Goal: Task Accomplishment & Management: Manage account settings

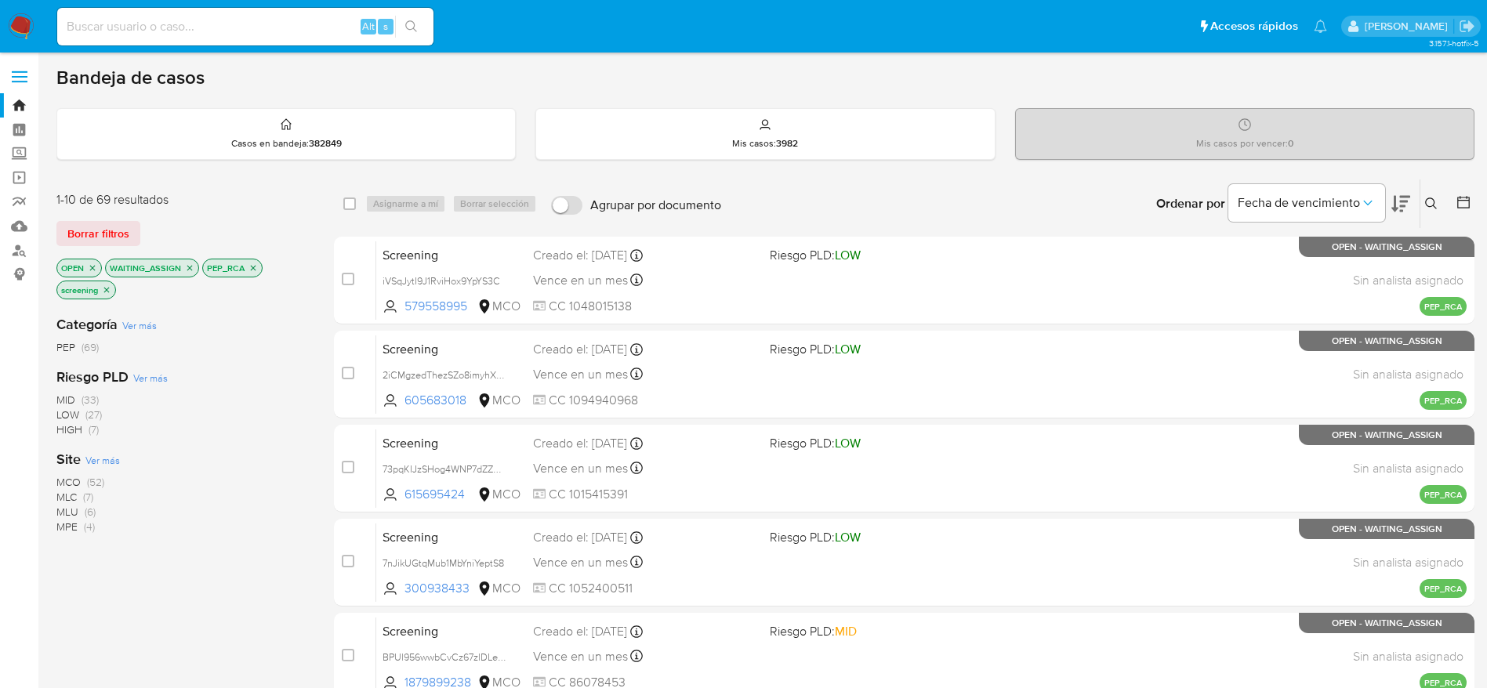
click at [9, 3] on nav "Pausado Ver notificaciones Alt s Accesos rápidos Presiona las siguientes teclas…" at bounding box center [743, 26] width 1487 height 53
click at [16, 31] on img at bounding box center [21, 26] width 27 height 27
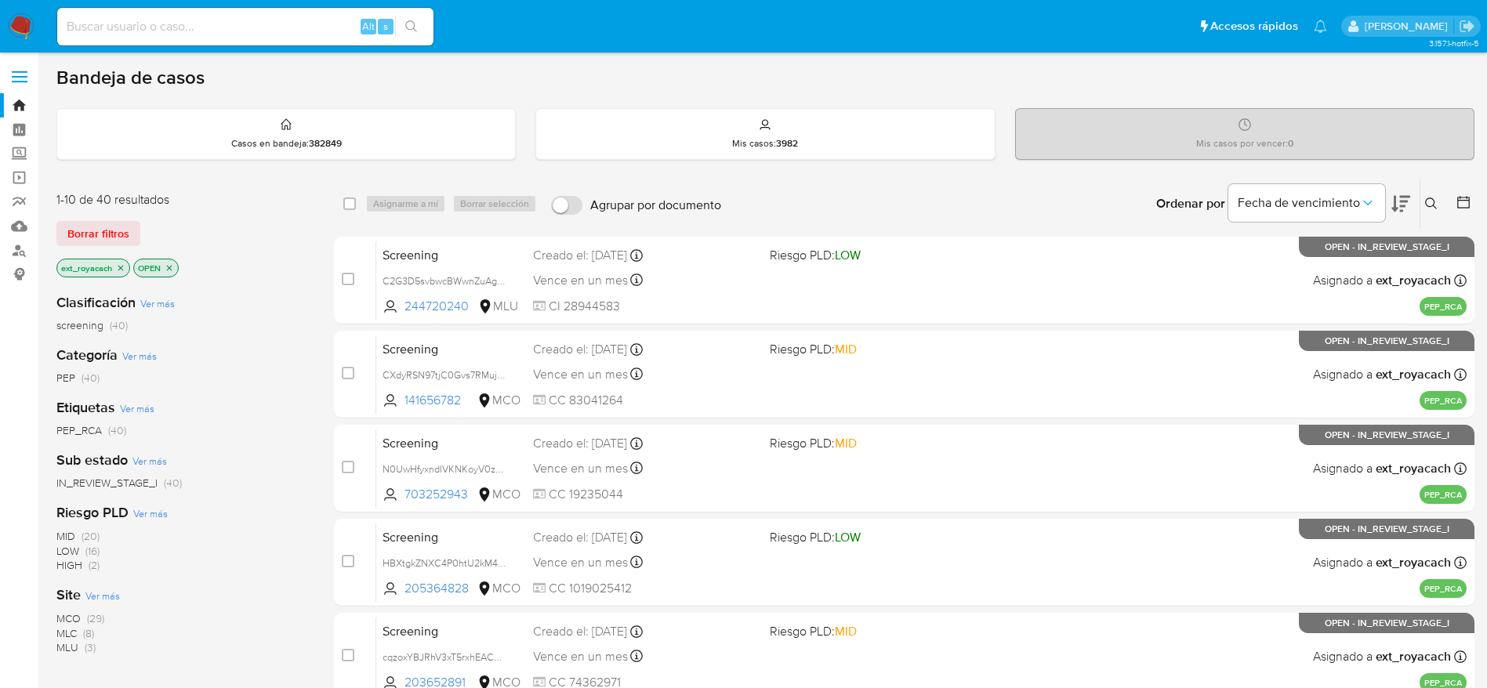
click at [169, 270] on icon "close-filter" at bounding box center [169, 267] width 9 height 9
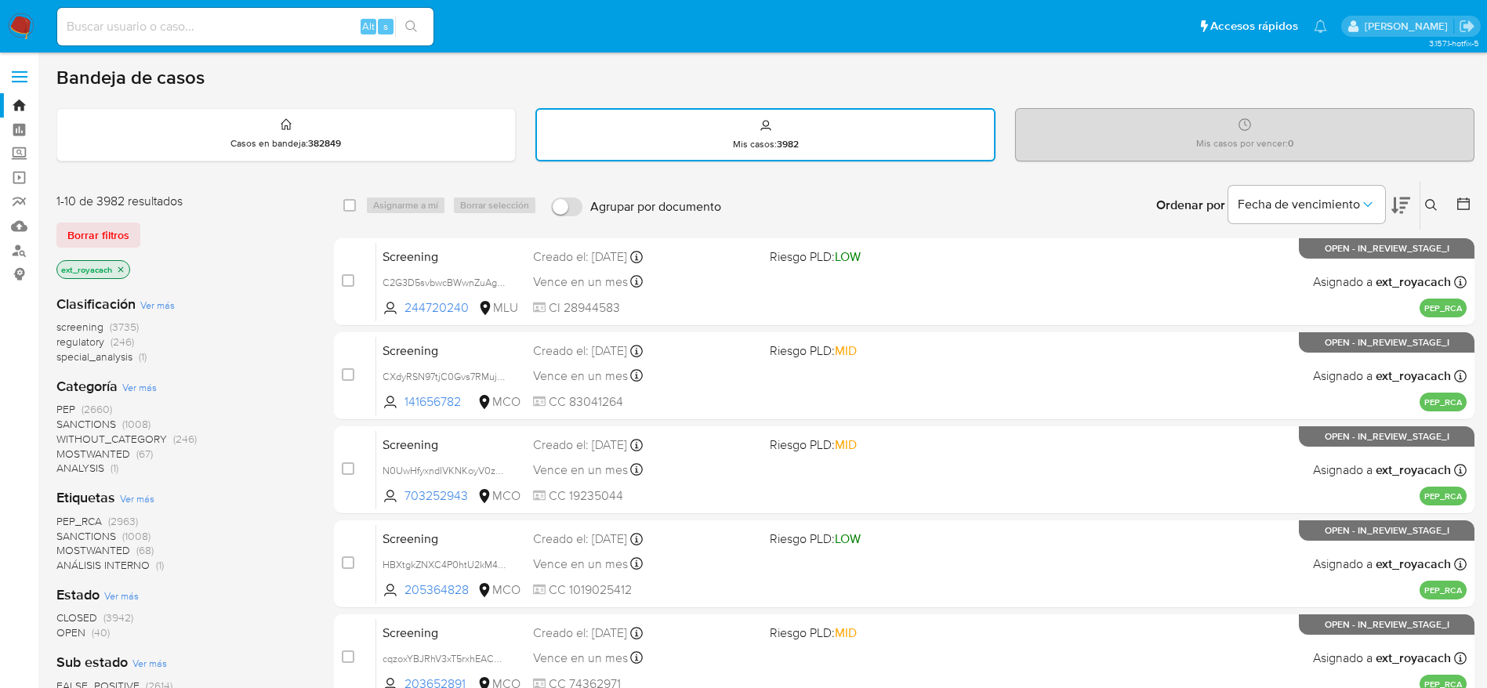
click at [94, 631] on span "(40)" at bounding box center [101, 633] width 18 height 16
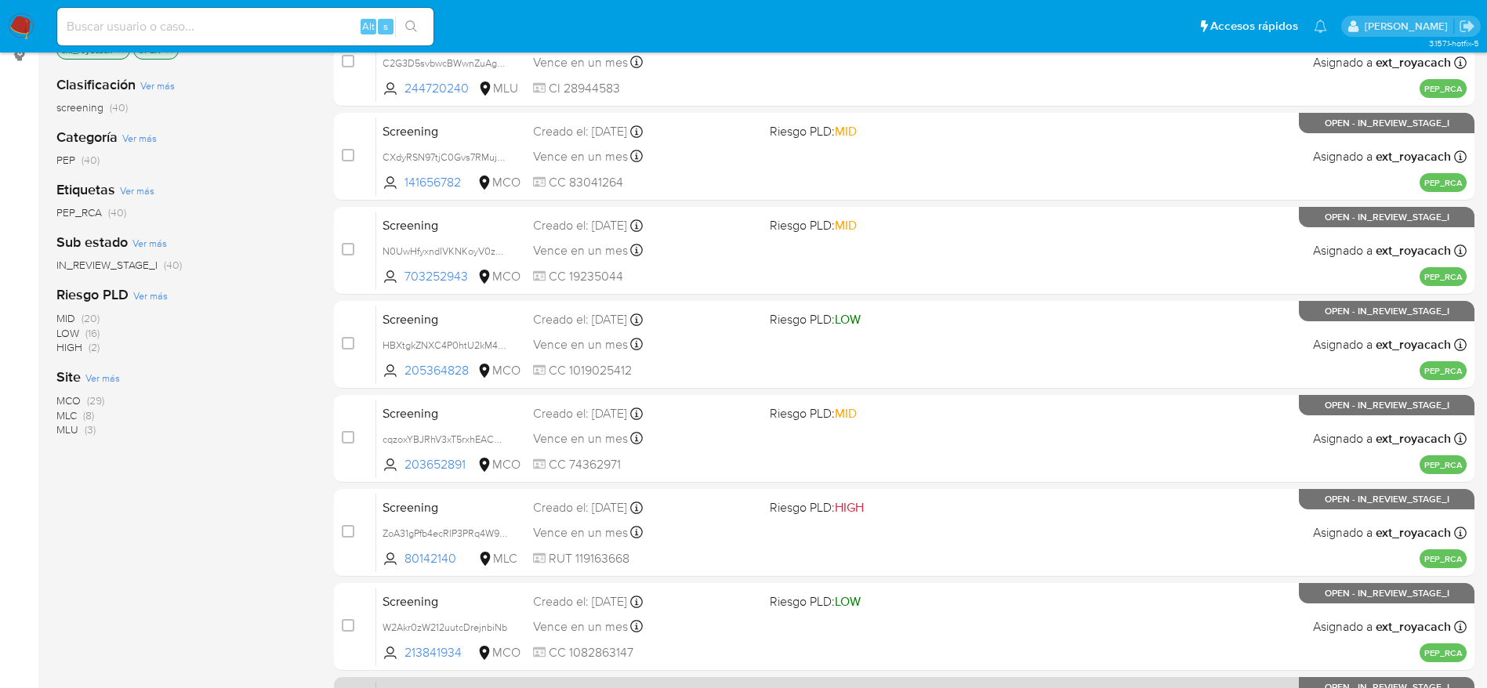
scroll to position [551, 0]
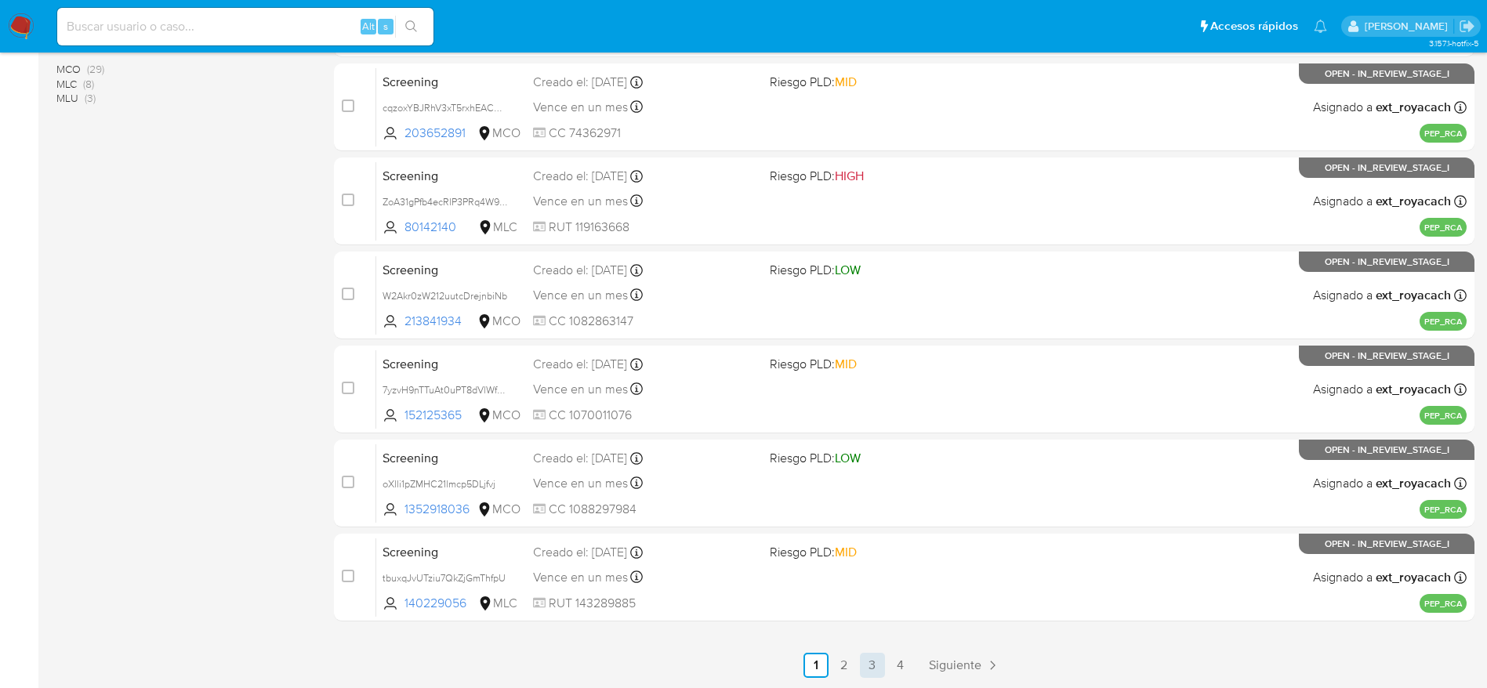
click at [863, 663] on link "3" at bounding box center [872, 665] width 25 height 25
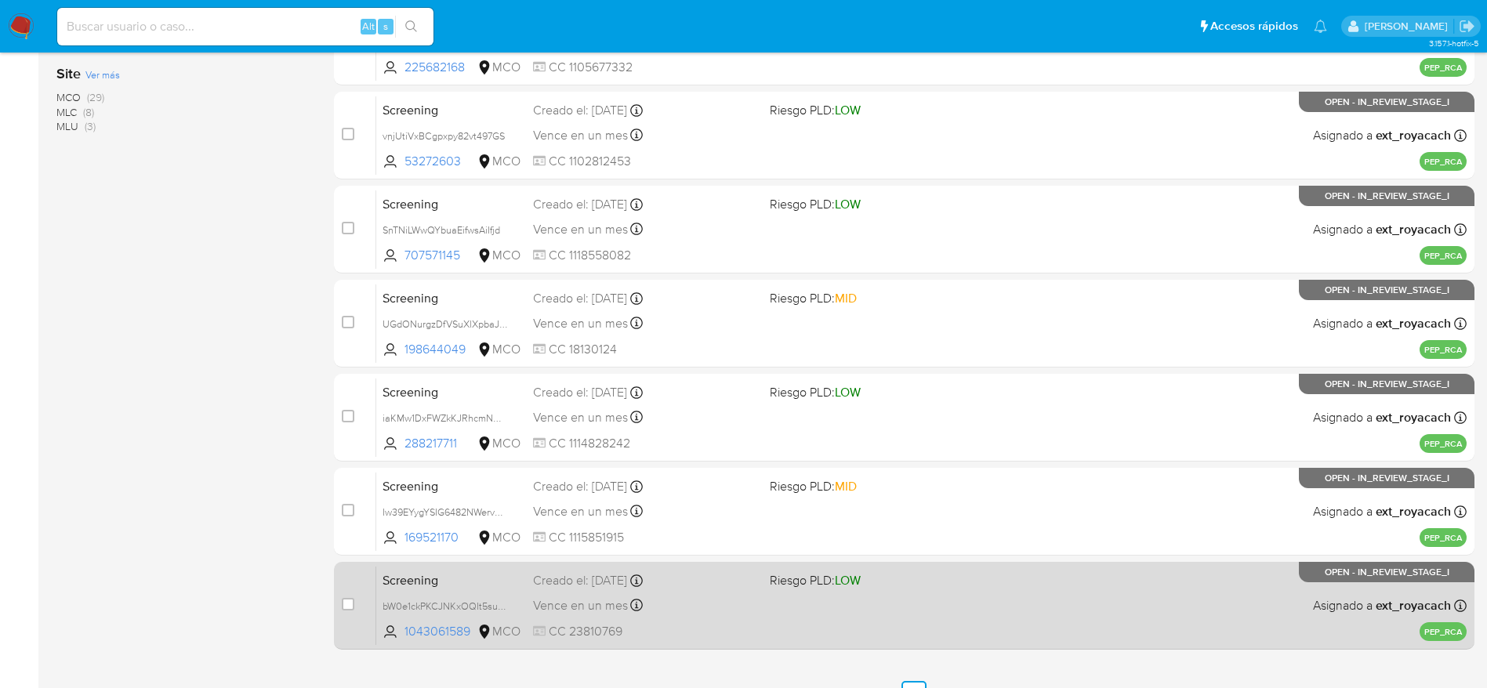
scroll to position [551, 0]
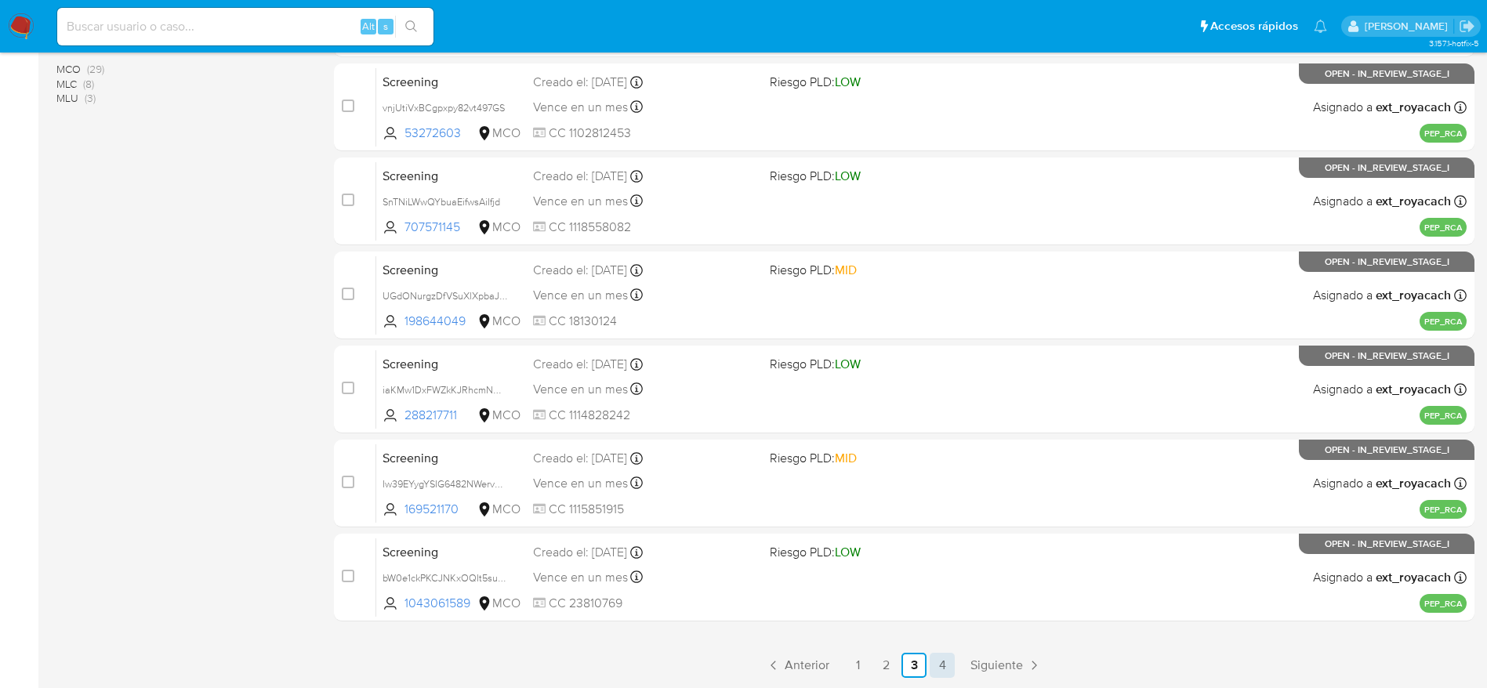
click at [941, 658] on link "4" at bounding box center [941, 665] width 25 height 25
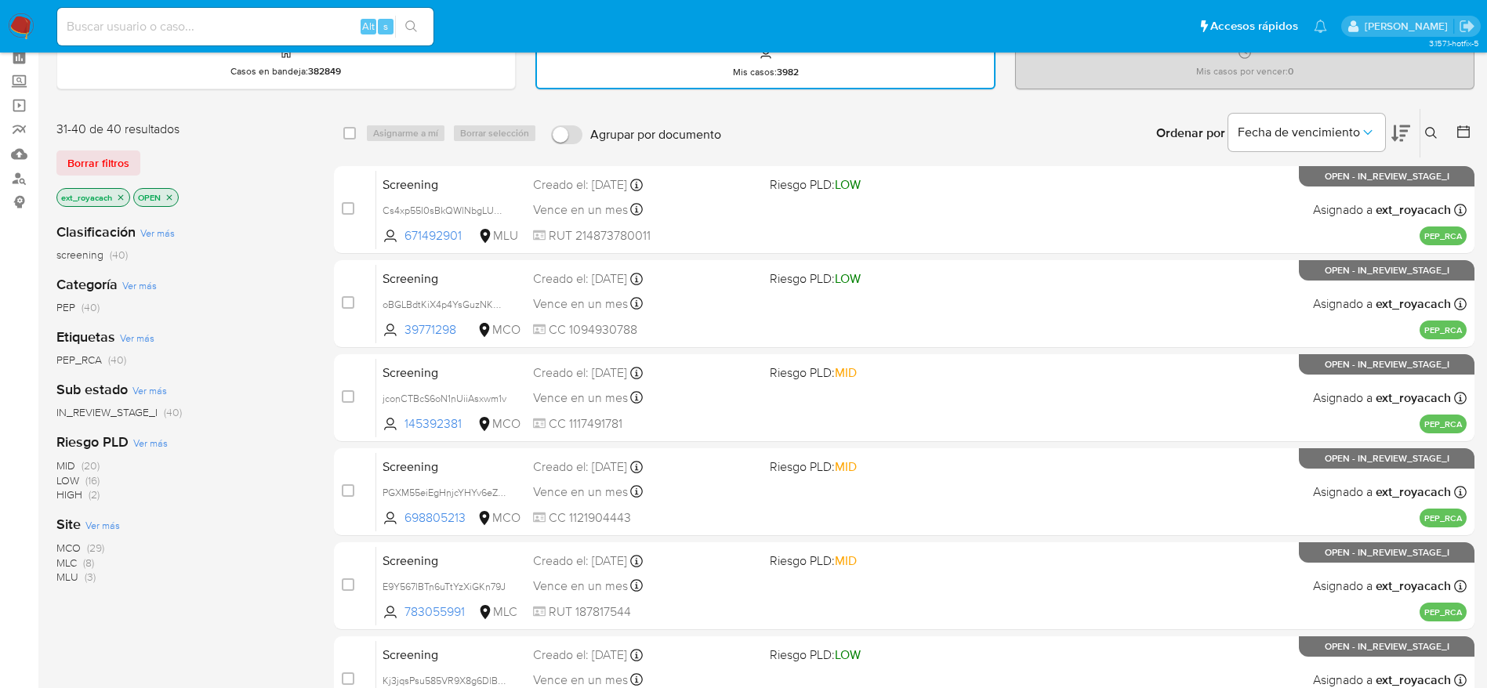
scroll to position [118, 0]
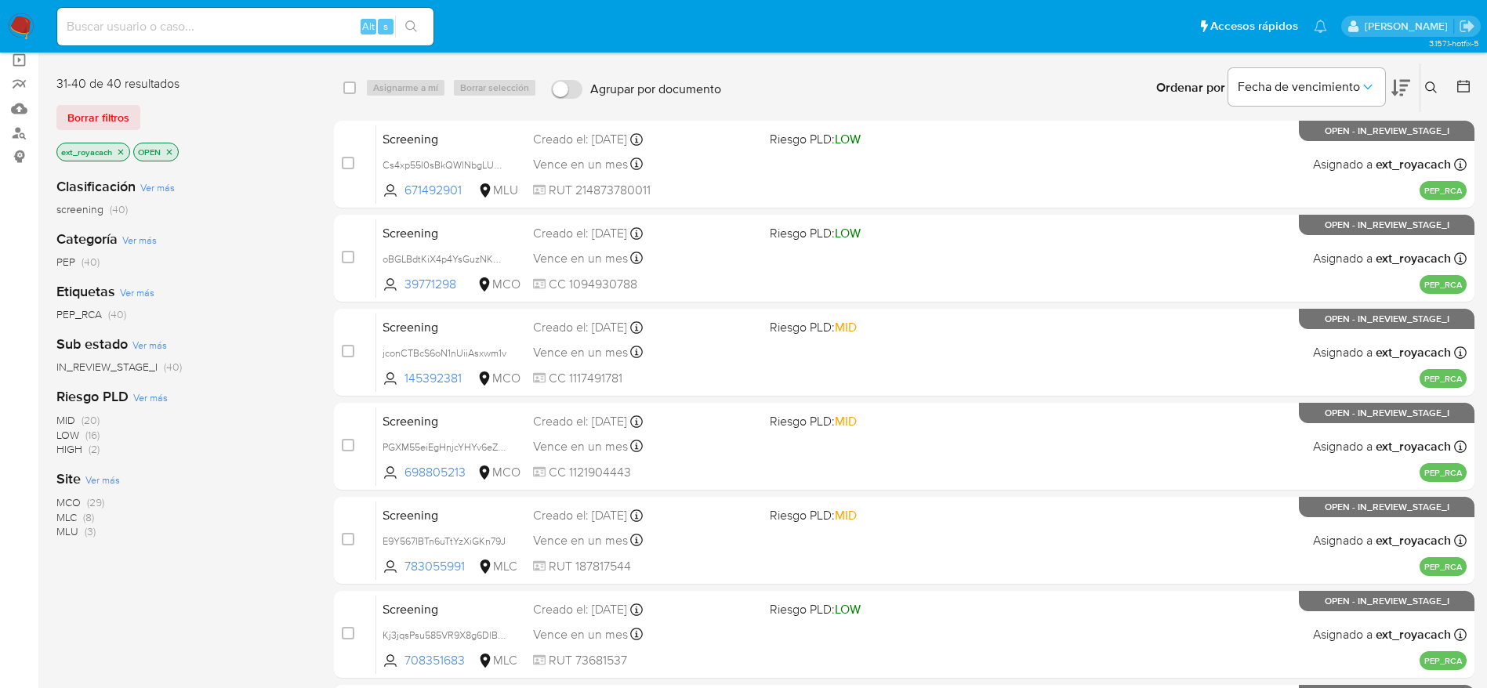
click at [70, 503] on span "MCO" at bounding box center [68, 502] width 24 height 16
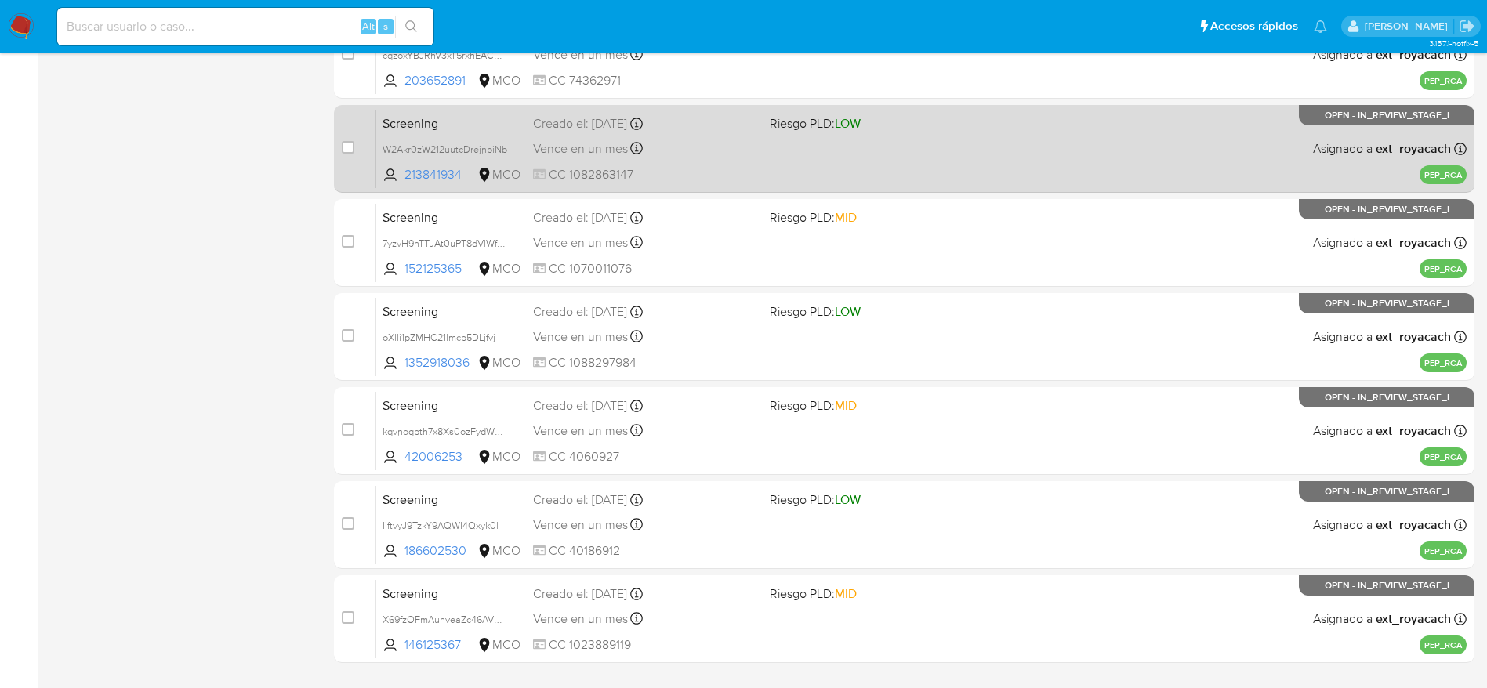
scroll to position [551, 0]
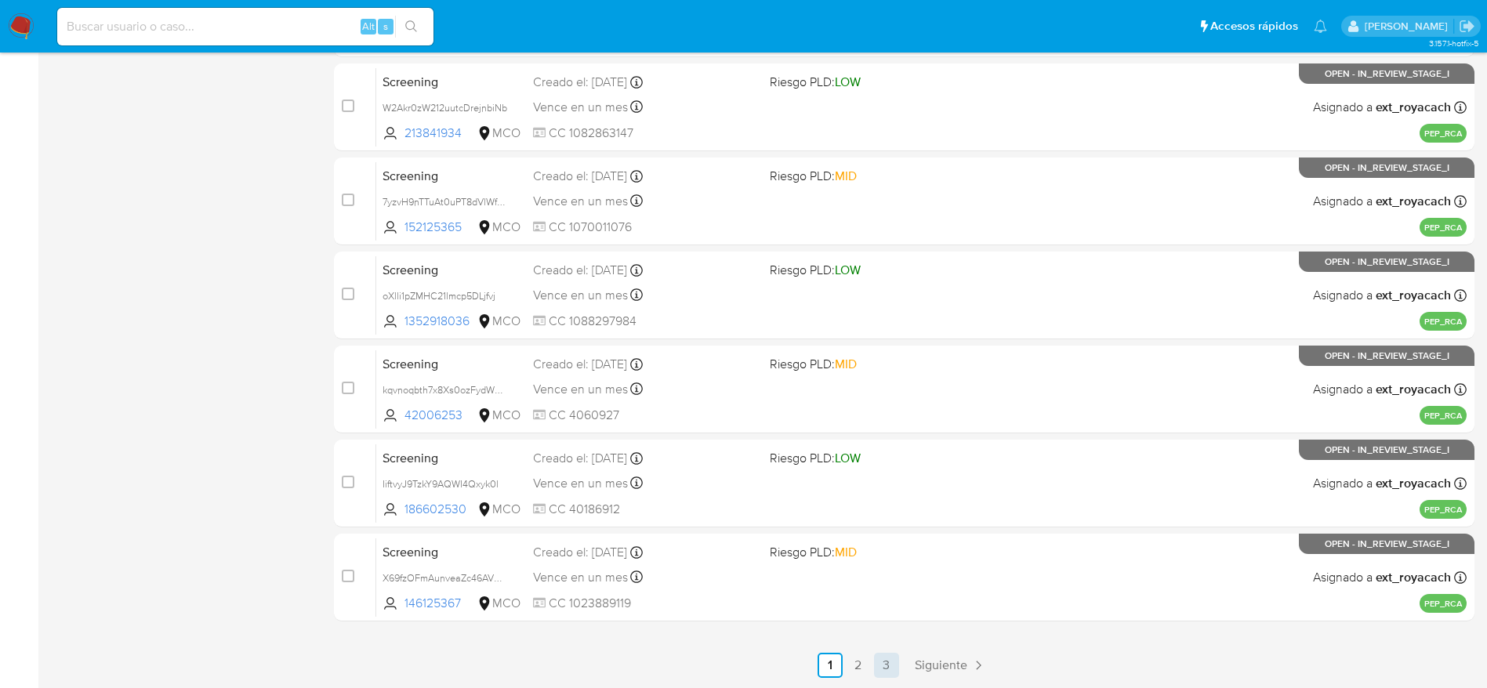
click at [877, 659] on link "3" at bounding box center [886, 665] width 25 height 25
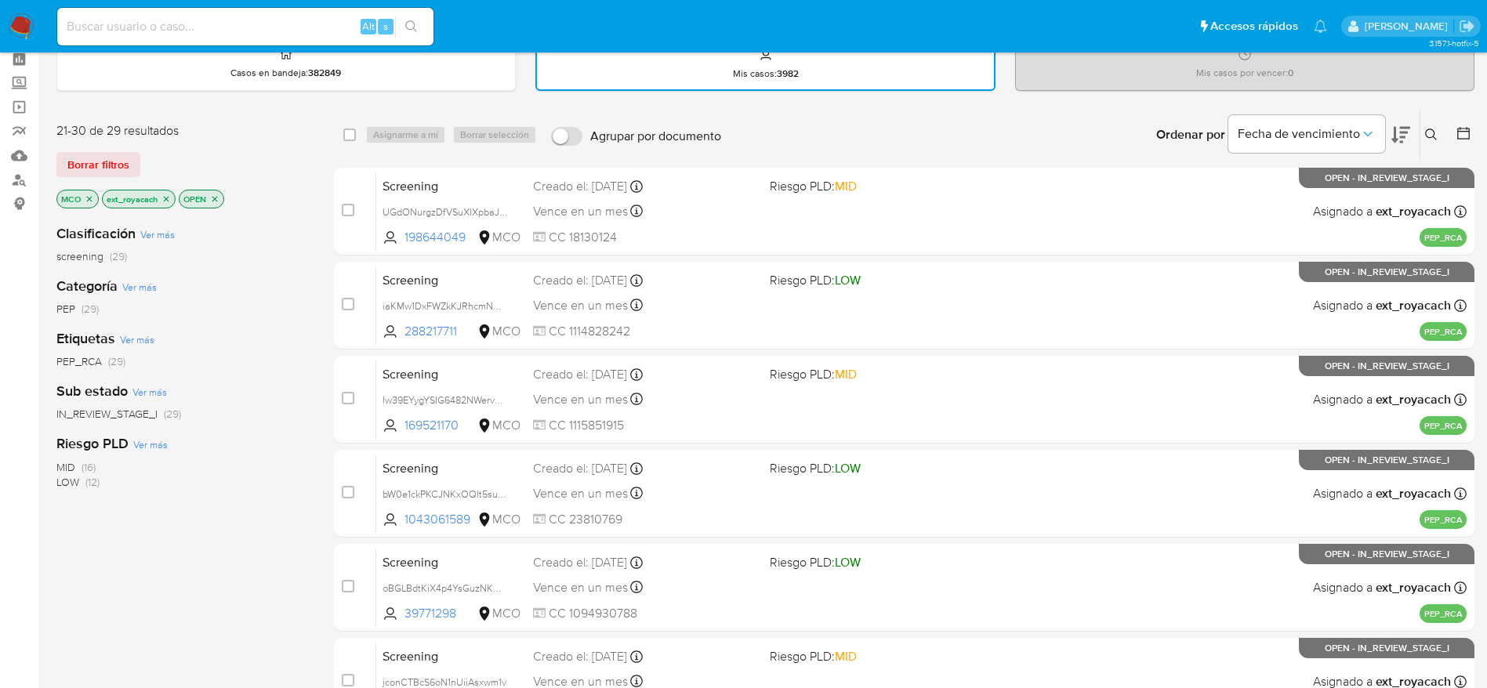
scroll to position [457, 0]
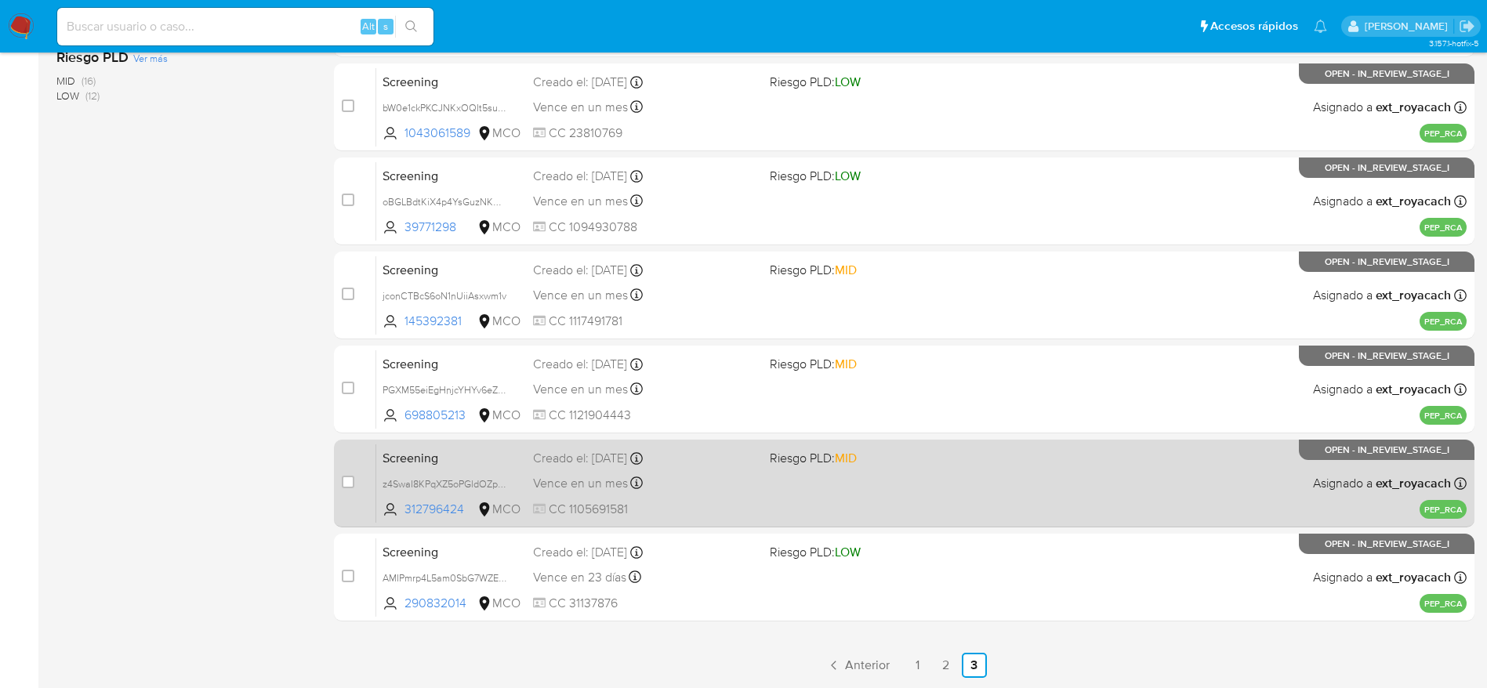
click at [741, 494] on div "Screening z4SwaI8KPqXZ5oPGldOZpLJy 312796424 MCO Riesgo PLD: MID Creado el: 30/…" at bounding box center [921, 483] width 1090 height 79
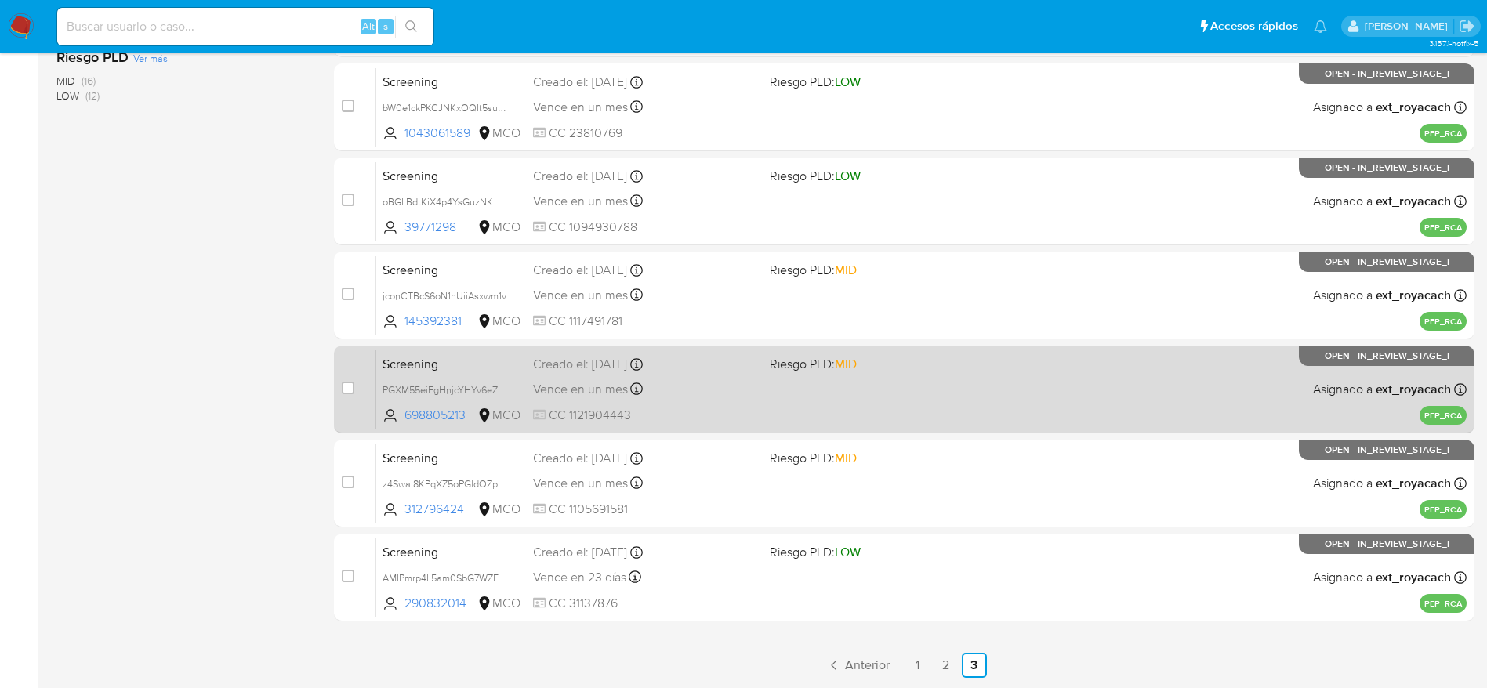
click at [650, 371] on div "Creado el: 30/08/2025 Creado el: 30/08/2025 07:06:43" at bounding box center [645, 364] width 224 height 17
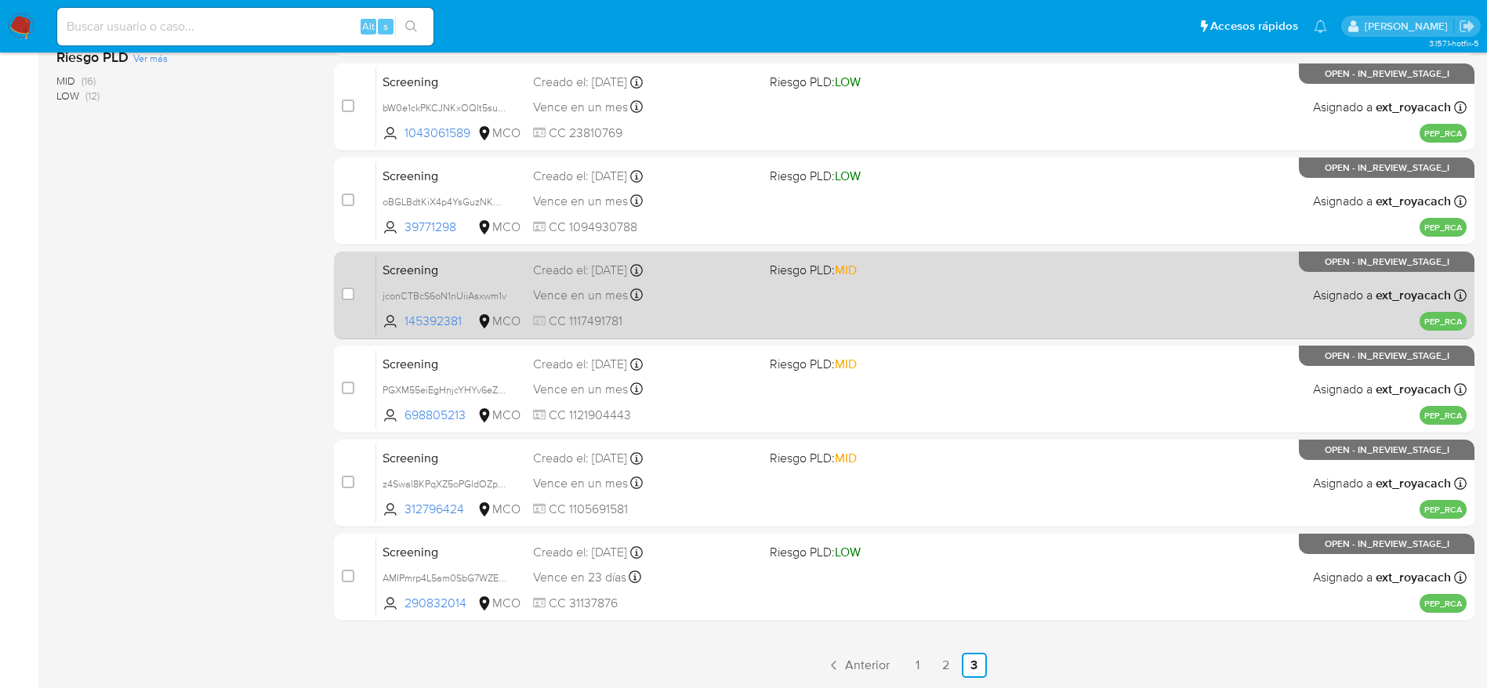
click at [644, 287] on div "Vence en un mes Vence el 29/09/2025 07:07:05" at bounding box center [645, 294] width 224 height 21
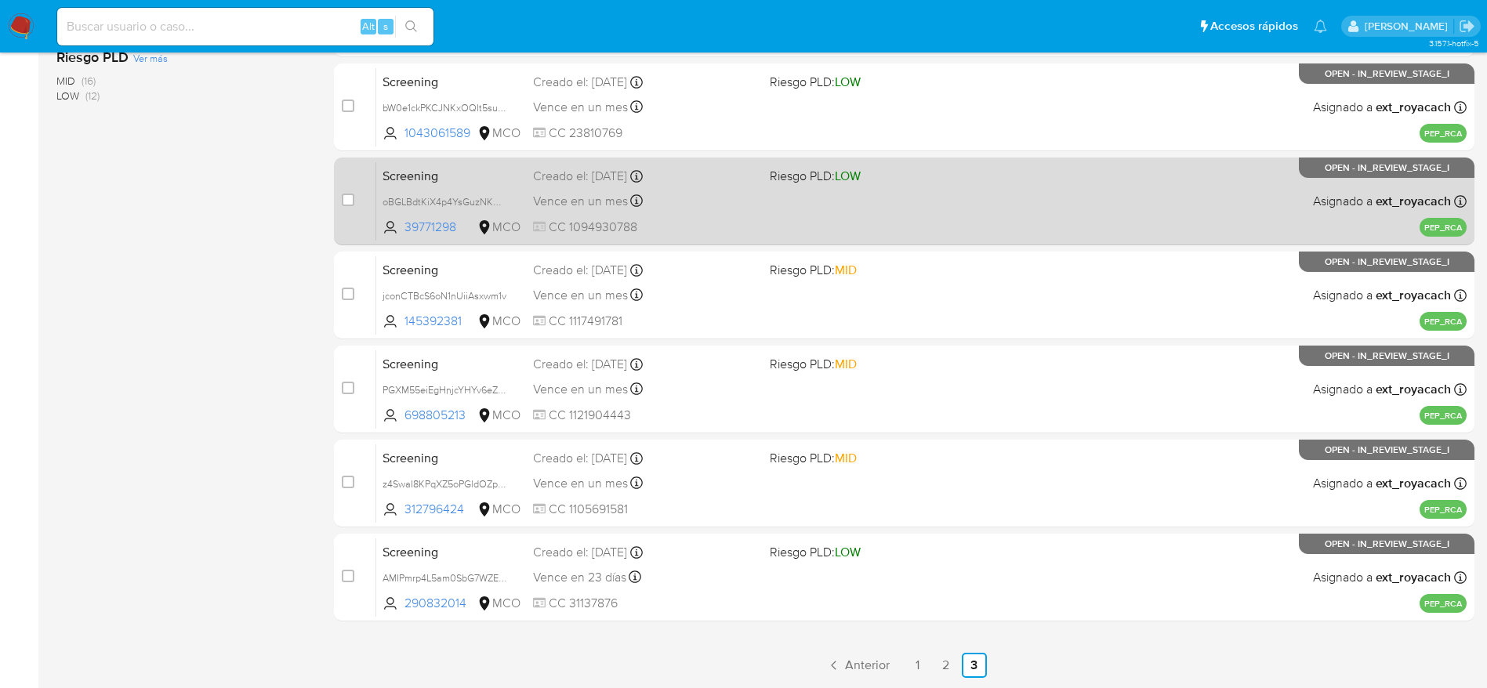
click at [565, 205] on span "Vence en un mes" at bounding box center [580, 201] width 95 height 17
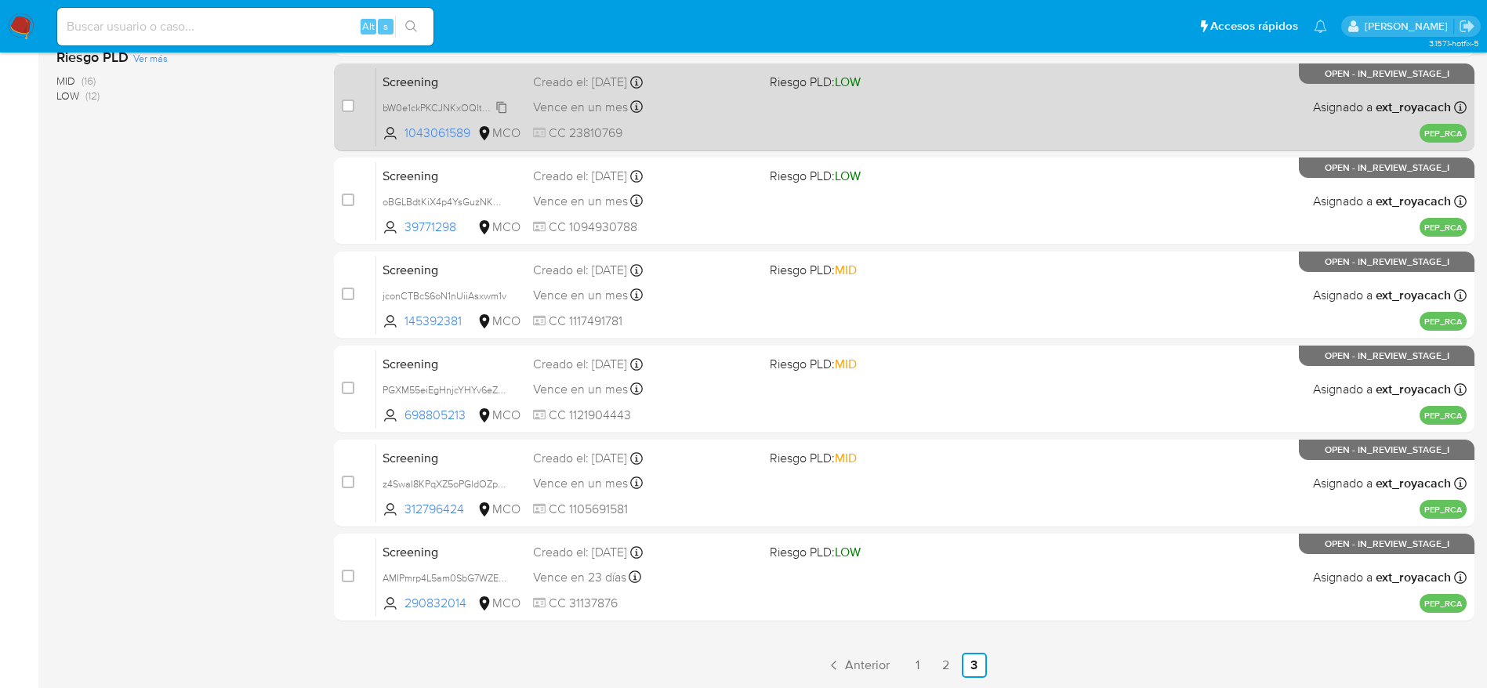
click at [498, 110] on span "bW0e1ckPKCJNKxOQIt5suMRS" at bounding box center [449, 106] width 135 height 17
click at [723, 93] on div "Screening bW0e1ckPKCJNKxOQIt5suMRS Copiado Copiado 1043061589 MCO Riesgo PLD: L…" at bounding box center [921, 106] width 1090 height 79
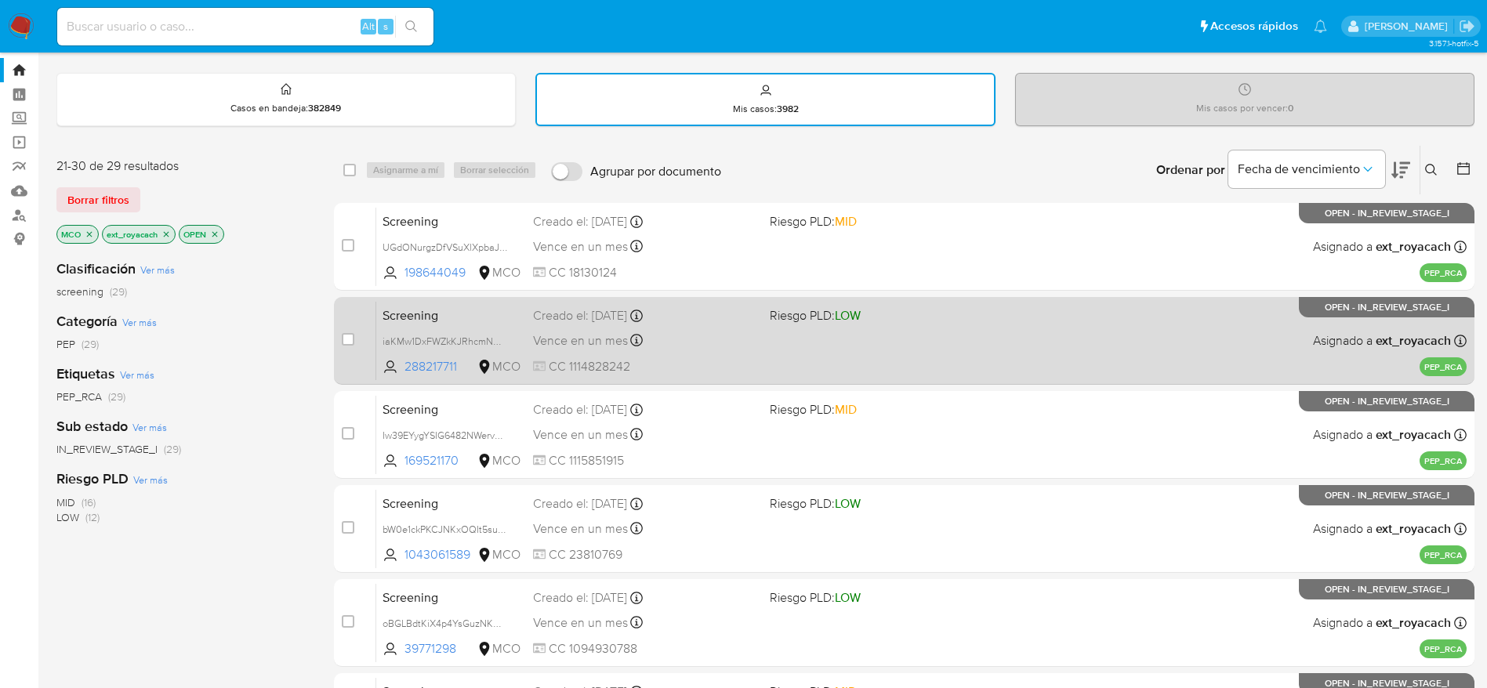
scroll to position [0, 0]
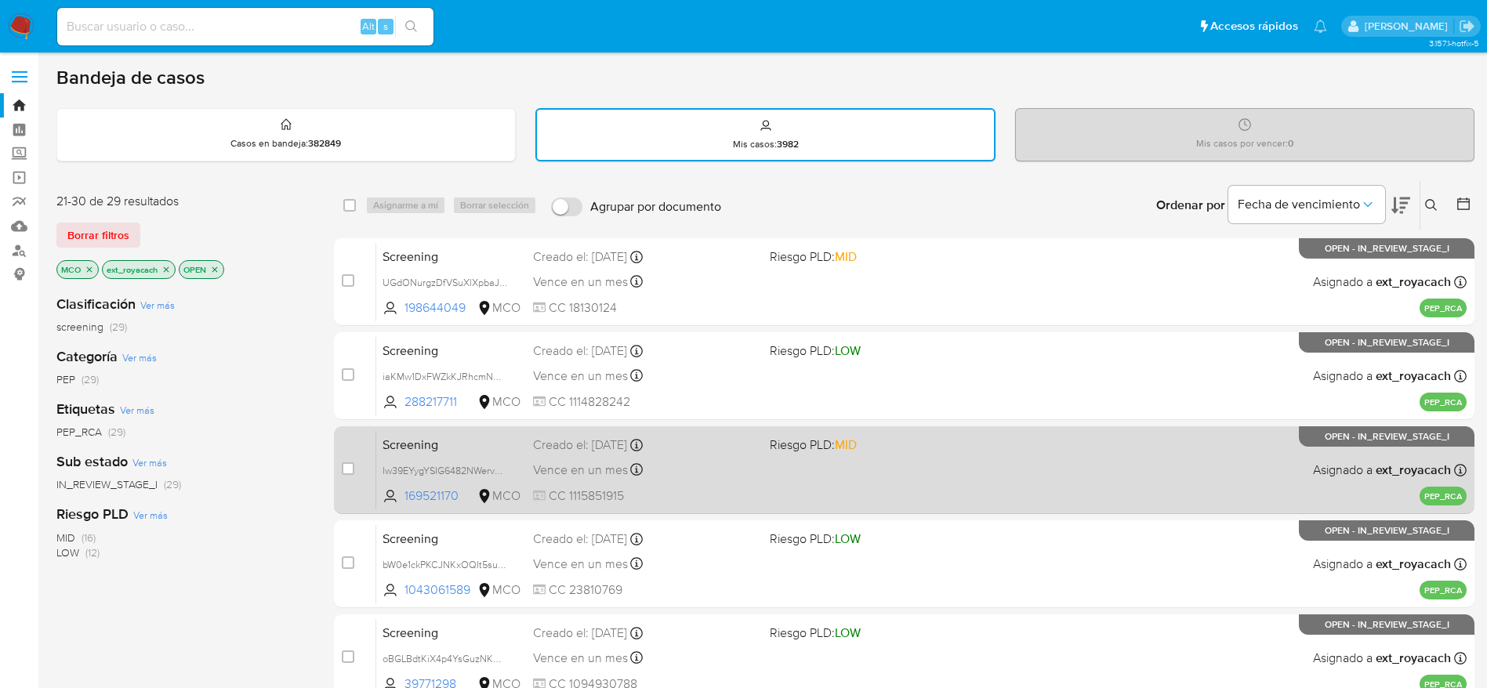
click at [663, 469] on div "Vence en un mes Vence el 29/09/2025 07:08:16" at bounding box center [645, 469] width 224 height 21
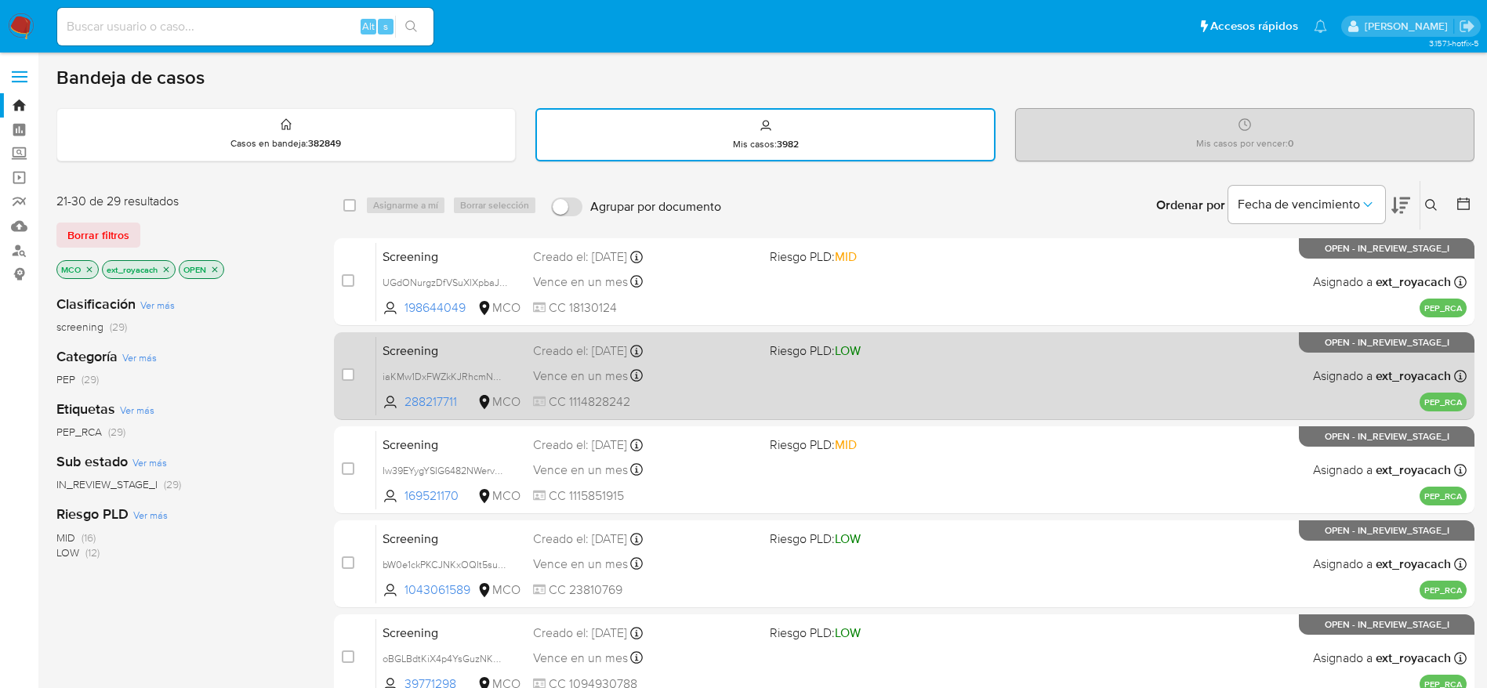
click at [719, 375] on div "Vence en un mes Vence el 29/09/2025 07:09:06" at bounding box center [645, 375] width 224 height 21
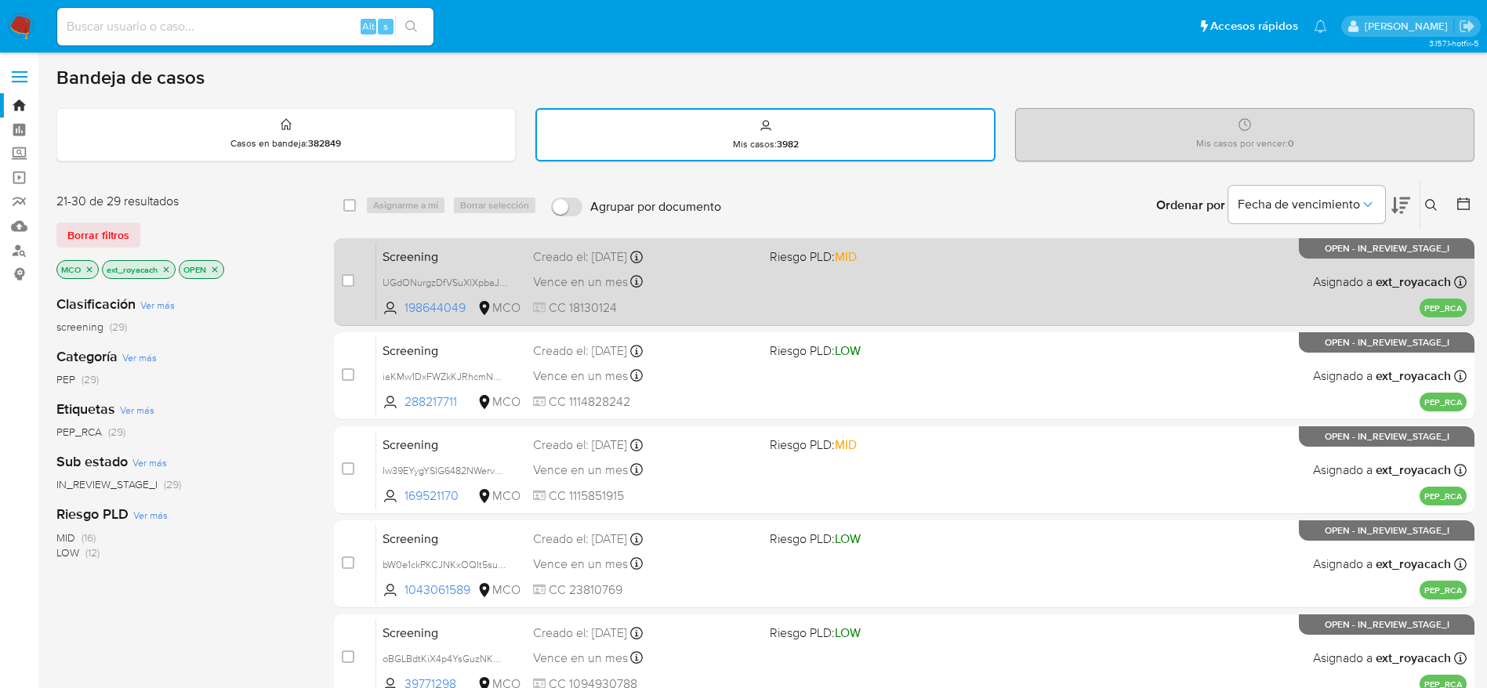
click at [746, 272] on div "Vence en un mes Vence el 29/09/2025 07:09:36" at bounding box center [645, 281] width 224 height 21
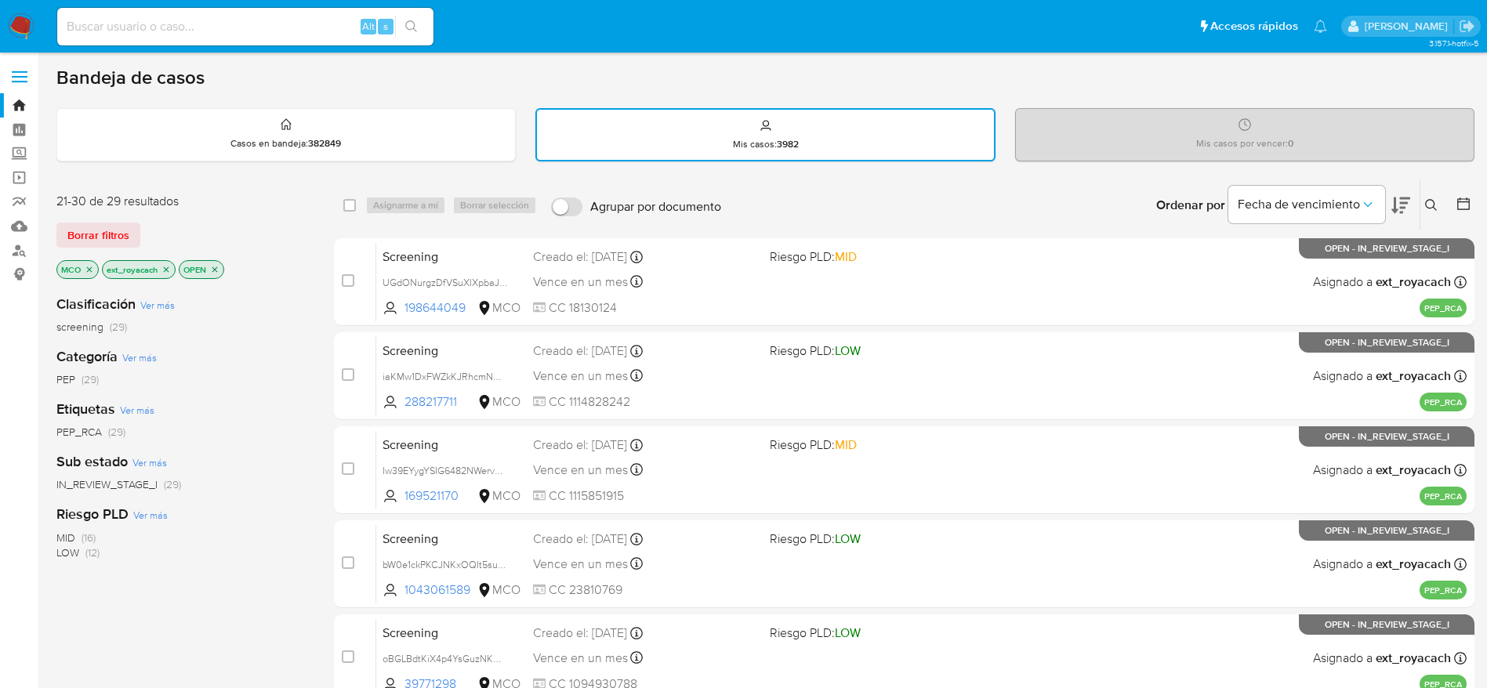
scroll to position [457, 0]
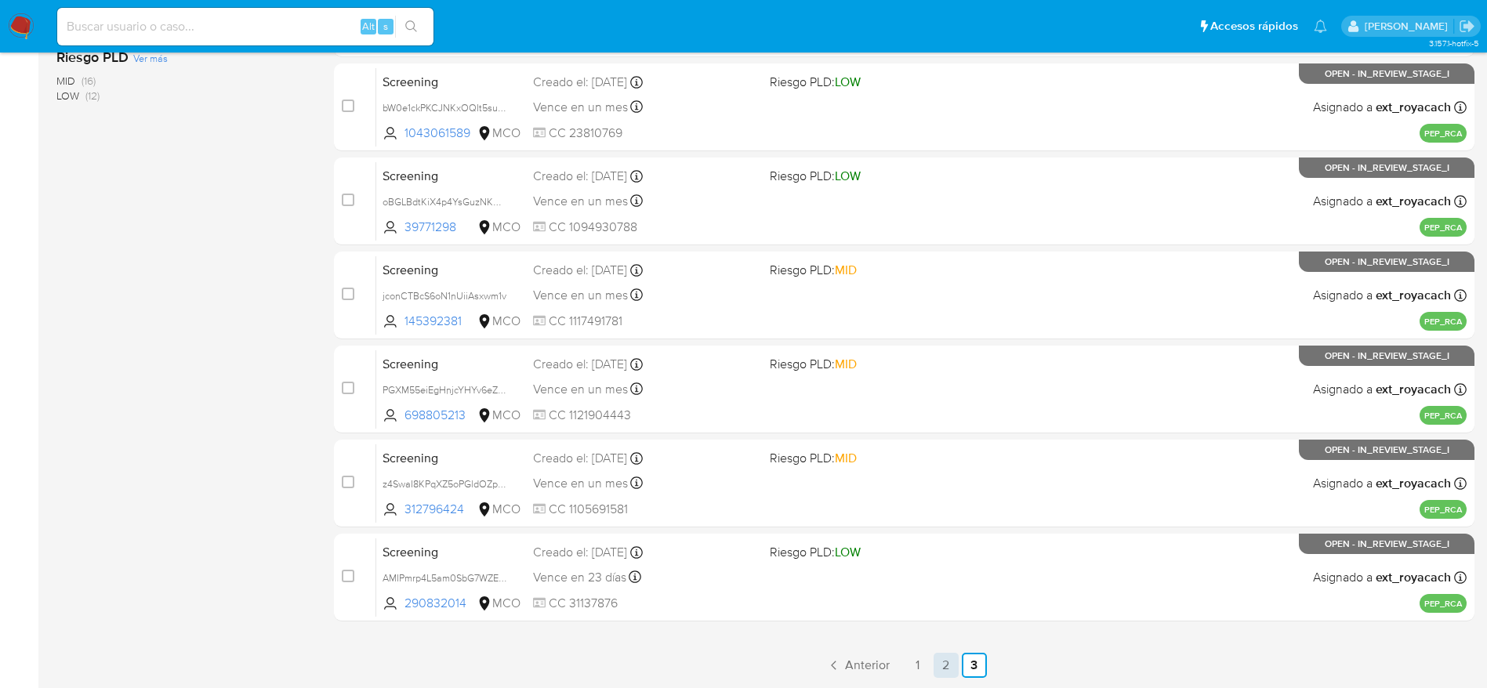
click at [944, 668] on link "2" at bounding box center [945, 665] width 25 height 25
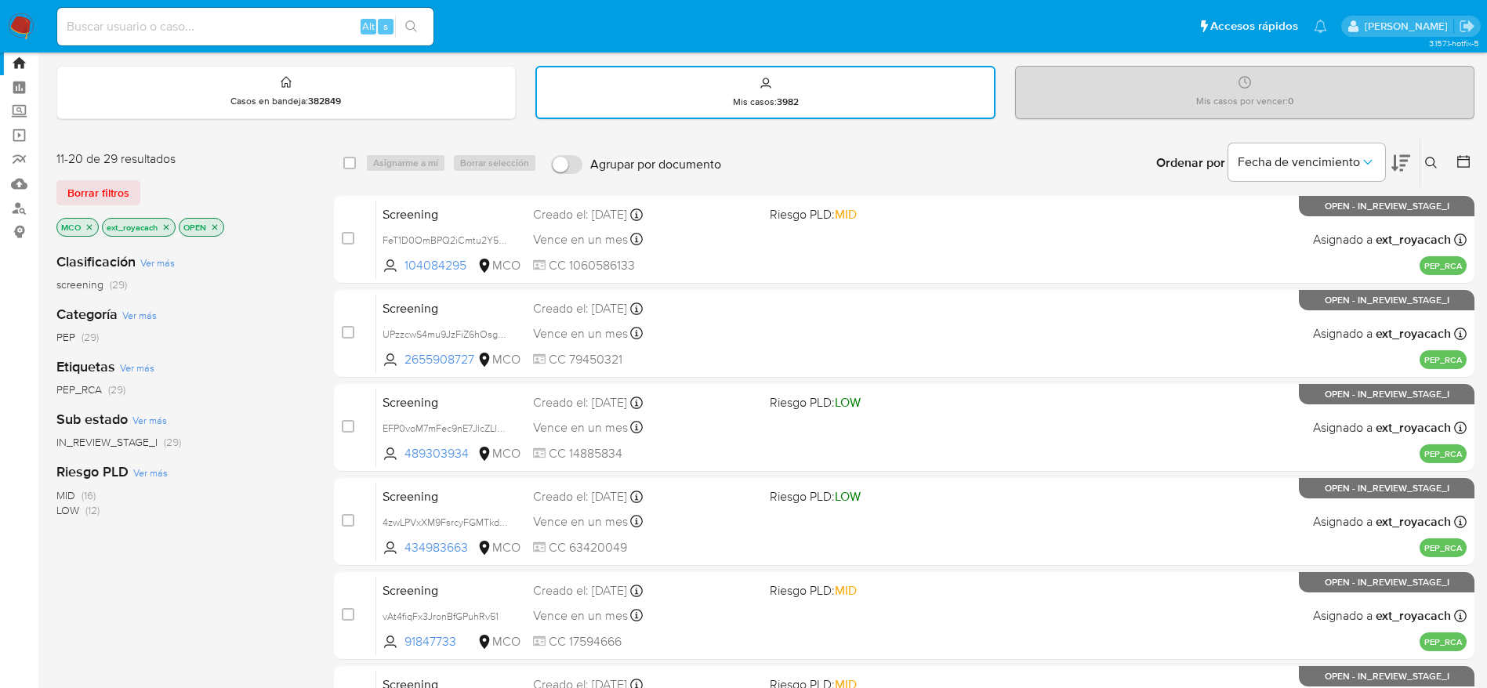
scroll to position [551, 0]
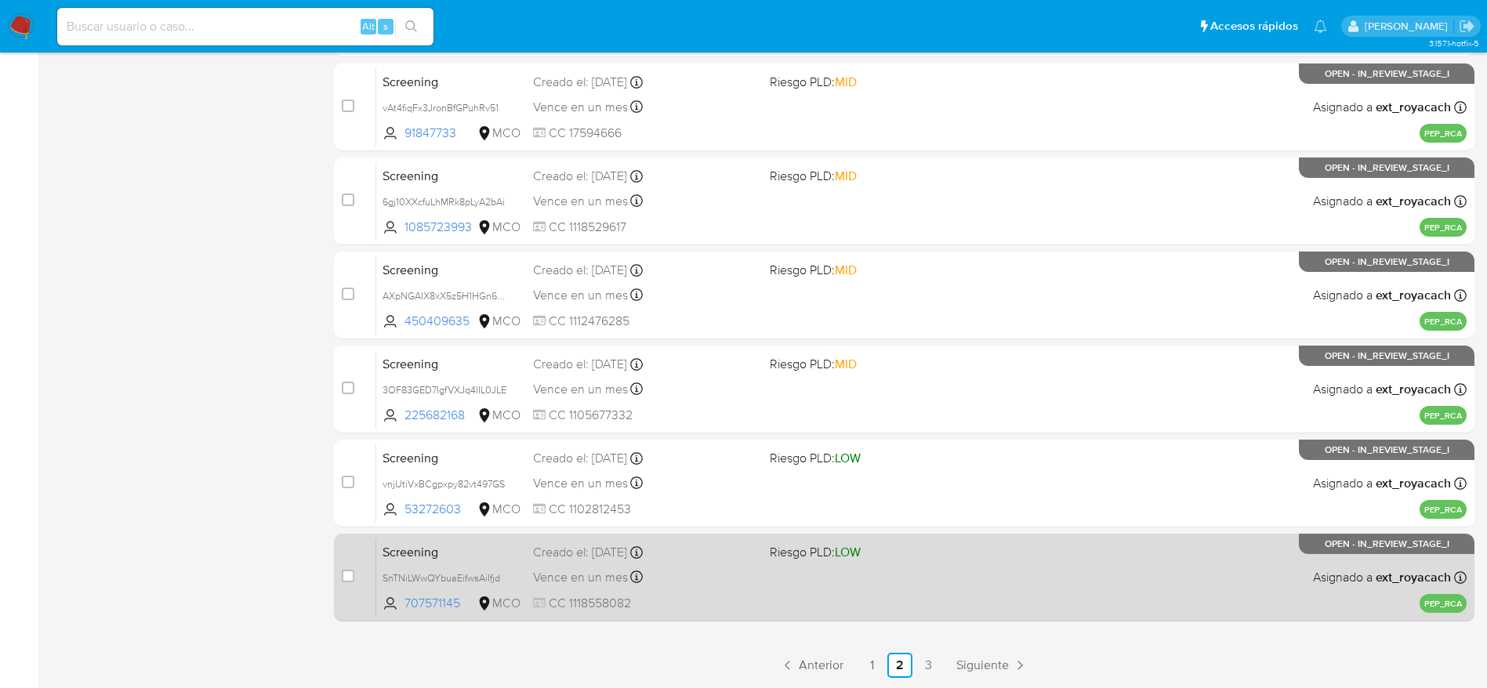
click at [835, 601] on div "Screening SnTNiLWwQYbuaEifwsAiIfjd 707571145 MCO Riesgo PLD: LOW Creado el: 30/…" at bounding box center [921, 577] width 1090 height 79
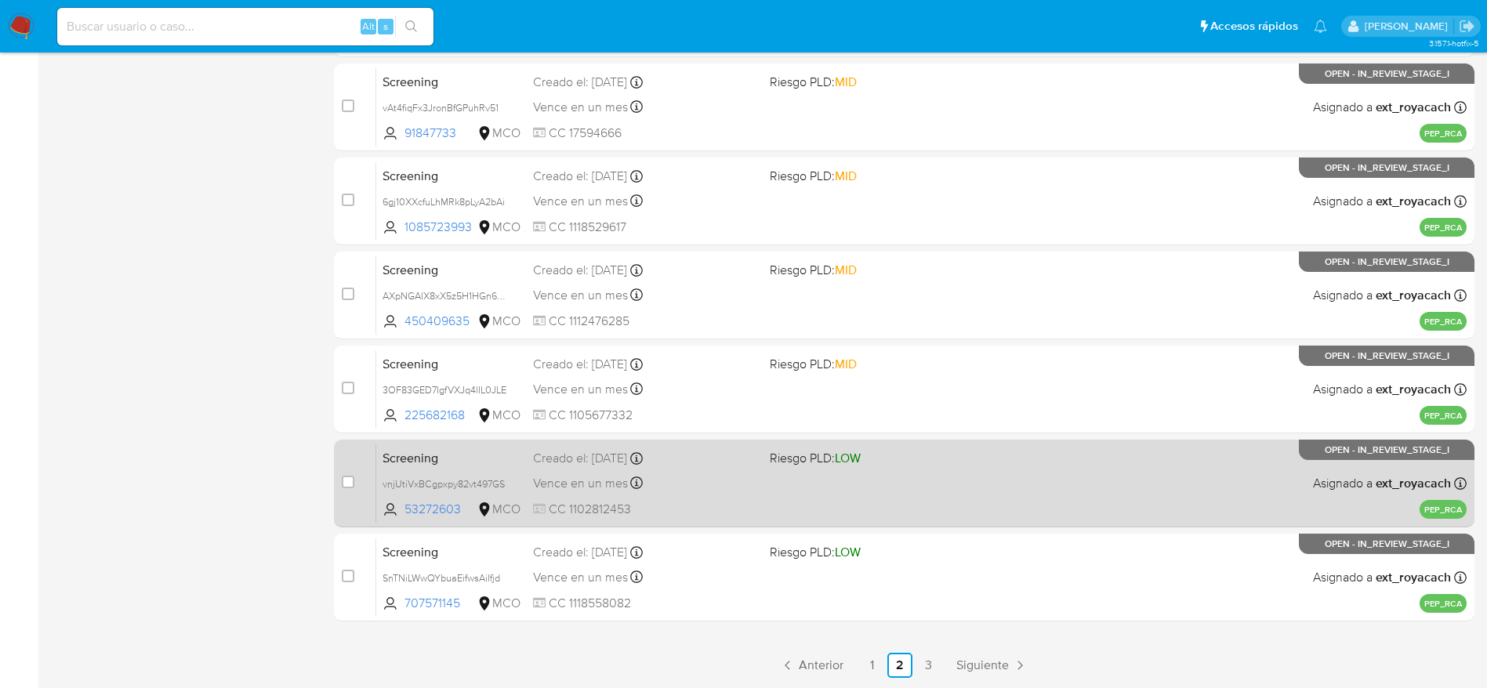
click at [688, 491] on div "Vence en un mes Vence el 29/09/2025 07:10:04" at bounding box center [645, 483] width 224 height 21
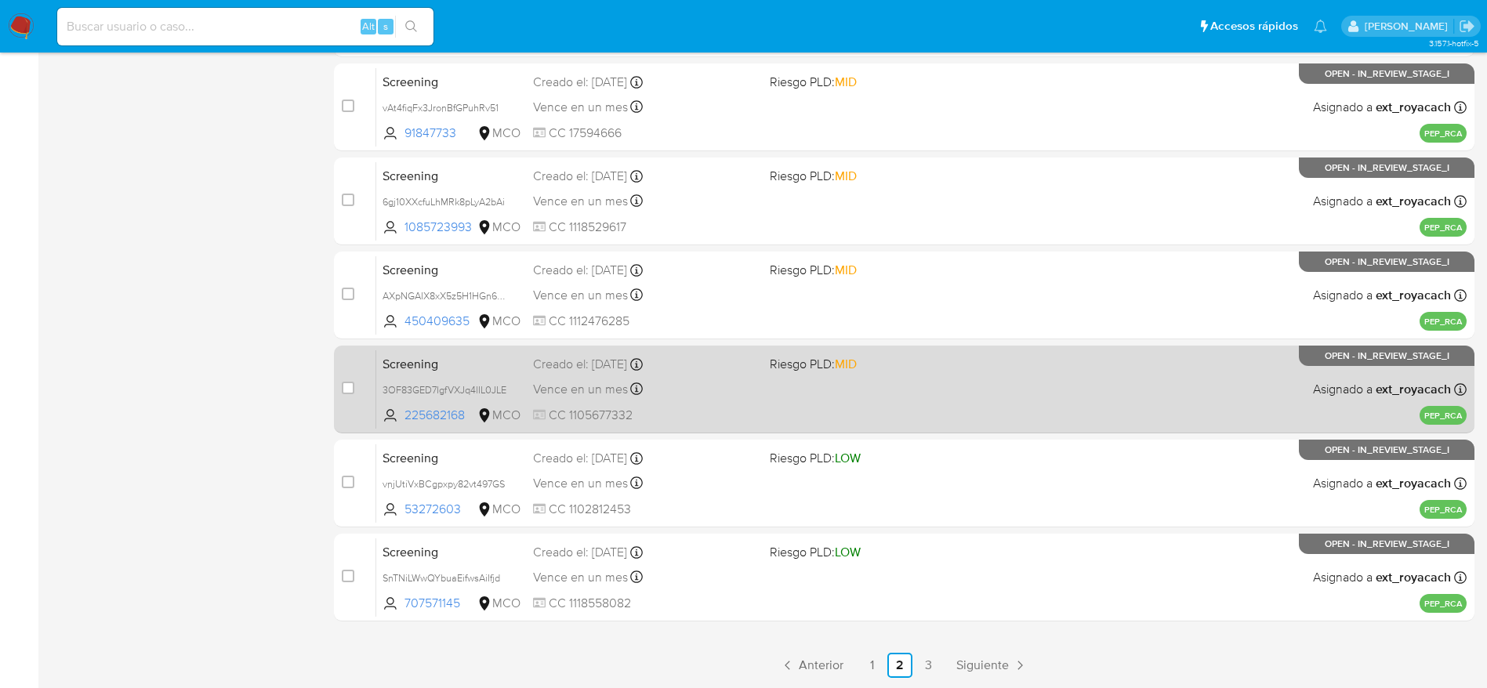
click at [732, 390] on div "Vence en un mes Vence el 29/09/2025 07:10:10" at bounding box center [645, 388] width 224 height 21
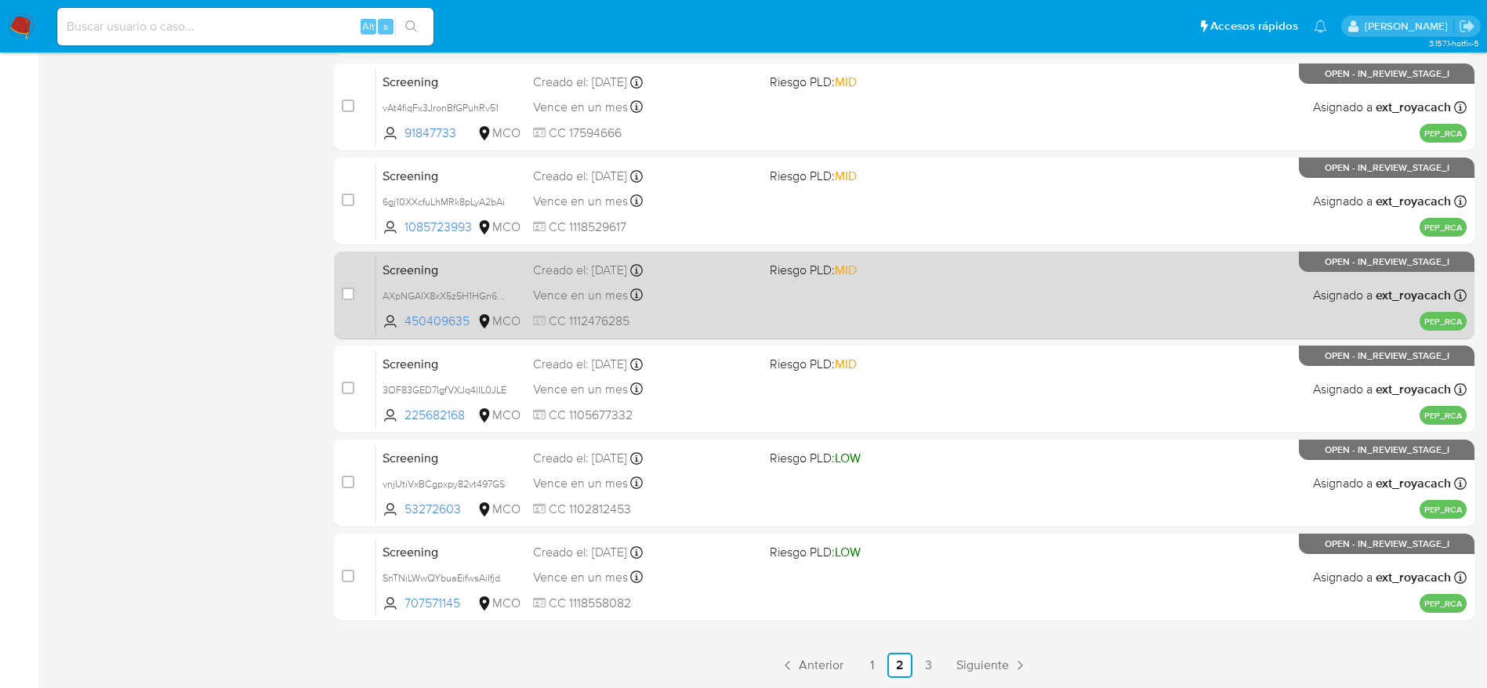
click at [650, 291] on div "Vence en un mes Vence el 29/09/2025 07:10:16" at bounding box center [645, 294] width 224 height 21
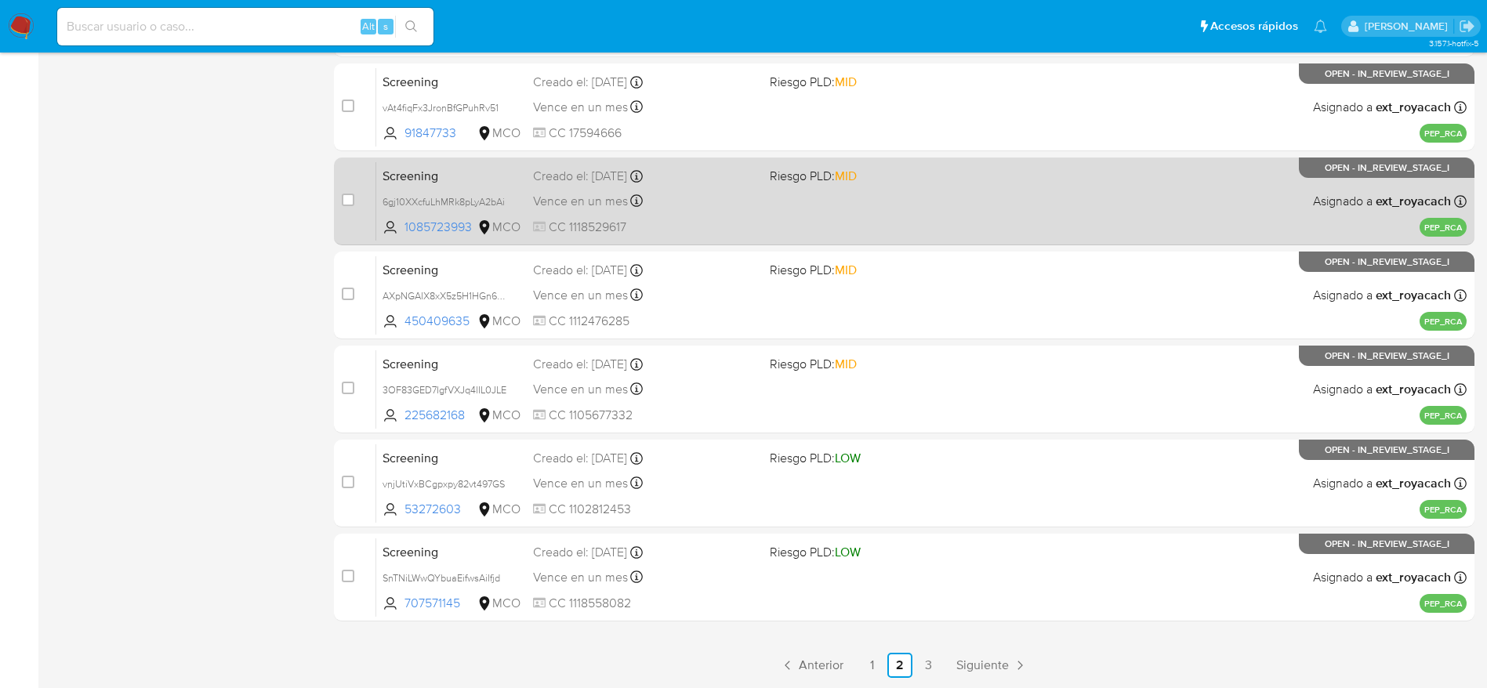
click at [721, 219] on span "CC 1118529617" at bounding box center [645, 227] width 224 height 17
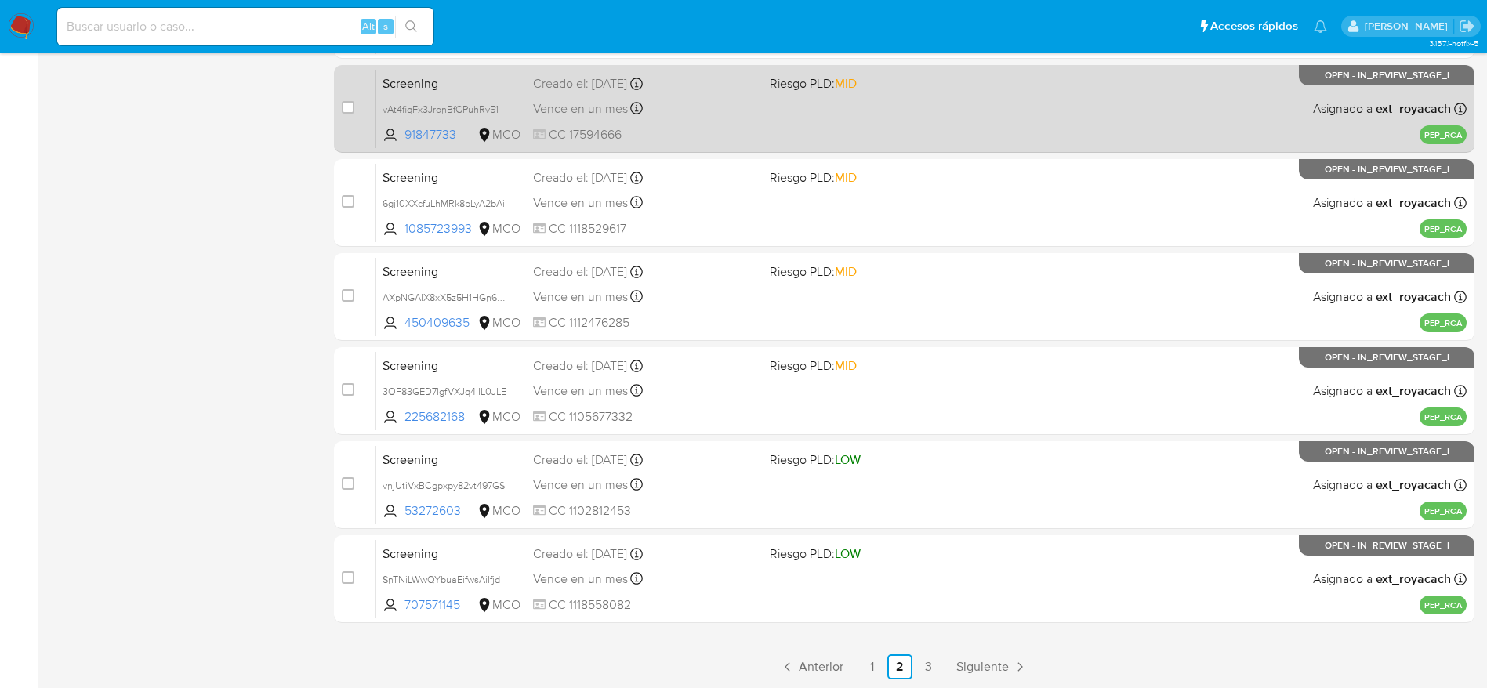
scroll to position [433, 0]
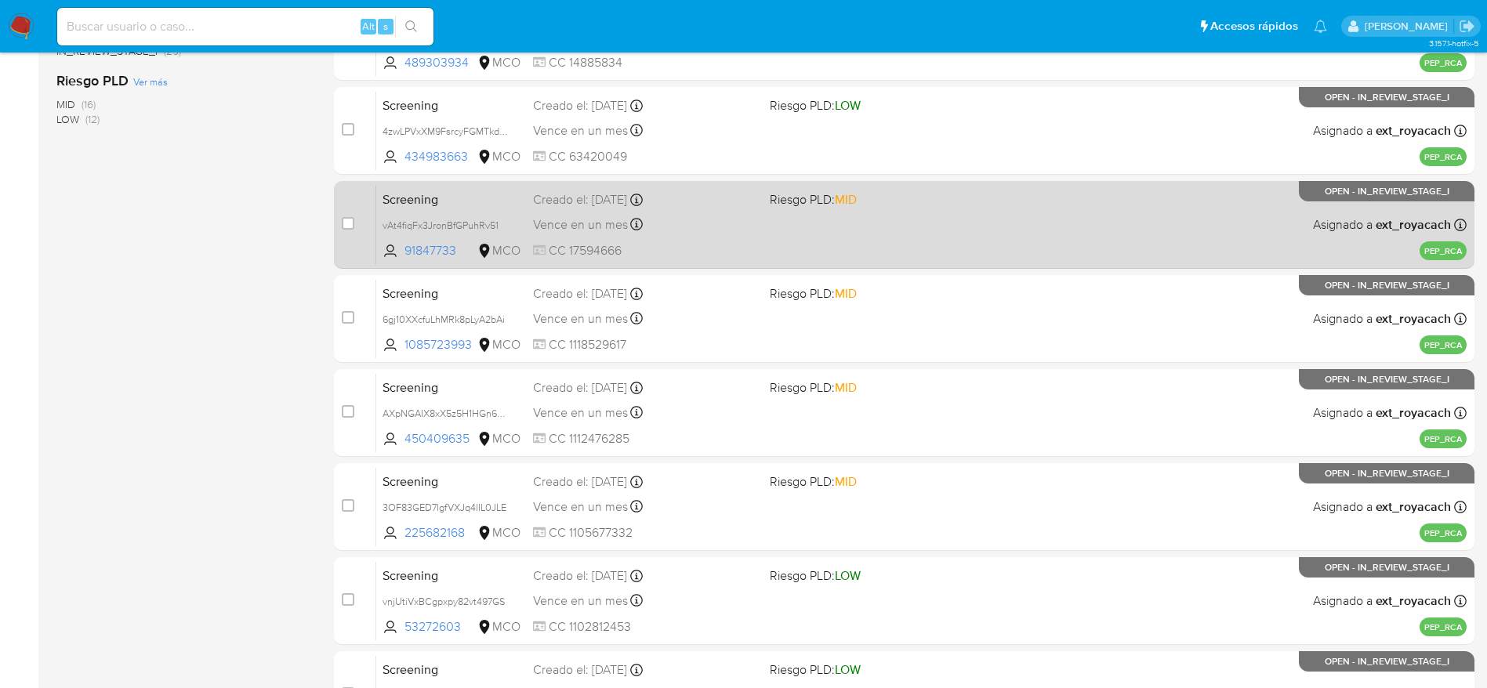
click at [694, 226] on div "Vence en un mes Vence el 29/09/2025 11:16:39" at bounding box center [645, 224] width 224 height 21
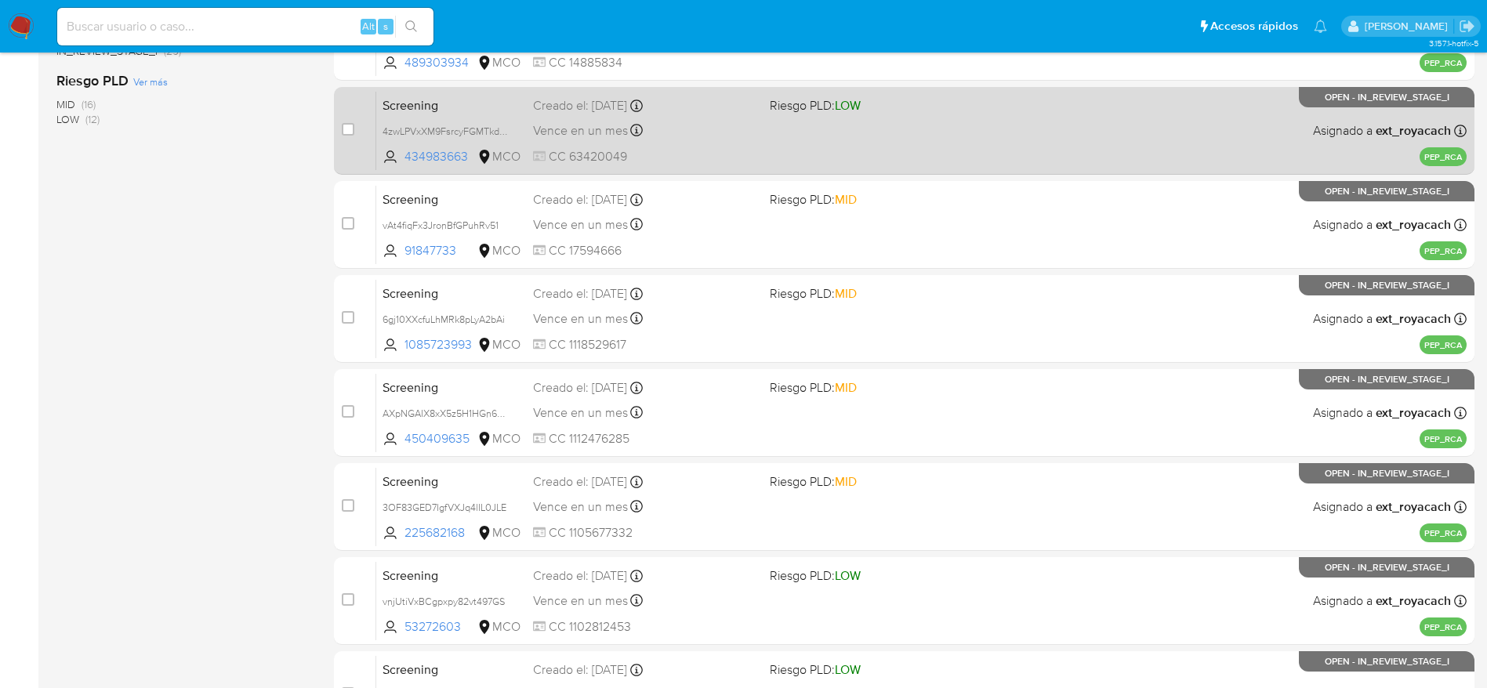
click at [684, 108] on div "Creado el: 30/08/2025 Creado el: 30/08/2025 12:50:54" at bounding box center [645, 105] width 224 height 17
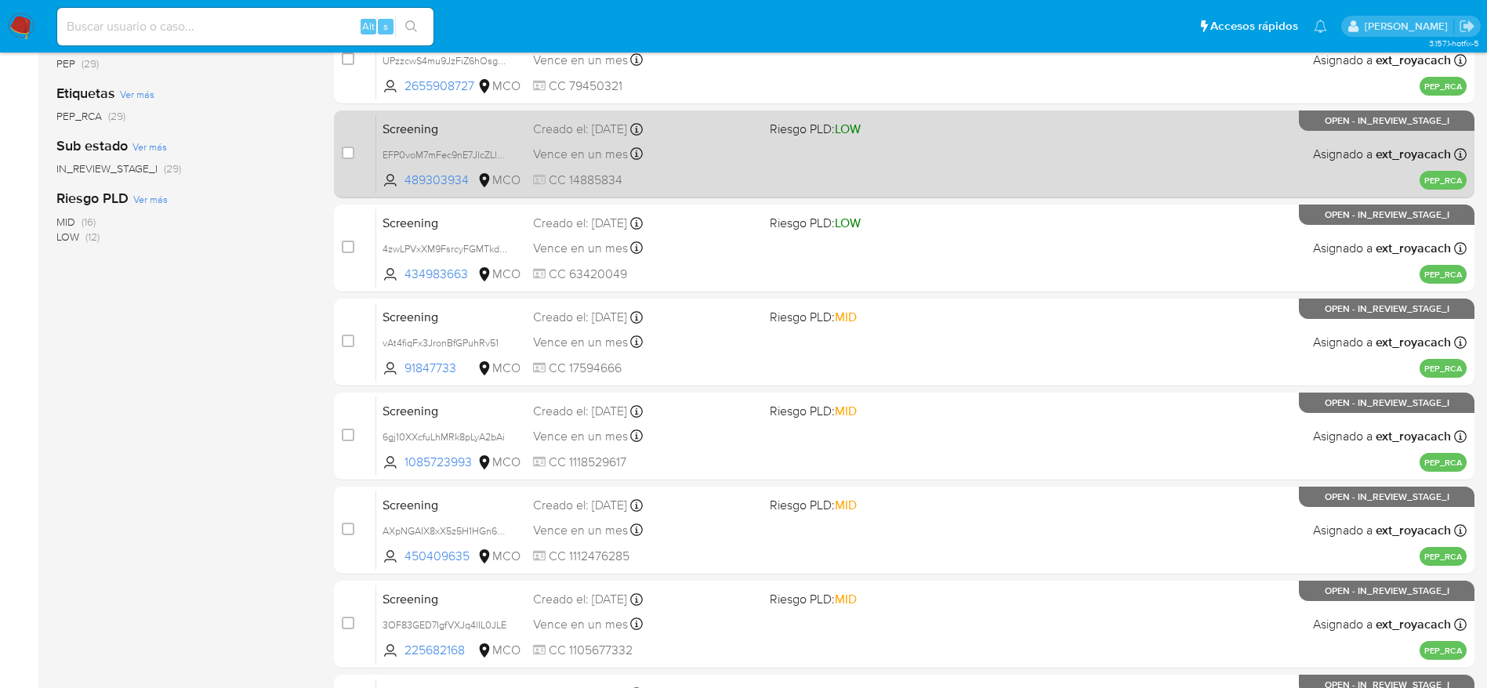
scroll to position [0, 0]
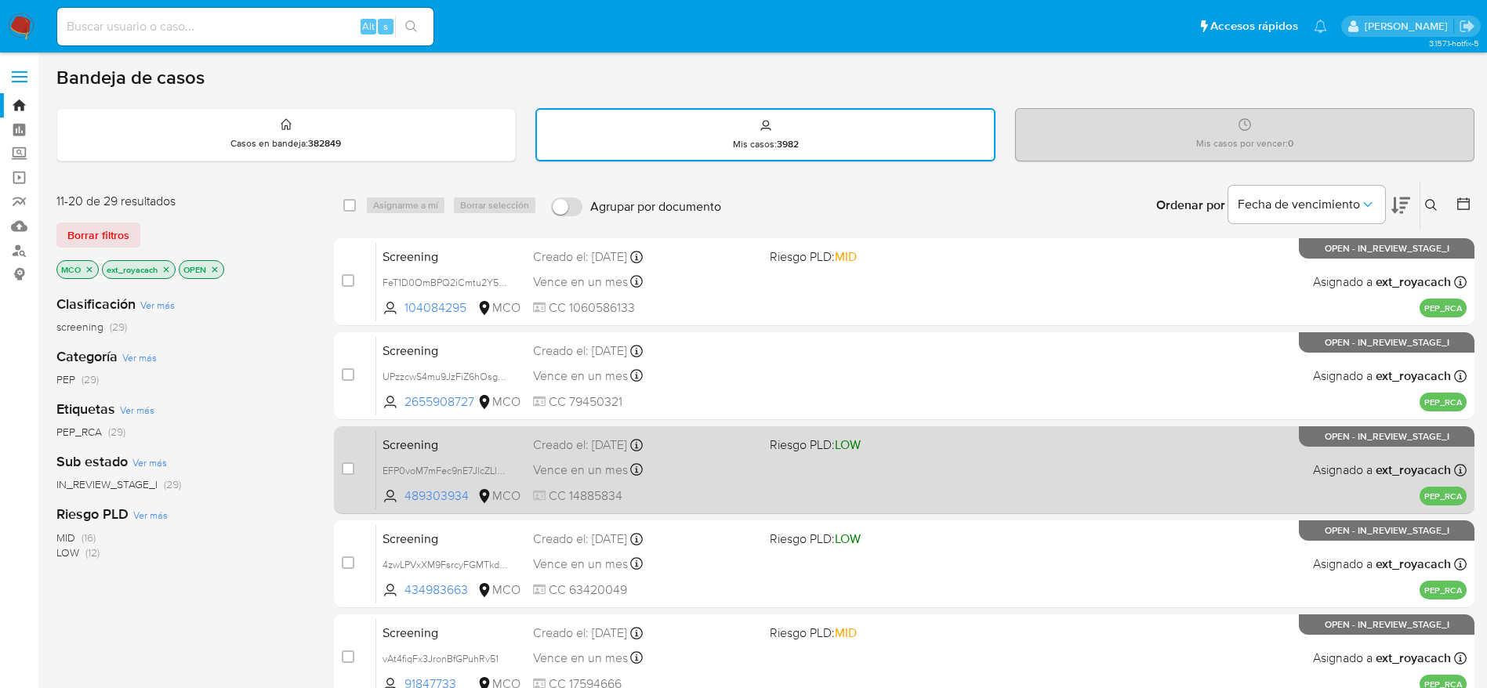
click at [701, 454] on div "Screening EFP0voM7mFec9nE7JlcZLlmv 489303934 MCO Riesgo PLD: LOW Creado el: 30/…" at bounding box center [921, 469] width 1090 height 79
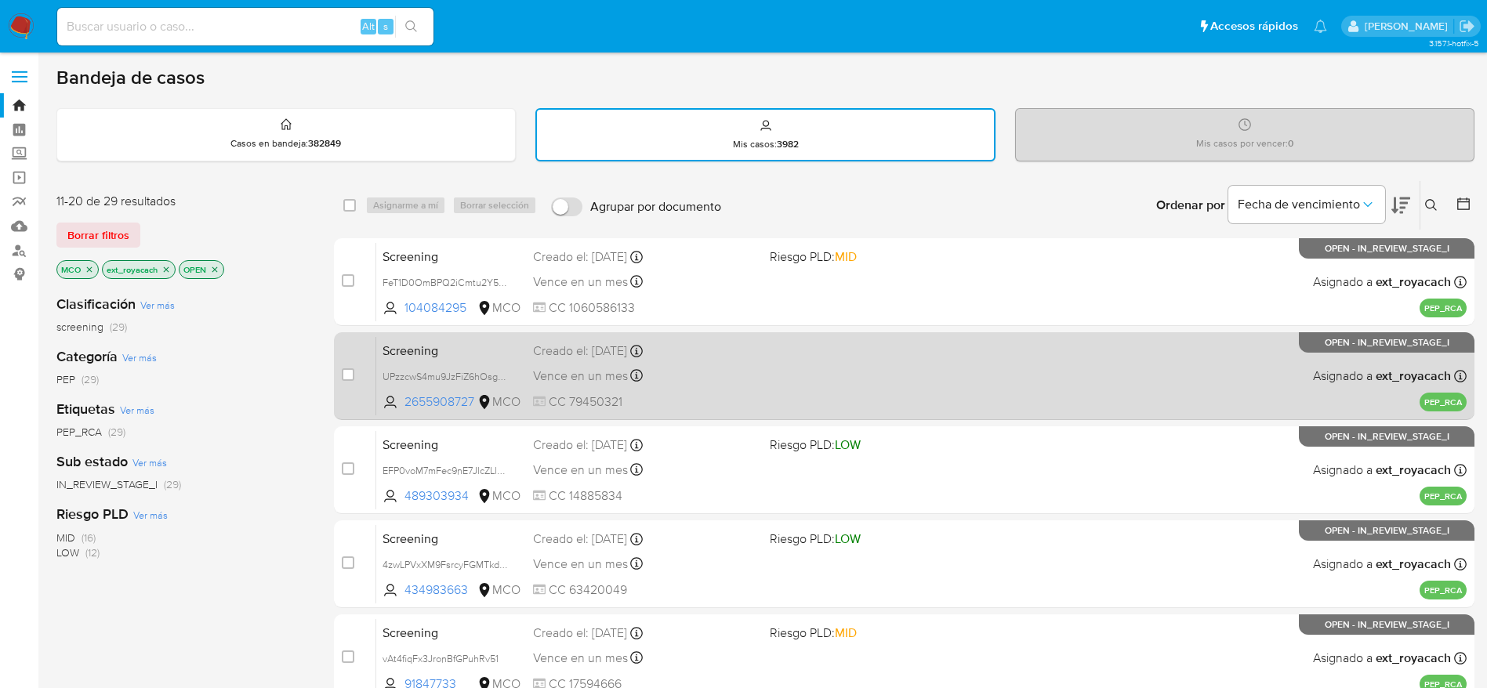
click at [663, 378] on div "Vence en un mes Vence el 29/09/2025 14:15:24" at bounding box center [645, 375] width 224 height 21
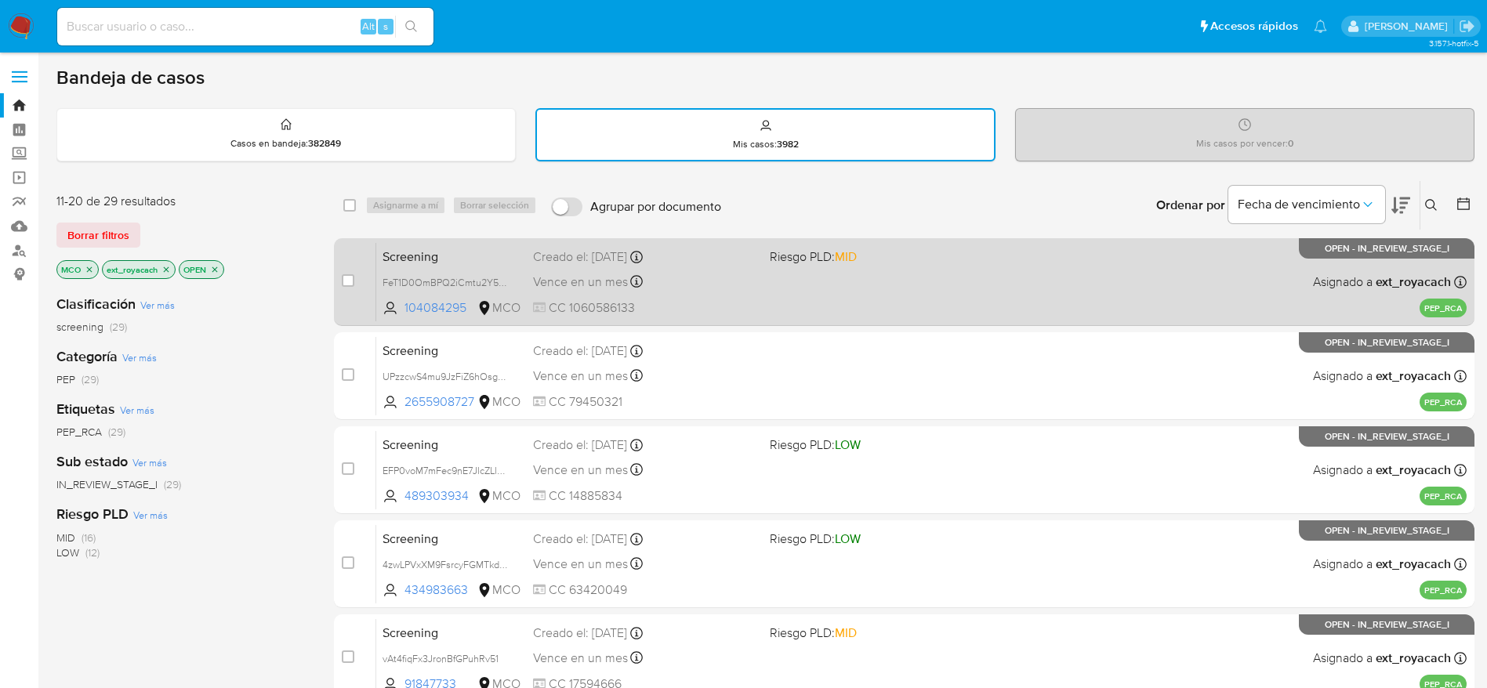
click at [687, 271] on div "Vence en un mes Vence el 30/09/2025 07:05:35" at bounding box center [645, 281] width 224 height 21
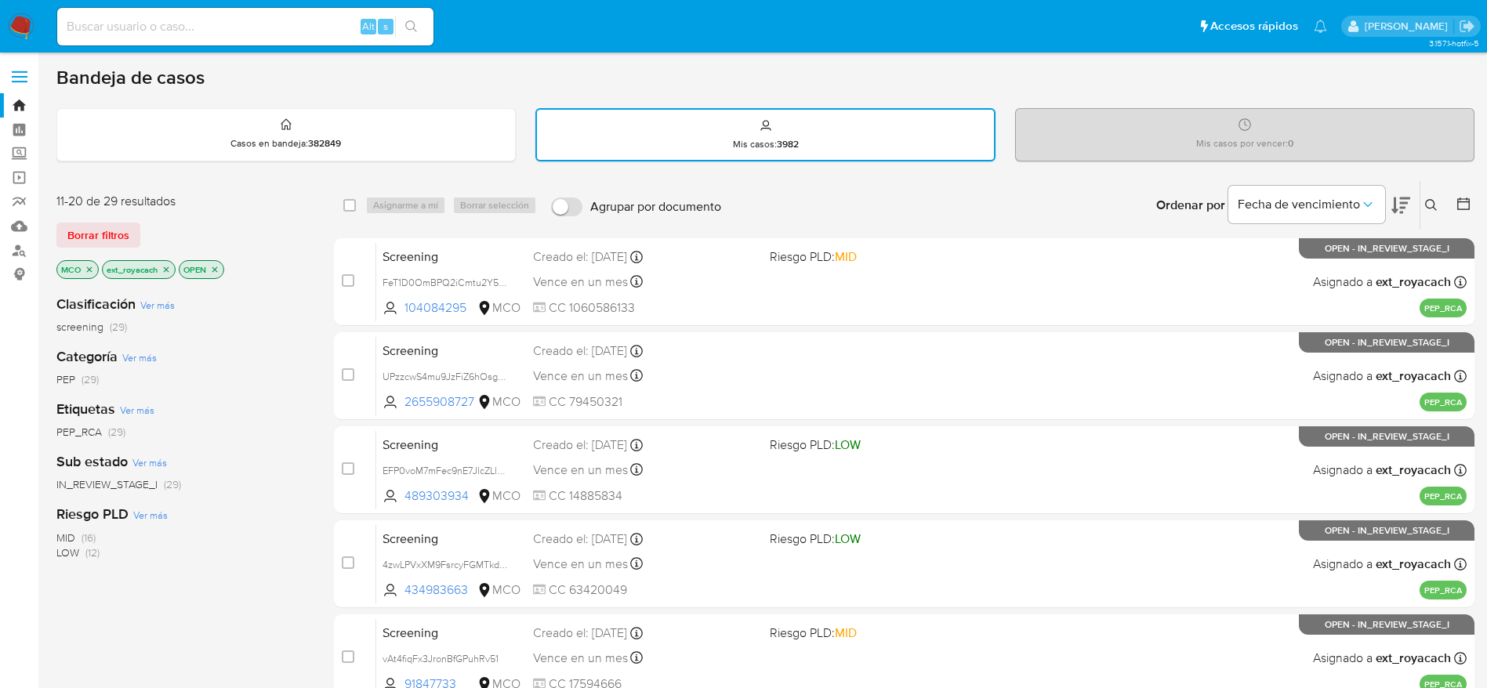
scroll to position [551, 0]
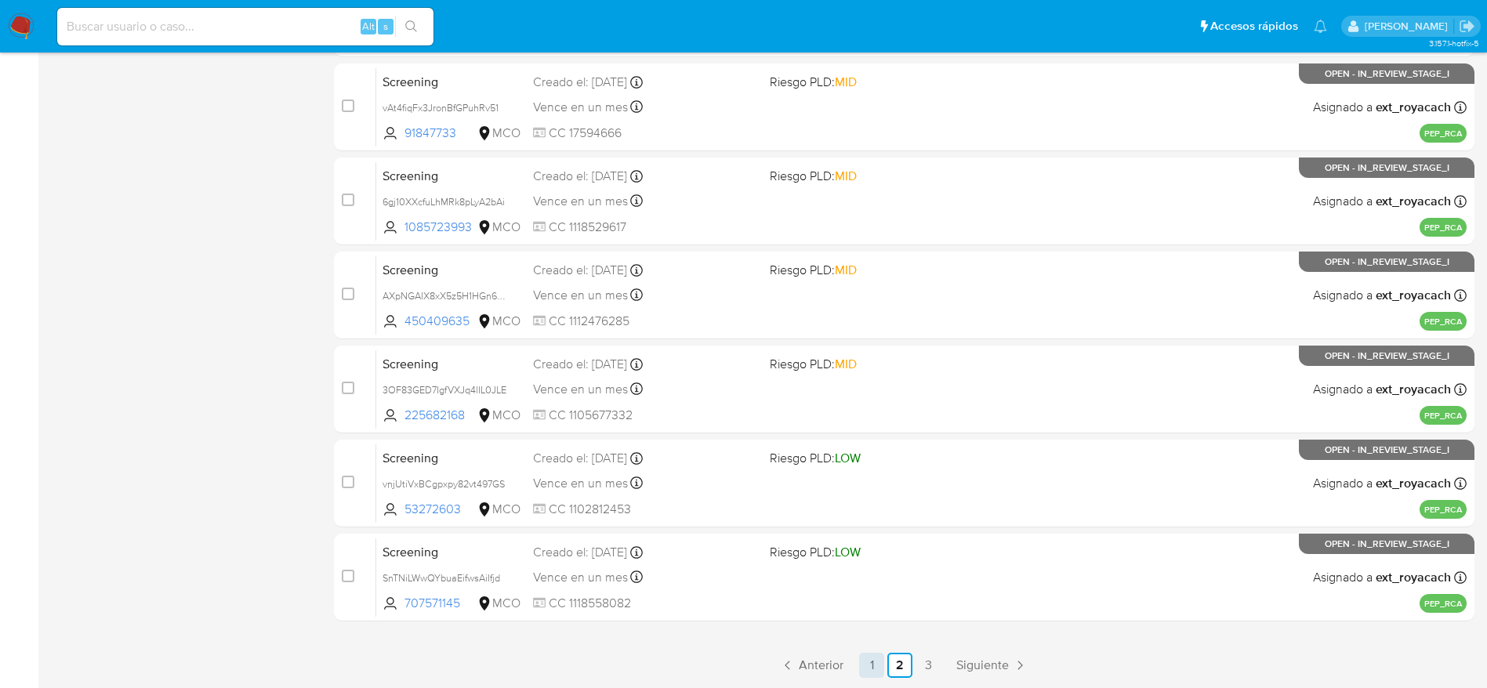
click at [874, 661] on link "1" at bounding box center [871, 665] width 25 height 25
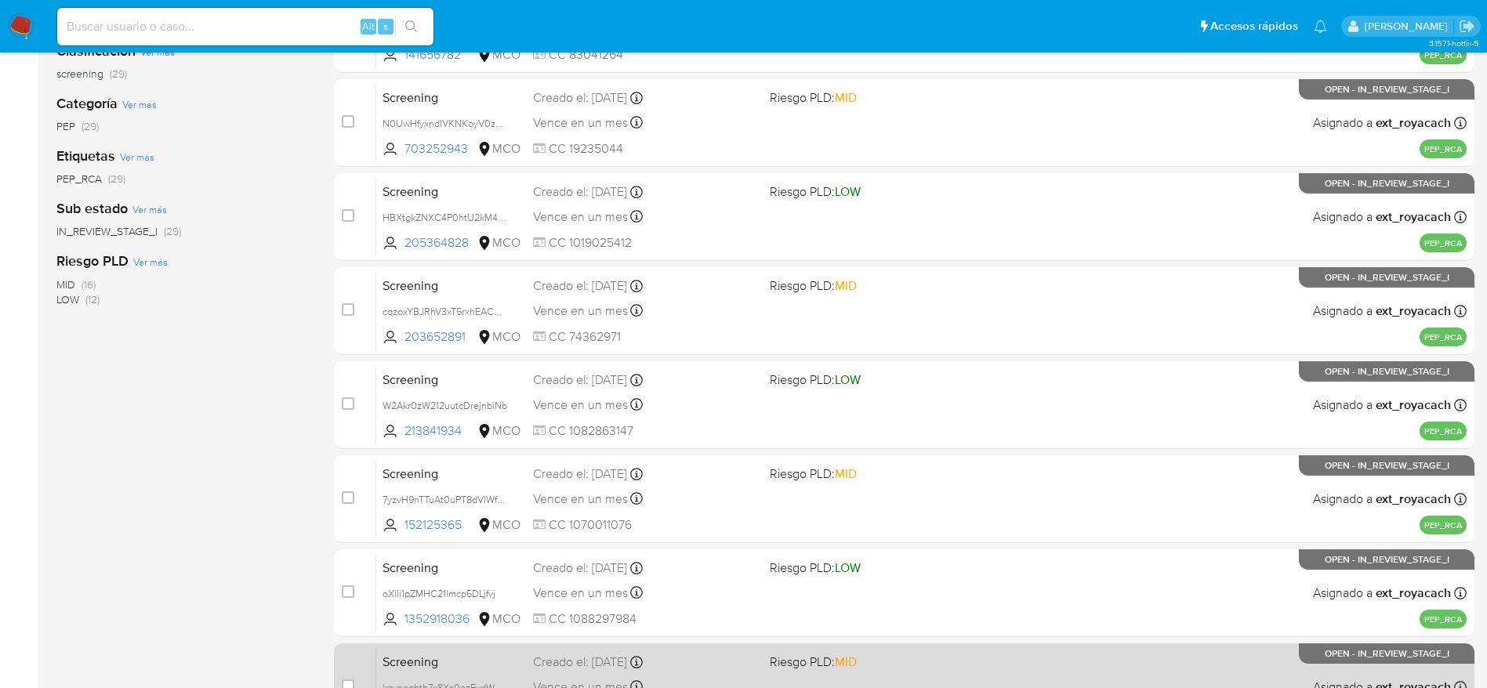
scroll to position [551, 0]
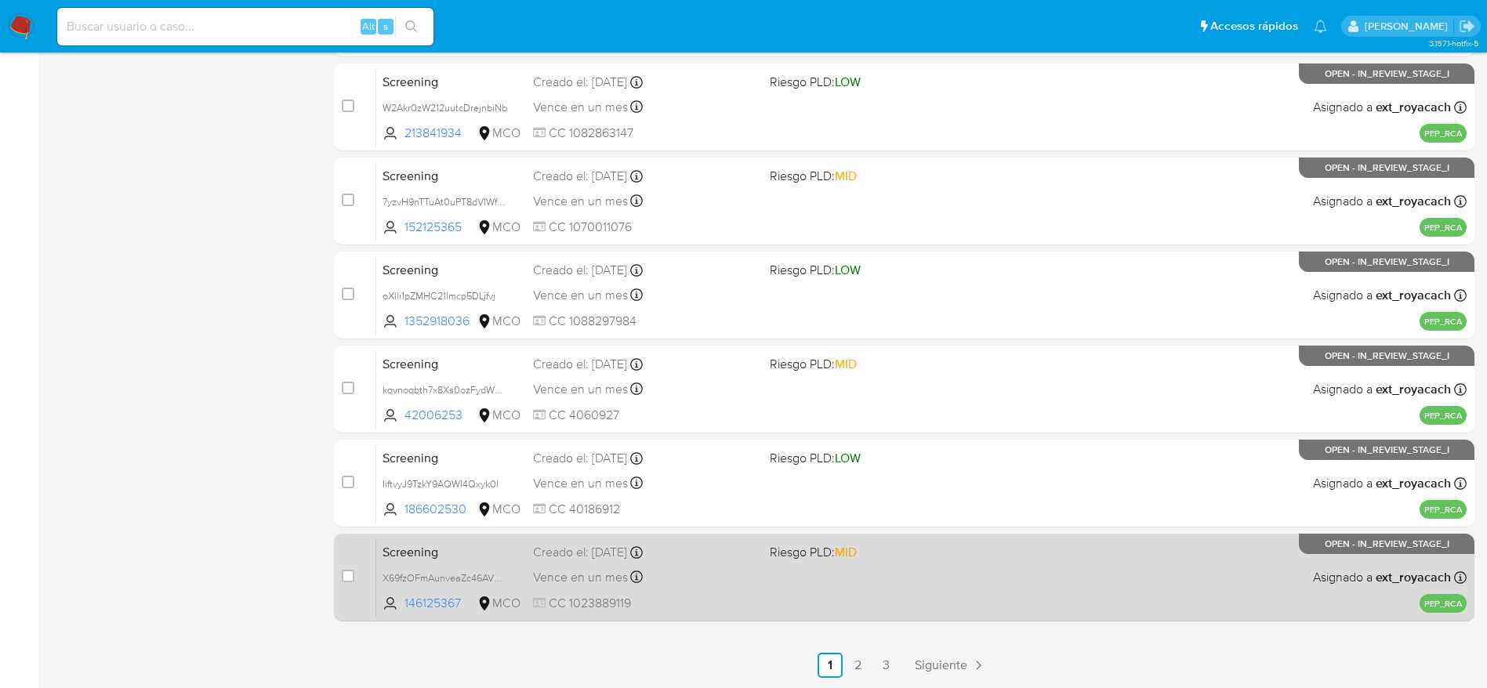
click at [812, 574] on div "Screening X69fzOFmAunveaZc46AVVfMI 146125367 MCO Riesgo PLD: MID Creado el: 31/…" at bounding box center [921, 577] width 1090 height 79
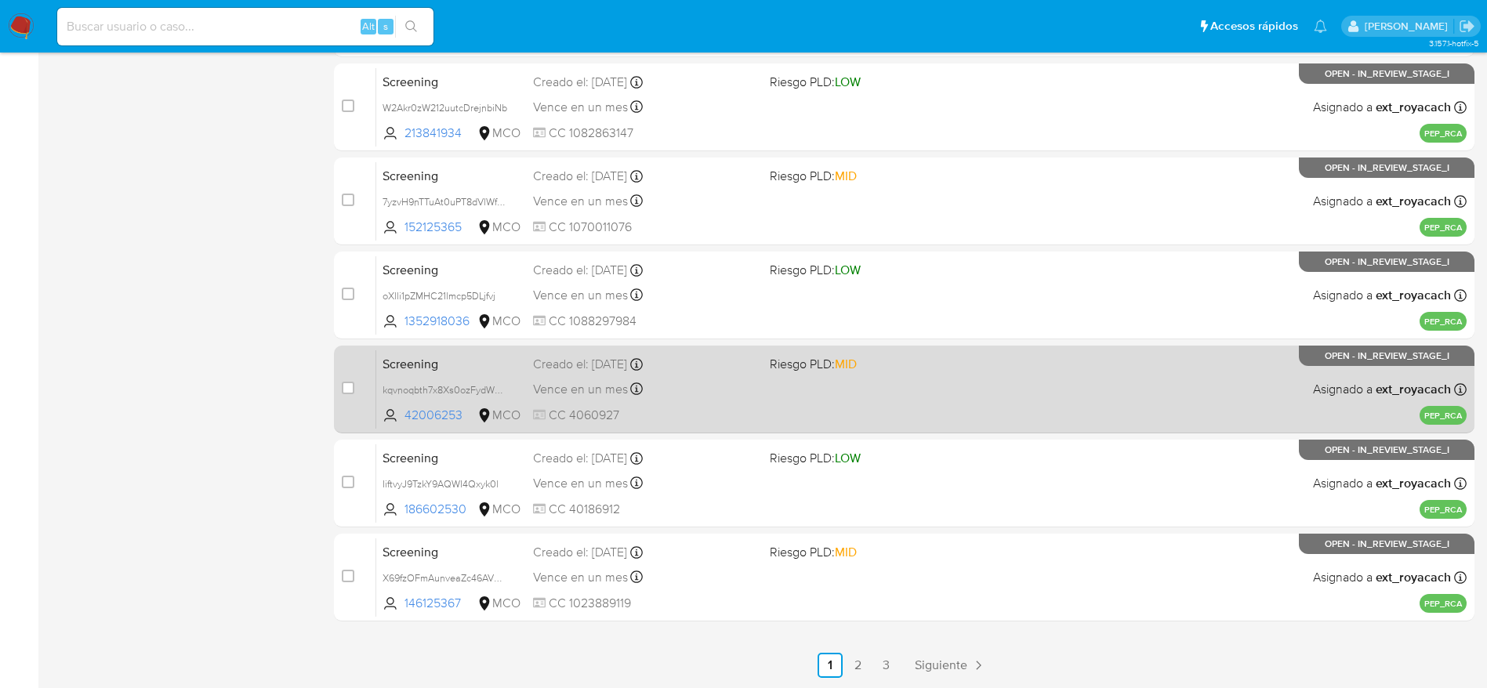
click at [708, 440] on div "case-item-checkbox No es posible asignar el caso Screening IiftvyJ9TzkY9AQWI4Qx…" at bounding box center [904, 484] width 1140 height 88
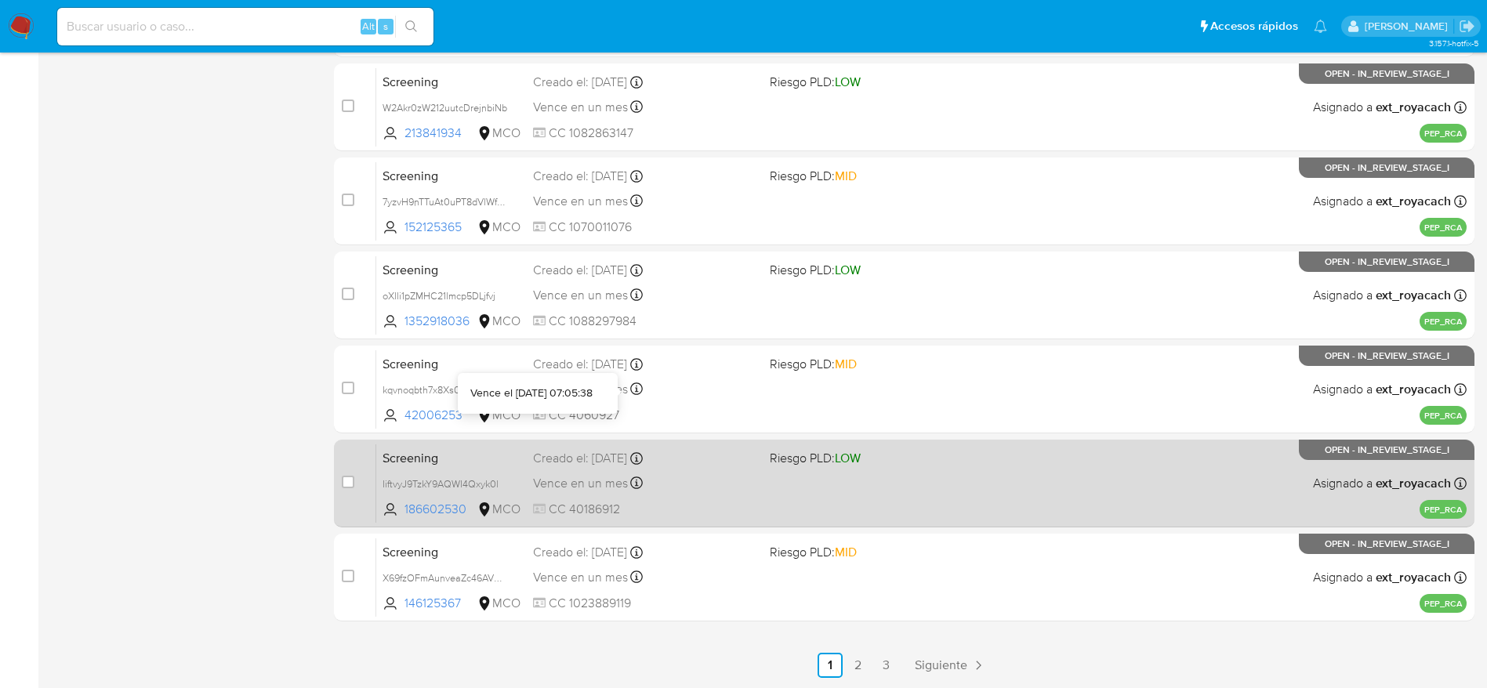
click at [697, 505] on span "CC 40186912" at bounding box center [645, 509] width 224 height 17
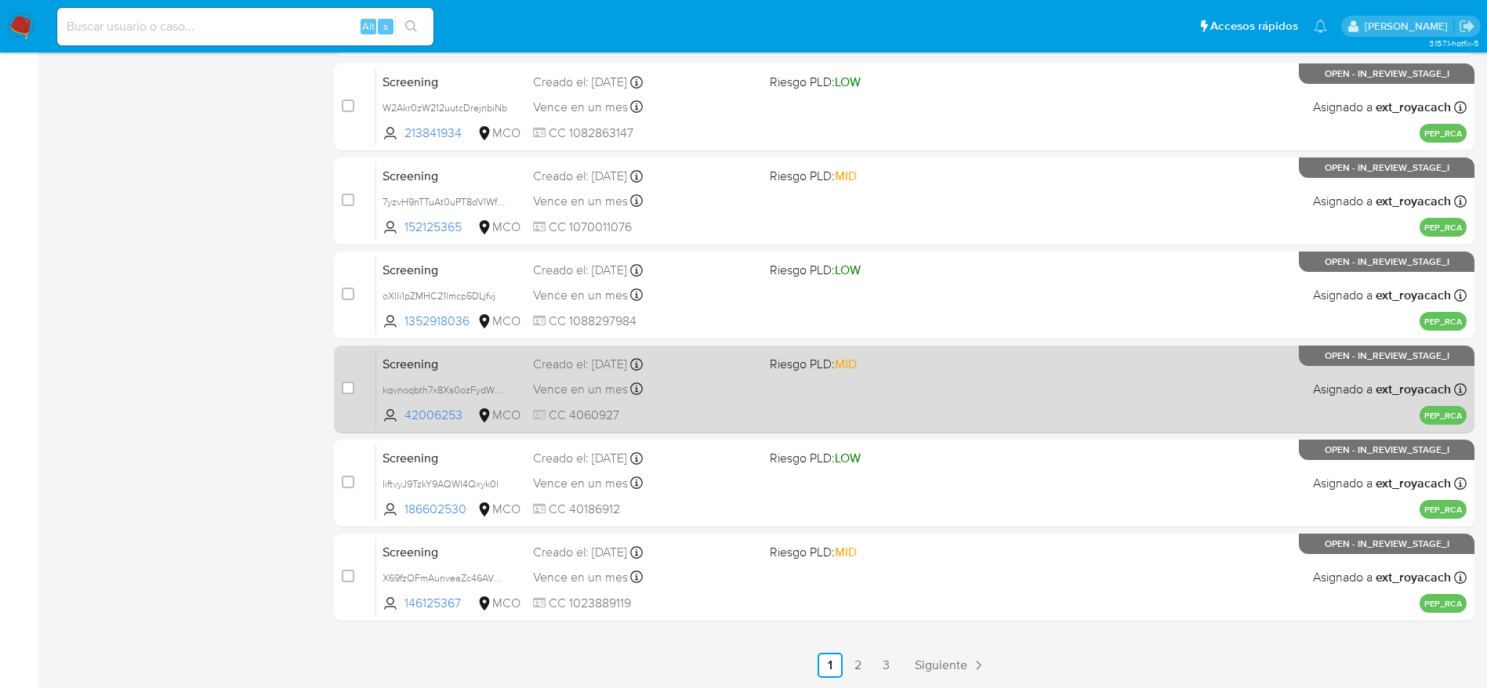
click at [708, 407] on span "CC 4060927" at bounding box center [645, 415] width 224 height 17
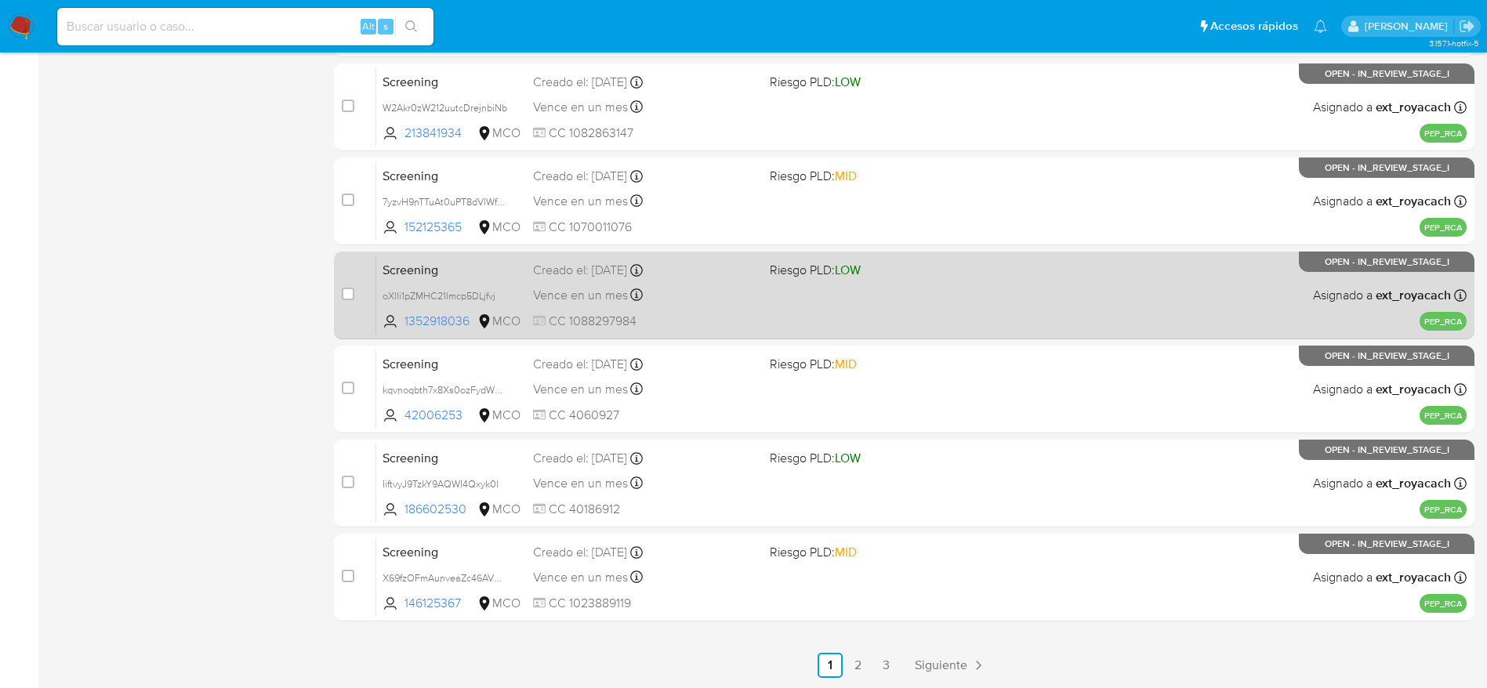
click at [666, 281] on div "Screening oXlli1pZMHC21lmcp5DLjfvj 1352918036 MCO Riesgo PLD: LOW Creado el: 01…" at bounding box center [921, 294] width 1090 height 79
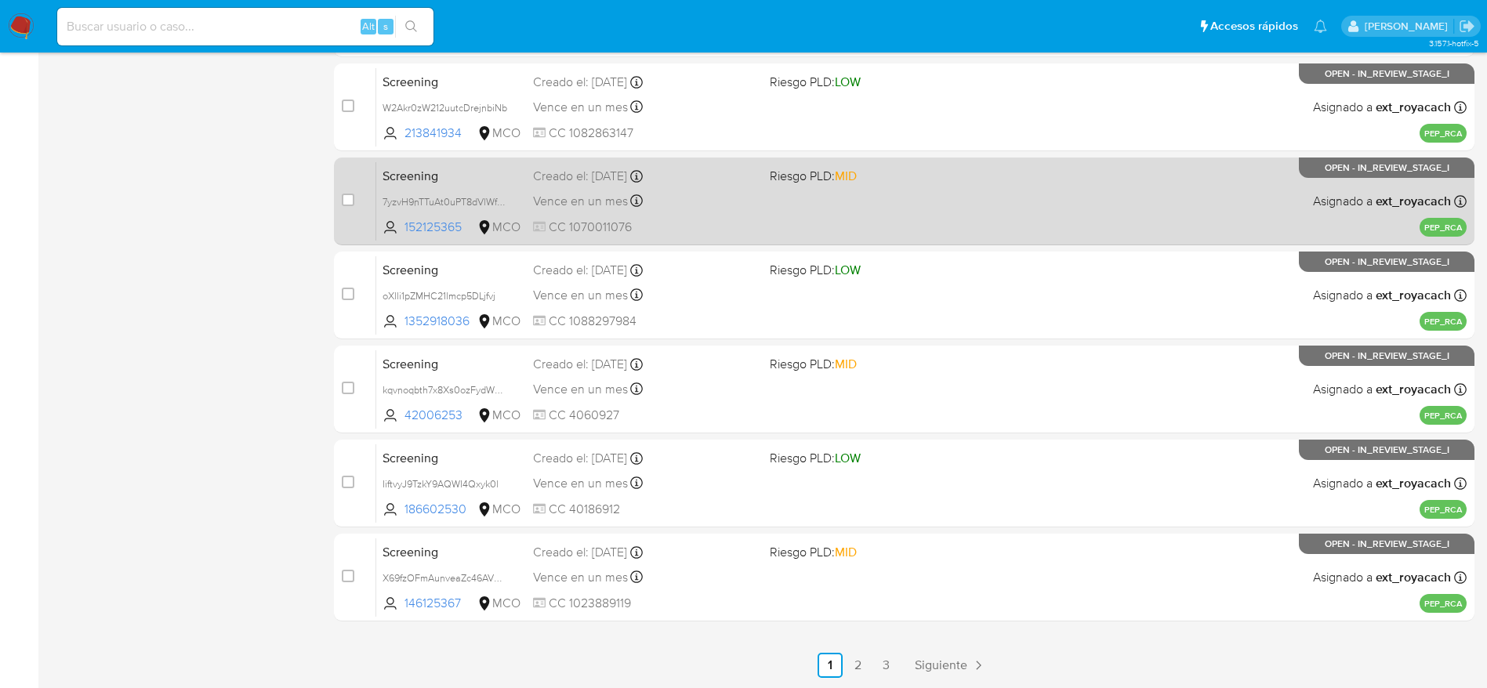
click at [679, 213] on div "Screening 7yzvH9nTTuAt0uPT8dVlWfyH 152125365 MCO Riesgo PLD: MID Creado el: 01/…" at bounding box center [921, 200] width 1090 height 79
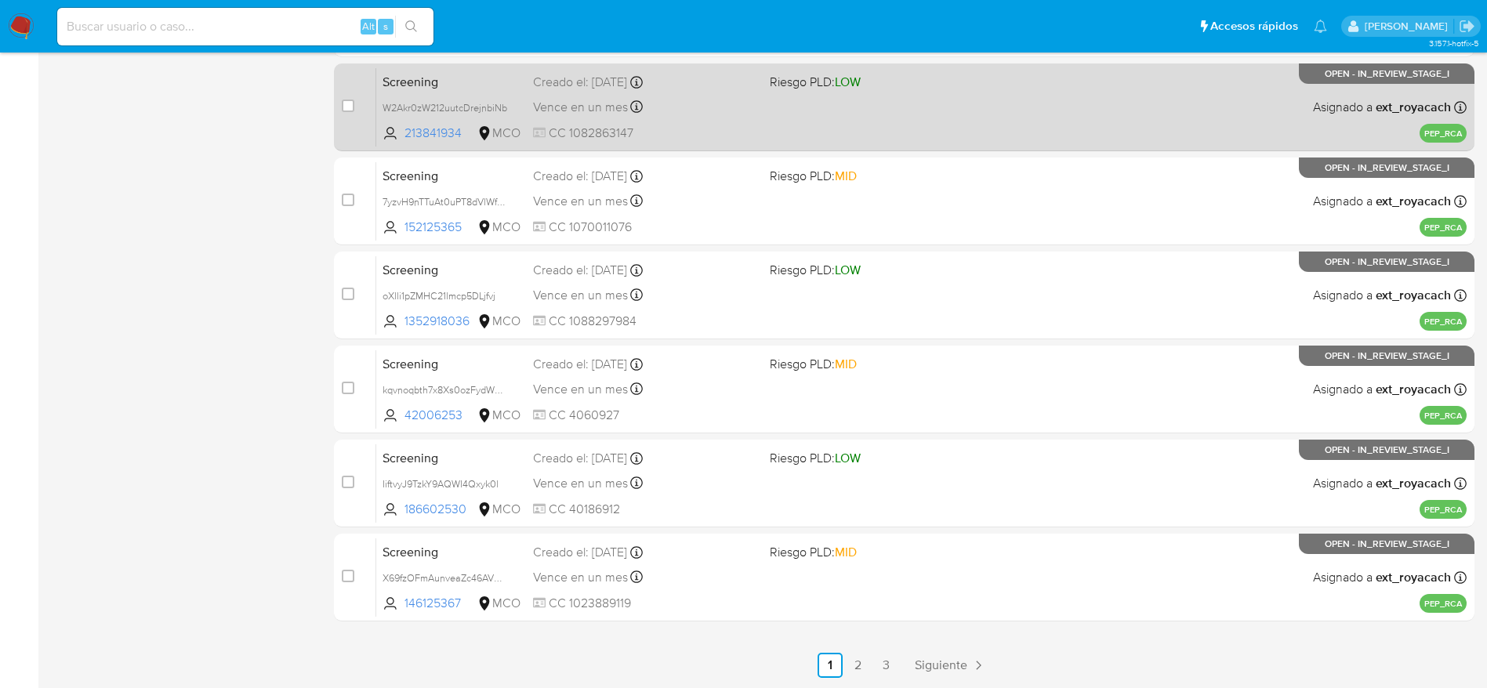
click at [649, 102] on div "Vence en un mes Vence el 01/10/2025 07:05:35" at bounding box center [645, 106] width 224 height 21
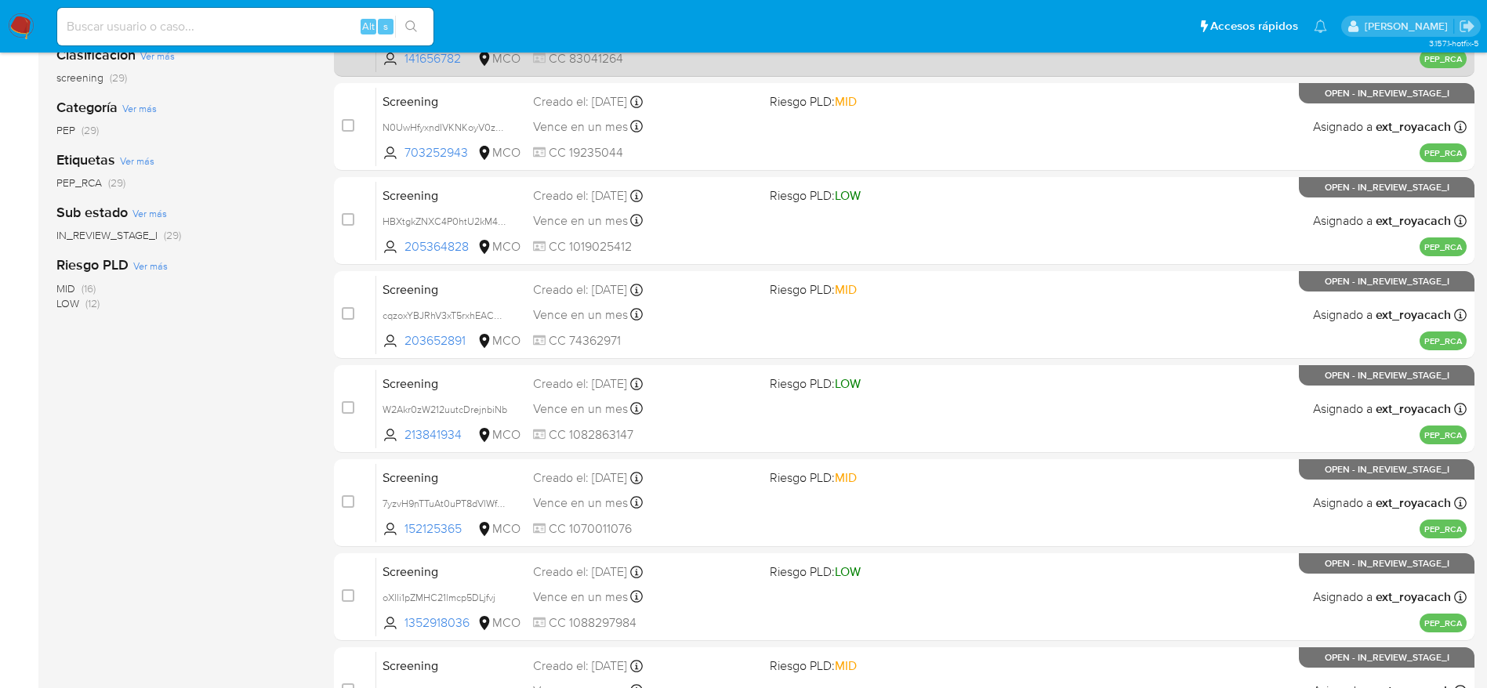
scroll to position [81, 0]
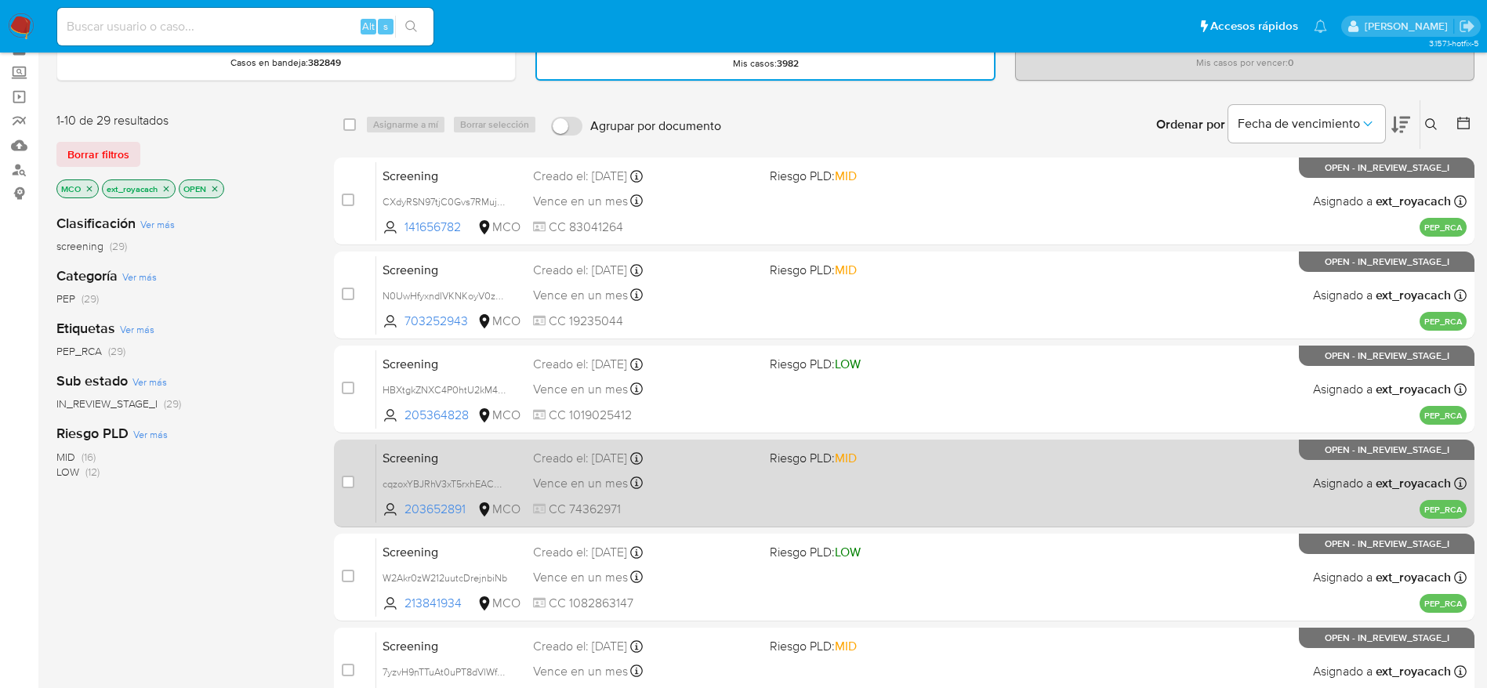
click at [775, 497] on div "Screening cqzoxYBJRhV3xT5rxhEACDyx 203652891 MCO Riesgo PLD: MID Creado el: 01/…" at bounding box center [921, 483] width 1090 height 79
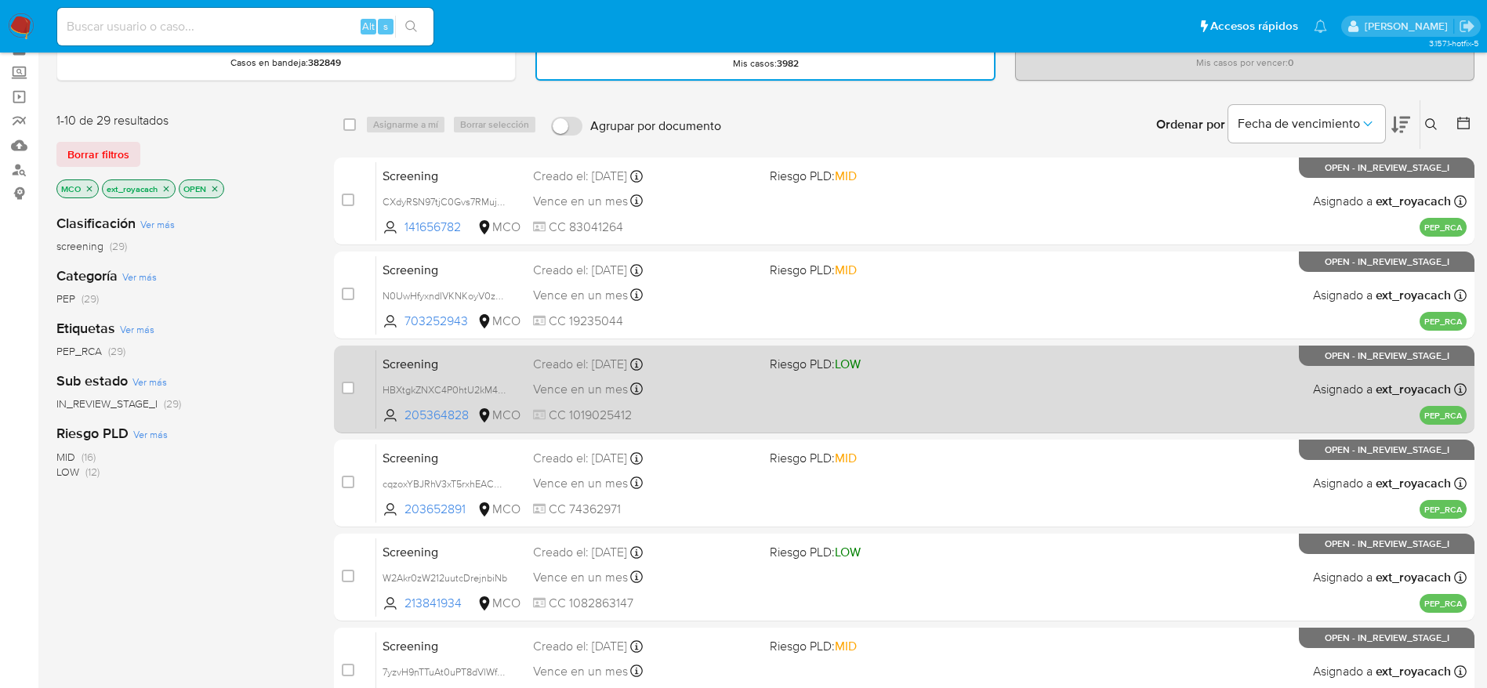
click at [687, 408] on span "CC 1019025412" at bounding box center [645, 415] width 224 height 17
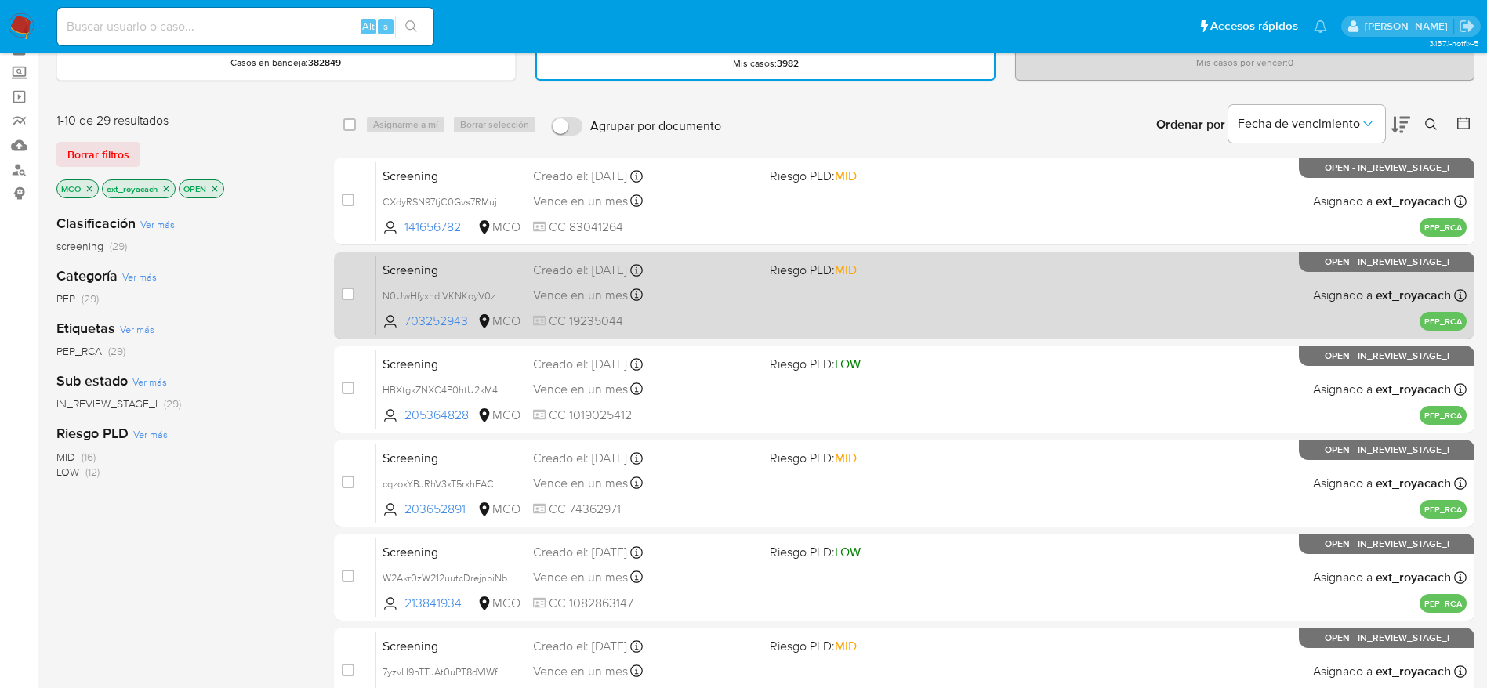
click at [736, 272] on div "Creado el: 01/09/2025 Creado el: 01/09/2025 07:05:38" at bounding box center [645, 270] width 224 height 17
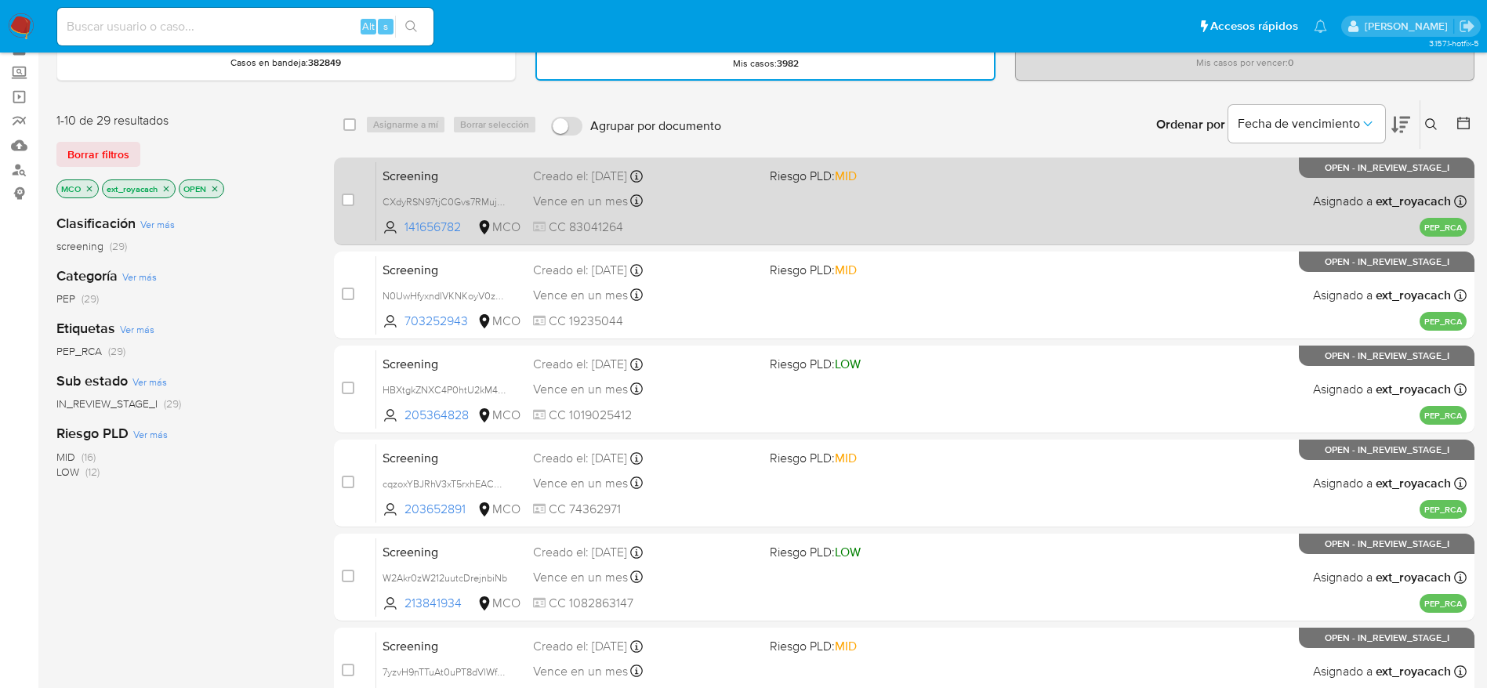
click at [719, 213] on div "Screening CXdyRSN97tjC0Gvs7RMujNMM 141656782 MCO Riesgo PLD: MID Creado el: 01/…" at bounding box center [921, 200] width 1090 height 79
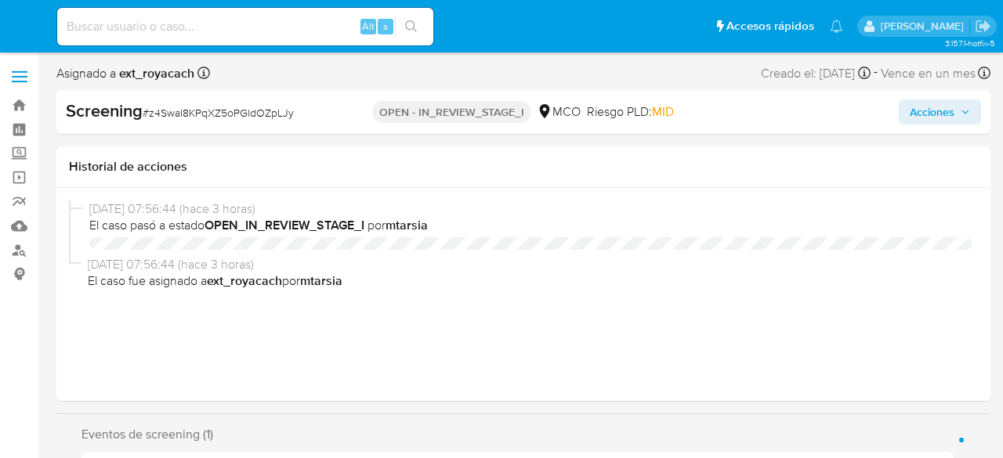
select select "10"
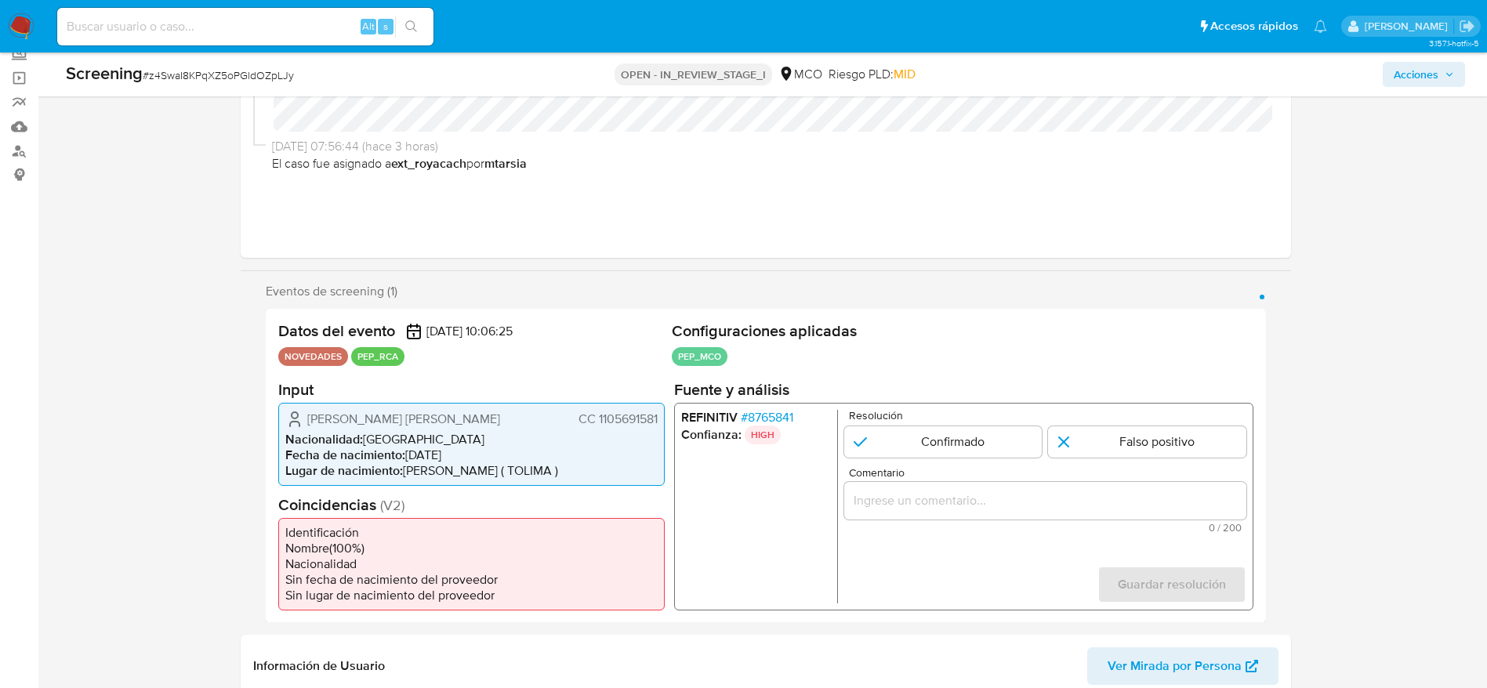
scroll to position [235, 0]
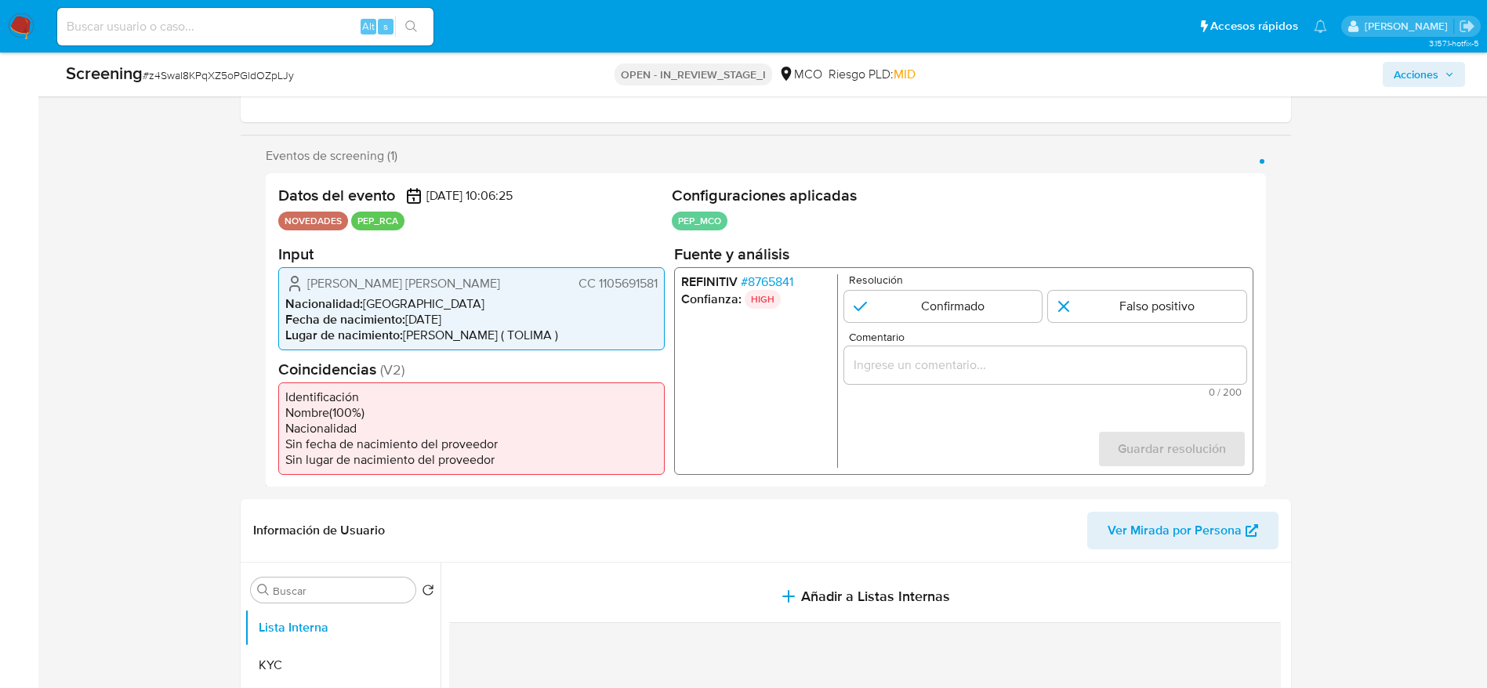
click at [784, 286] on span "# 8765841" at bounding box center [766, 281] width 53 height 16
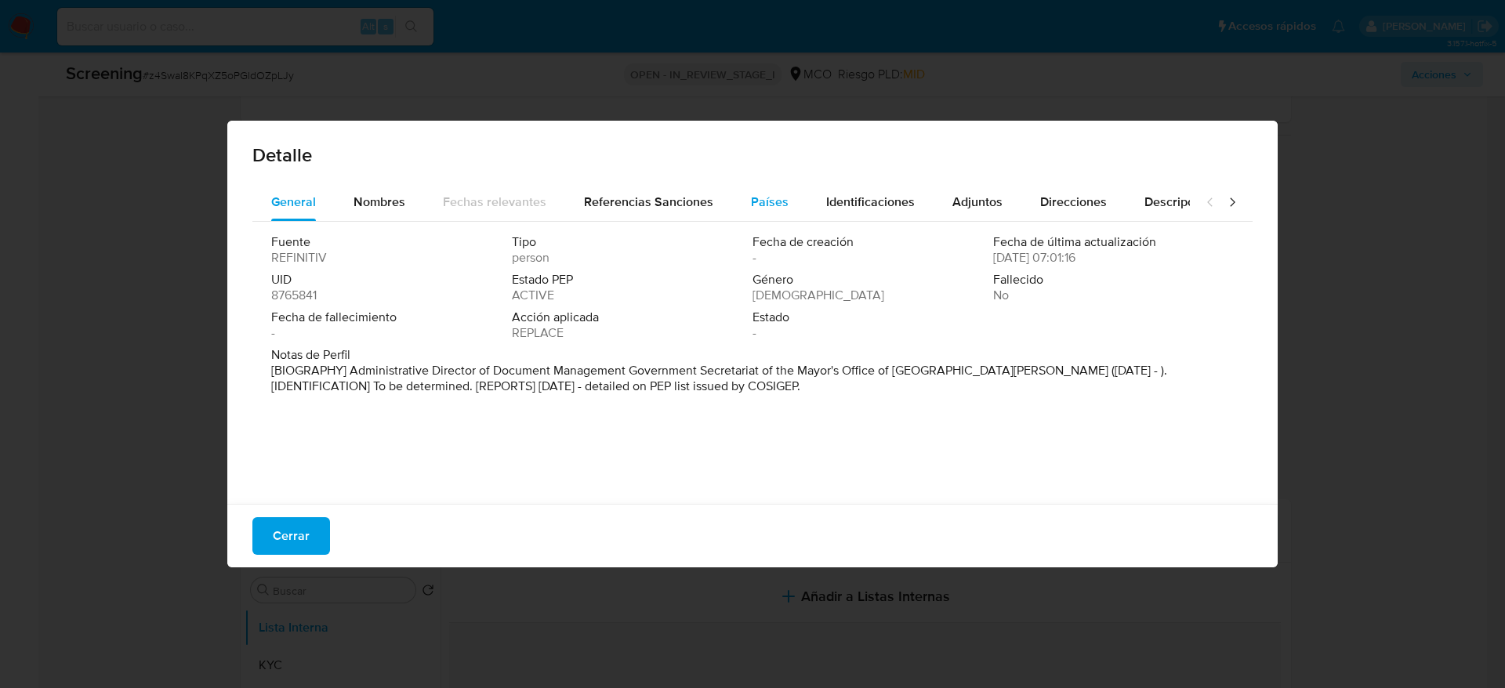
click at [743, 208] on button "Países" at bounding box center [769, 202] width 75 height 38
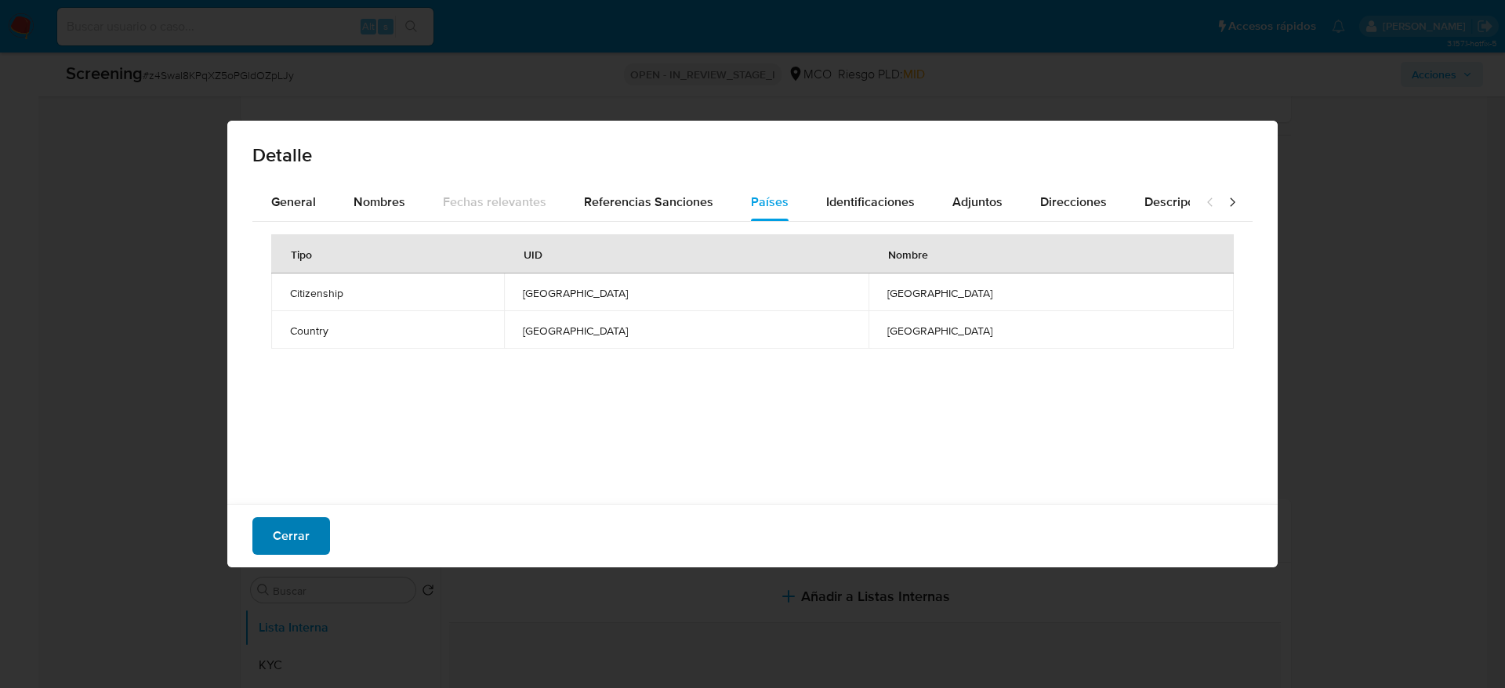
drag, startPoint x: 292, startPoint y: 548, endPoint x: 284, endPoint y: 549, distance: 8.0
click at [284, 458] on span "Cerrar" at bounding box center [291, 536] width 37 height 34
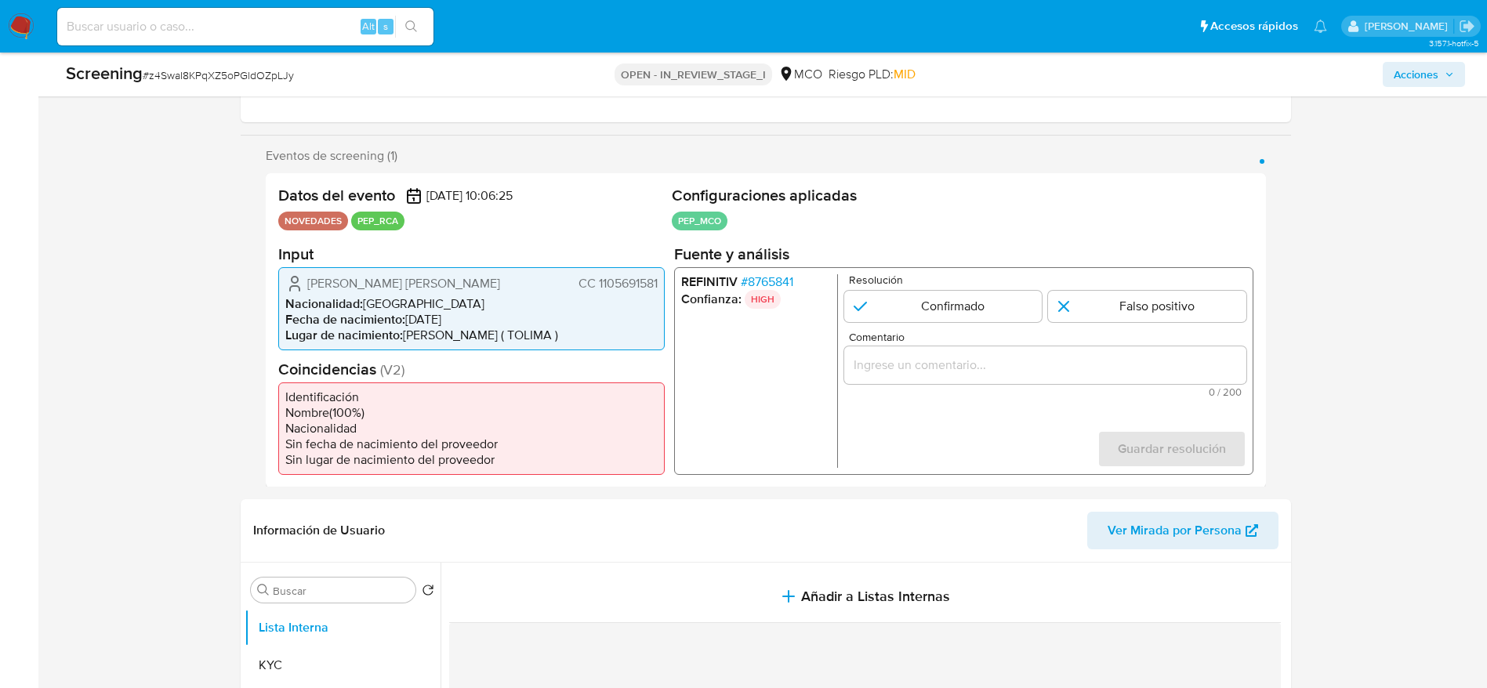
click at [248, 68] on span "# z4SwaI8KPqXZ5oPGldOZpLJy" at bounding box center [218, 75] width 151 height 16
copy span "z4SwaI8KPqXZ5oPGldOZpLJy"
drag, startPoint x: 308, startPoint y: 284, endPoint x: 658, endPoint y: 277, distance: 350.3
click at [658, 277] on div "Andrea Catalina Duran Hernandez CC 1105691581 Nacionalidad : Colombia Fecha de …" at bounding box center [471, 307] width 386 height 83
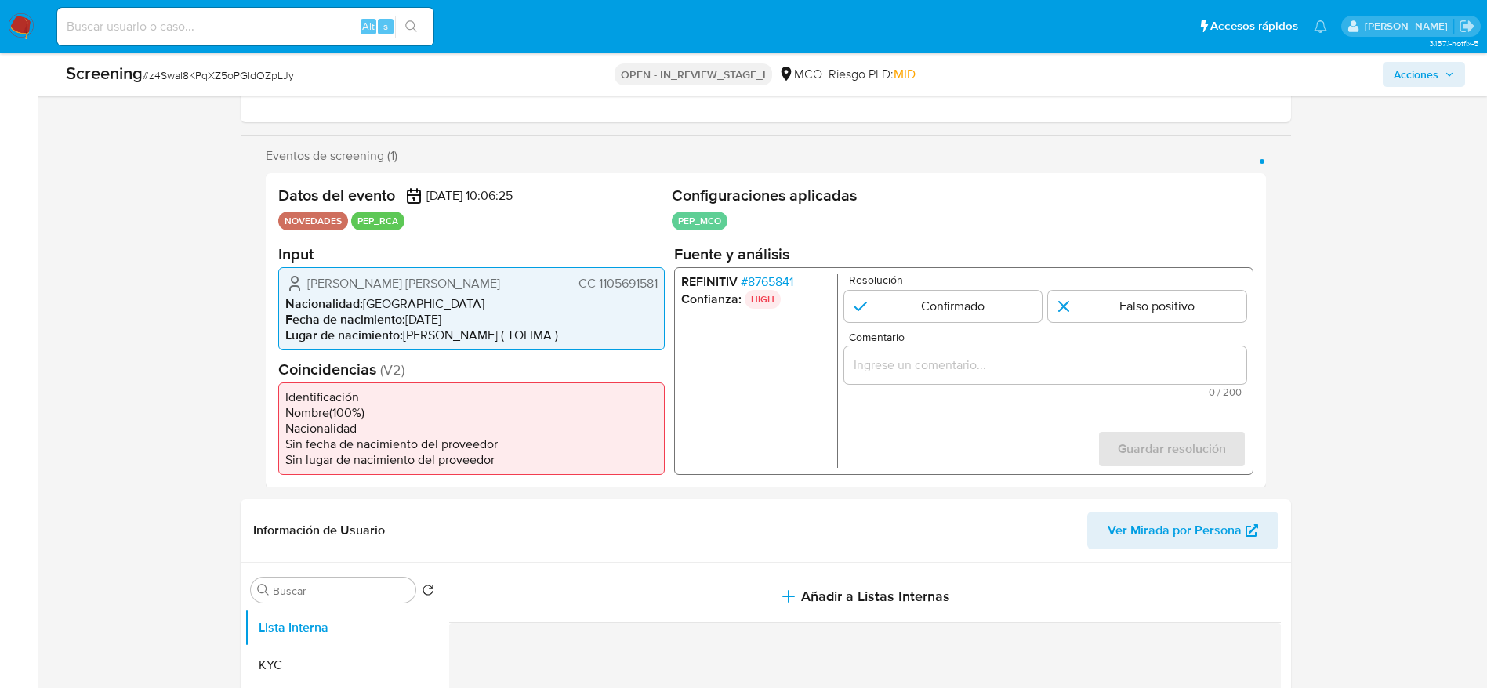
click at [789, 284] on span "# 8765841" at bounding box center [766, 281] width 53 height 16
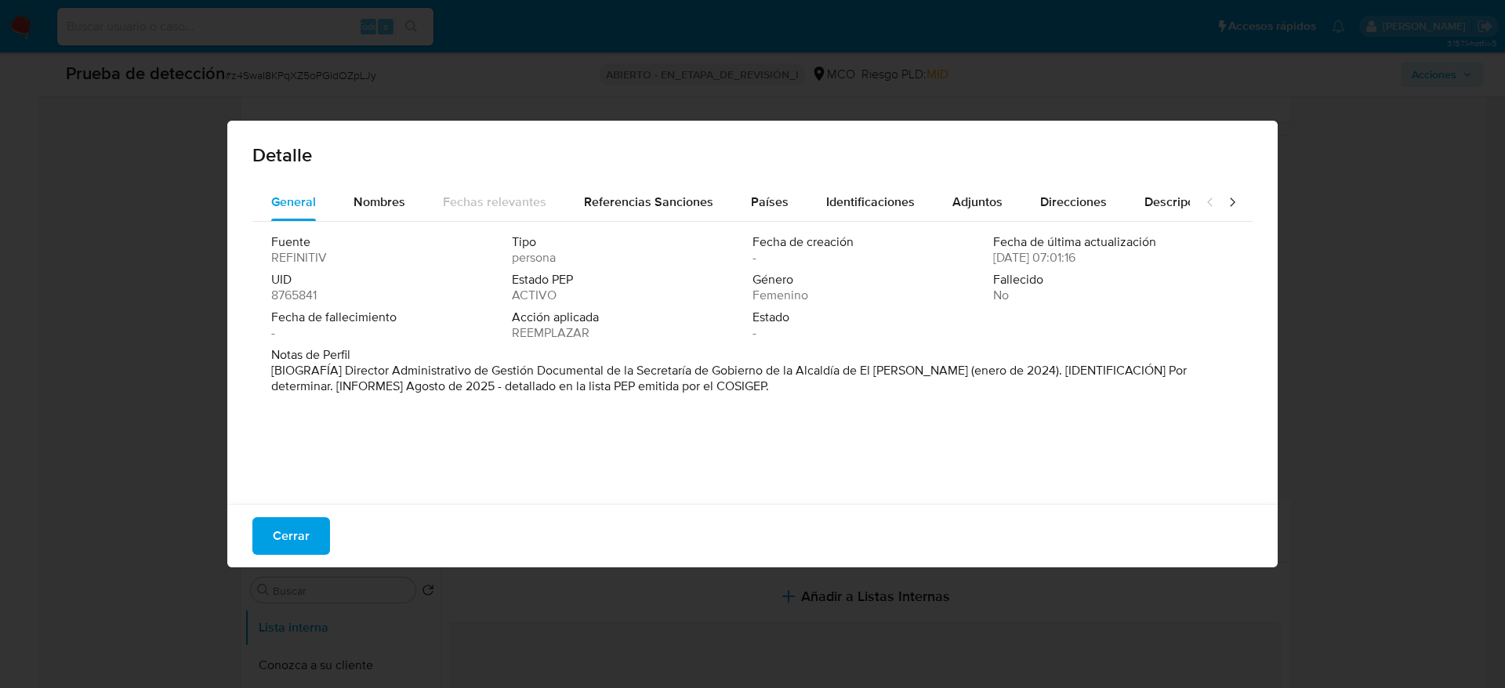
drag, startPoint x: 346, startPoint y: 369, endPoint x: 914, endPoint y: 368, distance: 568.9
click at [914, 368] on font "[BIOGRAFÍA] Director Administrativo de Gestión Documental de la Secretaría de G…" at bounding box center [728, 378] width 915 height 34
click at [310, 458] on button "Cerrar" at bounding box center [291, 536] width 78 height 38
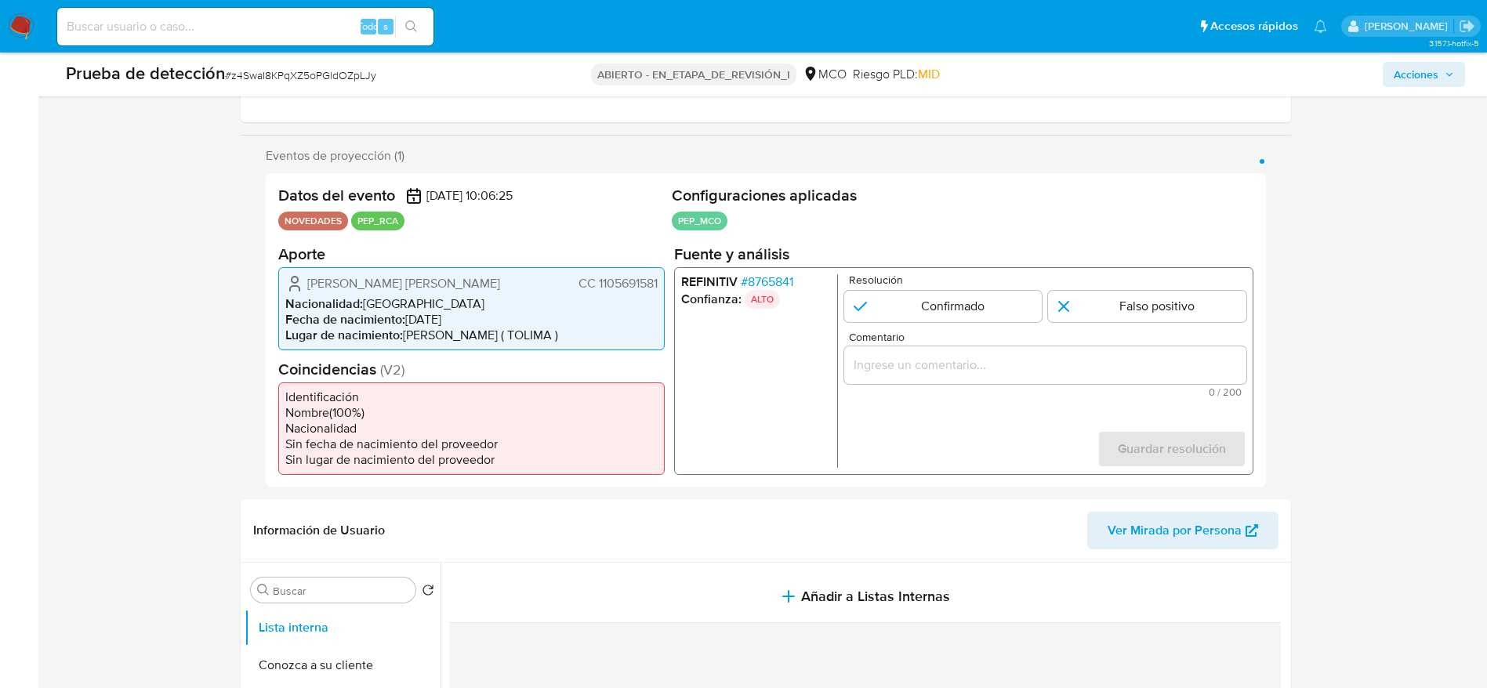
click at [878, 375] on input "Comentario" at bounding box center [1044, 364] width 402 height 20
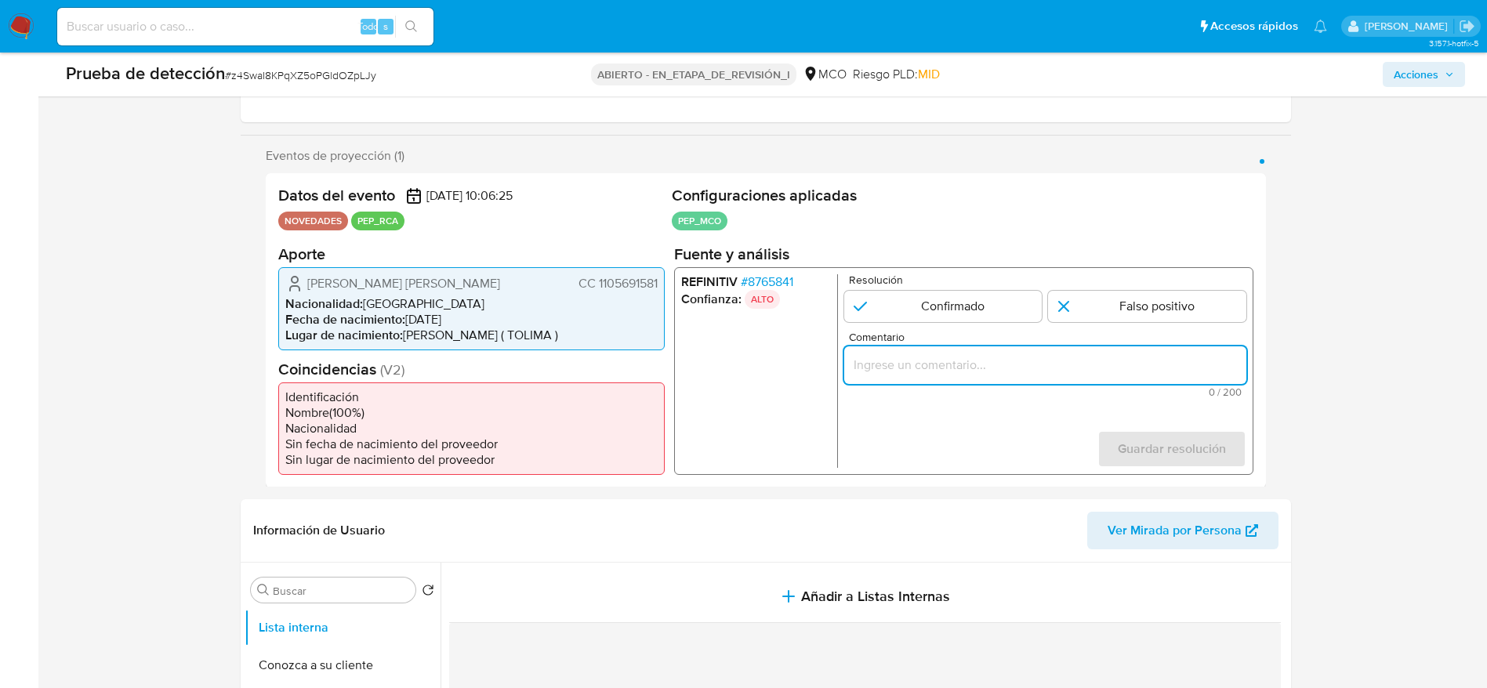
paste input "Usuario Andrea Catalina Duran Hernandez.Se desempeña como Director Administrati…"
type input "Usuario Andrea Catalina Duran Hernandez.Se desempeña como Director Administrati…"
click at [867, 304] on input "1 de 1" at bounding box center [942, 305] width 198 height 31
radio input "true"
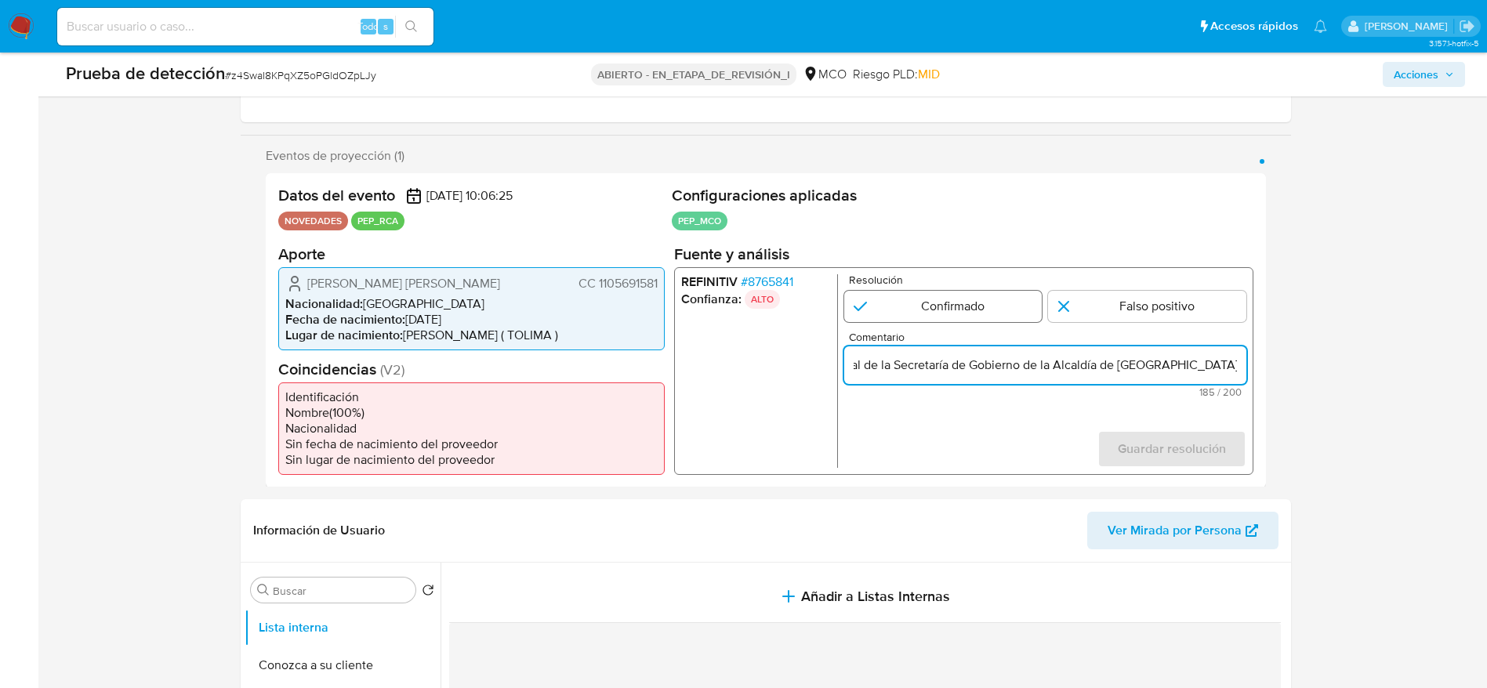
scroll to position [0, 0]
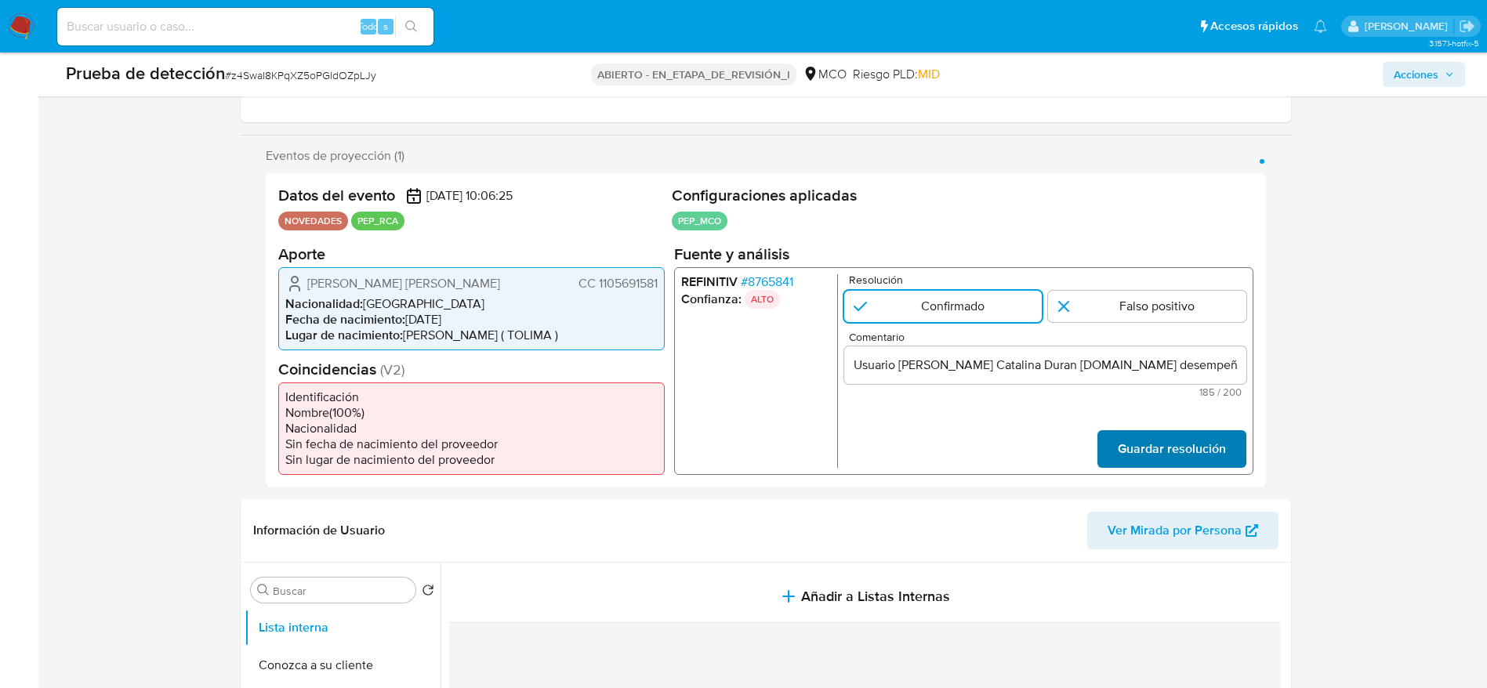
click at [1002, 458] on span "Guardar resolución" at bounding box center [1171, 448] width 108 height 34
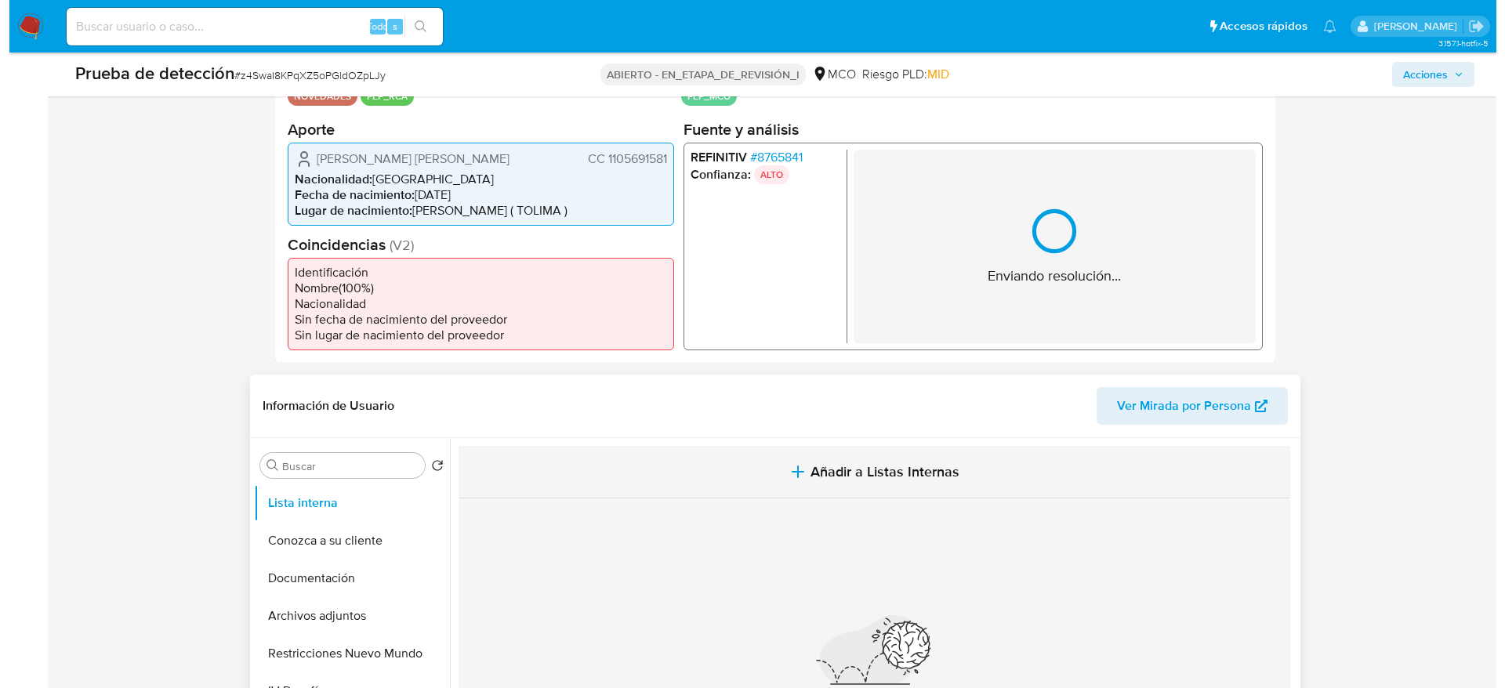
scroll to position [470, 0]
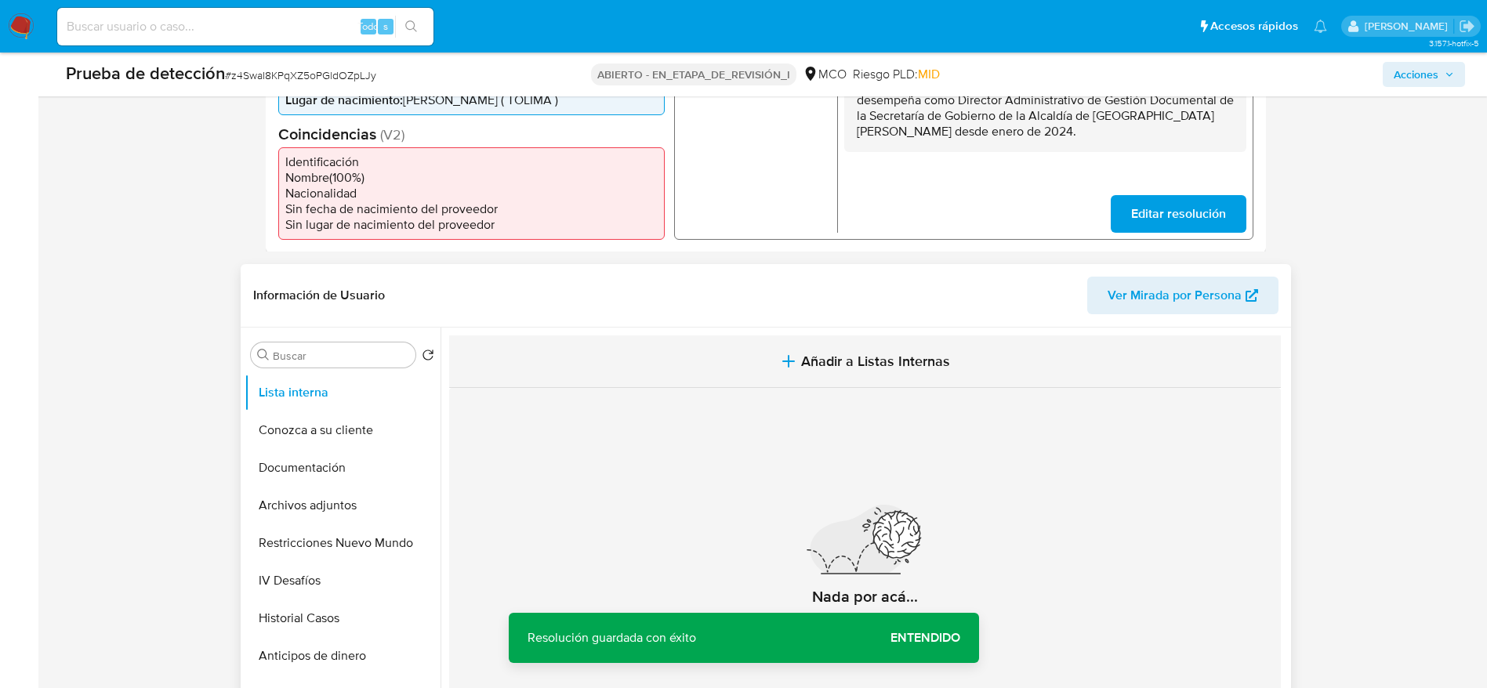
click at [854, 373] on button "Añadir a Listas Internas" at bounding box center [864, 361] width 831 height 53
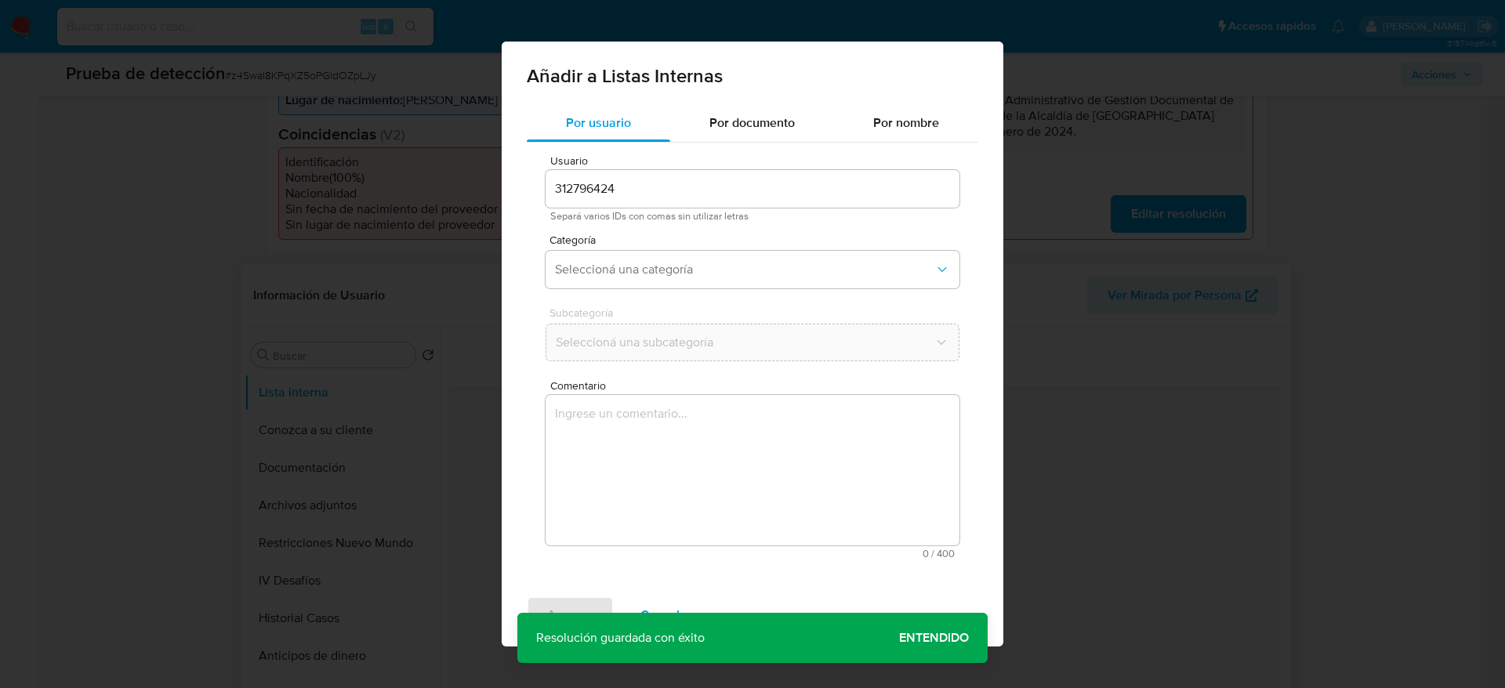
click at [824, 458] on textarea "Comentario" at bounding box center [752, 470] width 414 height 150
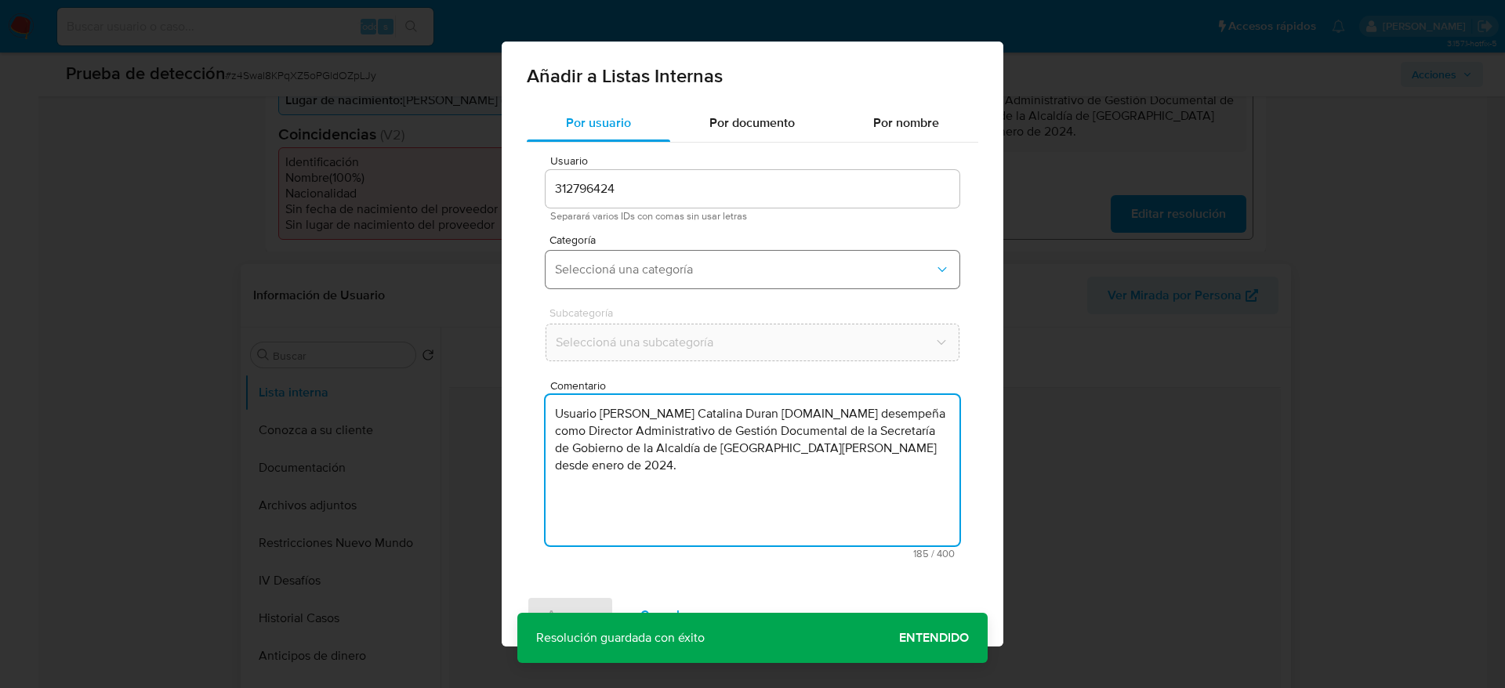
type textarea "Usuario Andrea Catalina Duran Hernandez.Se desempeña como Director Administrati…"
click at [661, 265] on span "Seleccioná una categoría" at bounding box center [744, 270] width 379 height 16
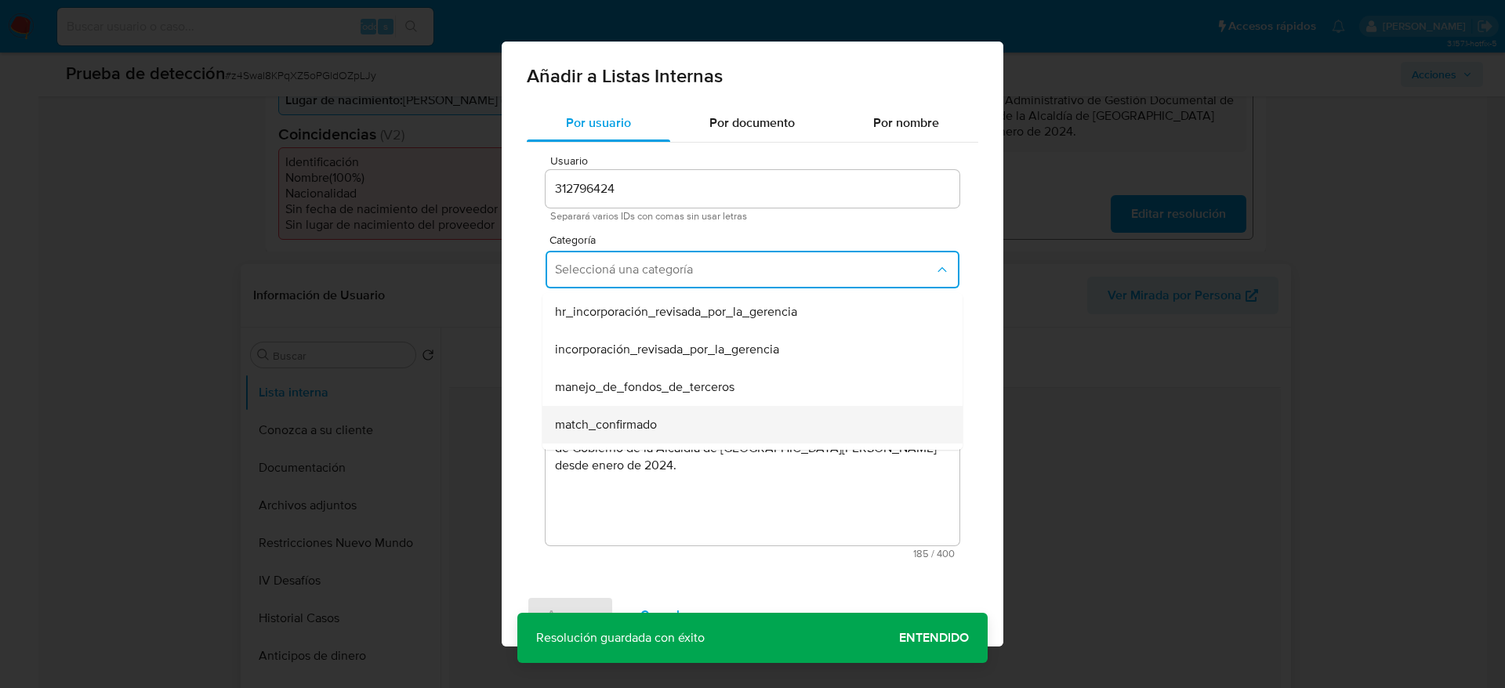
click at [701, 415] on div "match_confirmado" at bounding box center [748, 425] width 386 height 38
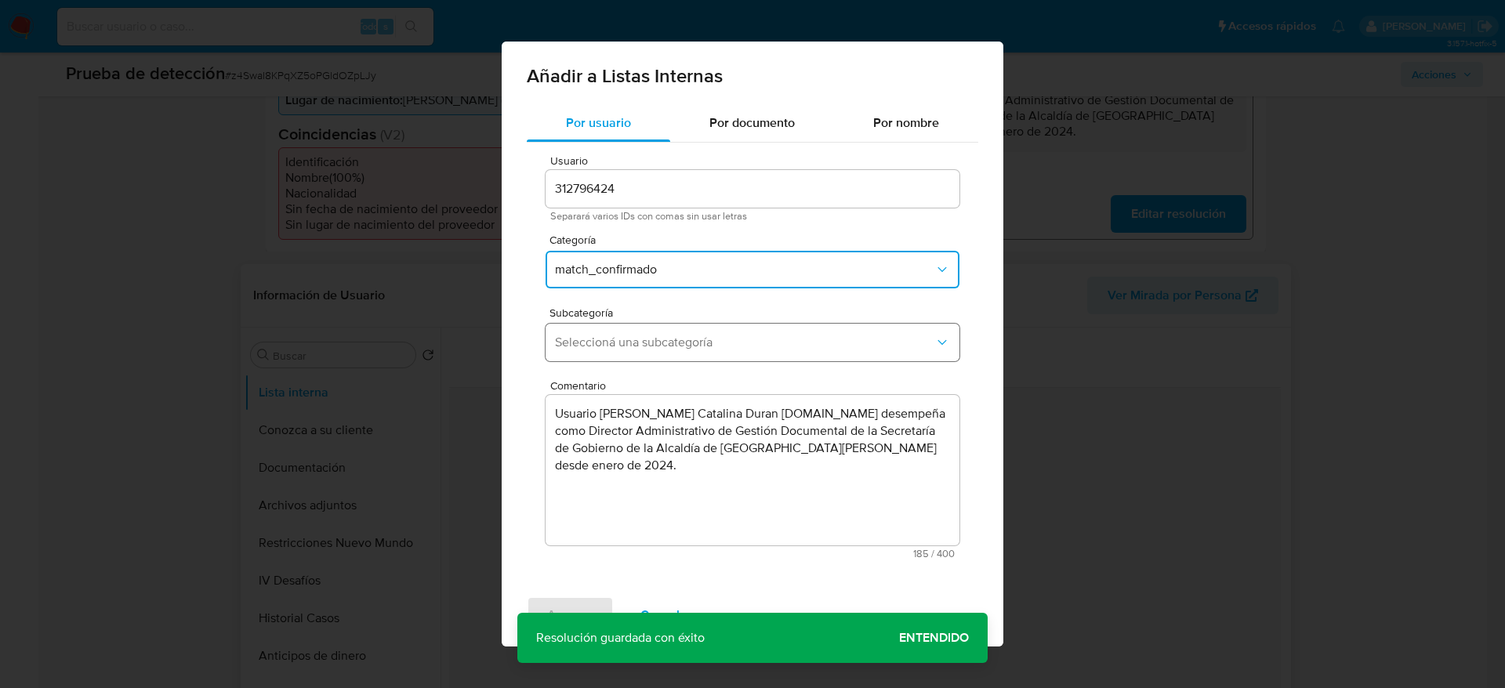
click at [684, 354] on button "Seleccioná una subcategoría" at bounding box center [752, 343] width 414 height 38
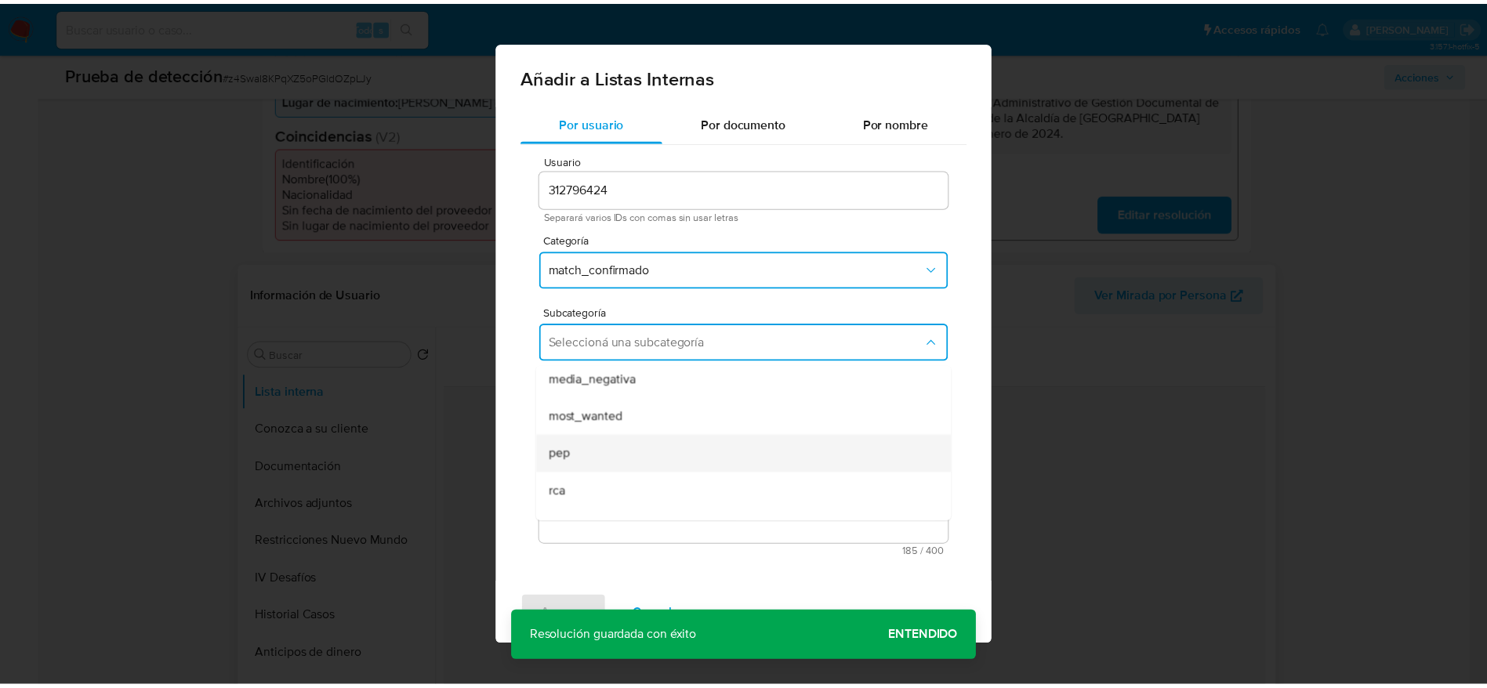
scroll to position [107, 0]
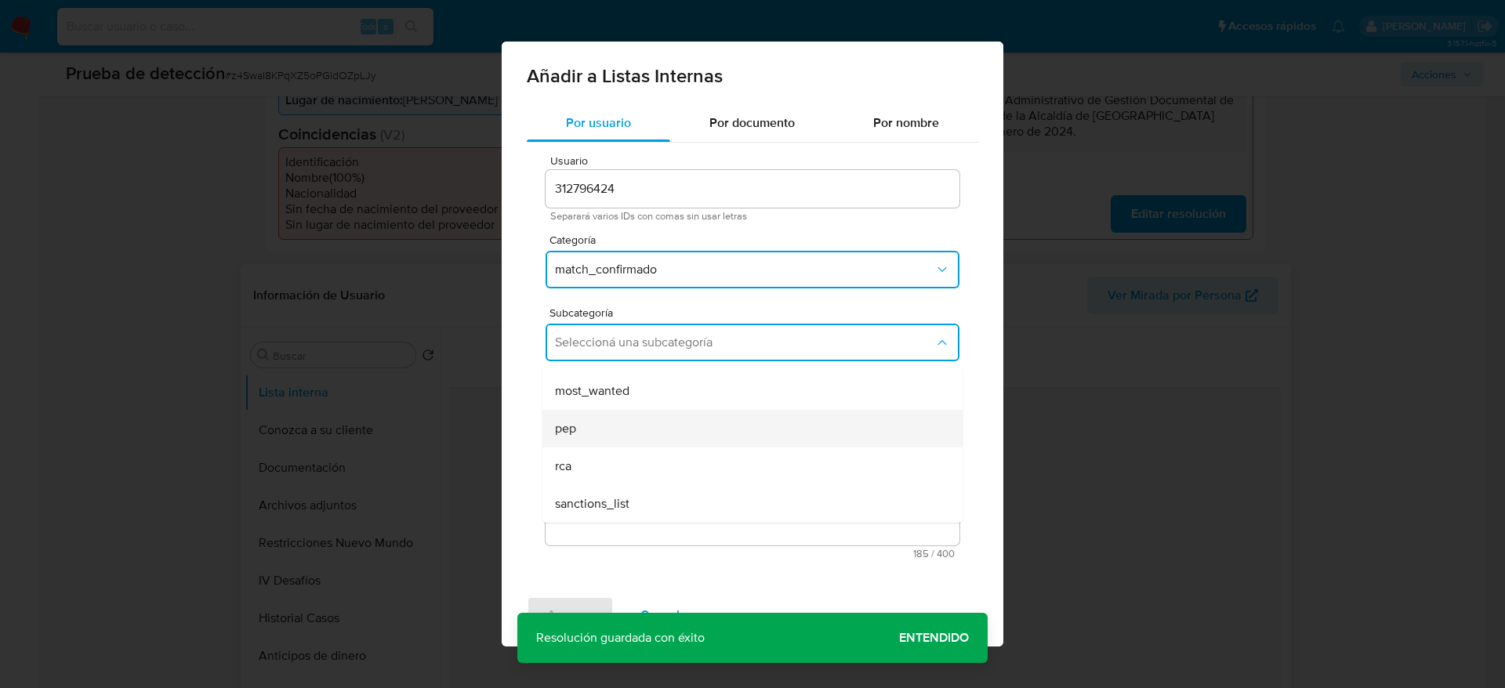
click at [557, 433] on span "pep" at bounding box center [565, 429] width 21 height 16
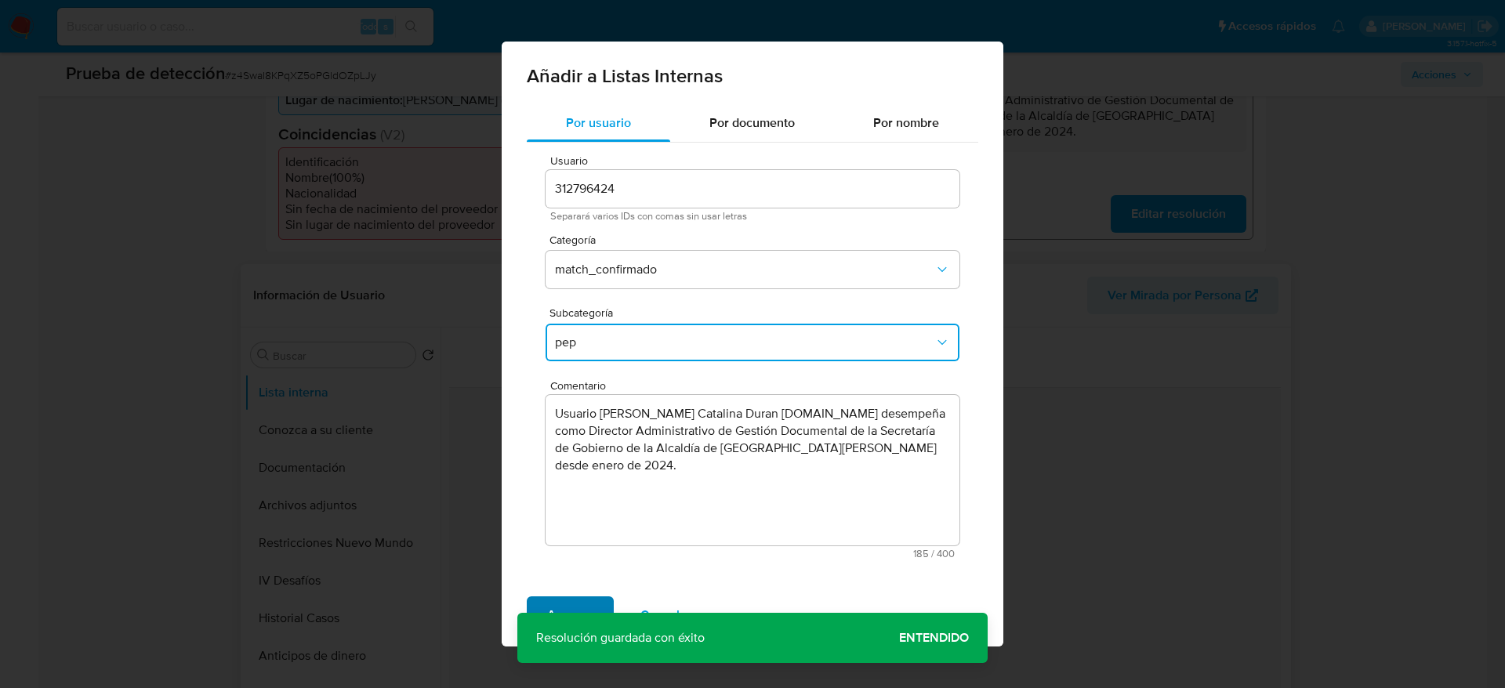
click at [565, 458] on span "Agregar" at bounding box center [570, 615] width 46 height 34
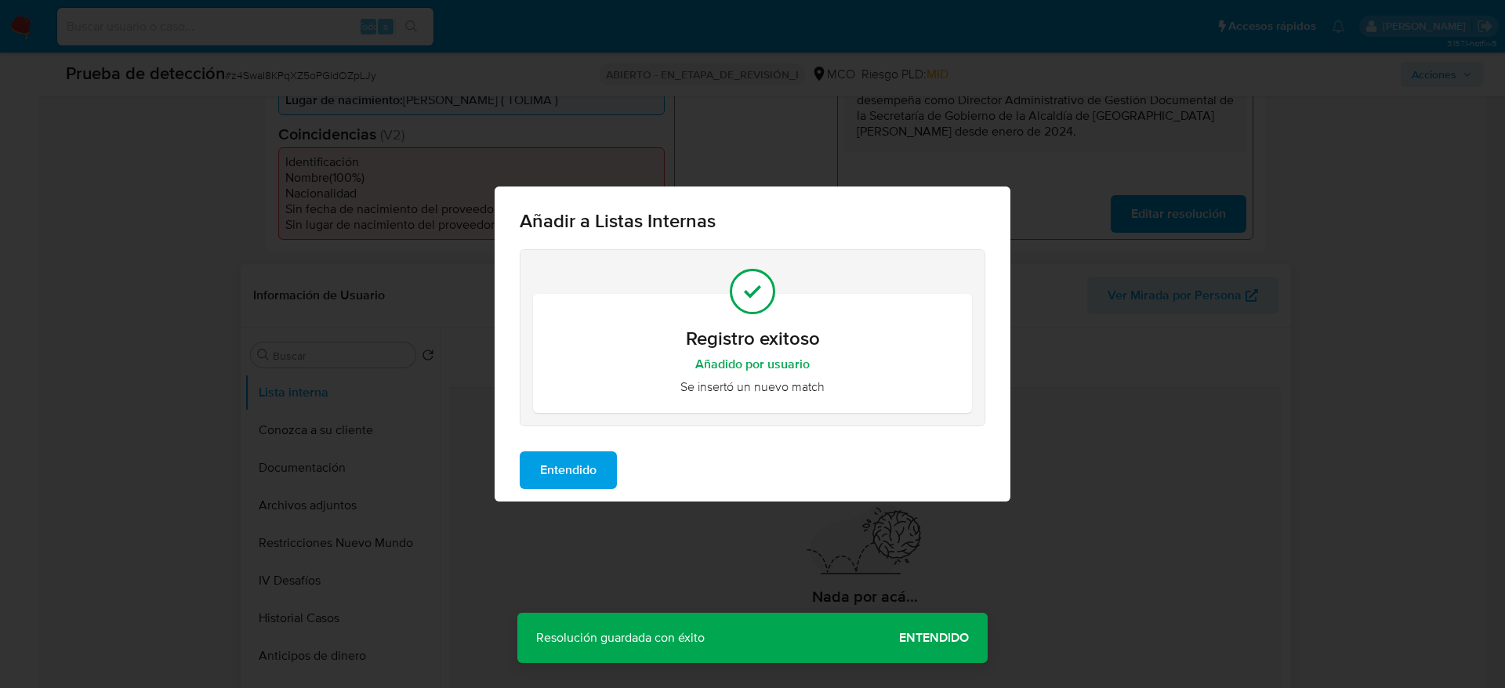
click at [606, 458] on button "Entendido" at bounding box center [568, 470] width 97 height 38
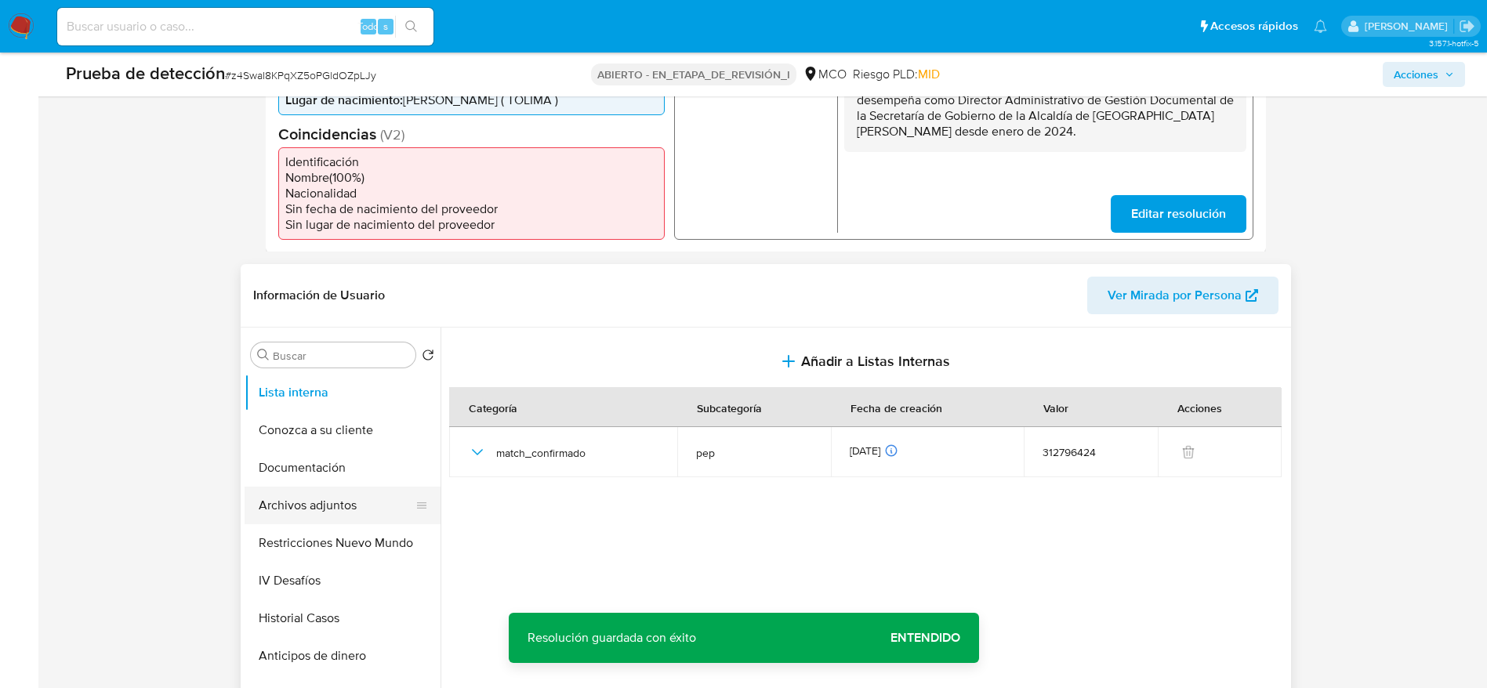
click at [321, 458] on button "Archivos adjuntos" at bounding box center [335, 506] width 183 height 38
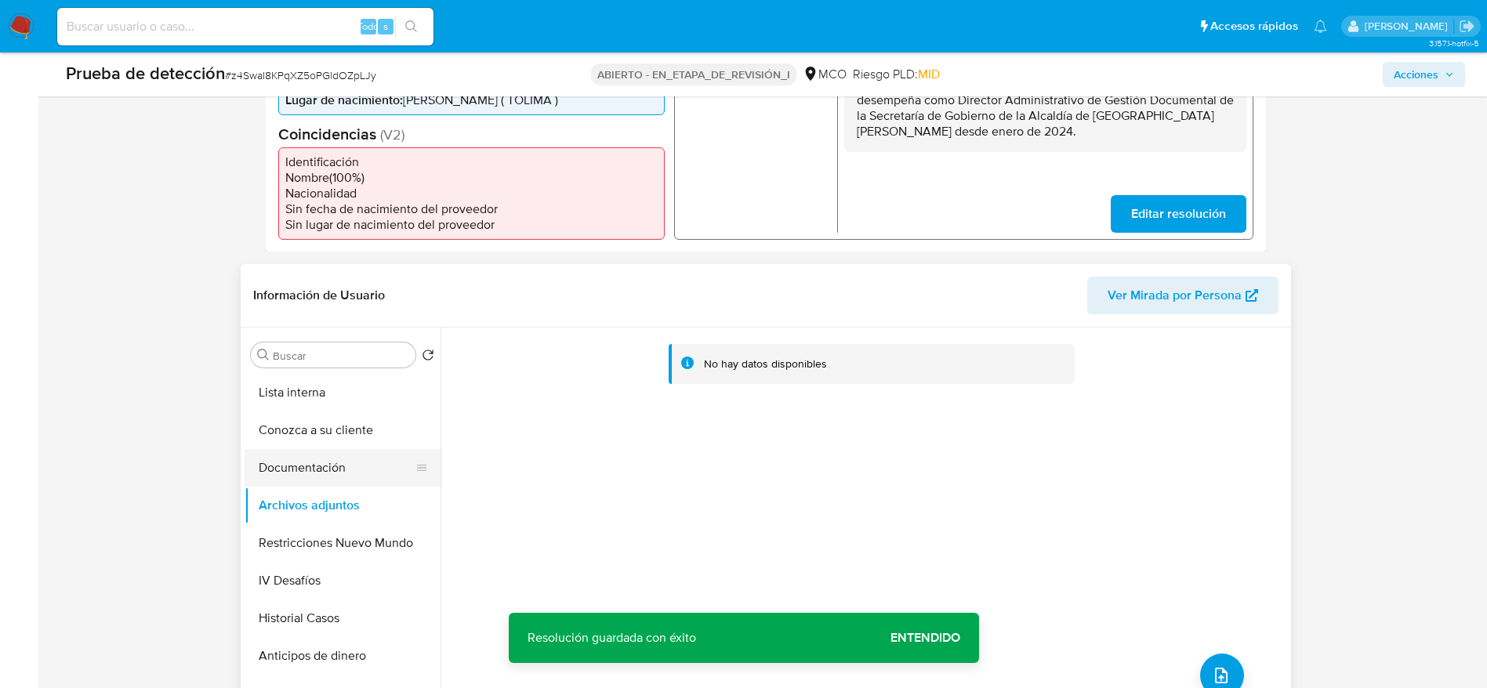
click at [313, 458] on button "Documentación" at bounding box center [335, 468] width 183 height 38
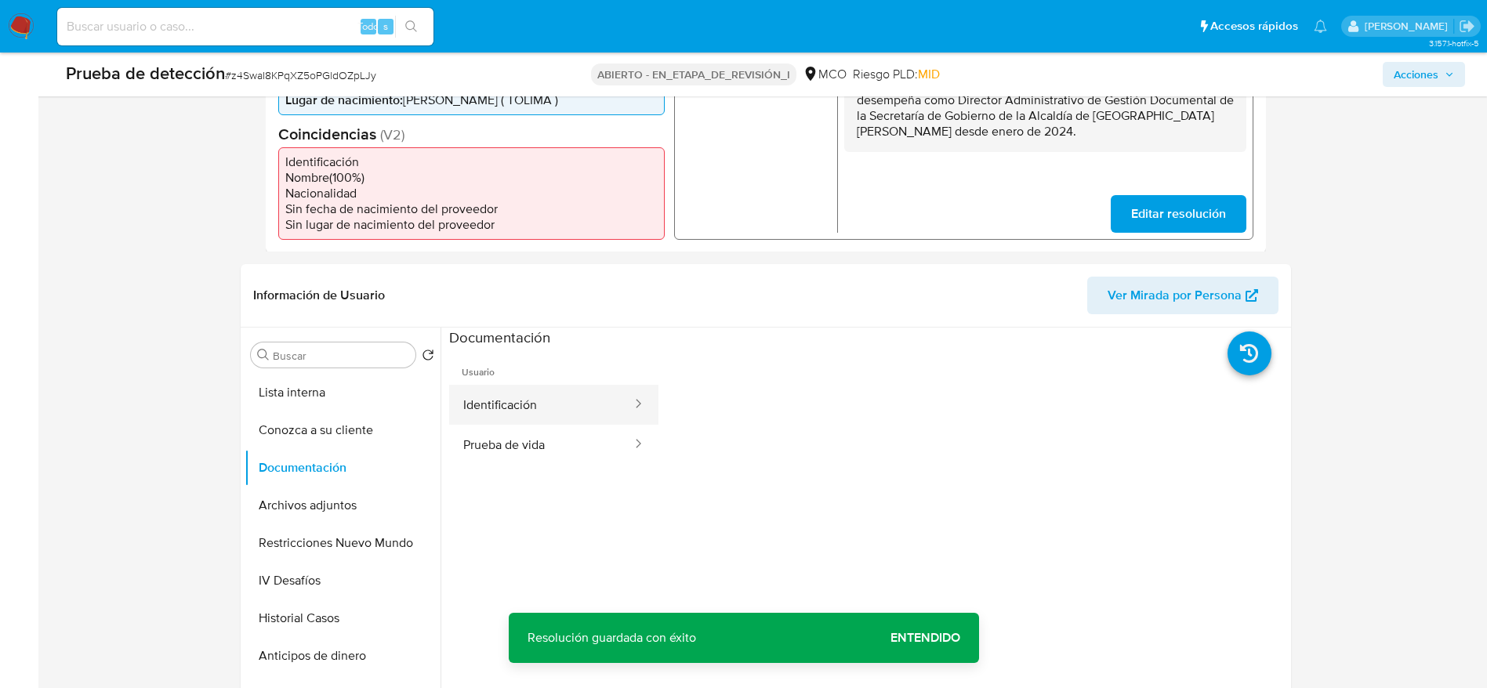
click at [516, 393] on button "Identificación" at bounding box center [541, 405] width 184 height 40
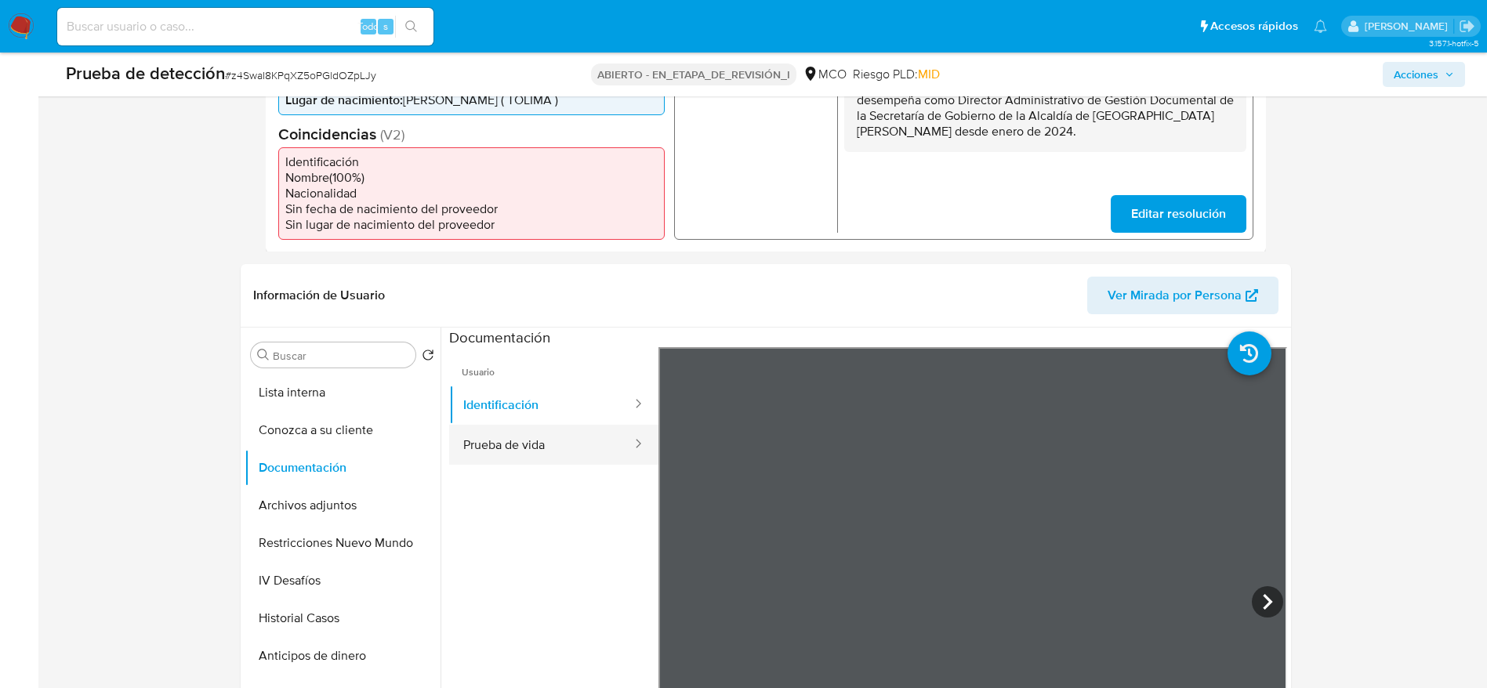
click at [630, 439] on icon at bounding box center [638, 444] width 16 height 16
drag, startPoint x: 583, startPoint y: 447, endPoint x: 574, endPoint y: 447, distance: 8.7
click at [581, 447] on button "Prueba de vida" at bounding box center [541, 445] width 184 height 40
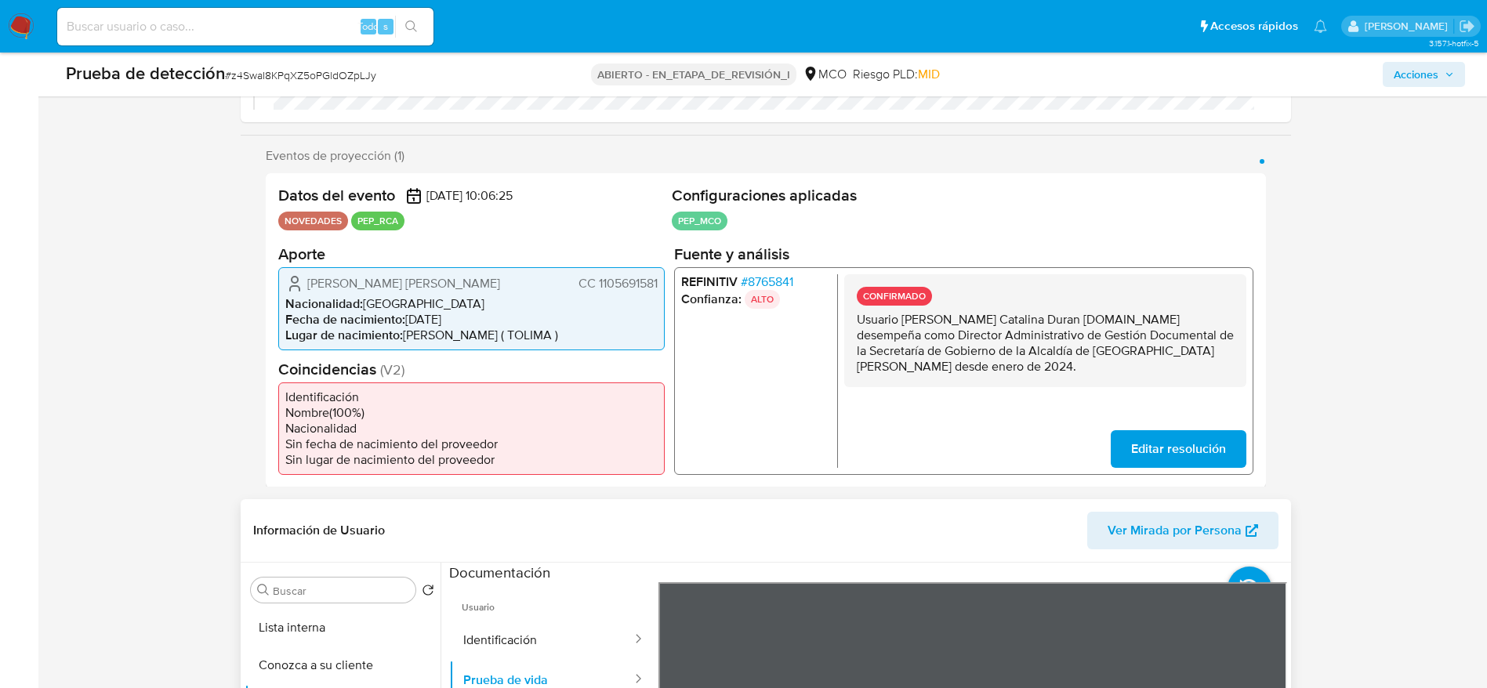
scroll to position [470, 0]
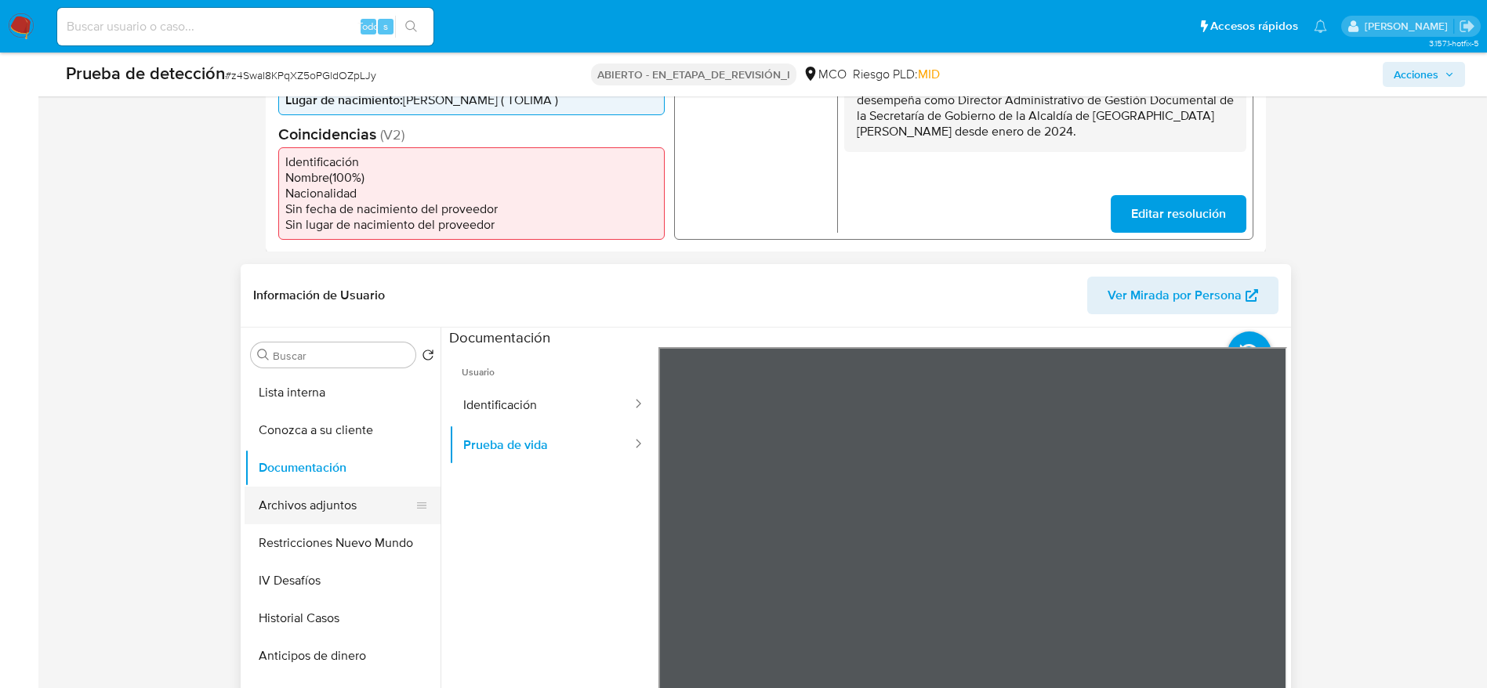
click at [337, 458] on button "Archivos adjuntos" at bounding box center [335, 506] width 183 height 38
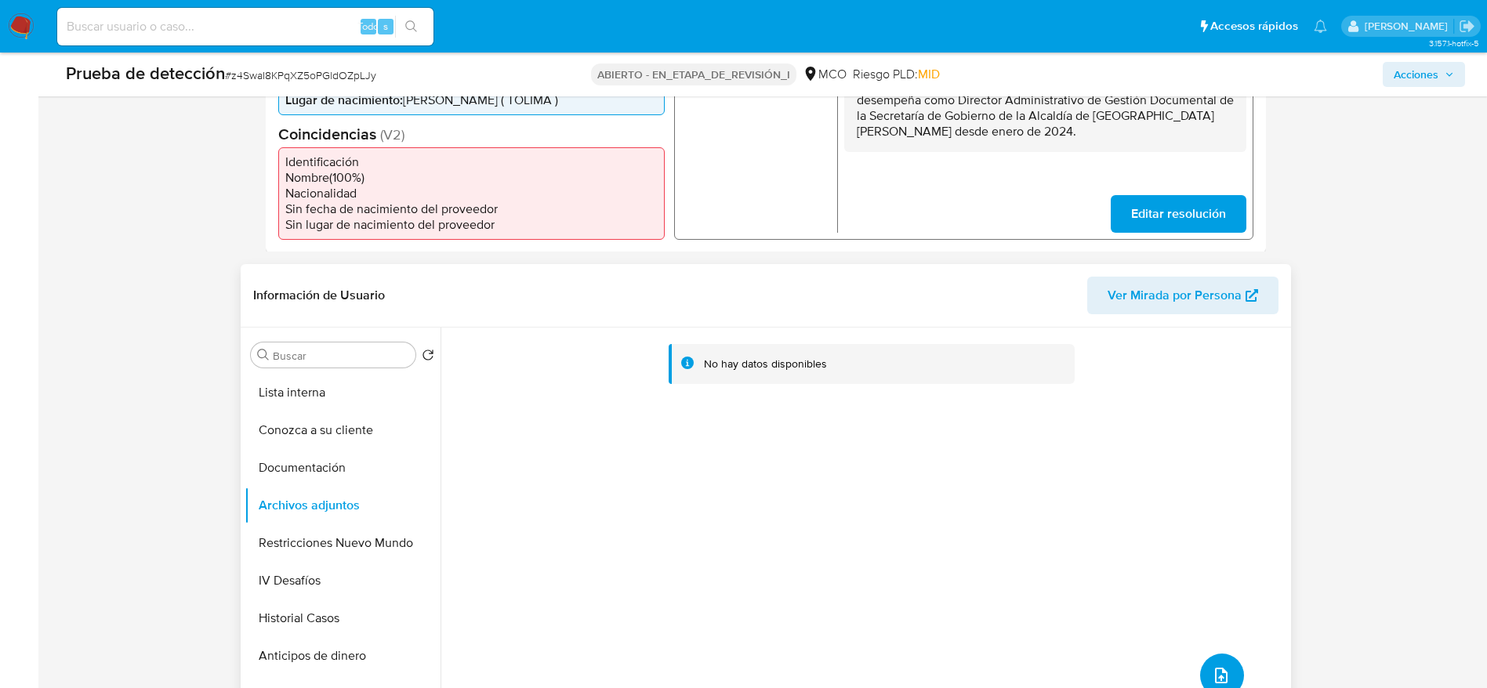
click at [1002, 458] on icon "subir archivo" at bounding box center [1220, 675] width 19 height 19
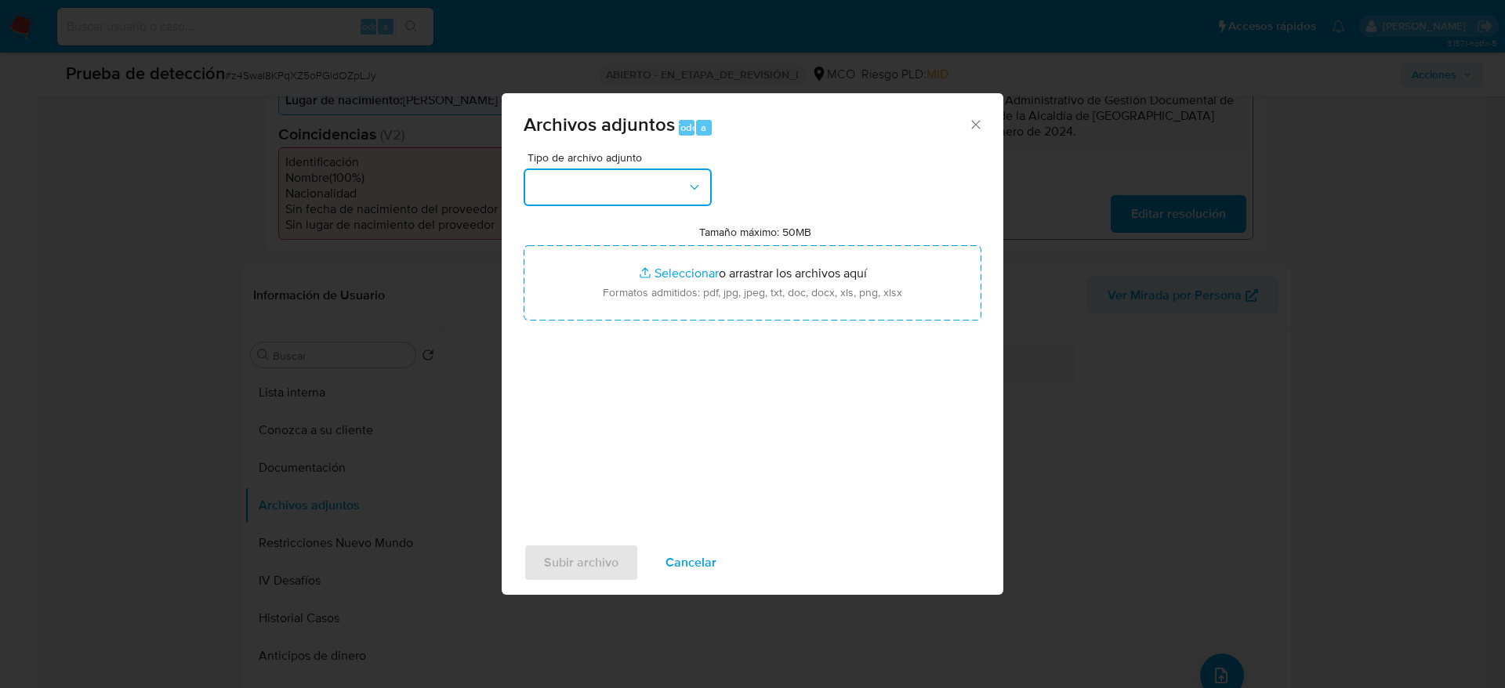
click at [666, 179] on button "button" at bounding box center [617, 187] width 188 height 38
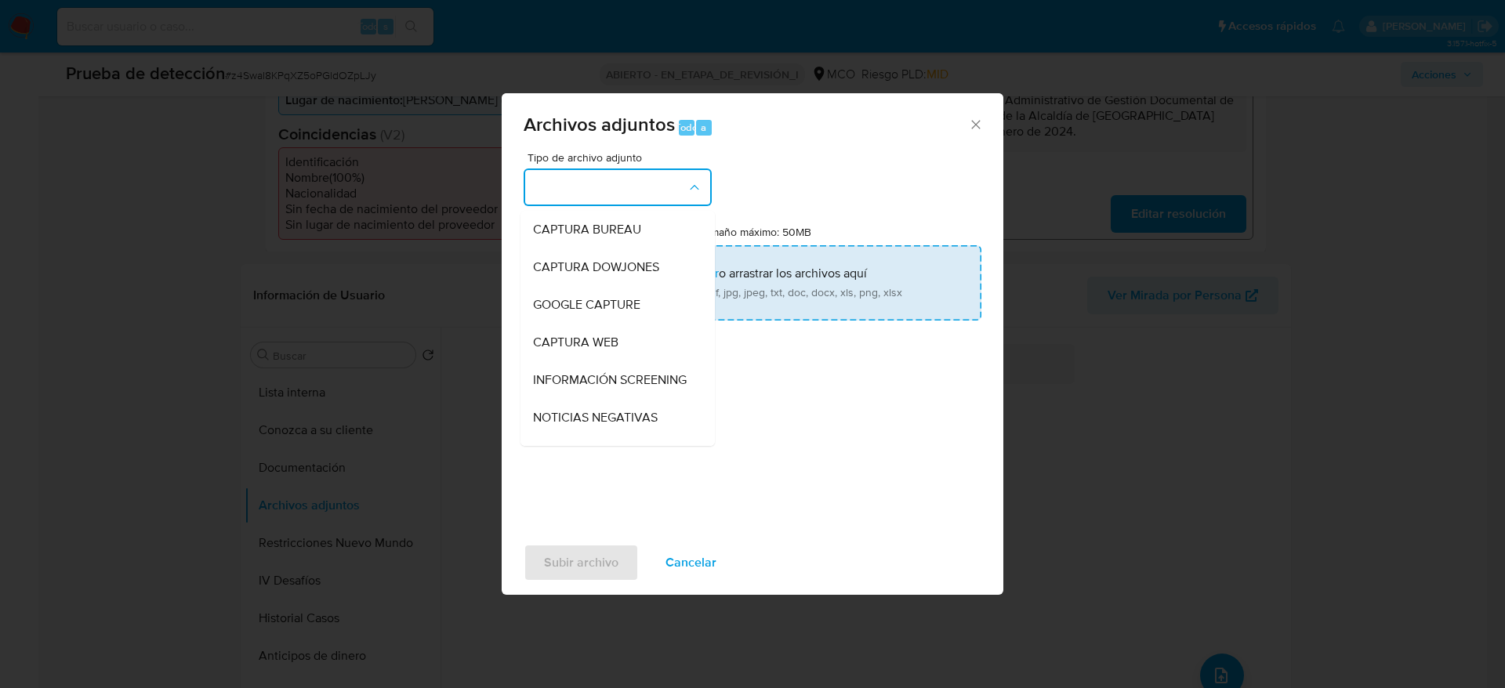
click at [612, 372] on span "INFORMACIÓN SCREENING" at bounding box center [610, 380] width 154 height 16
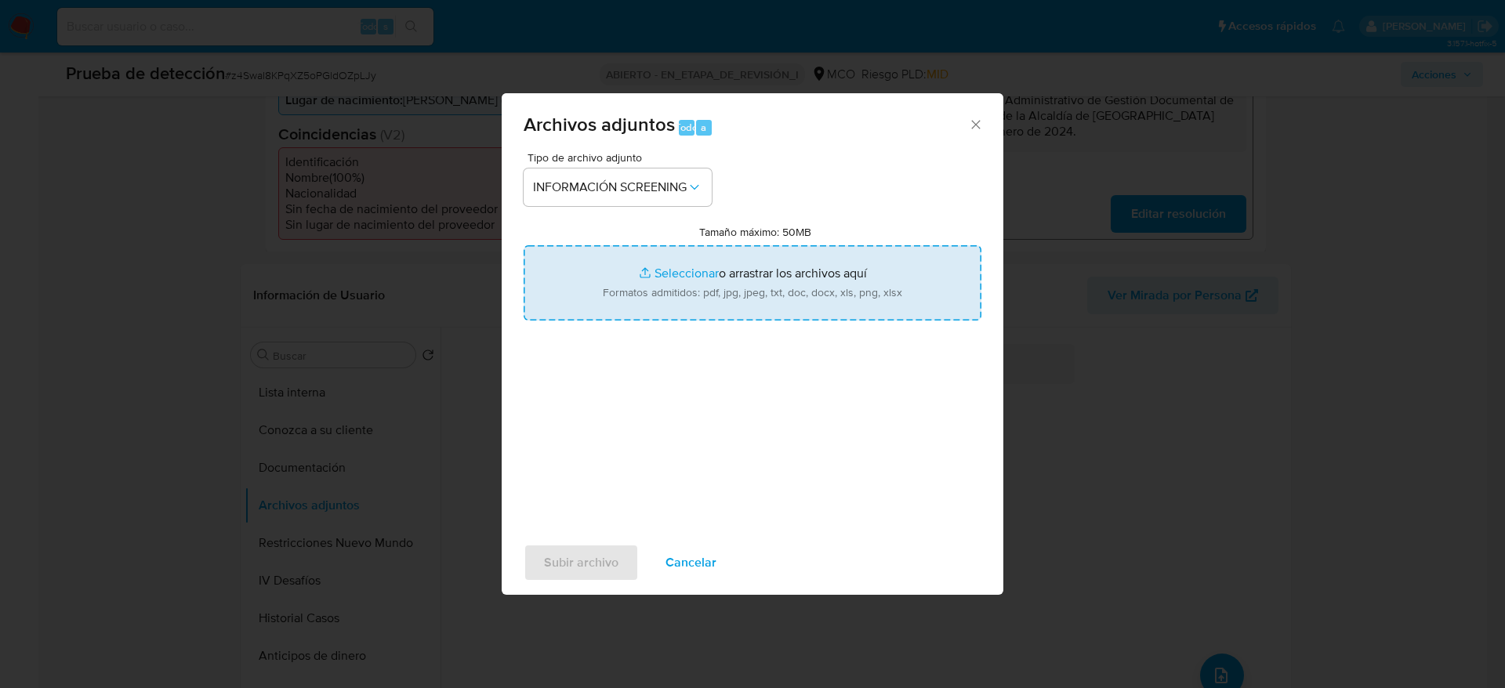
click at [663, 273] on input "Tamaño máximo: 50MB Seleccionar archivos" at bounding box center [752, 282] width 458 height 75
type input "C:\fakepath\_Andrea Catalina Duran Hernandez_ - Buscar con Google.pdf"
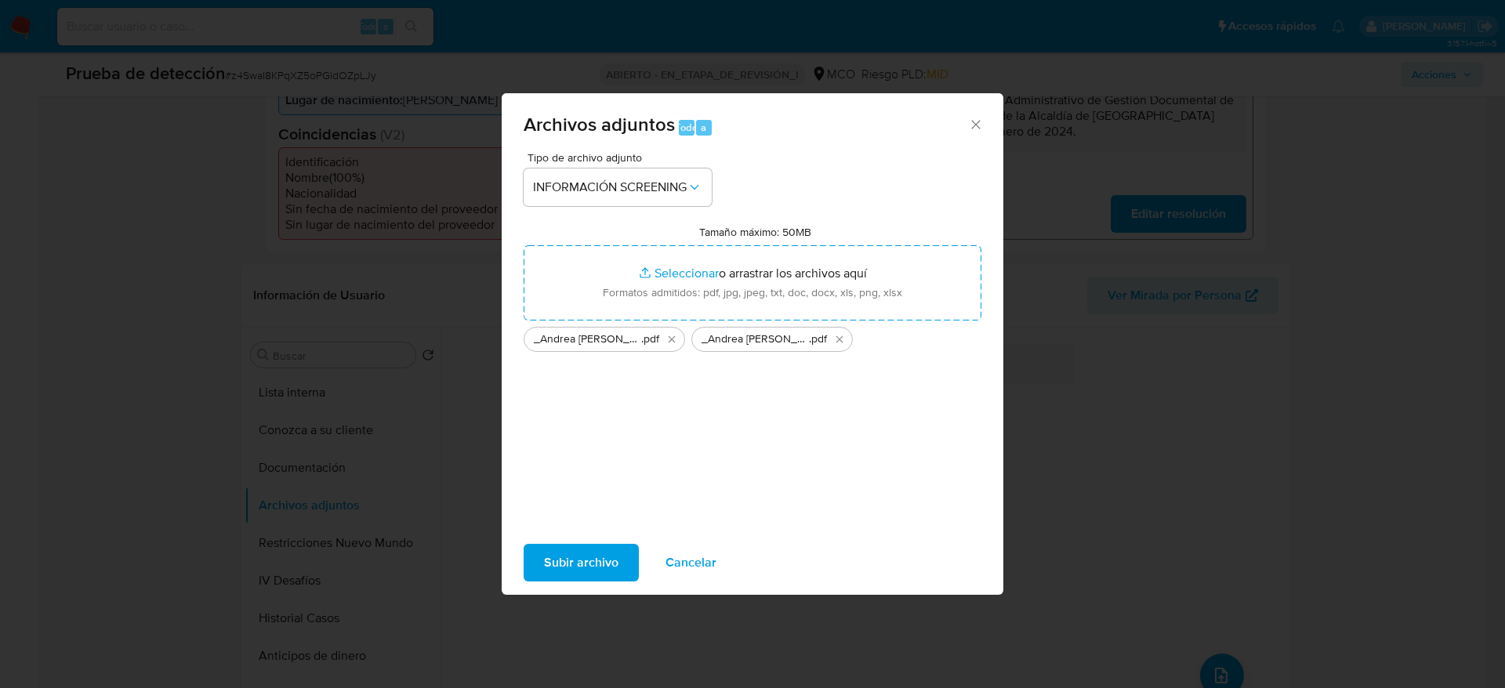
click at [556, 458] on span "Subir archivo" at bounding box center [581, 562] width 74 height 34
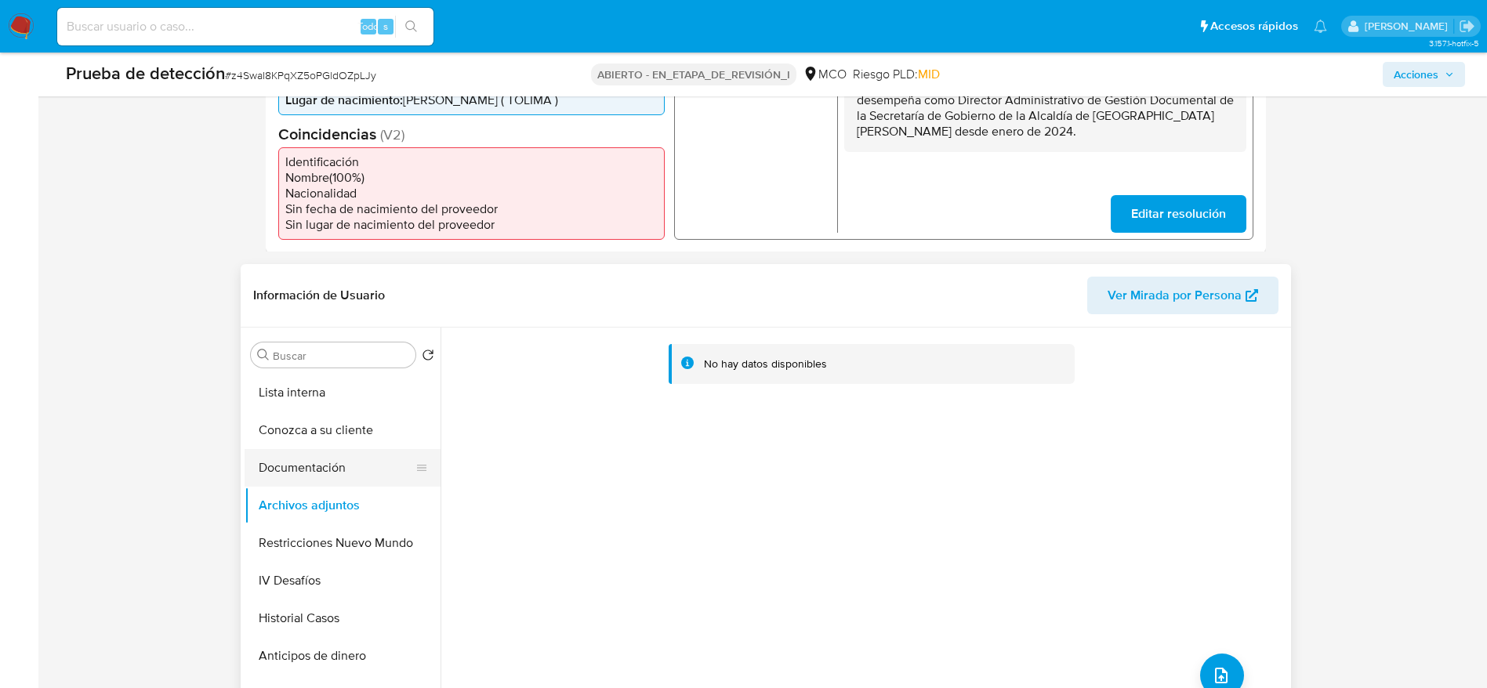
click at [336, 458] on button "Documentación" at bounding box center [335, 468] width 183 height 38
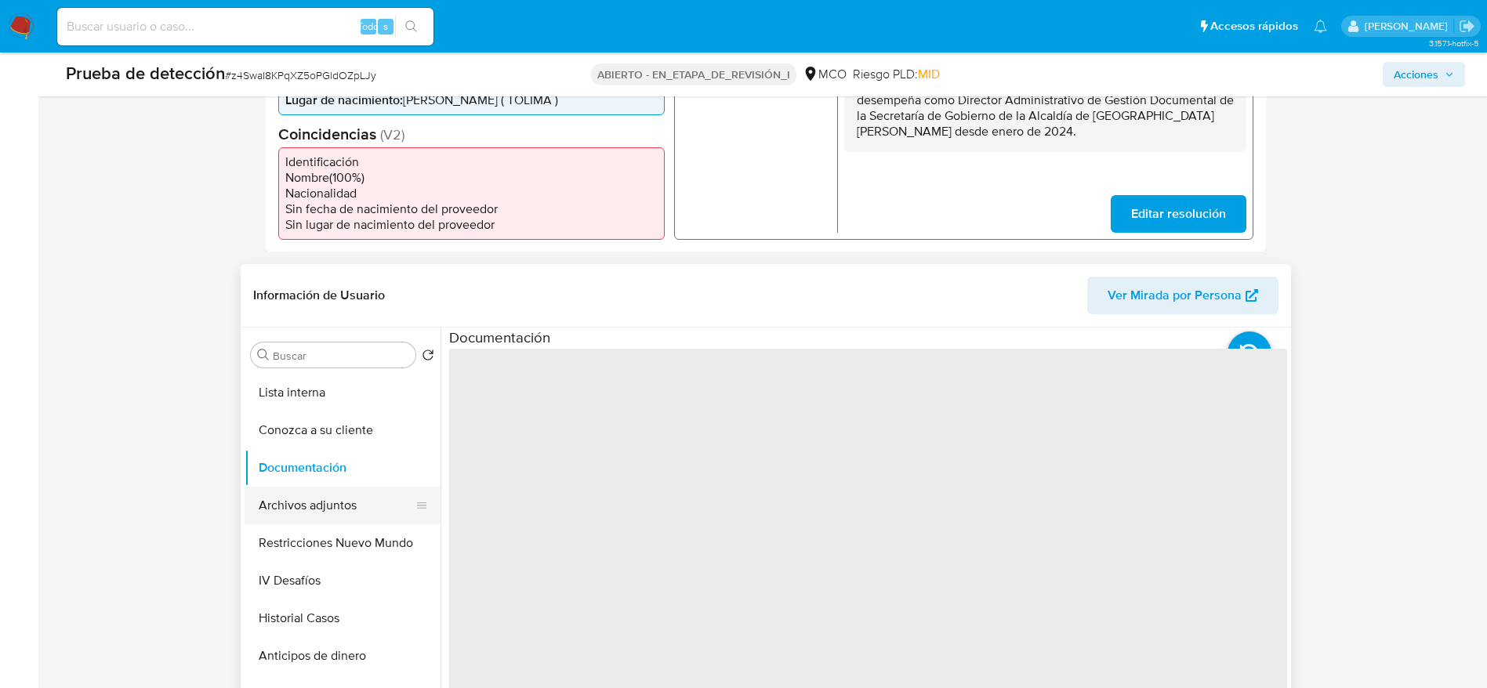
click at [335, 458] on button "Archivos adjuntos" at bounding box center [335, 506] width 183 height 38
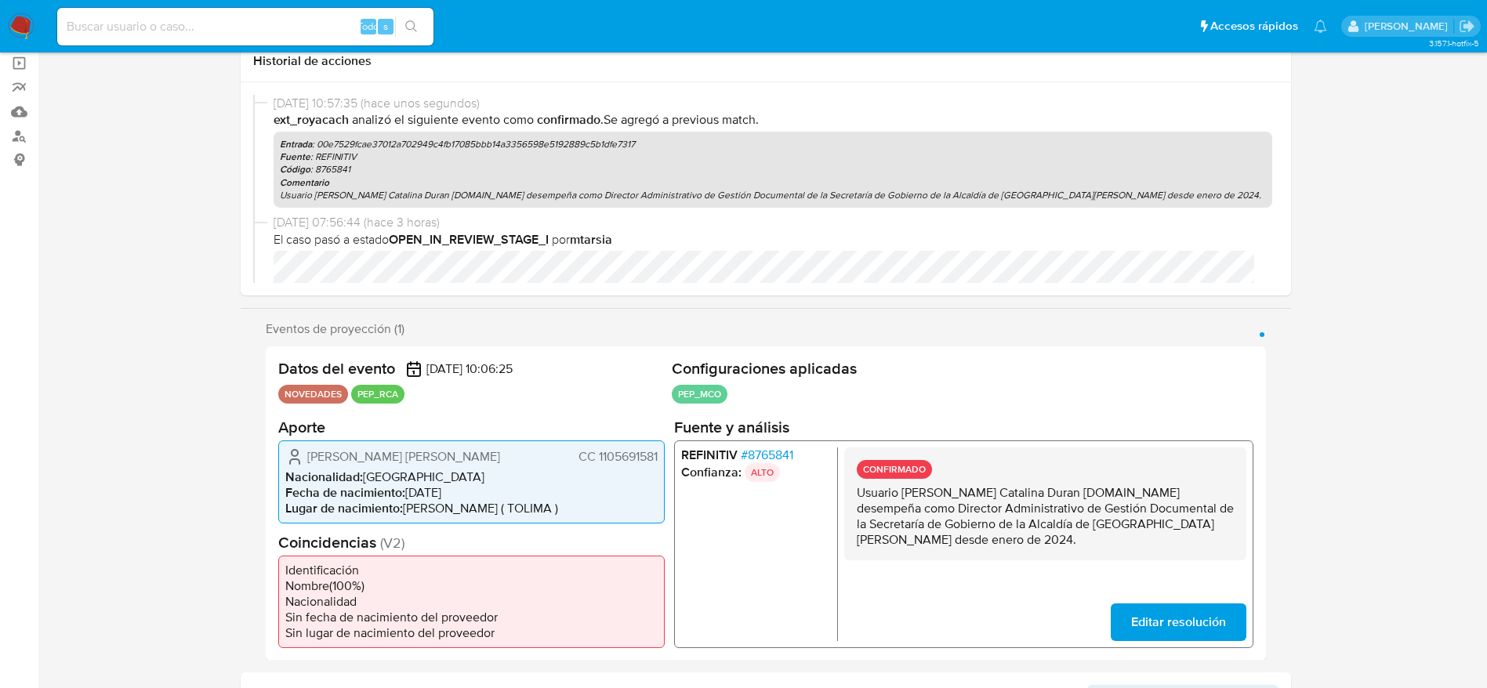
scroll to position [0, 0]
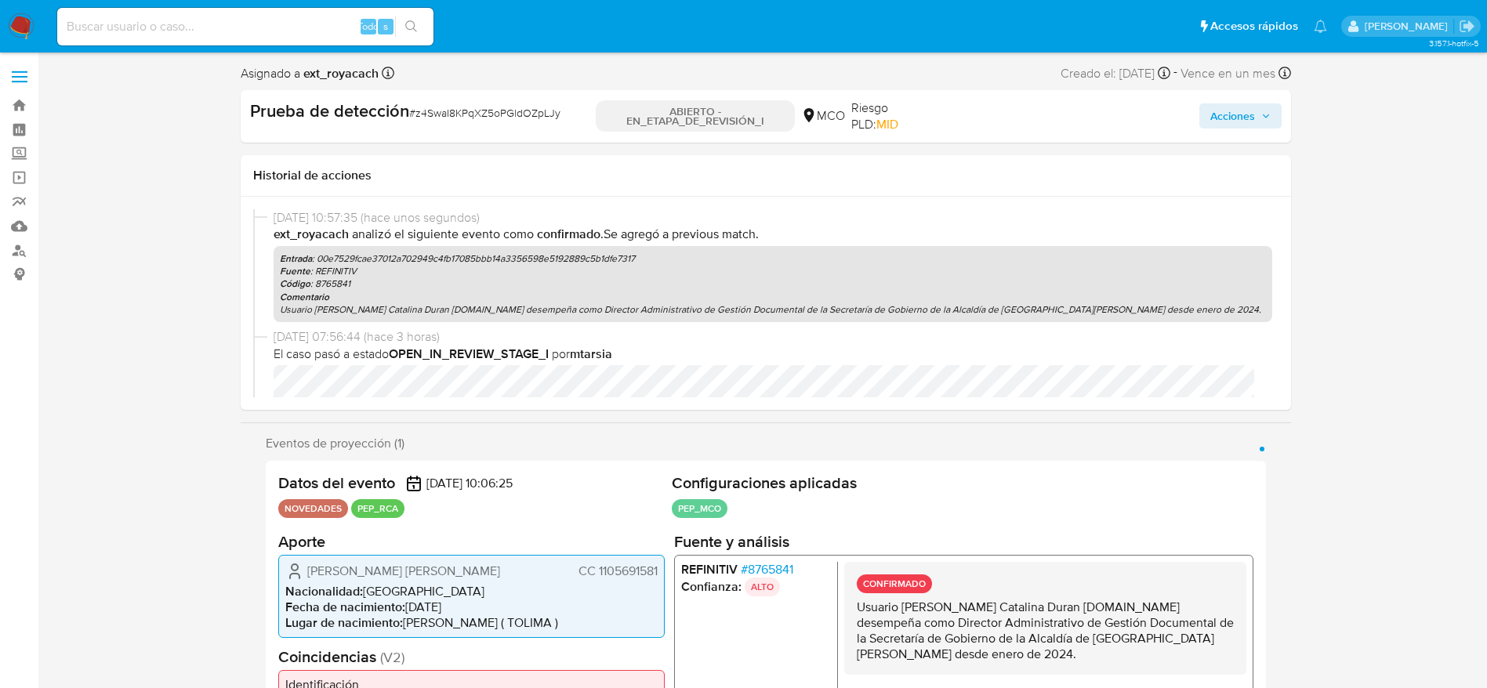
click at [1002, 121] on span "Acciones" at bounding box center [1232, 115] width 45 height 25
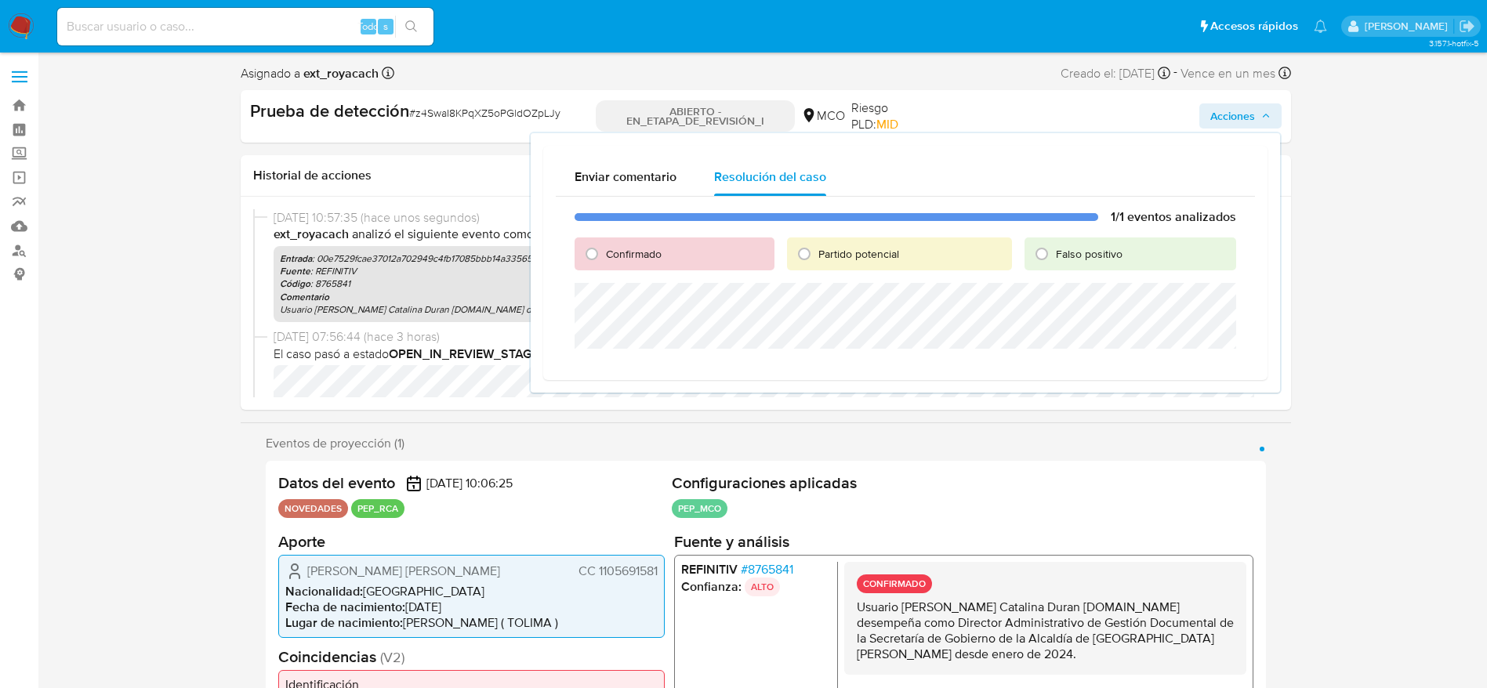
drag, startPoint x: 655, startPoint y: 262, endPoint x: 644, endPoint y: 258, distance: 11.6
click at [654, 260] on div "Confirmado" at bounding box center [674, 253] width 200 height 33
drag, startPoint x: 644, startPoint y: 258, endPoint x: 631, endPoint y: 272, distance: 19.4
click at [642, 259] on font "Confirmado" at bounding box center [634, 254] width 56 height 16
click at [604, 259] on input "Confirmado" at bounding box center [591, 253] width 25 height 25
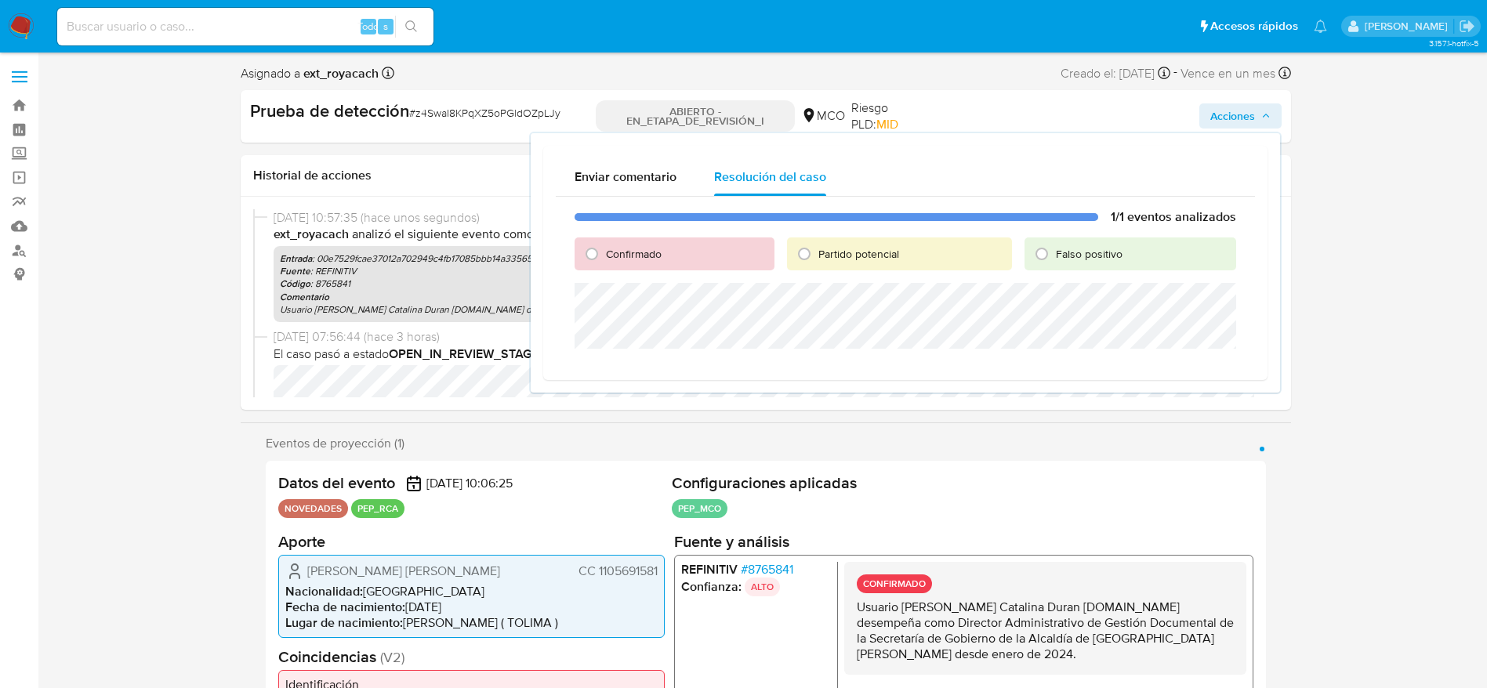
radio input "true"
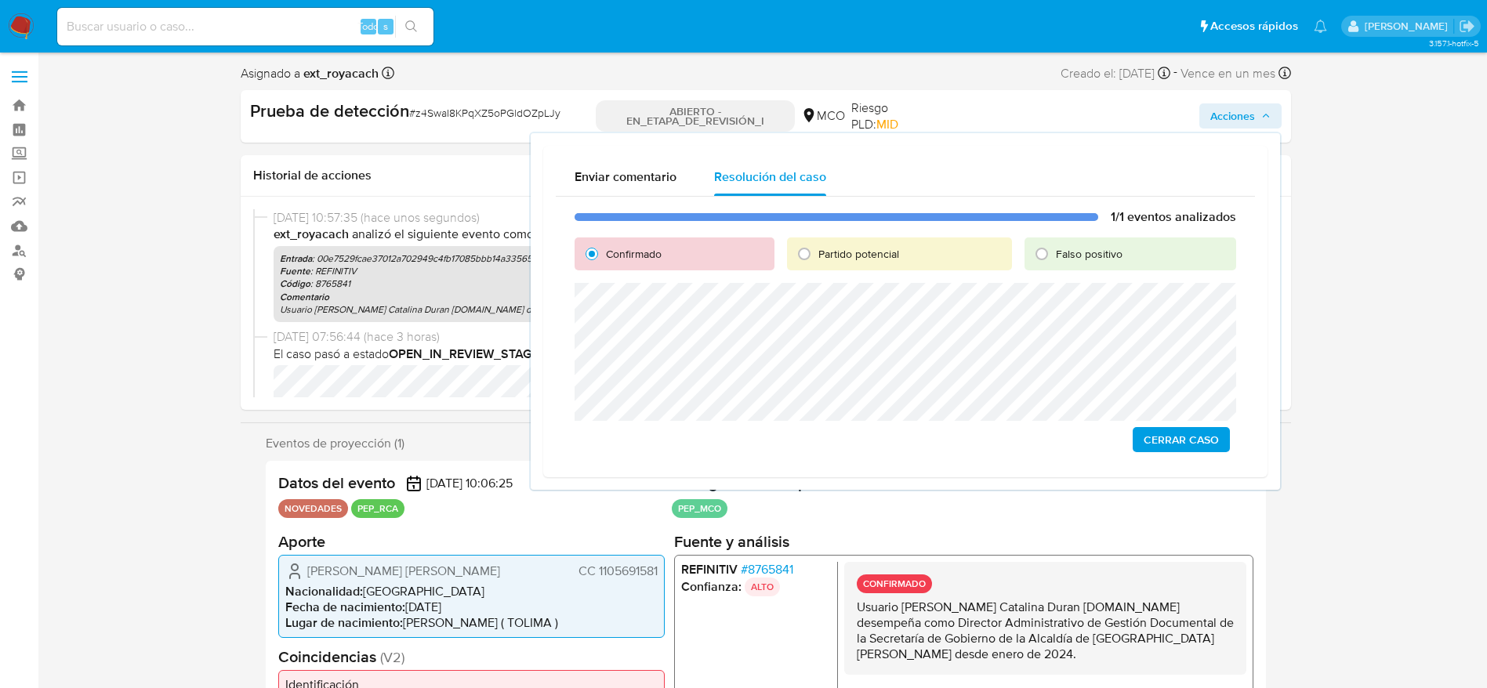
click at [1002, 437] on span "Cerrar Caso" at bounding box center [1180, 440] width 75 height 22
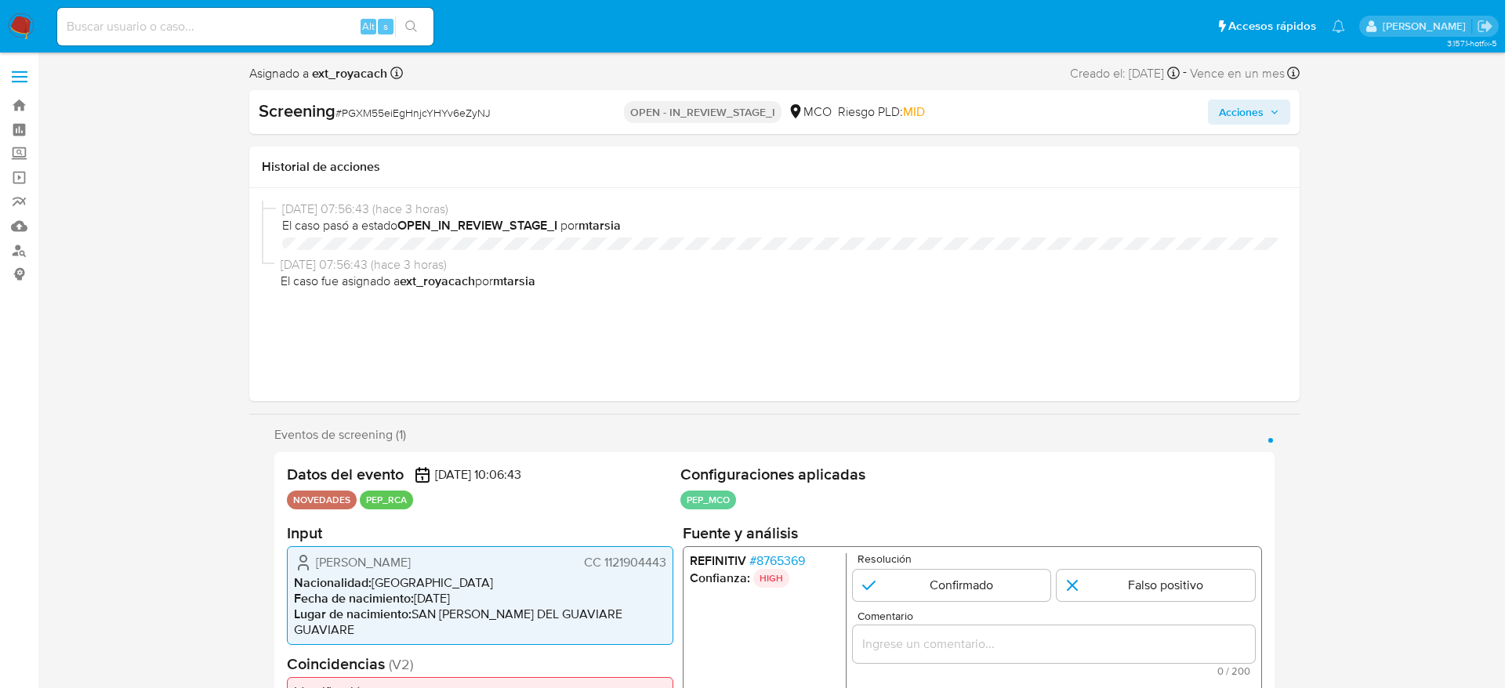
select select "10"
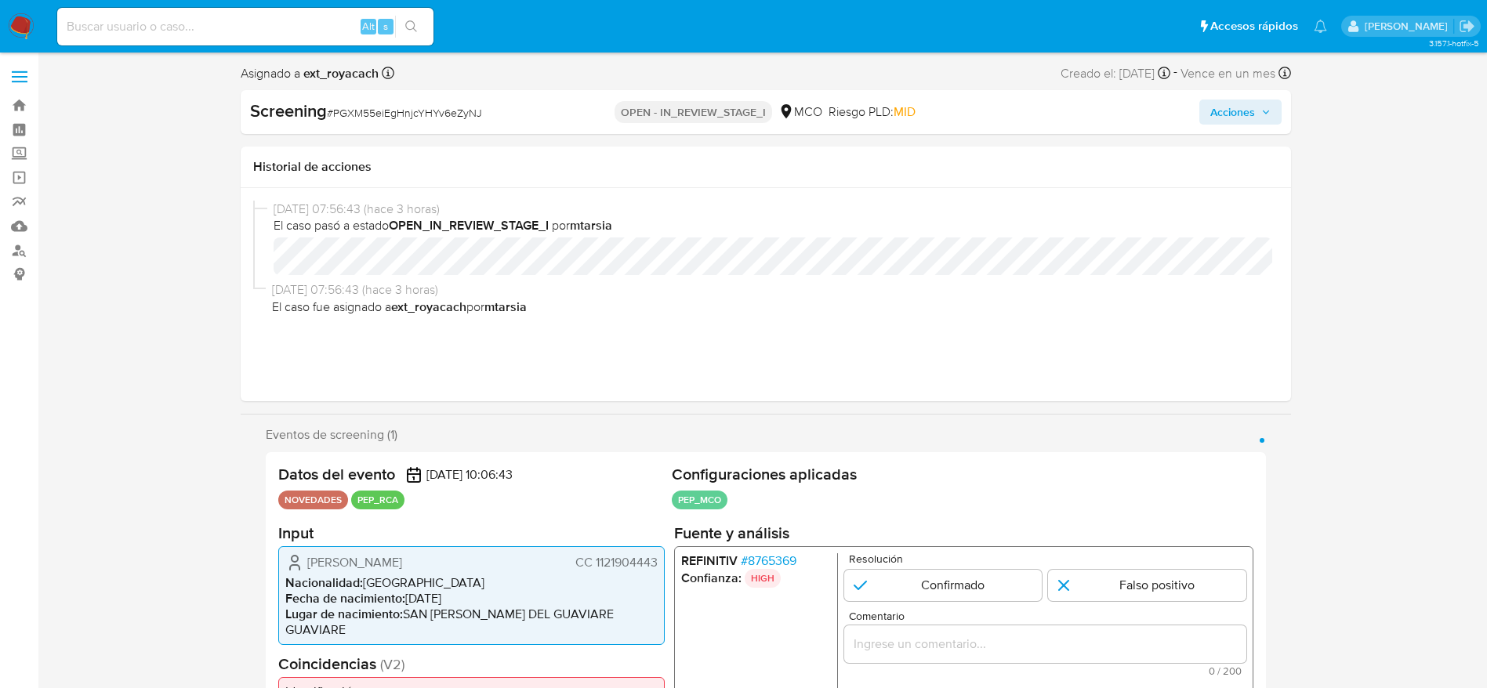
scroll to position [235, 0]
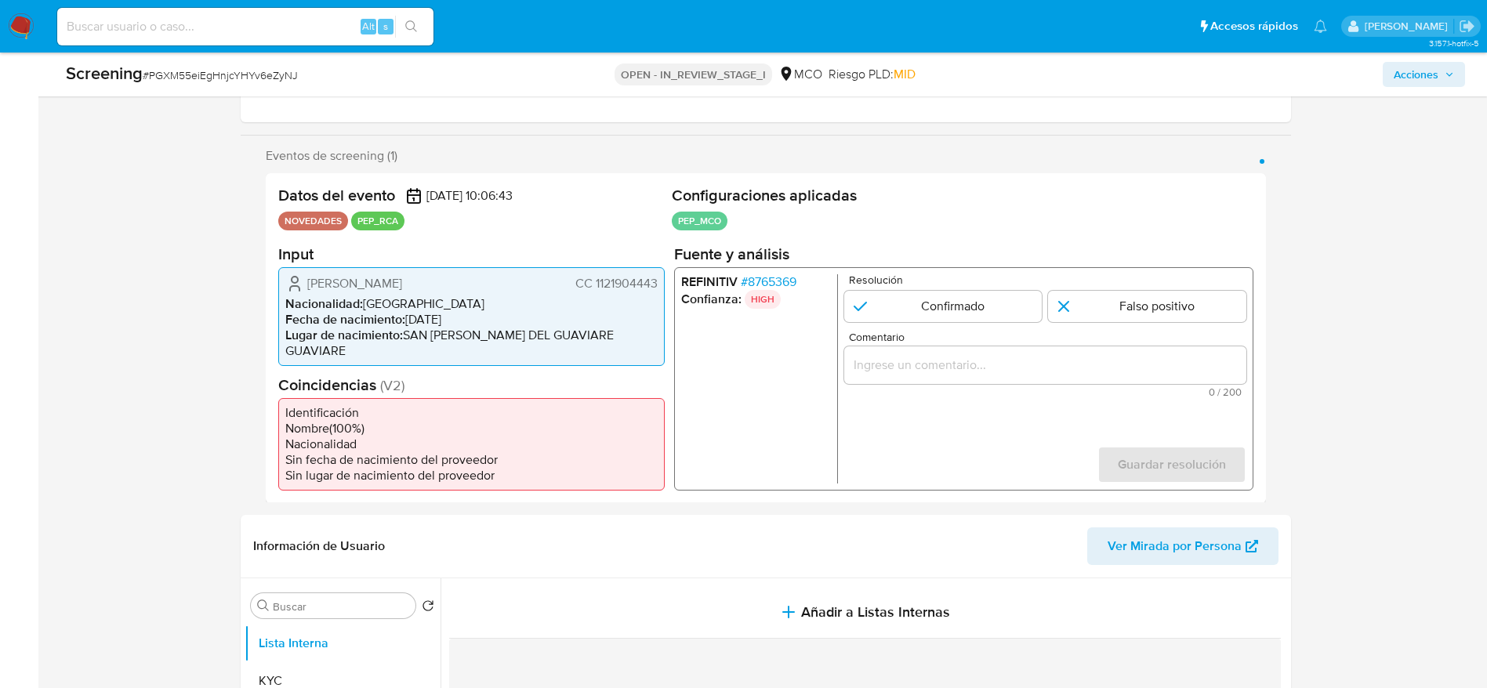
click at [752, 282] on span "# 8765369" at bounding box center [768, 281] width 56 height 16
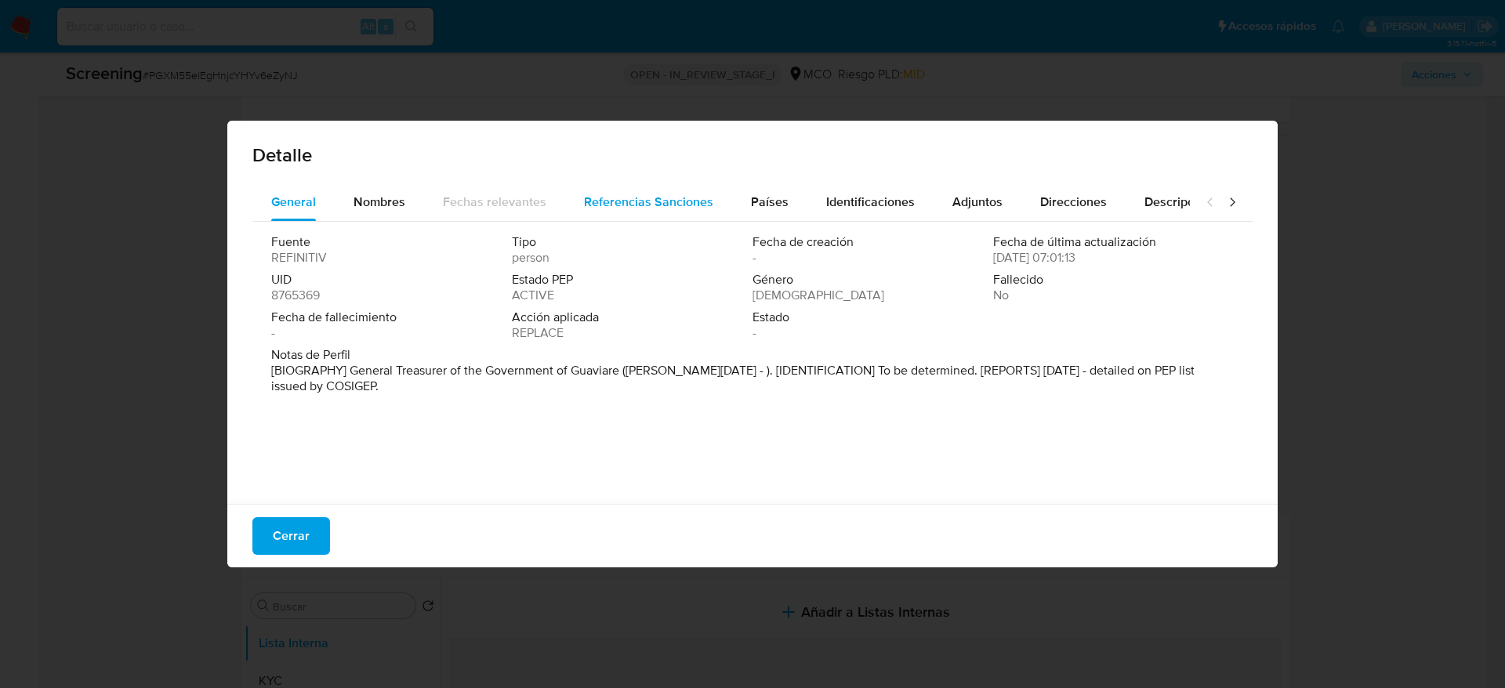
click at [682, 210] on span "Referencias Sanciones" at bounding box center [648, 202] width 129 height 18
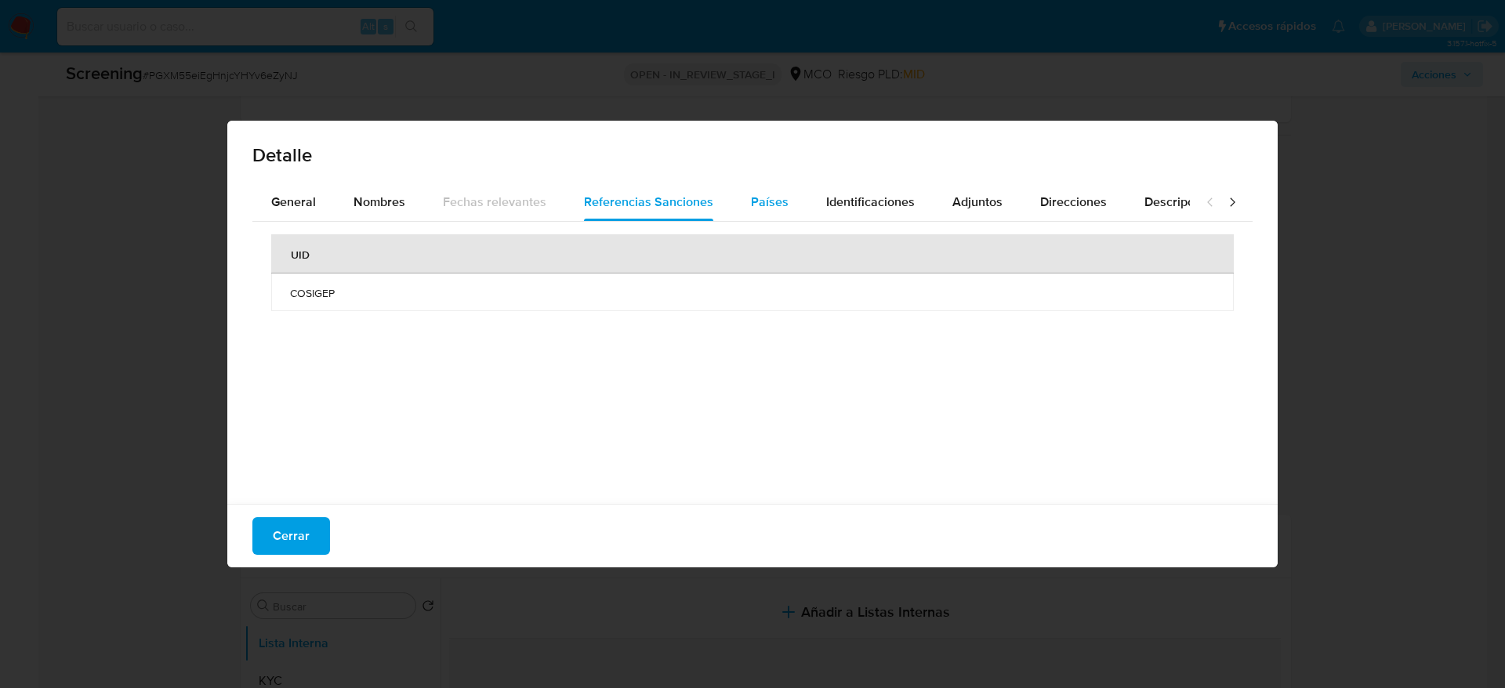
click at [732, 201] on button "Países" at bounding box center [769, 202] width 75 height 38
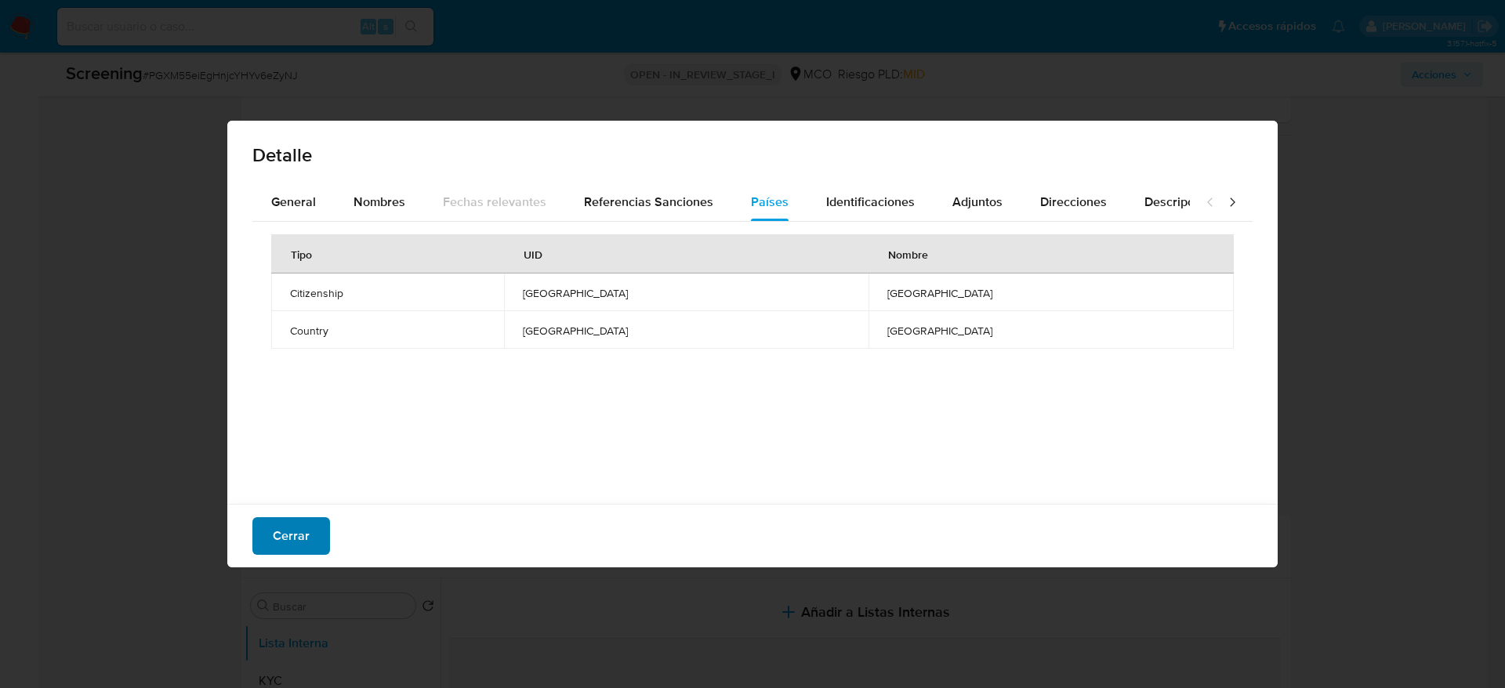
click at [255, 521] on button "Cerrar" at bounding box center [291, 536] width 78 height 38
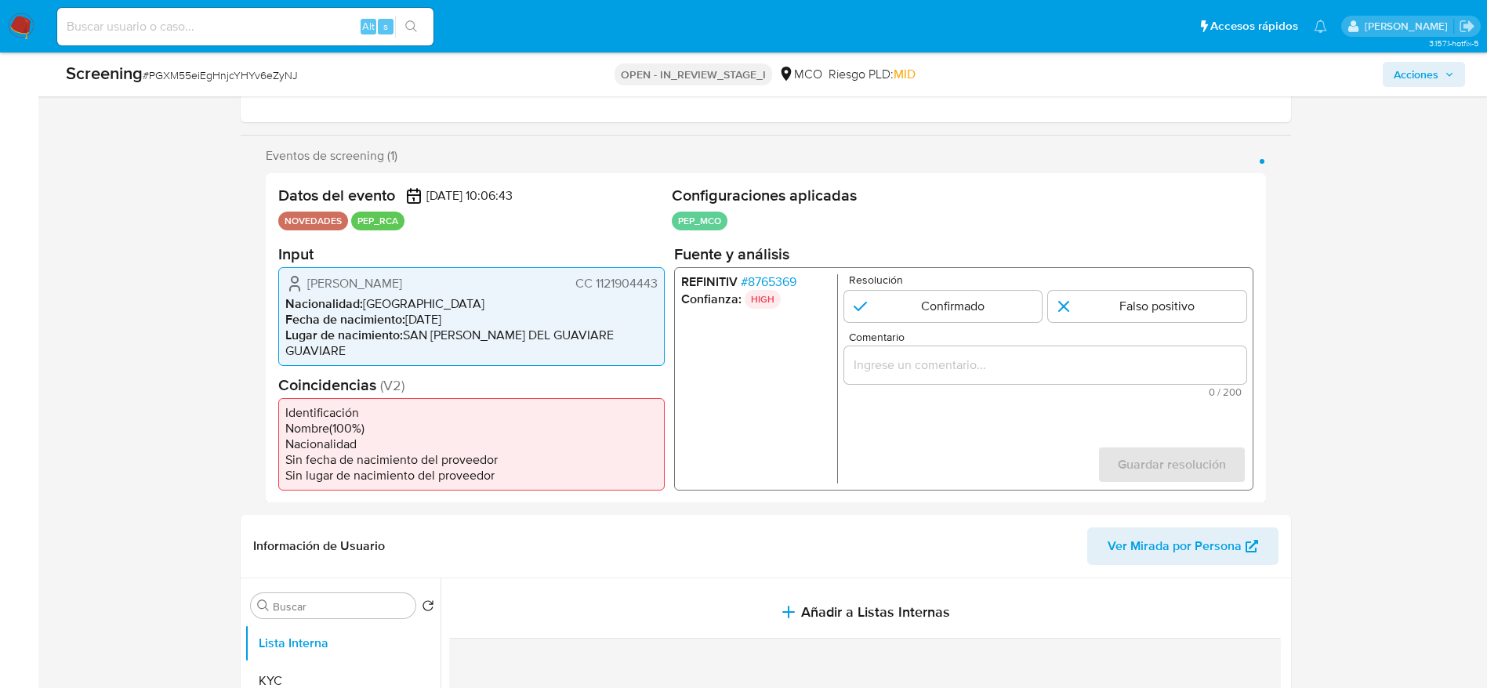
click at [172, 78] on span "# PGXM55eiEgHnjcYHYv6eZyNJ" at bounding box center [220, 75] width 155 height 16
click at [220, 68] on span "# PGXM55eiEgHnjcYHYv6eZyNJ" at bounding box center [220, 75] width 155 height 16
copy span "PGXM55eiEgHnjcYHYv6eZyNJ"
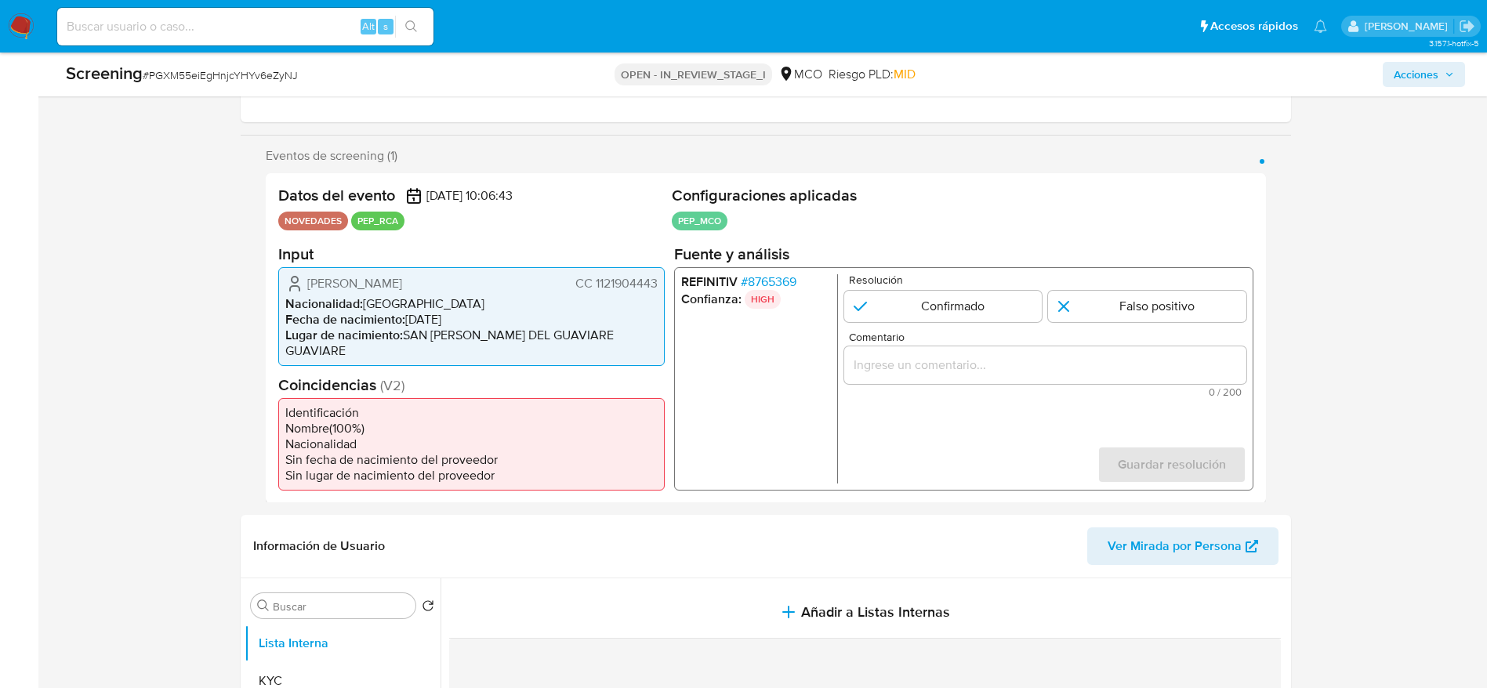
drag, startPoint x: 308, startPoint y: 273, endPoint x: 662, endPoint y: 289, distance: 354.5
click at [662, 289] on div "Eyner Edwin Ruiz Mendoza CC 1121904443 Nacionalidad : Colombia Fecha de nacimie…" at bounding box center [471, 315] width 386 height 99
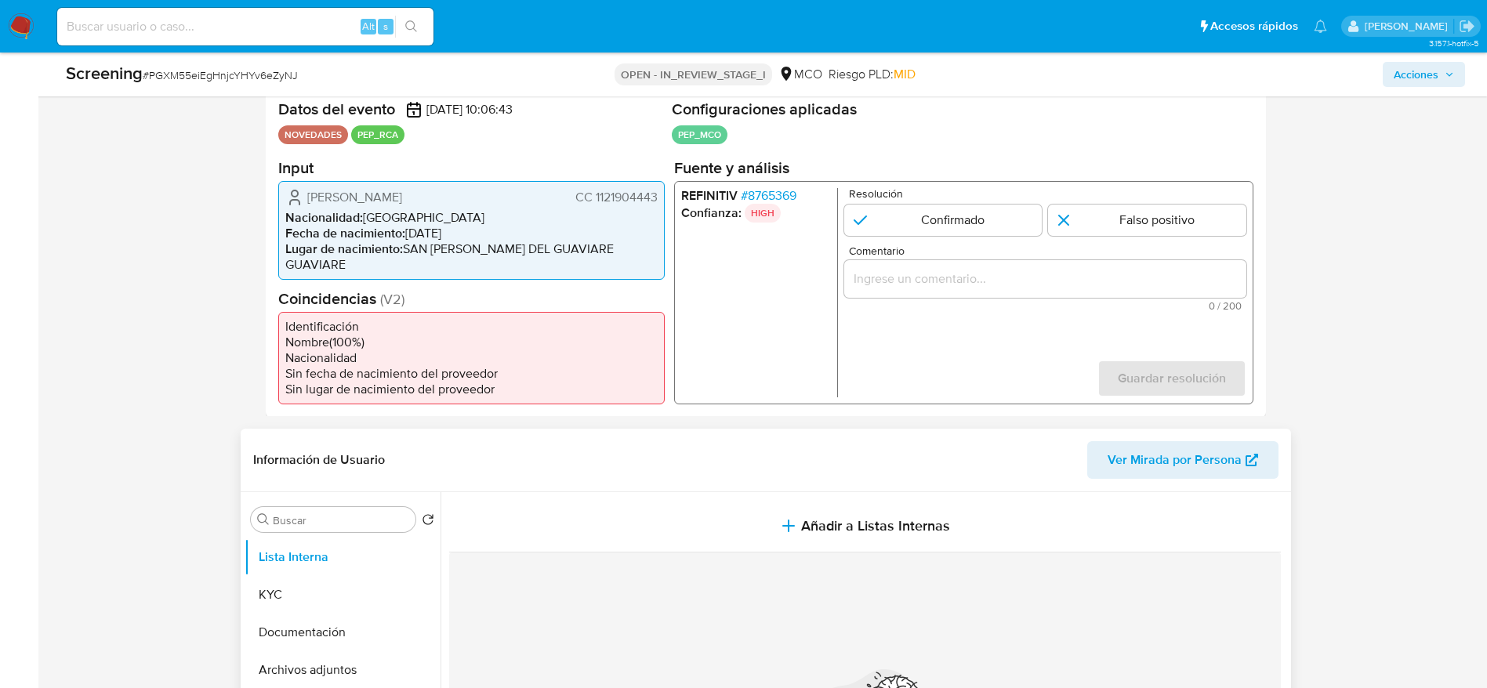
scroll to position [353, 0]
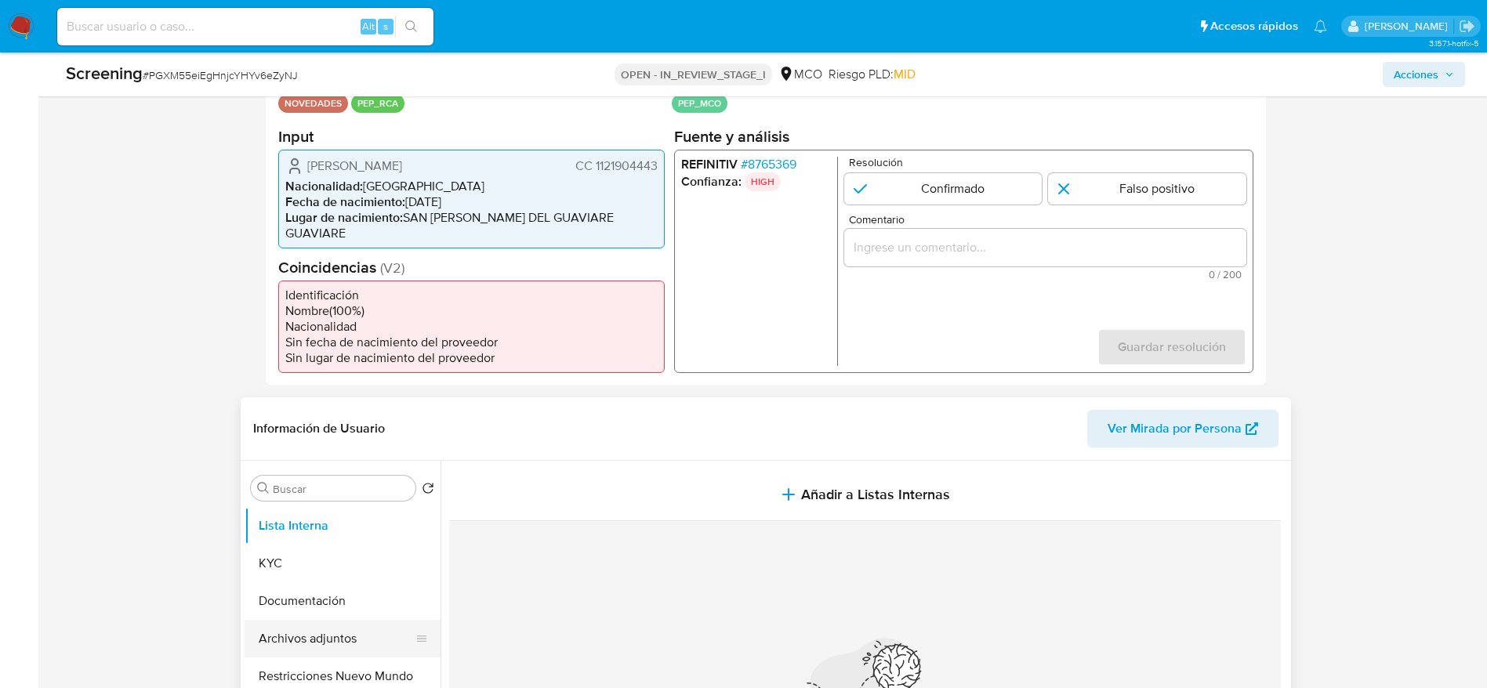
click at [337, 620] on button "Archivos adjuntos" at bounding box center [335, 639] width 183 height 38
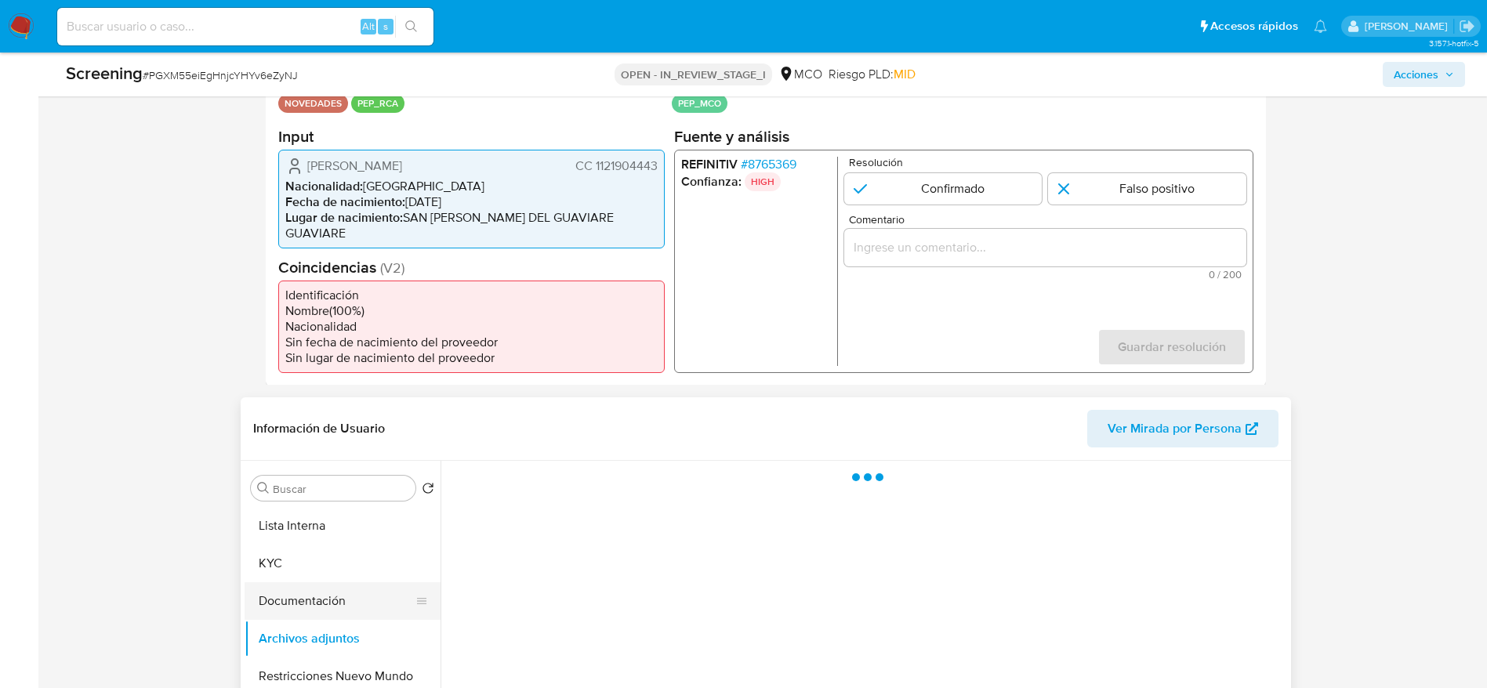
click at [326, 591] on button "Documentación" at bounding box center [335, 601] width 183 height 38
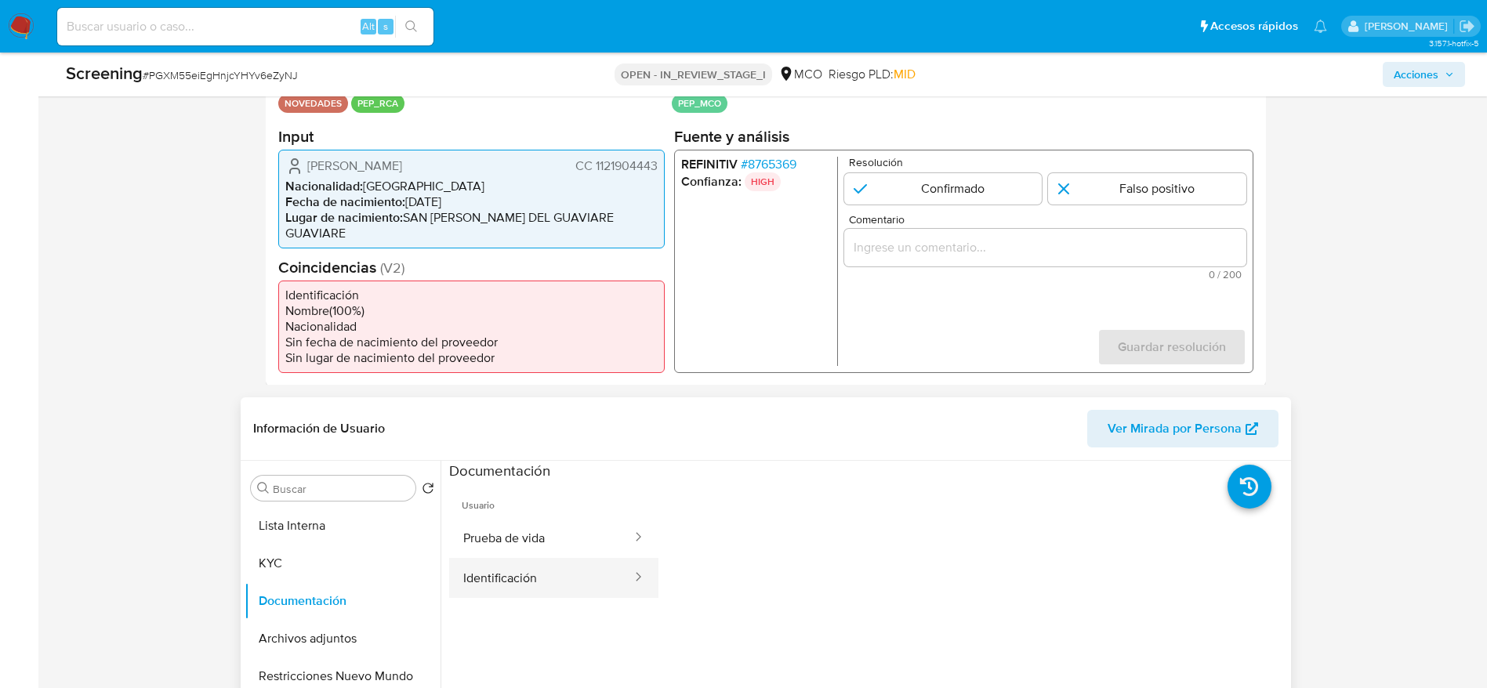
click at [564, 567] on button "Identificación" at bounding box center [541, 578] width 184 height 40
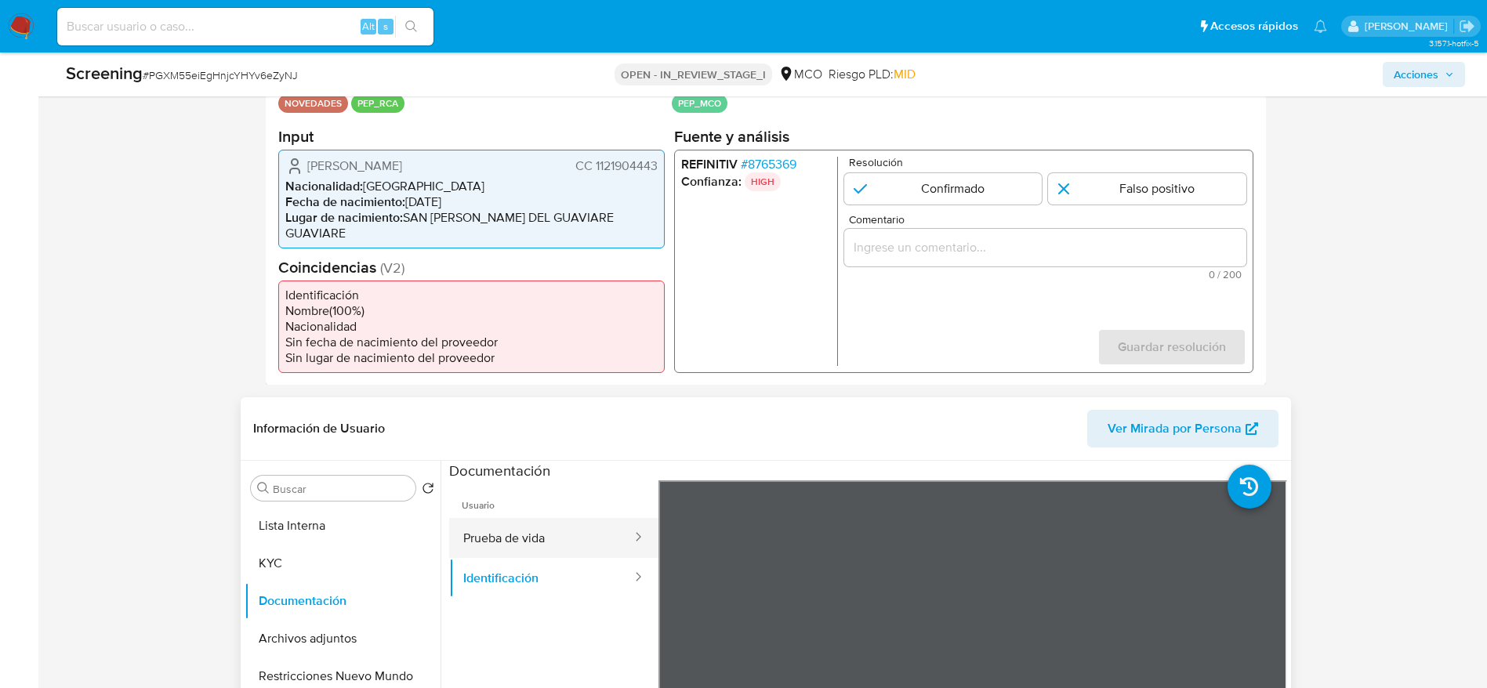
click at [534, 518] on button "Prueba de vida" at bounding box center [541, 538] width 184 height 40
click at [573, 568] on button "Identificación" at bounding box center [541, 578] width 184 height 40
click at [789, 164] on span "# 8765369" at bounding box center [768, 164] width 56 height 16
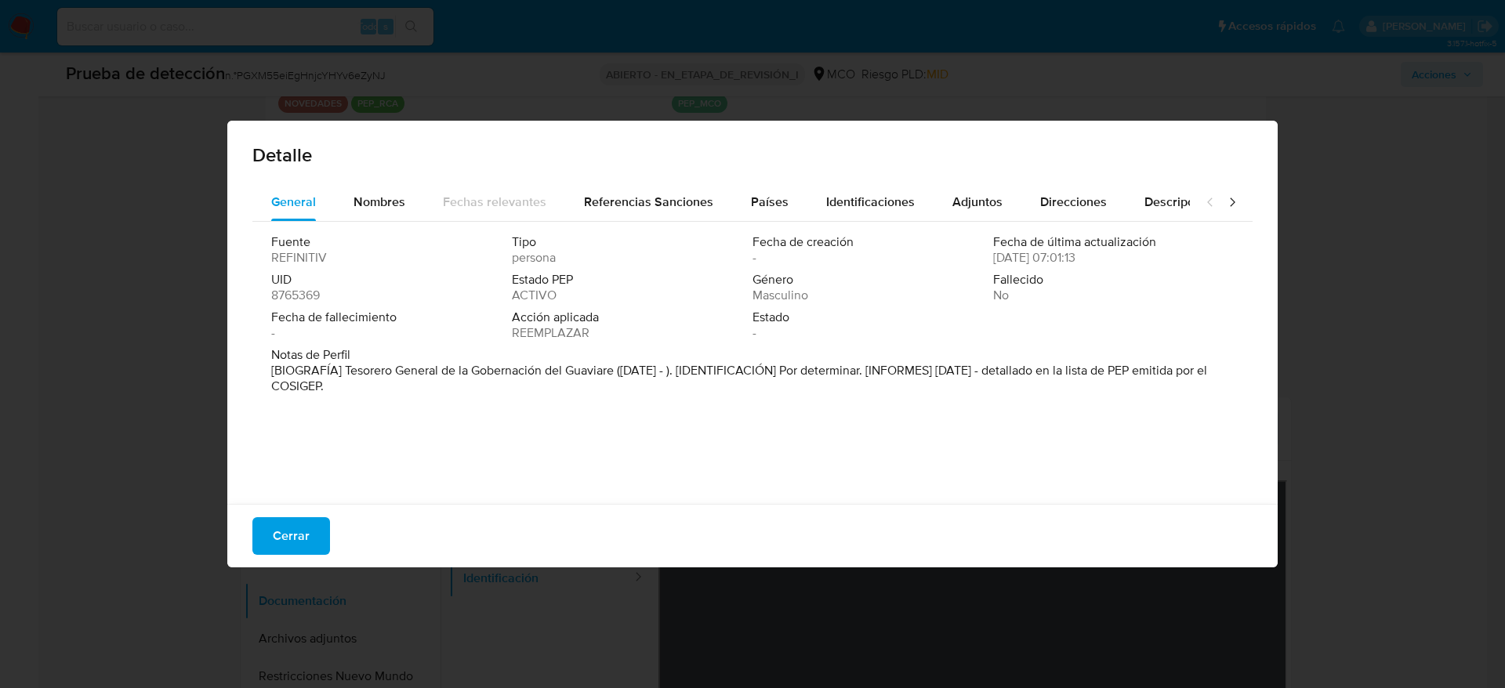
drag, startPoint x: 345, startPoint y: 371, endPoint x: 614, endPoint y: 377, distance: 269.6
click at [614, 377] on font "[BIOGRAFÍA] Tesorero General de la Gobernación del Guaviare (enero de 2024 - ).…" at bounding box center [739, 378] width 936 height 34
click at [299, 545] on span "Cerrar" at bounding box center [291, 536] width 37 height 34
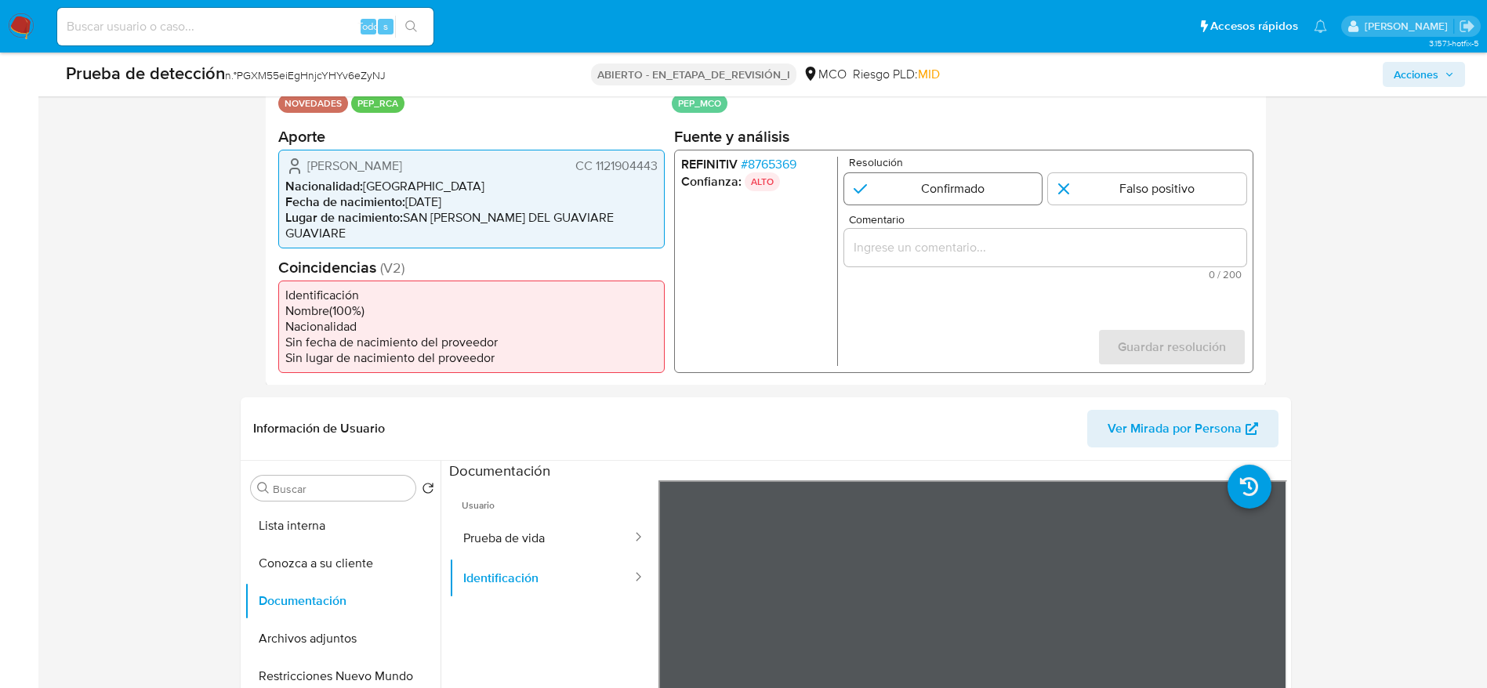
click at [920, 201] on input "1 de 1" at bounding box center [942, 187] width 198 height 31
radio input "true"
click at [910, 244] on input "Comentario" at bounding box center [1044, 247] width 402 height 20
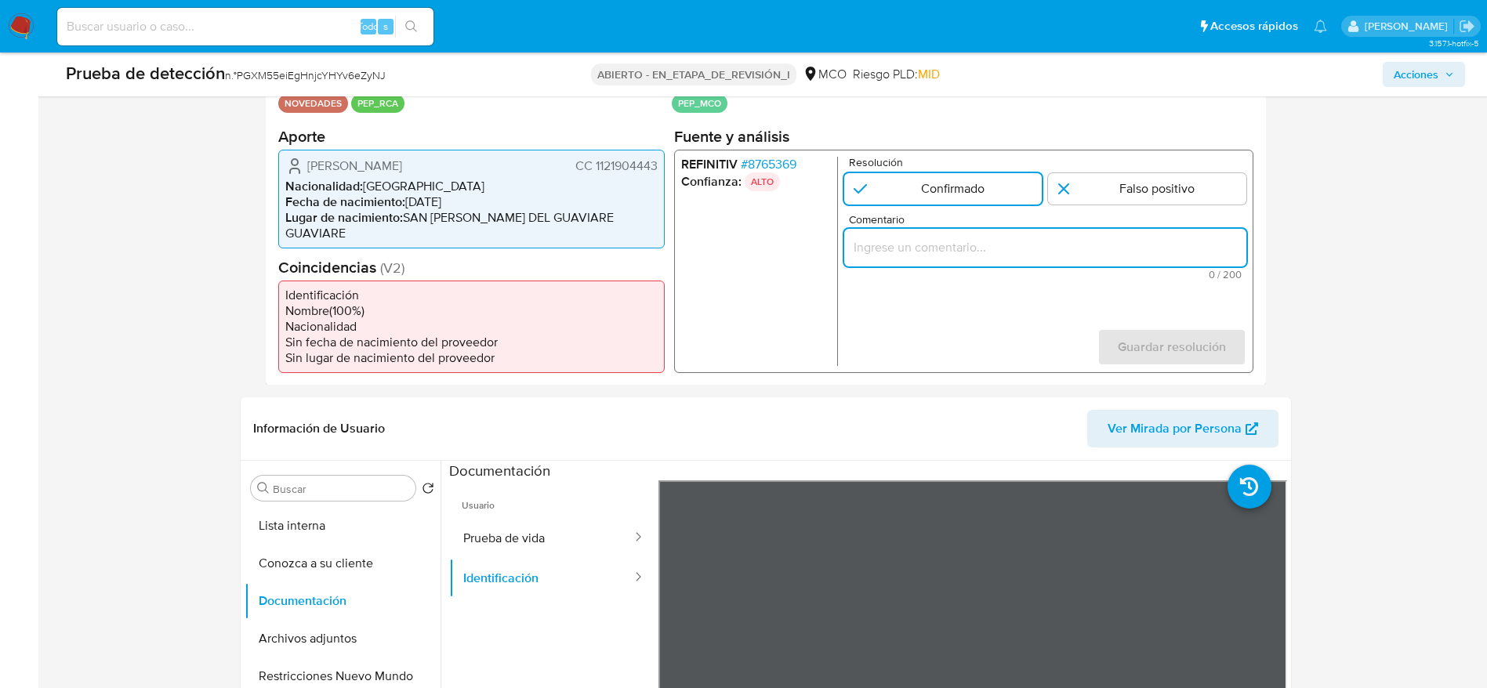
type input "Usuario Eyner Edwin Ruiz Mendoza. Se desempeña como Tesorero General de la Gobe…"
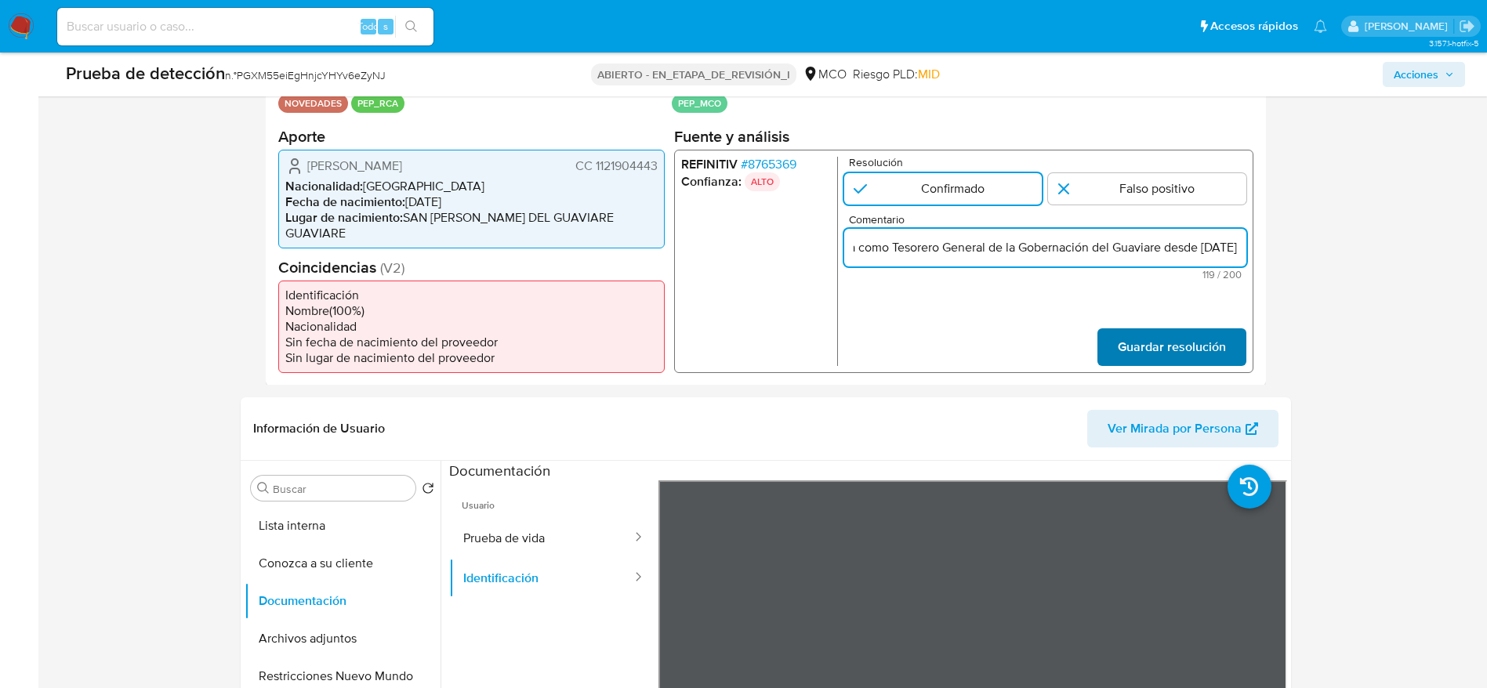
click at [1171, 340] on span "Guardar resolución" at bounding box center [1171, 346] width 108 height 34
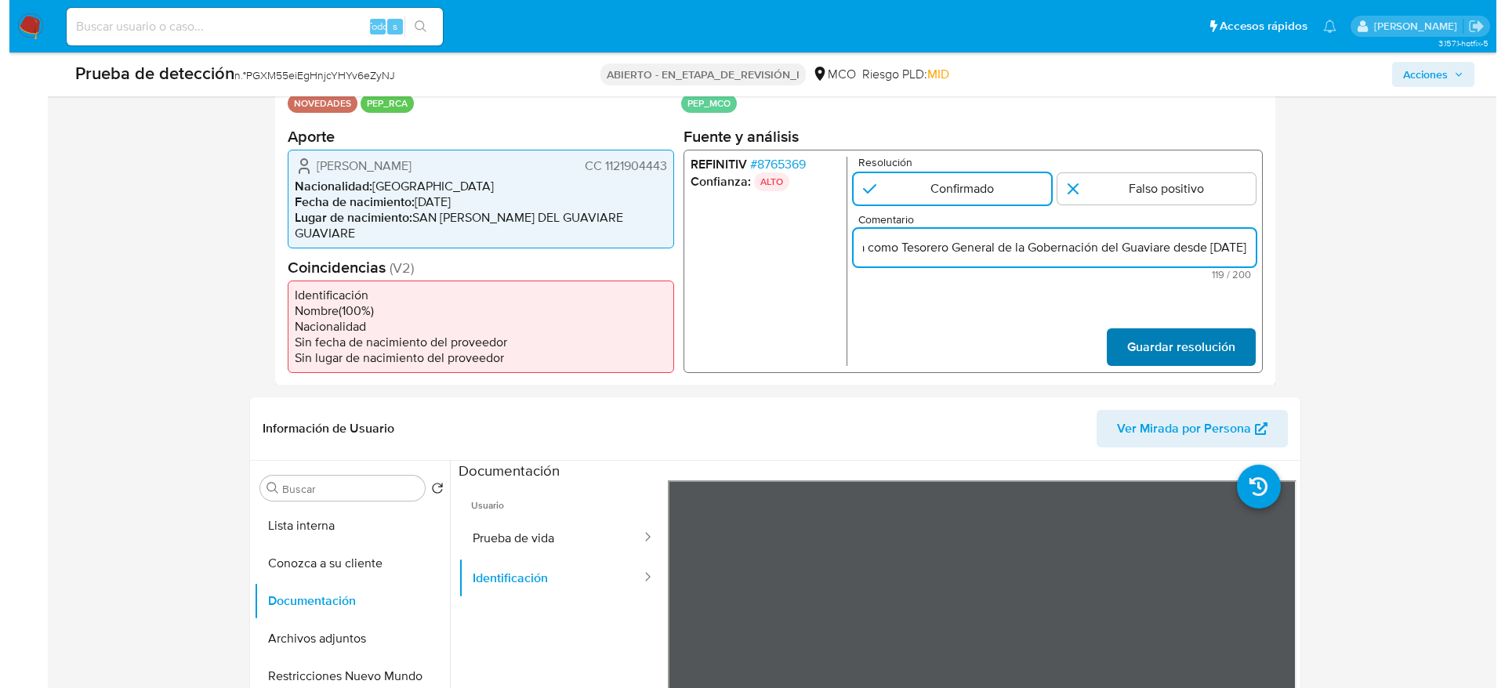
scroll to position [0, 0]
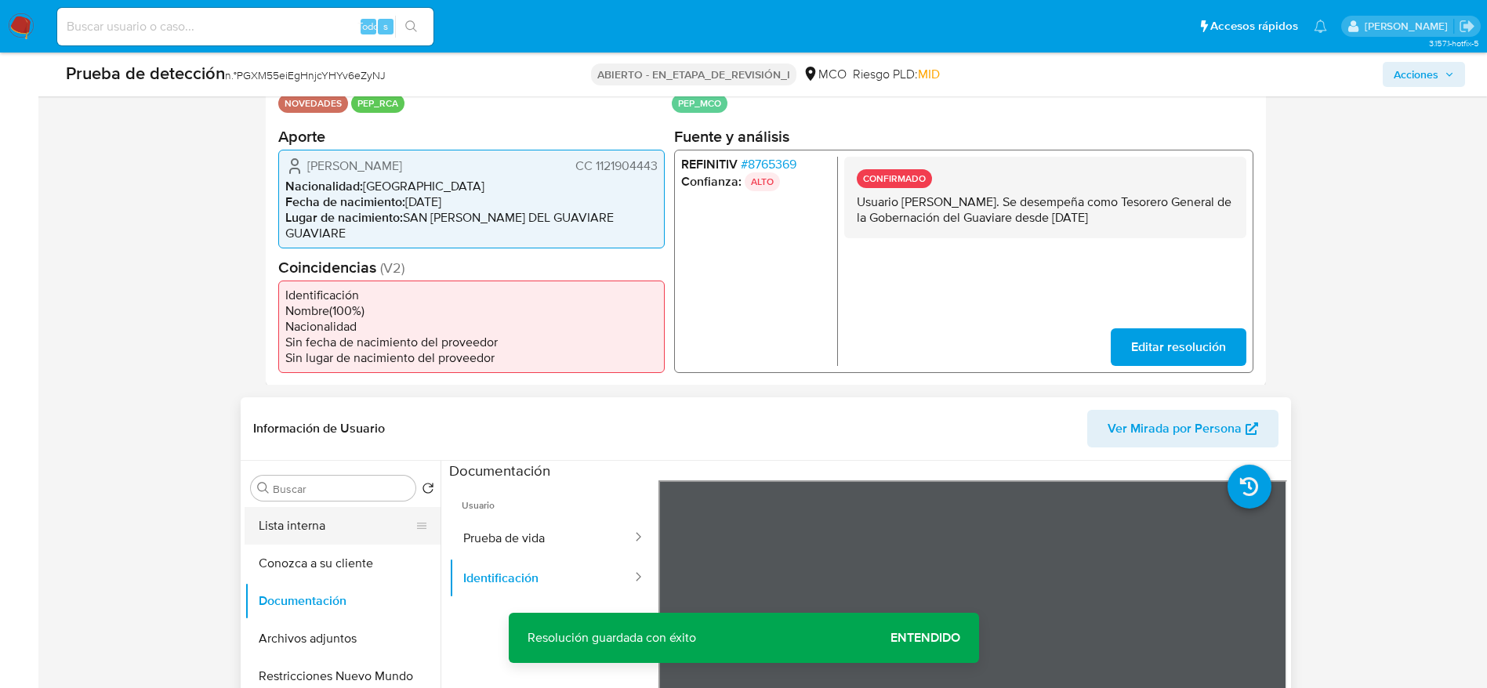
click at [327, 509] on button "Lista interna" at bounding box center [335, 526] width 183 height 38
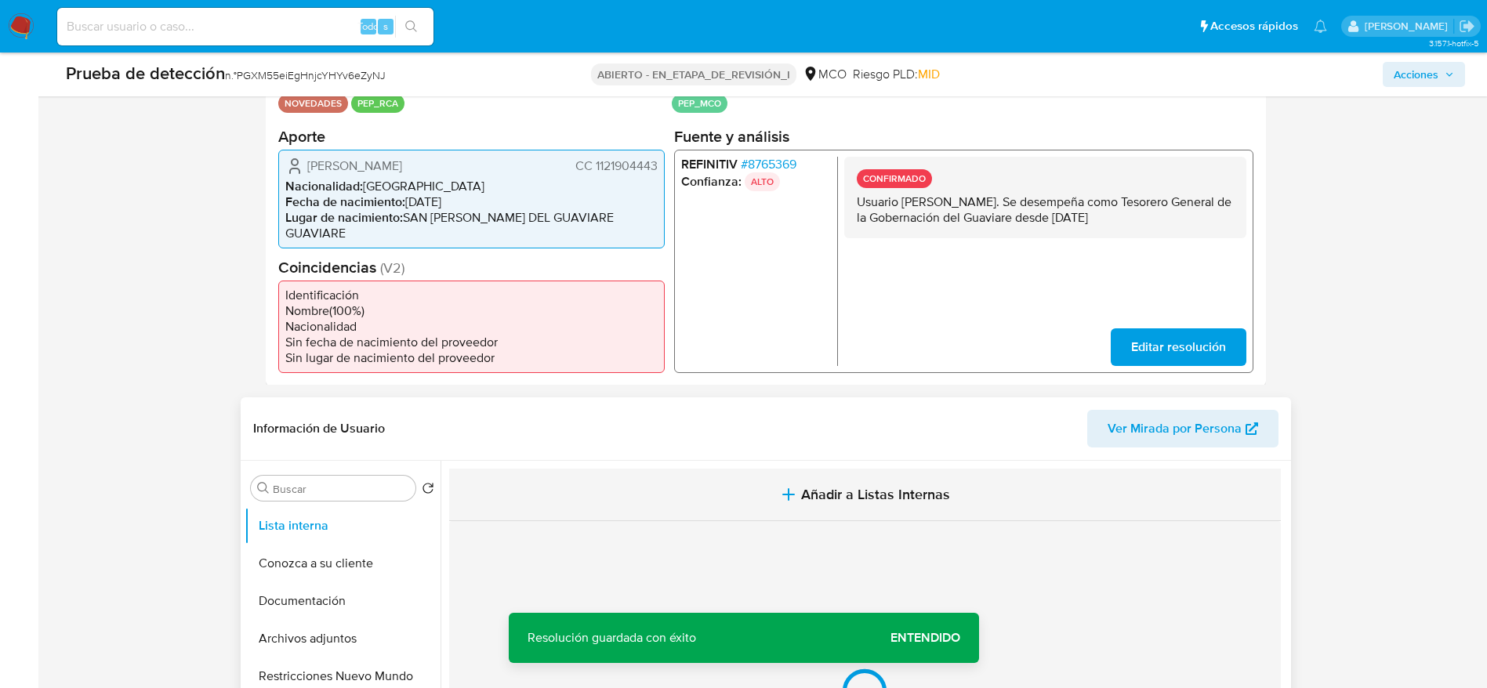
click at [640, 479] on button "Añadir a Listas Internas" at bounding box center [864, 495] width 831 height 53
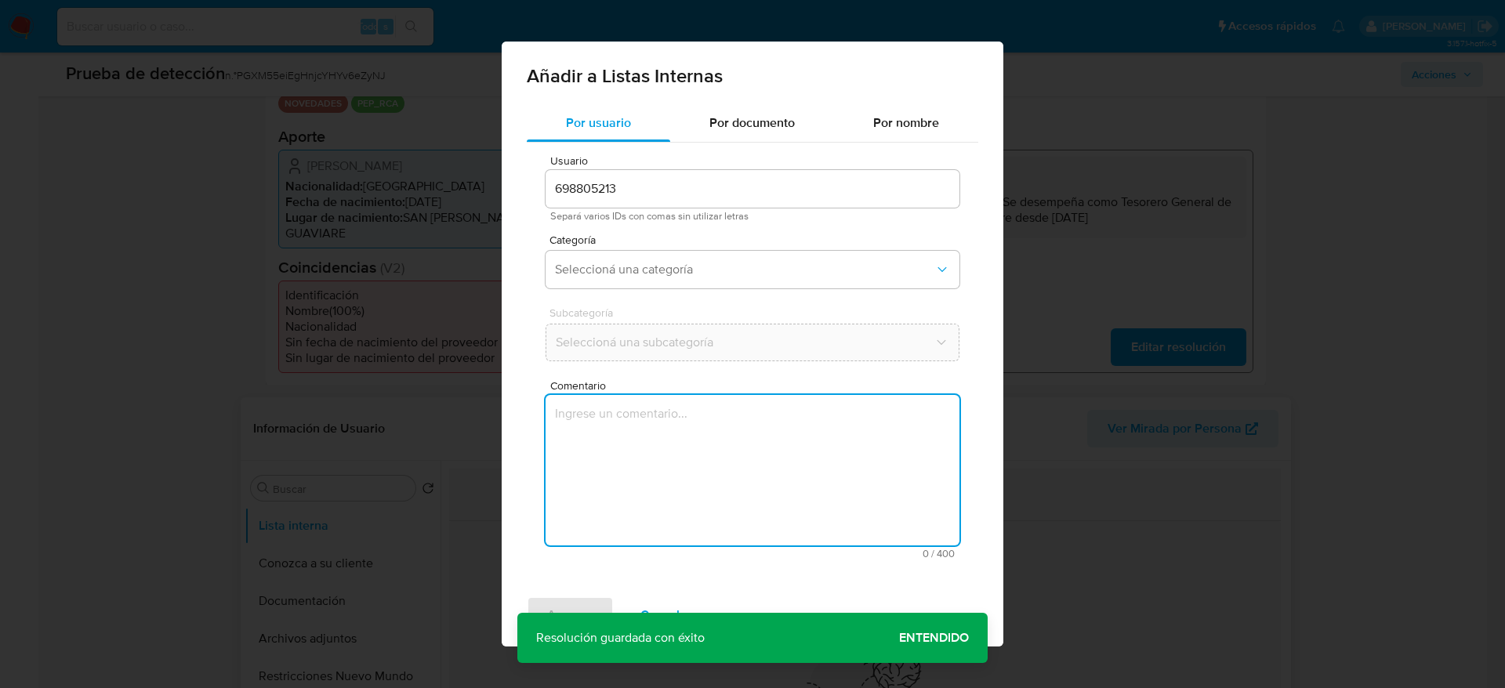
click at [641, 505] on textarea "Comentario" at bounding box center [752, 470] width 414 height 150
click at [632, 270] on span "Seleccioná una categoría" at bounding box center [744, 270] width 379 height 16
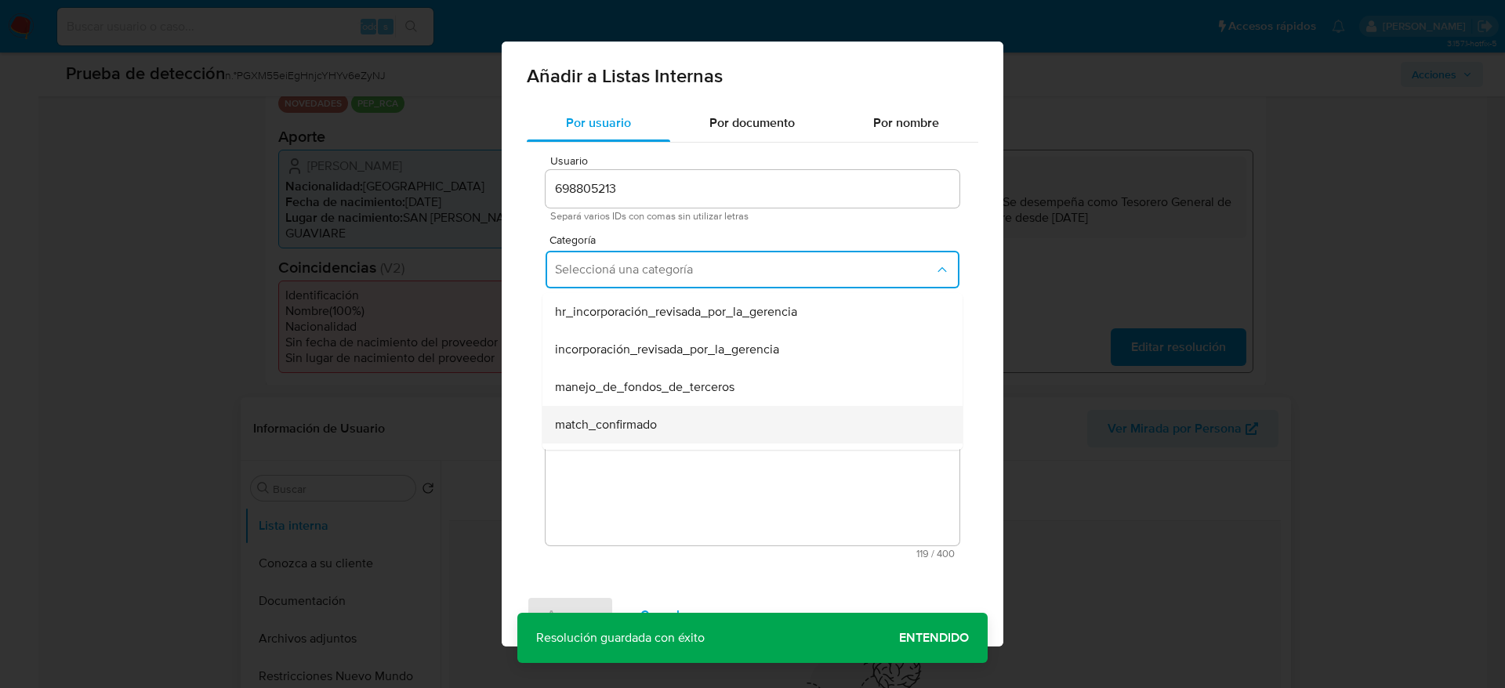
click at [707, 418] on div "match_confirmado" at bounding box center [748, 425] width 386 height 38
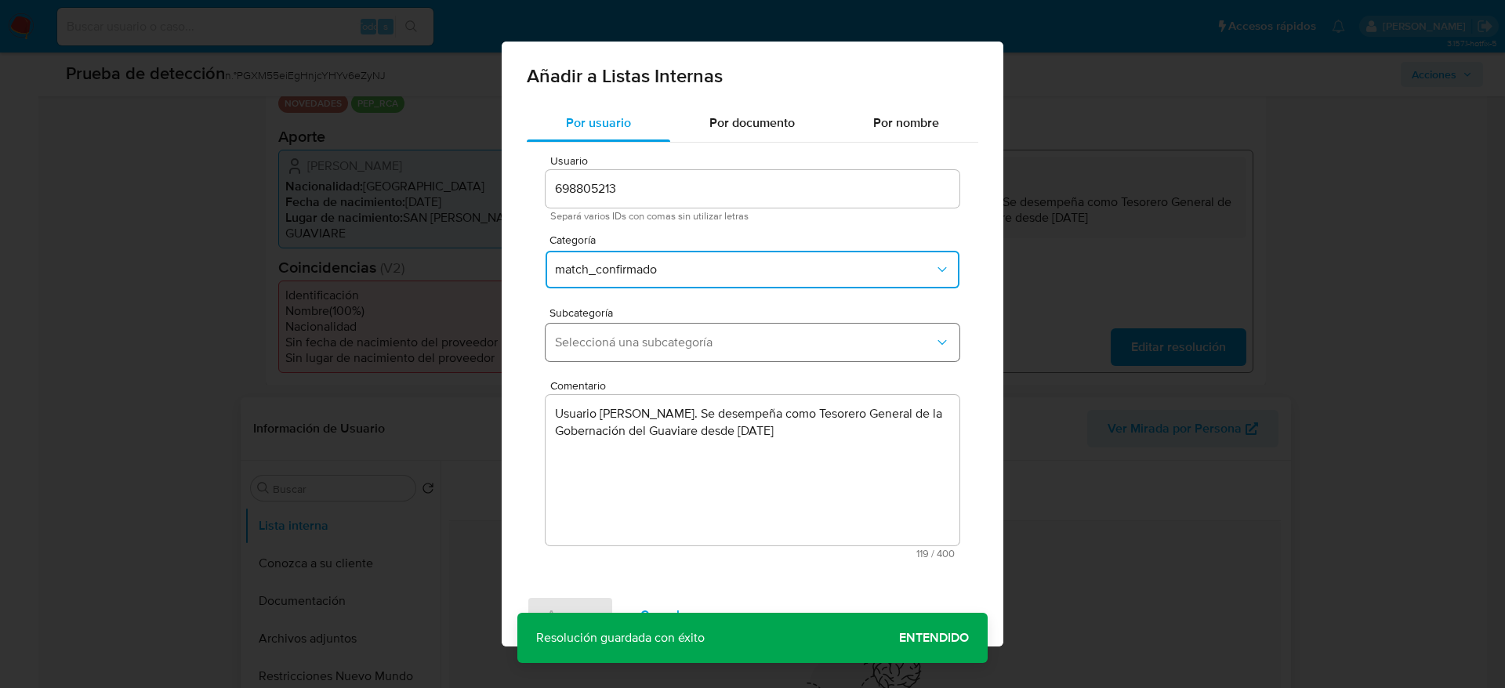
click at [769, 345] on span "Seleccioná una subcategoría" at bounding box center [744, 343] width 379 height 16
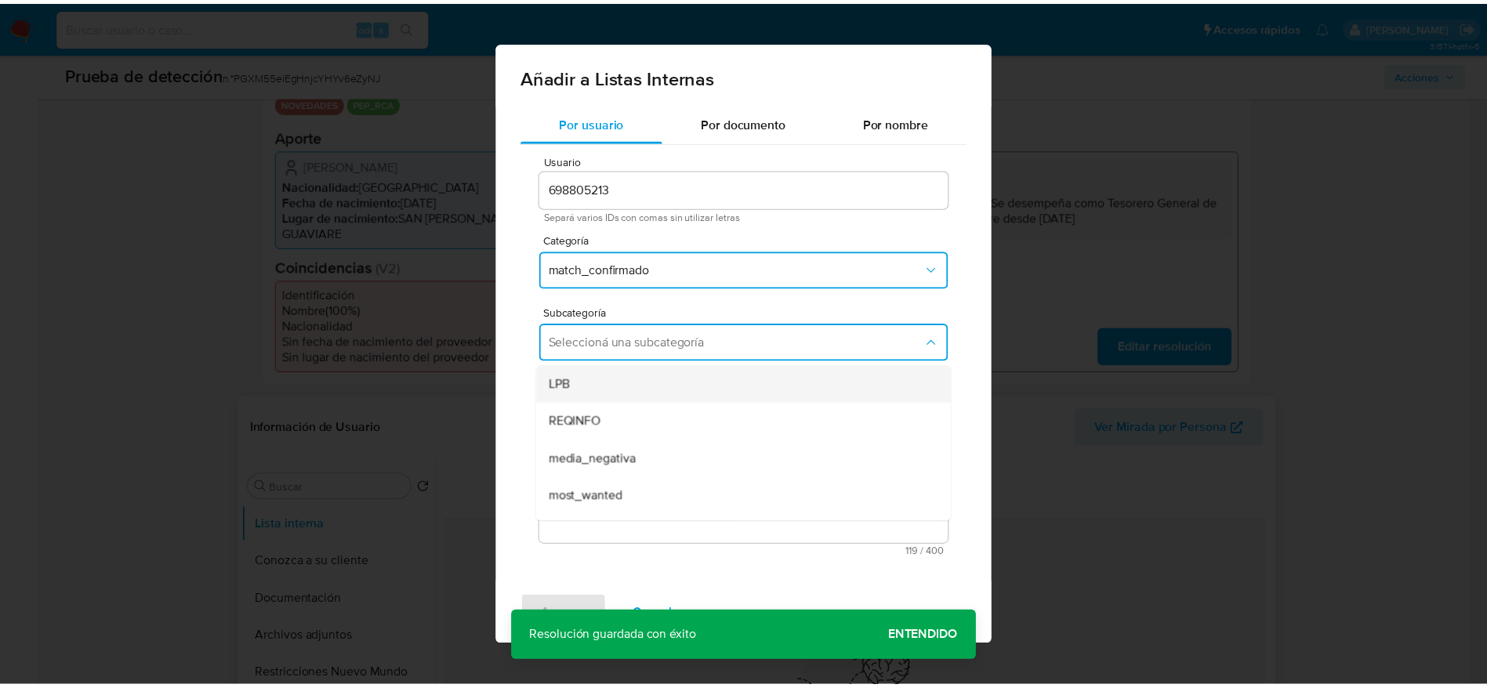
scroll to position [107, 0]
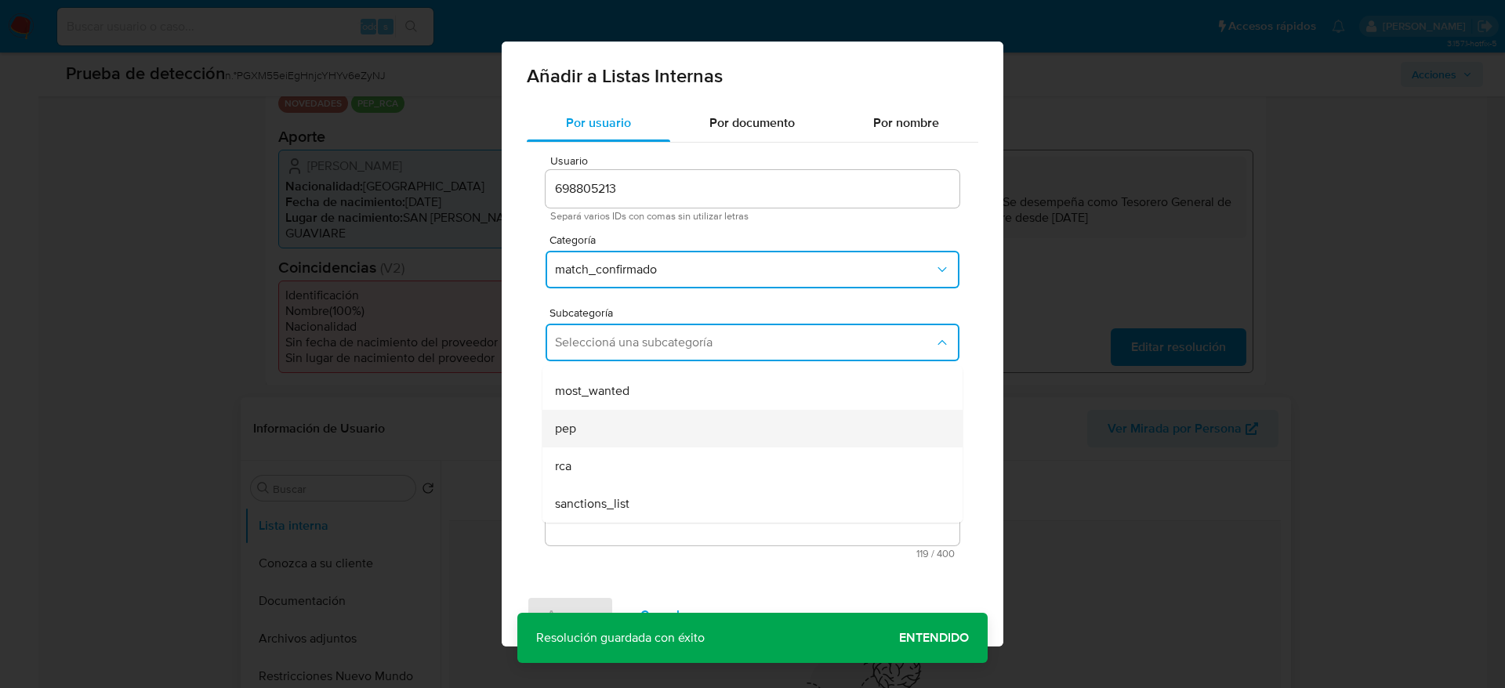
click at [619, 426] on div "pep" at bounding box center [748, 429] width 386 height 38
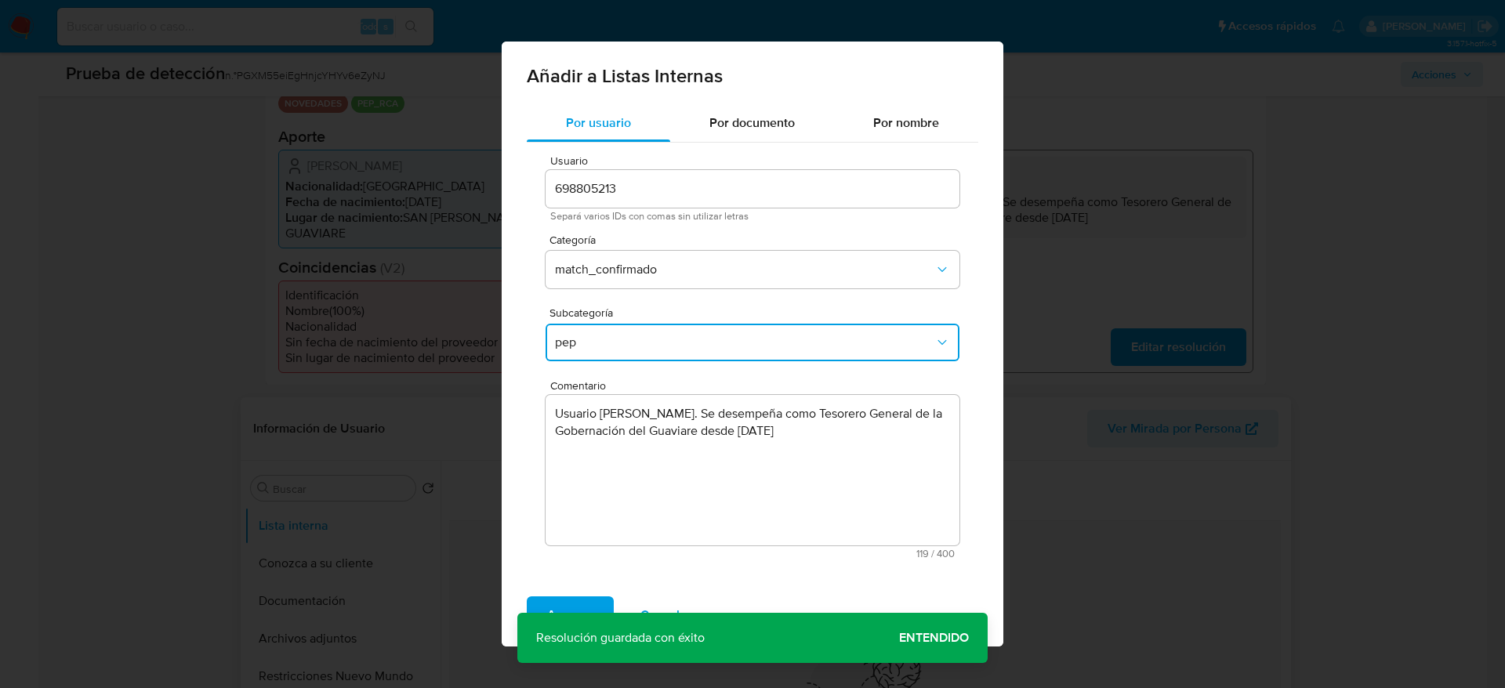
click at [889, 432] on textarea "Usuario Eyner Edwin Ruiz Mendoza. Se desempeña como Tesorero General de la Gobe…" at bounding box center [752, 470] width 414 height 150
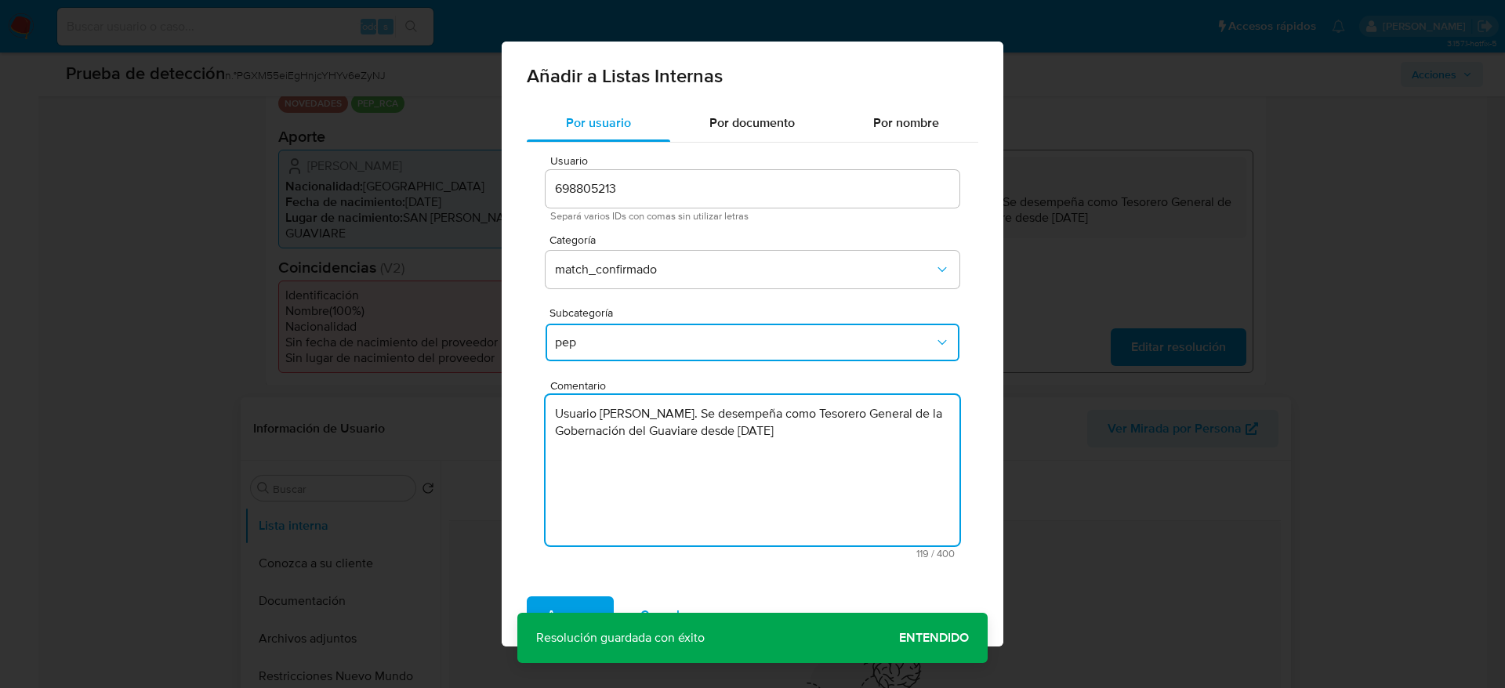
click at [901, 432] on textarea "Usuario Eyner Edwin Ruiz Mendoza. Se desempeña como Tesorero General de la Gobe…" at bounding box center [752, 470] width 414 height 150
type textarea "Usuario Eyner Edwin Ruiz Mendoza. Se desempeña como Tesorero General de la Gobe…"
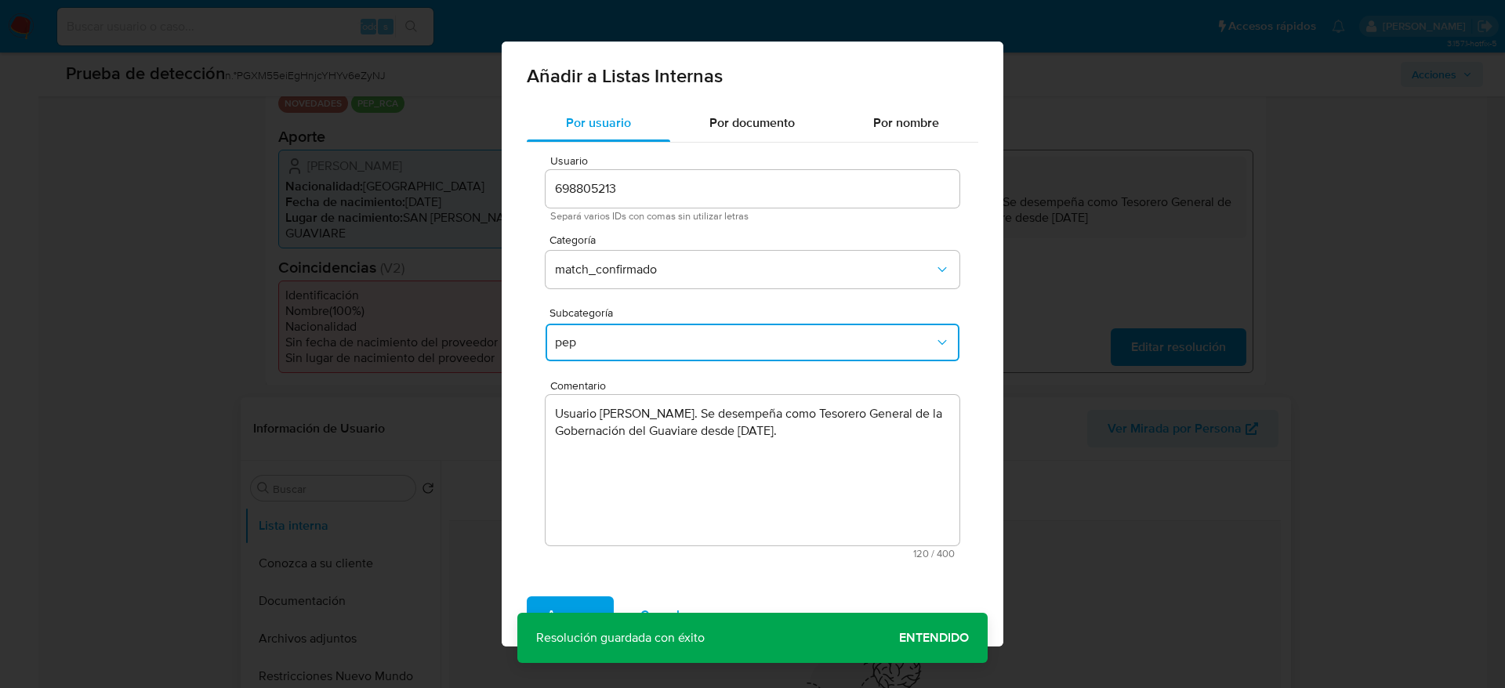
click at [599, 589] on div "Agregar Cancelar" at bounding box center [753, 615] width 502 height 63
click at [603, 602] on button "Agregar" at bounding box center [570, 615] width 87 height 38
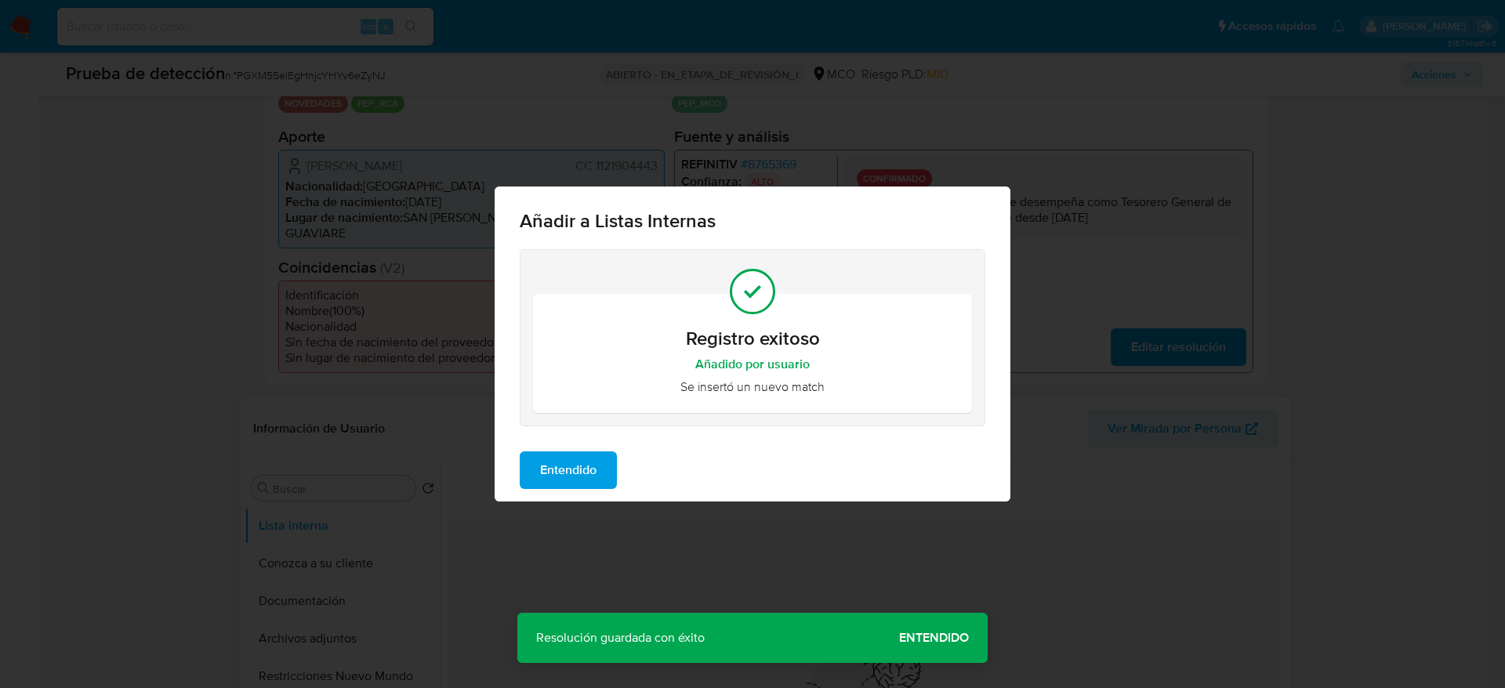
click at [576, 453] on span "Entendido" at bounding box center [568, 470] width 56 height 34
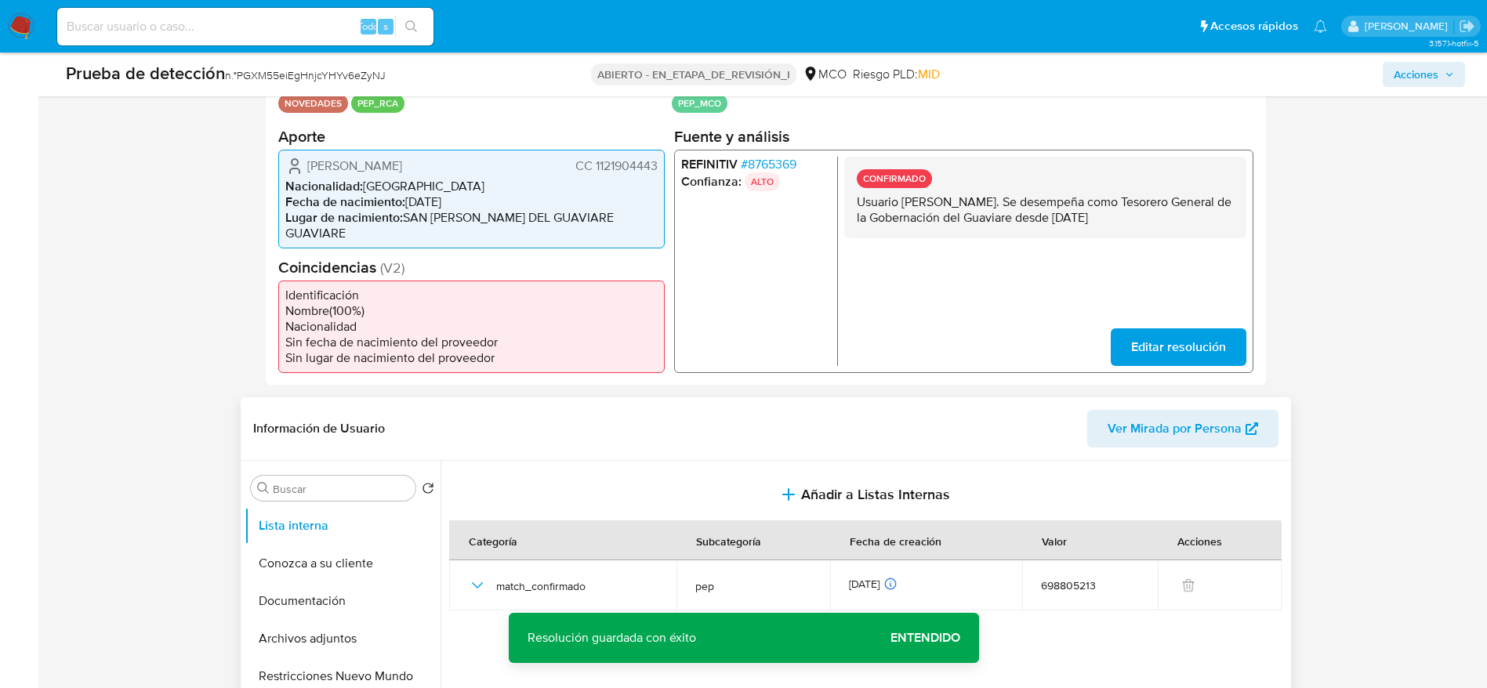
scroll to position [470, 0]
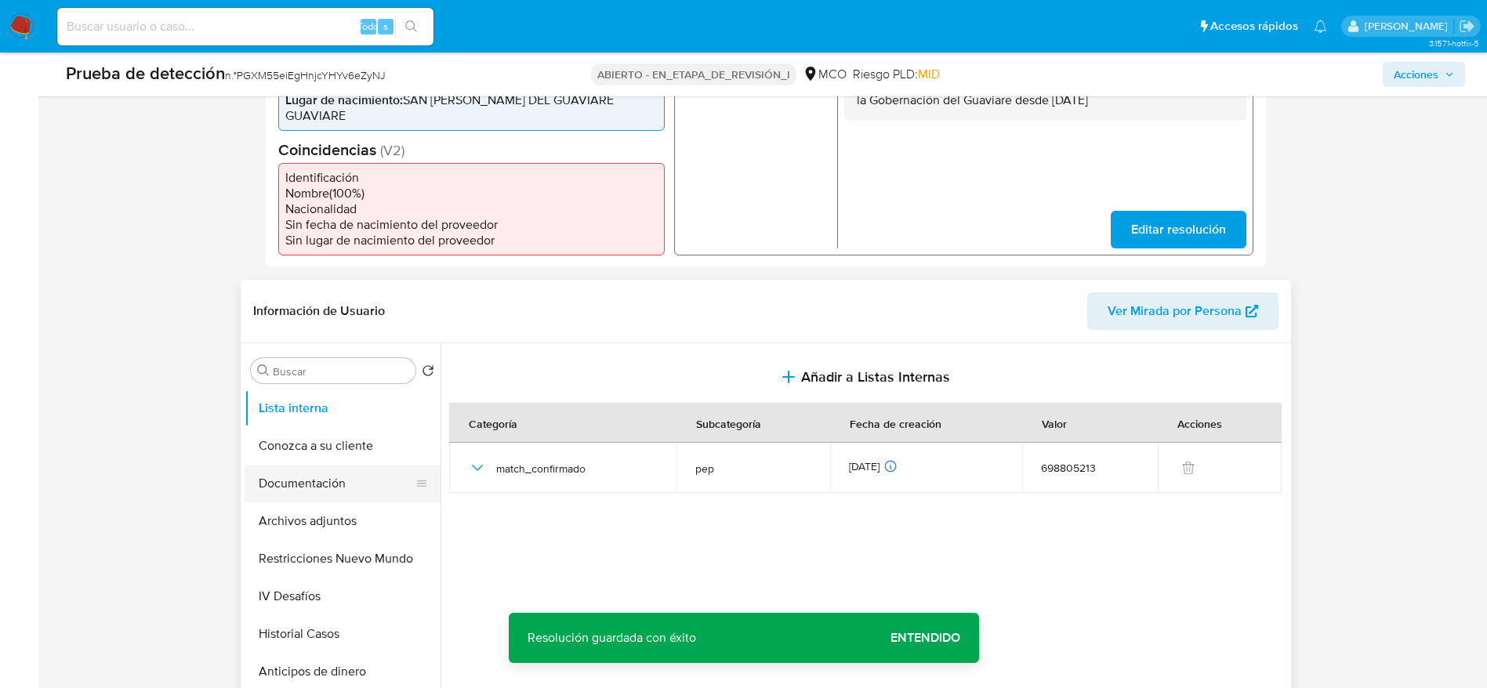
click at [350, 469] on button "Documentación" at bounding box center [335, 484] width 183 height 38
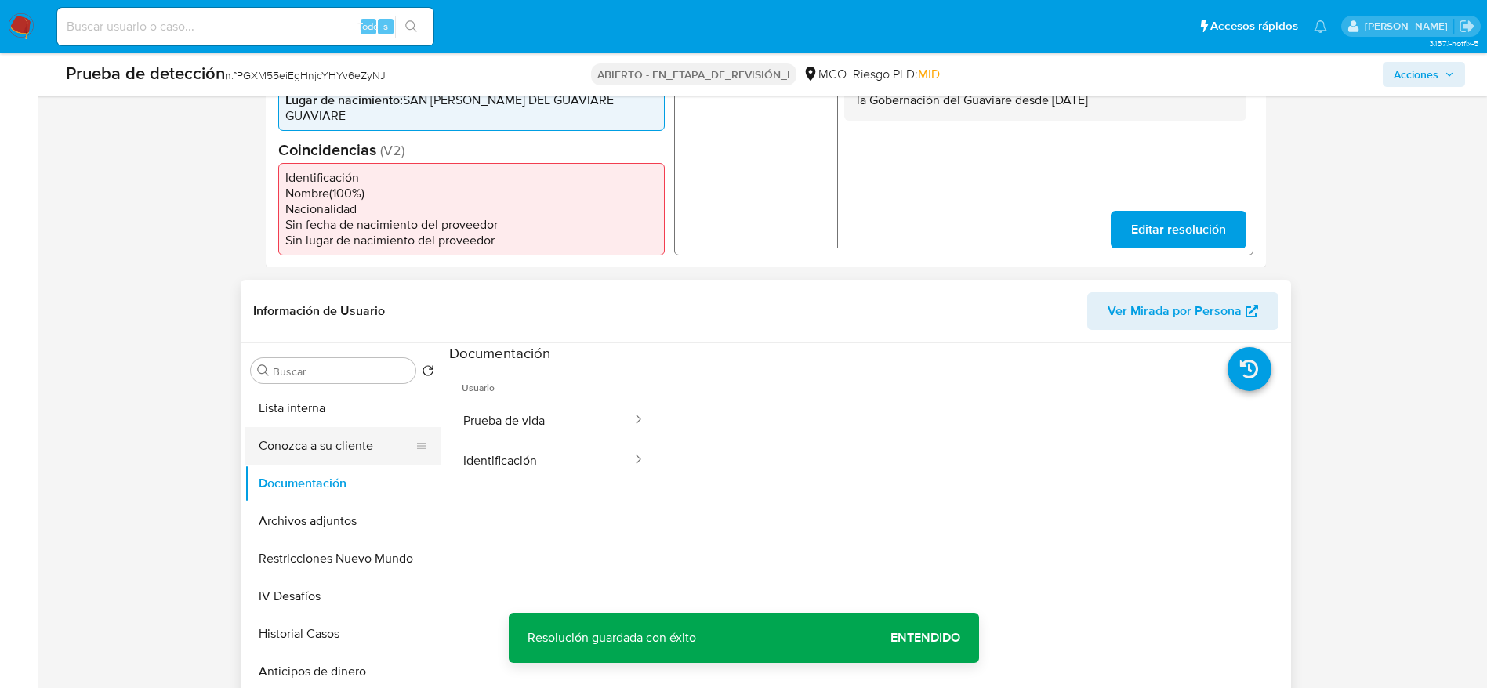
click at [372, 427] on button "Conozca a su cliente" at bounding box center [335, 446] width 183 height 38
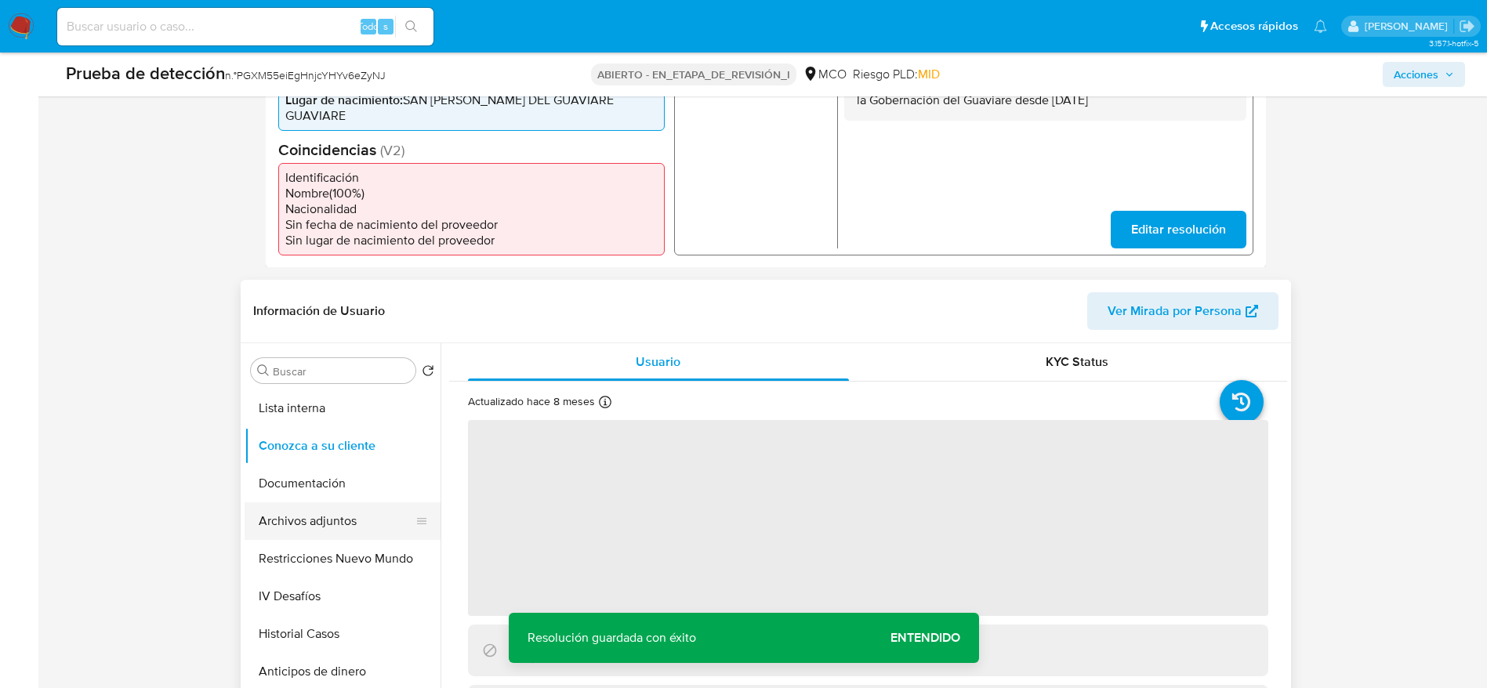
click at [378, 502] on button "Archivos adjuntos" at bounding box center [335, 521] width 183 height 38
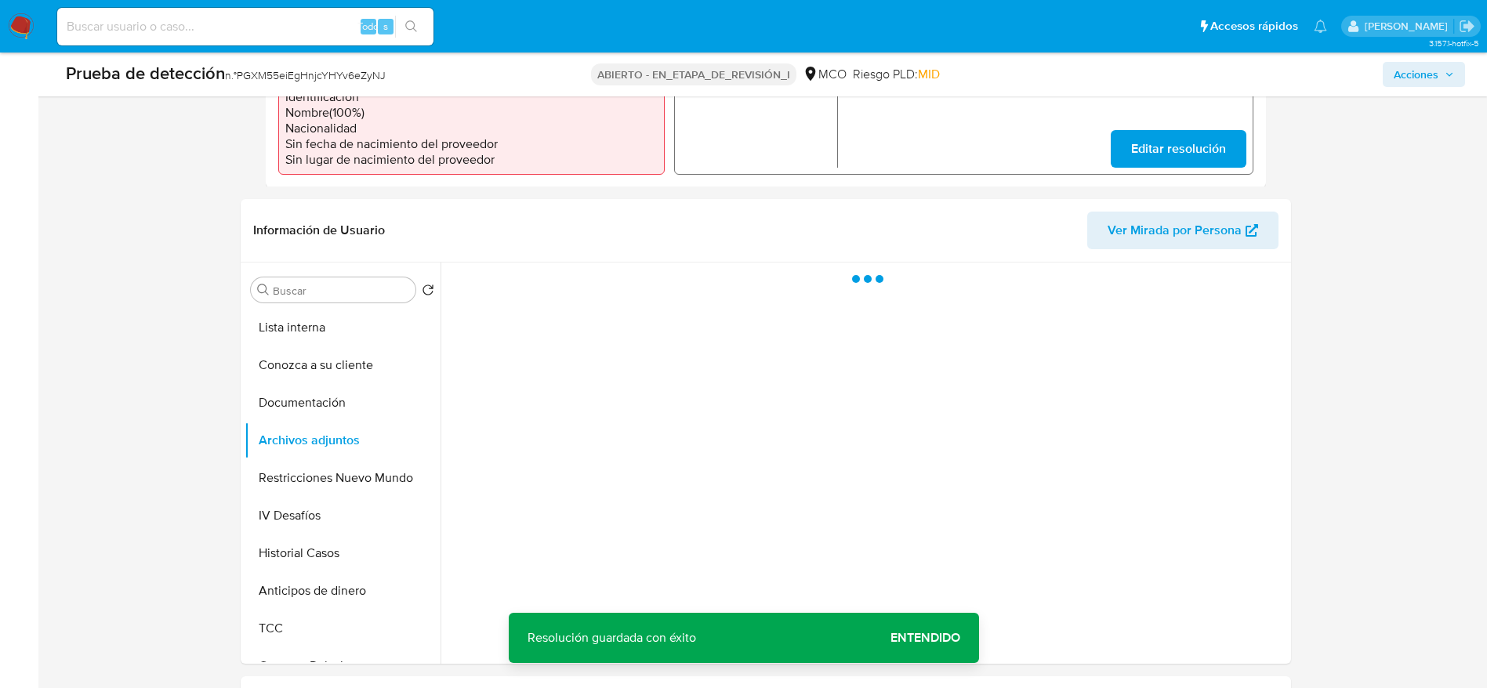
scroll to position [588, 0]
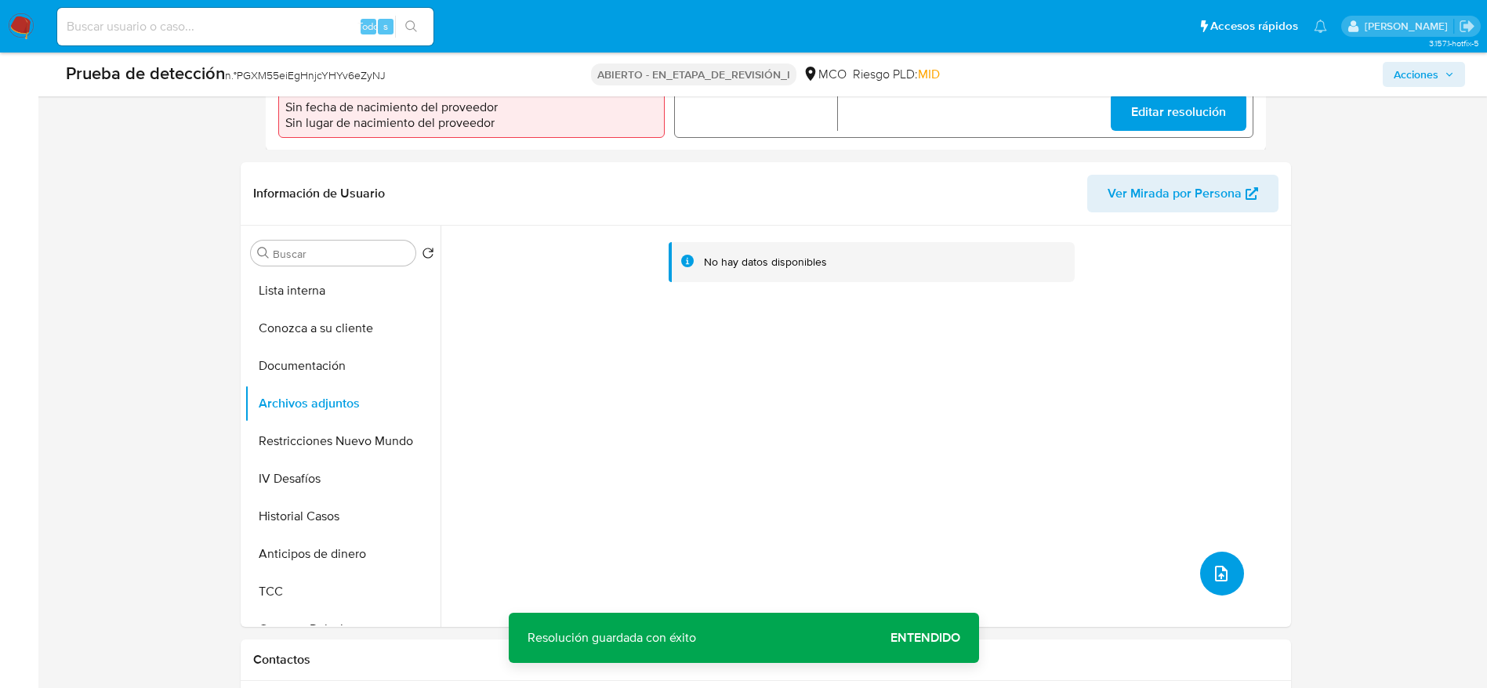
click at [1233, 568] on button "subir archivo" at bounding box center [1222, 574] width 44 height 44
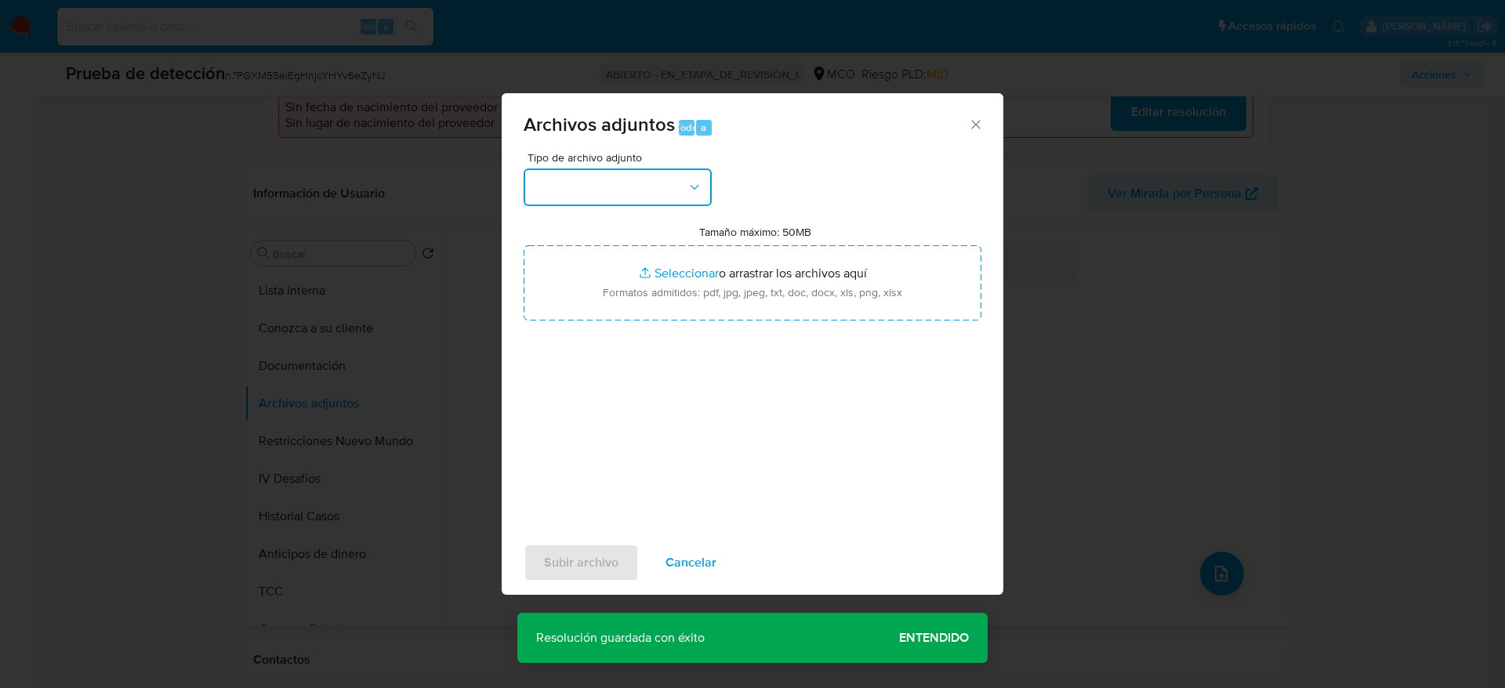
click at [701, 187] on icon "button" at bounding box center [694, 187] width 16 height 16
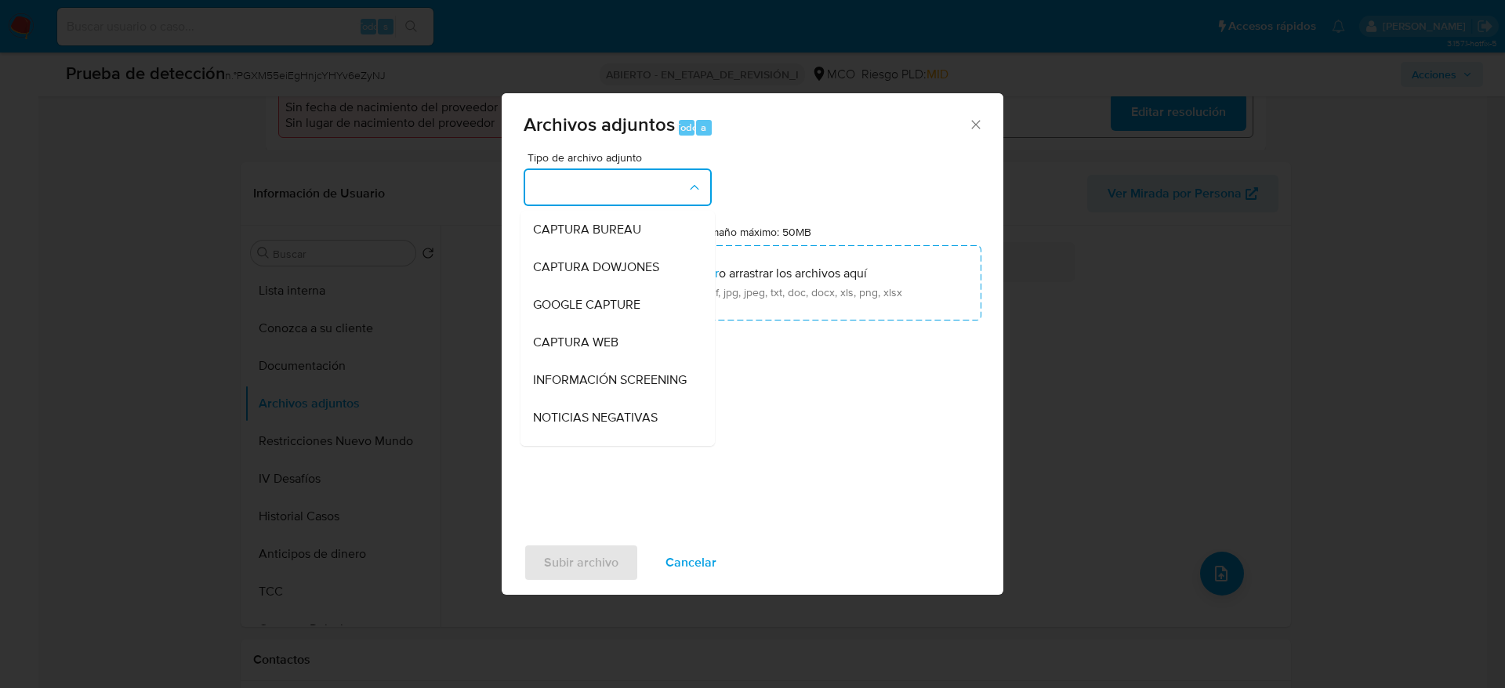
click at [617, 375] on span "INFORMACIÓN SCREENING" at bounding box center [610, 380] width 154 height 16
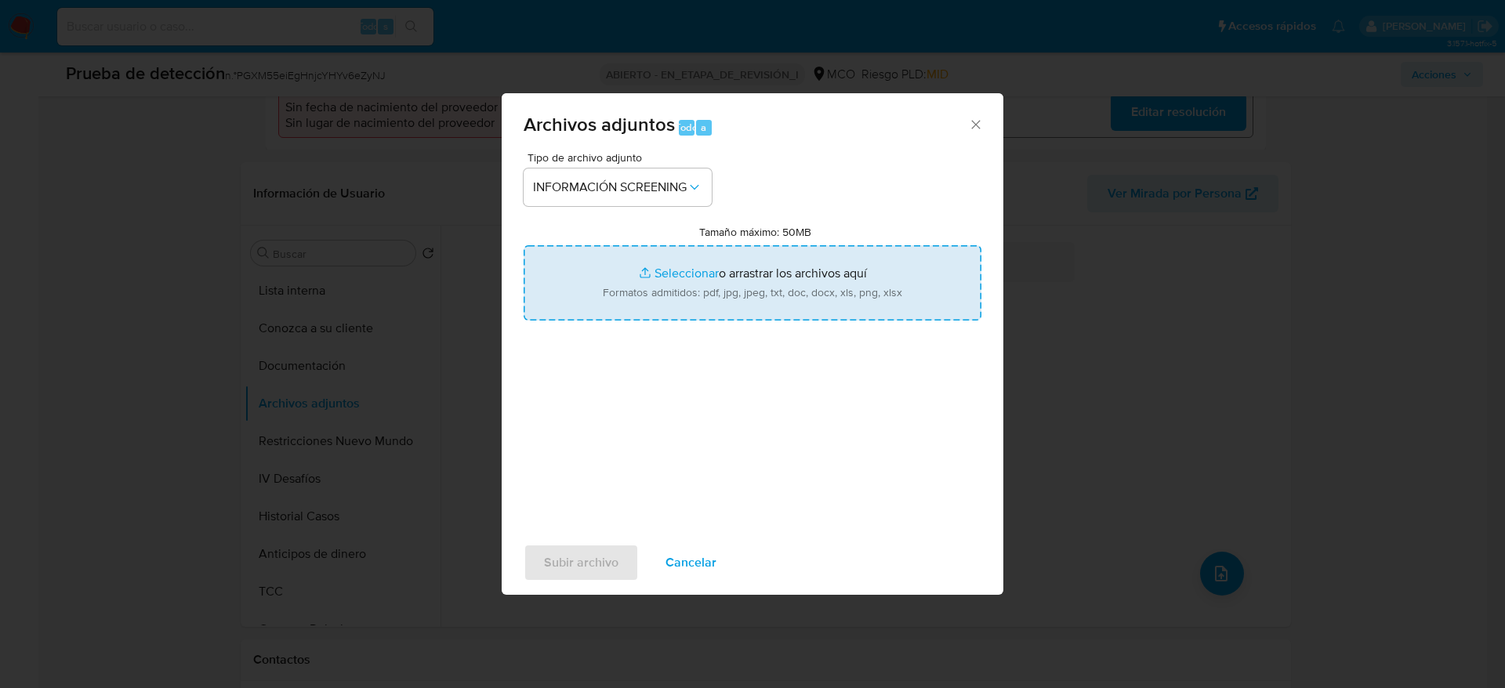
click at [624, 298] on input "Tamaño máximo: 50MB Seleccionar archivos" at bounding box center [752, 282] width 458 height 75
type input "C:\fakepath\_Eyner Edwin Ruiz Mendoza_ - Buscar con Google.pdf"
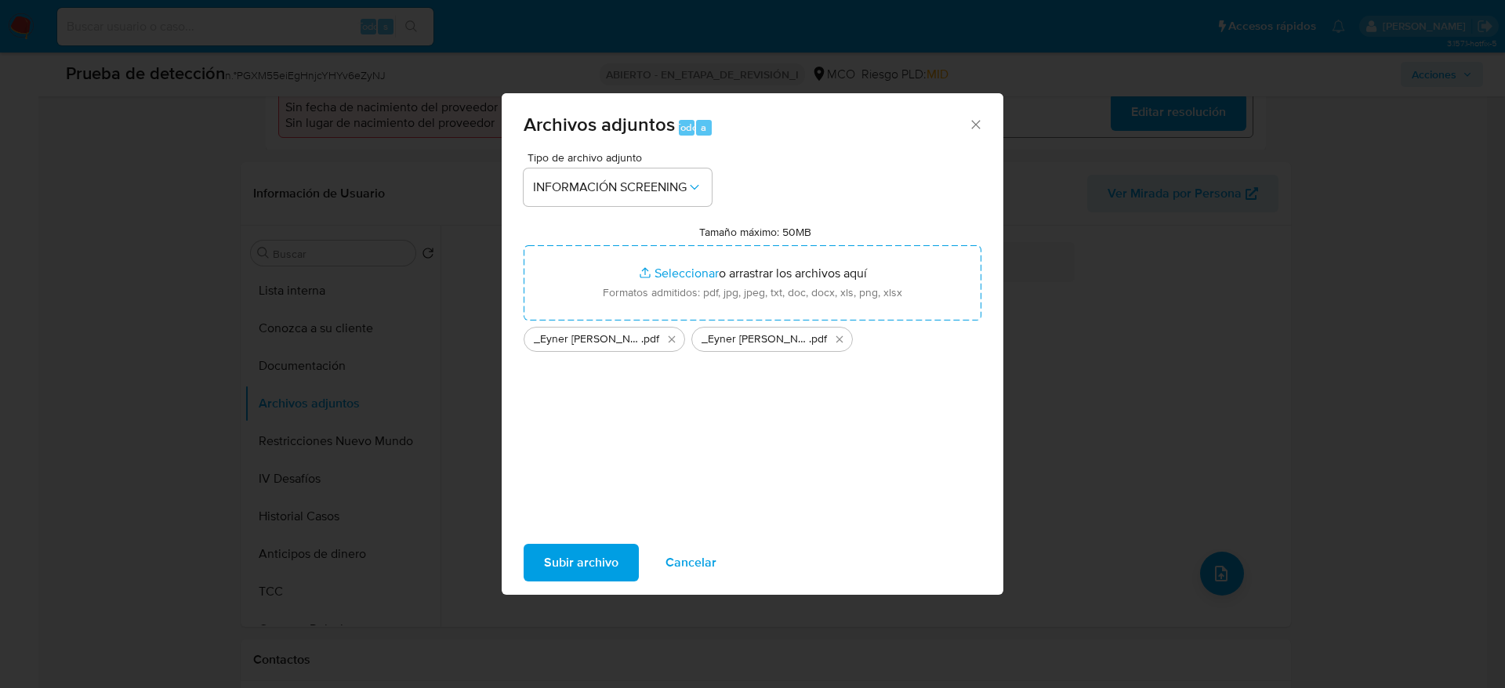
click at [632, 551] on button "Subir archivo" at bounding box center [580, 563] width 115 height 38
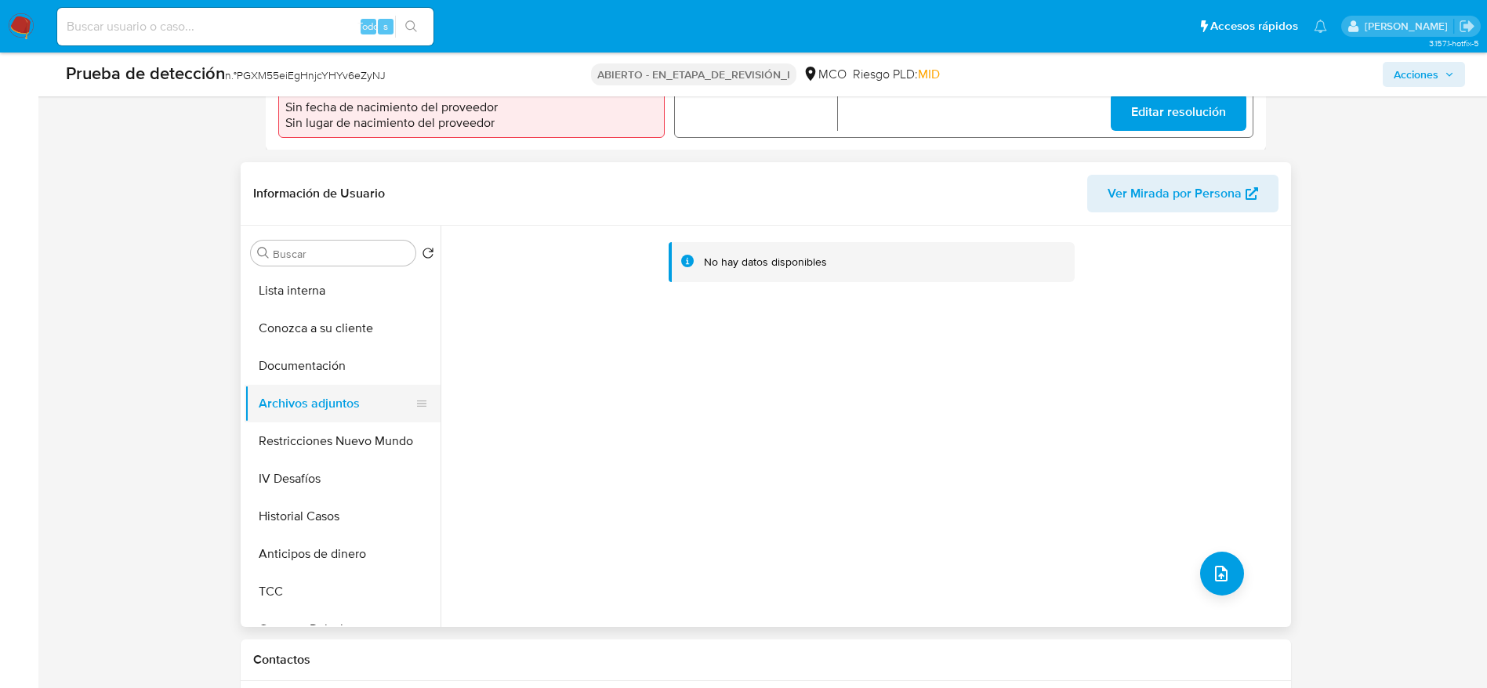
click at [358, 385] on button "Archivos adjuntos" at bounding box center [335, 404] width 183 height 38
click at [348, 355] on button "Documentación" at bounding box center [335, 366] width 183 height 38
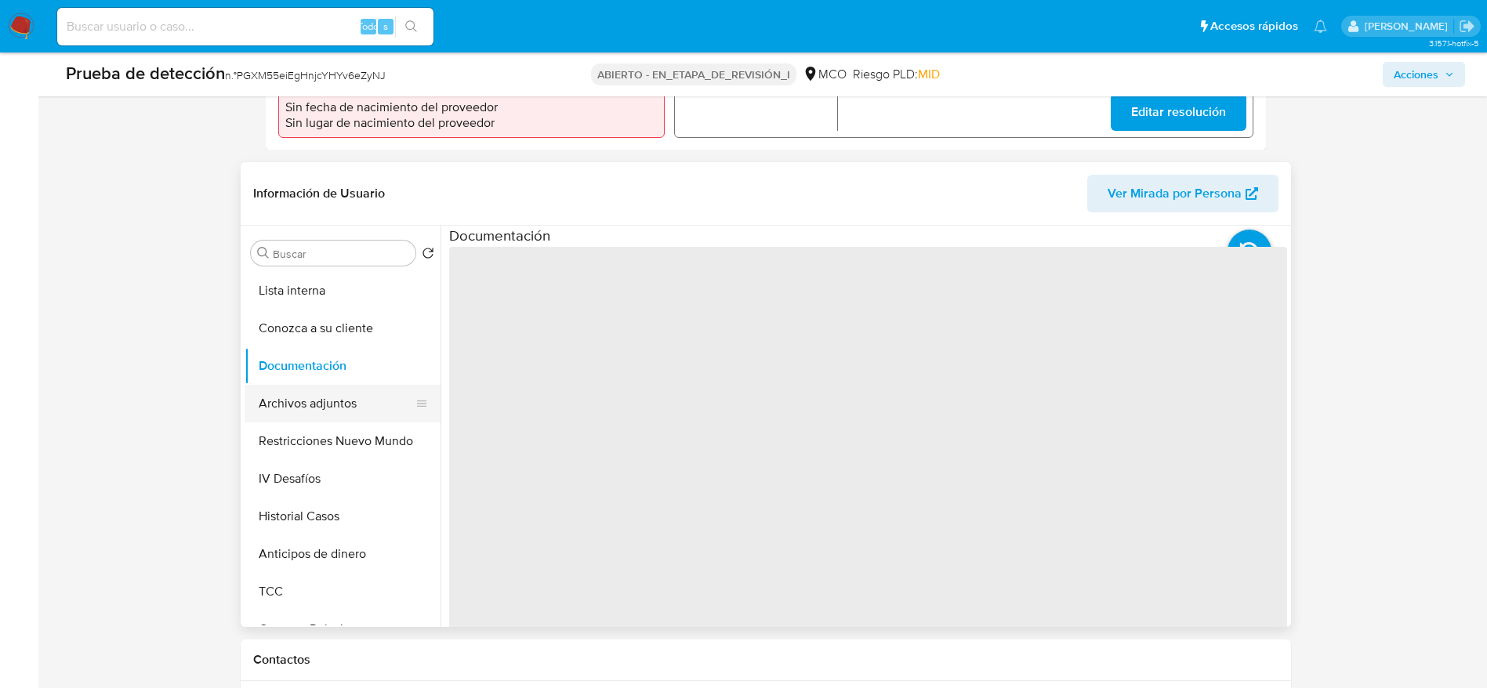
click at [361, 385] on button "Archivos adjuntos" at bounding box center [335, 404] width 183 height 38
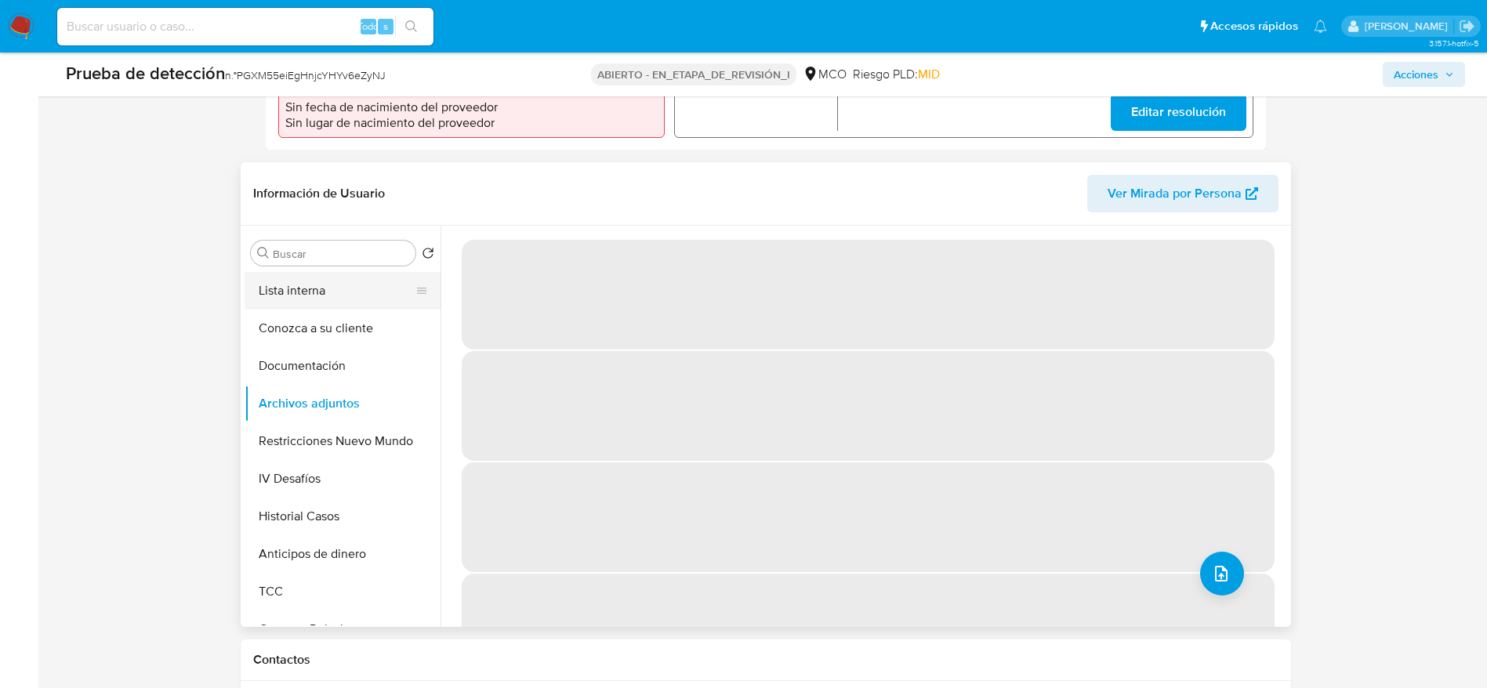
click at [269, 272] on button "Lista interna" at bounding box center [335, 291] width 183 height 38
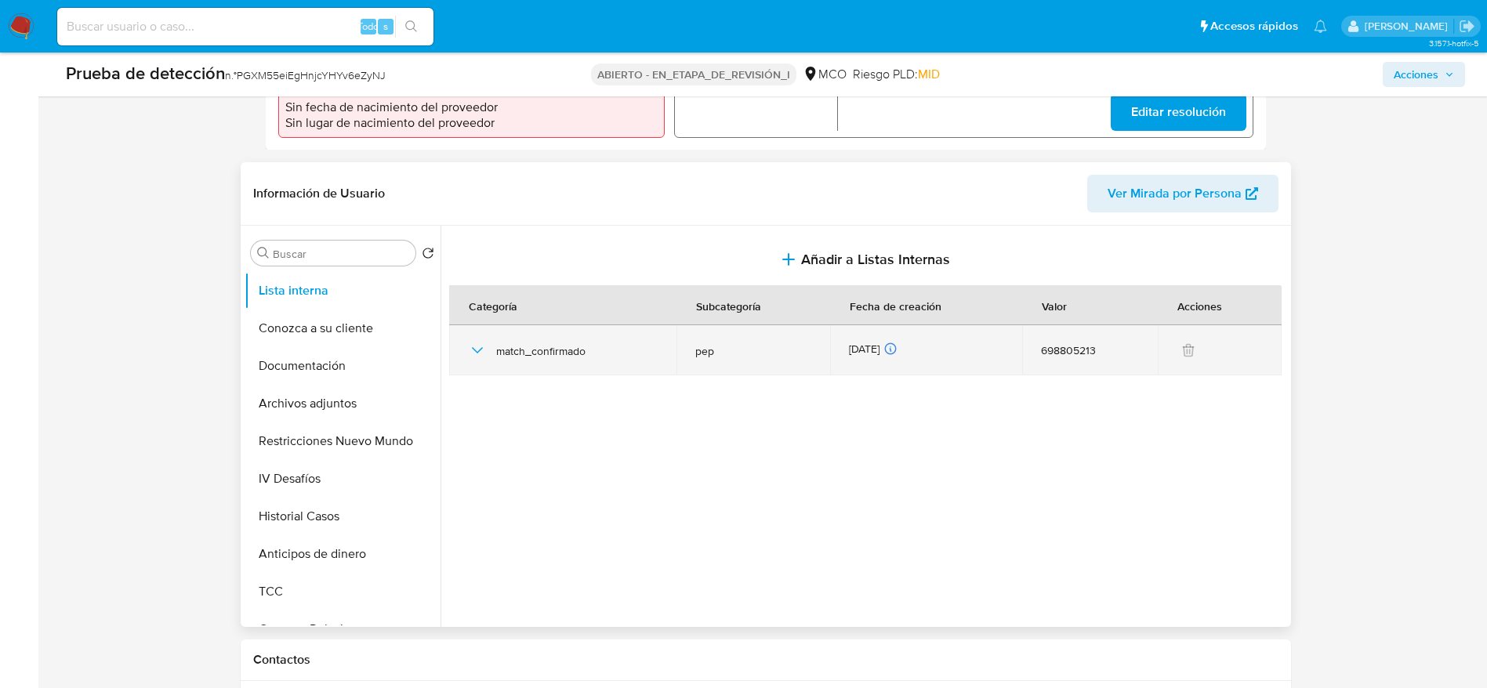
click at [469, 341] on icon "button" at bounding box center [477, 350] width 19 height 19
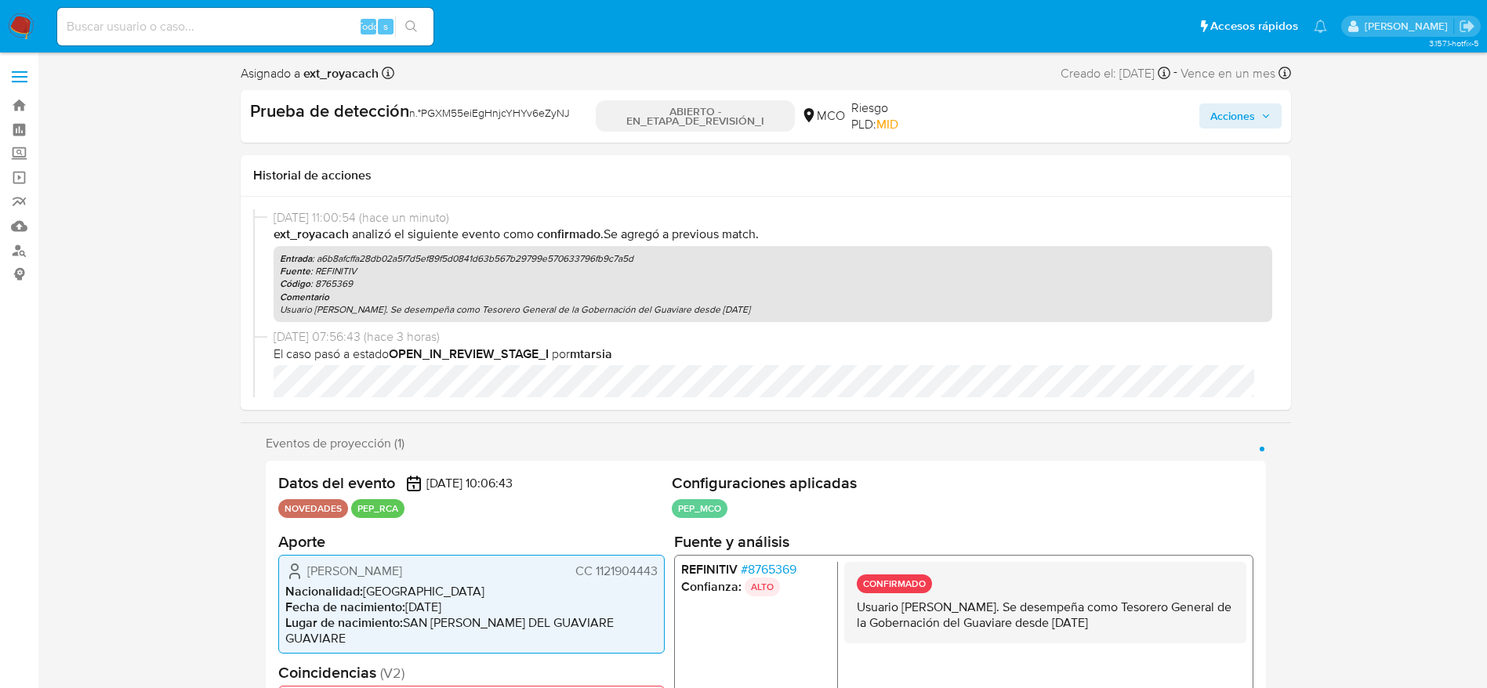
click at [1240, 125] on span "Acciones" at bounding box center [1232, 115] width 45 height 25
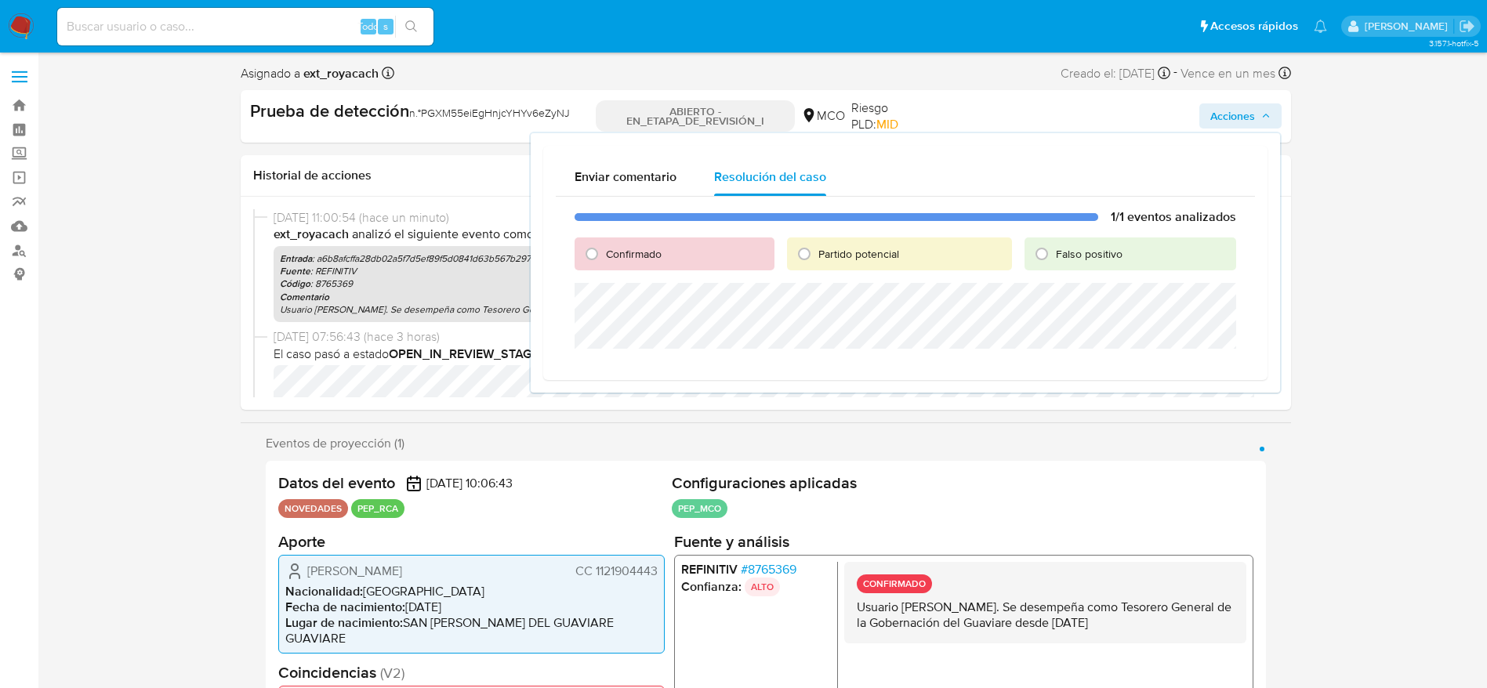
click at [621, 251] on font "Confirmado" at bounding box center [634, 254] width 56 height 16
click at [604, 251] on input "Confirmado" at bounding box center [591, 253] width 25 height 25
radio input "true"
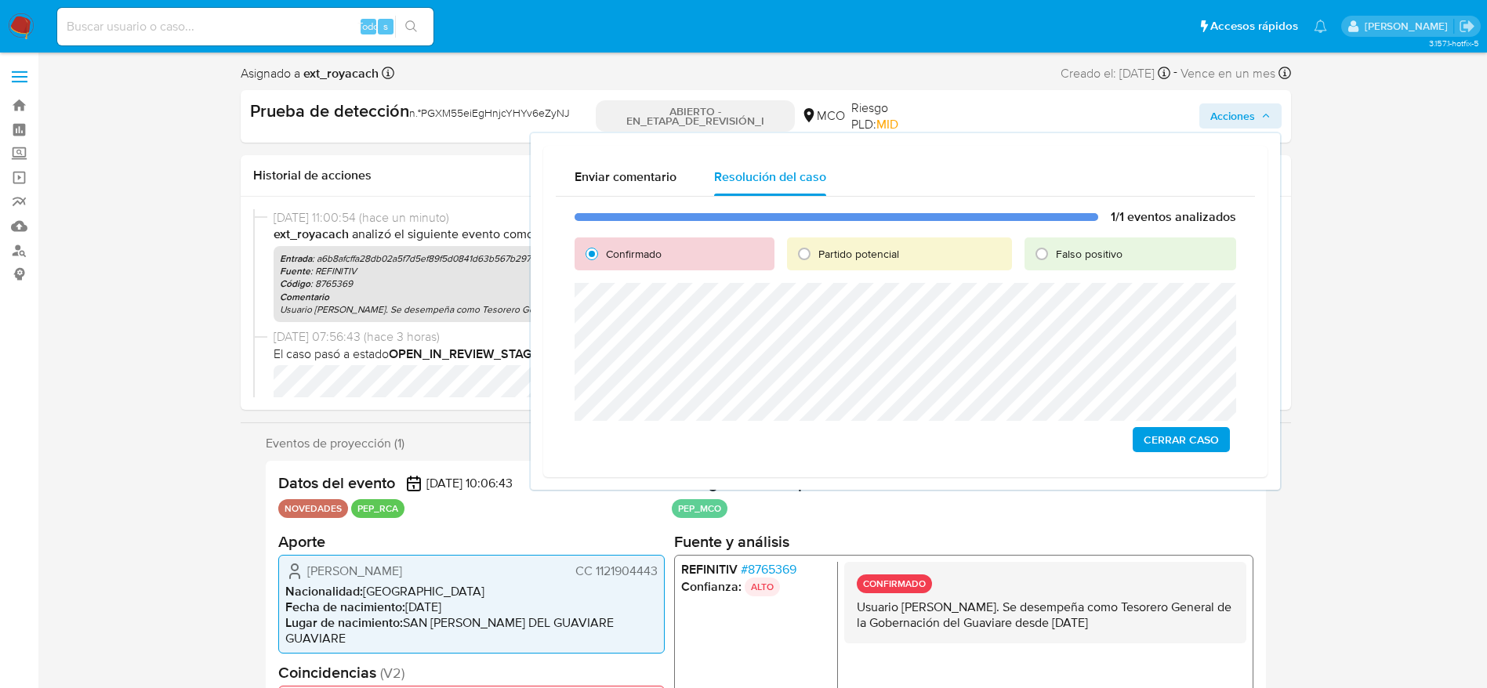
click at [1184, 437] on span "Cerrar Caso" at bounding box center [1180, 440] width 75 height 22
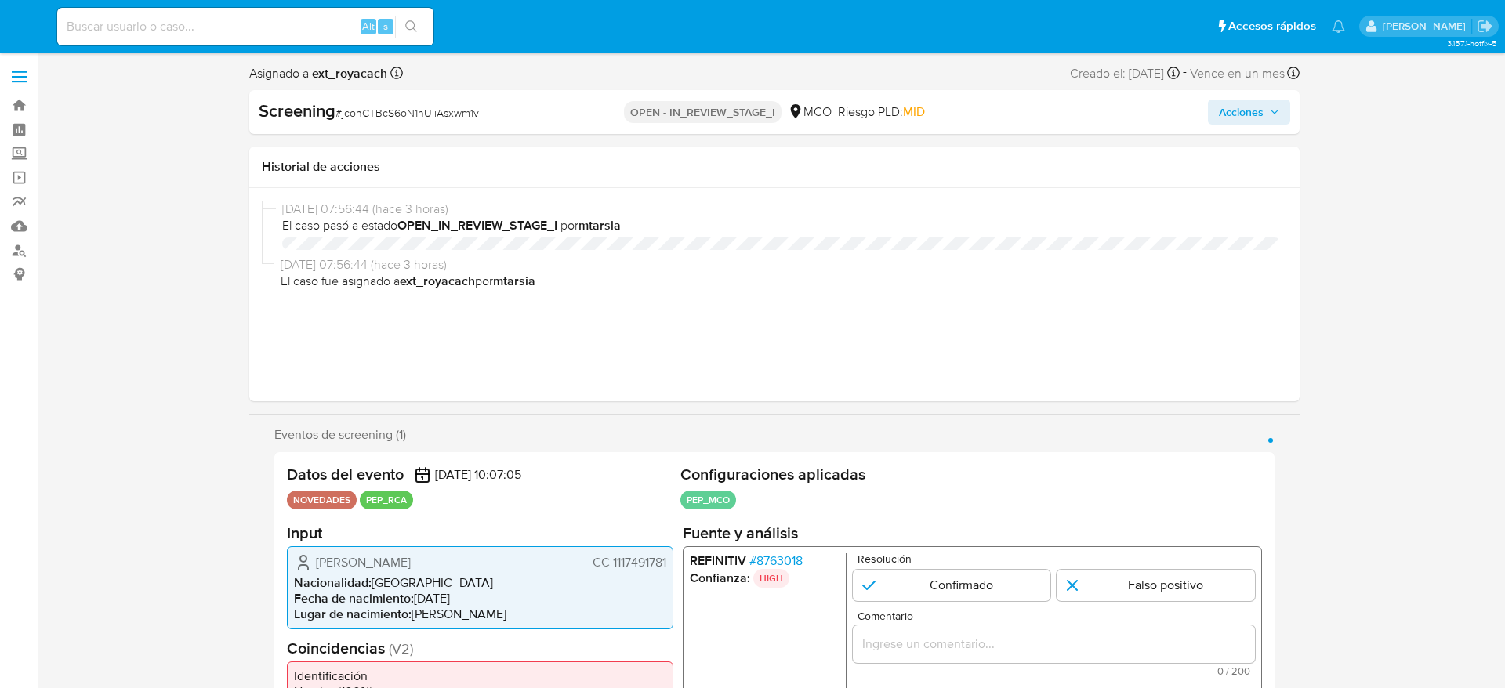
select select "10"
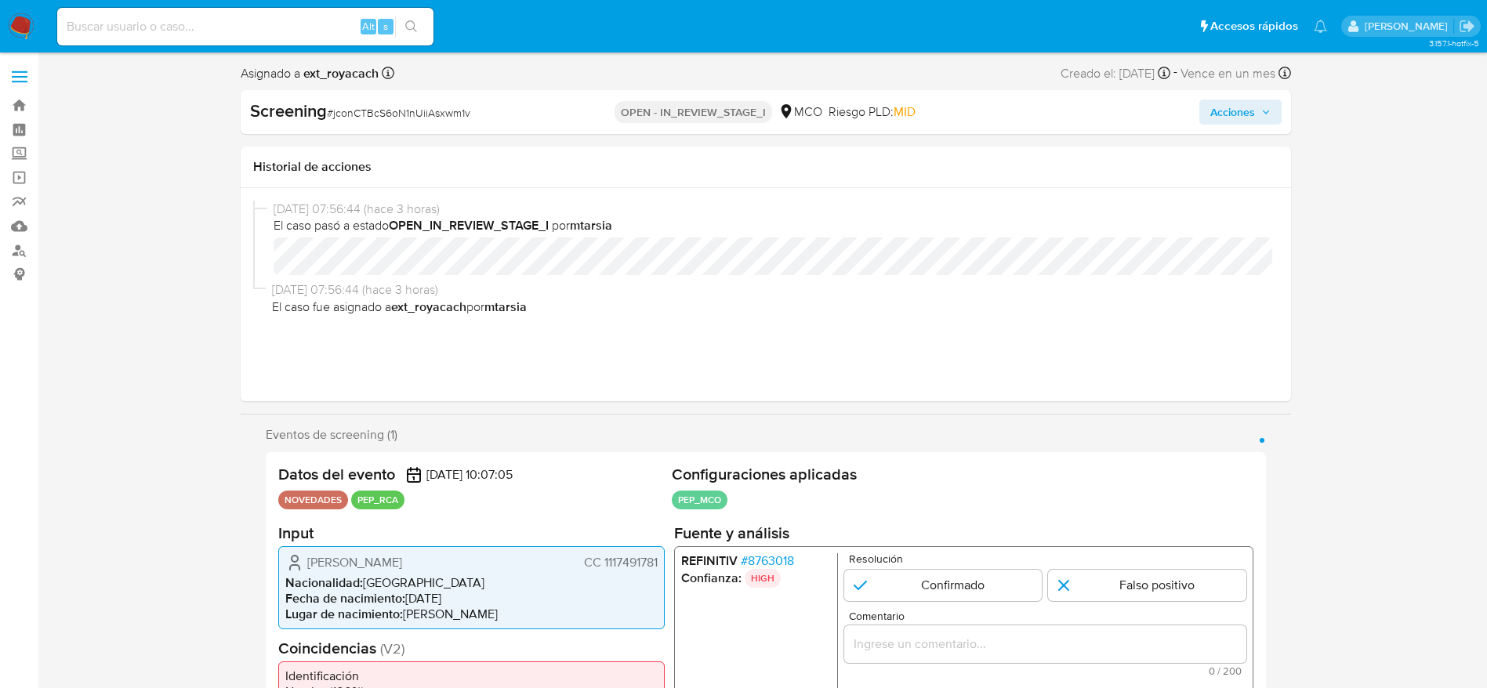
click at [770, 550] on div "REFINITIV # 8763018 Confianza: HIGH Resolución Confirmado Falso positivo Coment…" at bounding box center [962, 649] width 579 height 208
click at [784, 565] on span "# 8763018" at bounding box center [766, 560] width 53 height 16
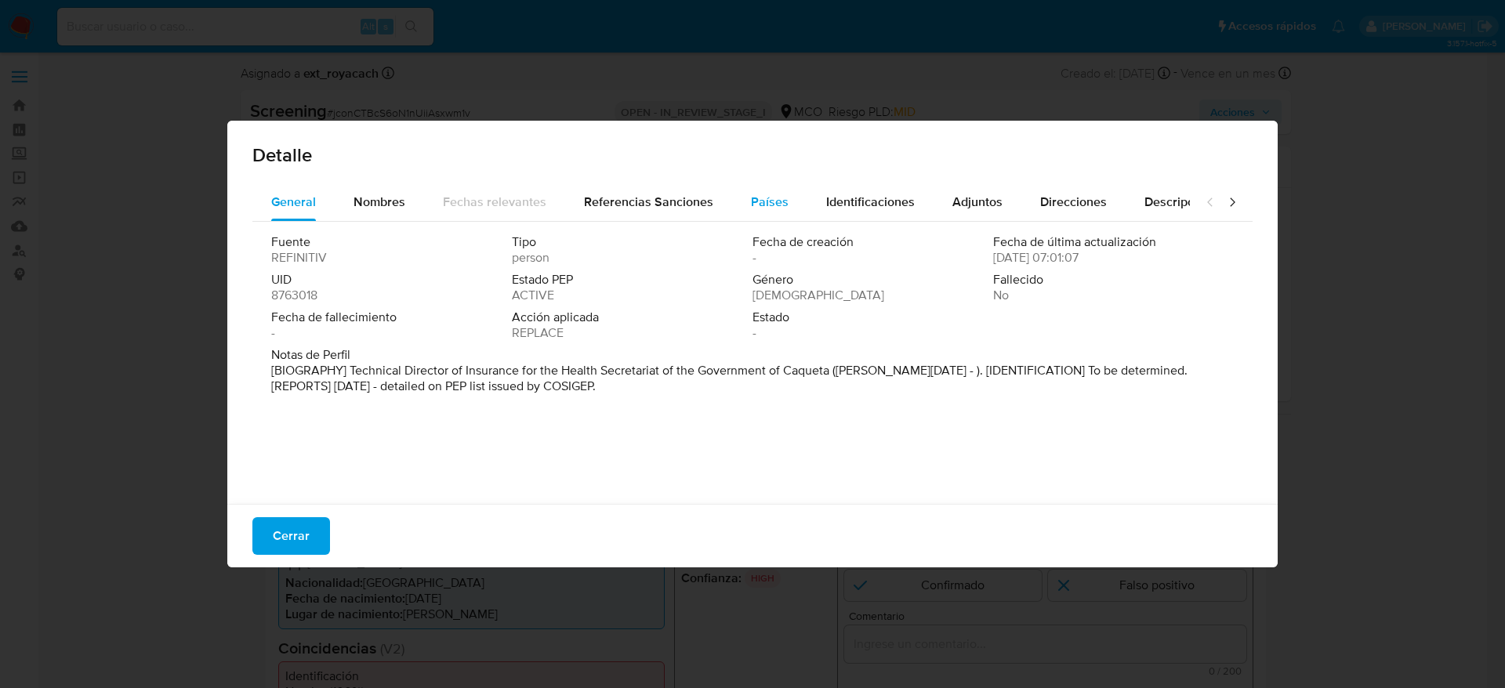
click at [774, 195] on span "Países" at bounding box center [770, 202] width 38 height 18
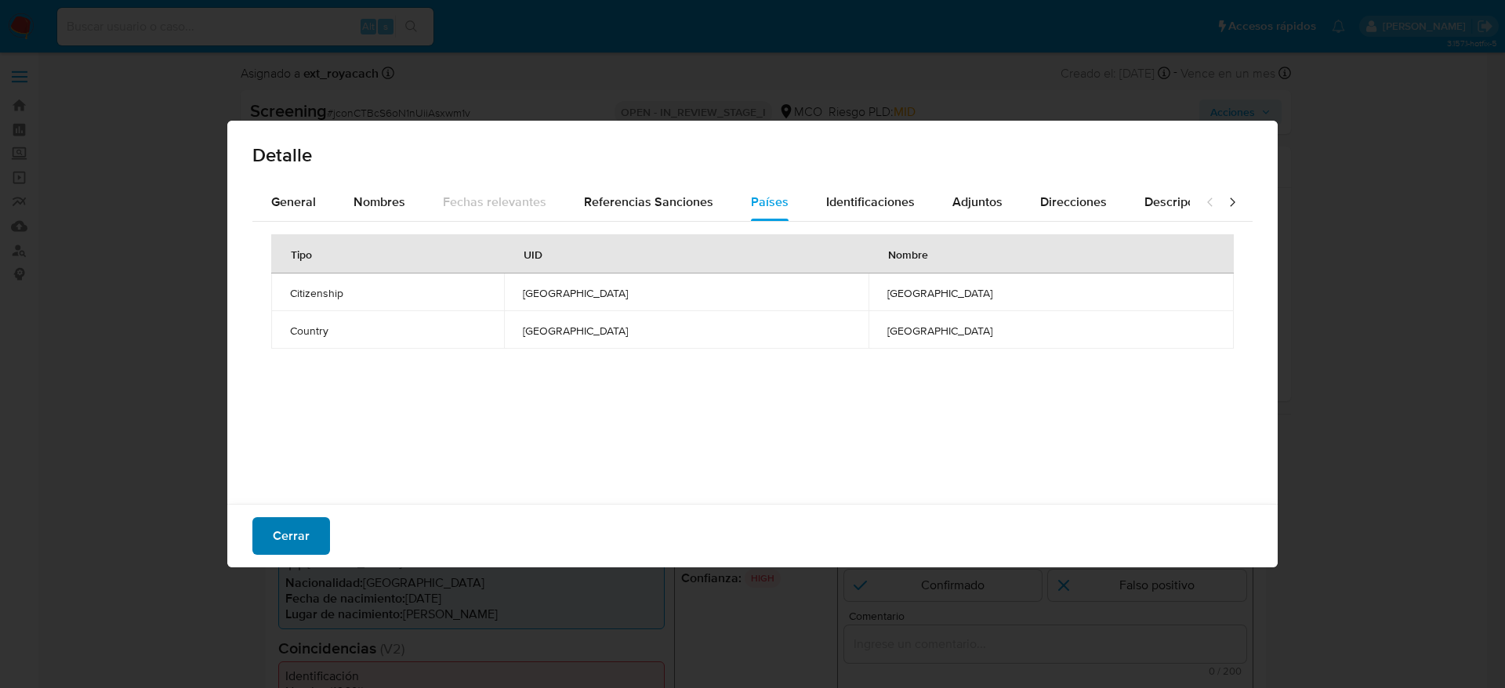
click at [327, 532] on button "Cerrar" at bounding box center [291, 536] width 78 height 38
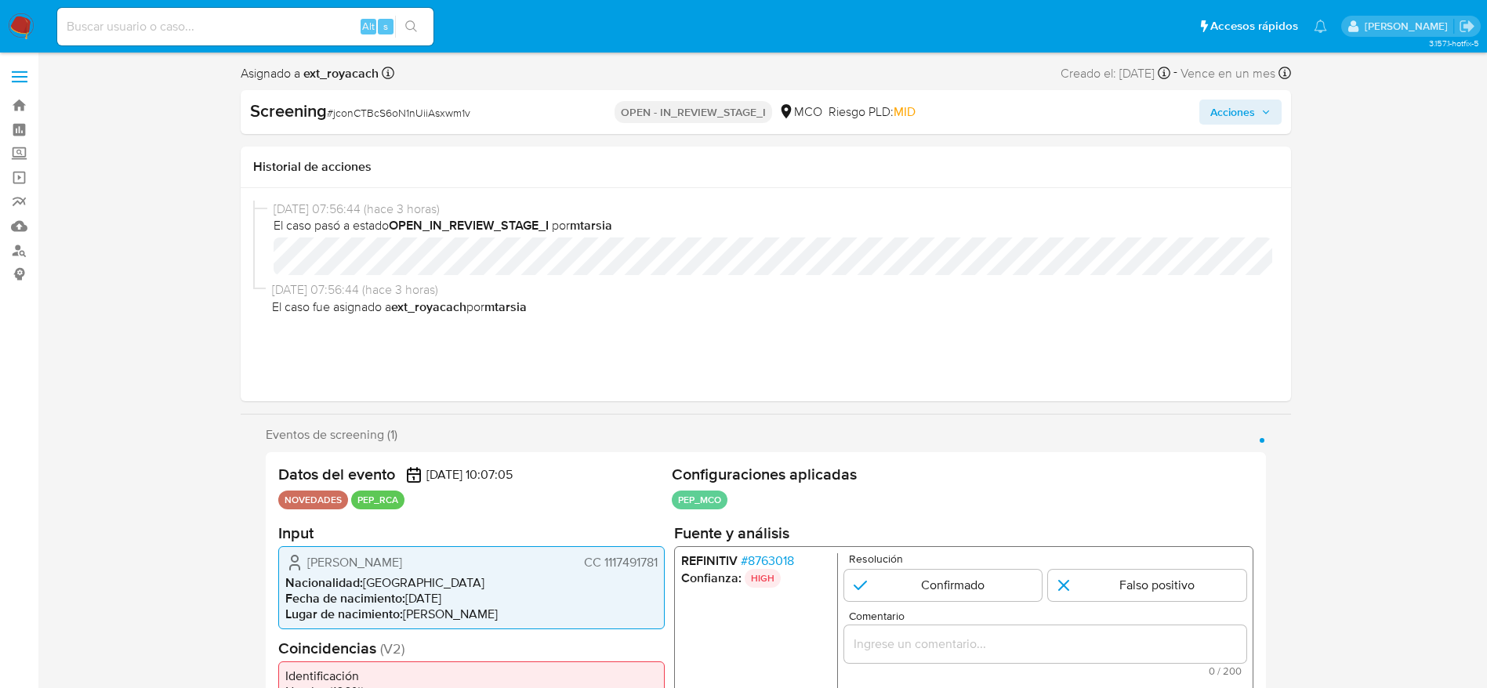
click at [370, 100] on div "Screening # jconCTBcS6oN1nUiiAsxwm1v" at bounding box center [419, 112] width 338 height 24
click at [418, 117] on span "# jconCTBcS6oN1nUiiAsxwm1v" at bounding box center [398, 113] width 143 height 16
copy span "jconCTBcS6oN1nUiiAsxwm1v"
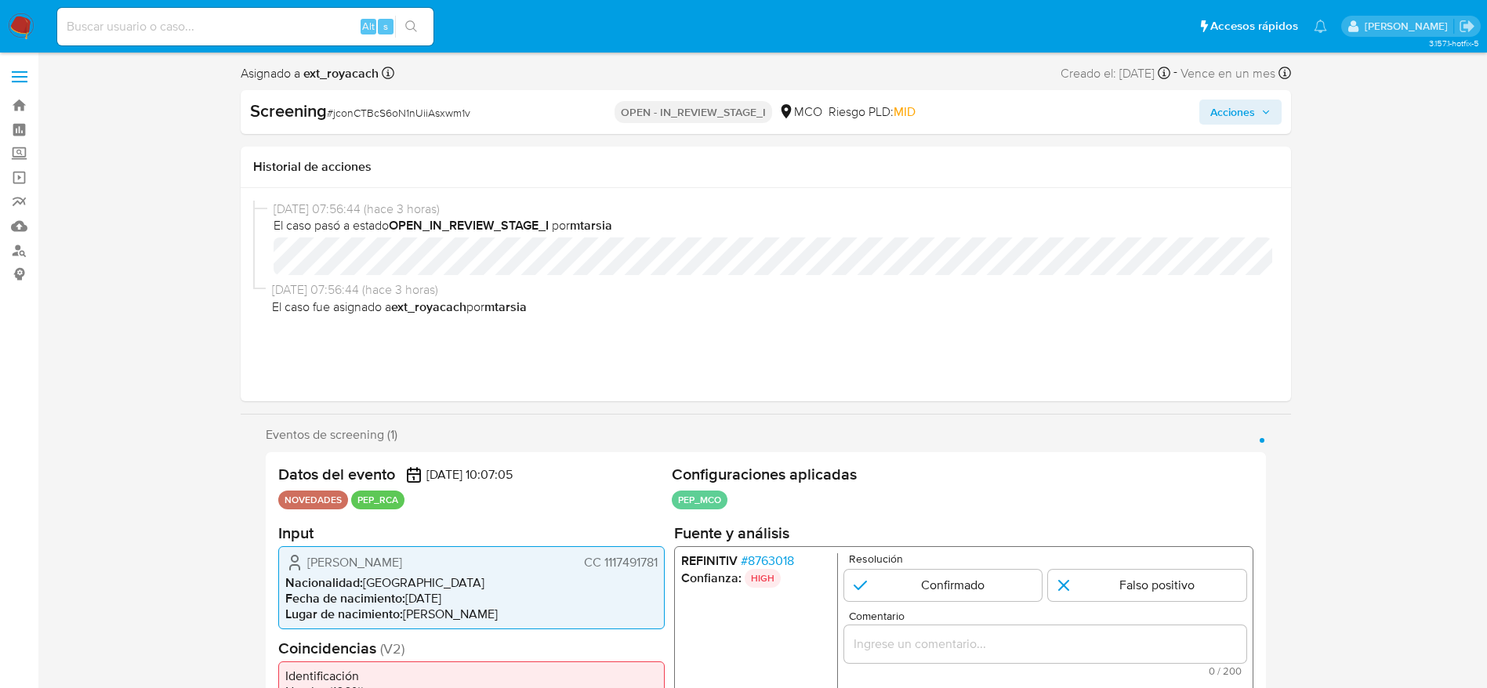
drag, startPoint x: 308, startPoint y: 563, endPoint x: 665, endPoint y: 559, distance: 356.6
click at [665, 559] on div "Datos del evento [DATE] 10:07:05 NOVEDADES PEP_RCA Configuraciones aplicadas PE…" at bounding box center [766, 609] width 1000 height 314
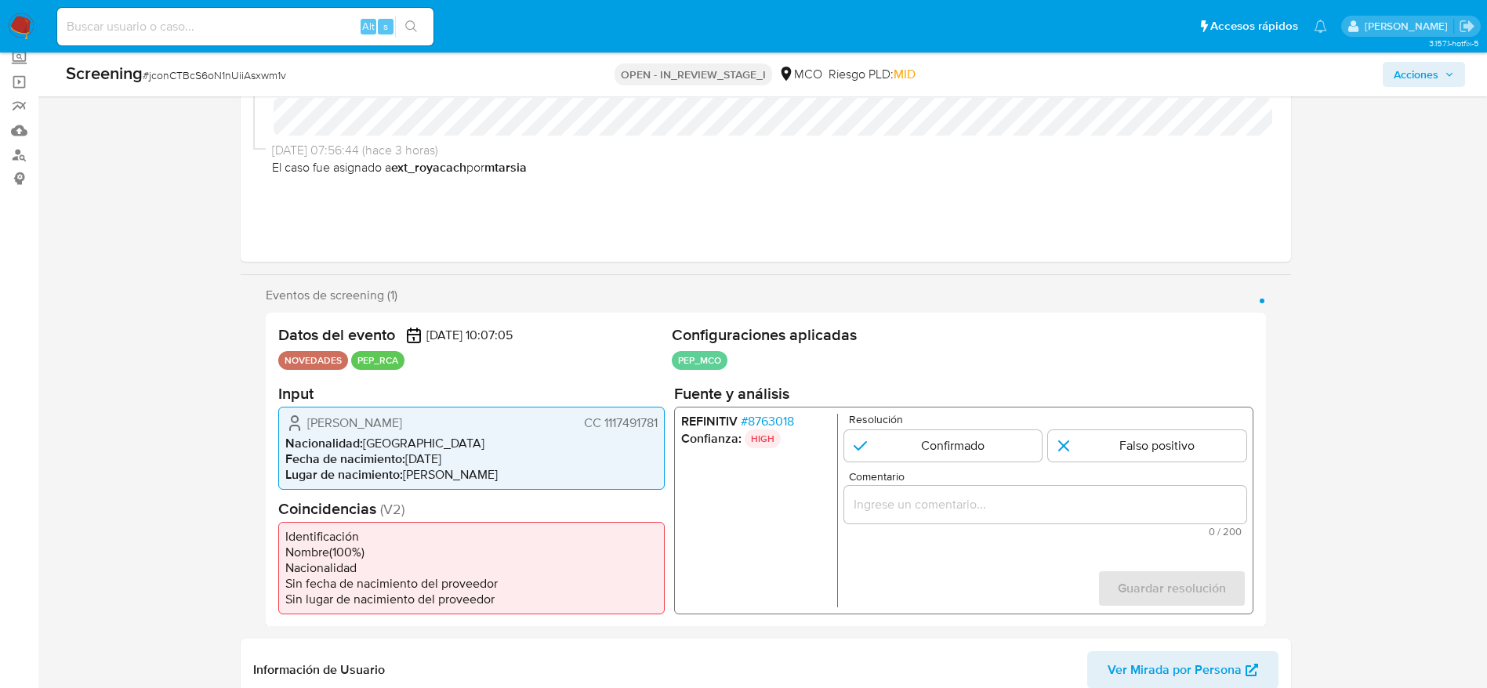
scroll to position [118, 0]
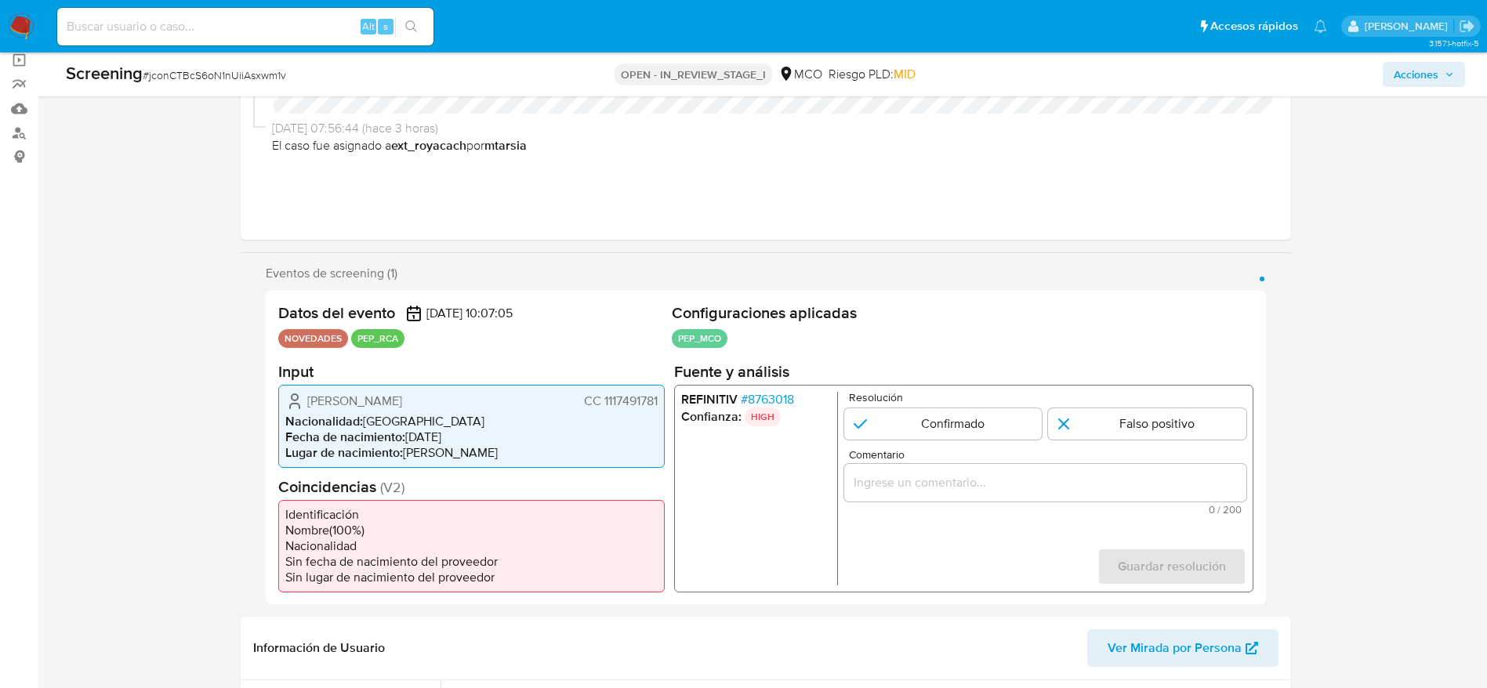
click at [789, 394] on span "# 8763018" at bounding box center [766, 399] width 53 height 16
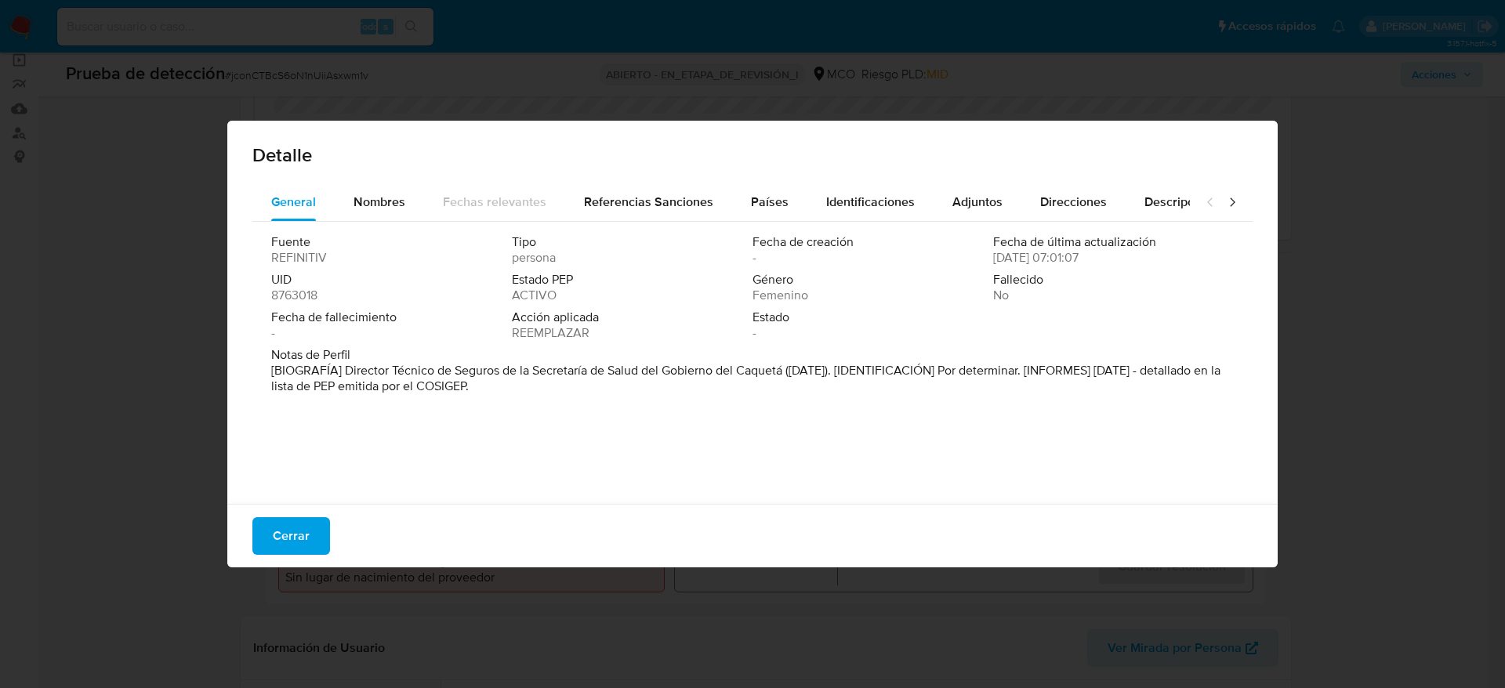
drag, startPoint x: 345, startPoint y: 368, endPoint x: 786, endPoint y: 372, distance: 441.2
click at [786, 372] on font "[BIOGRAFÍA] Director Técnico de Seguros de la Secretaría de Salud del Gobierno …" at bounding box center [745, 378] width 949 height 34
click at [308, 541] on span "Cerrar" at bounding box center [291, 536] width 37 height 34
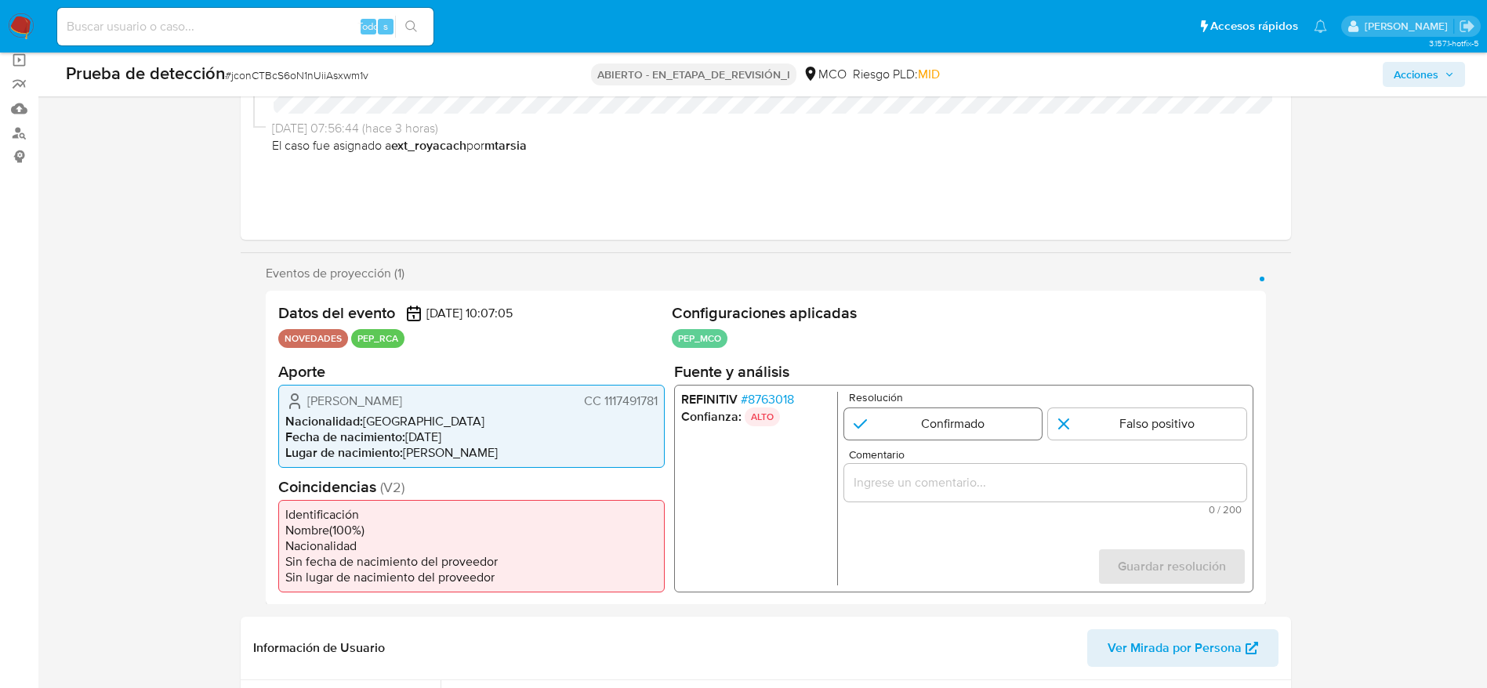
click at [933, 411] on input "1 de 1" at bounding box center [942, 422] width 198 height 31
radio input "true"
click at [999, 467] on div "1 de 1" at bounding box center [1044, 482] width 402 height 38
click at [1006, 473] on input "Comentario" at bounding box center [1044, 482] width 402 height 20
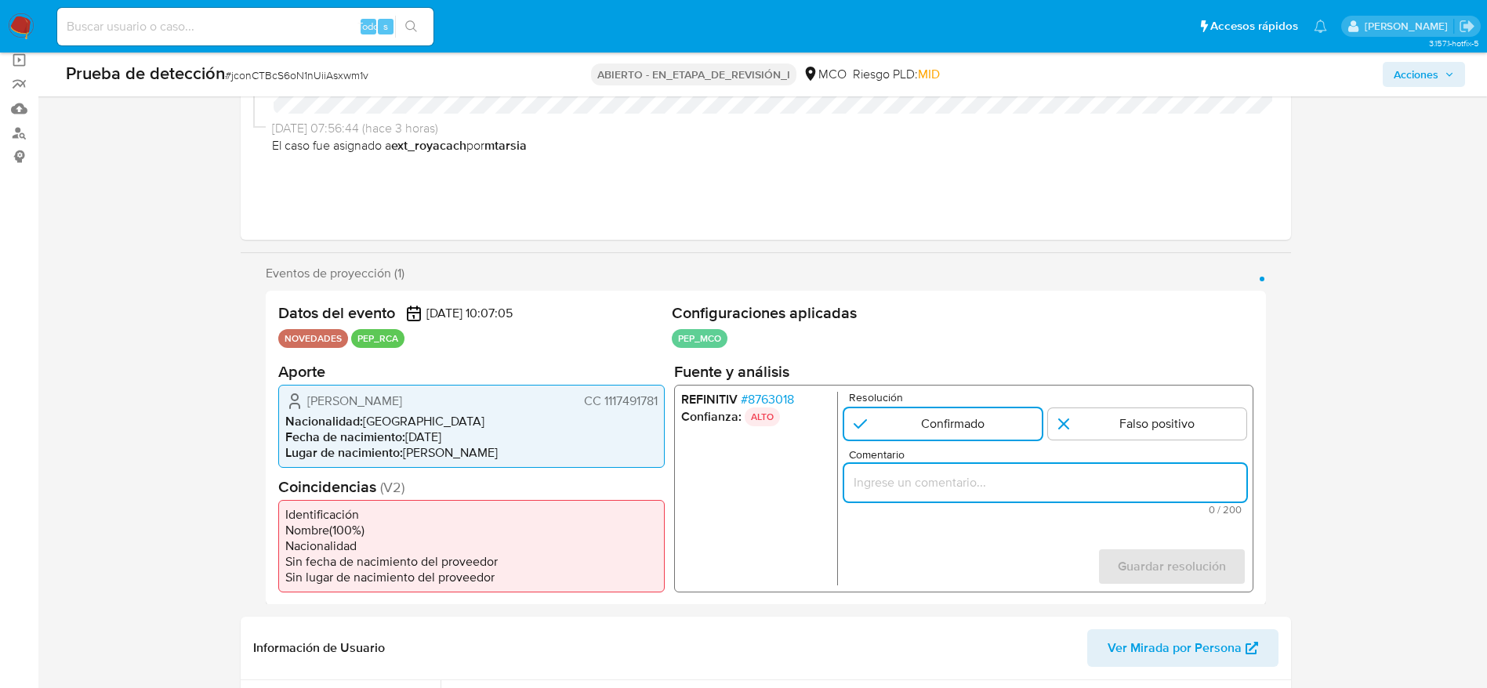
paste input "Caso generado sobre el usuario [PERSON_NAME]. Se desempeña como Director Técnic…"
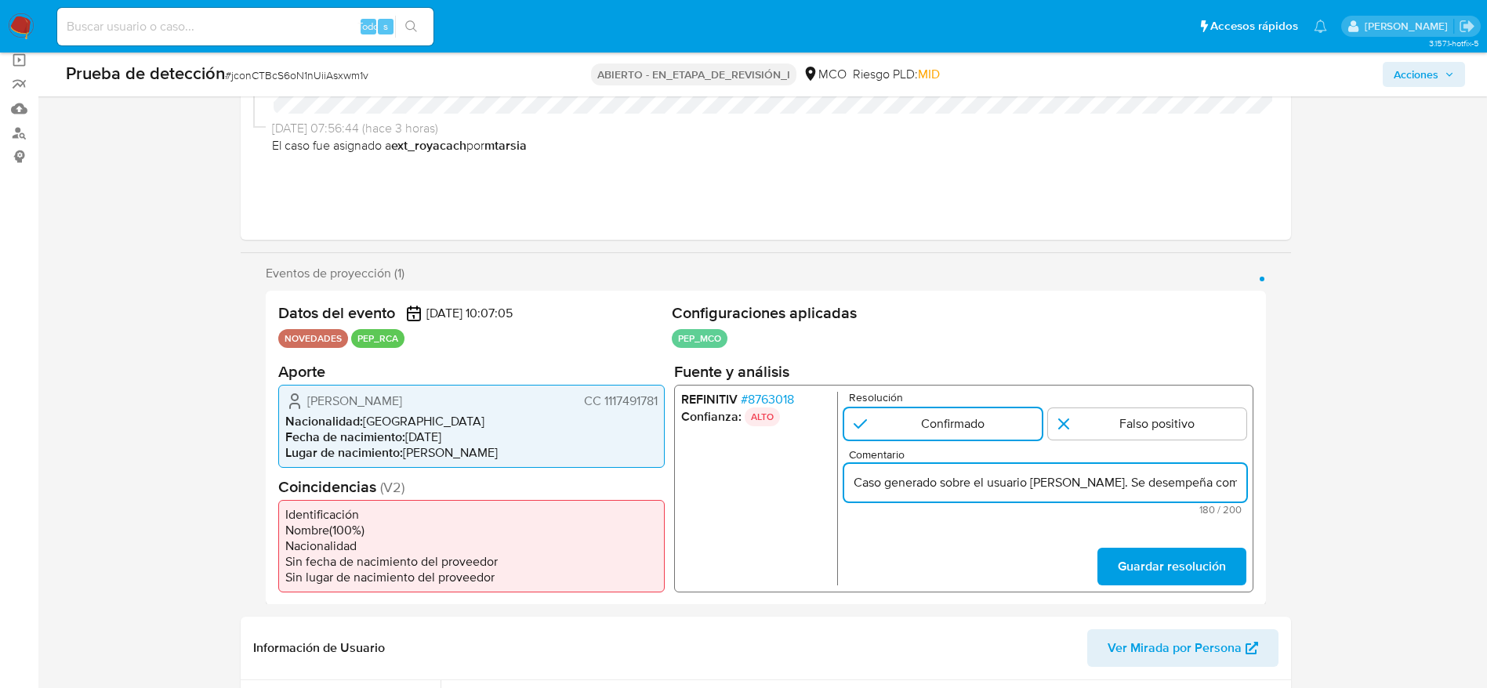
scroll to position [0, 659]
type input "Caso generado sobre el usuario [PERSON_NAME]. Se desempeña como Director Técnic…"
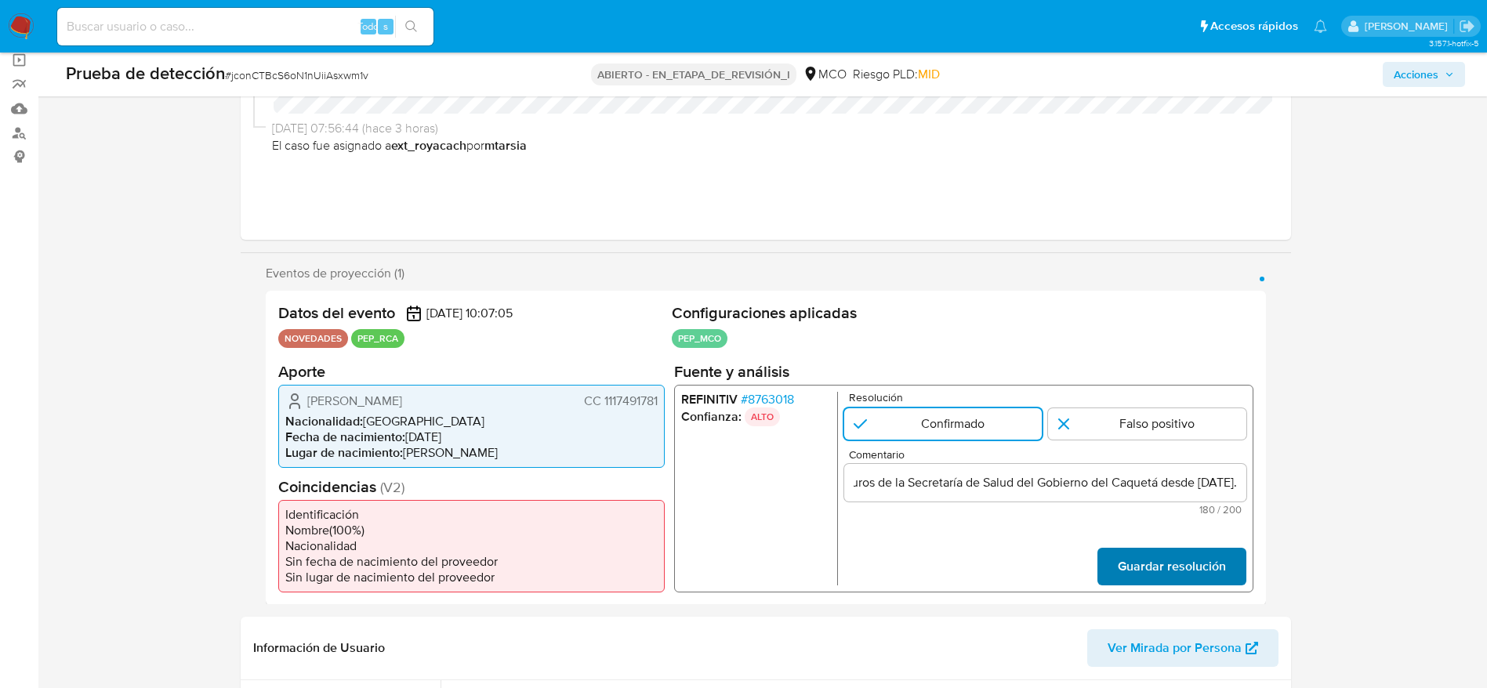
click at [1149, 552] on span "Guardar resolución" at bounding box center [1171, 566] width 108 height 34
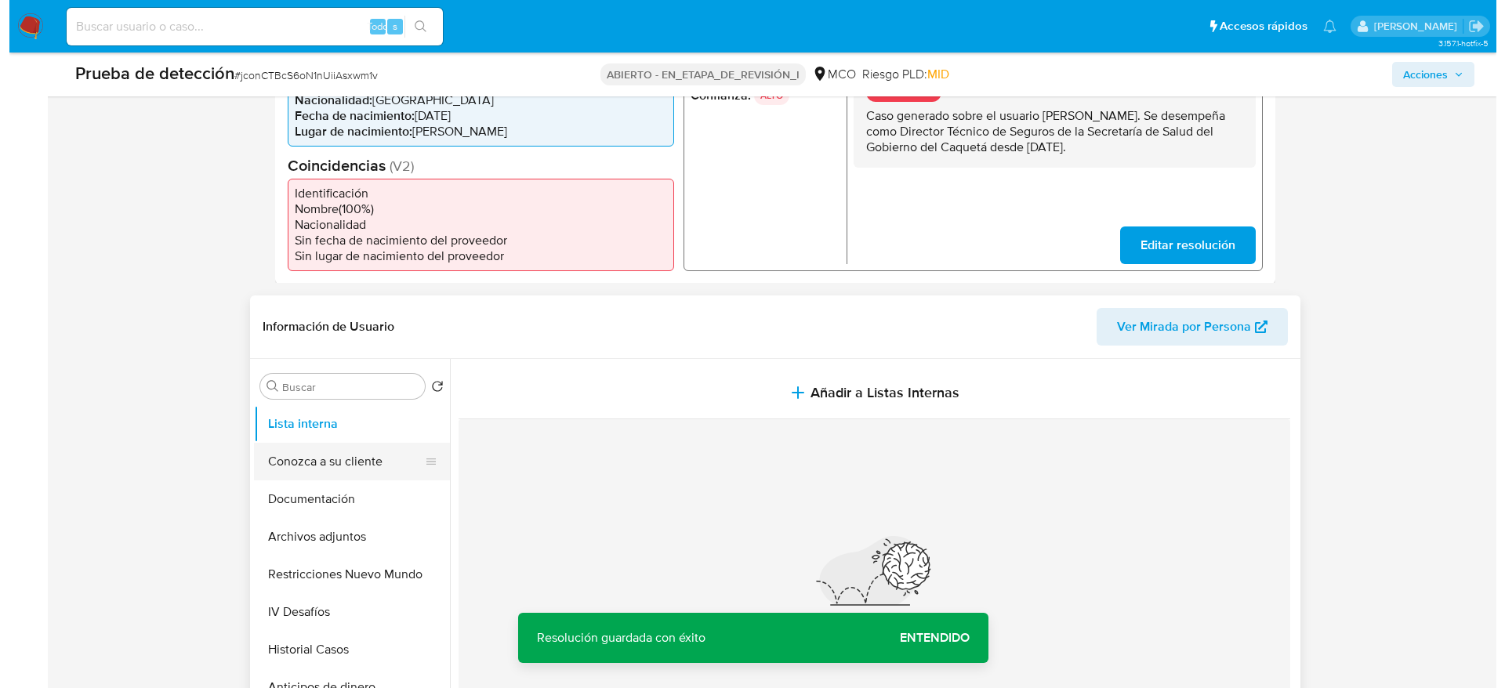
scroll to position [470, 0]
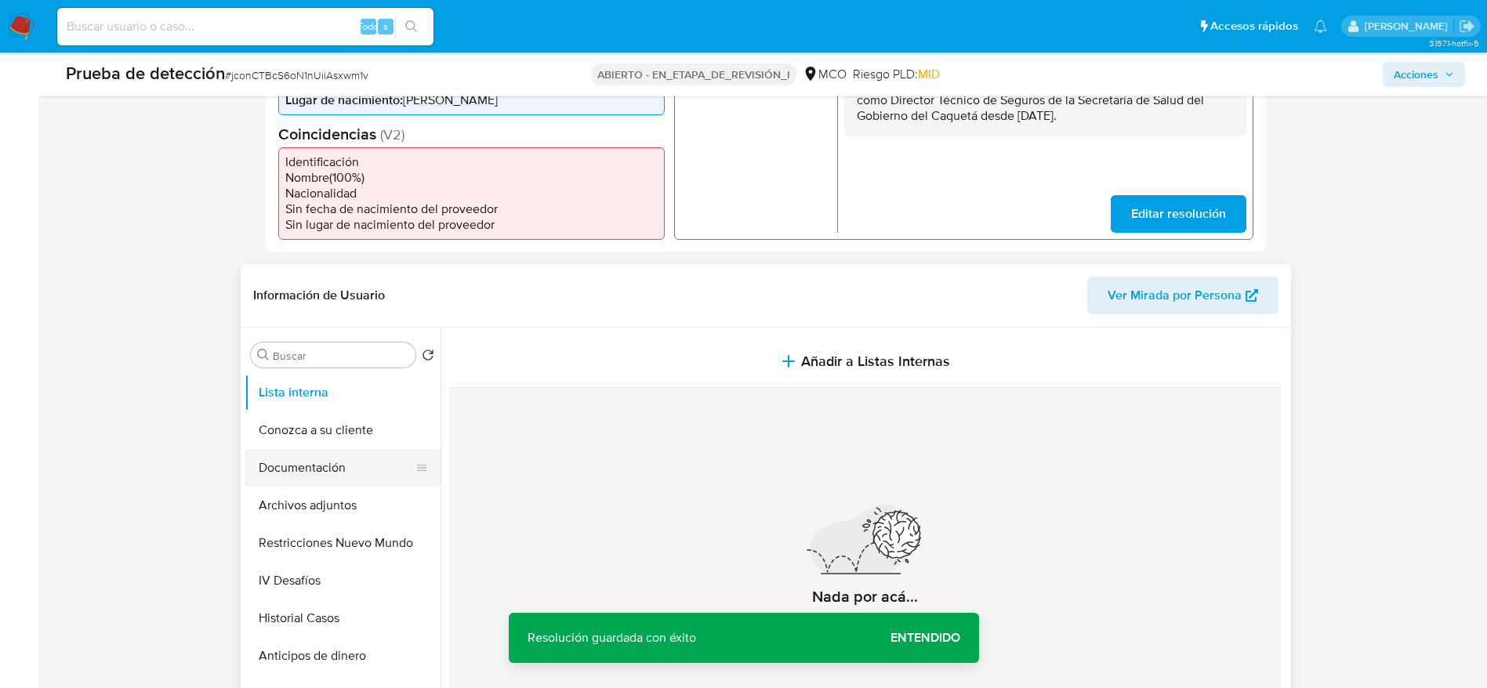
click at [340, 461] on button "Documentación" at bounding box center [335, 468] width 183 height 38
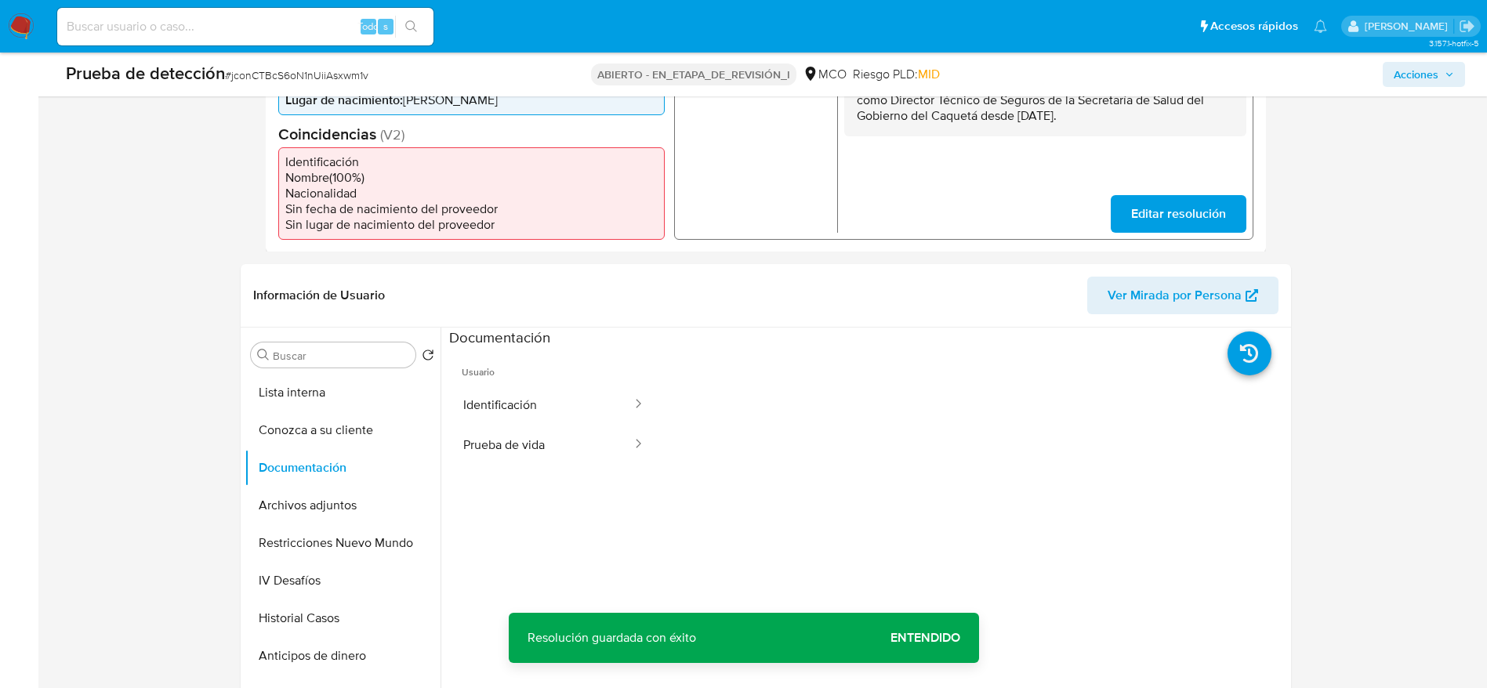
click at [527, 425] on button "Prueba de vida" at bounding box center [541, 445] width 184 height 40
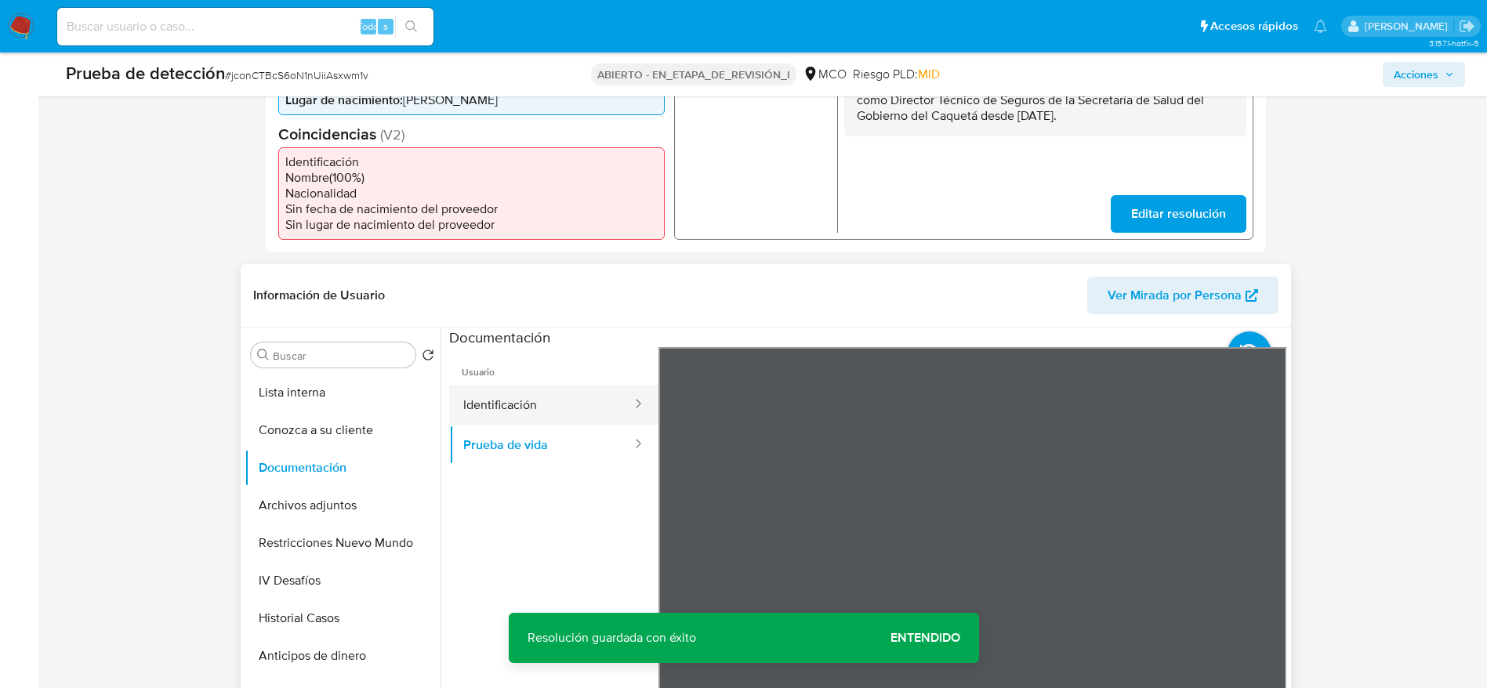
click at [541, 408] on button "Identificación" at bounding box center [541, 405] width 184 height 40
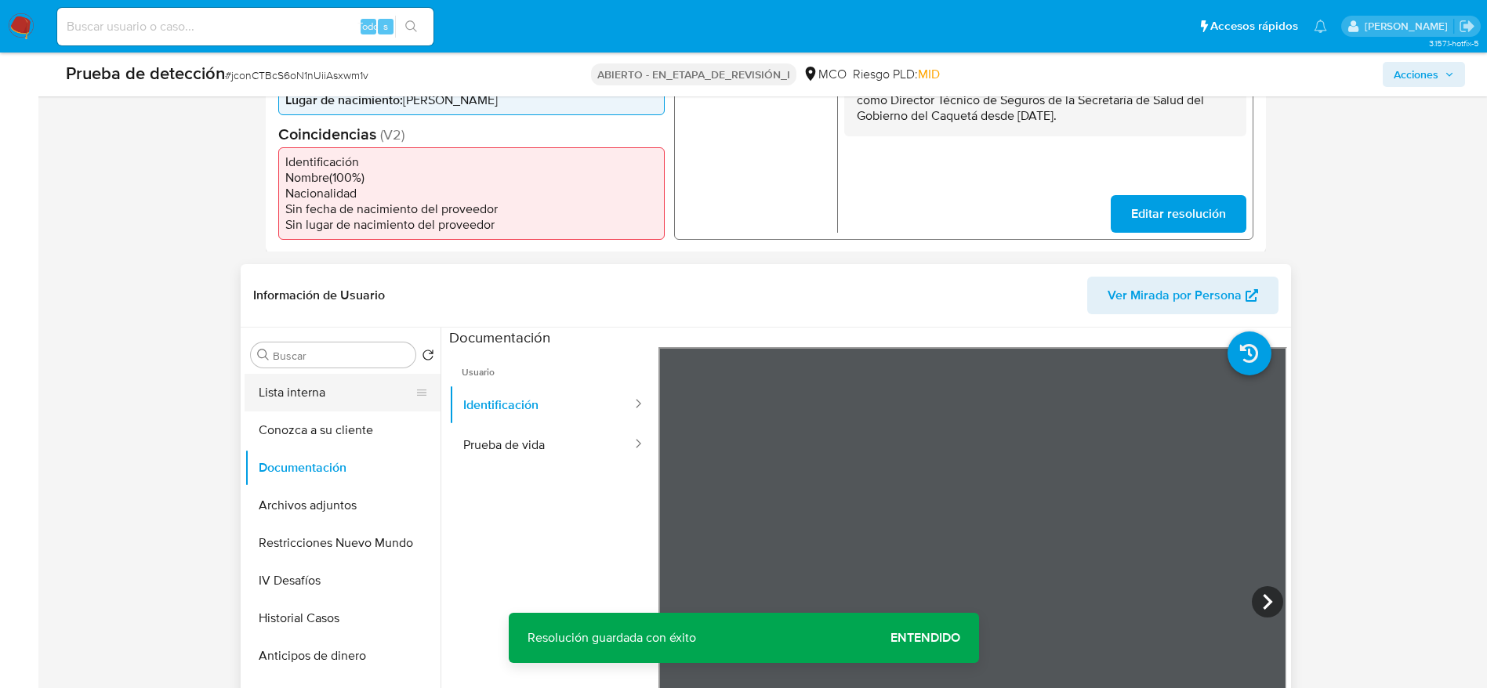
click at [360, 400] on button "Lista interna" at bounding box center [335, 393] width 183 height 38
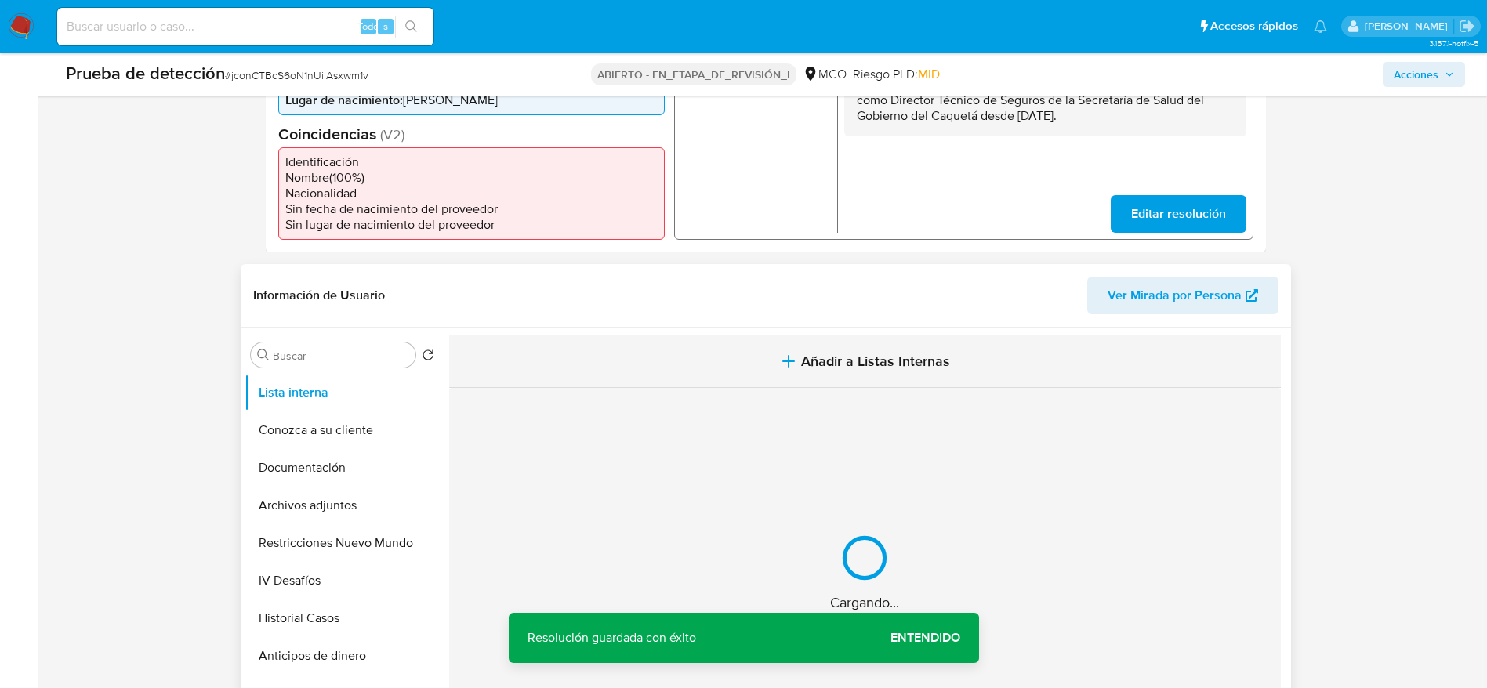
click at [681, 339] on button "Añadir a Listas Internas" at bounding box center [864, 361] width 831 height 53
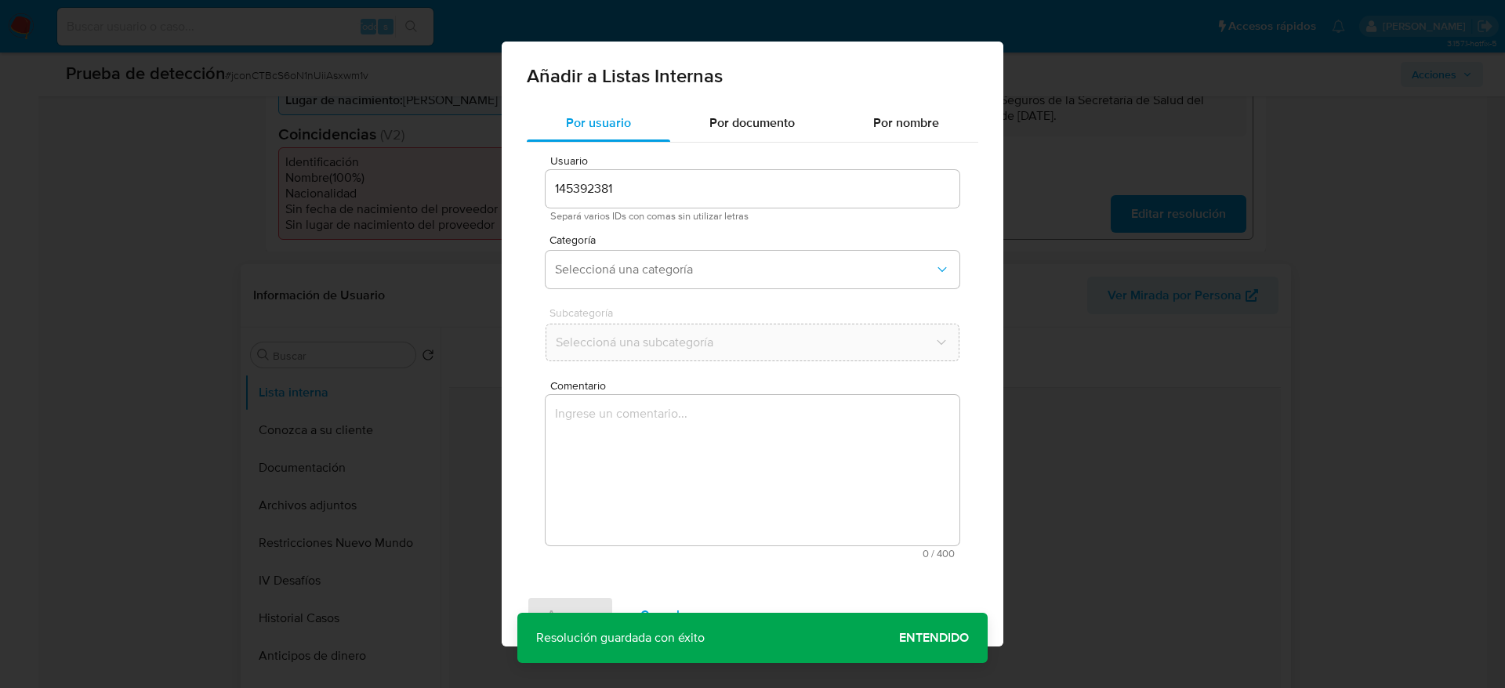
click at [749, 467] on textarea "Comentario" at bounding box center [752, 470] width 414 height 150
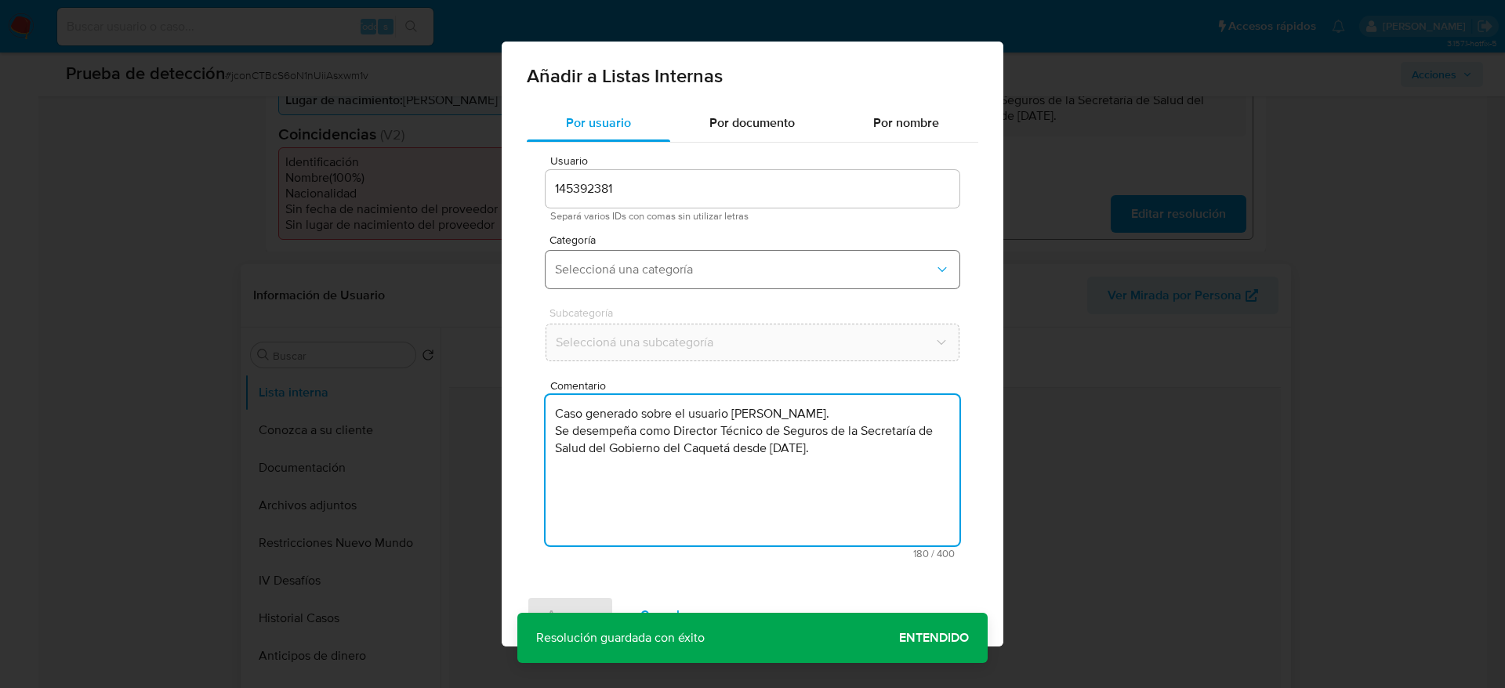
type textarea "Caso generado sobre el usuario Diana Marcela Fajardo Lopez. Se desempeña como D…"
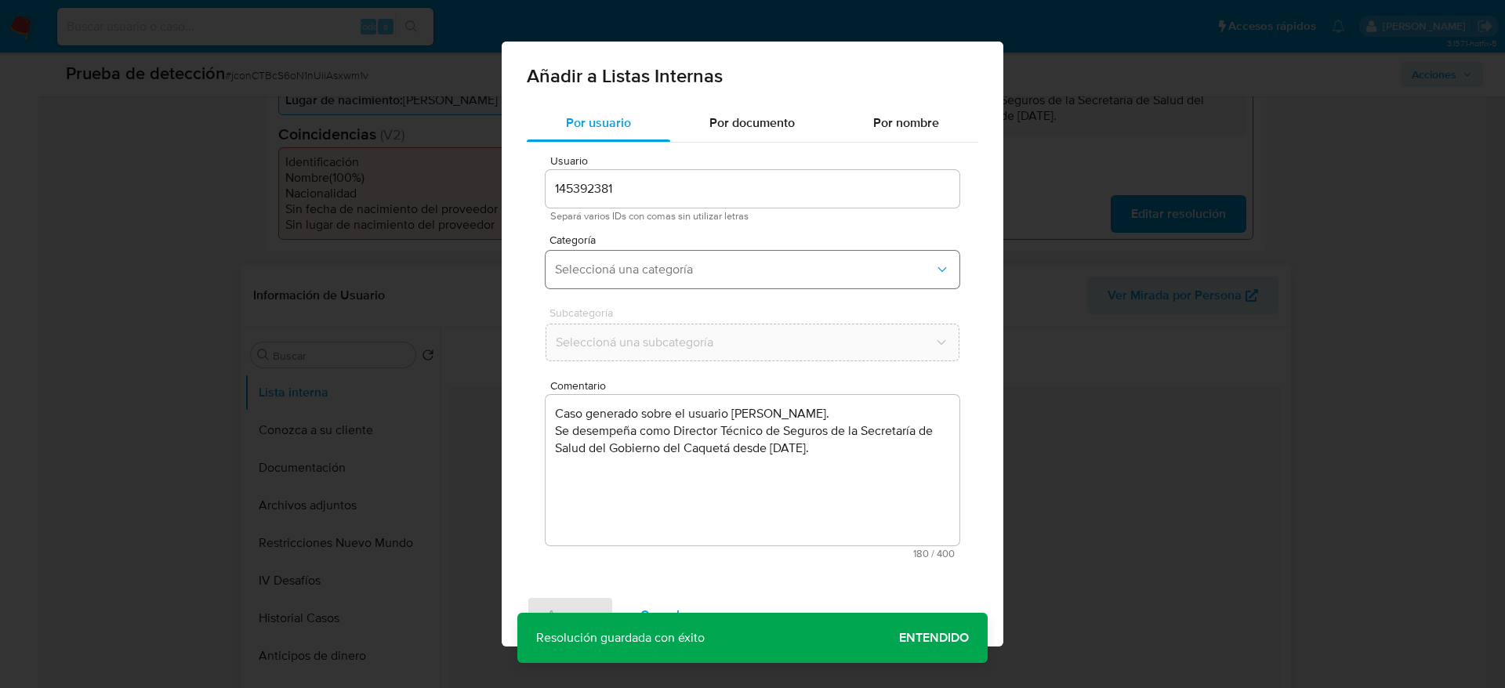
click at [687, 274] on span "Seleccioná una categoría" at bounding box center [744, 270] width 379 height 16
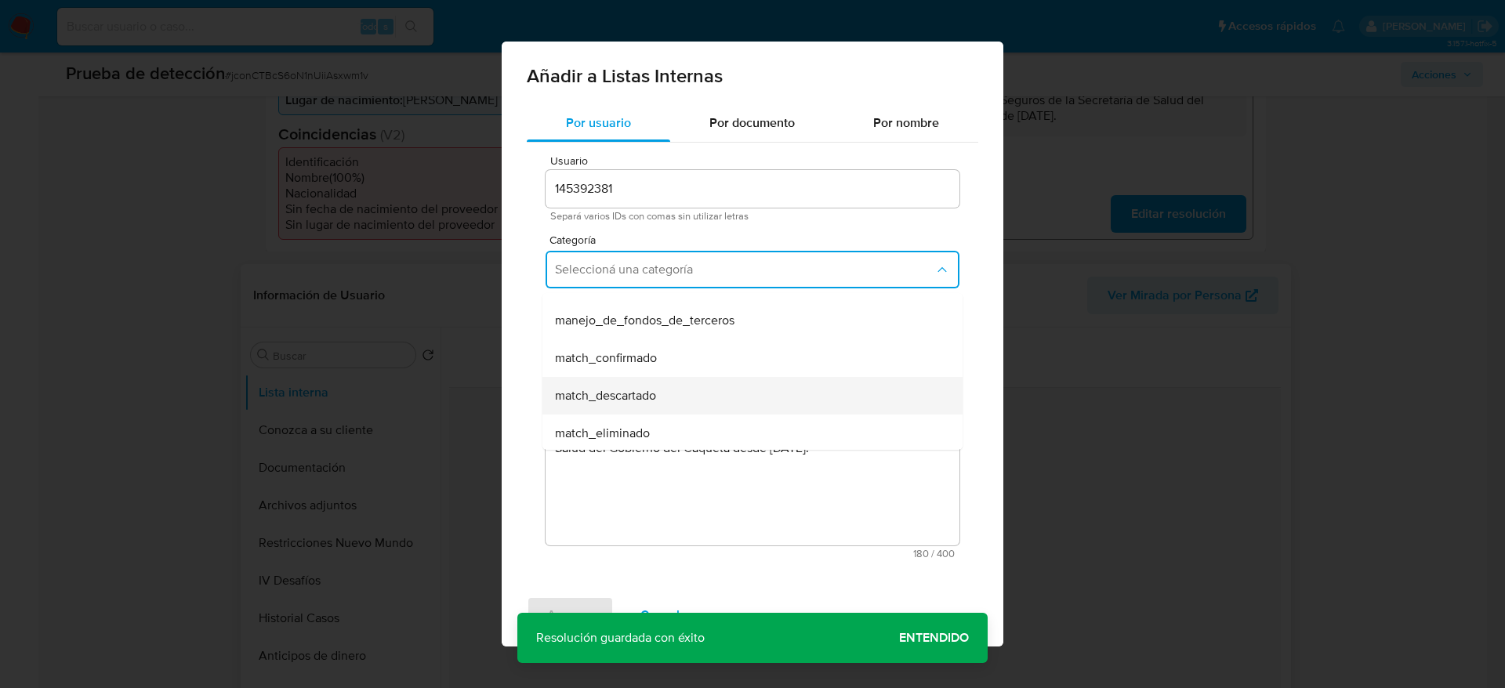
scroll to position [118, 0]
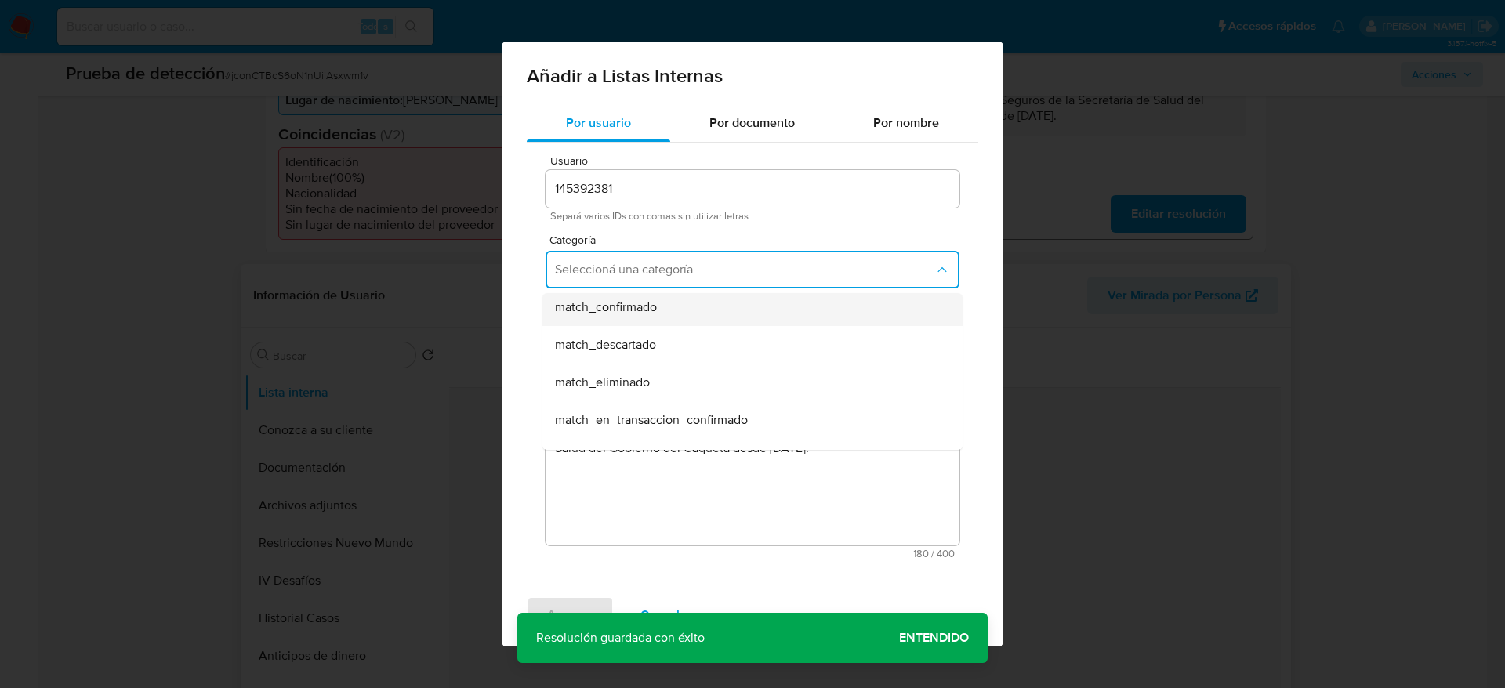
click at [642, 314] on span "match_confirmado" at bounding box center [606, 307] width 102 height 16
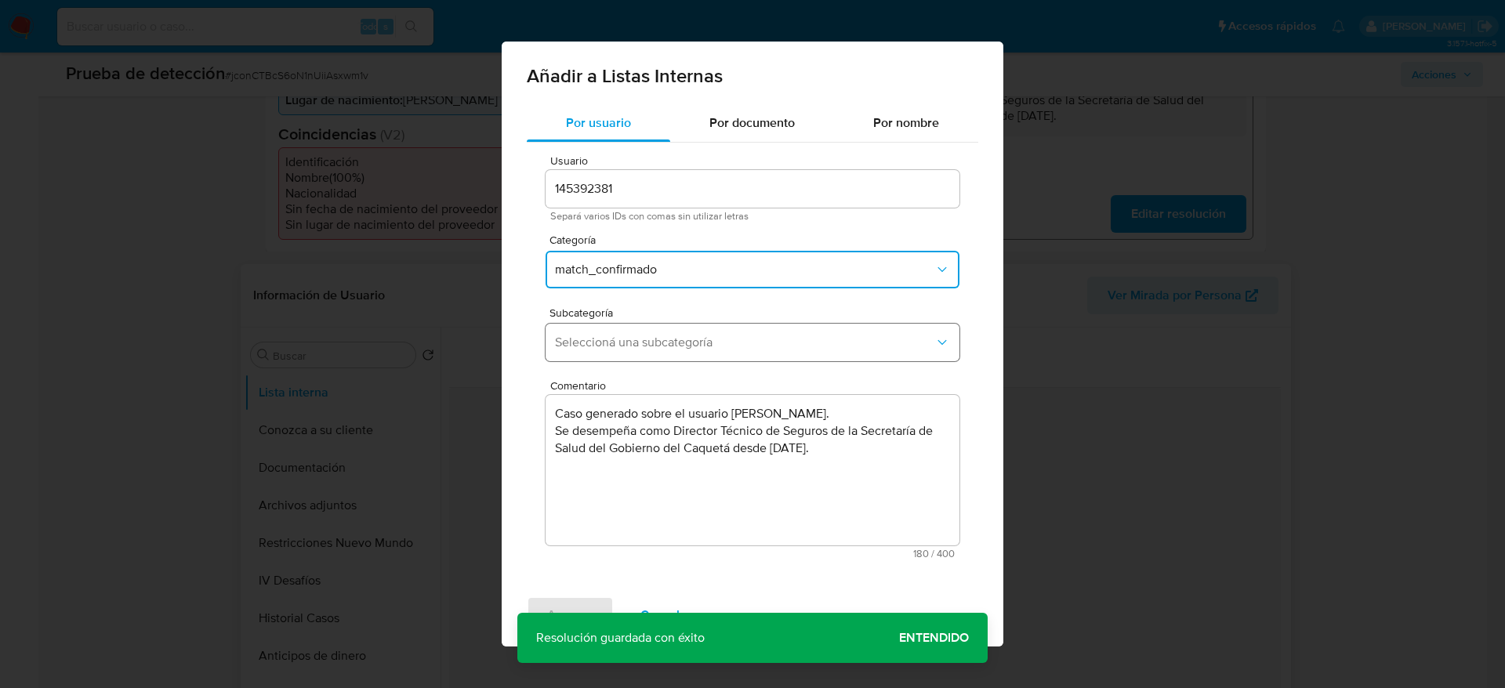
click at [636, 353] on button "Seleccioná una subcategoría" at bounding box center [752, 343] width 414 height 38
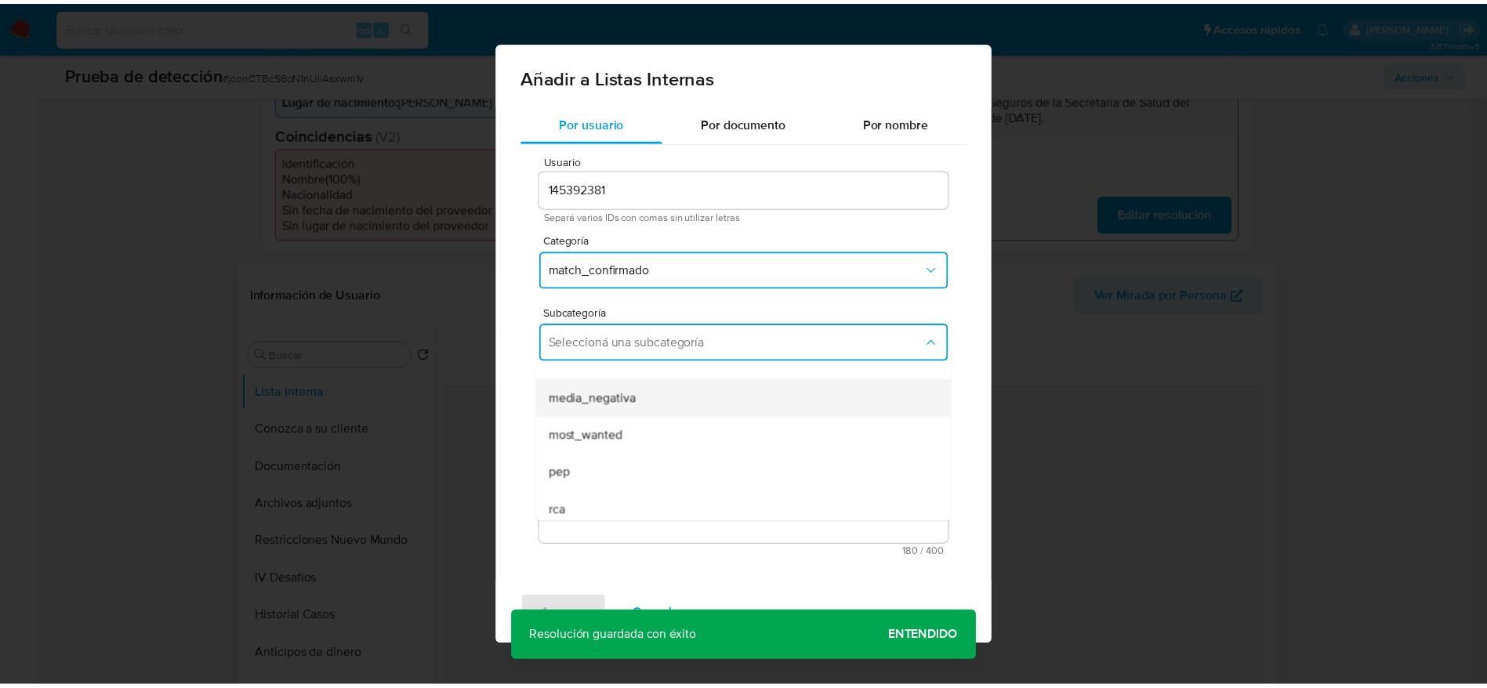
scroll to position [107, 0]
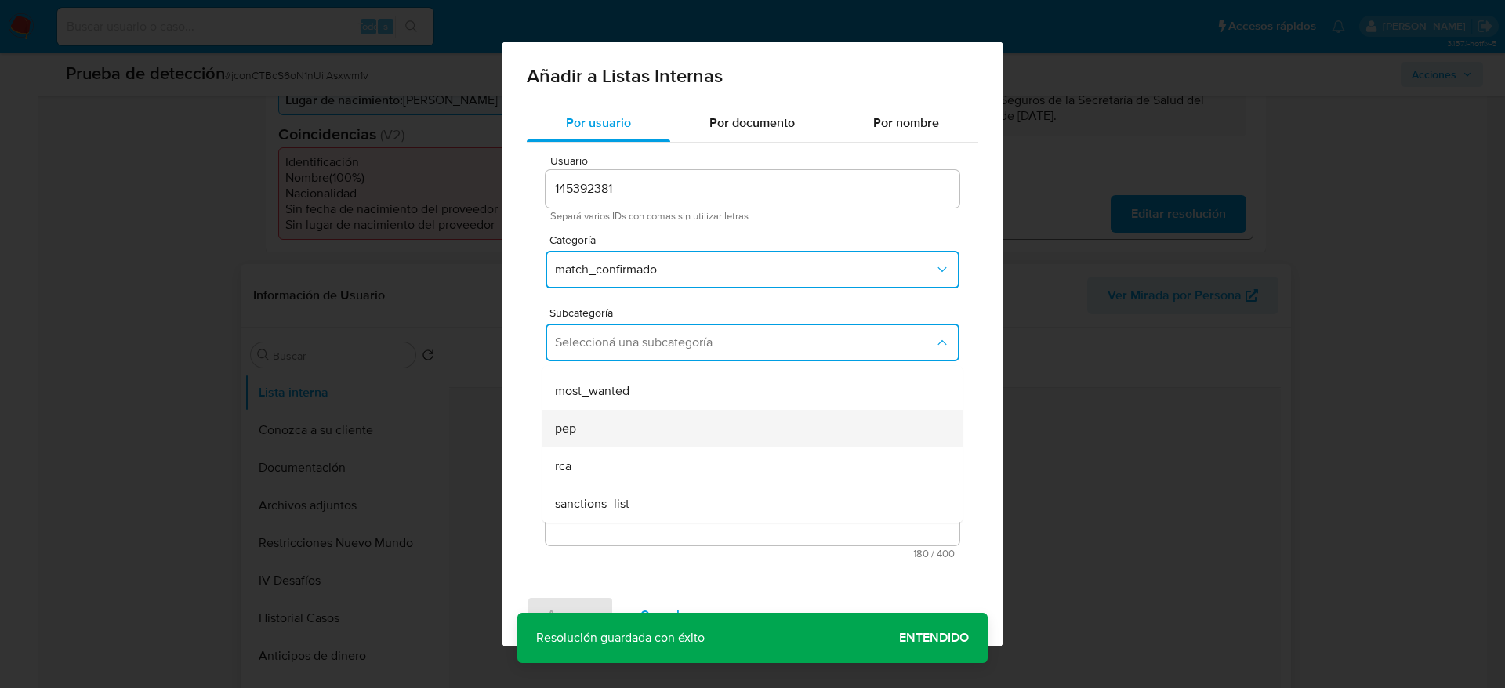
drag, startPoint x: 606, startPoint y: 407, endPoint x: 615, endPoint y: 413, distance: 10.9
click at [615, 413] on ul "LPB REQINFO media_negativa most_wanted pep rca sanctions_list" at bounding box center [752, 390] width 420 height 263
click at [615, 413] on div "pep" at bounding box center [748, 429] width 386 height 38
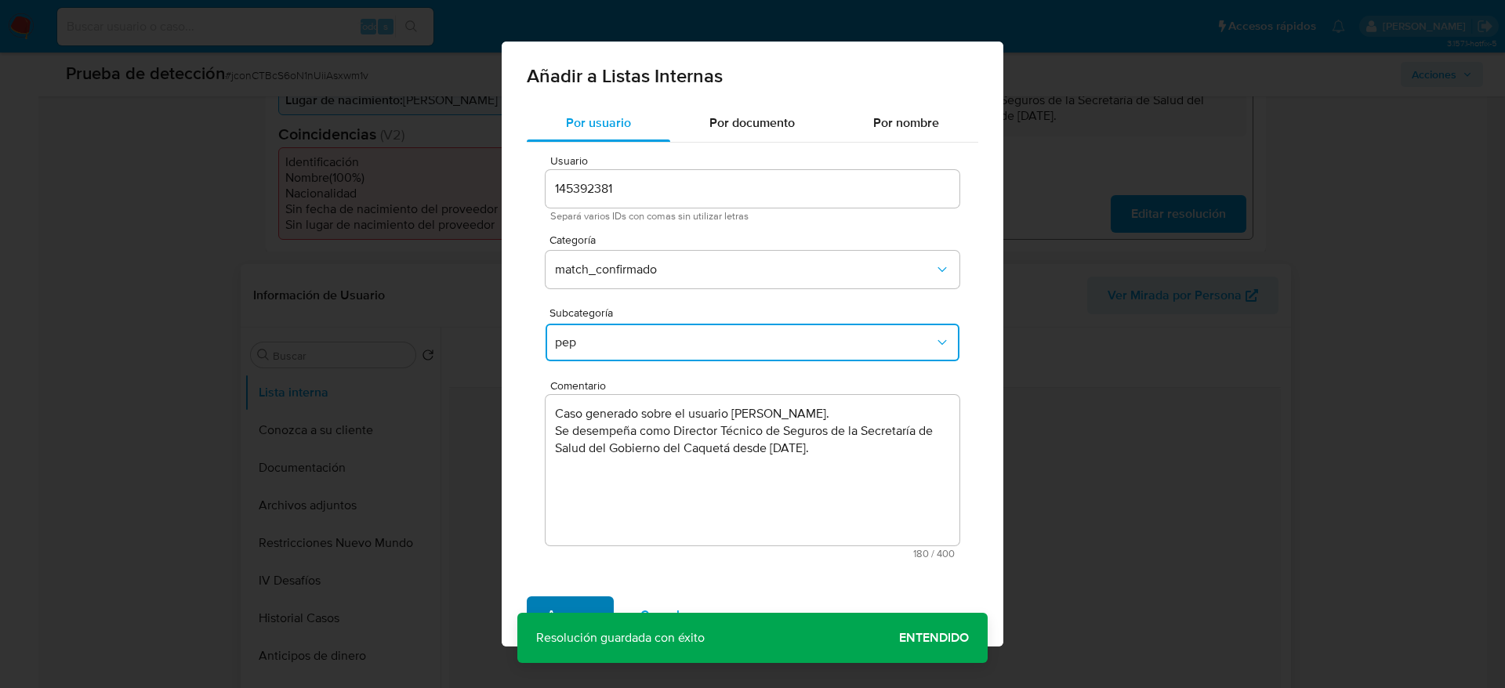
click at [568, 606] on span "Agregar" at bounding box center [570, 615] width 46 height 34
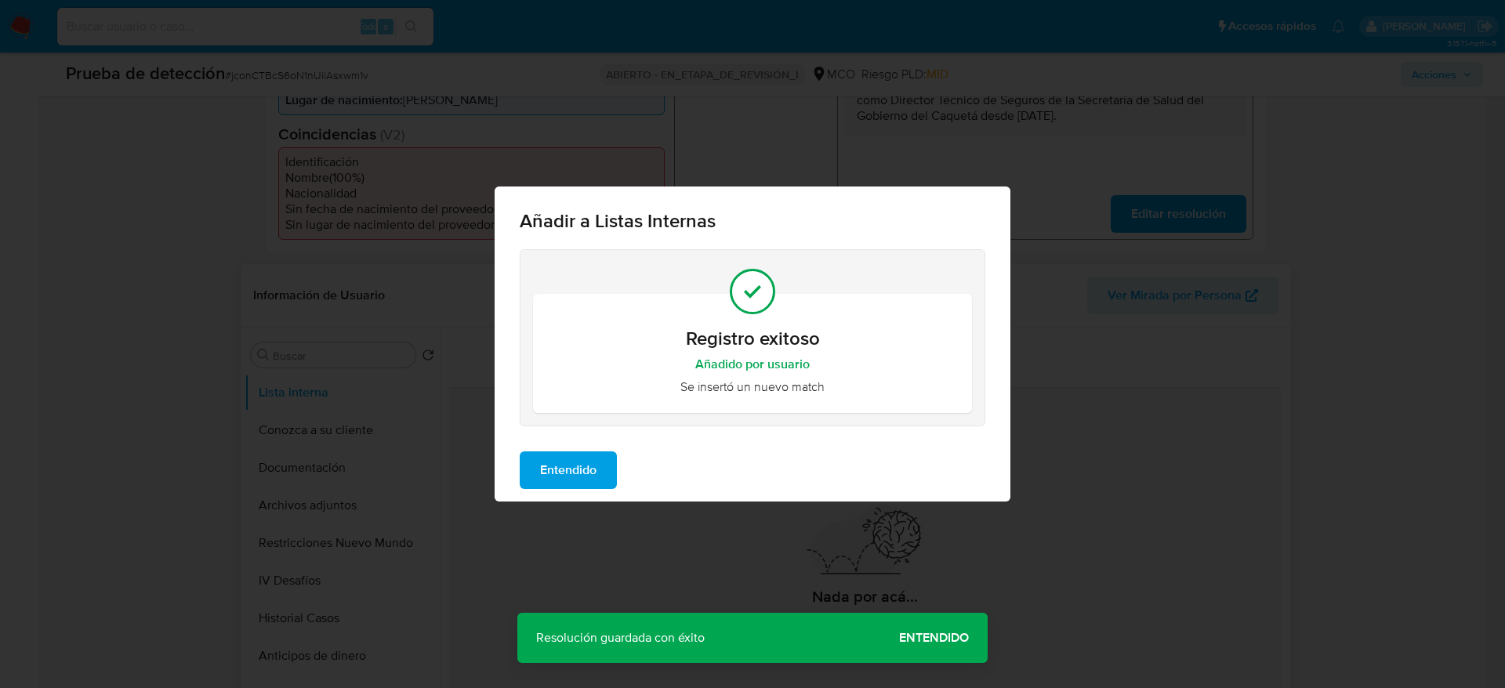
click at [571, 445] on div "Entendido" at bounding box center [752, 470] width 516 height 63
click at [562, 472] on span "Entendido" at bounding box center [568, 470] width 56 height 34
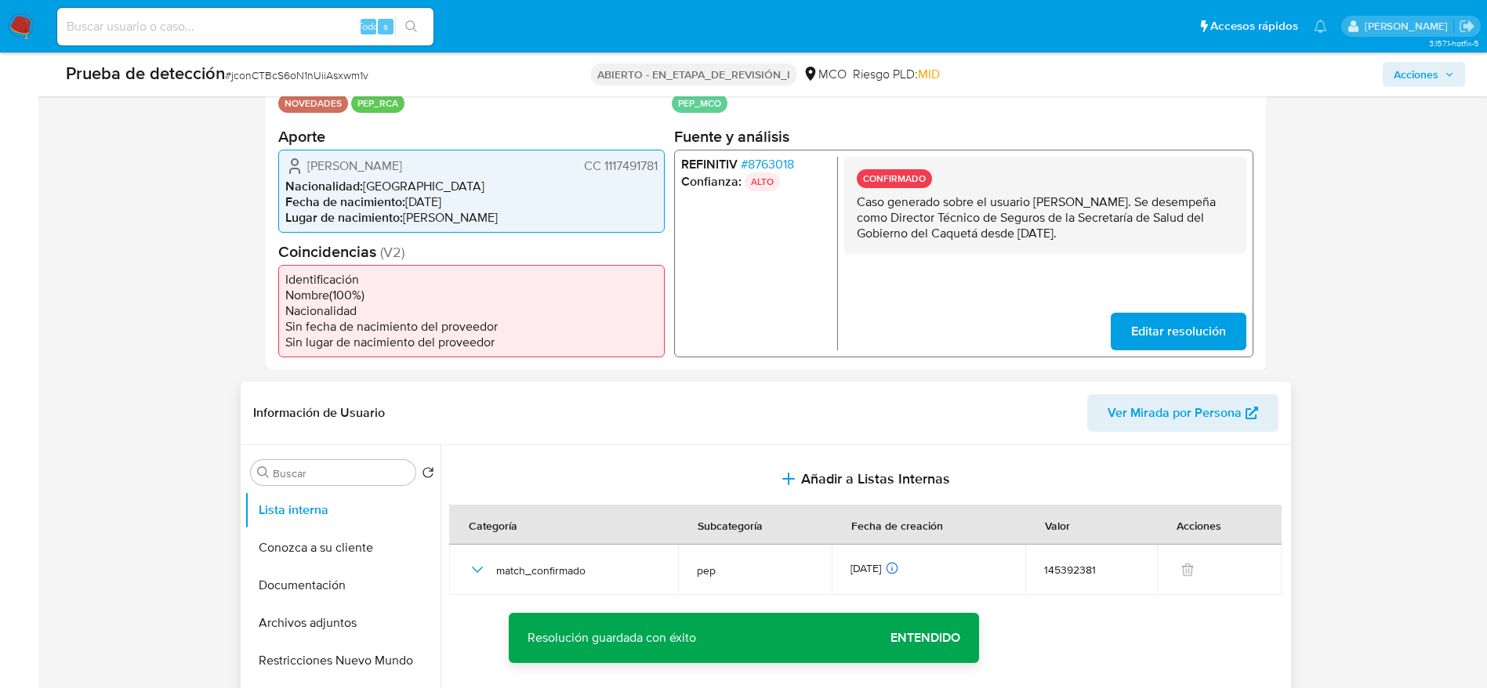
scroll to position [470, 0]
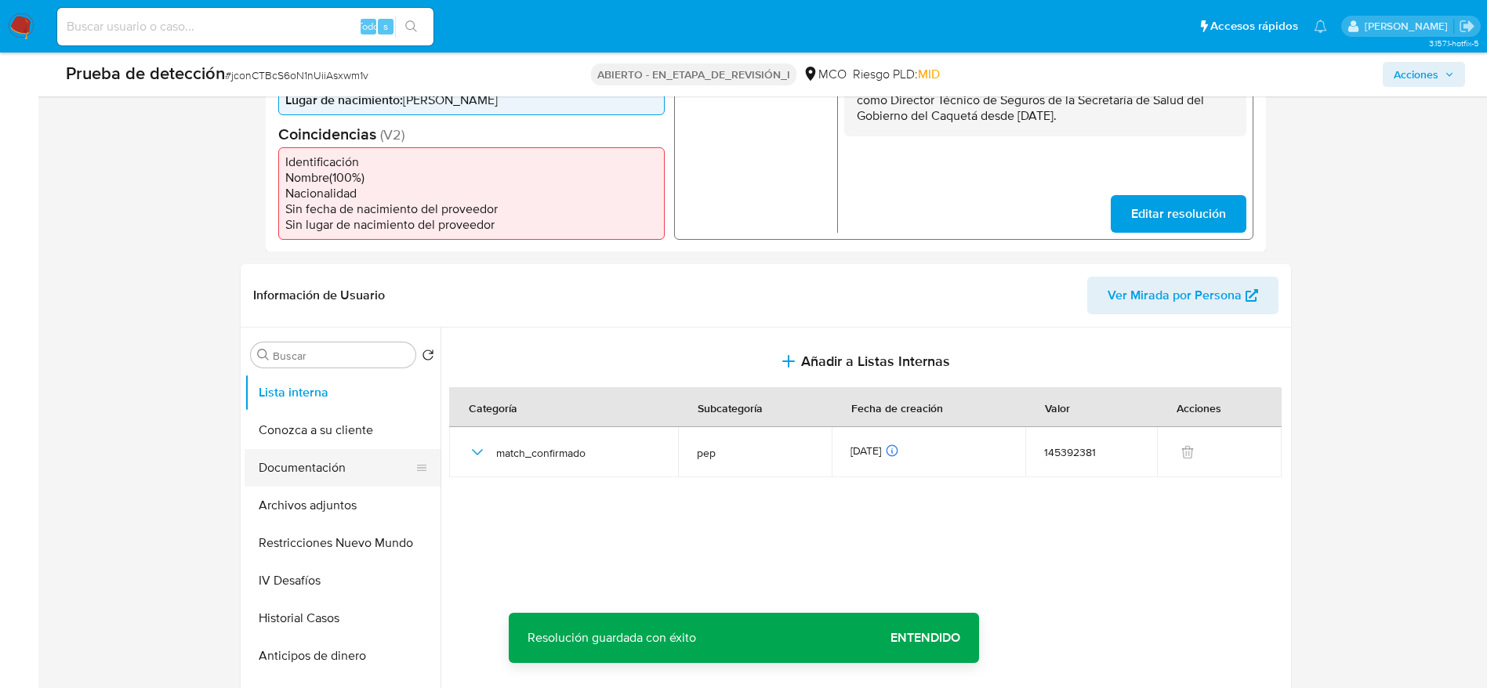
click at [335, 481] on button "Documentación" at bounding box center [335, 468] width 183 height 38
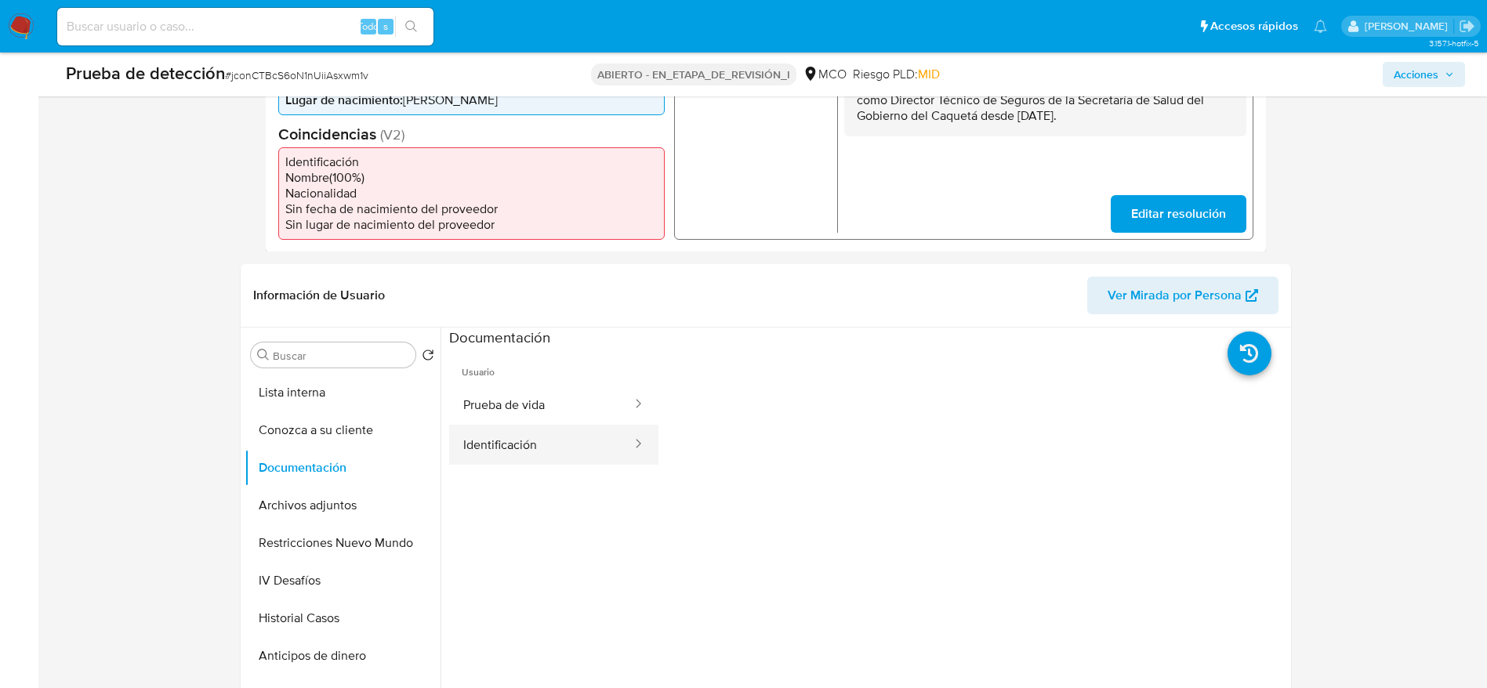
click at [513, 433] on button "Identificación" at bounding box center [541, 445] width 184 height 40
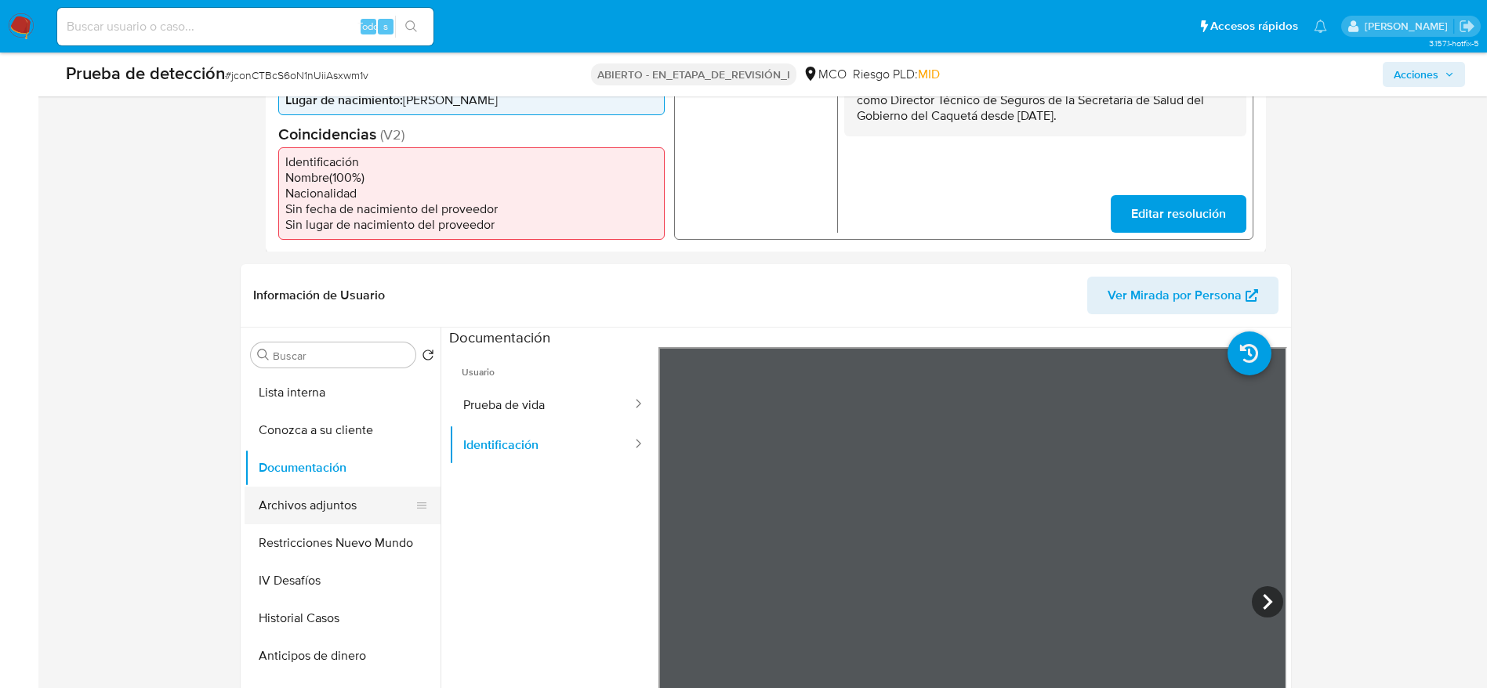
click at [339, 502] on button "Archivos adjuntos" at bounding box center [335, 506] width 183 height 38
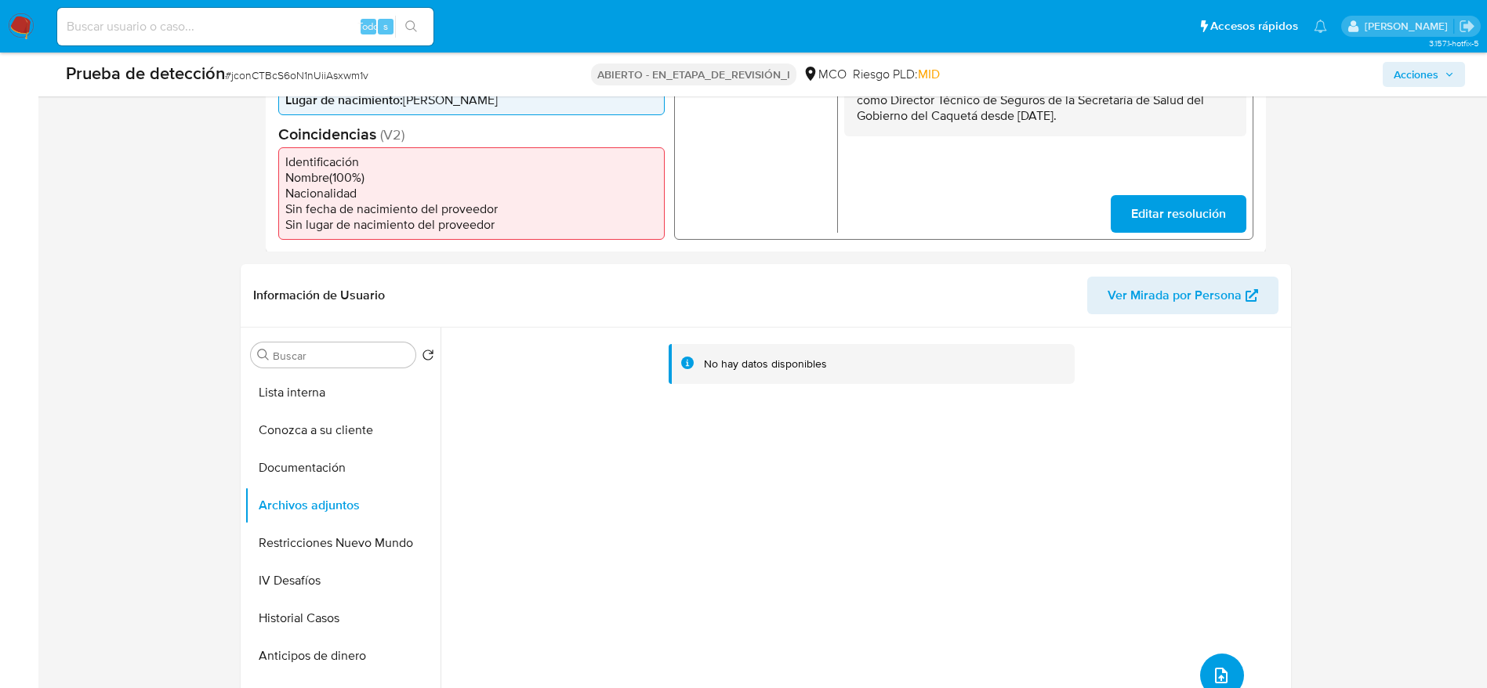
click at [1204, 671] on button "subir archivo" at bounding box center [1222, 676] width 44 height 44
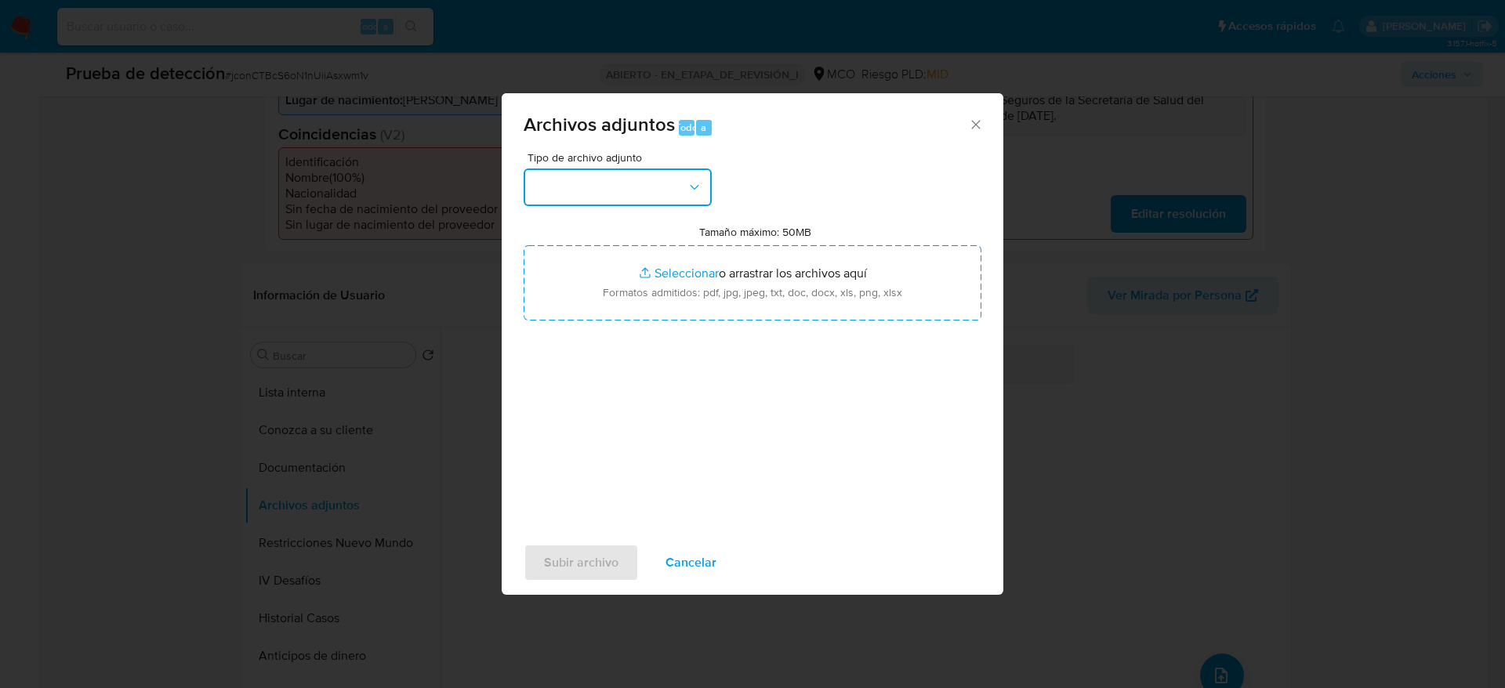
click at [695, 183] on icon "button" at bounding box center [694, 187] width 16 height 16
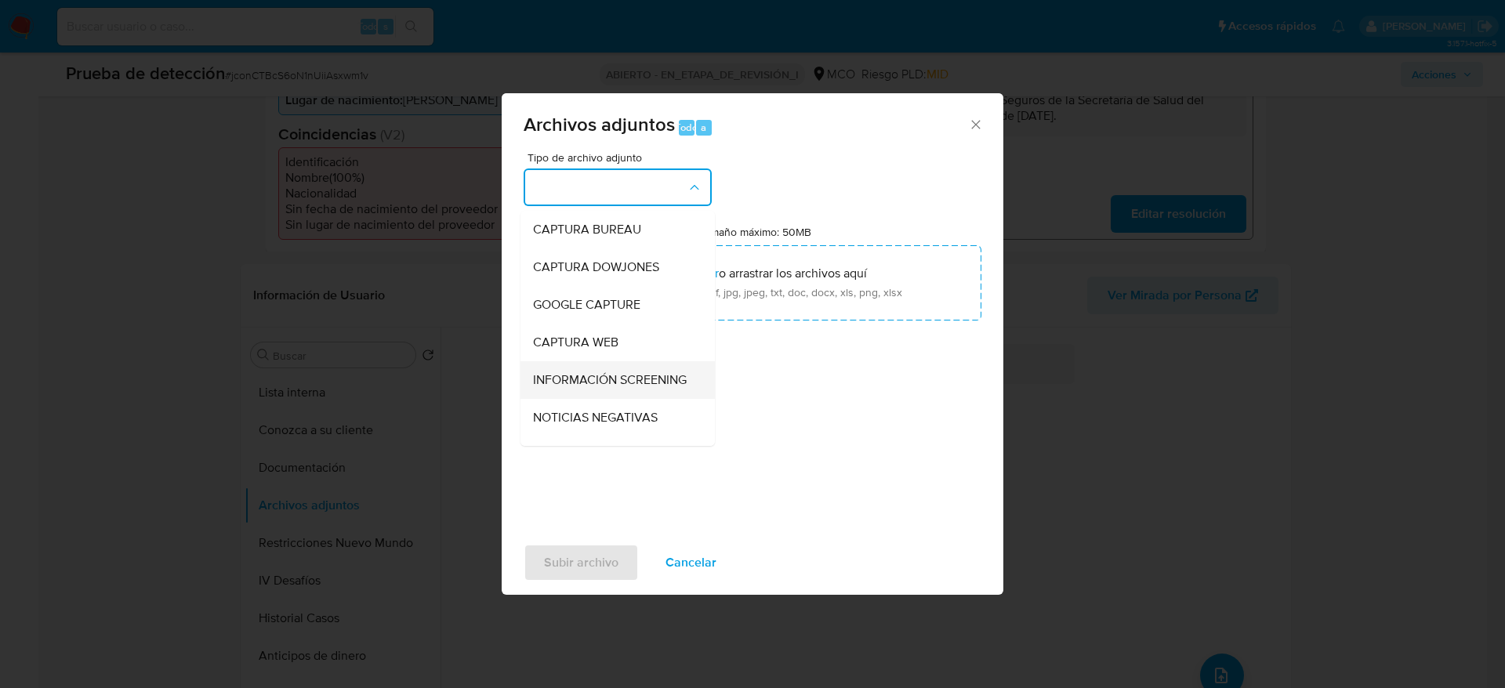
click at [634, 385] on span "INFORMACIÓN SCREENING" at bounding box center [610, 380] width 154 height 16
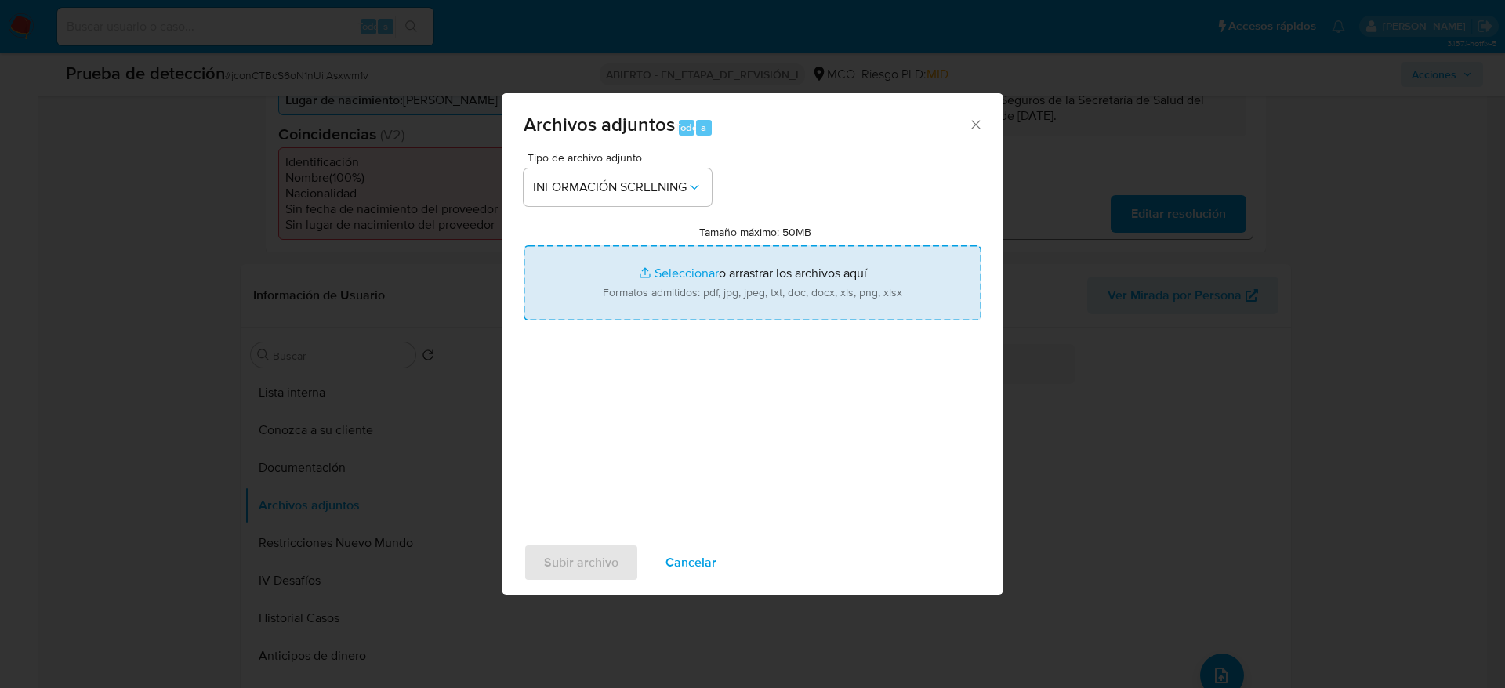
click at [685, 268] on input "Tamaño máximo: 50MB Seleccionar archivos" at bounding box center [752, 282] width 458 height 75
type input "C:\fakepath\_Diana Marcela Fajardo Lopez_ - Buscar con Google.pdf"
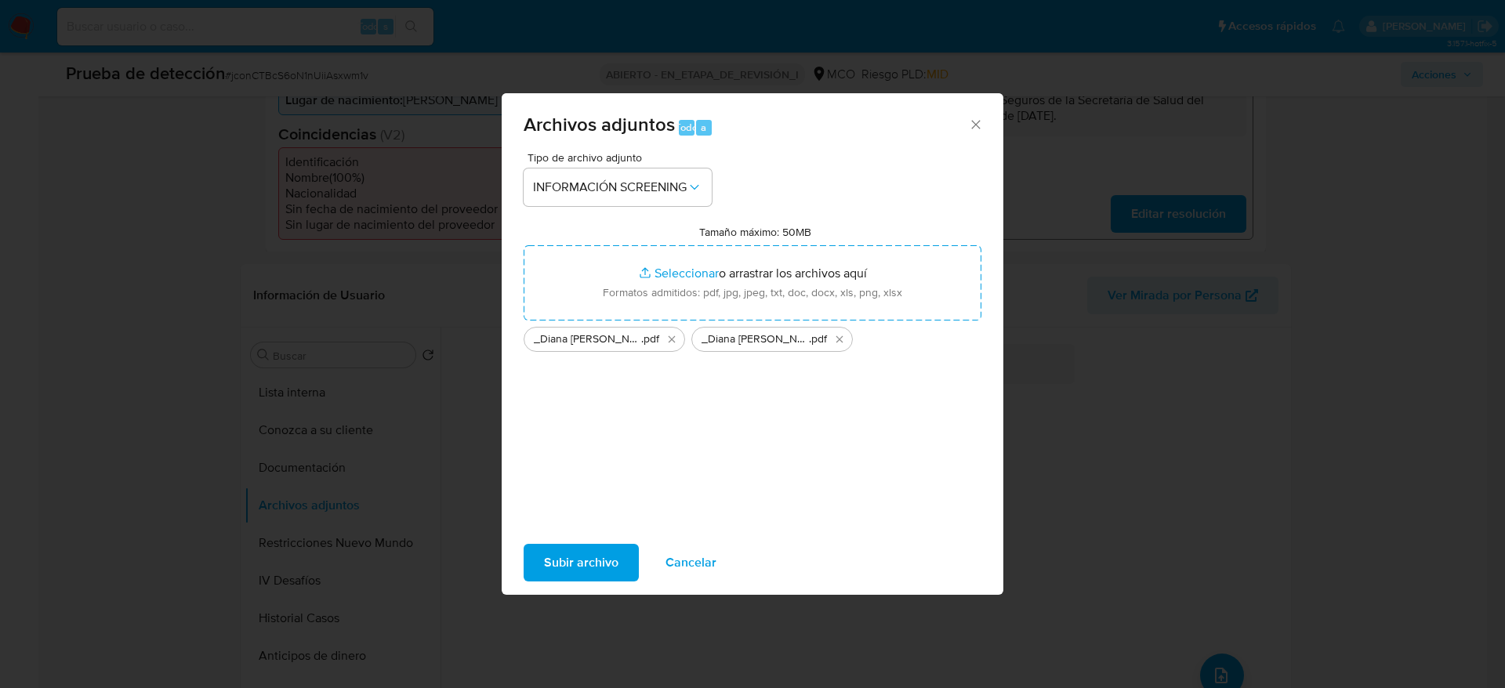
click at [599, 545] on span "Subir archivo" at bounding box center [581, 562] width 74 height 34
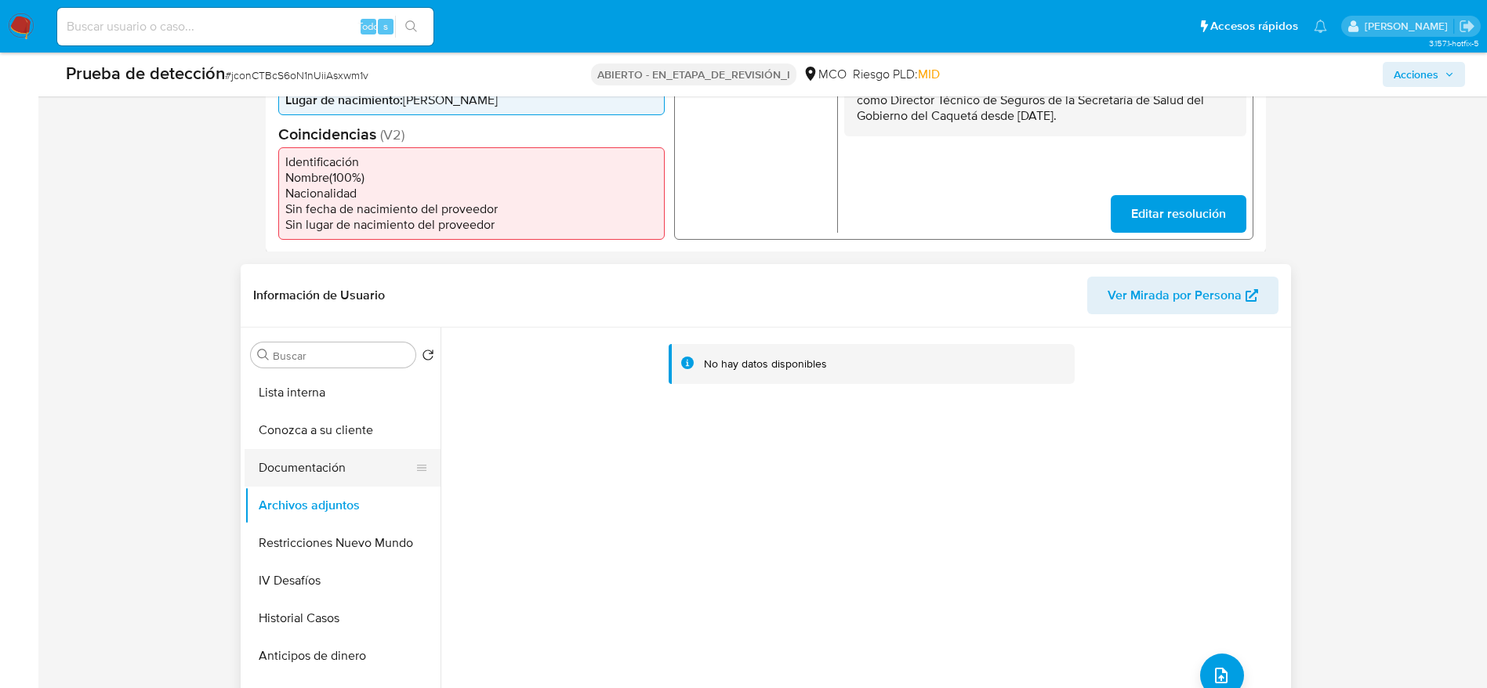
click at [365, 476] on button "Documentación" at bounding box center [335, 468] width 183 height 38
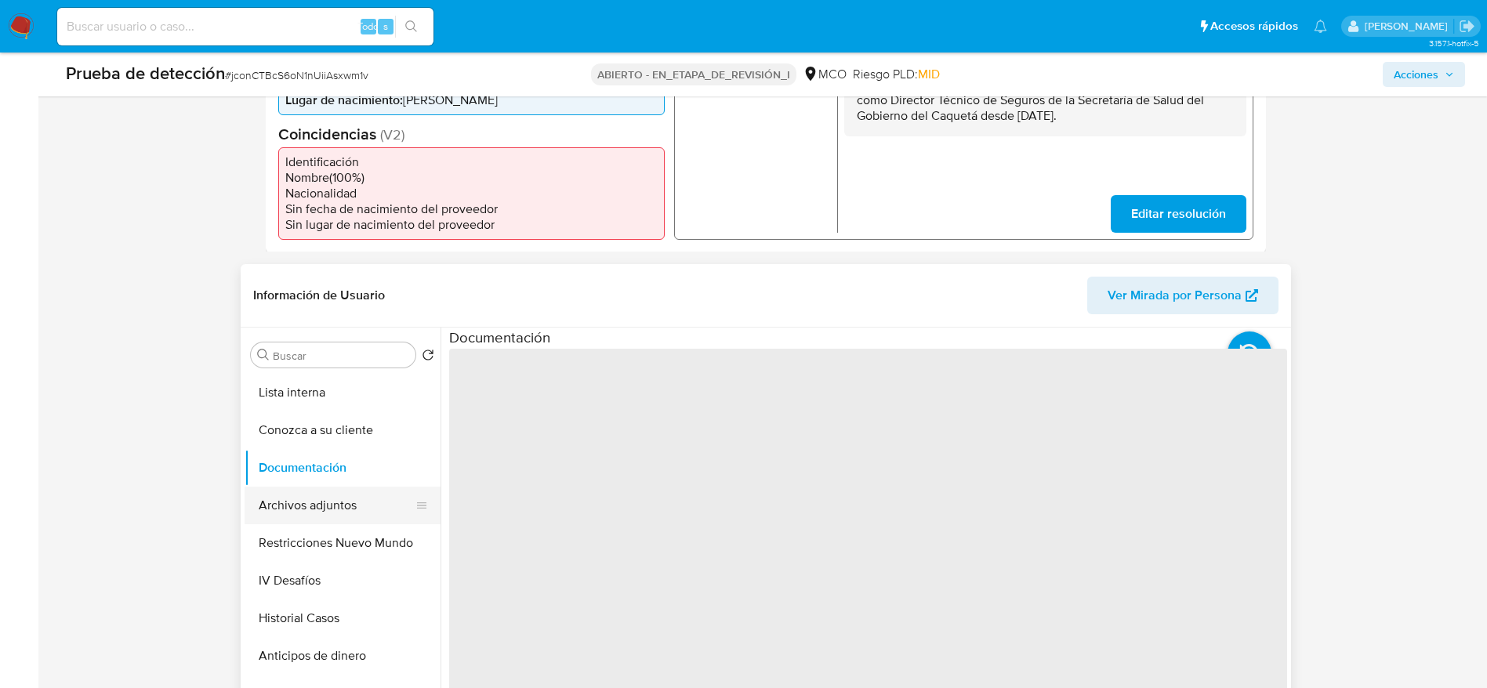
click at [350, 487] on button "Archivos adjuntos" at bounding box center [335, 506] width 183 height 38
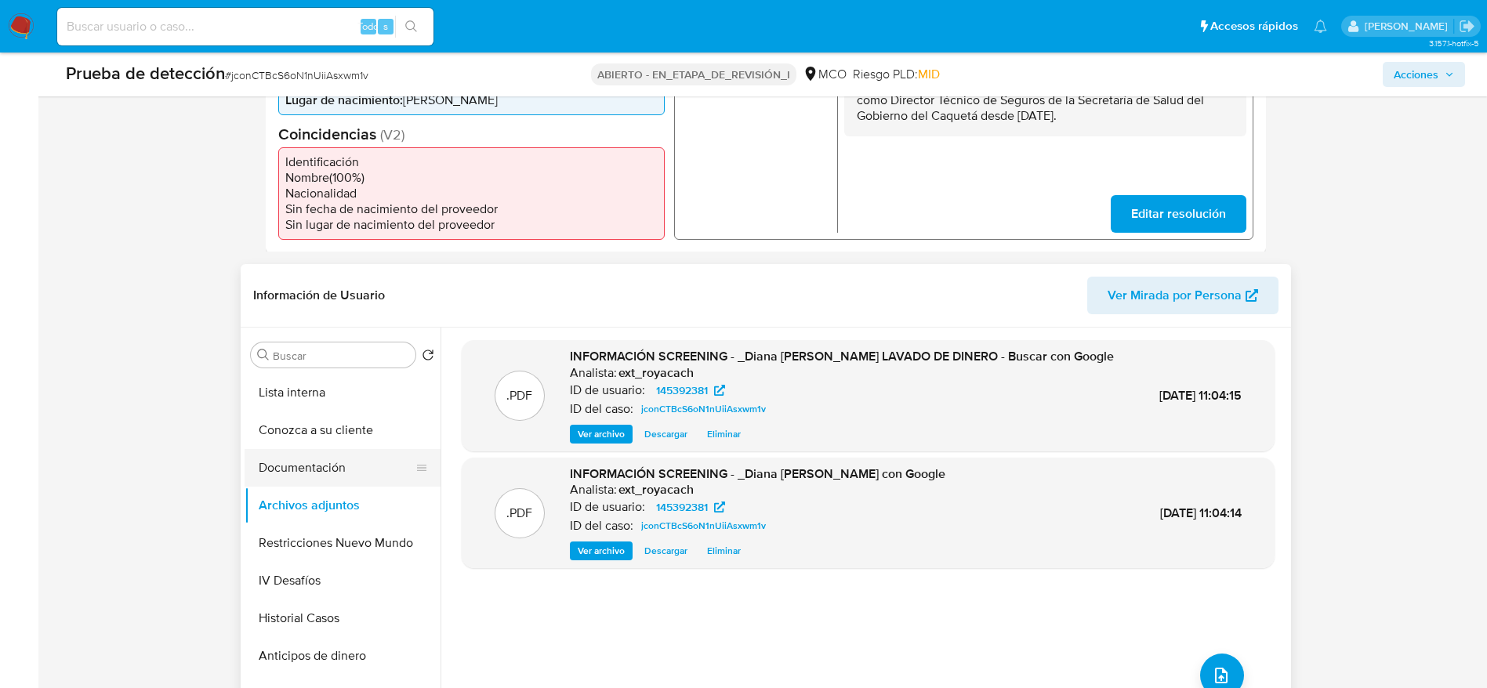
click at [364, 465] on button "Documentación" at bounding box center [335, 468] width 183 height 38
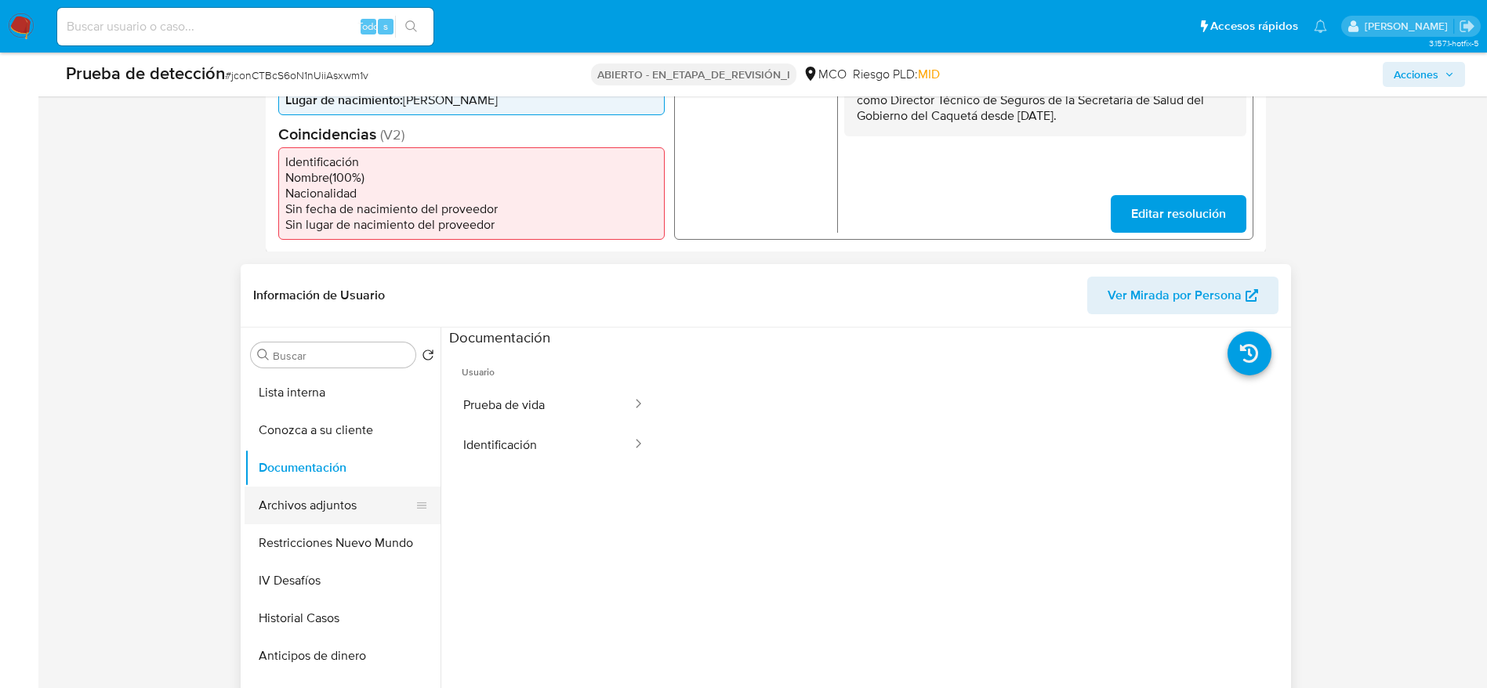
click at [371, 521] on button "Archivos adjuntos" at bounding box center [335, 506] width 183 height 38
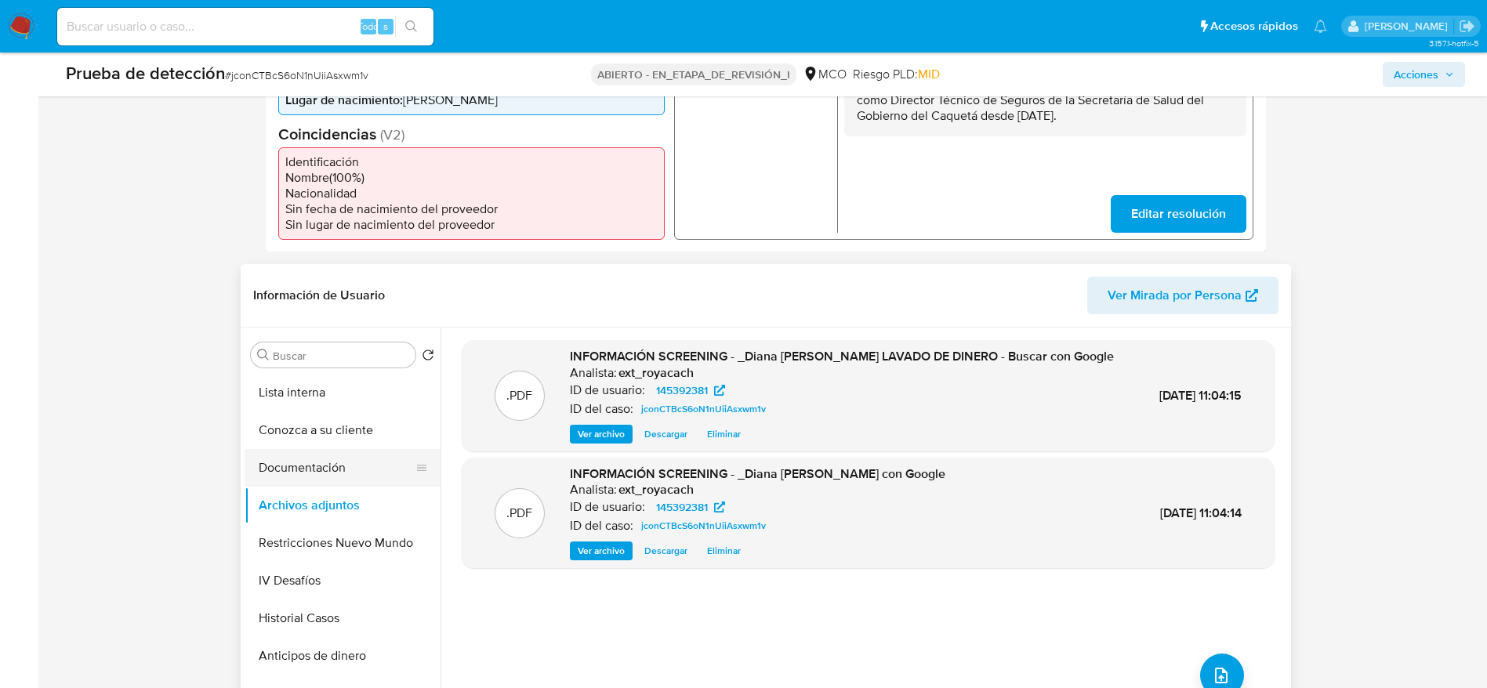
click at [317, 456] on button "Documentación" at bounding box center [335, 468] width 183 height 38
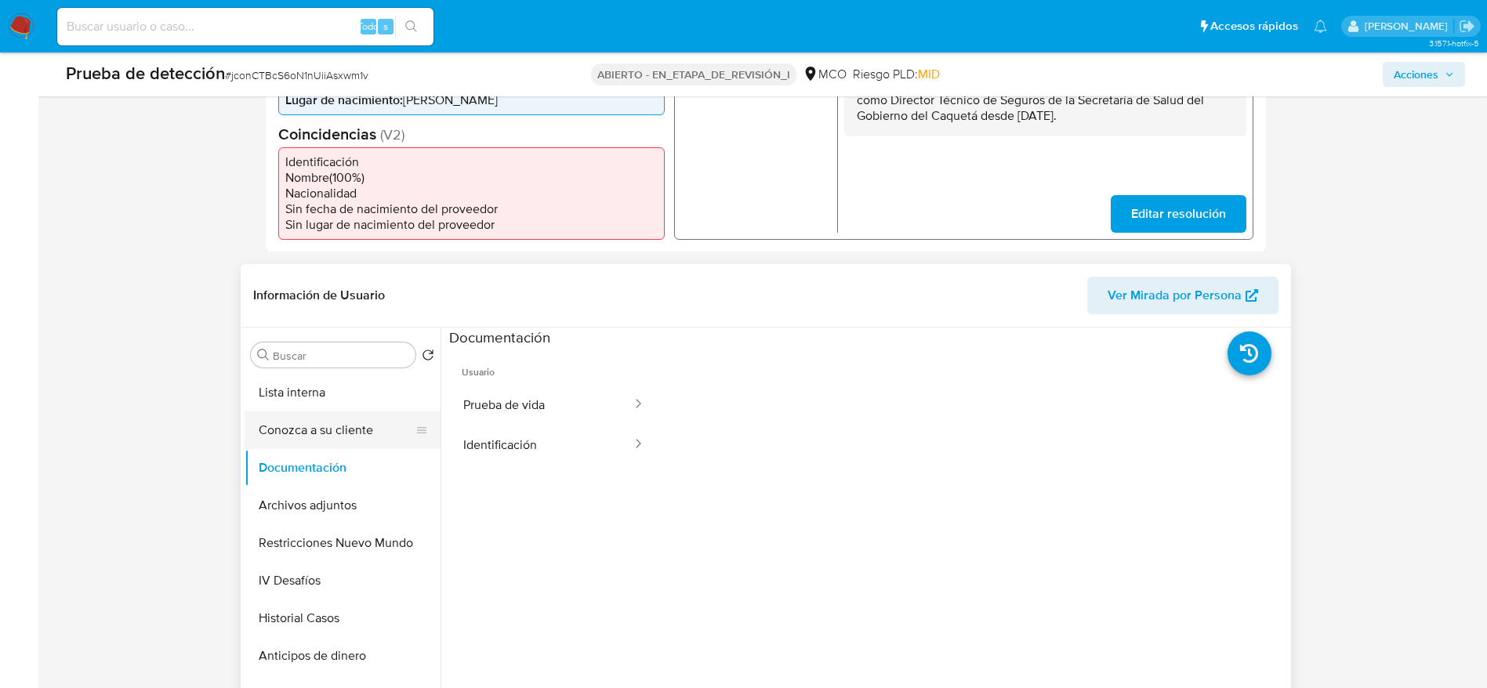
click at [332, 421] on button "Conozca a su cliente" at bounding box center [335, 430] width 183 height 38
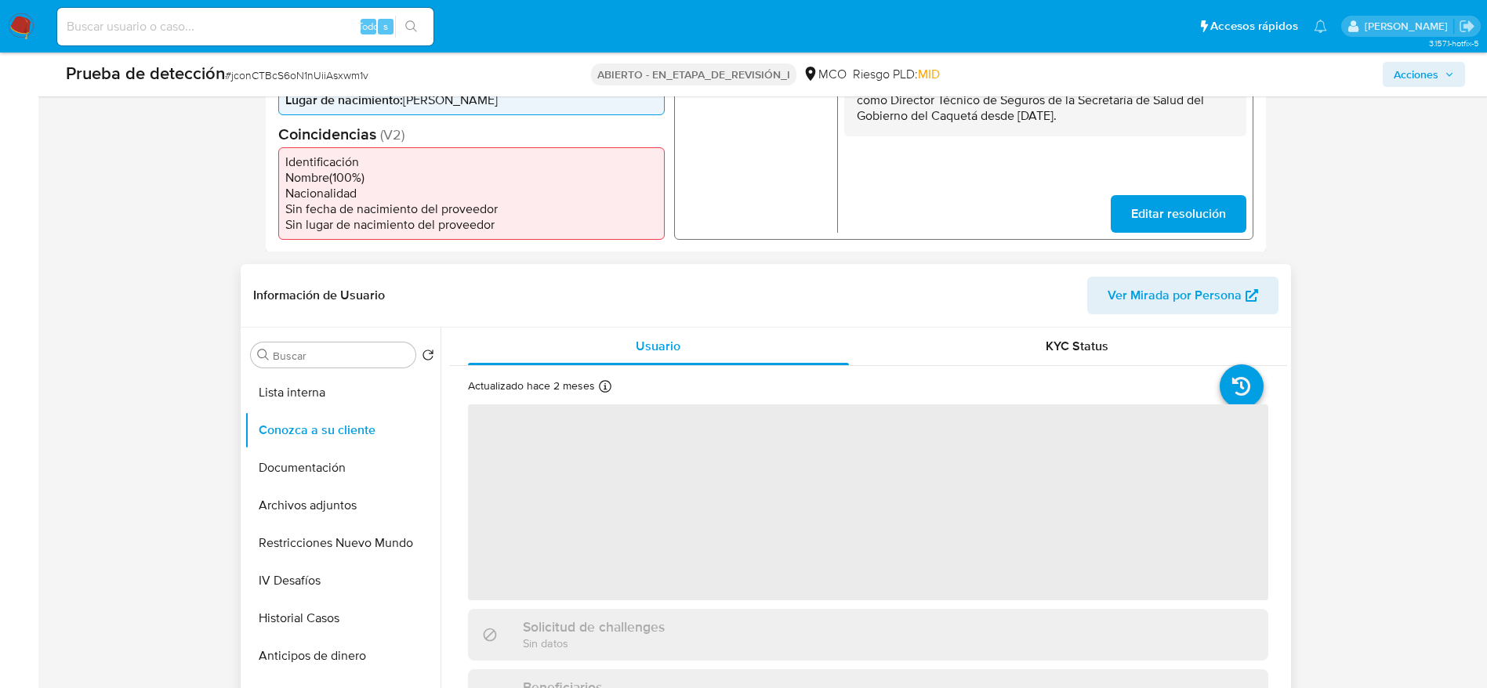
click at [336, 372] on div "Buscar Volver al orden por defecto Lista interna Conozca a su cliente Documenta…" at bounding box center [342, 529] width 196 height 399
click at [346, 394] on button "Lista interna" at bounding box center [335, 393] width 183 height 38
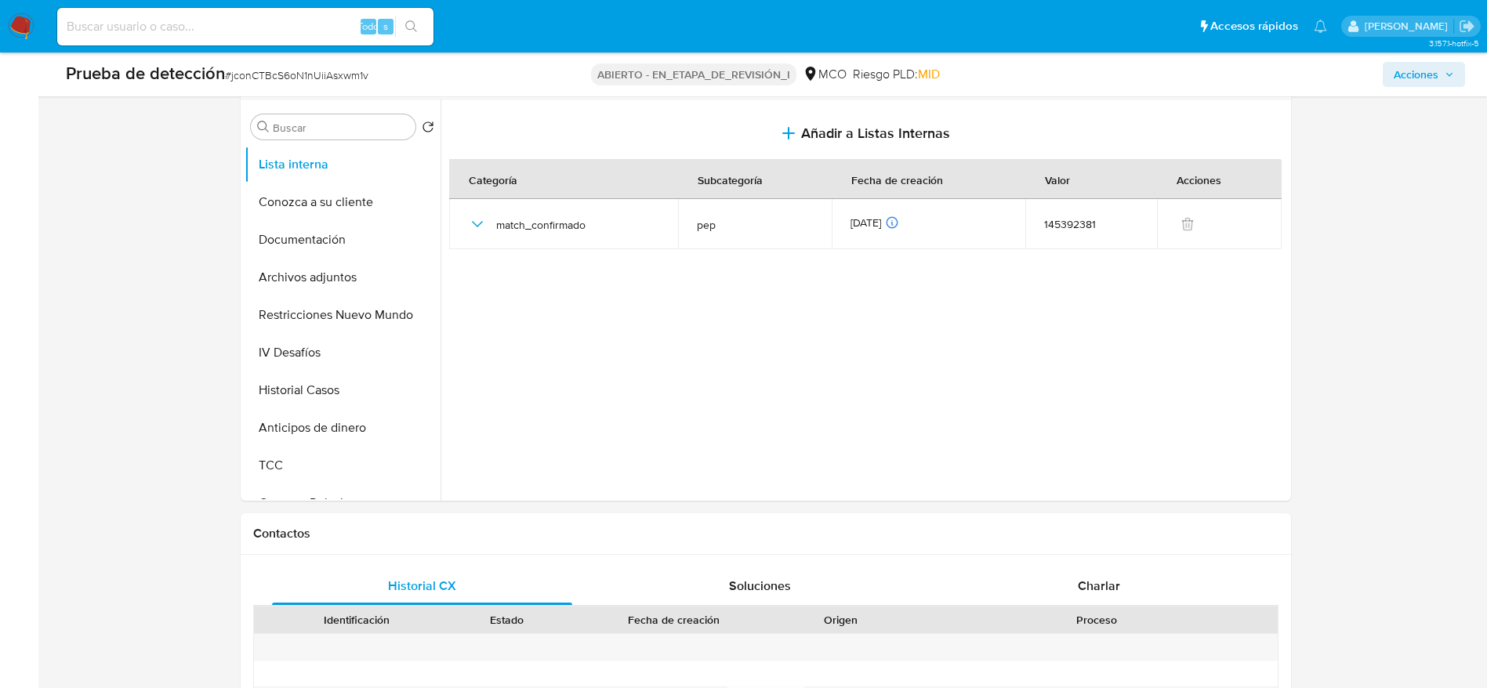
scroll to position [705, 0]
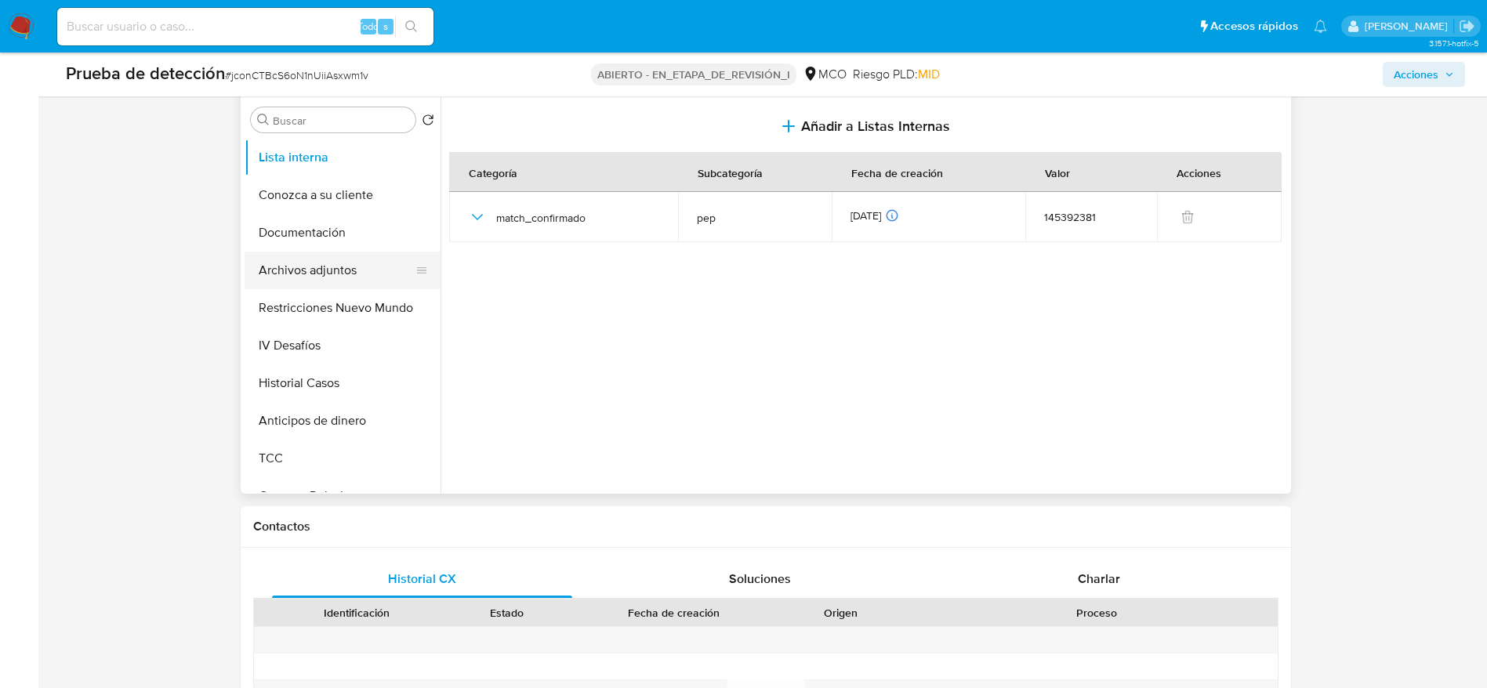
click at [386, 253] on button "Archivos adjuntos" at bounding box center [335, 271] width 183 height 38
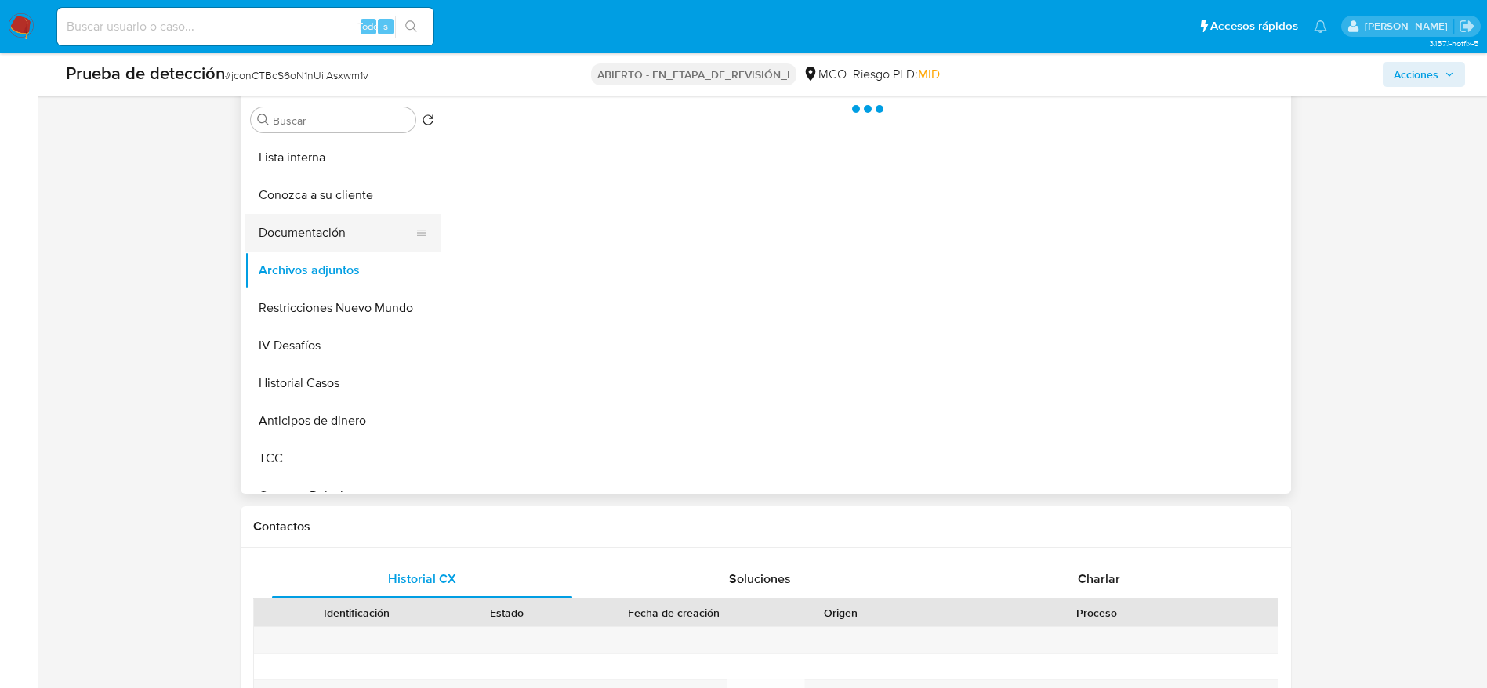
click at [345, 224] on button "Documentación" at bounding box center [335, 233] width 183 height 38
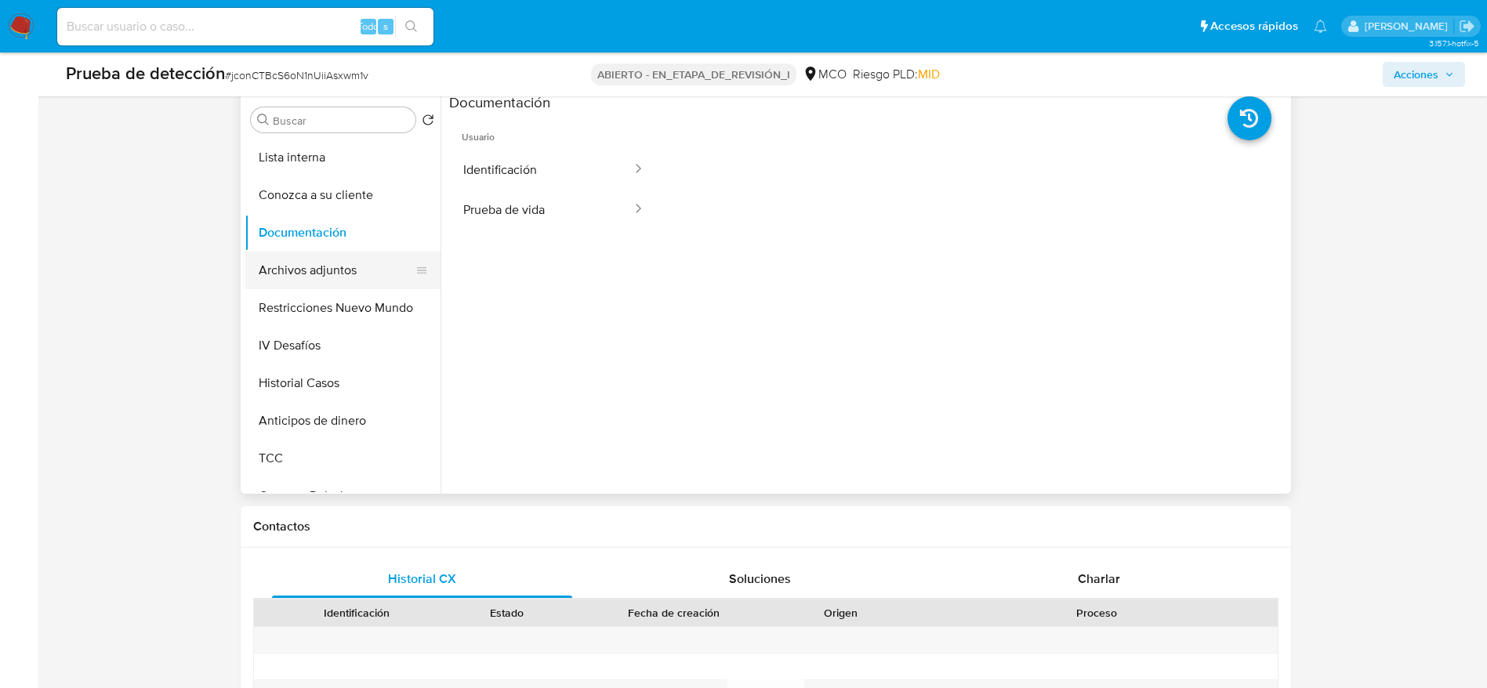
click at [378, 269] on button "Archivos adjuntos" at bounding box center [335, 271] width 183 height 38
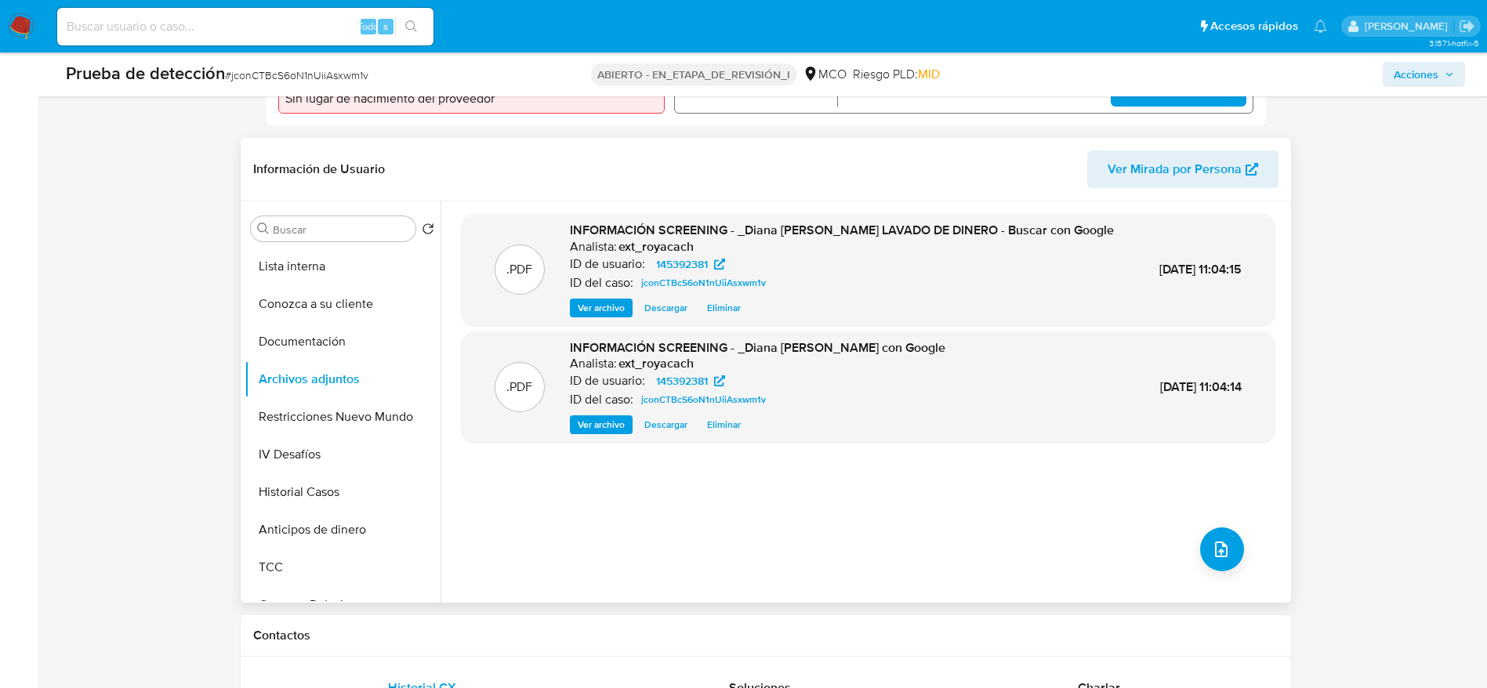
scroll to position [470, 0]
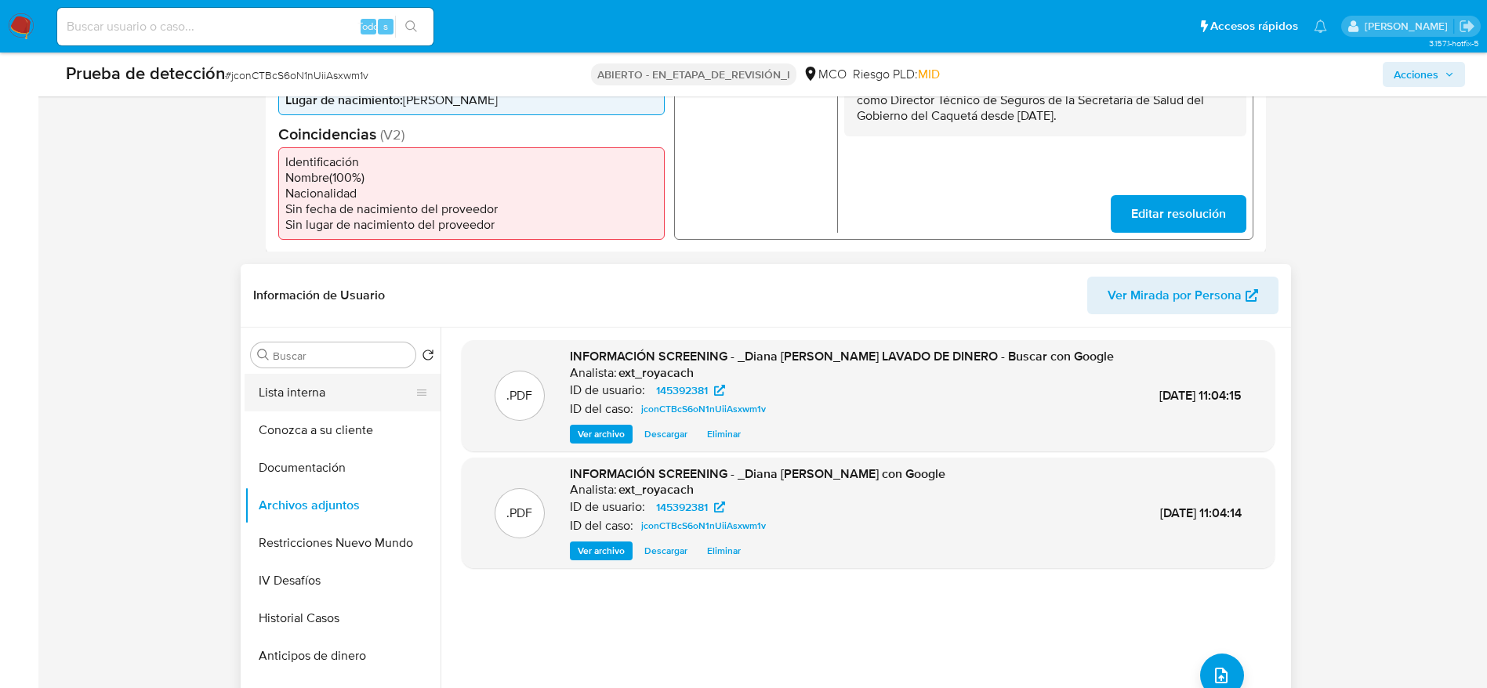
click at [298, 391] on button "Lista interna" at bounding box center [335, 393] width 183 height 38
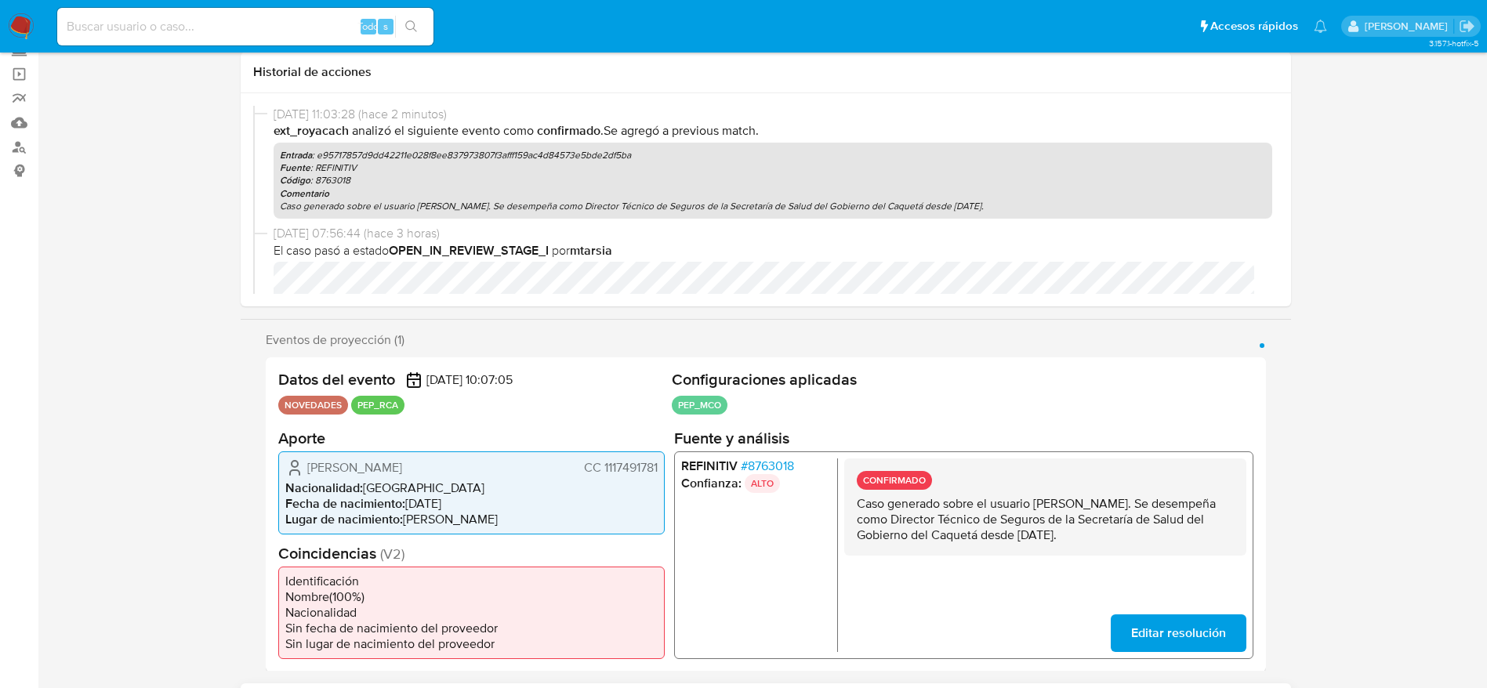
scroll to position [0, 0]
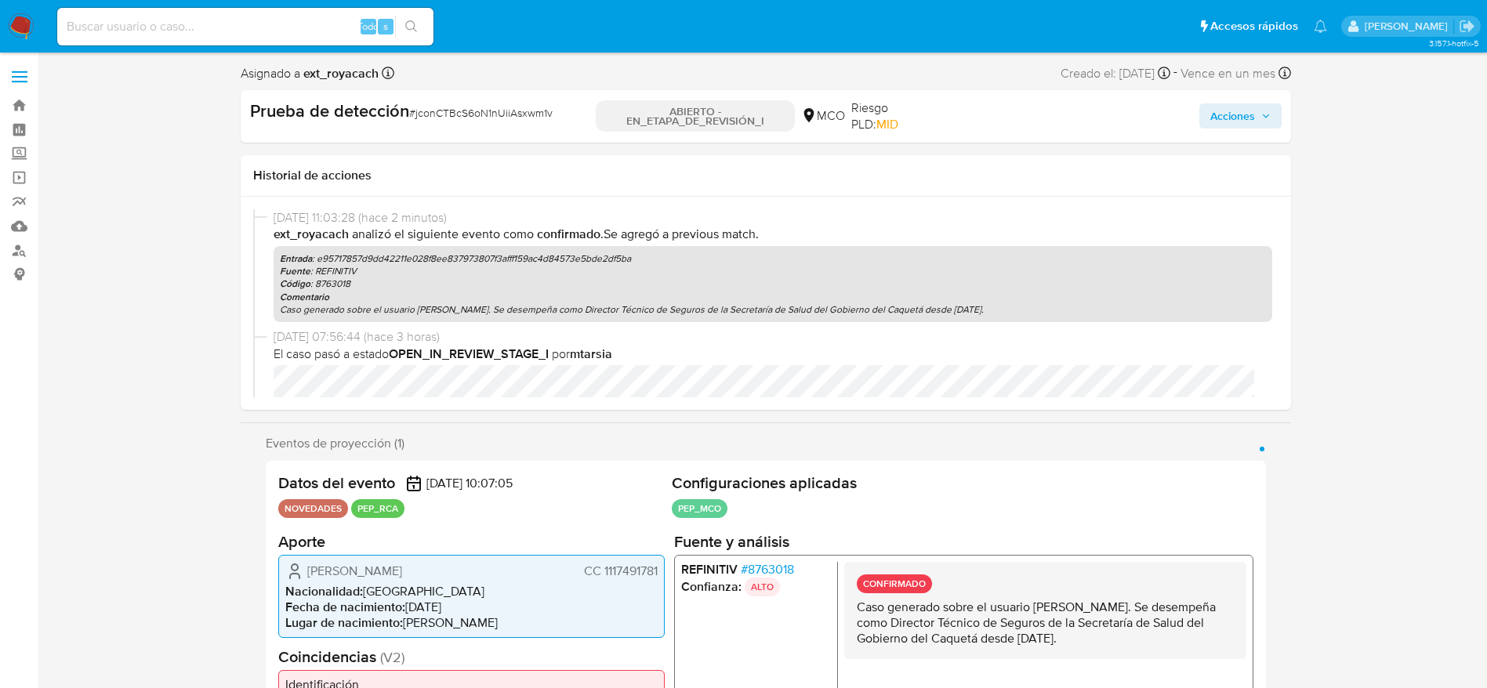
click at [1204, 93] on div "Prueba de detección # jconCTBcS6oN1nUiiAsxwm1v ABIERTO - EN_ETAPA_DE_REVISIÓN_I…" at bounding box center [766, 116] width 1050 height 53
click at [1240, 121] on span "Acciones" at bounding box center [1232, 115] width 45 height 25
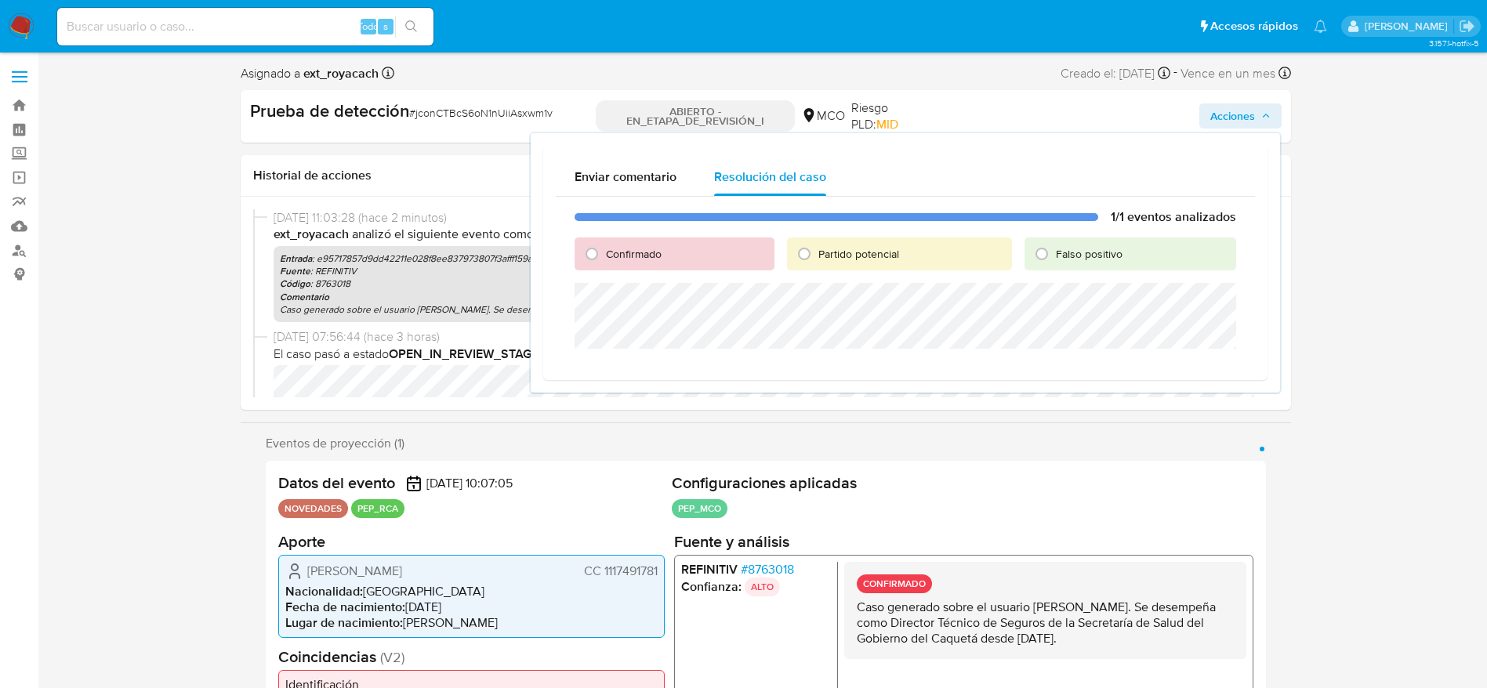
click at [618, 247] on font "Confirmado" at bounding box center [634, 254] width 56 height 16
click at [604, 247] on input "Confirmado" at bounding box center [591, 253] width 25 height 25
radio input "true"
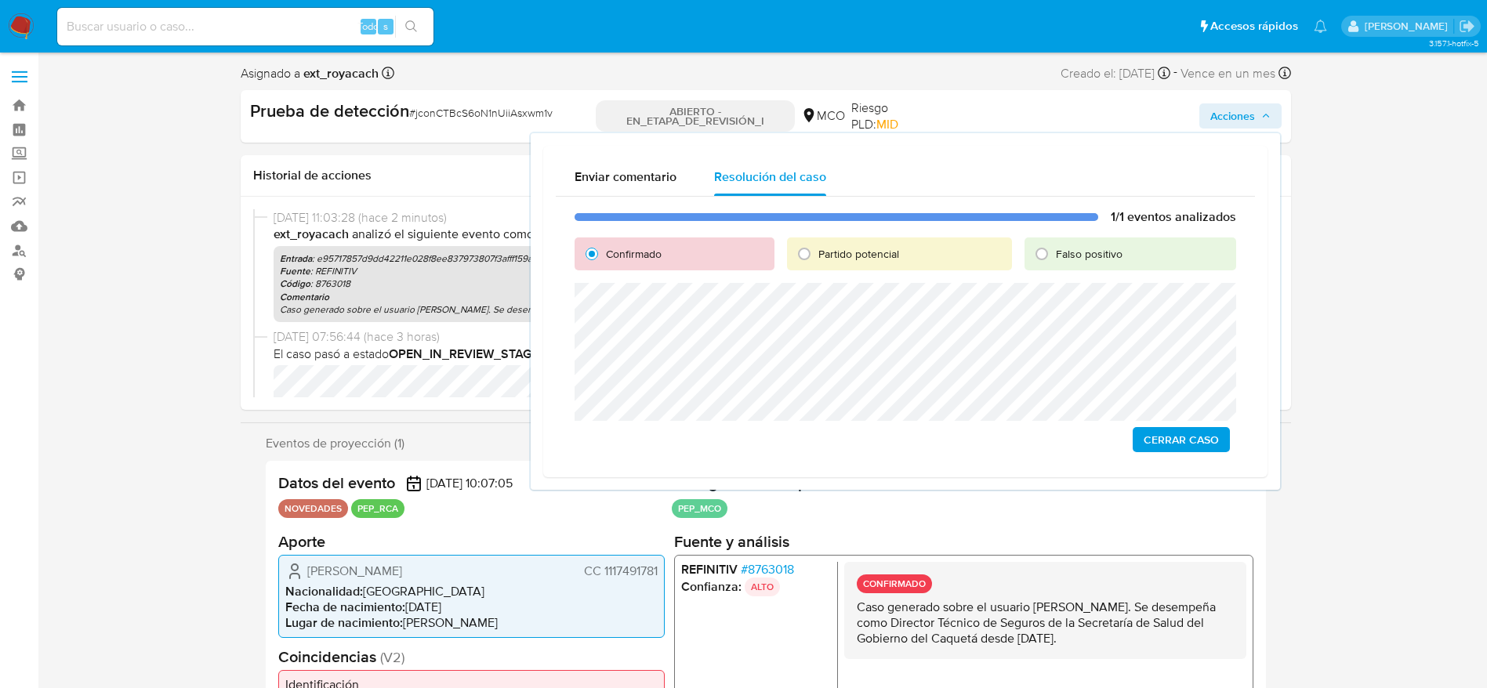
click at [1207, 443] on span "Cerrar Caso" at bounding box center [1180, 440] width 75 height 22
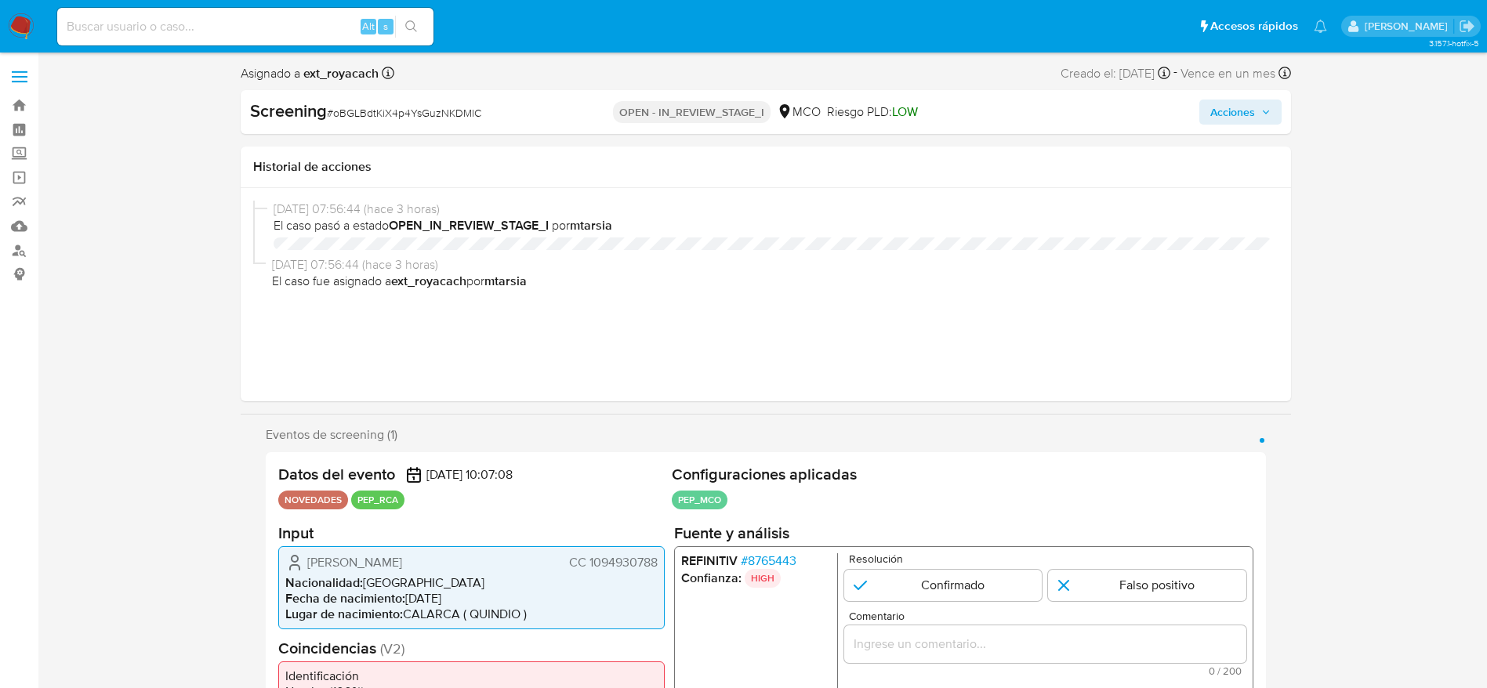
select select "10"
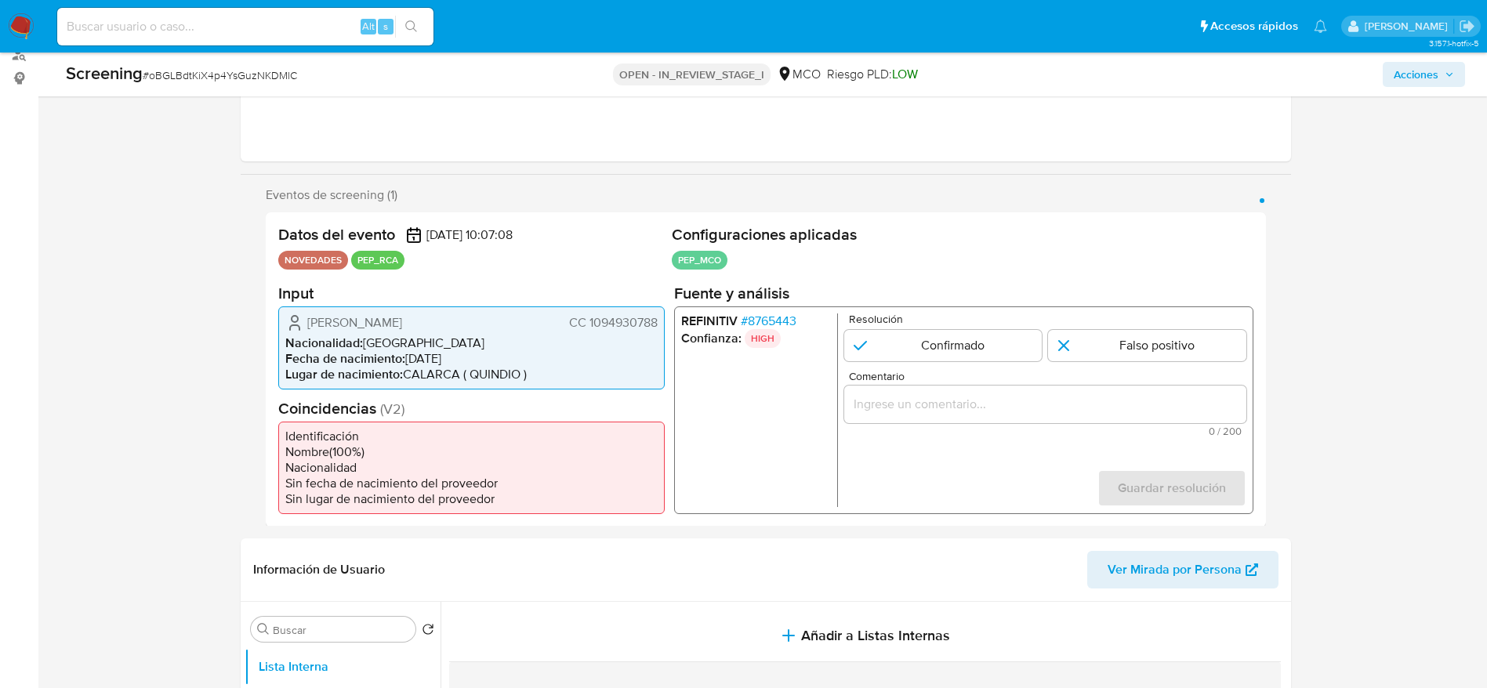
scroll to position [353, 0]
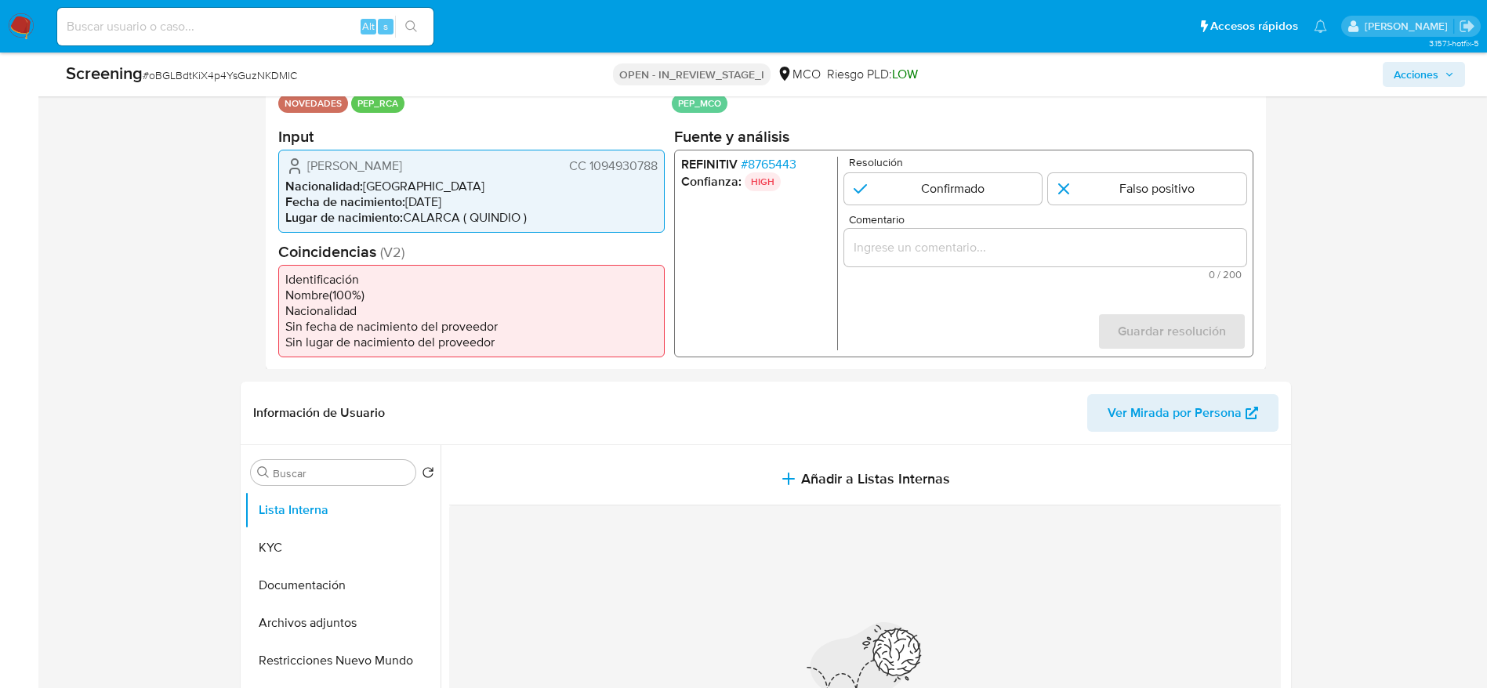
click at [755, 160] on span "# 8765443" at bounding box center [768, 164] width 56 height 16
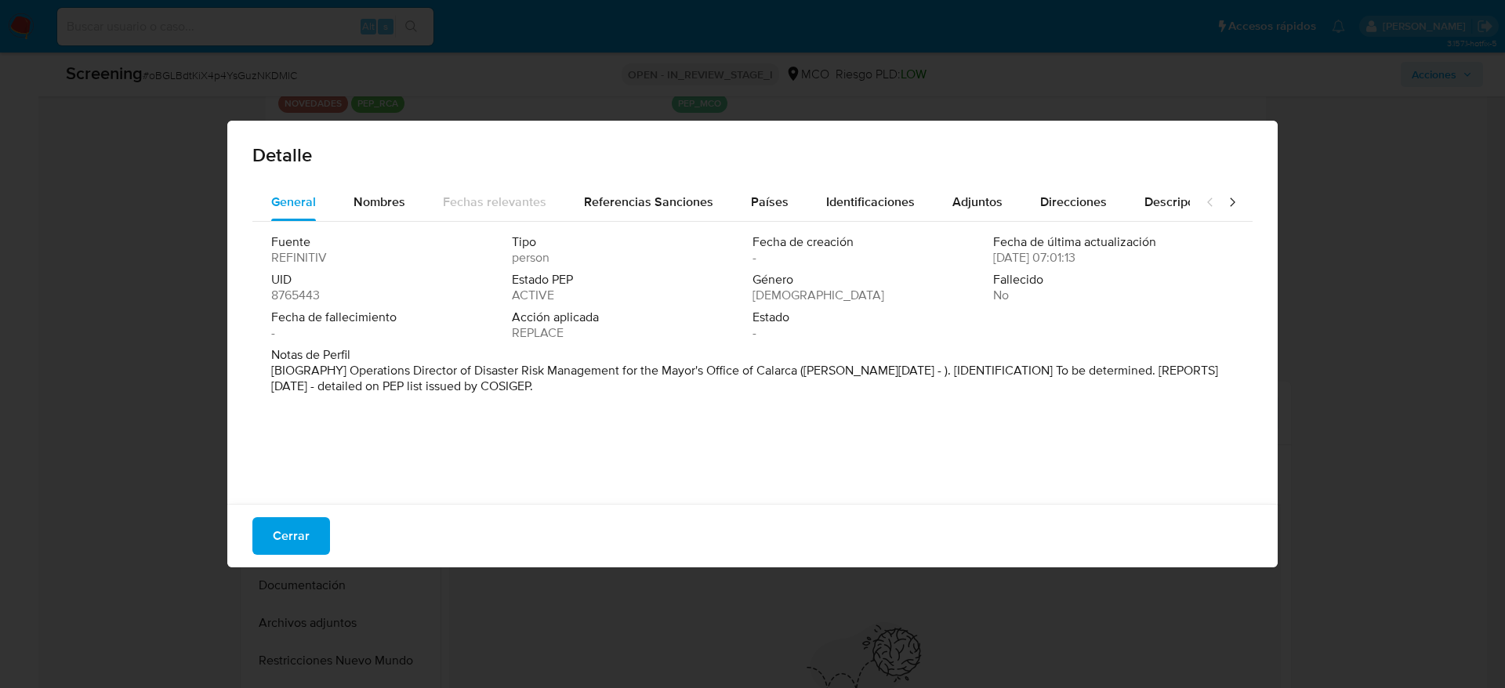
click at [287, 545] on span "Cerrar" at bounding box center [291, 536] width 37 height 34
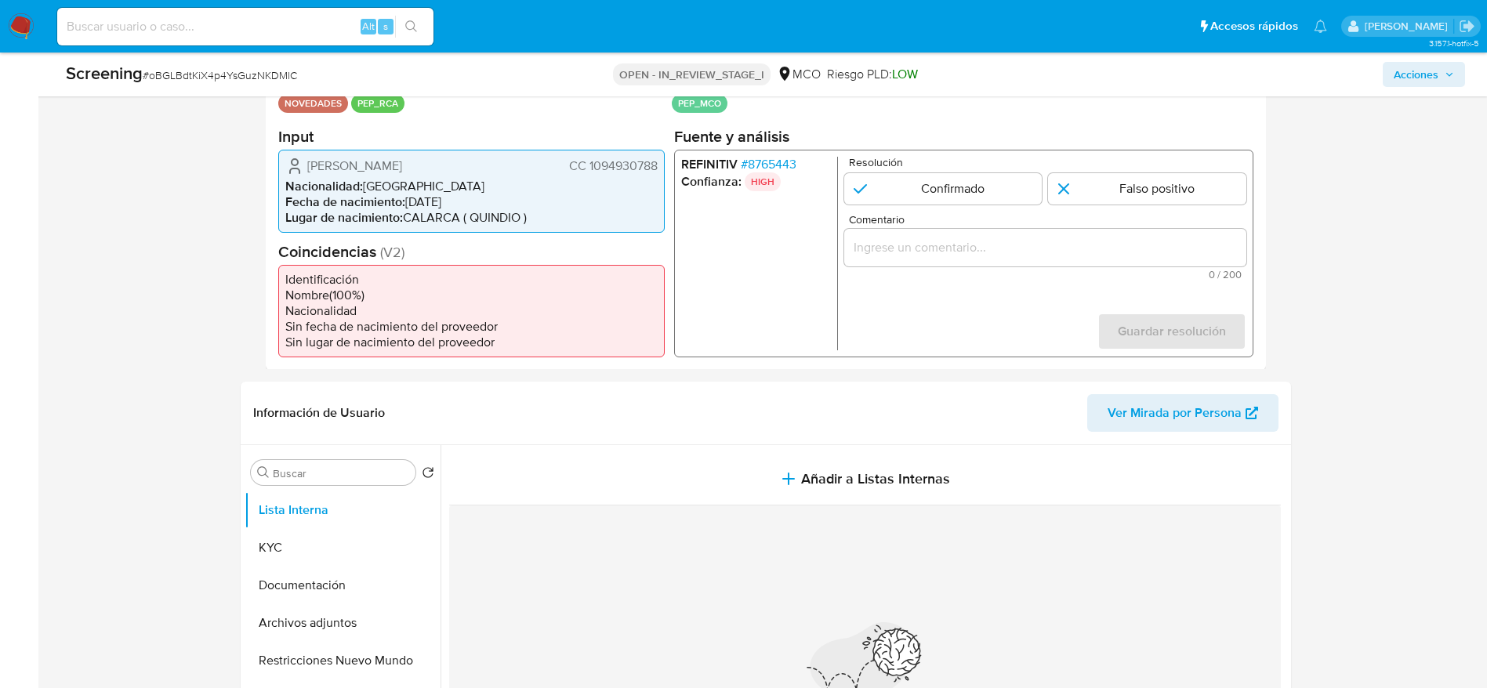
click at [241, 89] on div "Screening # oBGLBdtKiX4p4YsGuzNKDMlC OPEN - IN_REVIEW_STAGE_I MCO Riesgo PLD: L…" at bounding box center [765, 75] width 1418 height 44
copy span "oBGLBdtKiX4p4YsGuzNKDMlC"
drag, startPoint x: 301, startPoint y: 160, endPoint x: 656, endPoint y: 169, distance: 355.1
click at [656, 169] on div "[PERSON_NAME] CC 1094930788" at bounding box center [471, 165] width 372 height 19
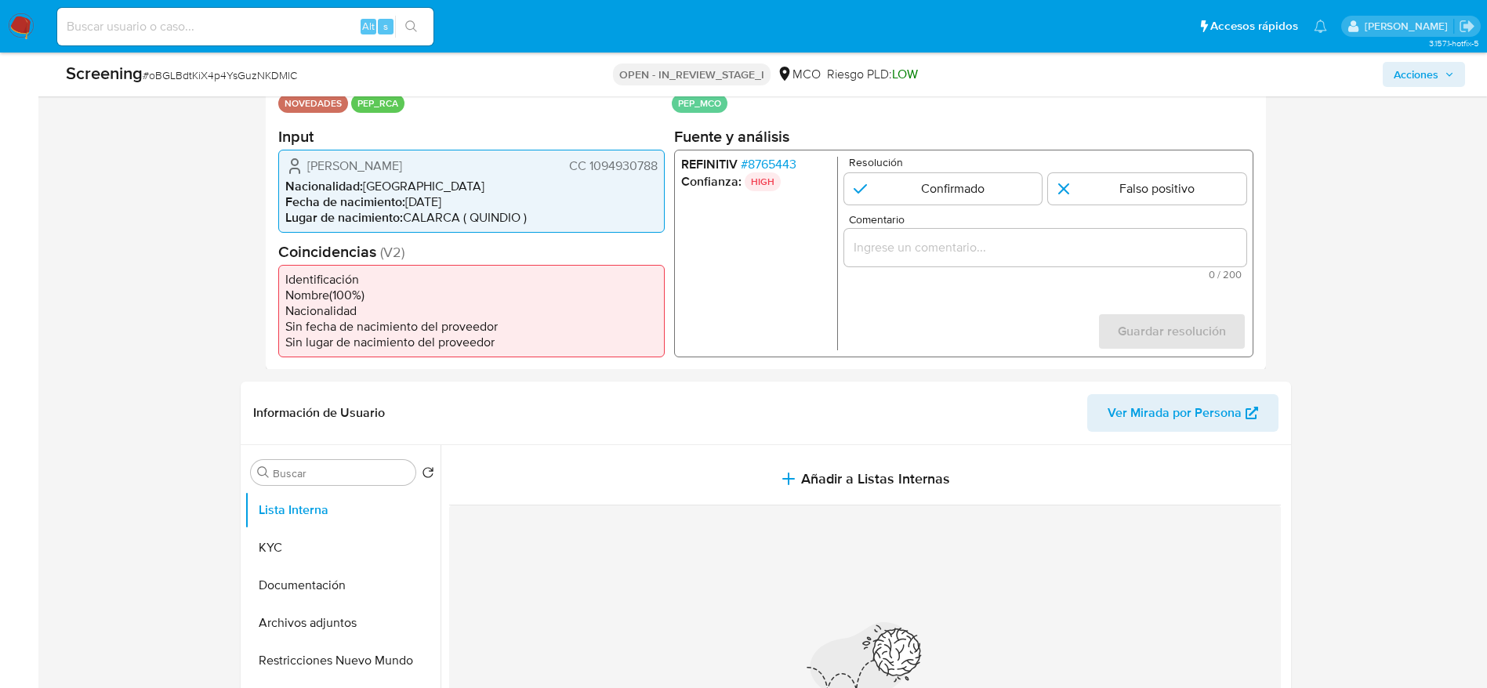
click at [777, 162] on span "# 8765443" at bounding box center [768, 164] width 56 height 16
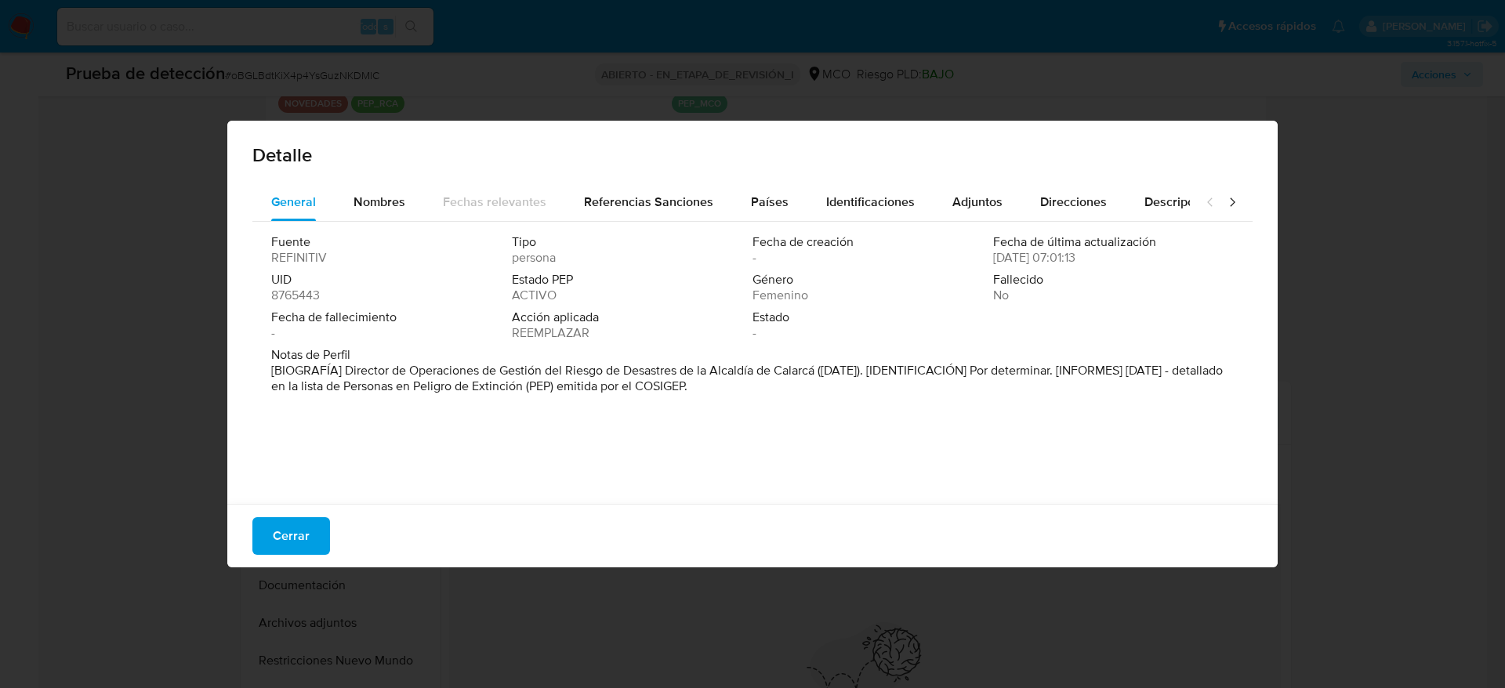
drag, startPoint x: 344, startPoint y: 364, endPoint x: 818, endPoint y: 373, distance: 474.2
click at [818, 373] on font "[BIOGRAFÍA] Director de Operaciones de Gestión del Riesgo de Desastres de la Al…" at bounding box center [746, 378] width 951 height 34
click at [317, 522] on button "Cerrar" at bounding box center [291, 536] width 78 height 38
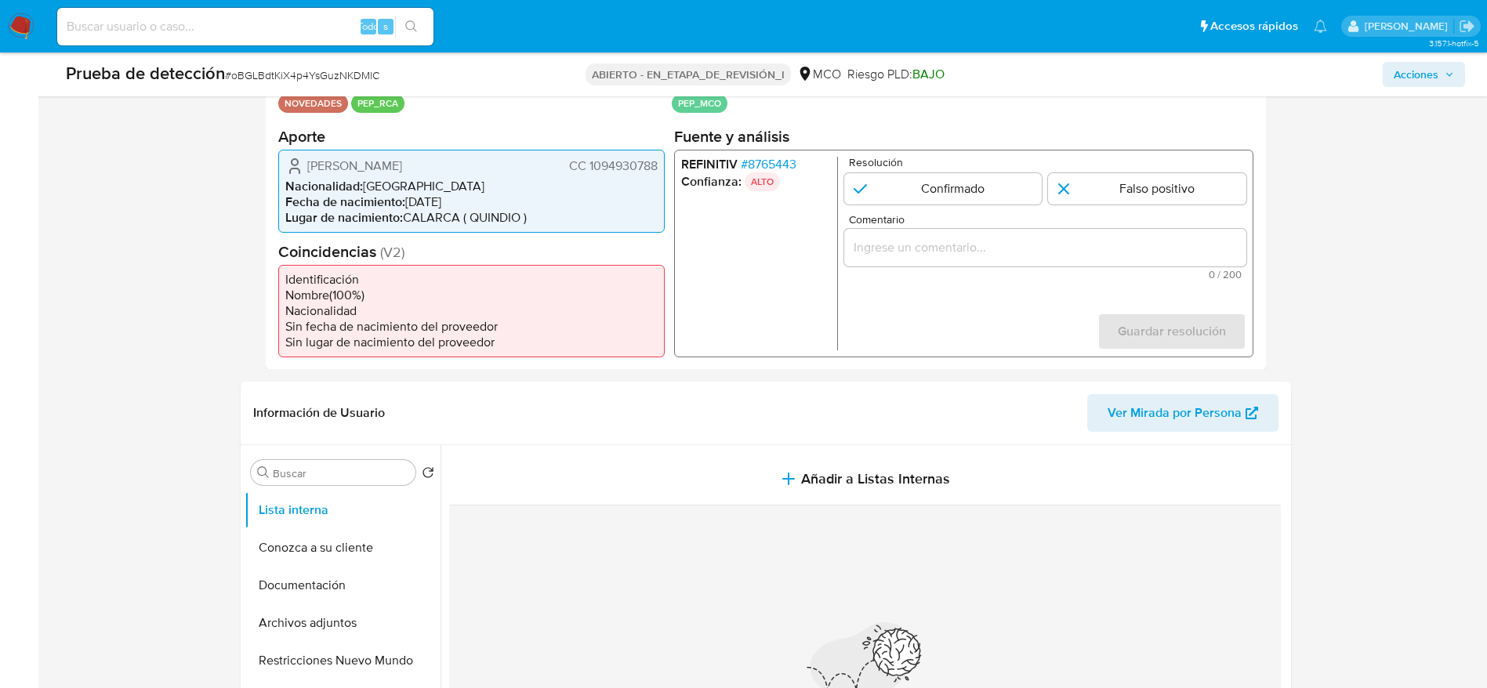
drag, startPoint x: 889, startPoint y: 193, endPoint x: 896, endPoint y: 206, distance: 14.7
click at [887, 191] on input "1 de 1" at bounding box center [942, 187] width 198 height 31
radio input "true"
click at [935, 258] on div "1 de 1" at bounding box center [1044, 247] width 402 height 38
click at [933, 259] on div "1 de 1" at bounding box center [1044, 247] width 402 height 38
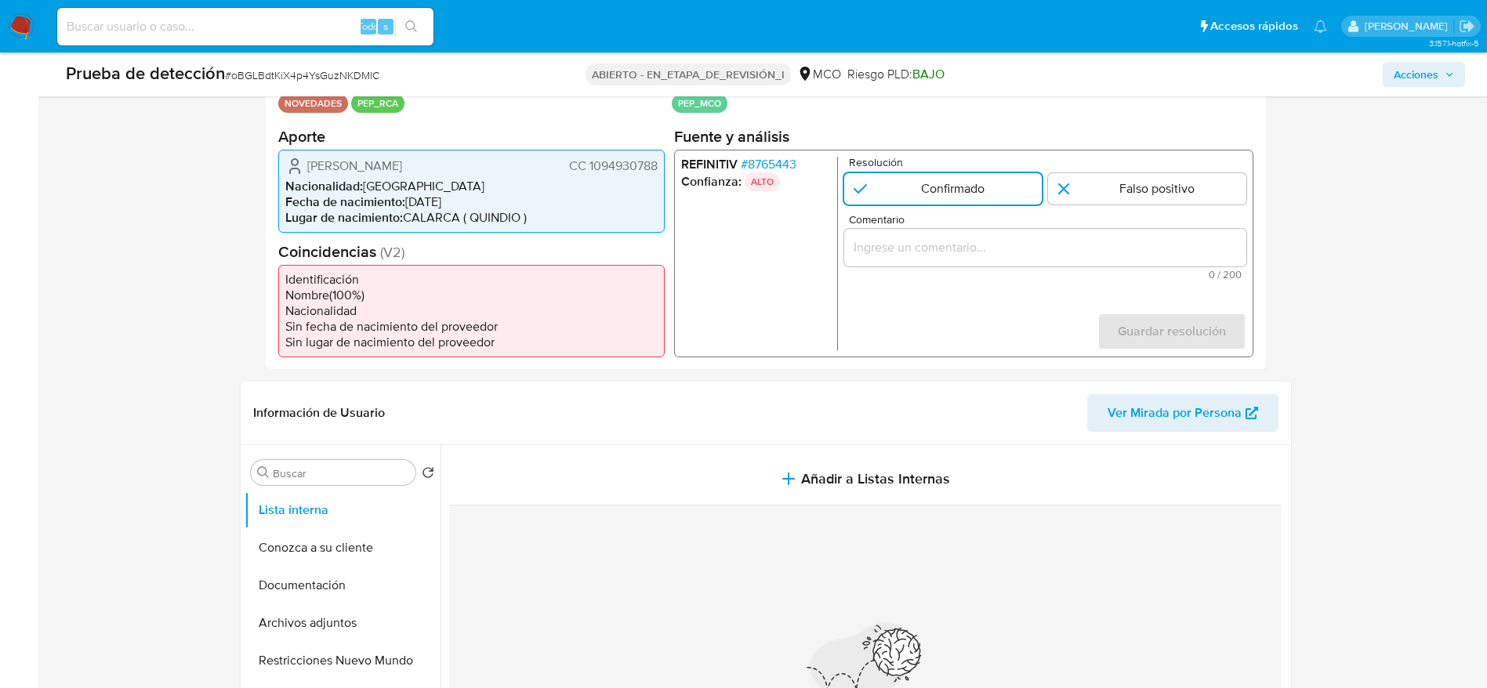
click at [933, 258] on div "1 de 1" at bounding box center [1044, 247] width 402 height 38
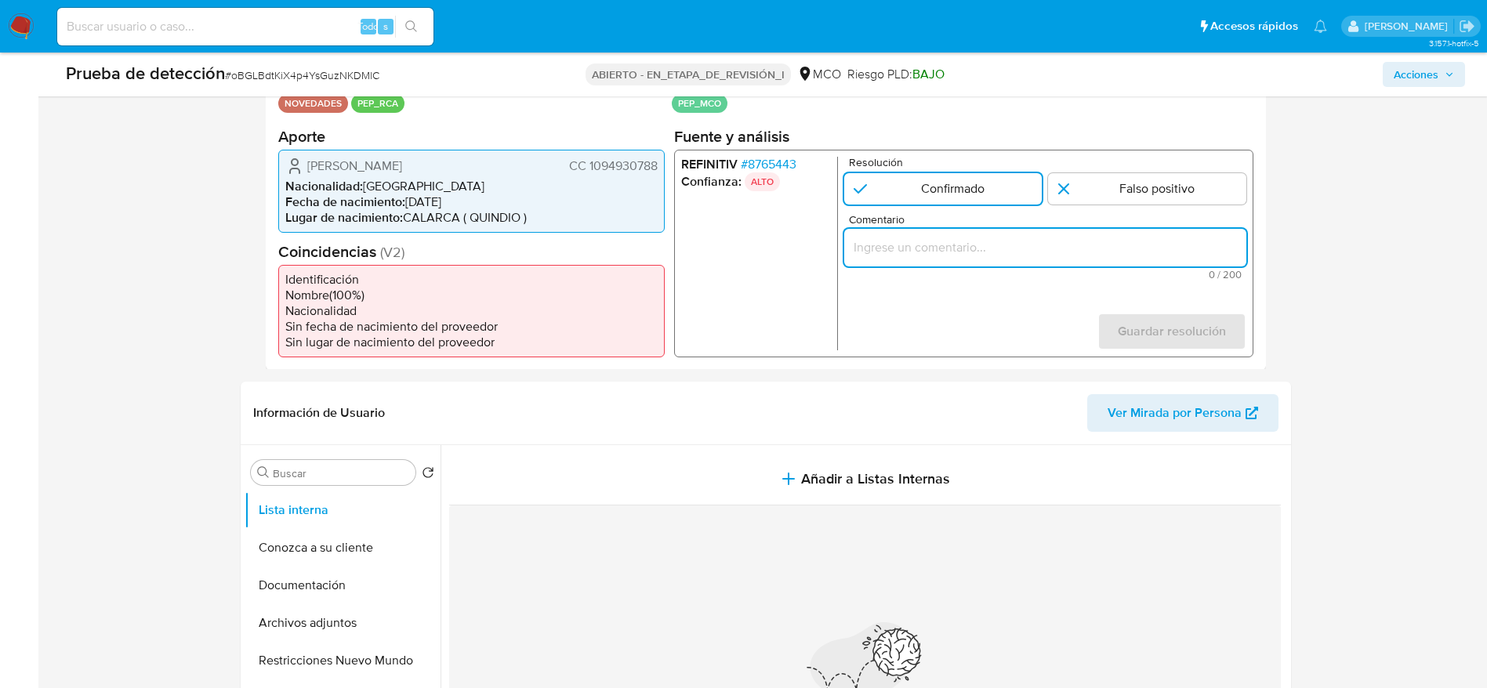
click at [918, 247] on input "Comentario" at bounding box center [1044, 247] width 402 height 20
paste input "Usuario [PERSON_NAME]. Se desempeña como Director de Operaciones de Gestión del…"
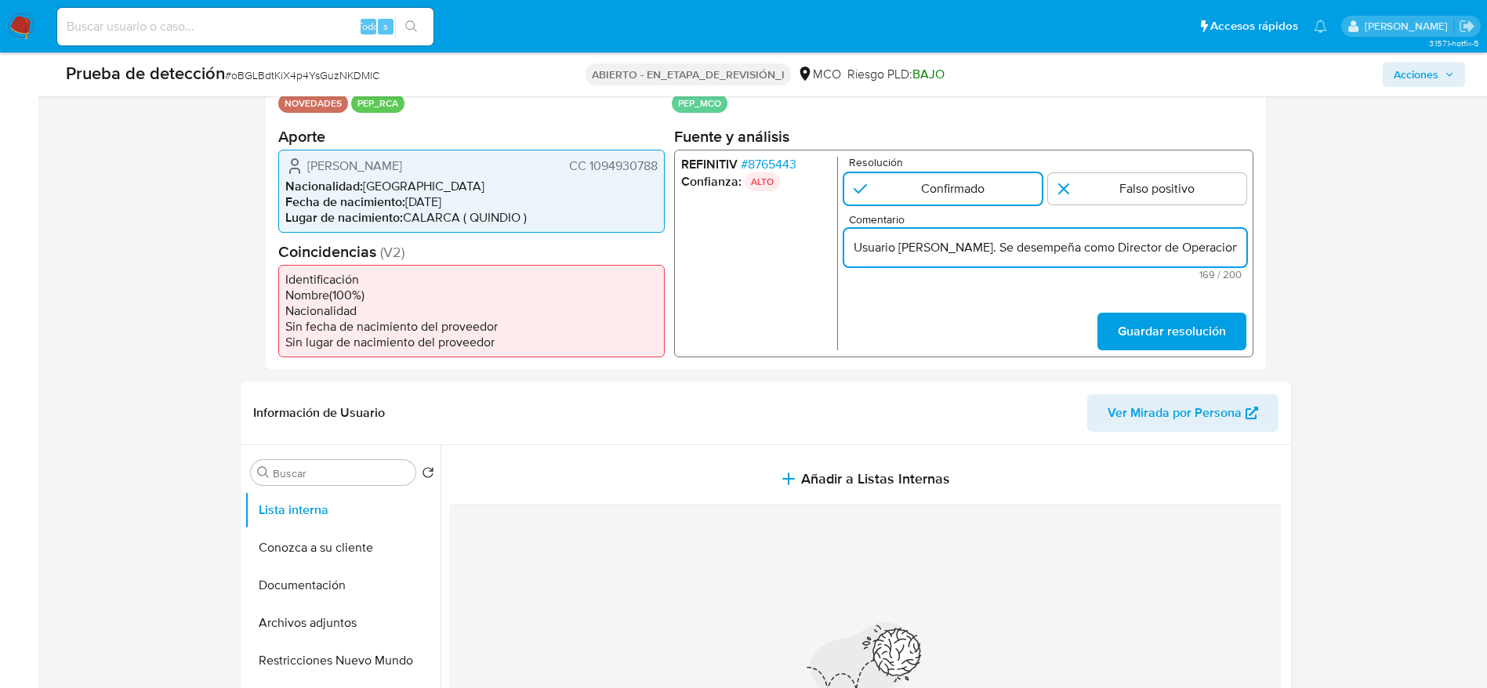
scroll to position [0, 584]
type input "Usuario [PERSON_NAME]. Se desempeña como Director de Operaciones de Gestión del…"
click at [1160, 321] on span "Guardar resolución" at bounding box center [1171, 330] width 108 height 34
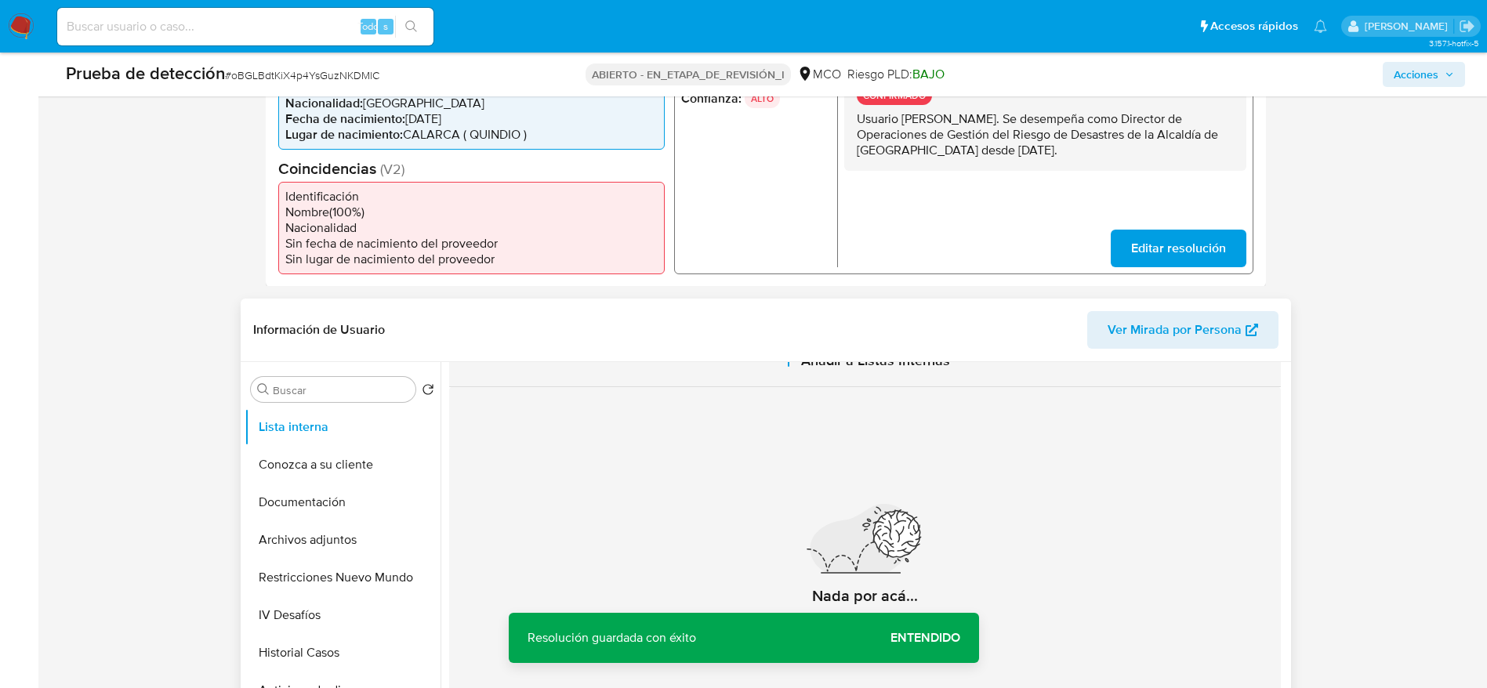
scroll to position [470, 0]
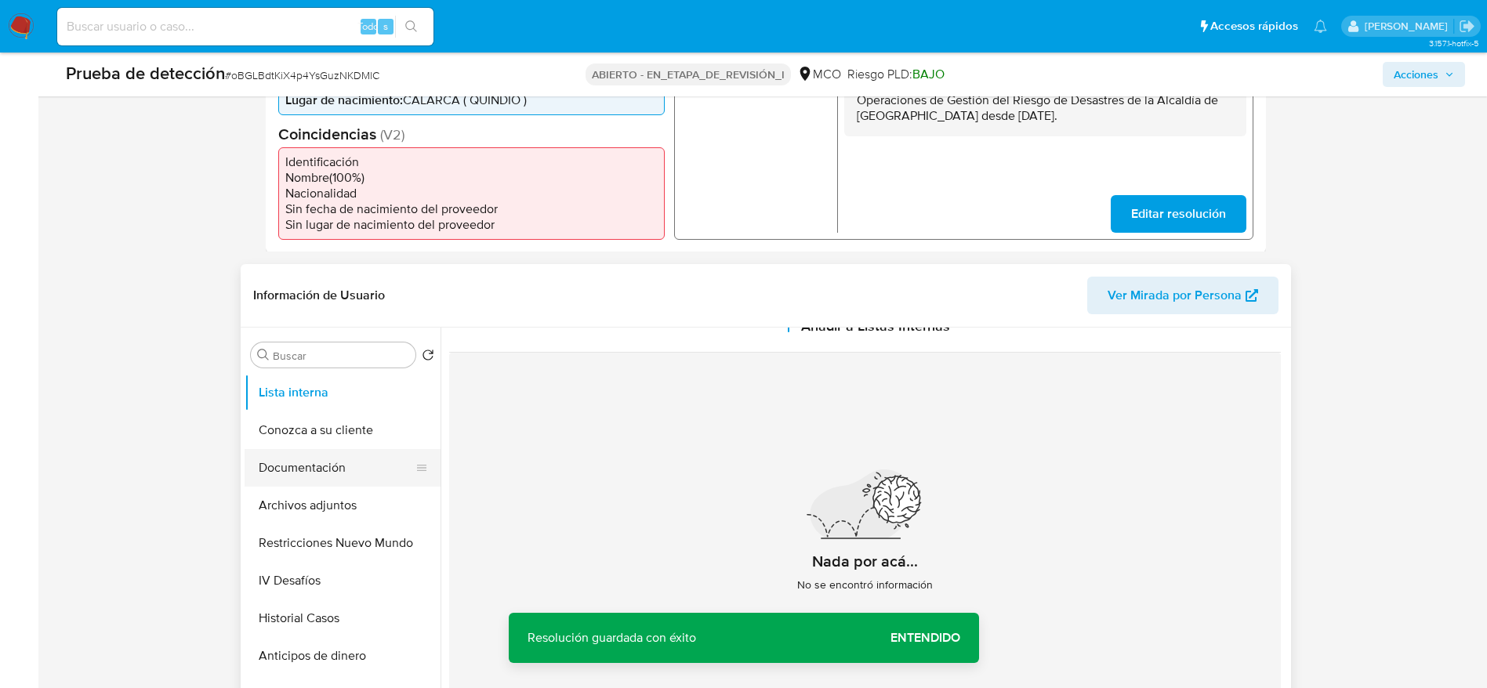
click at [340, 468] on button "Documentación" at bounding box center [335, 468] width 183 height 38
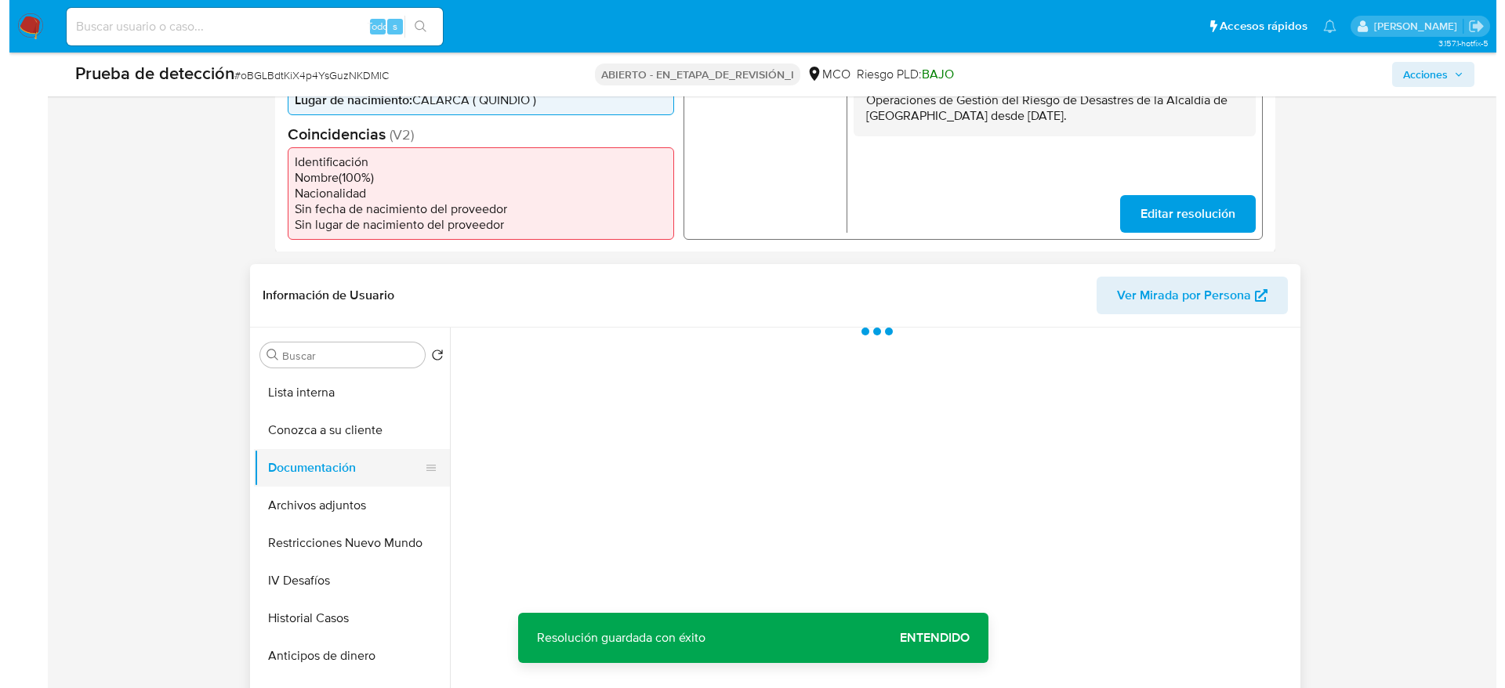
scroll to position [0, 0]
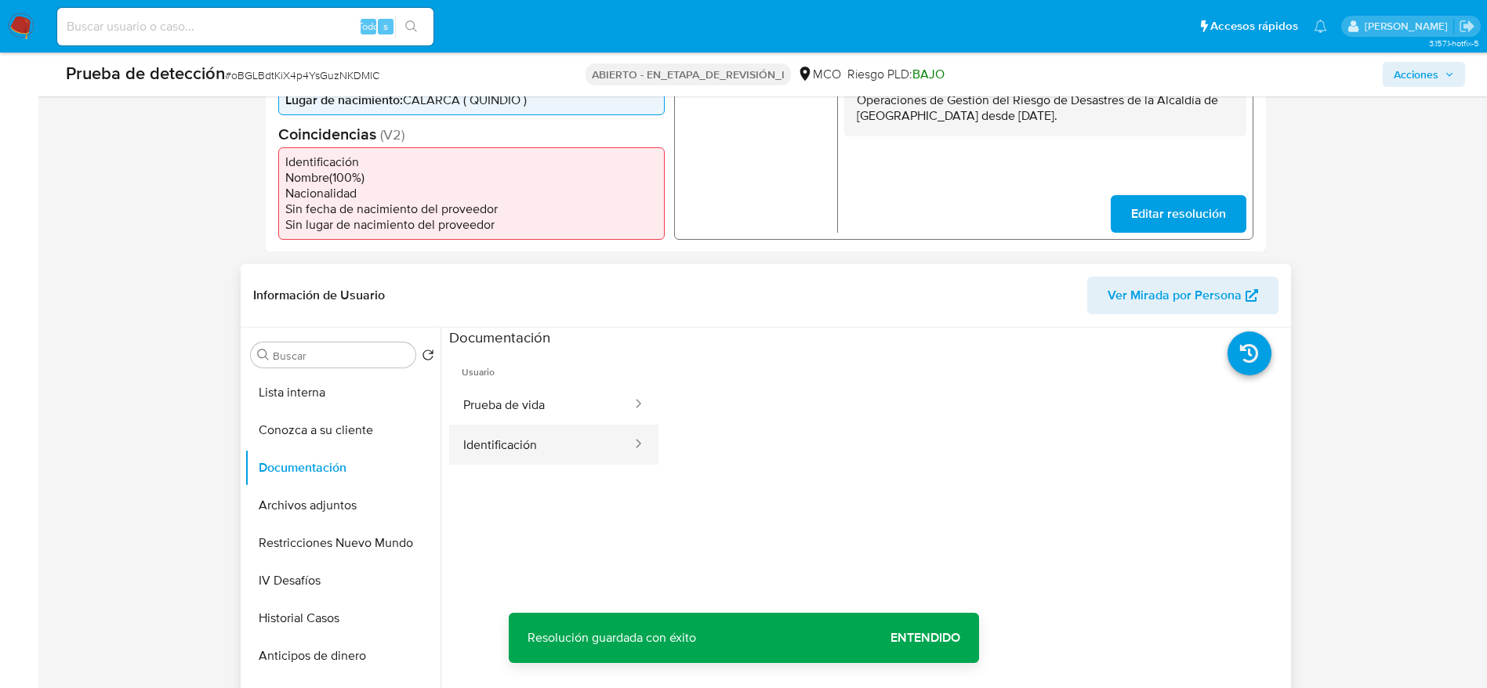
click at [549, 439] on button "Identificación" at bounding box center [541, 445] width 184 height 40
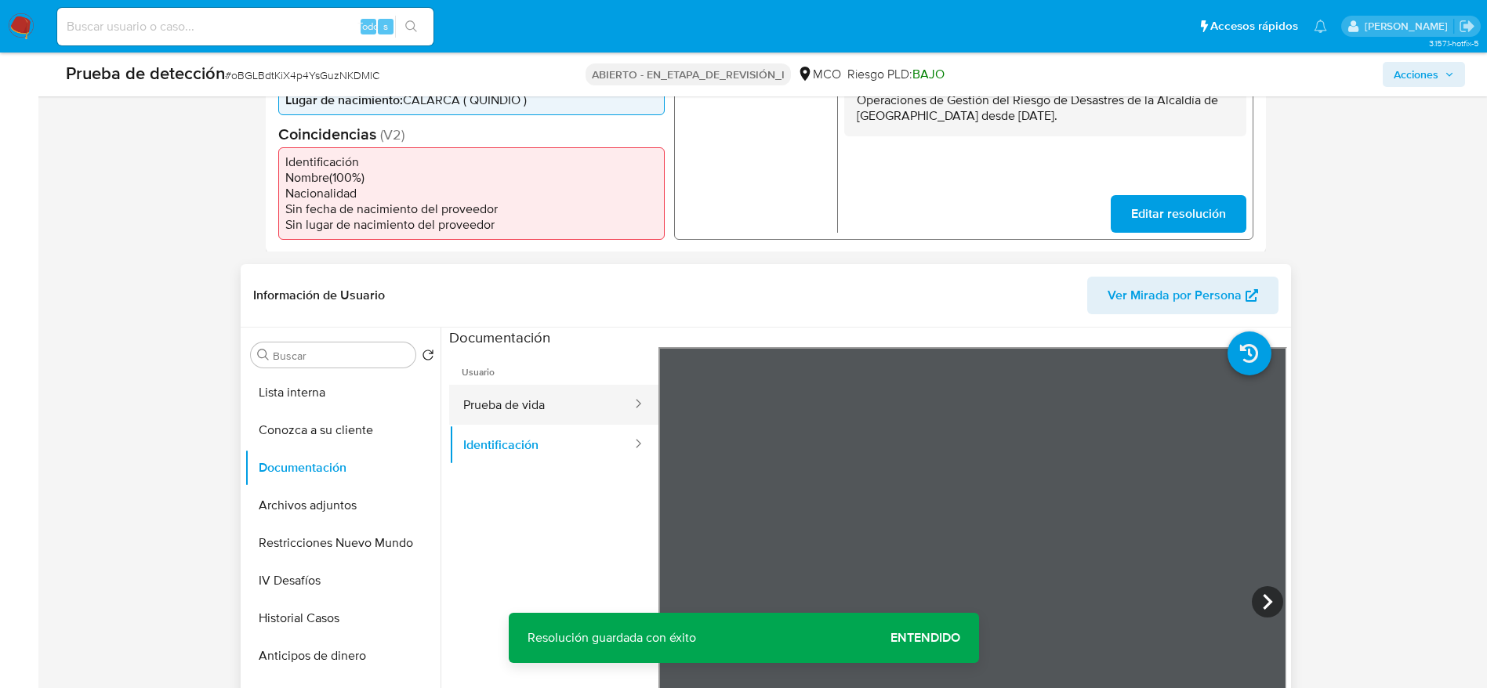
click at [512, 403] on button "Prueba de vida" at bounding box center [541, 405] width 184 height 40
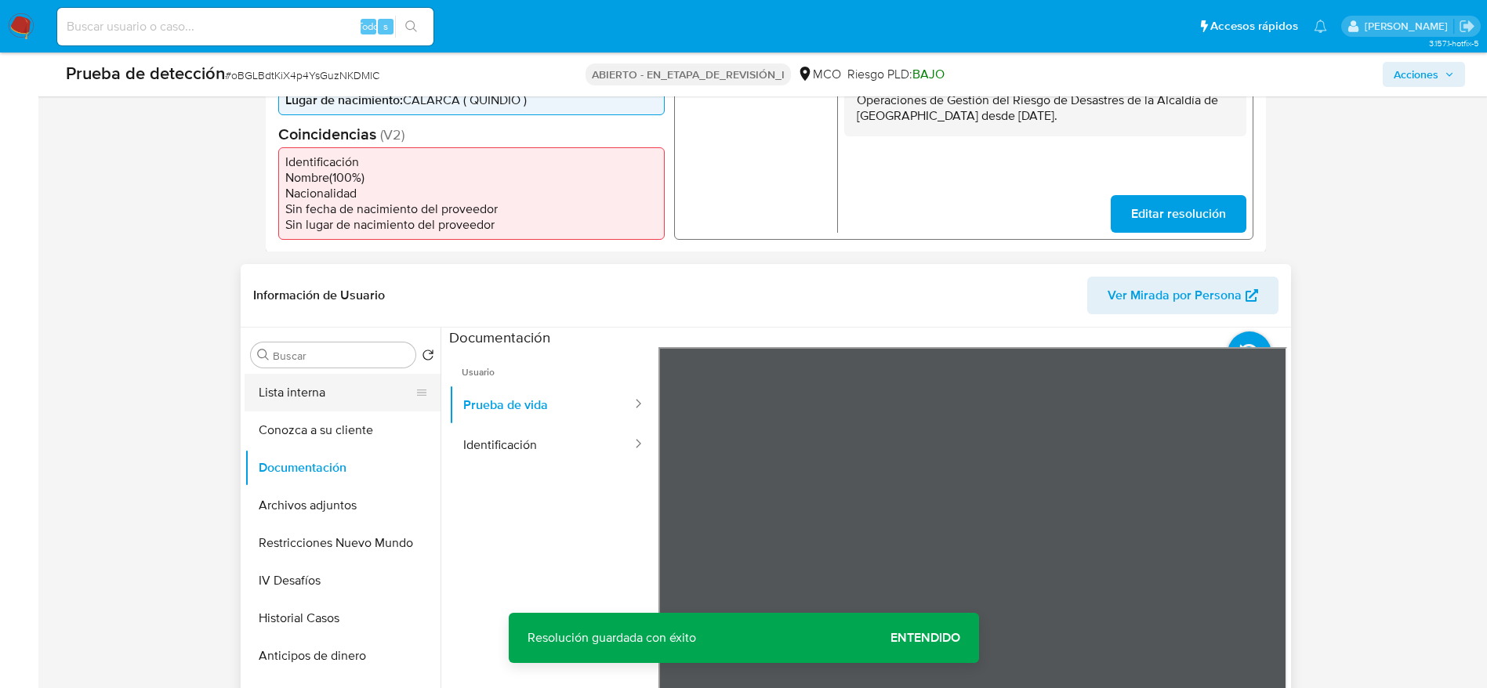
click at [352, 398] on button "Lista interna" at bounding box center [335, 393] width 183 height 38
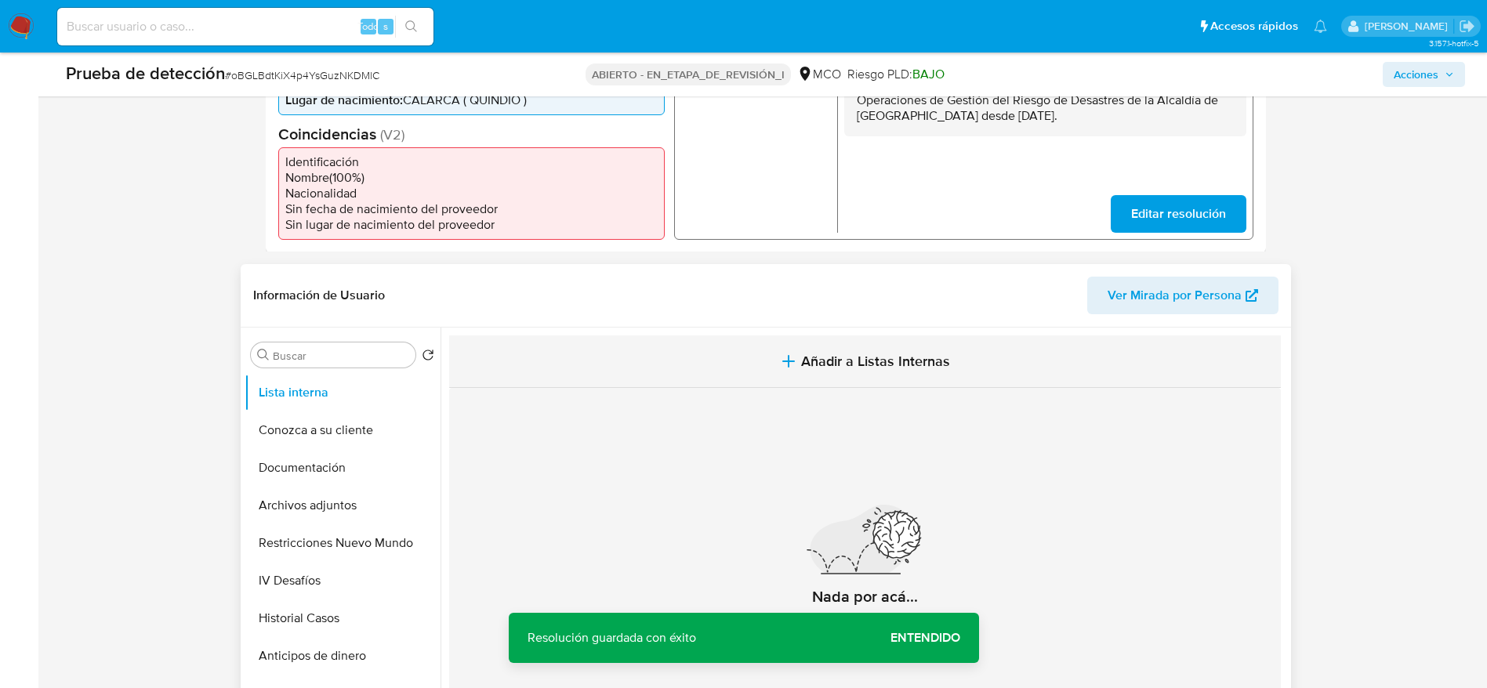
click at [870, 338] on button "Añadir a Listas Internas" at bounding box center [864, 361] width 831 height 53
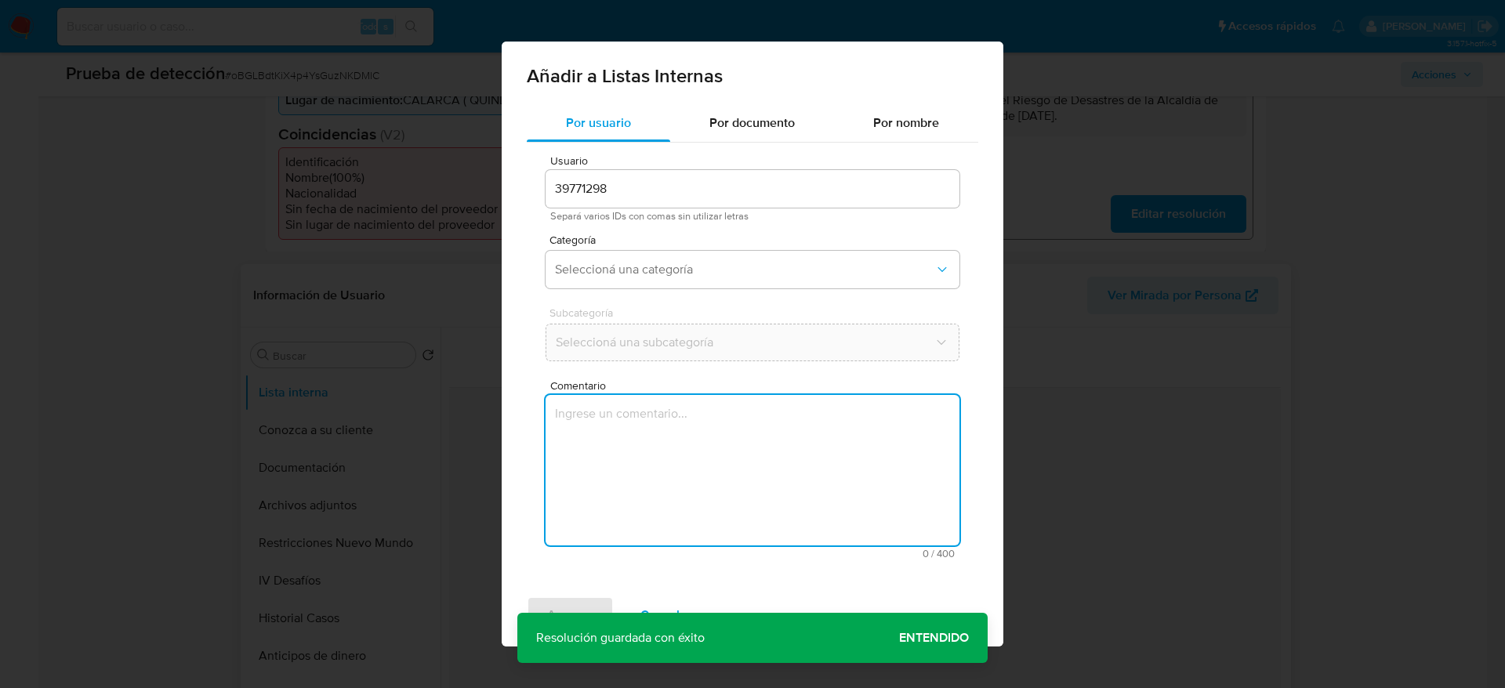
click at [876, 517] on textarea "Comentario" at bounding box center [752, 470] width 414 height 150
type textarea "Usuario Jenny Alexandra Aristizabal Velez. Se desempeña como Director de Operac…"
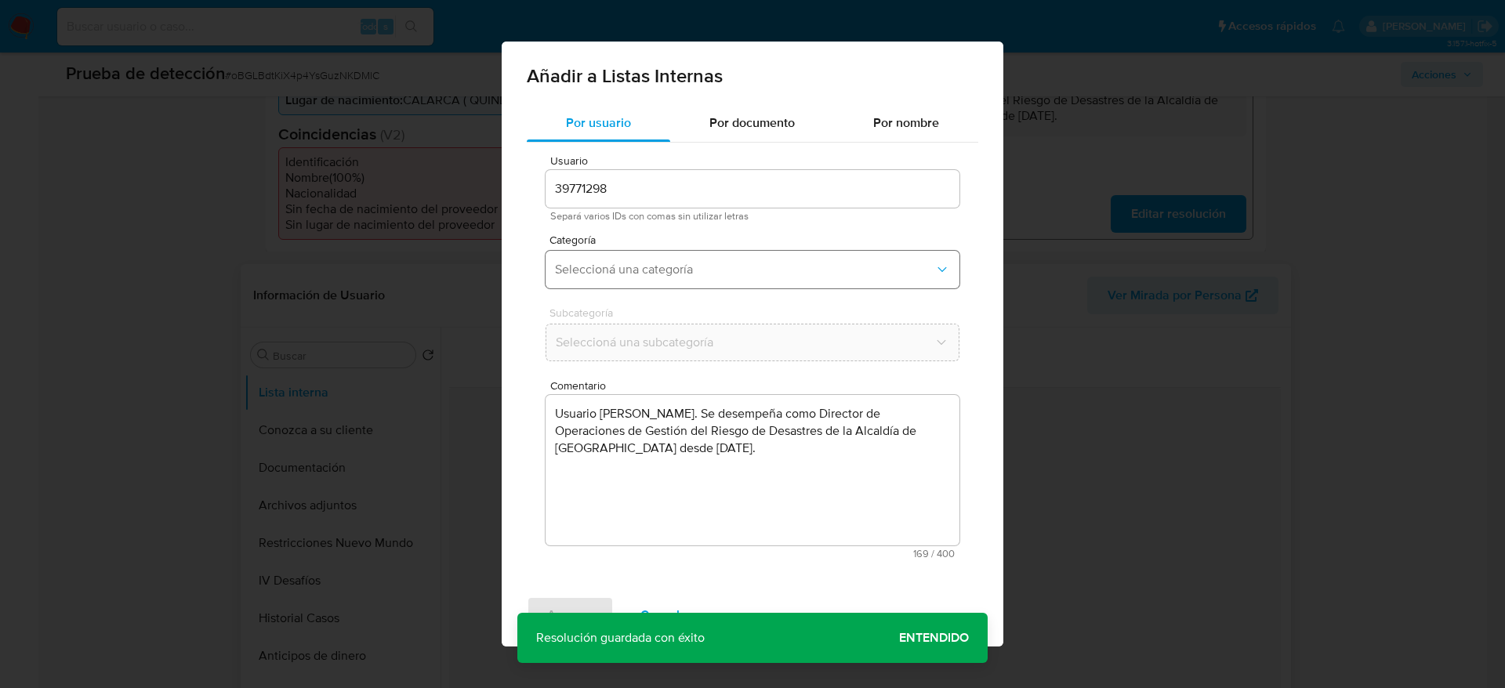
click at [719, 271] on span "Seleccioná una categoría" at bounding box center [744, 270] width 379 height 16
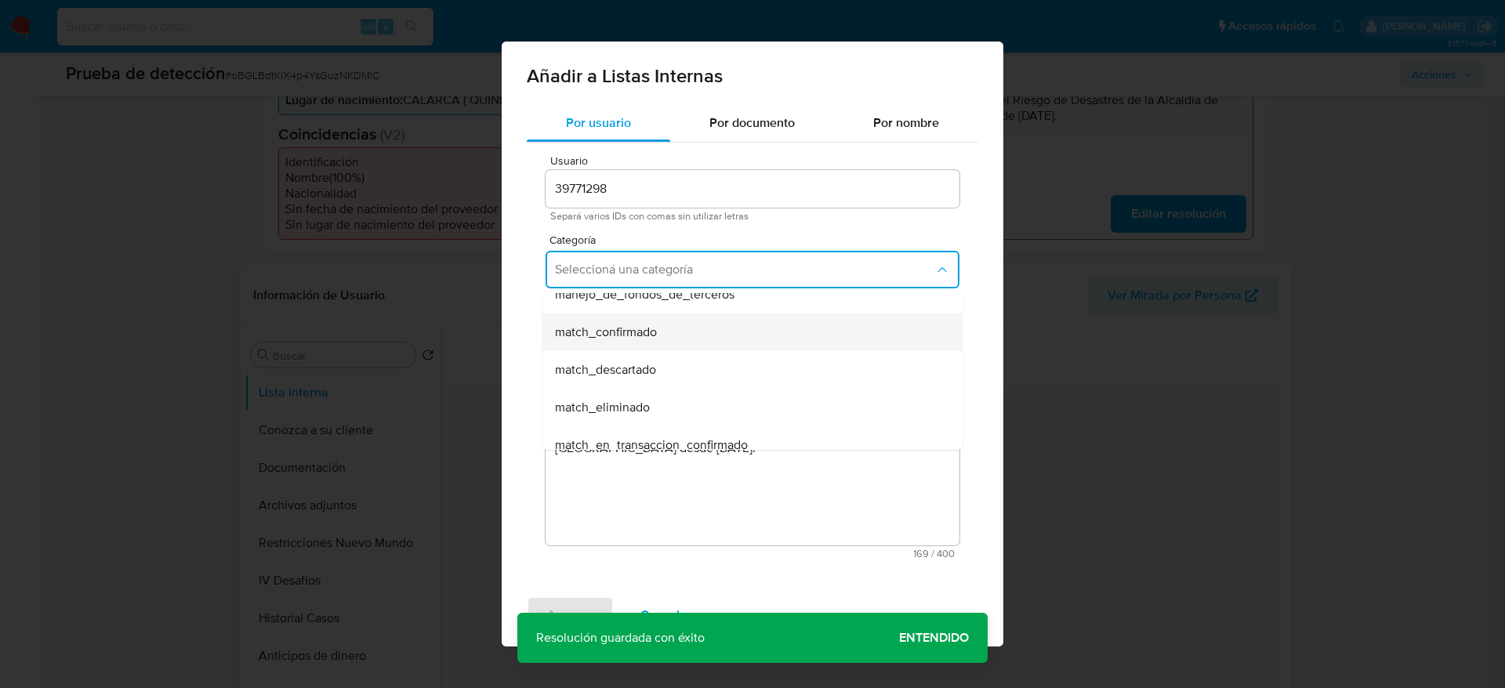
scroll to position [118, 0]
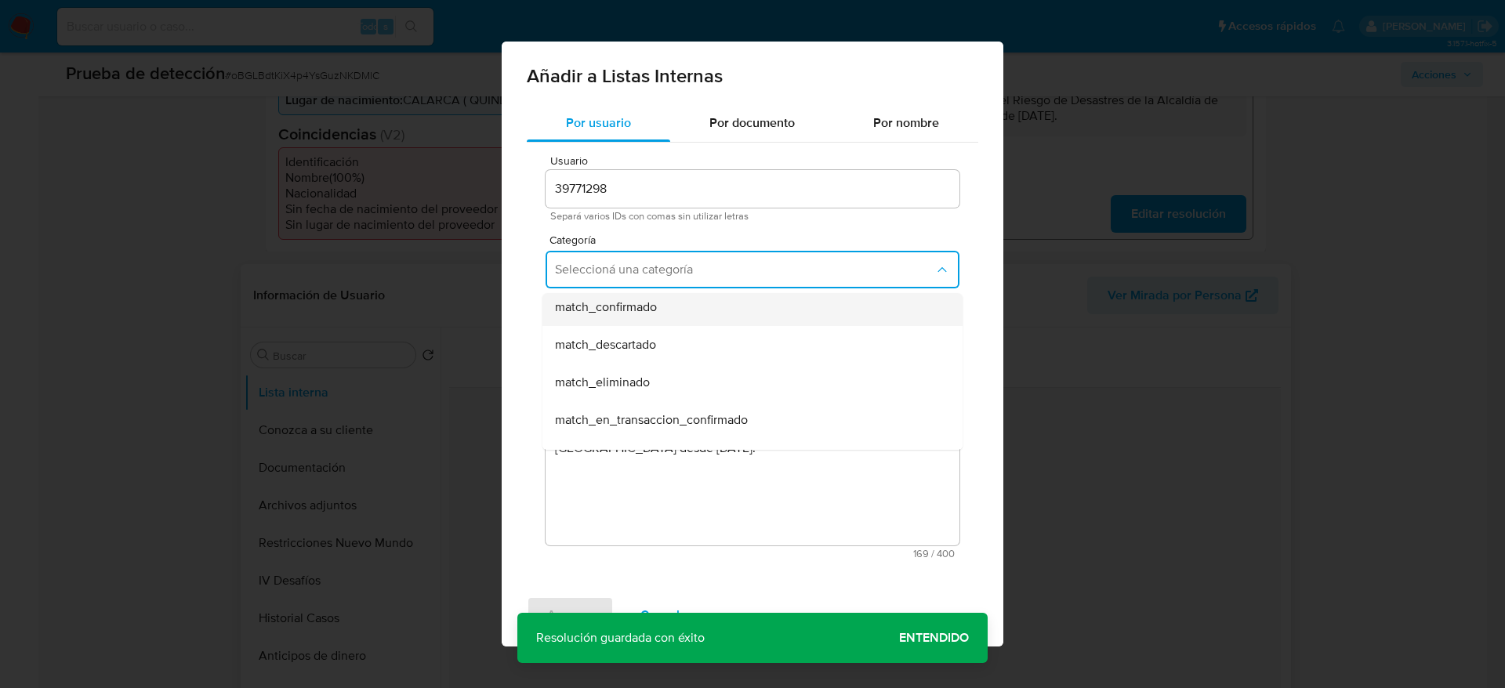
click at [661, 313] on div "match_confirmado" at bounding box center [748, 307] width 386 height 38
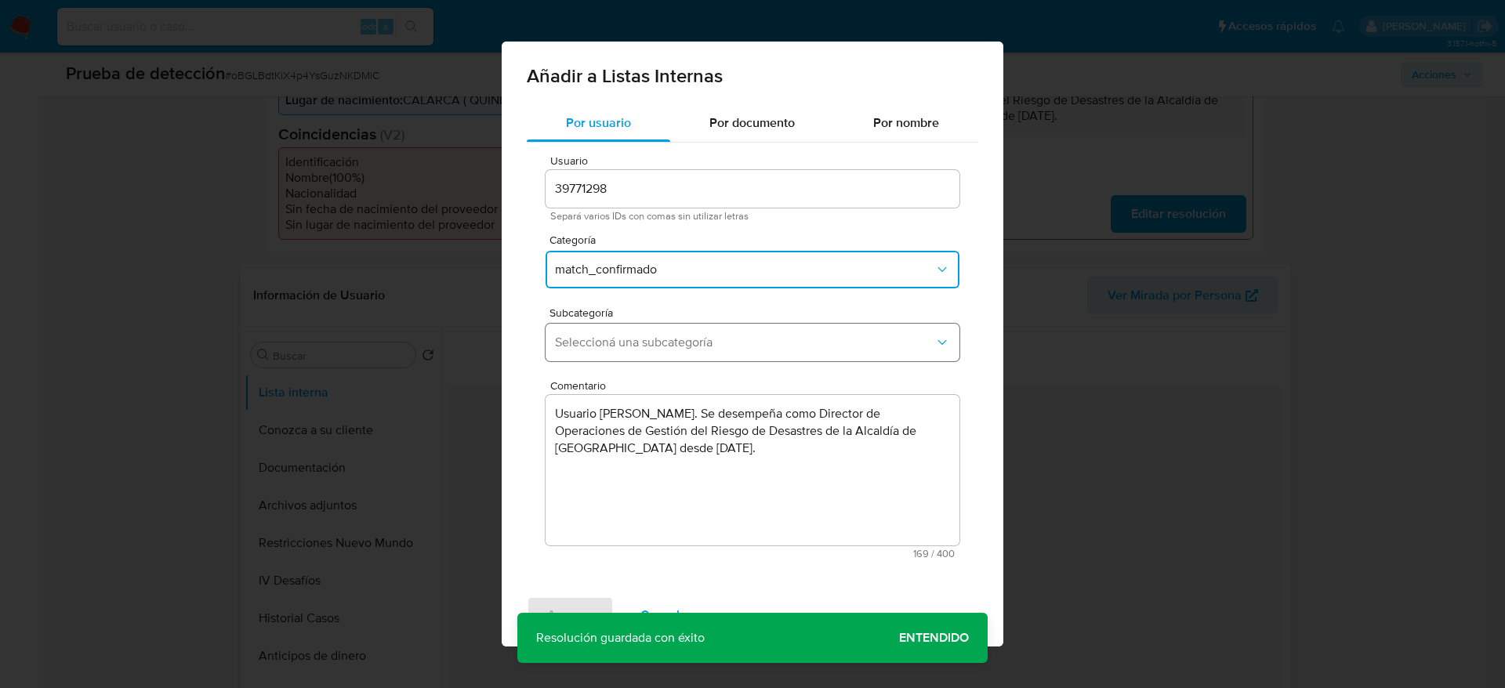
click at [663, 327] on button "Seleccioná una subcategoría" at bounding box center [752, 343] width 414 height 38
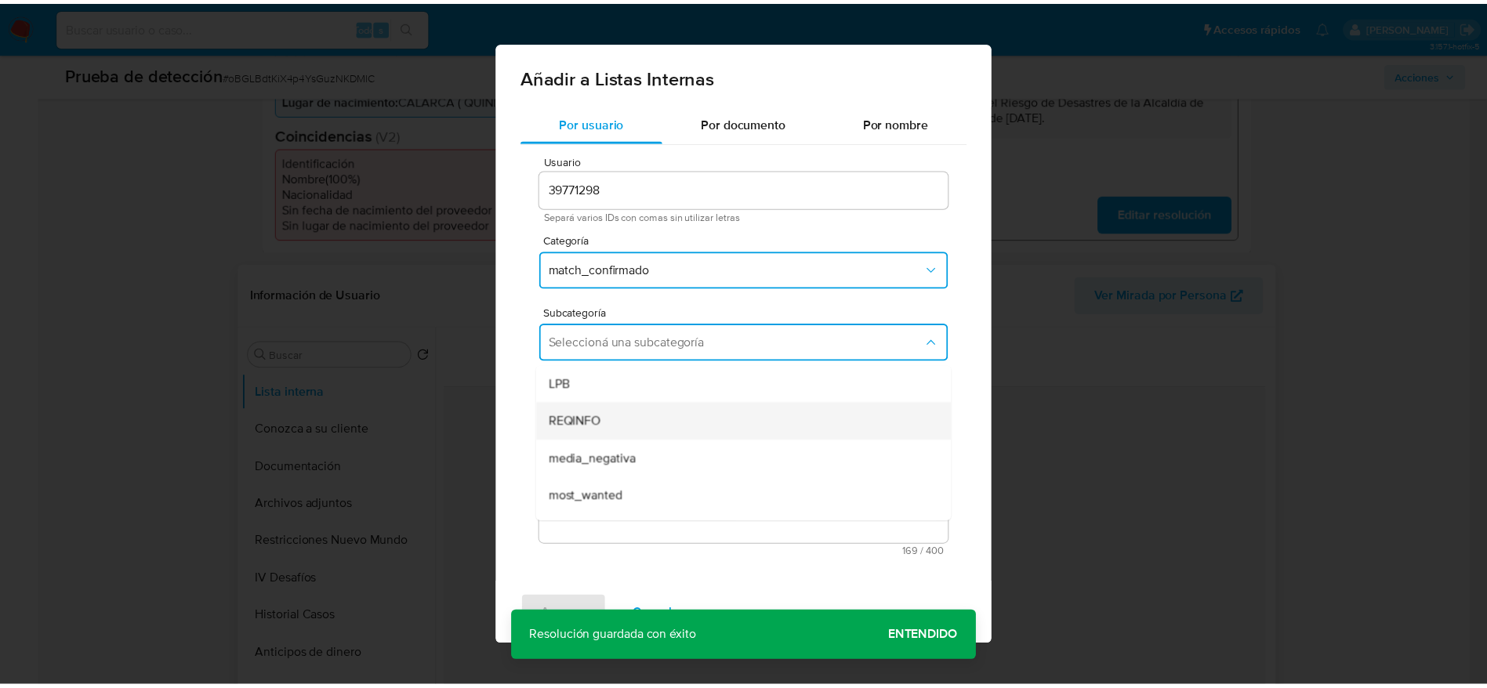
scroll to position [107, 0]
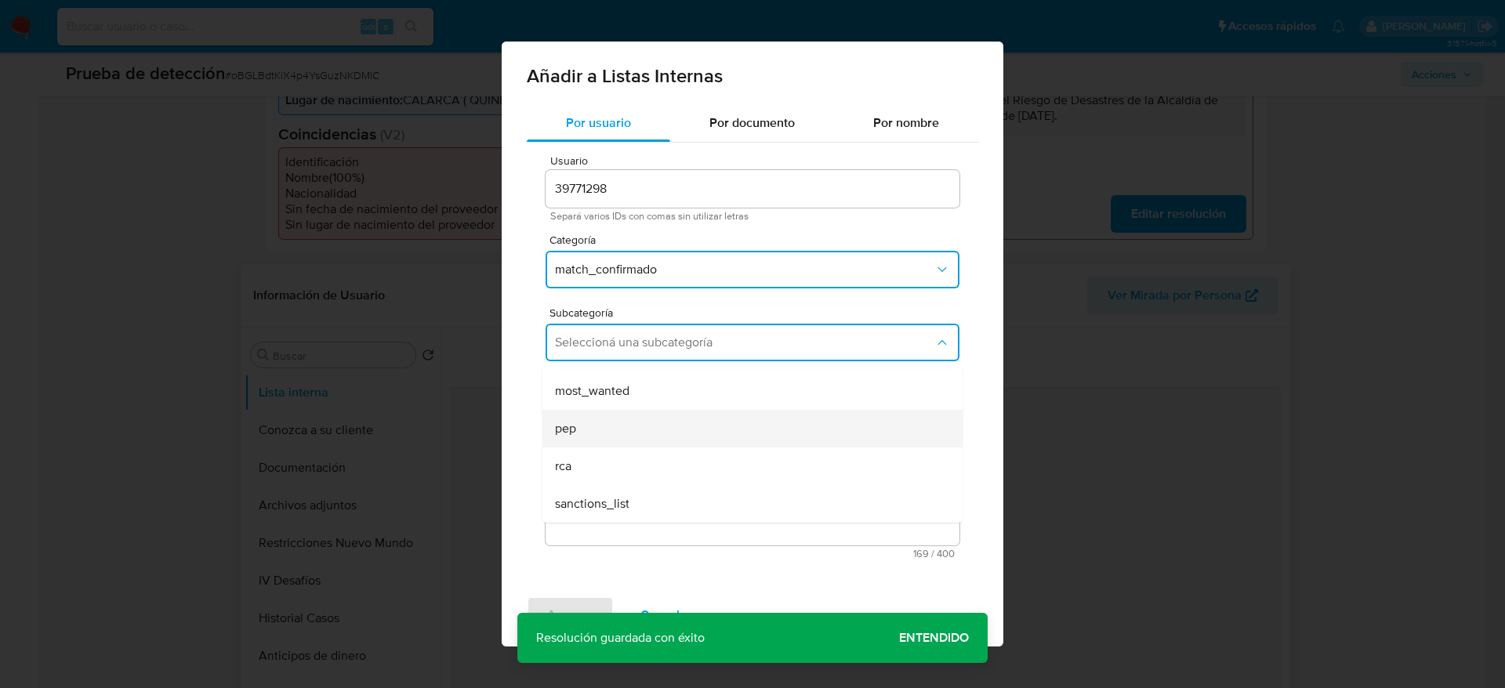
click at [609, 411] on div "pep" at bounding box center [748, 429] width 386 height 38
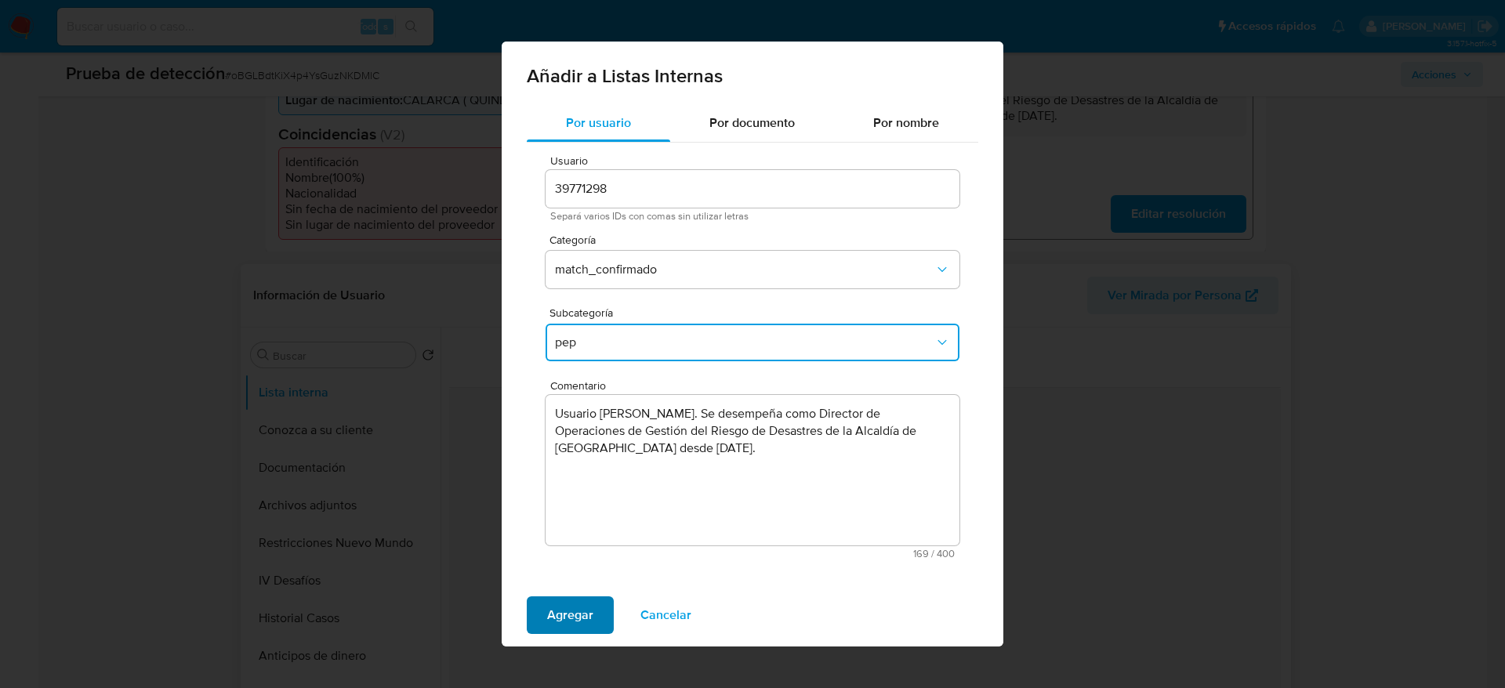
click at [572, 607] on span "Agregar" at bounding box center [570, 615] width 46 height 34
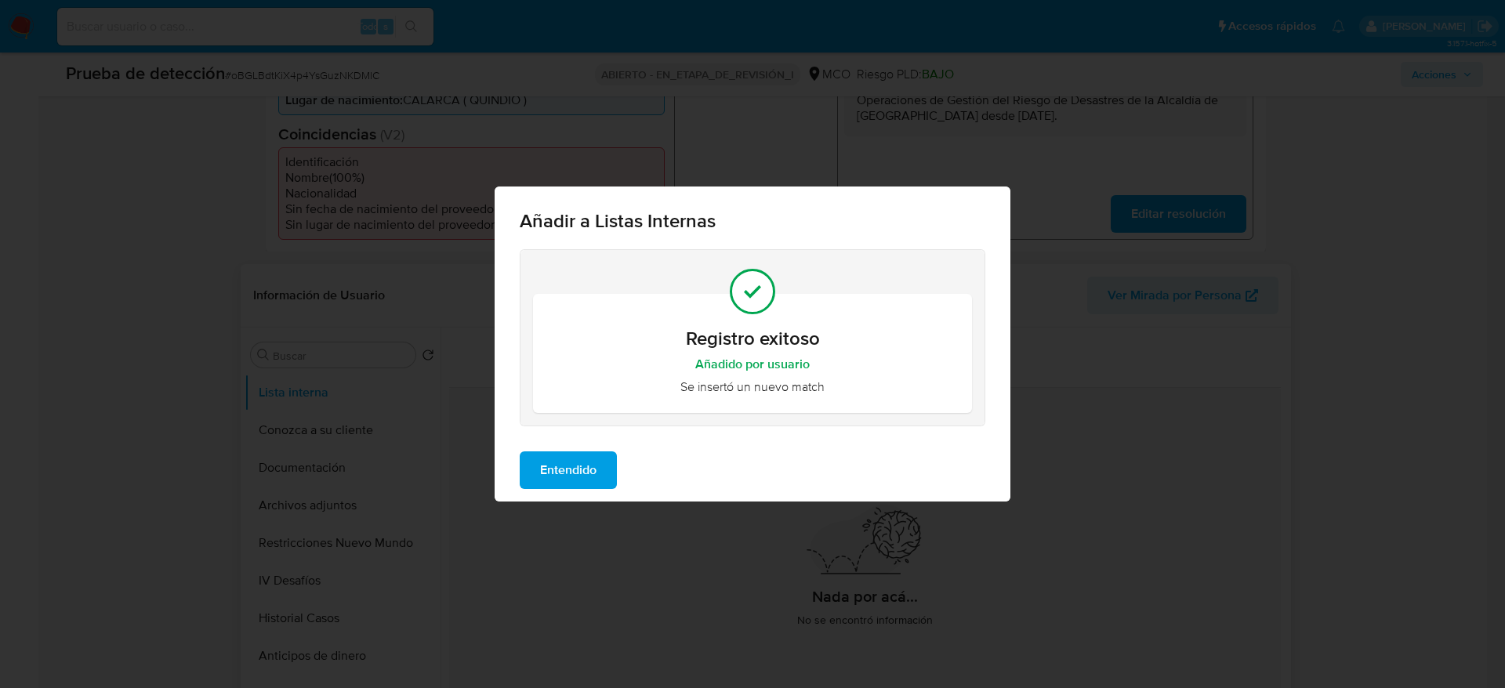
click at [574, 453] on span "Entendido" at bounding box center [568, 470] width 56 height 34
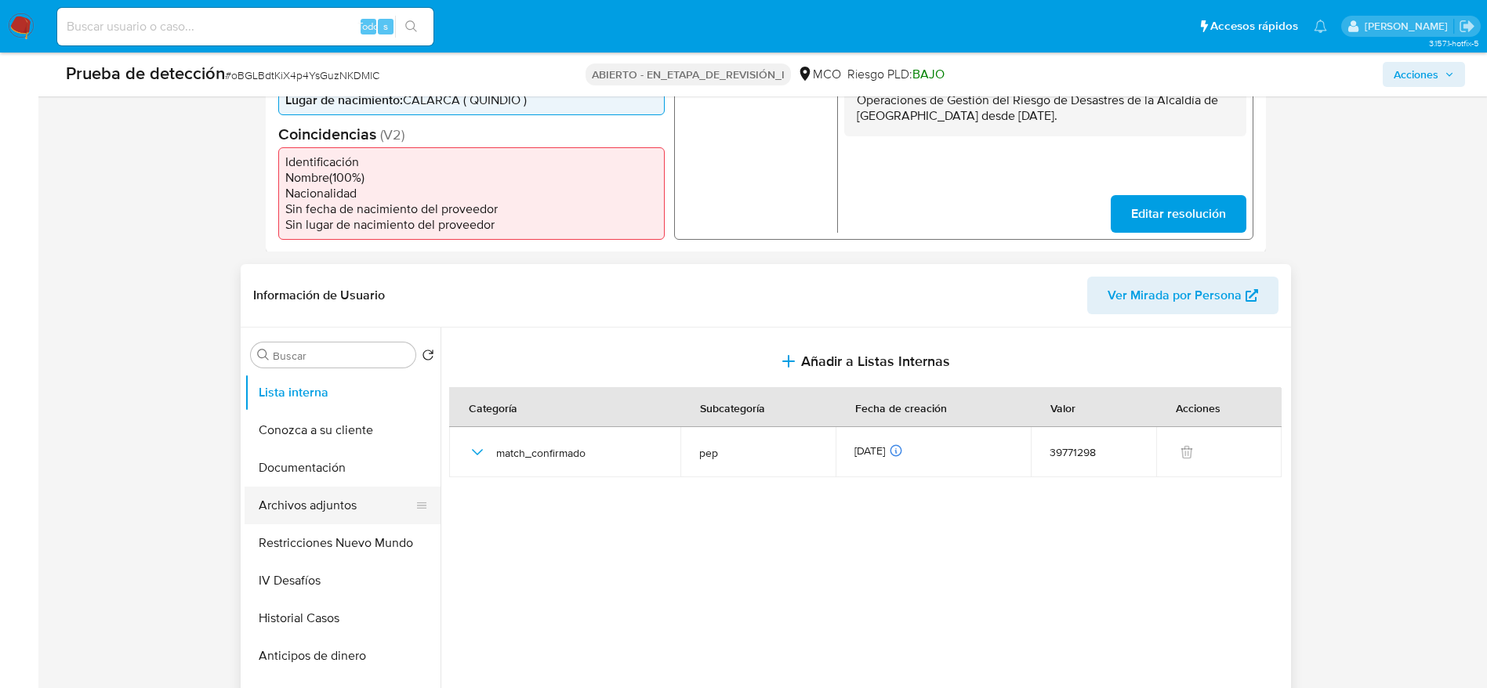
click at [355, 501] on button "Archivos adjuntos" at bounding box center [335, 506] width 183 height 38
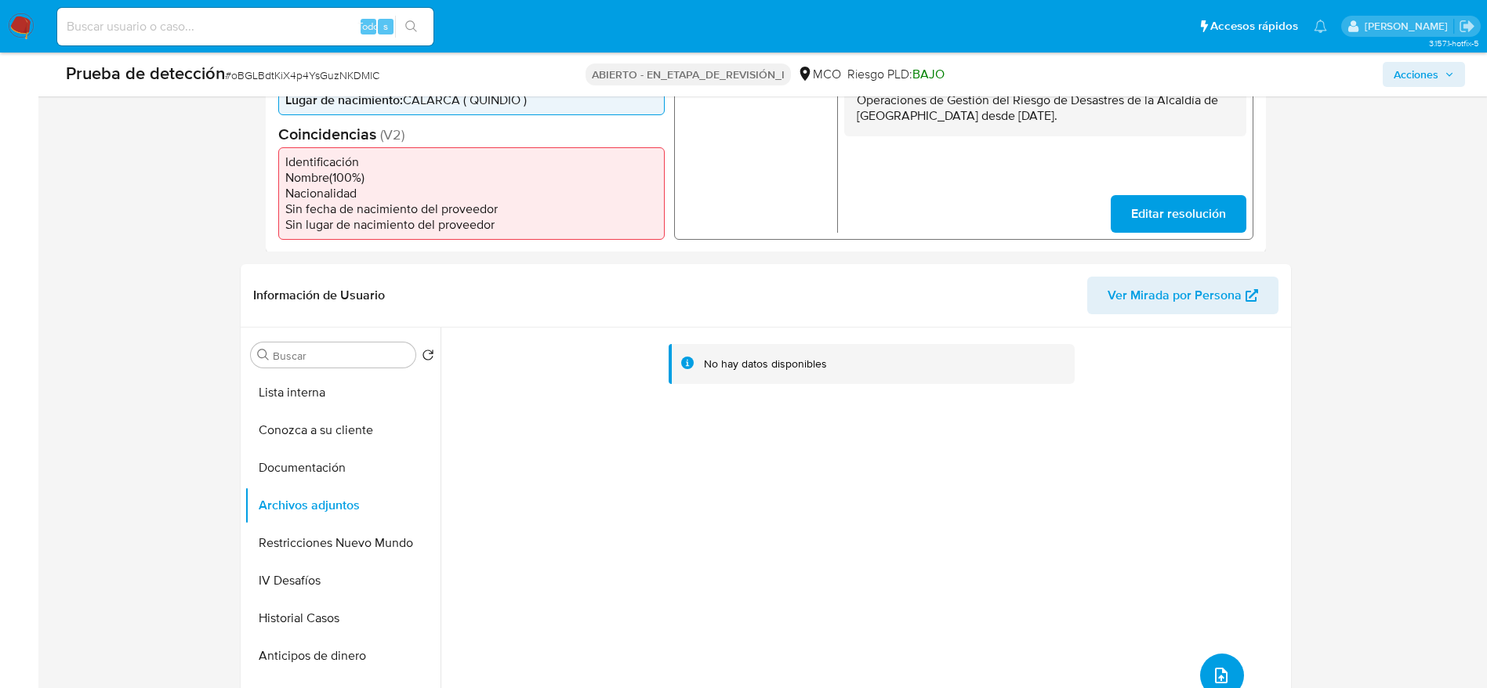
click at [1215, 669] on icon "subir archivo" at bounding box center [1221, 676] width 13 height 16
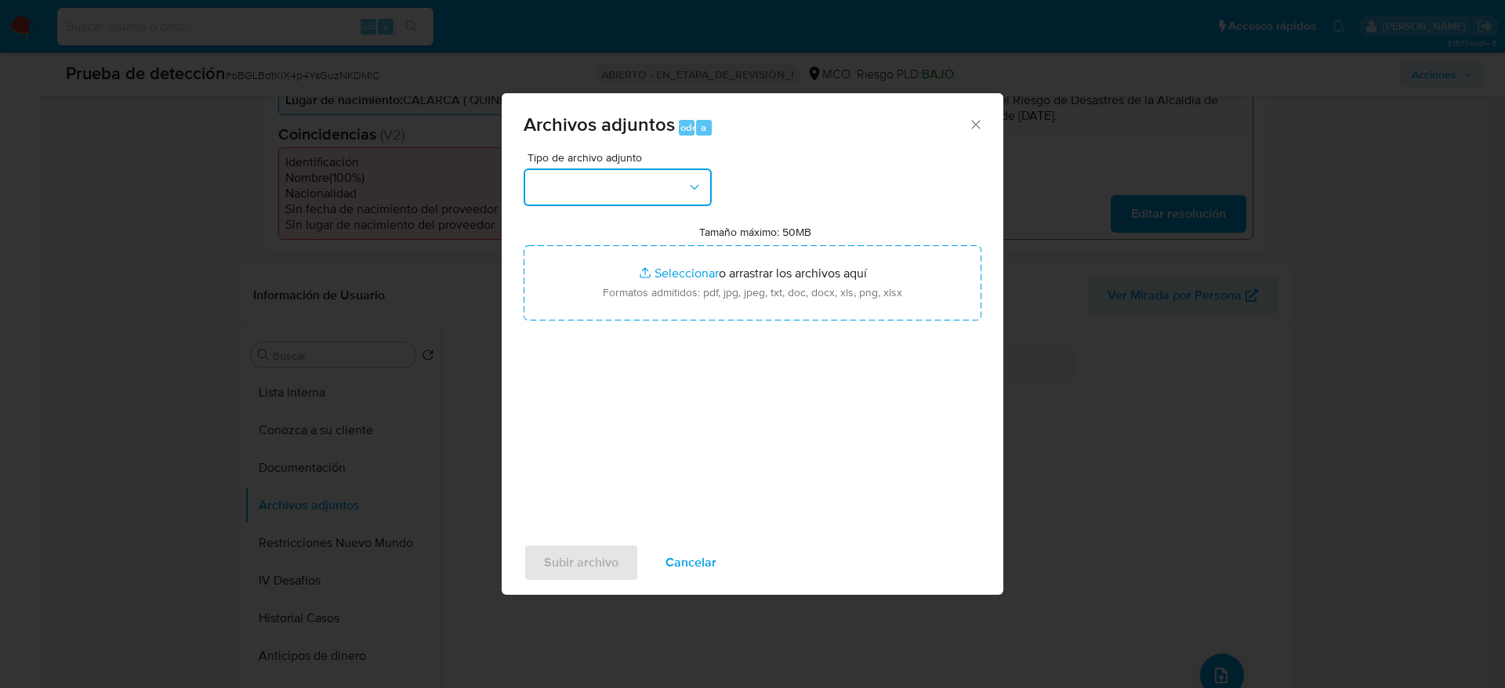
click at [677, 195] on button "button" at bounding box center [617, 187] width 188 height 38
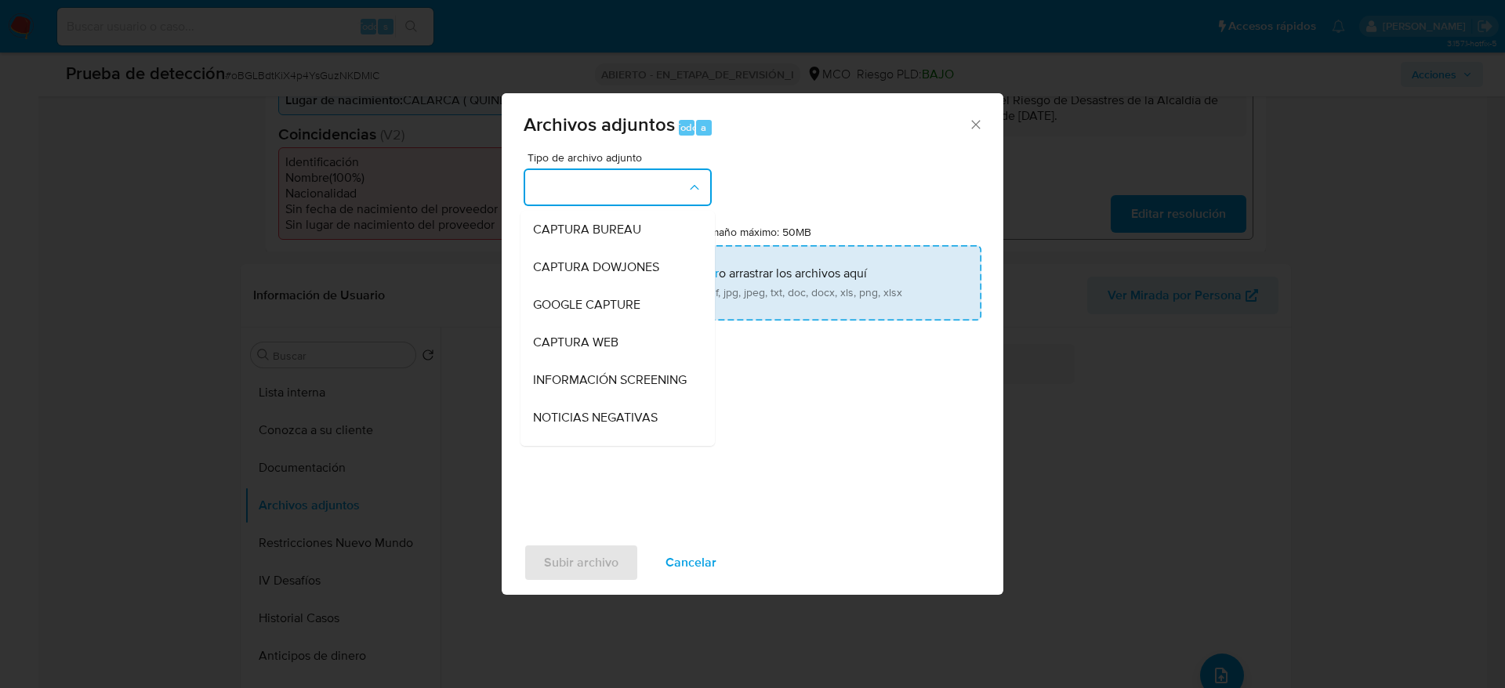
drag, startPoint x: 622, startPoint y: 389, endPoint x: 634, endPoint y: 310, distance: 80.0
click at [621, 378] on span "INFORMACIÓN SCREENING" at bounding box center [610, 380] width 154 height 16
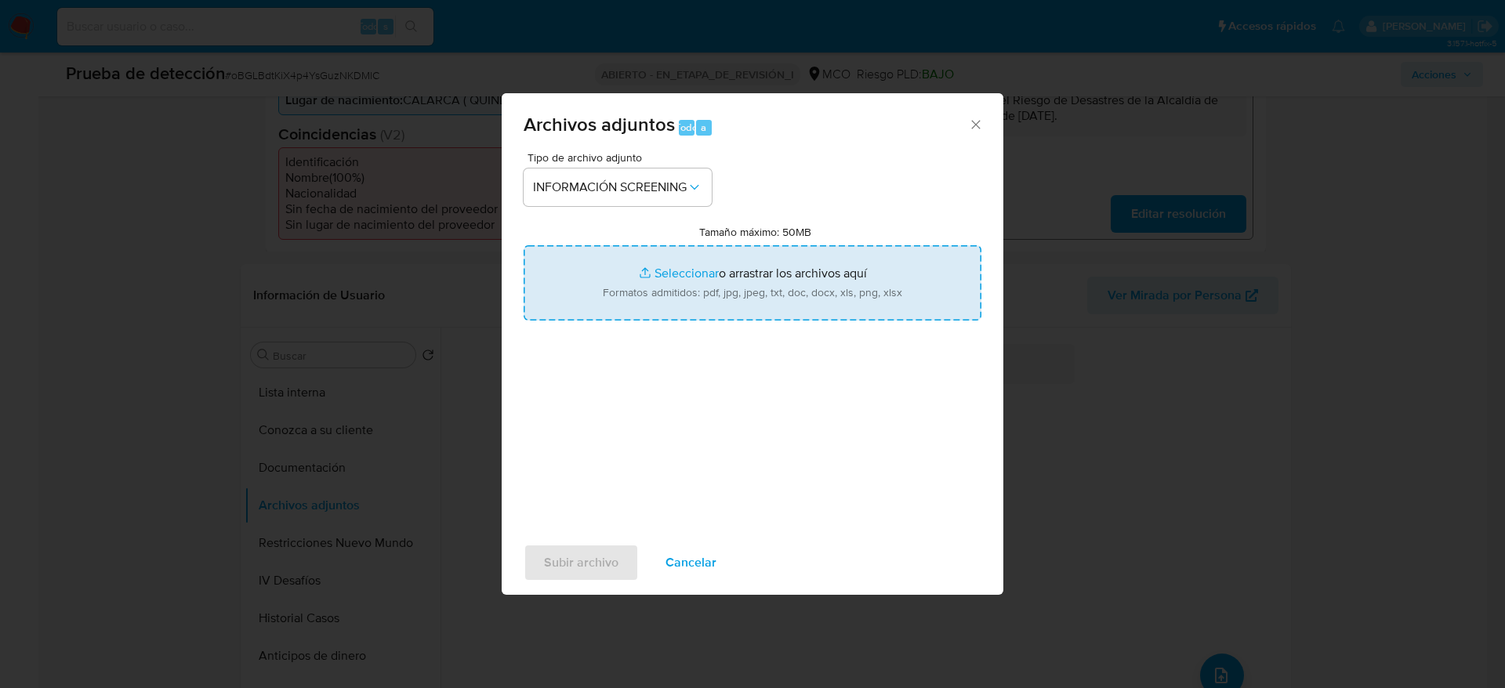
click at [635, 261] on input "Tamaño máximo: 50MB Seleccionar archivos" at bounding box center [752, 282] width 458 height 75
type input "C:\fakepath\_Jenny Alexandra Aristizabal Velez_ - Buscar con Google.pdf"
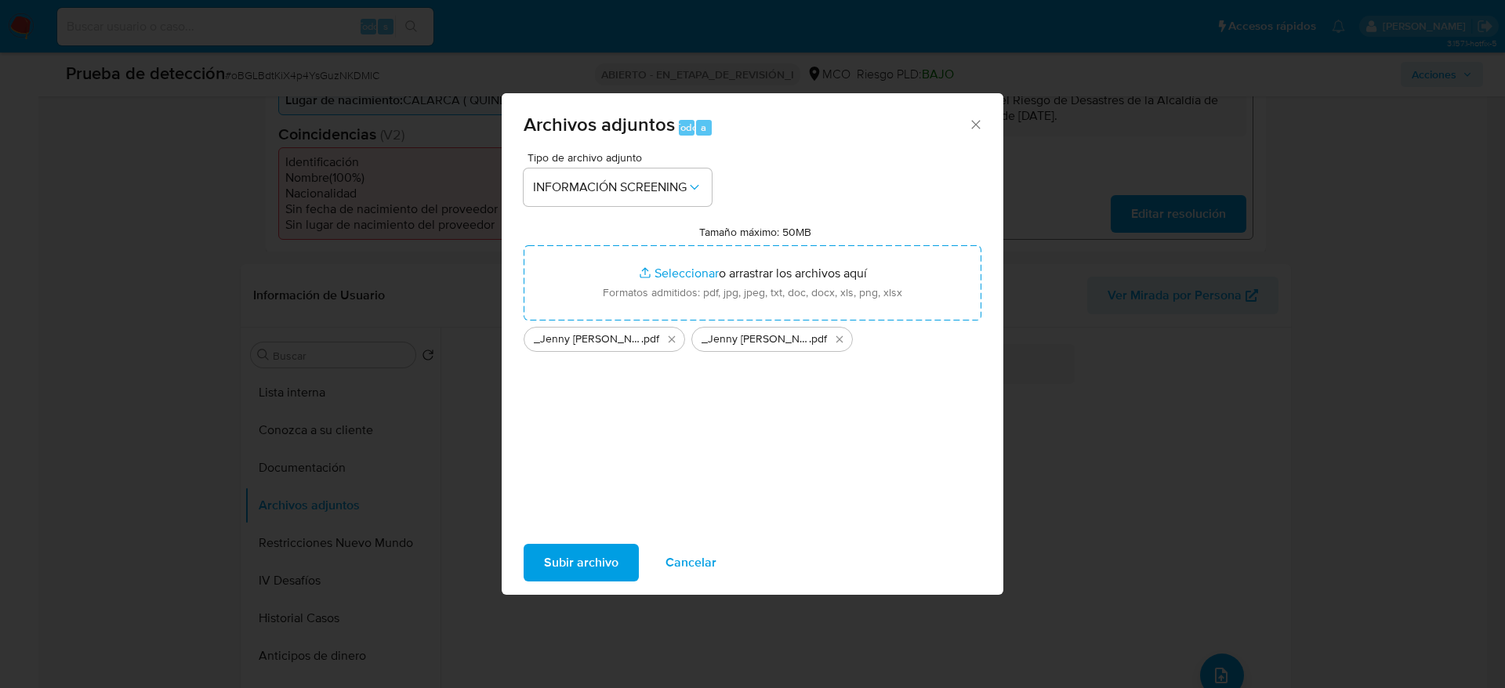
click at [603, 570] on span "Subir archivo" at bounding box center [581, 562] width 74 height 34
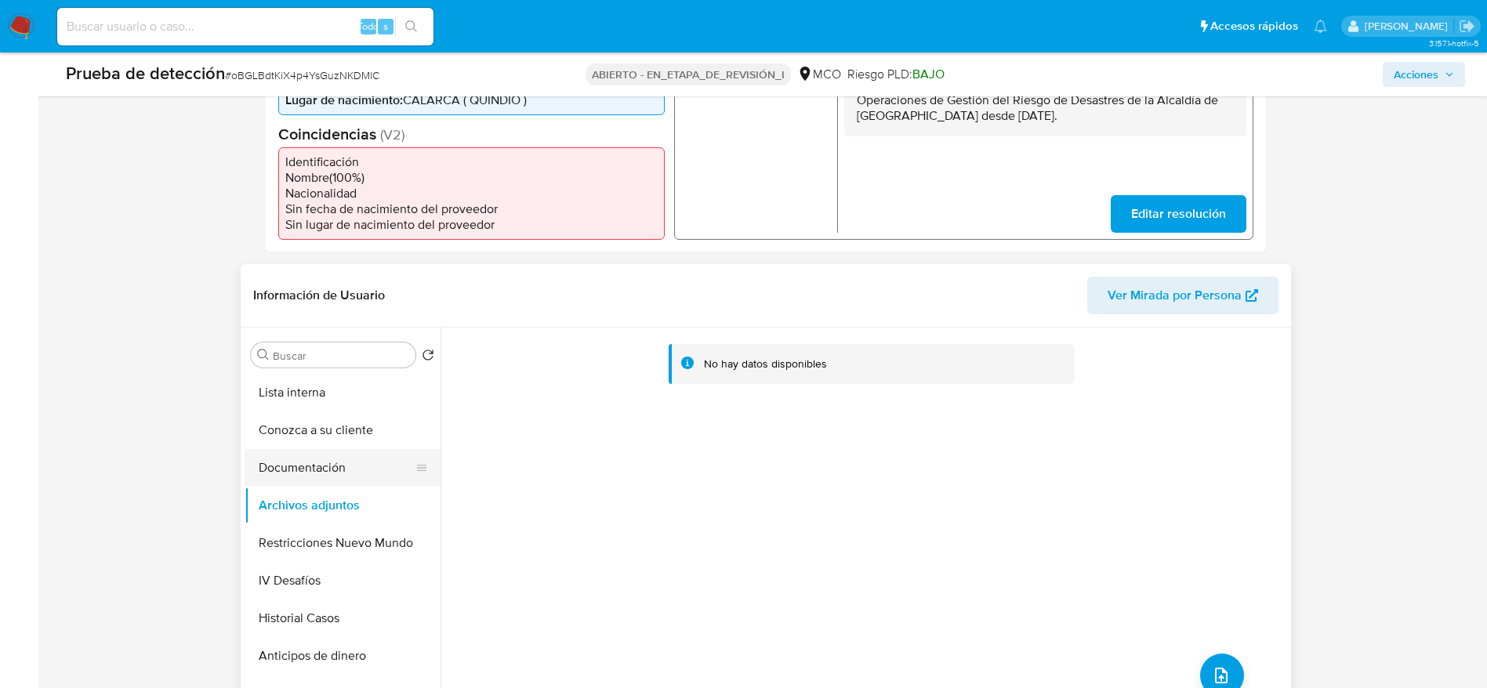
click at [347, 455] on button "Documentación" at bounding box center [335, 468] width 183 height 38
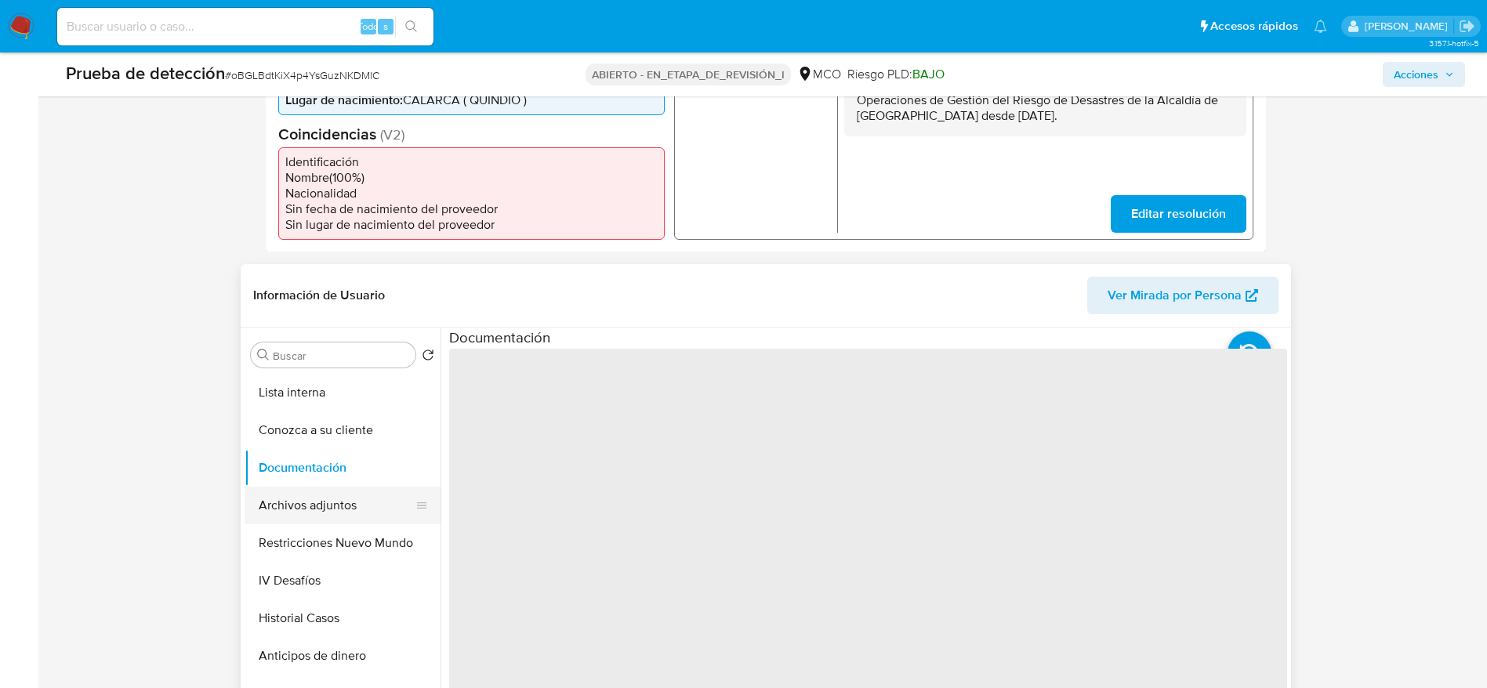
click at [339, 487] on button "Archivos adjuntos" at bounding box center [335, 506] width 183 height 38
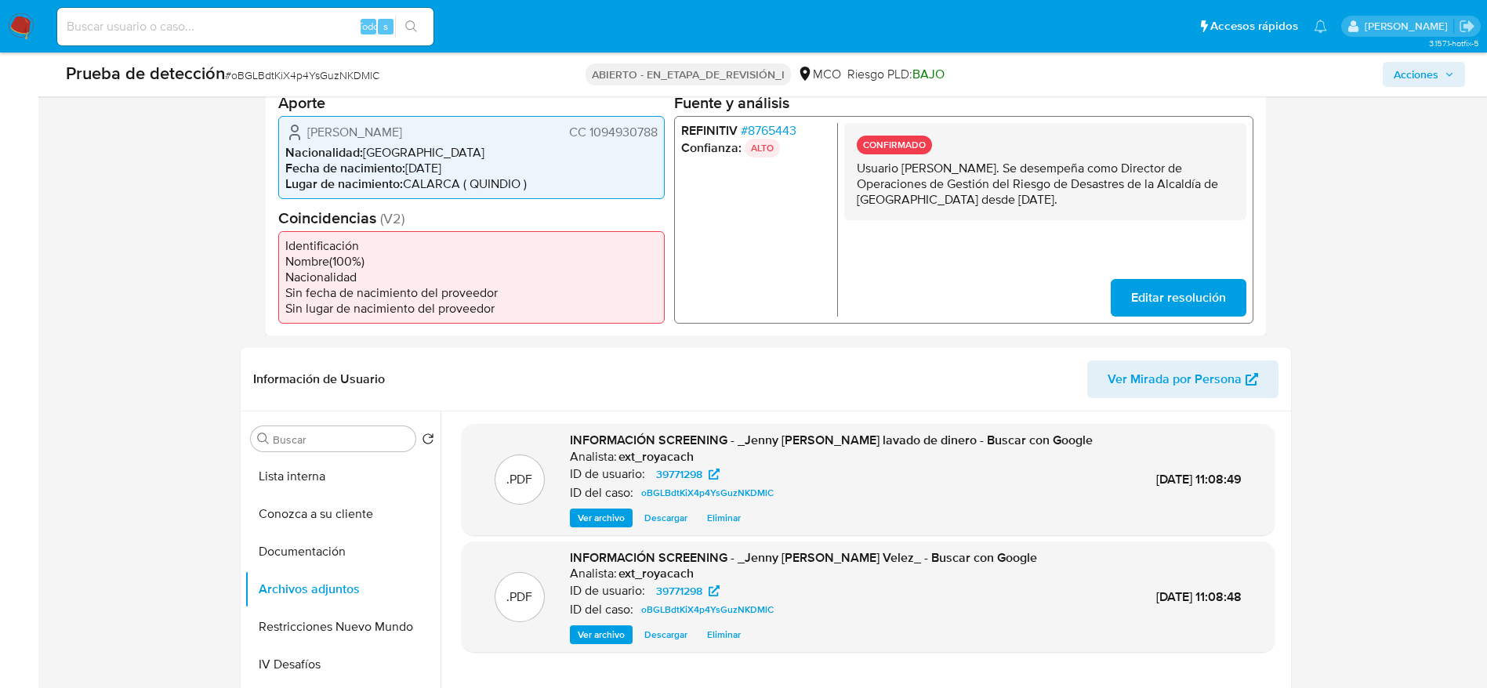
scroll to position [353, 0]
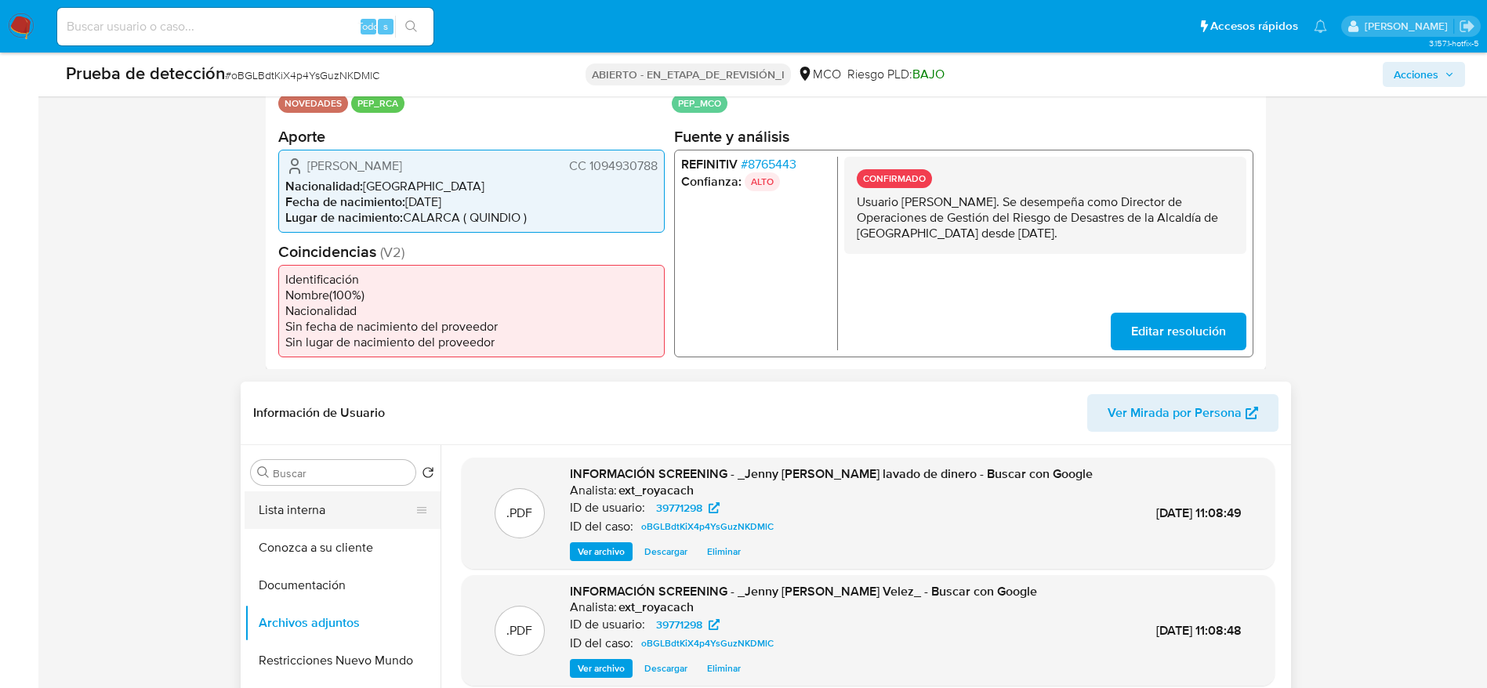
click at [353, 512] on button "Lista interna" at bounding box center [335, 510] width 183 height 38
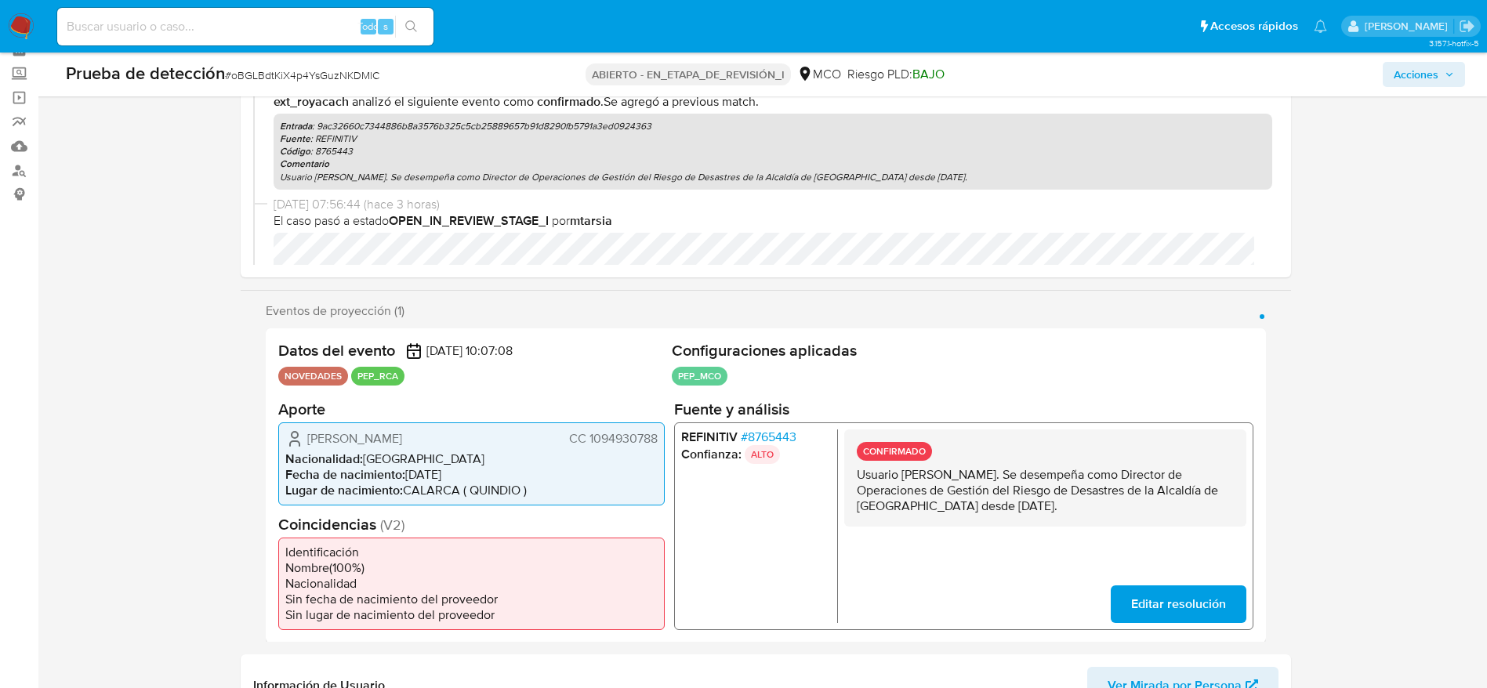
scroll to position [0, 0]
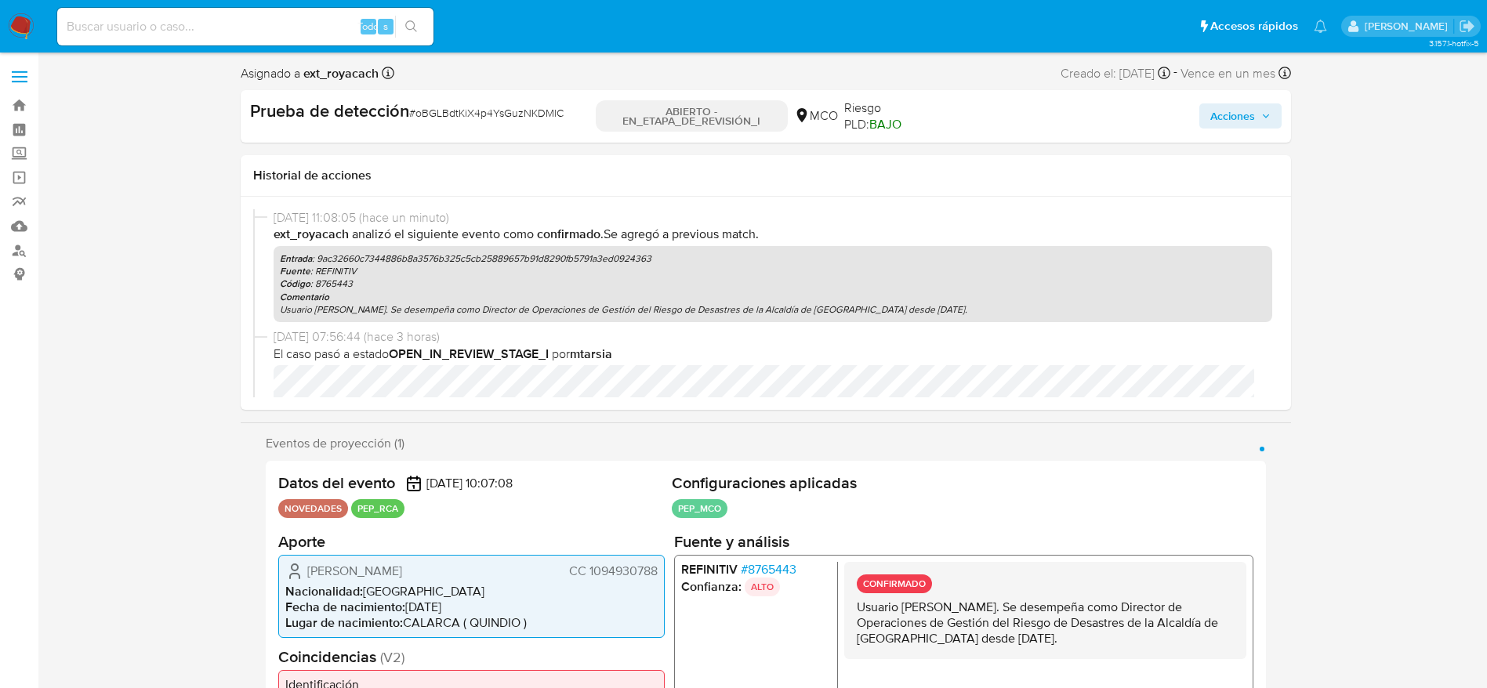
click at [1227, 104] on span "Acciones" at bounding box center [1232, 115] width 45 height 25
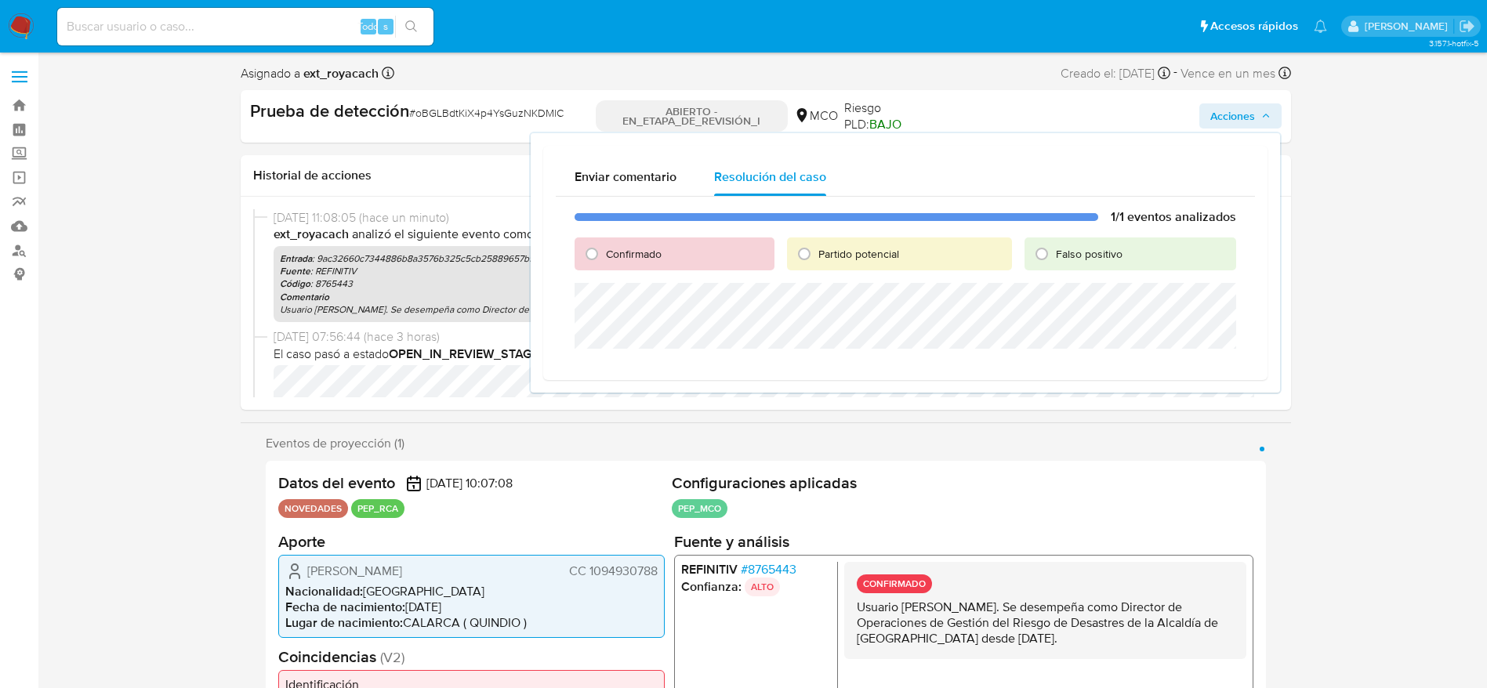
click at [640, 253] on font "Confirmado" at bounding box center [634, 254] width 56 height 16
click at [604, 253] on input "Confirmado" at bounding box center [591, 253] width 25 height 25
radio input "true"
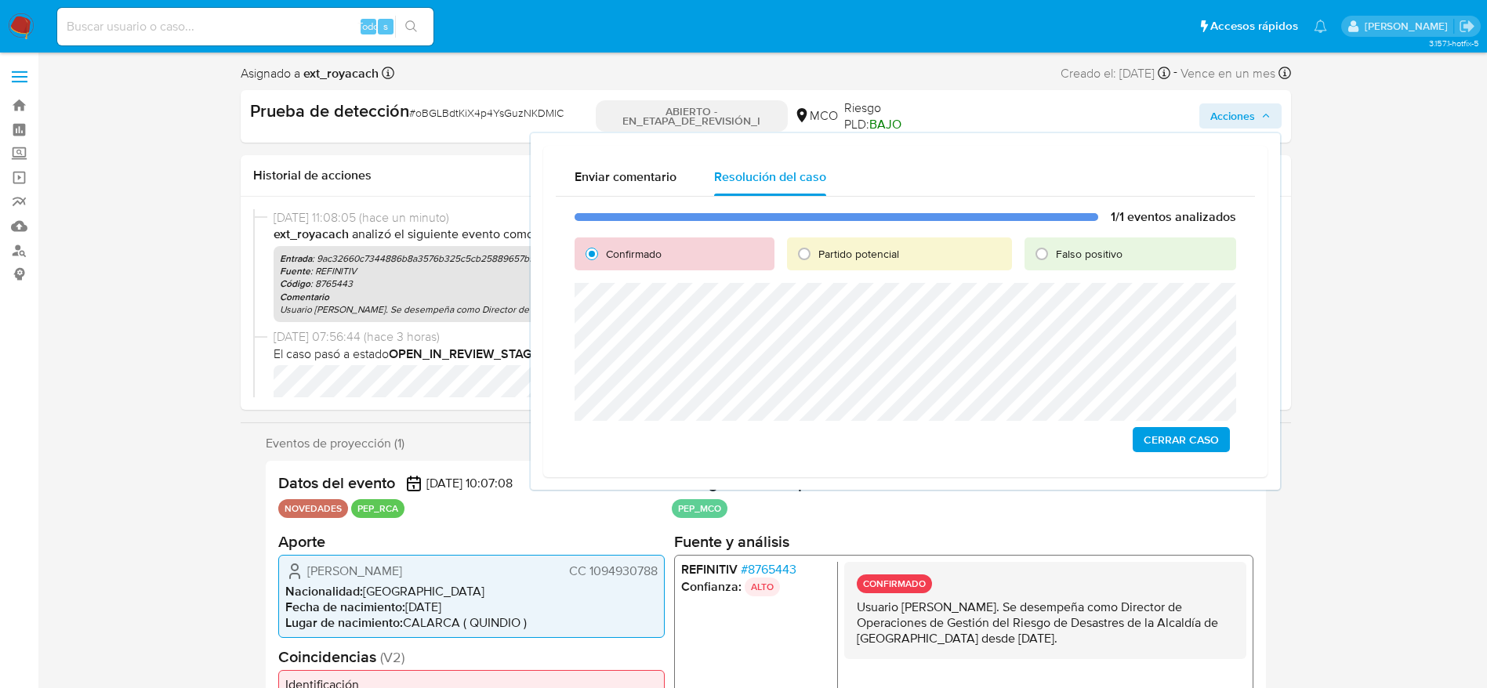
click at [1172, 429] on span "Cerrar Caso" at bounding box center [1180, 440] width 75 height 22
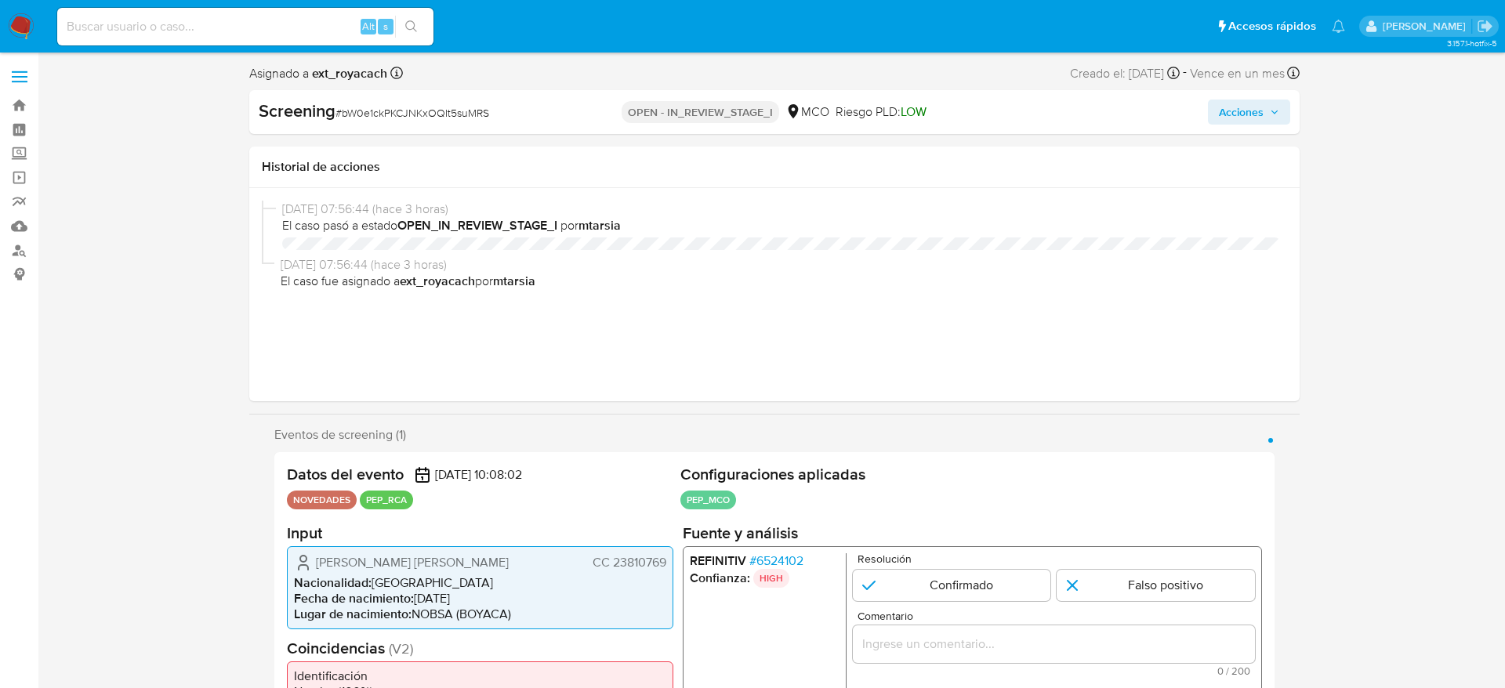
select select "10"
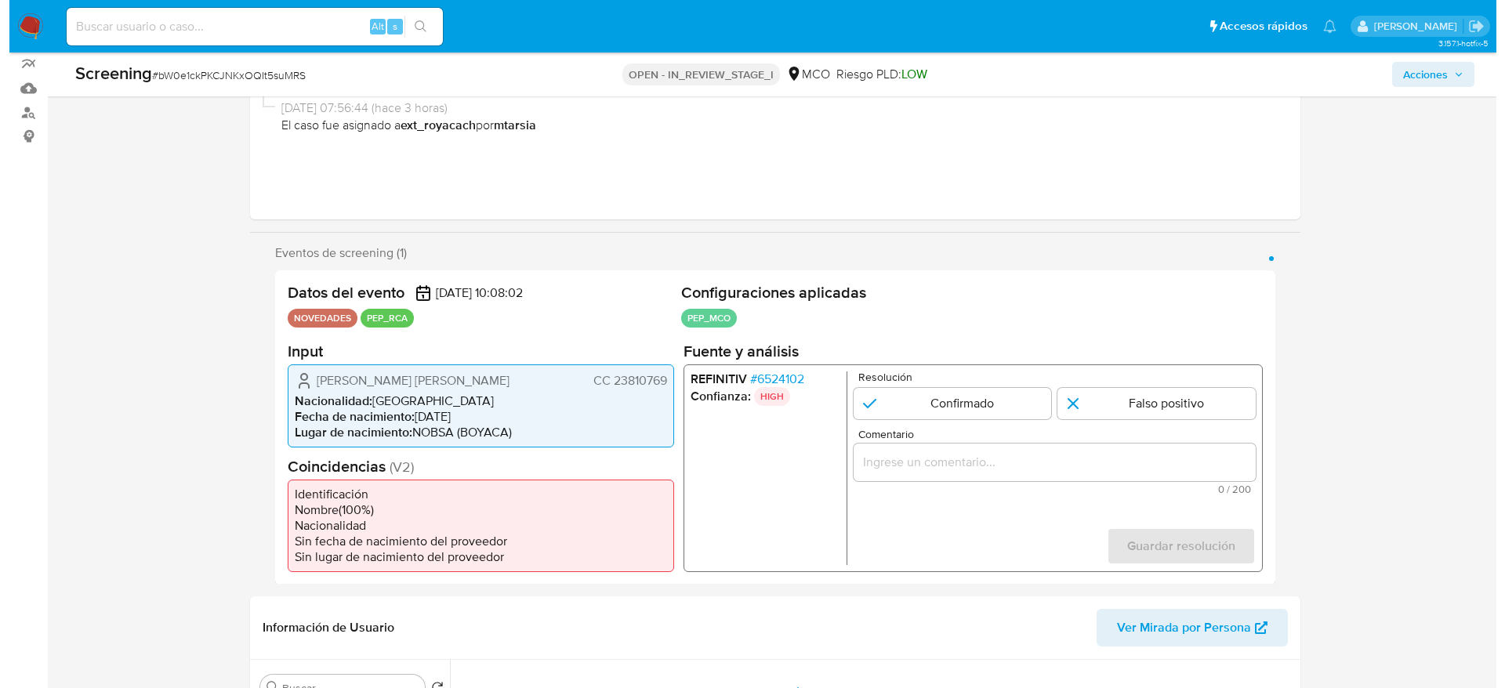
scroll to position [235, 0]
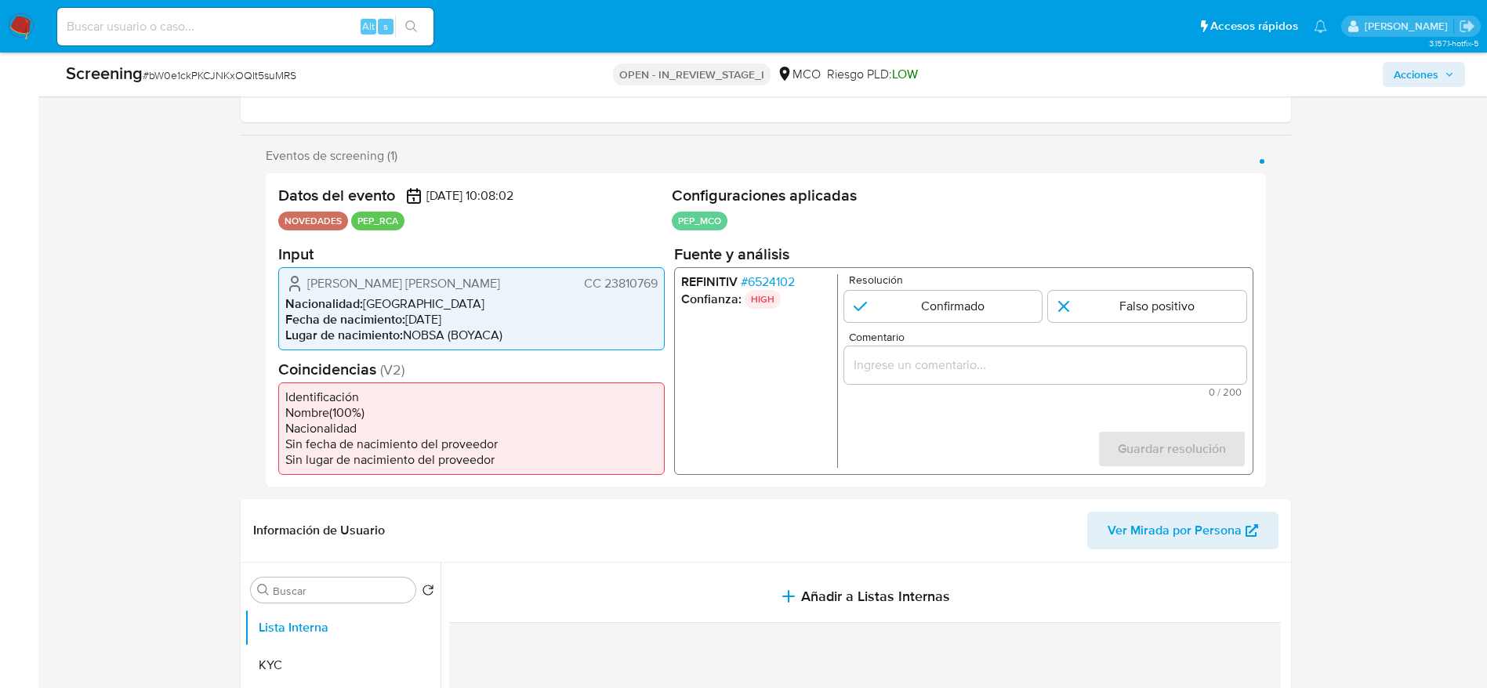
click at [774, 273] on span "# 6524102" at bounding box center [767, 281] width 54 height 16
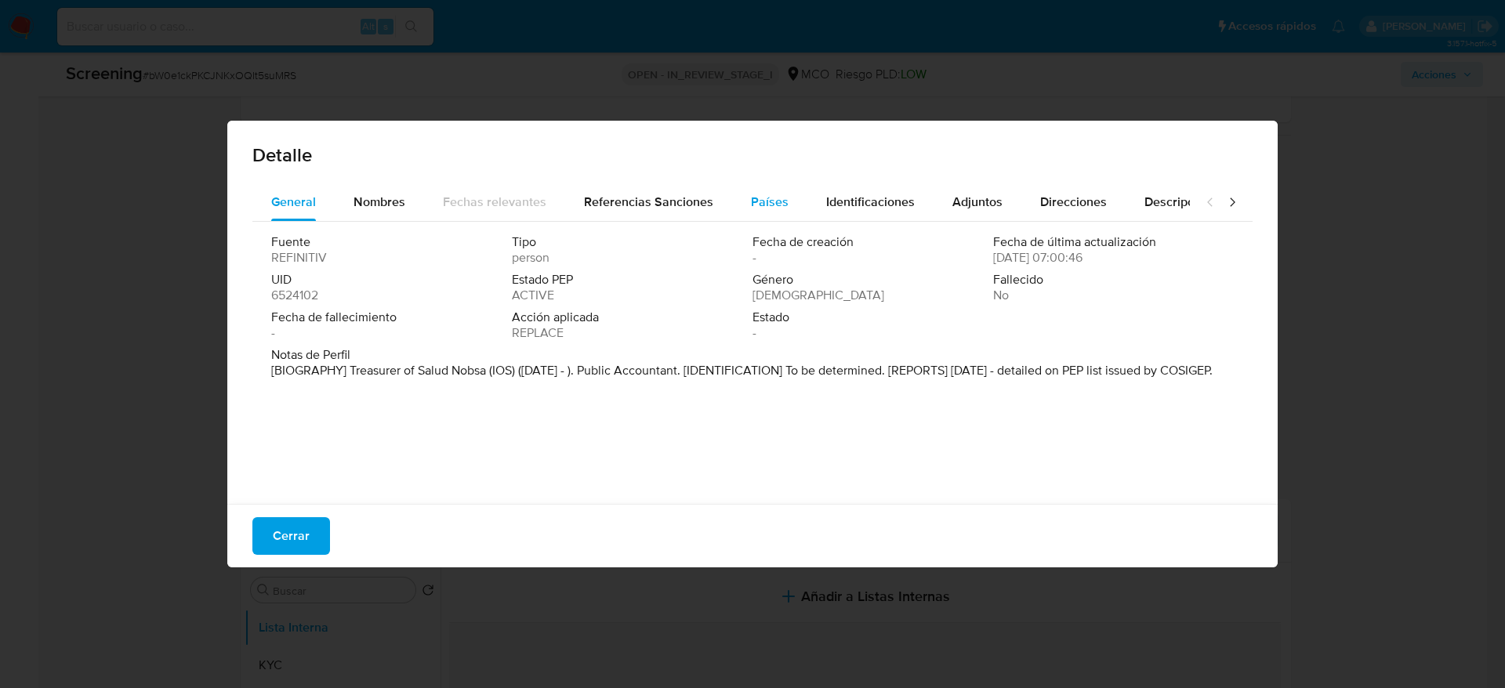
click at [792, 201] on button "Países" at bounding box center [769, 202] width 75 height 38
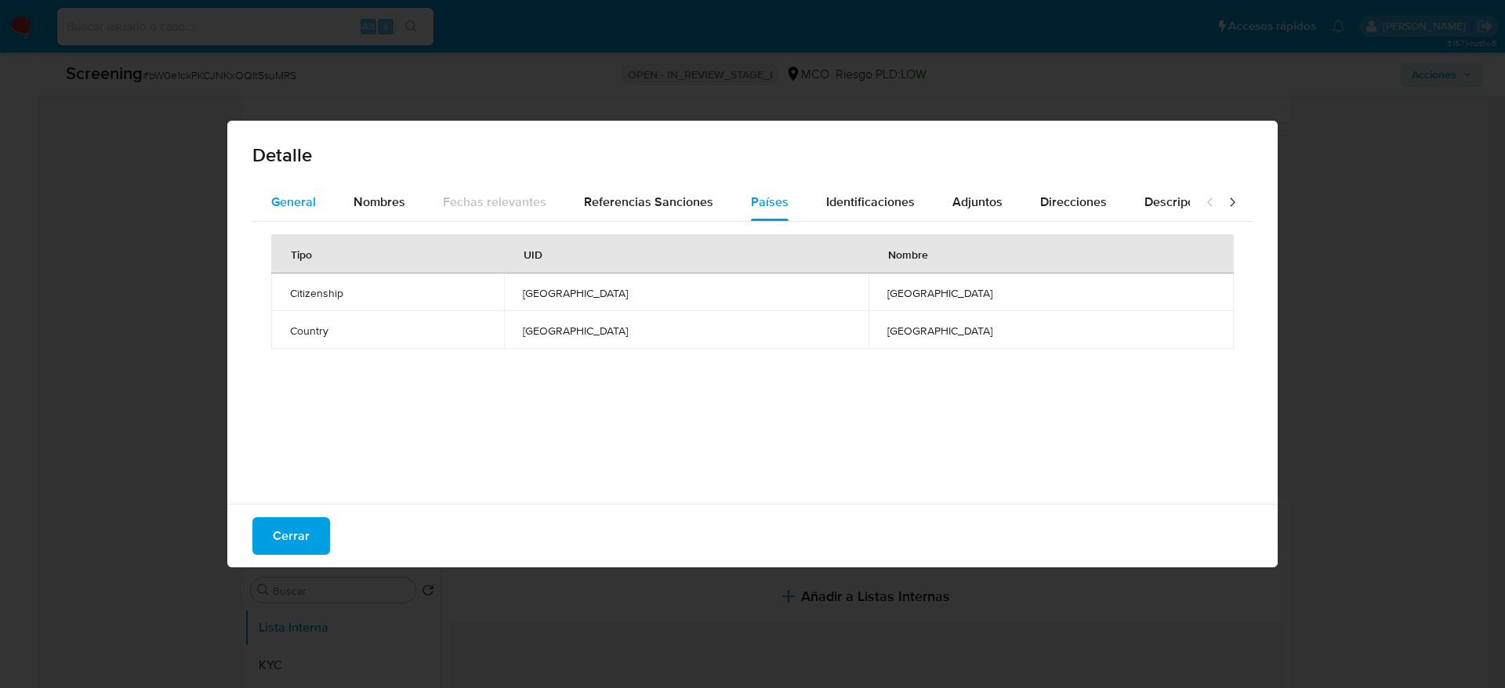
click at [284, 212] on div "General" at bounding box center [293, 202] width 45 height 38
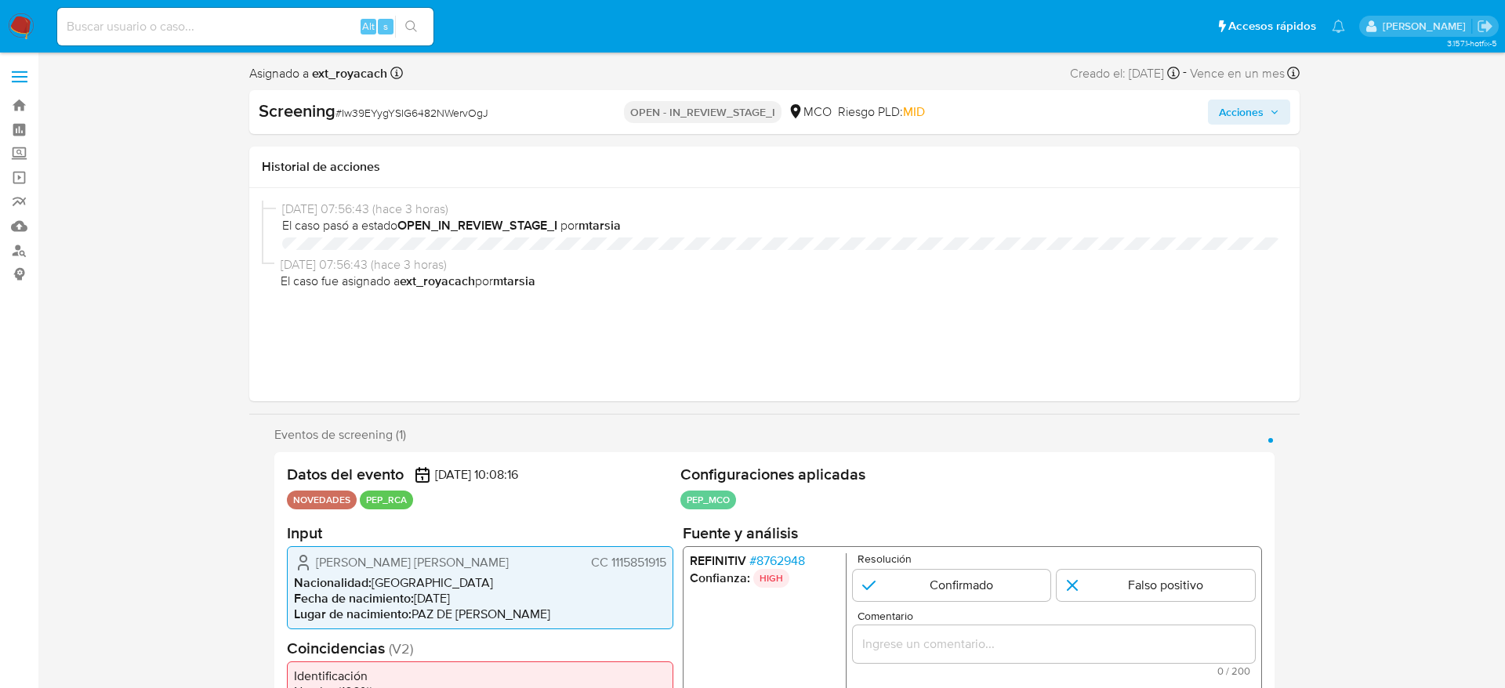
select select "10"
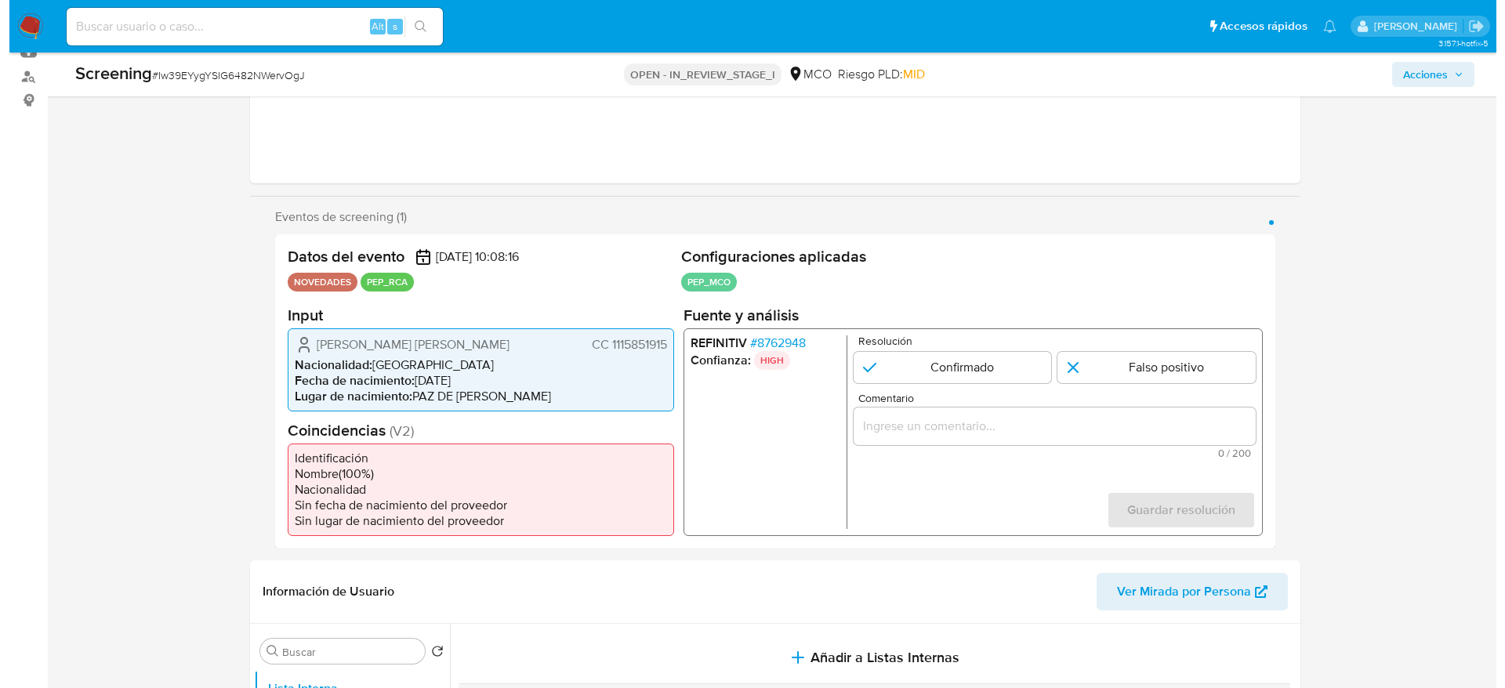
scroll to position [235, 0]
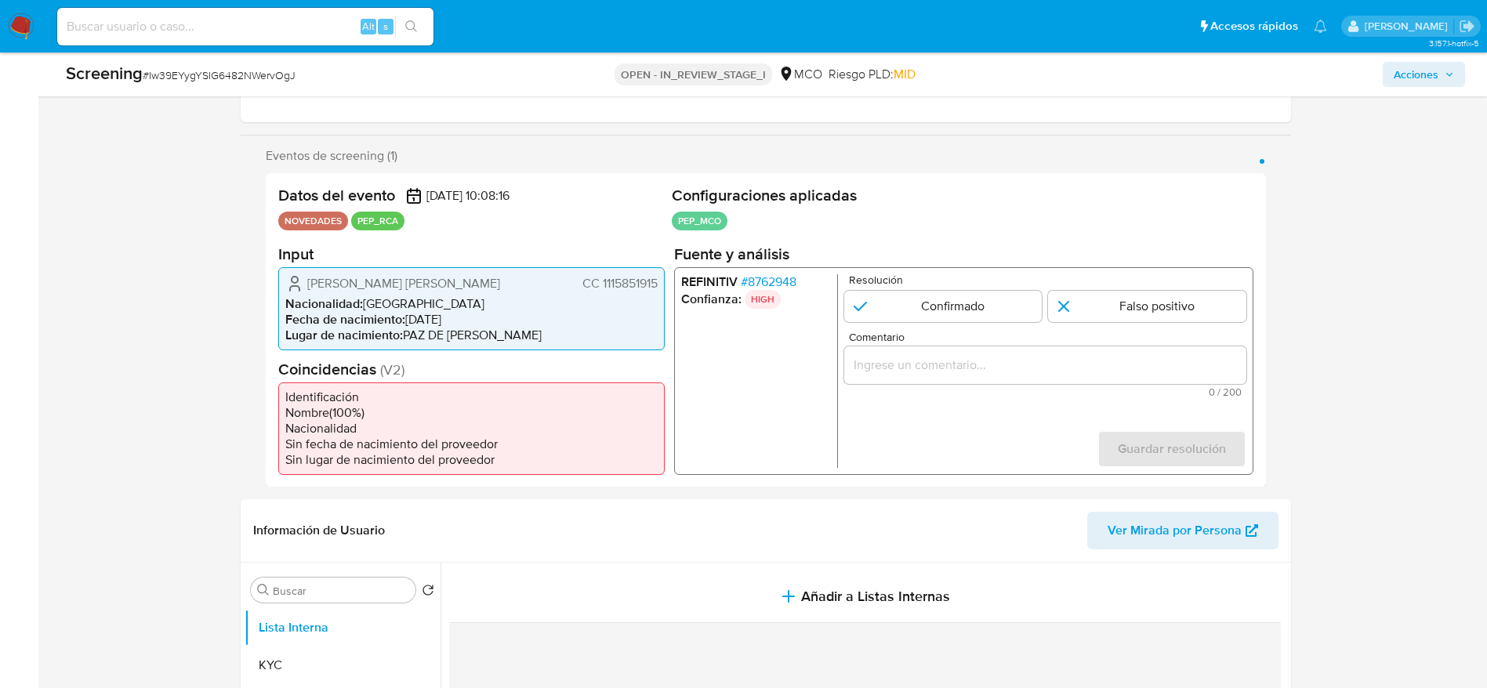
click at [763, 269] on div "REFINITIV # 8762948 Confianza: HIGH Resolución Confirmado Falso positivo Coment…" at bounding box center [962, 370] width 579 height 208
click at [767, 276] on span "# 8762948" at bounding box center [768, 281] width 56 height 16
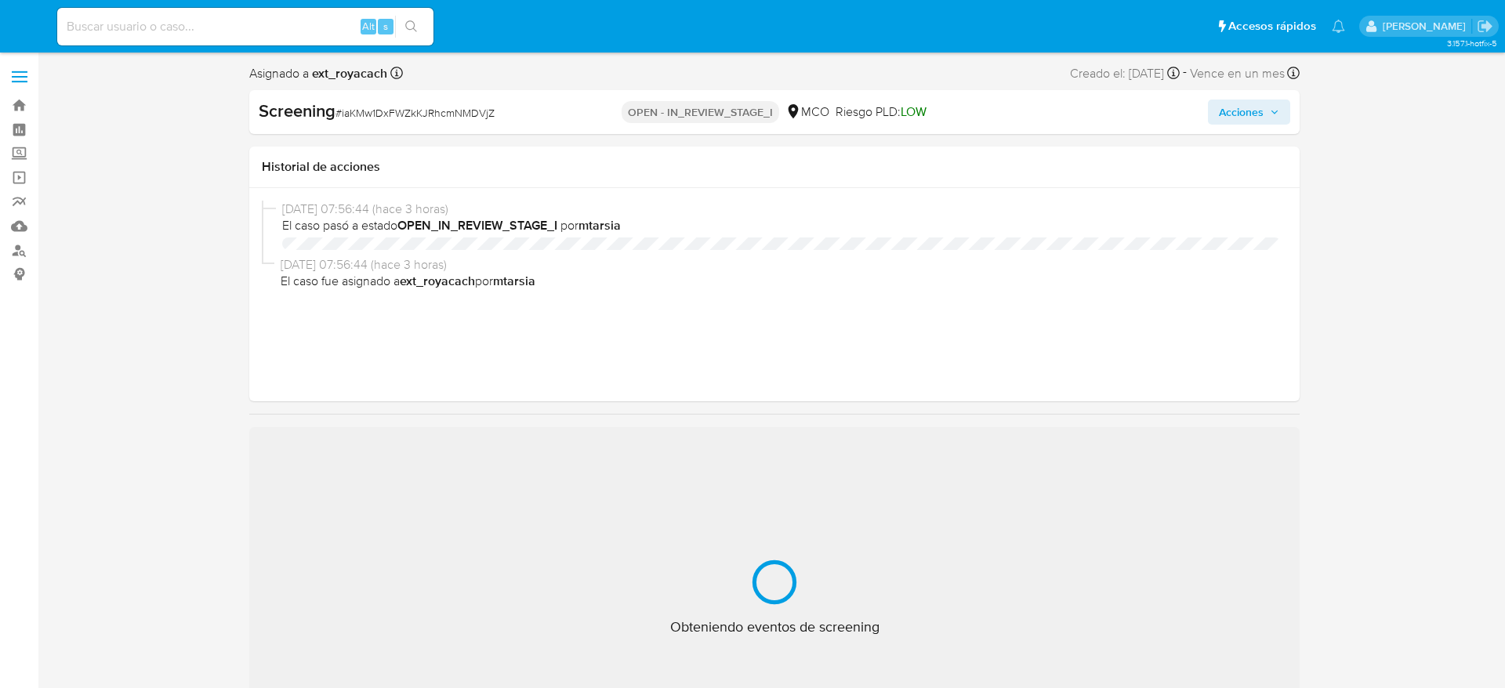
select select "10"
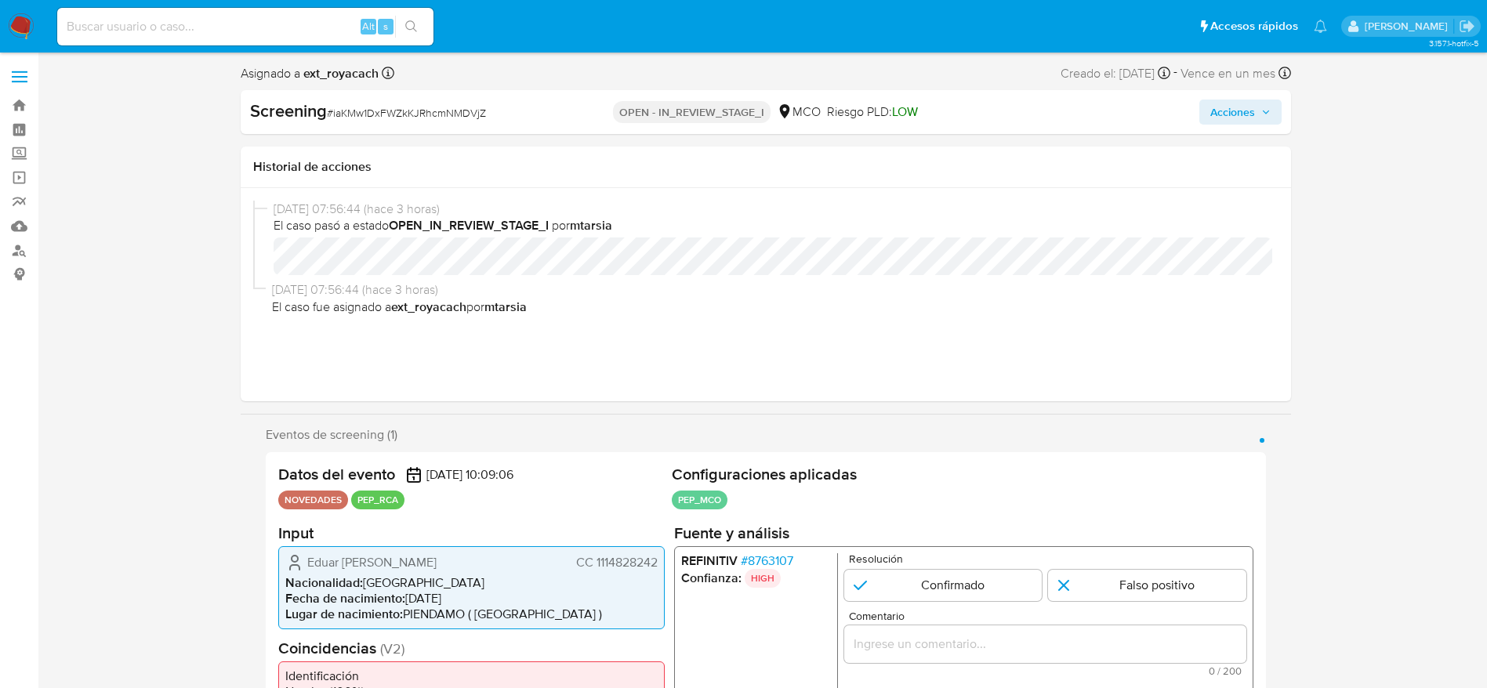
click at [769, 550] on div "REFINITIV # 8763107 Confianza: HIGH Resolución Confirmado Falso positivo Coment…" at bounding box center [962, 649] width 579 height 208
click at [777, 563] on span "# 8763107" at bounding box center [766, 560] width 53 height 16
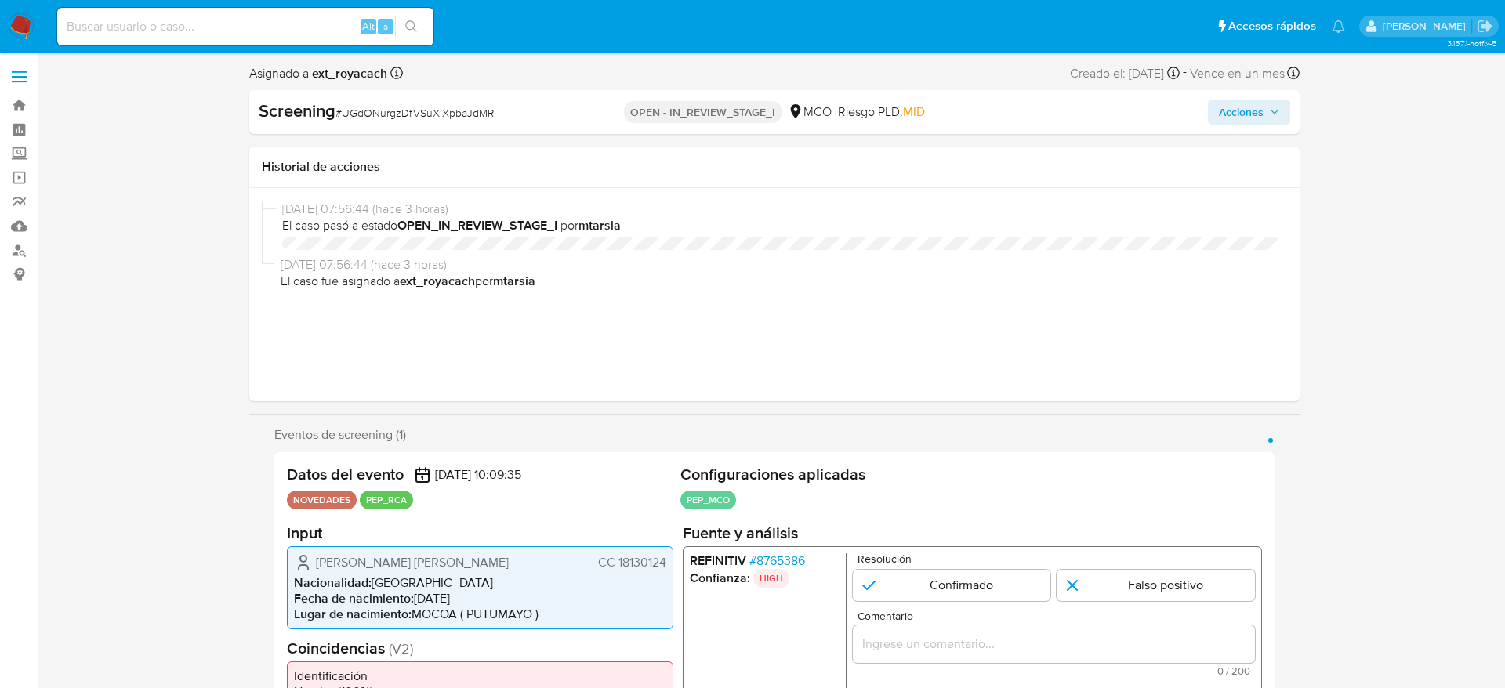
select select "10"
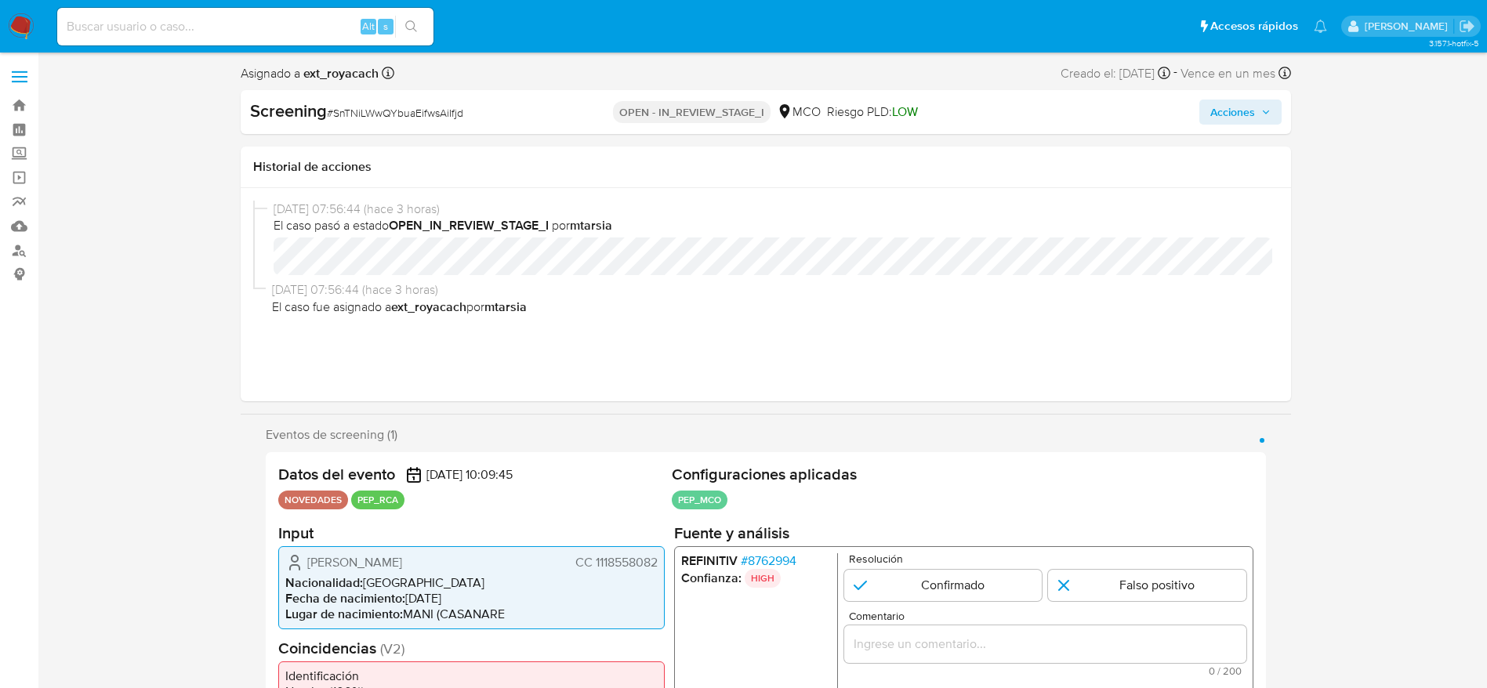
click at [758, 560] on span "# 8762994" at bounding box center [768, 560] width 56 height 16
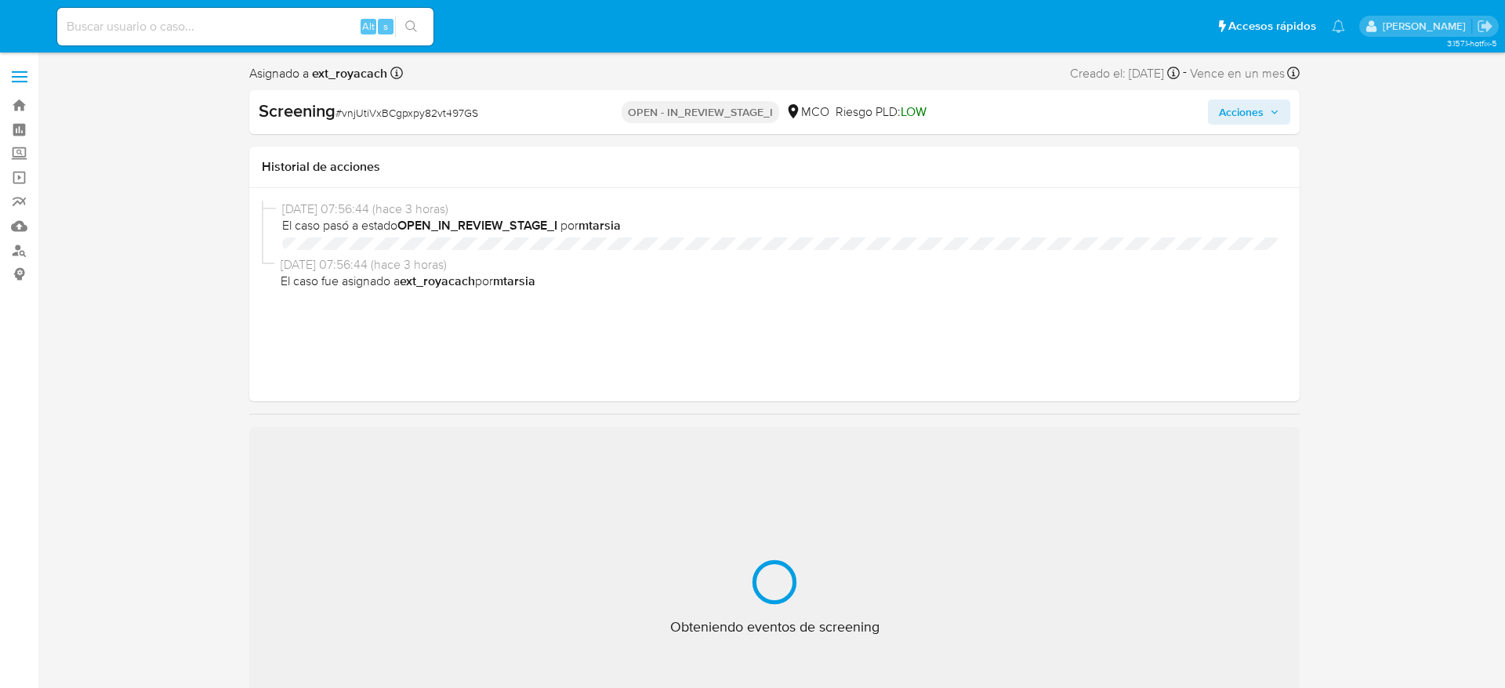
select select "10"
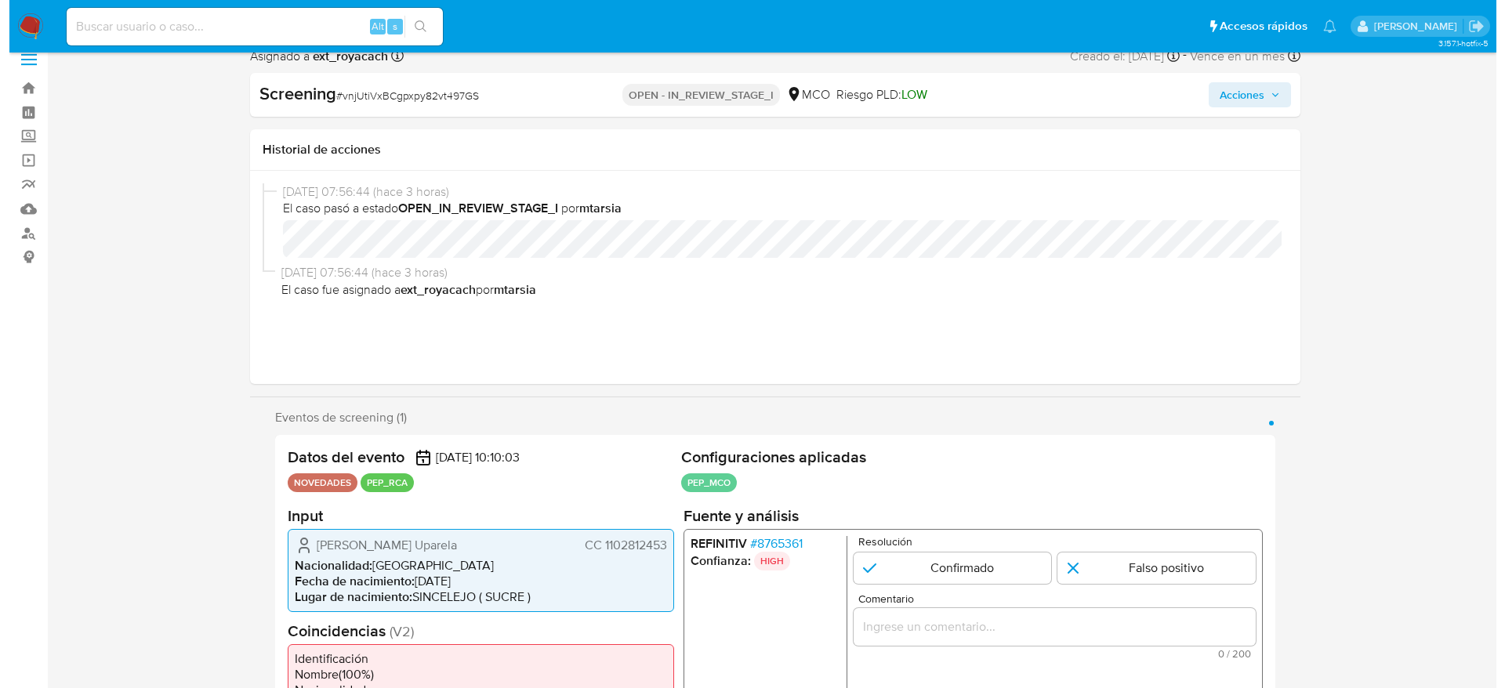
scroll to position [235, 0]
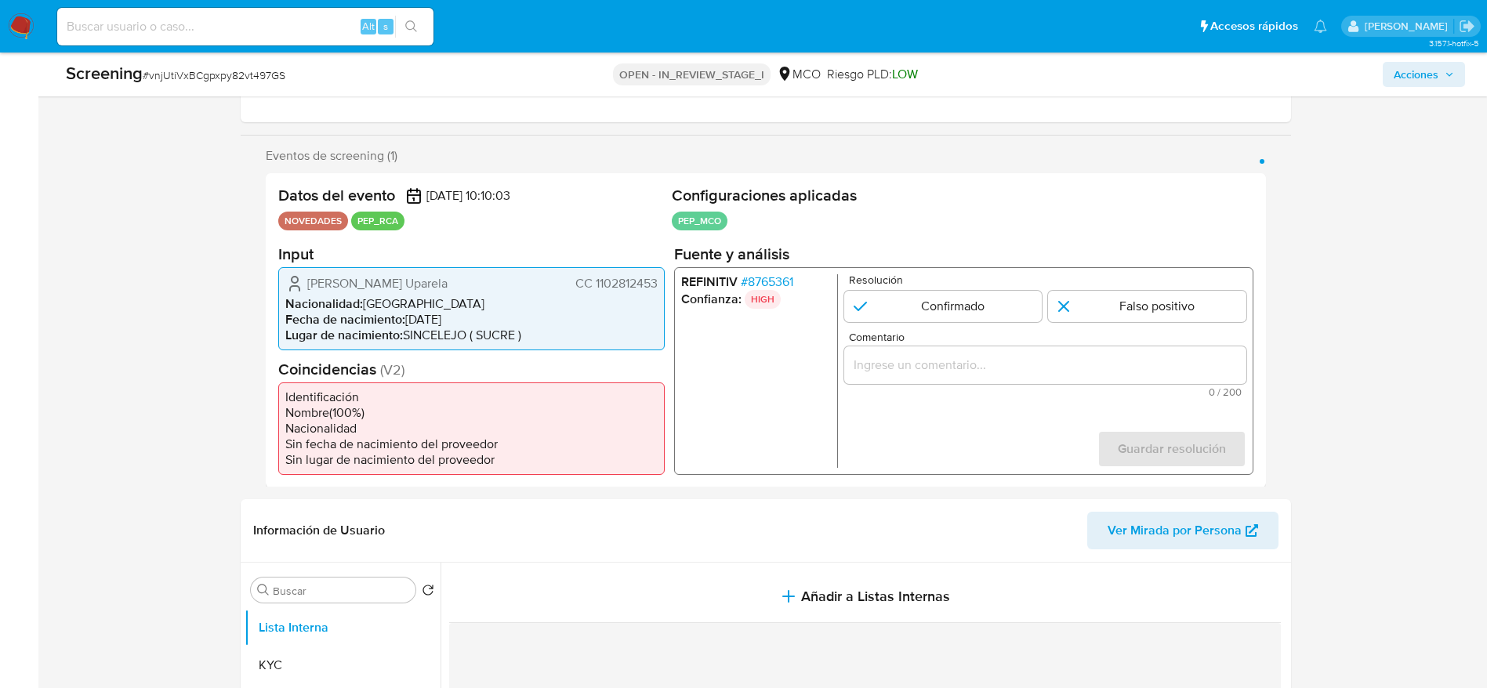
click at [777, 277] on span "# 8765361" at bounding box center [766, 281] width 53 height 16
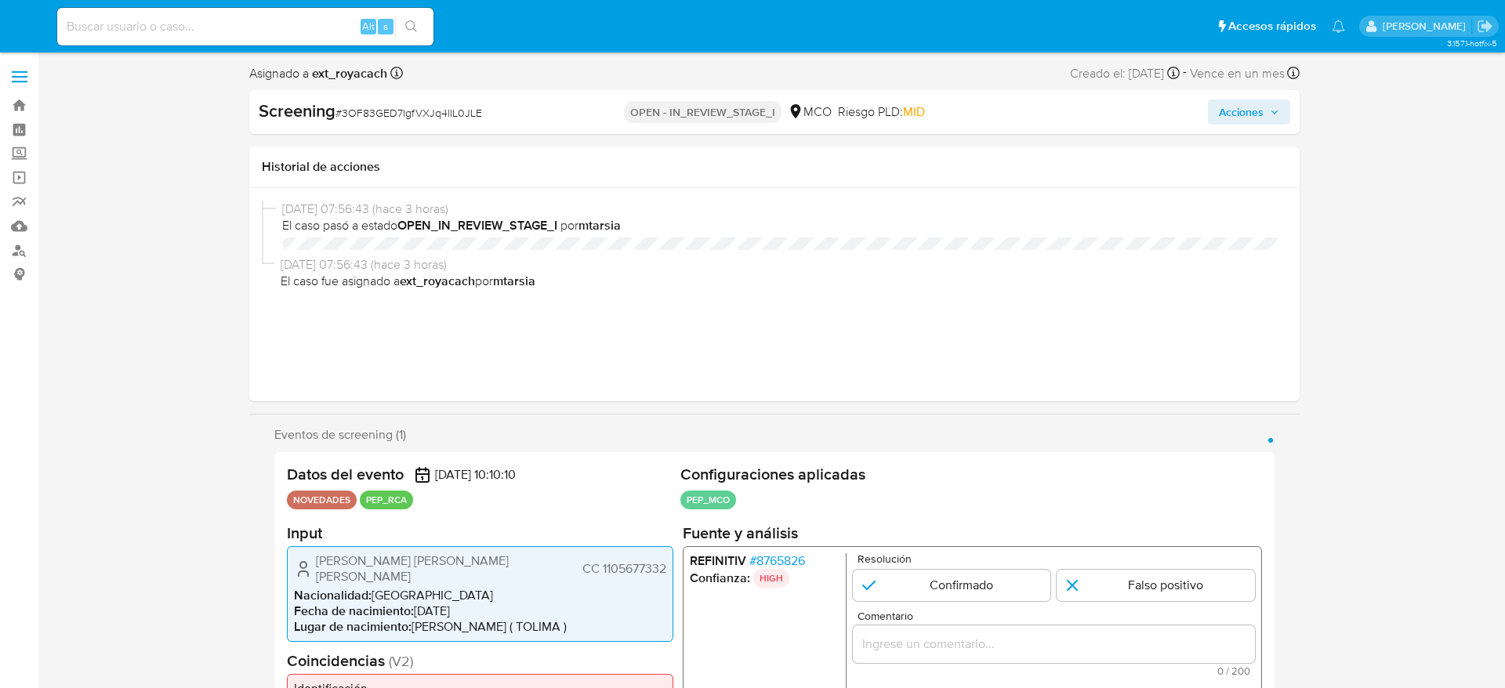
select select "10"
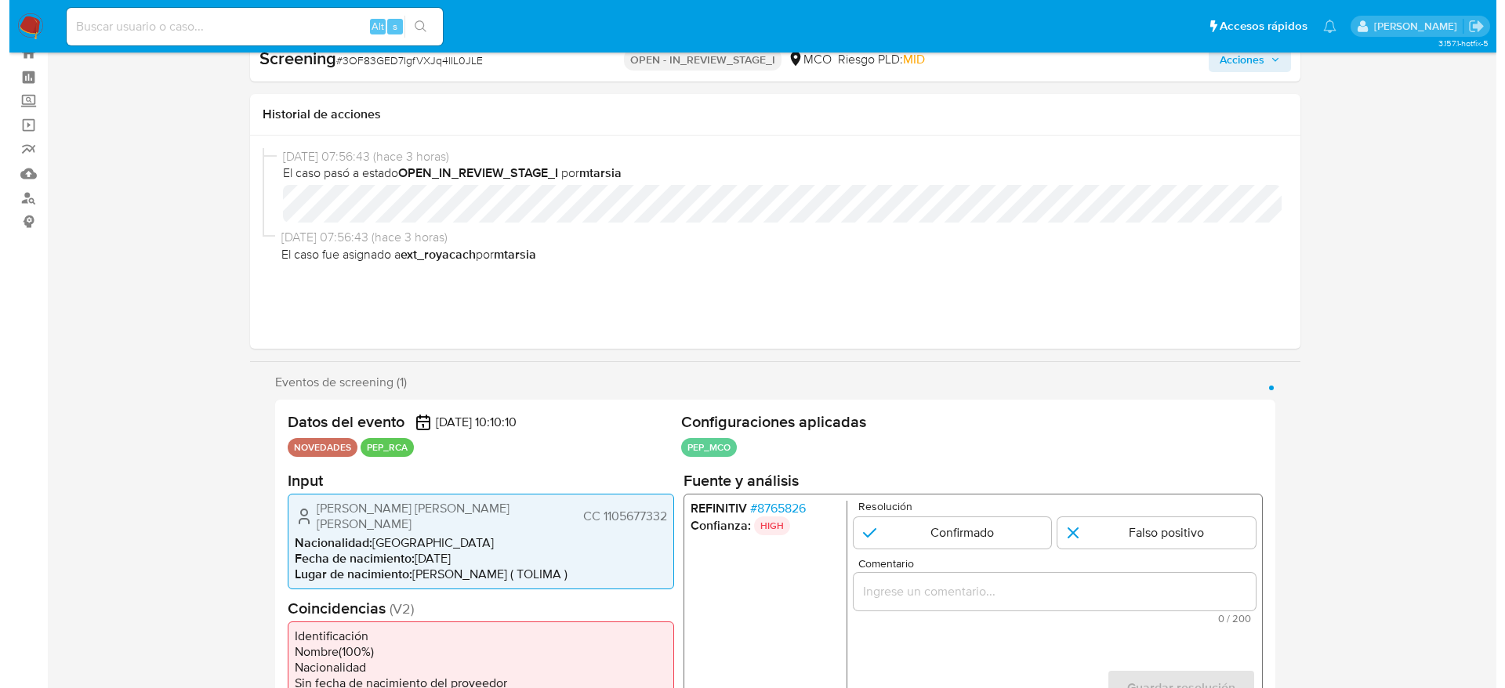
scroll to position [118, 0]
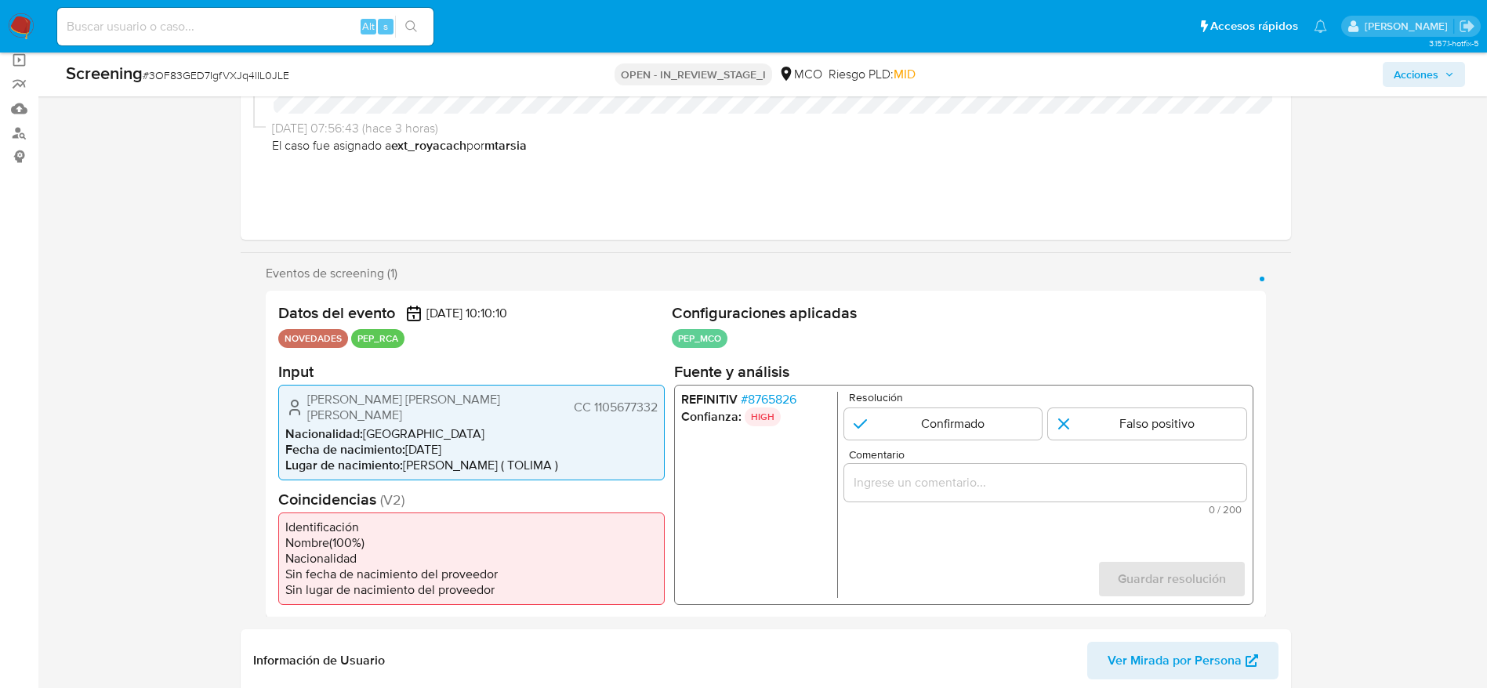
click at [777, 402] on span "# 8765826" at bounding box center [768, 399] width 56 height 16
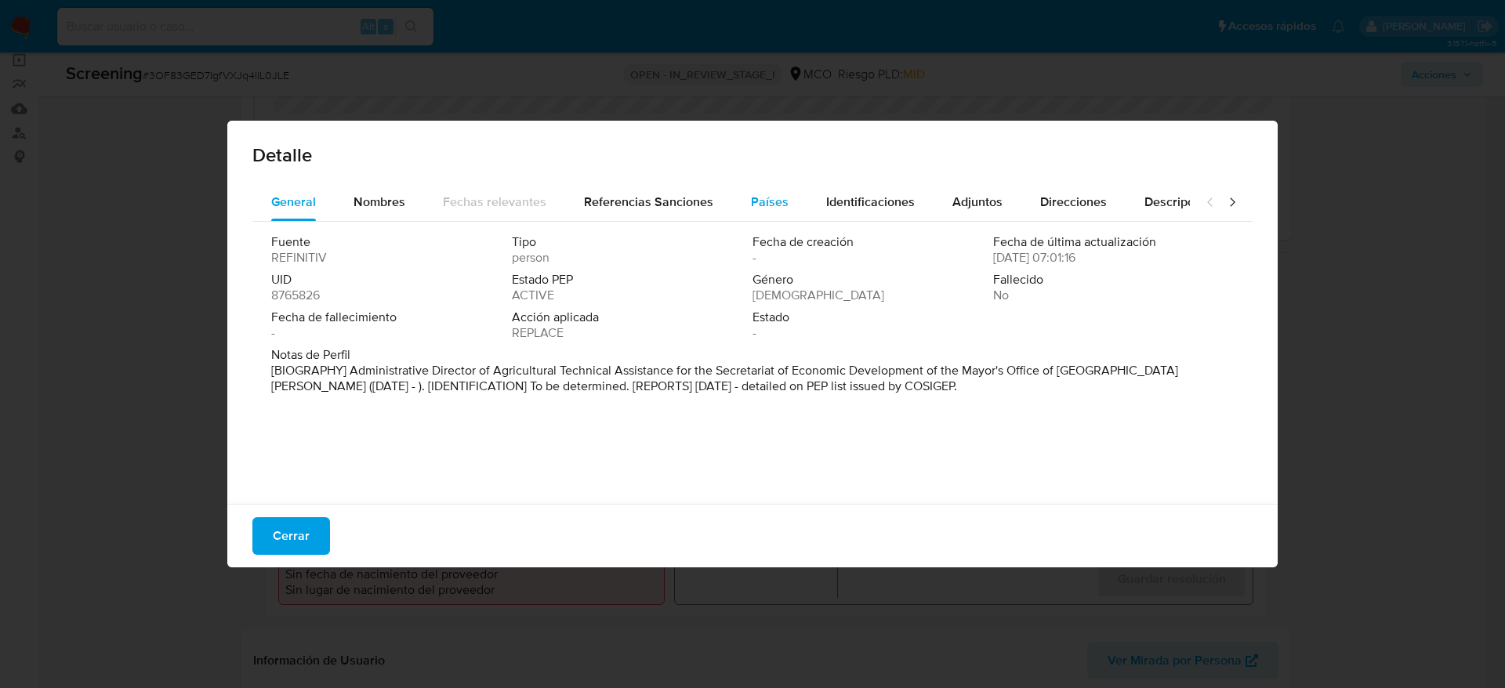
click at [743, 187] on button "Países" at bounding box center [769, 202] width 75 height 38
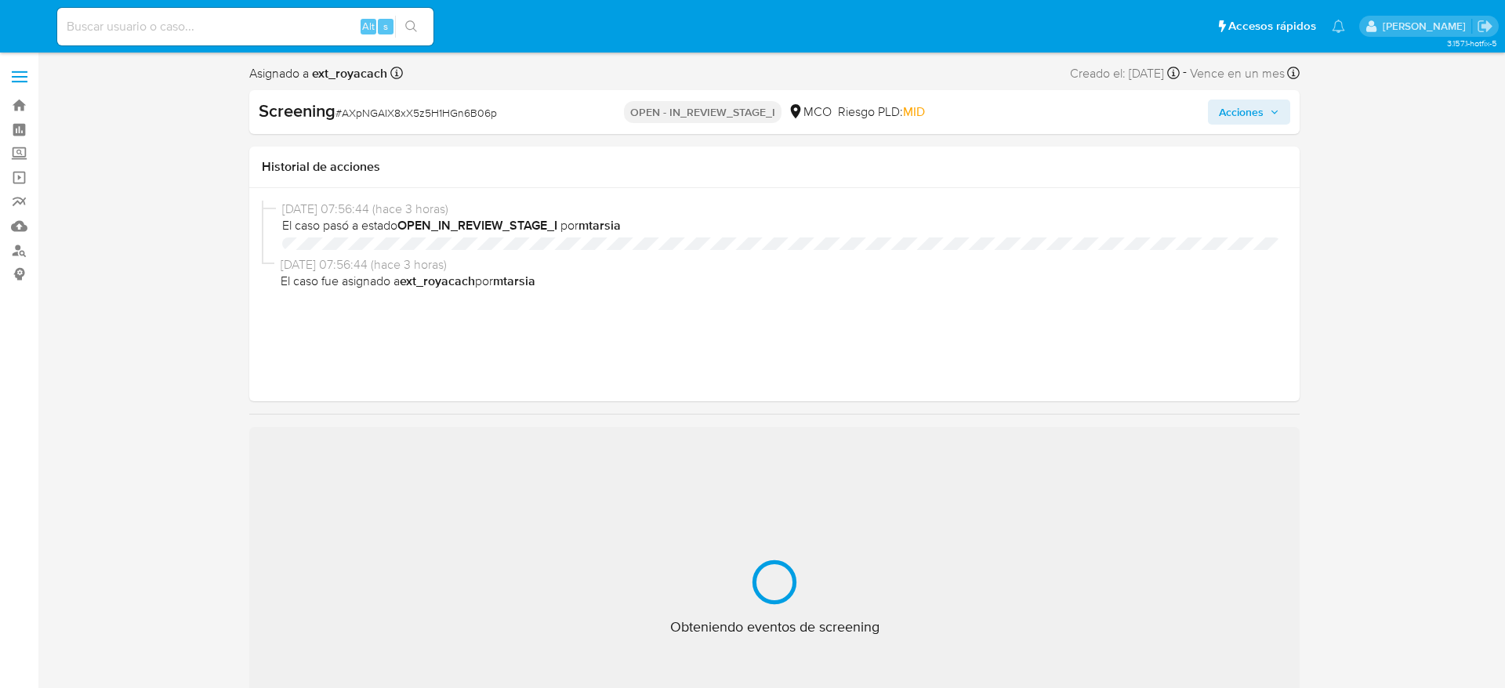
select select "10"
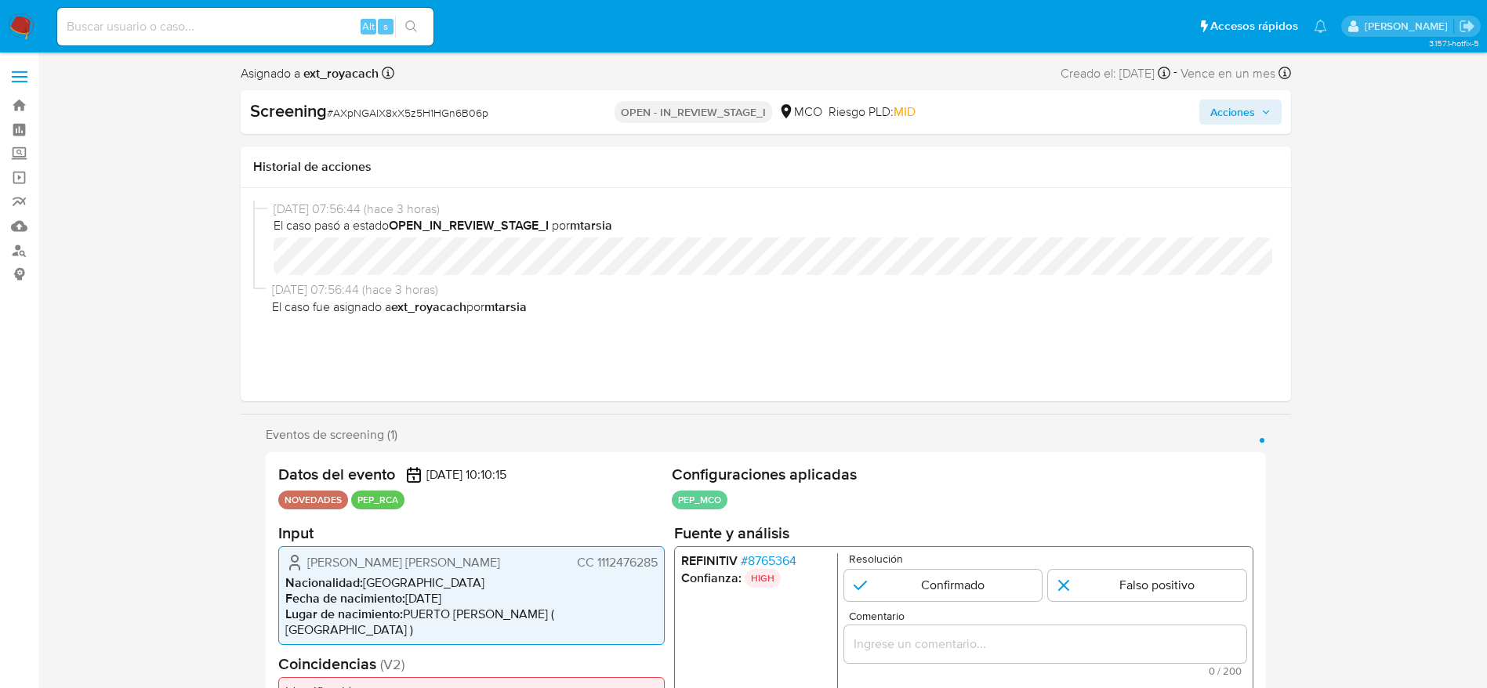
click at [780, 552] on span "# 8765364" at bounding box center [768, 560] width 56 height 16
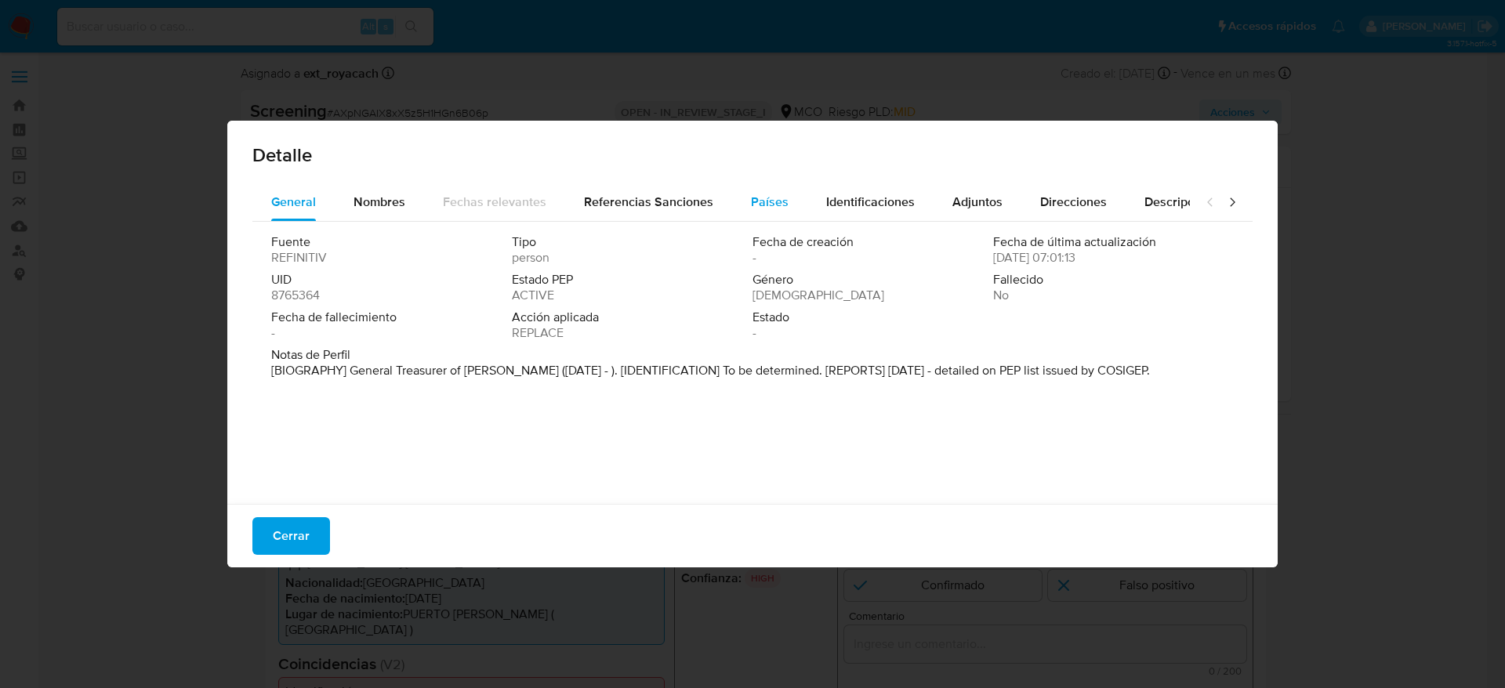
click at [732, 193] on button "Países" at bounding box center [769, 202] width 75 height 38
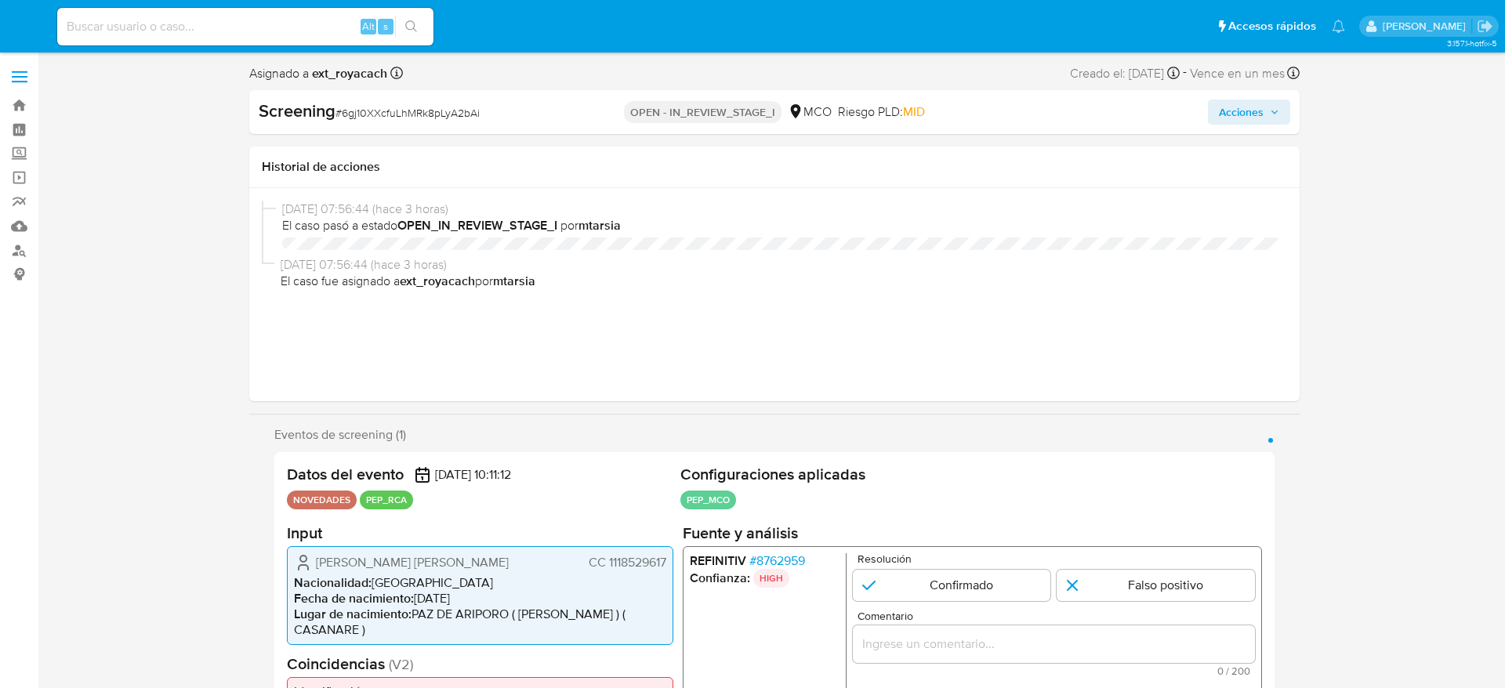
select select "10"
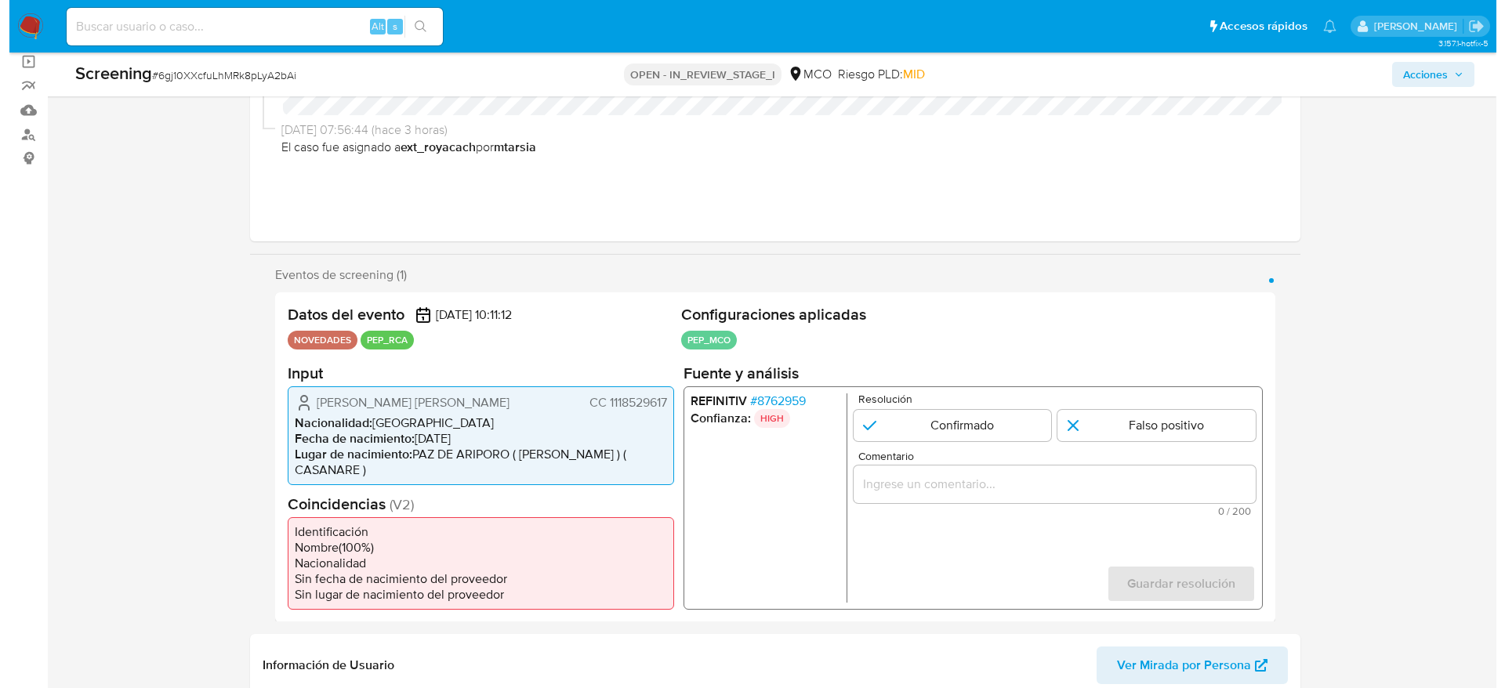
scroll to position [118, 0]
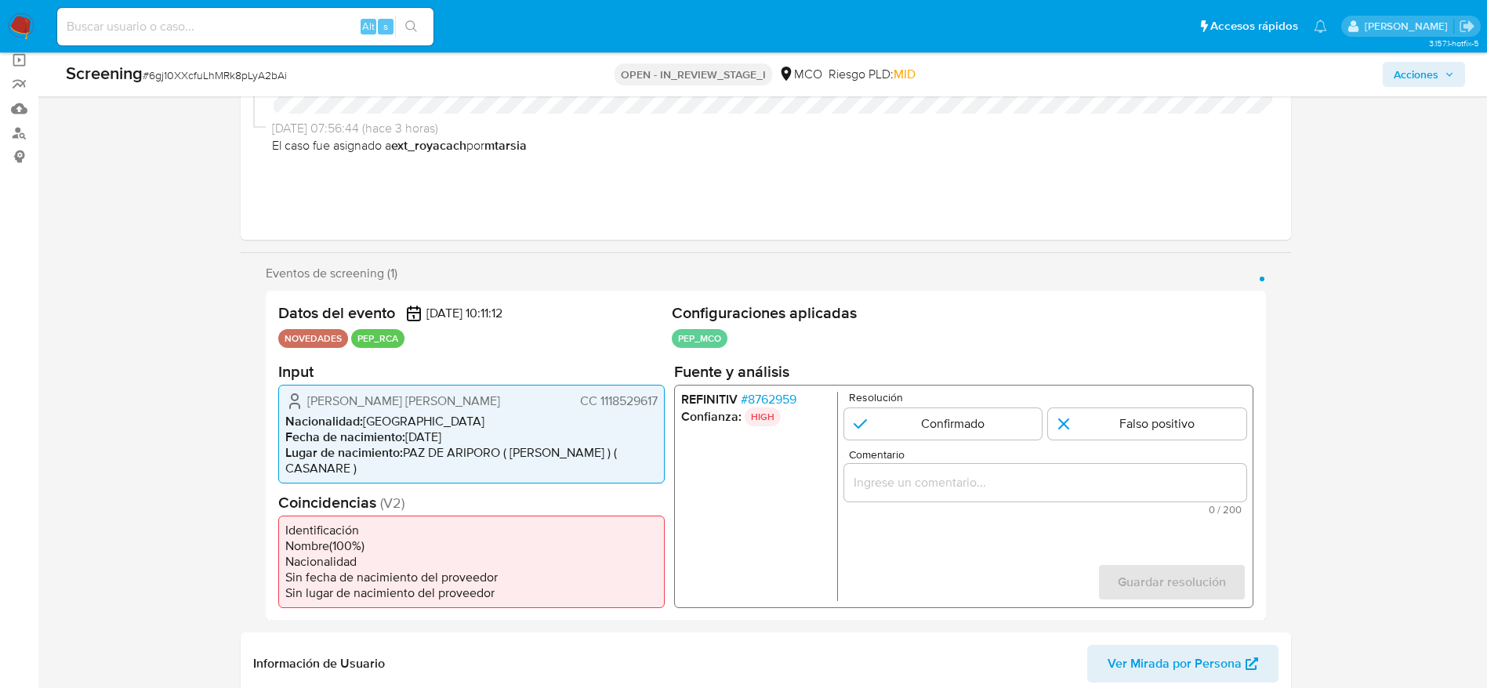
click at [758, 392] on span "# 8762959" at bounding box center [768, 399] width 56 height 16
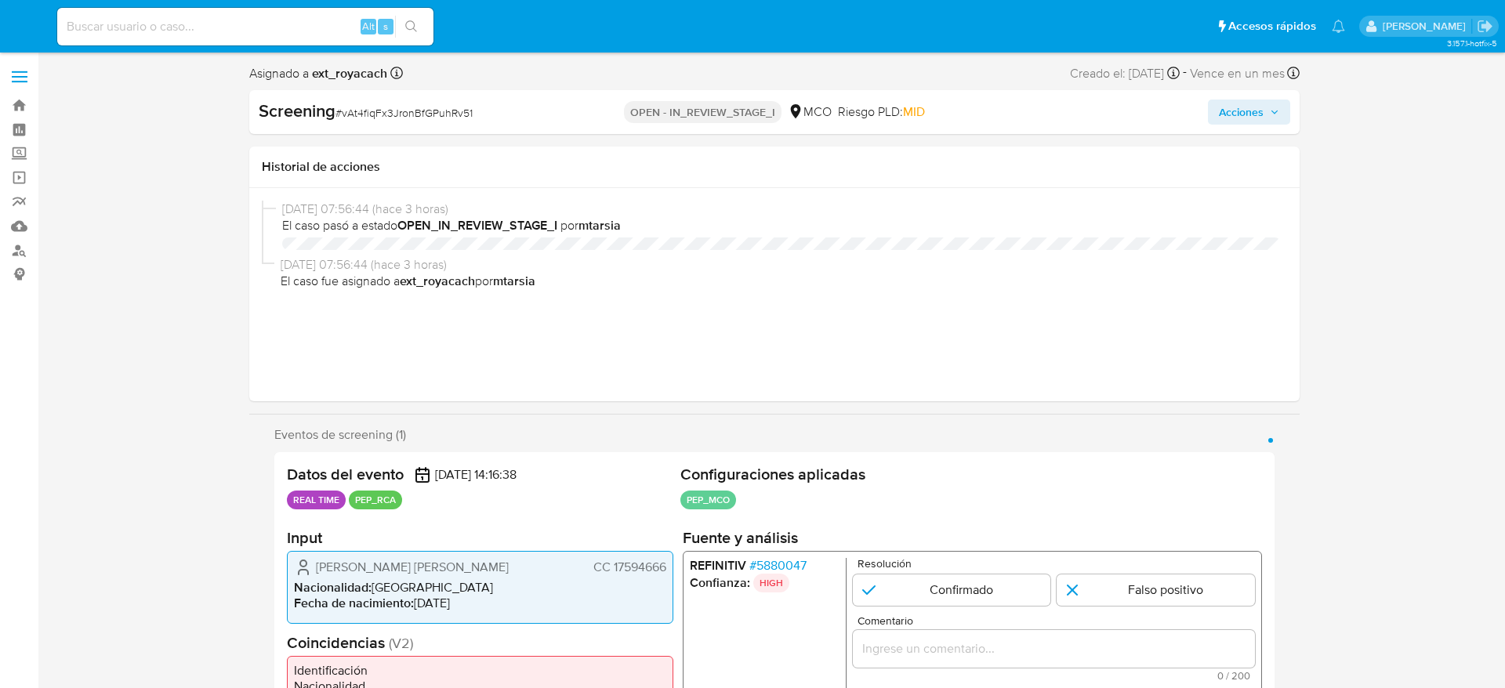
select select "10"
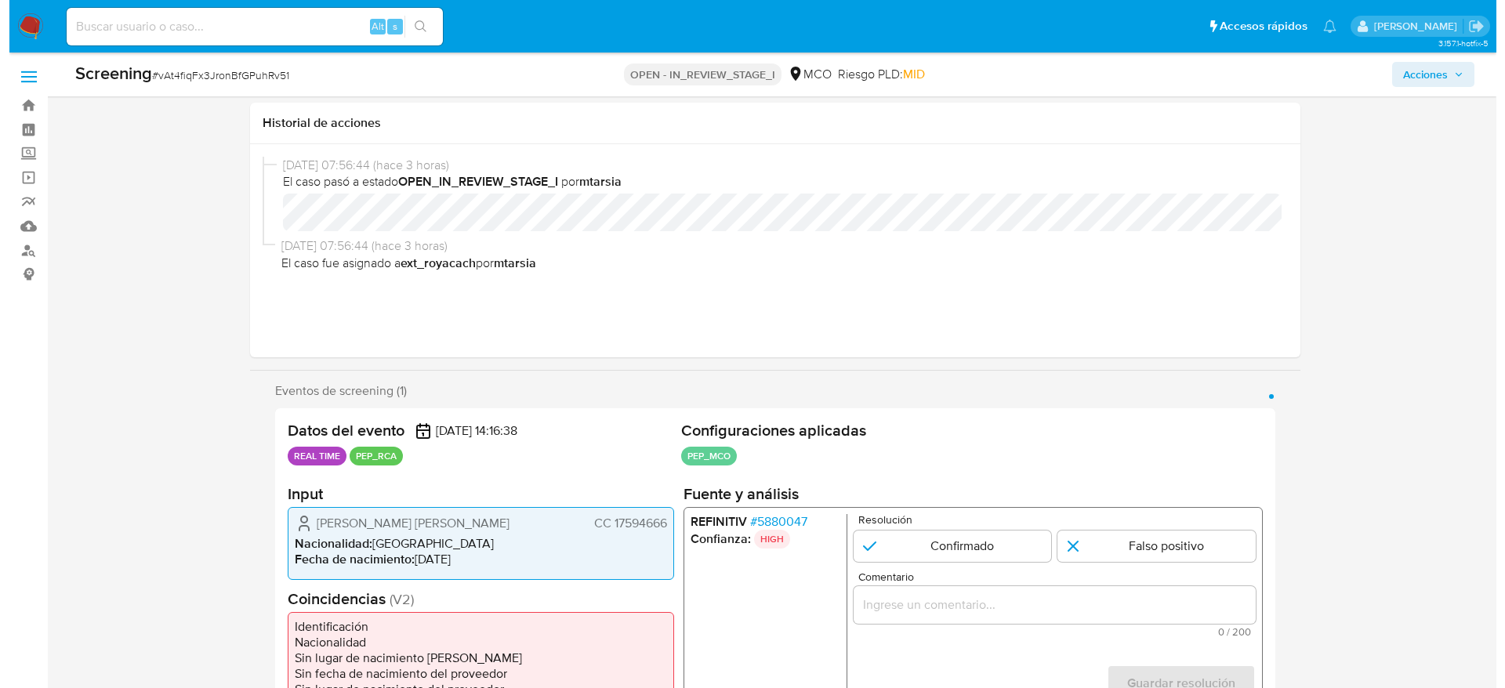
scroll to position [353, 0]
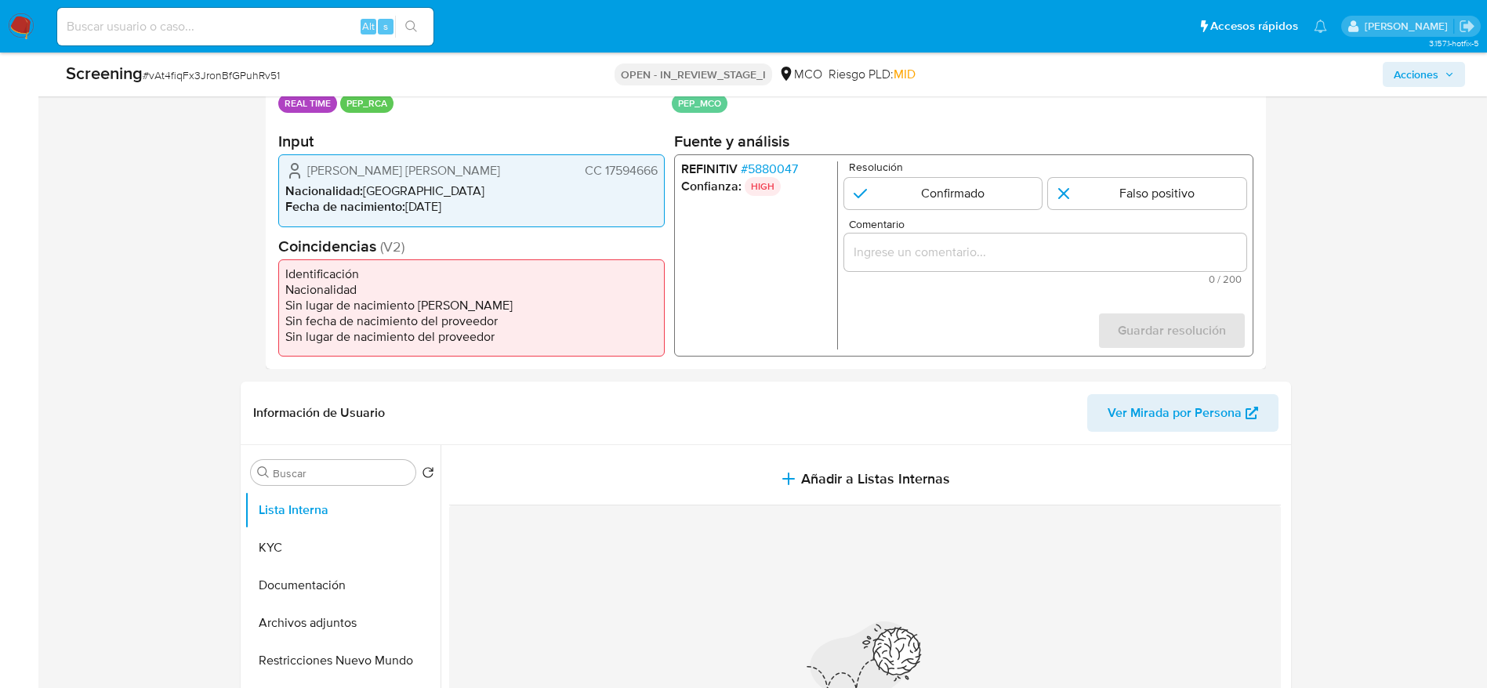
click at [767, 163] on span "# 5880047" at bounding box center [768, 169] width 57 height 16
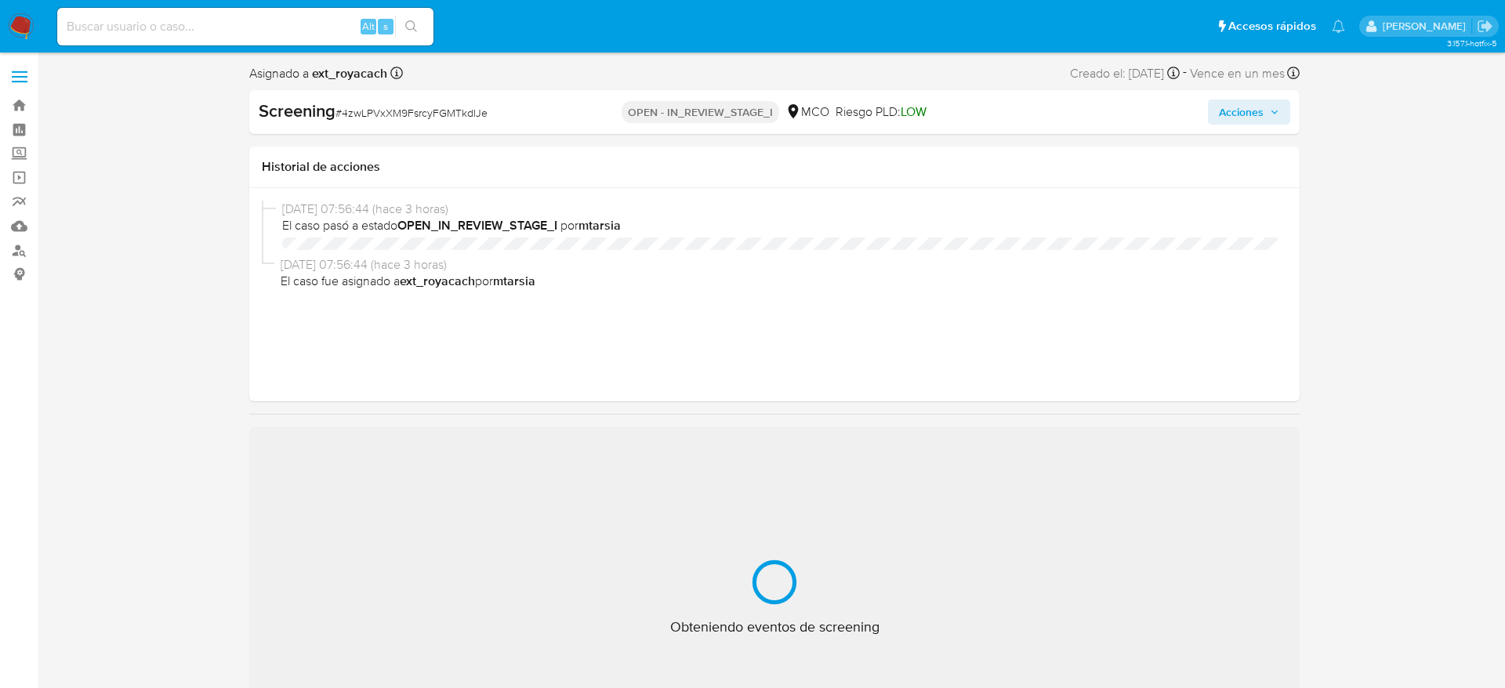
select select "10"
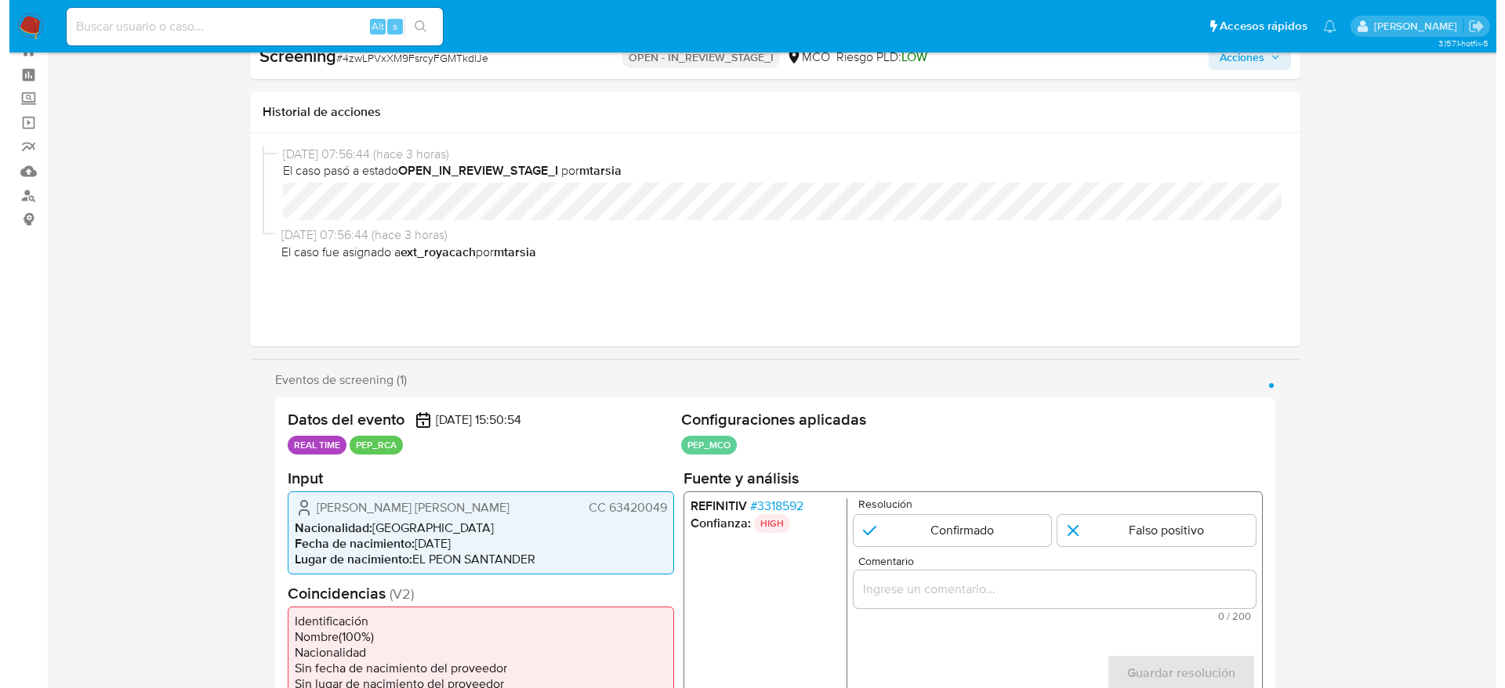
scroll to position [235, 0]
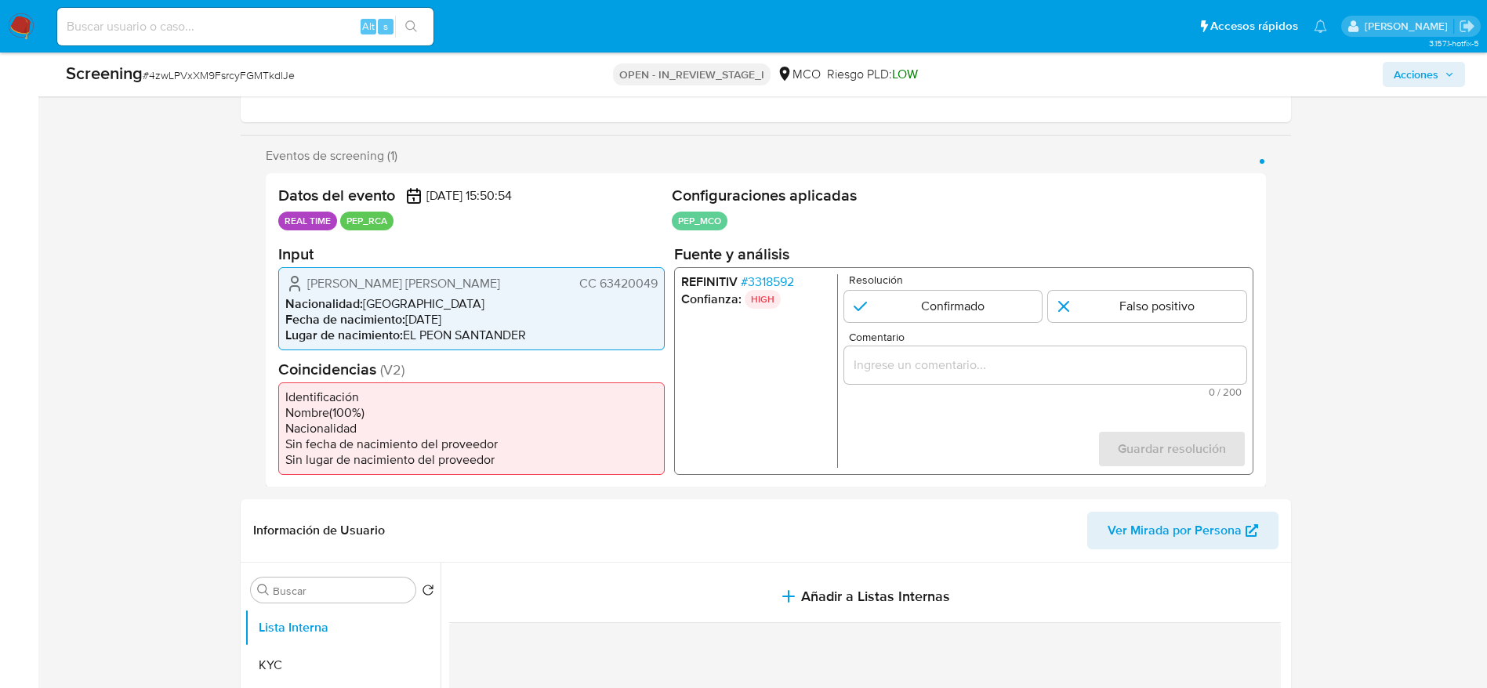
click at [784, 288] on span "# 3318592" at bounding box center [766, 281] width 53 height 16
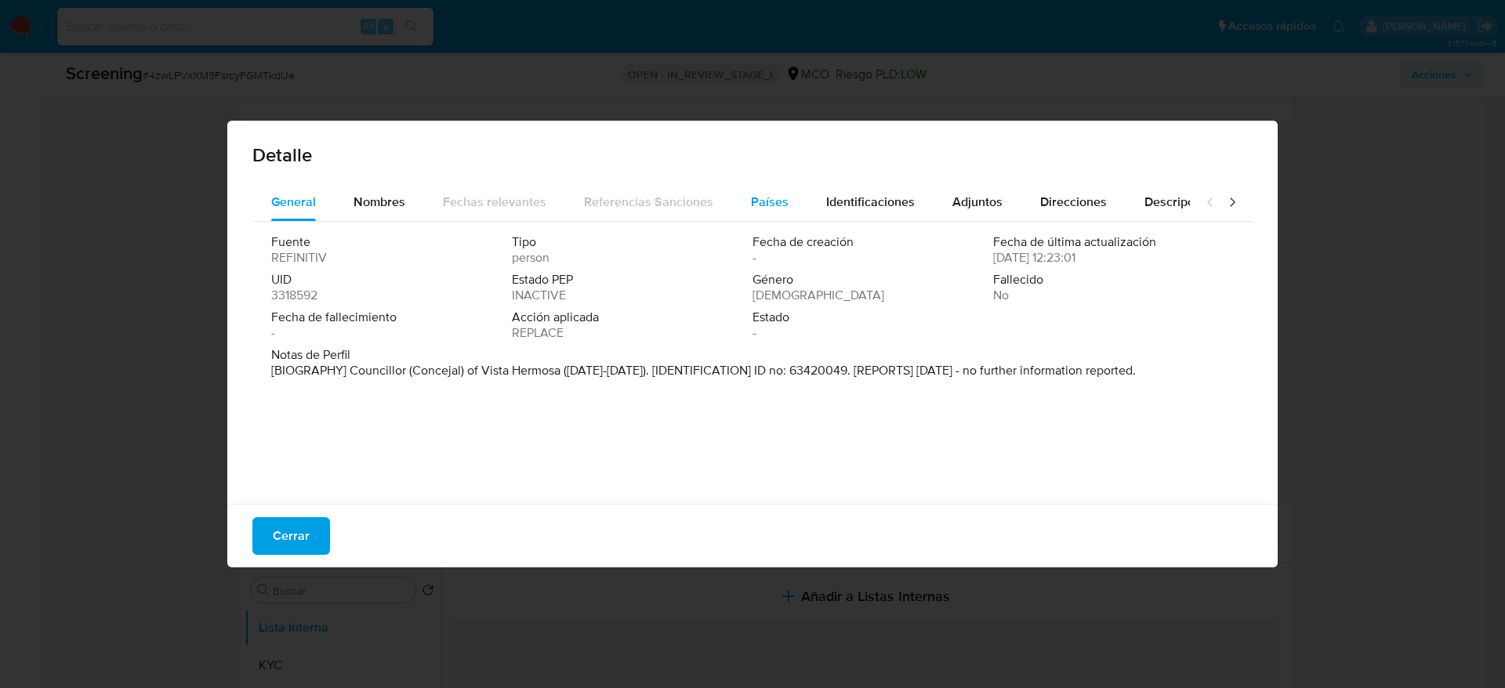
click at [738, 198] on button "Países" at bounding box center [769, 202] width 75 height 38
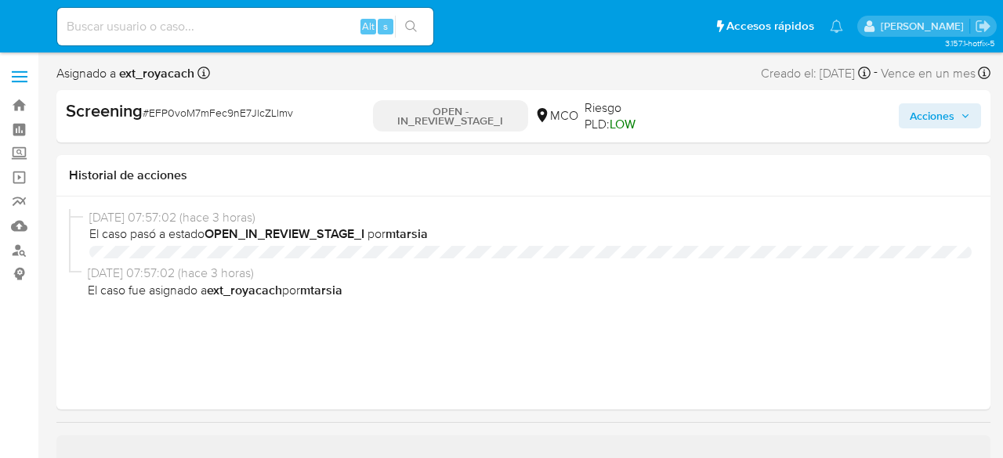
select select "10"
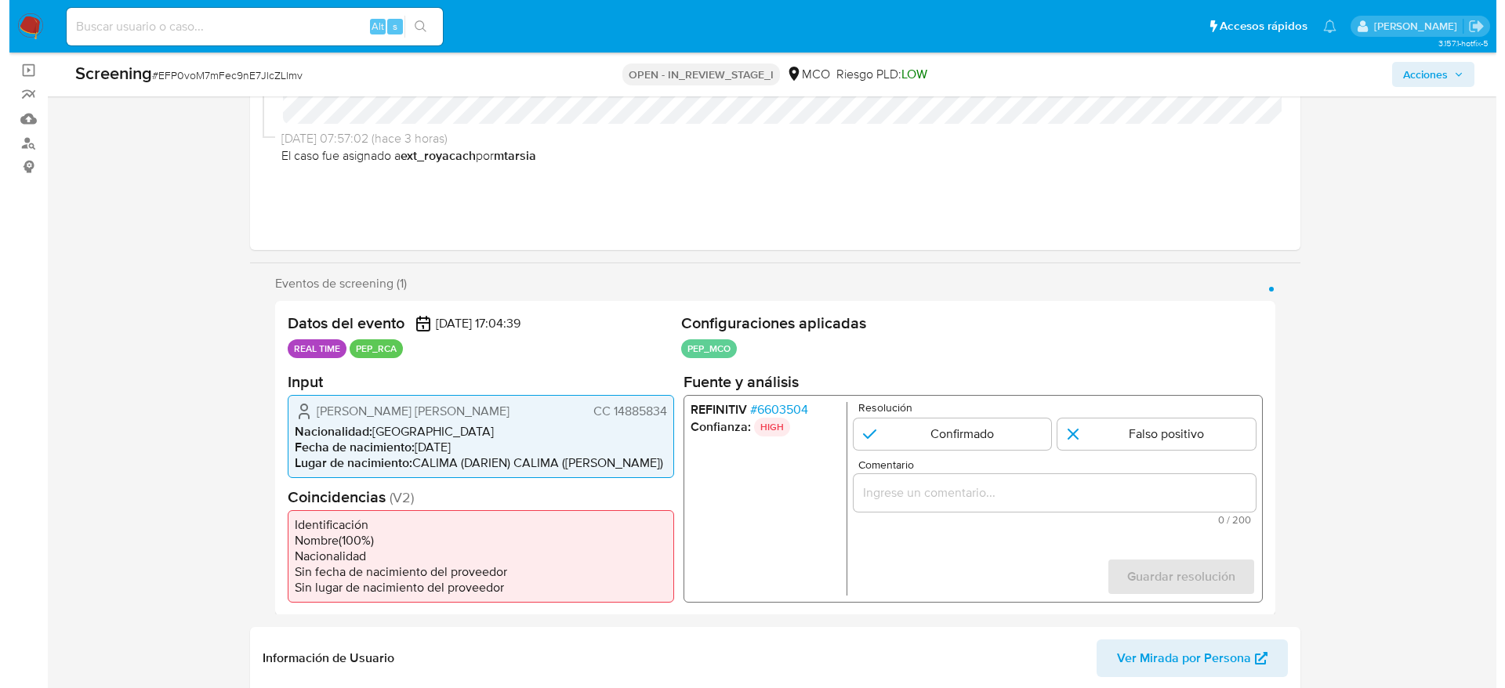
scroll to position [118, 0]
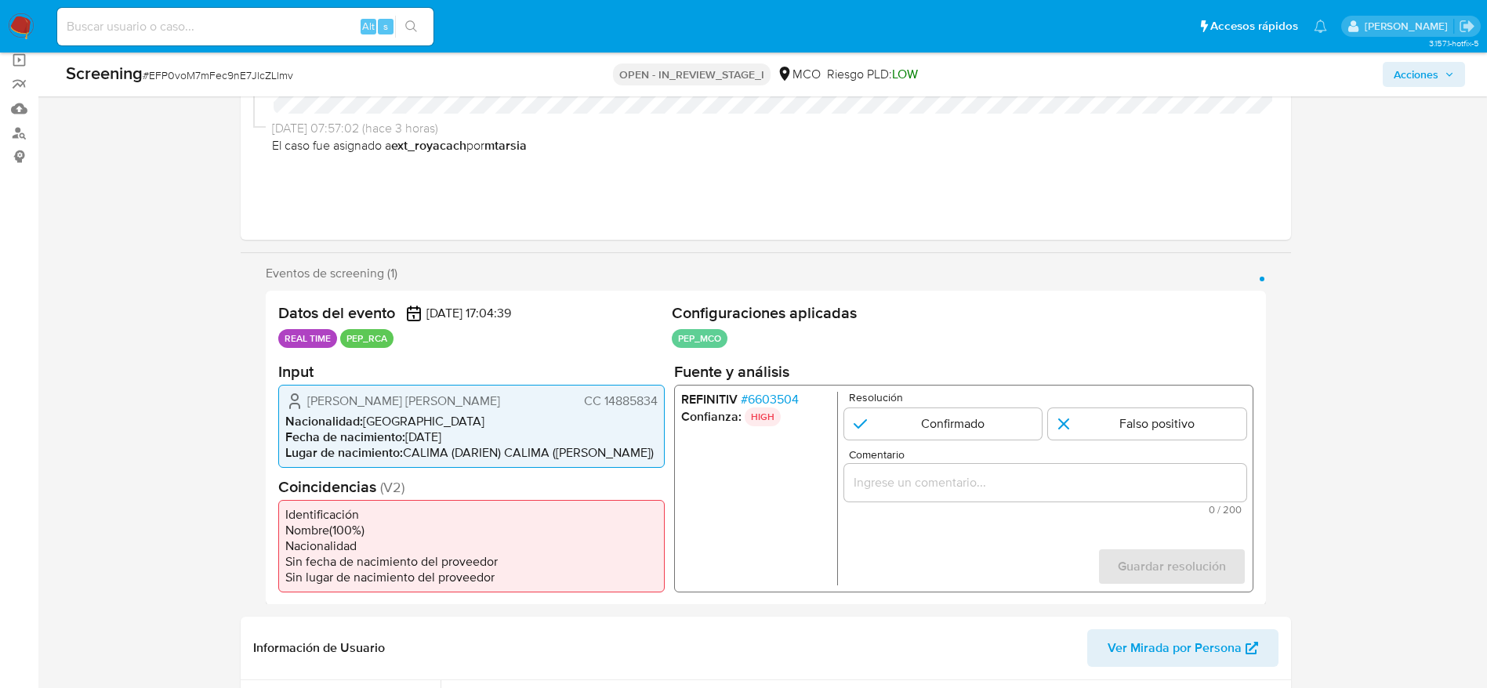
click at [754, 393] on span "# 6603504" at bounding box center [769, 399] width 58 height 16
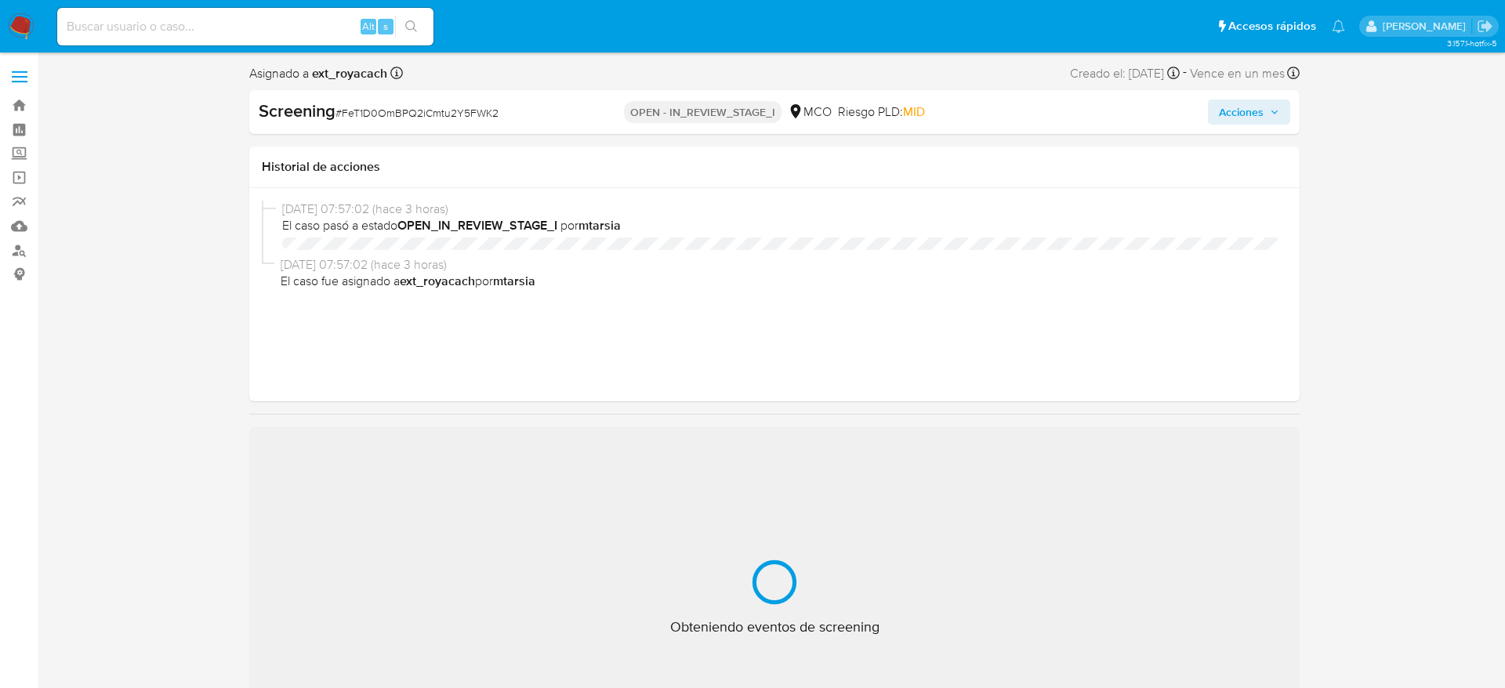
select select "10"
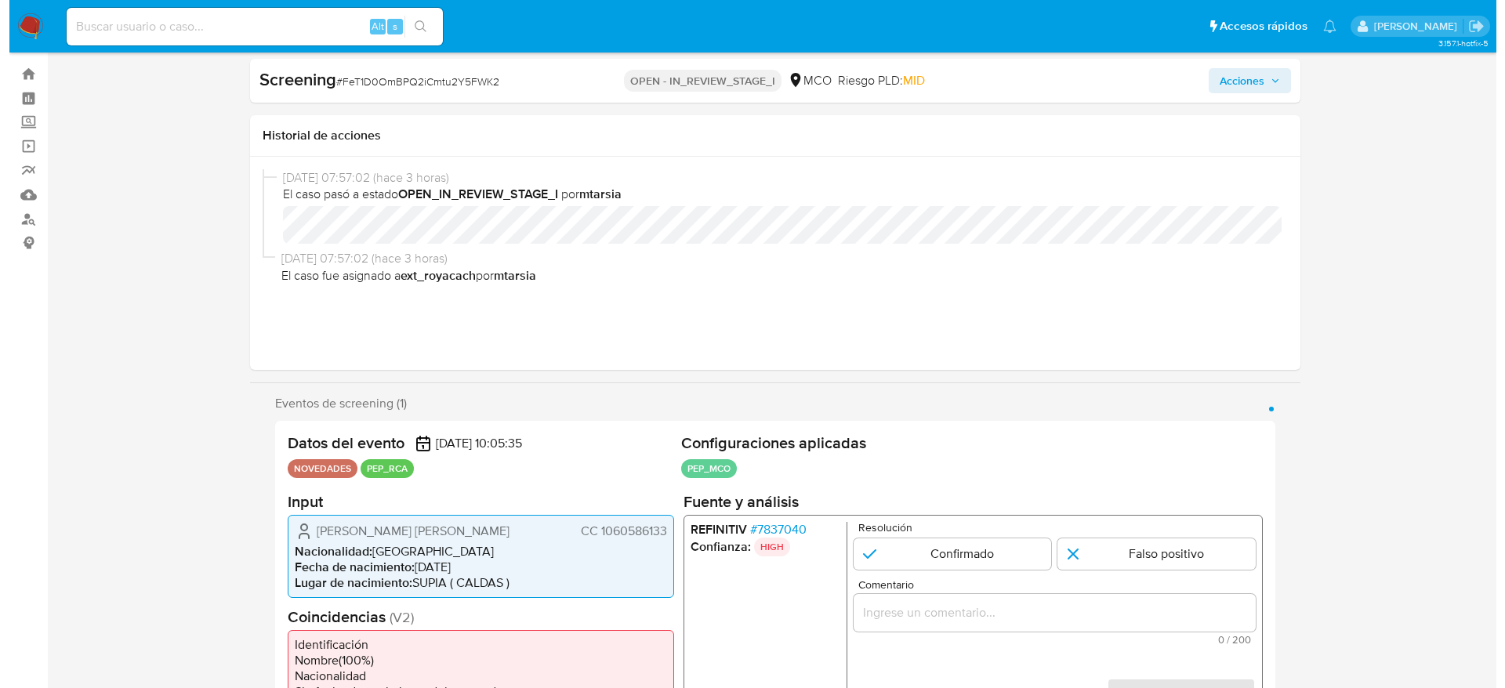
scroll to position [118, 0]
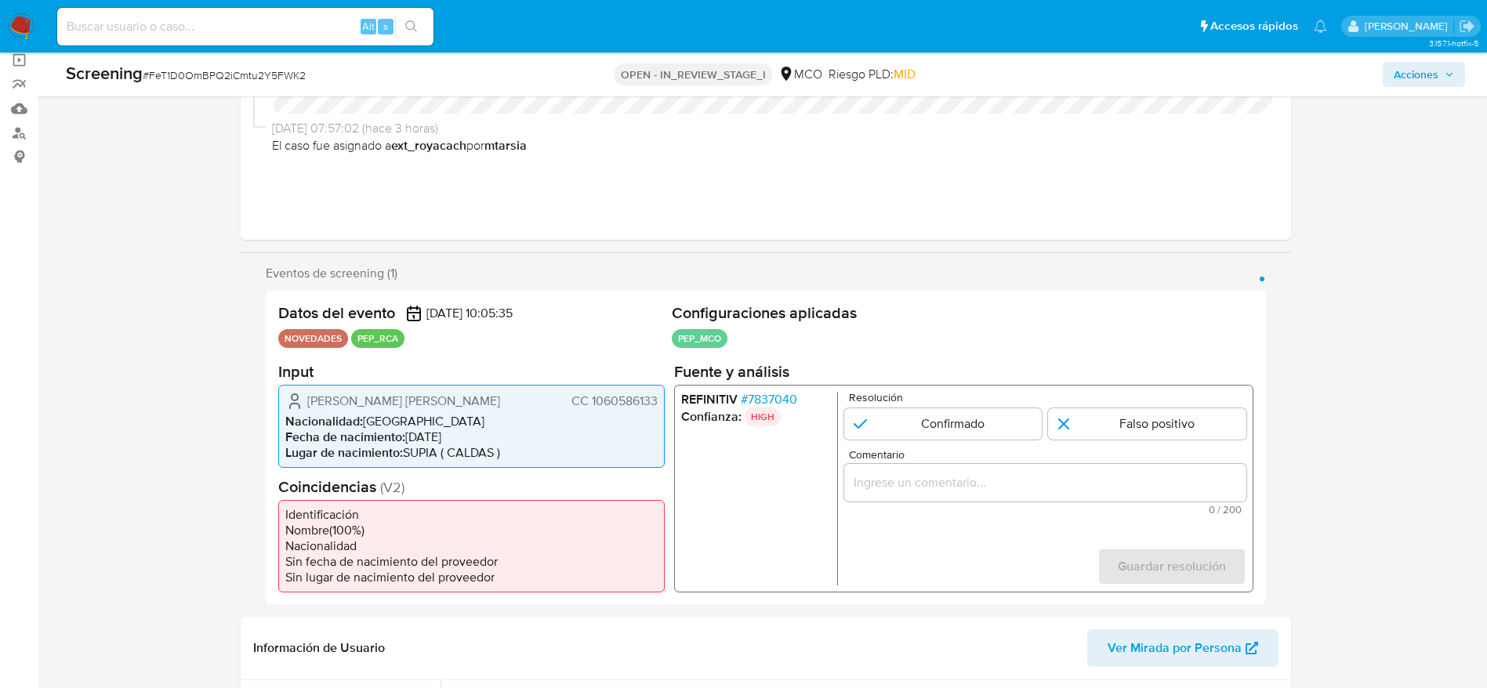
click at [782, 403] on span "# 7837040" at bounding box center [768, 399] width 56 height 16
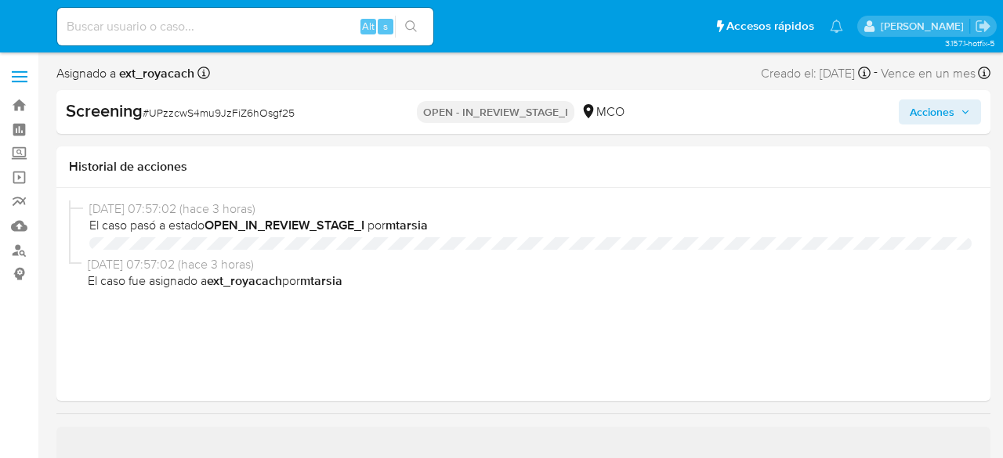
select select "10"
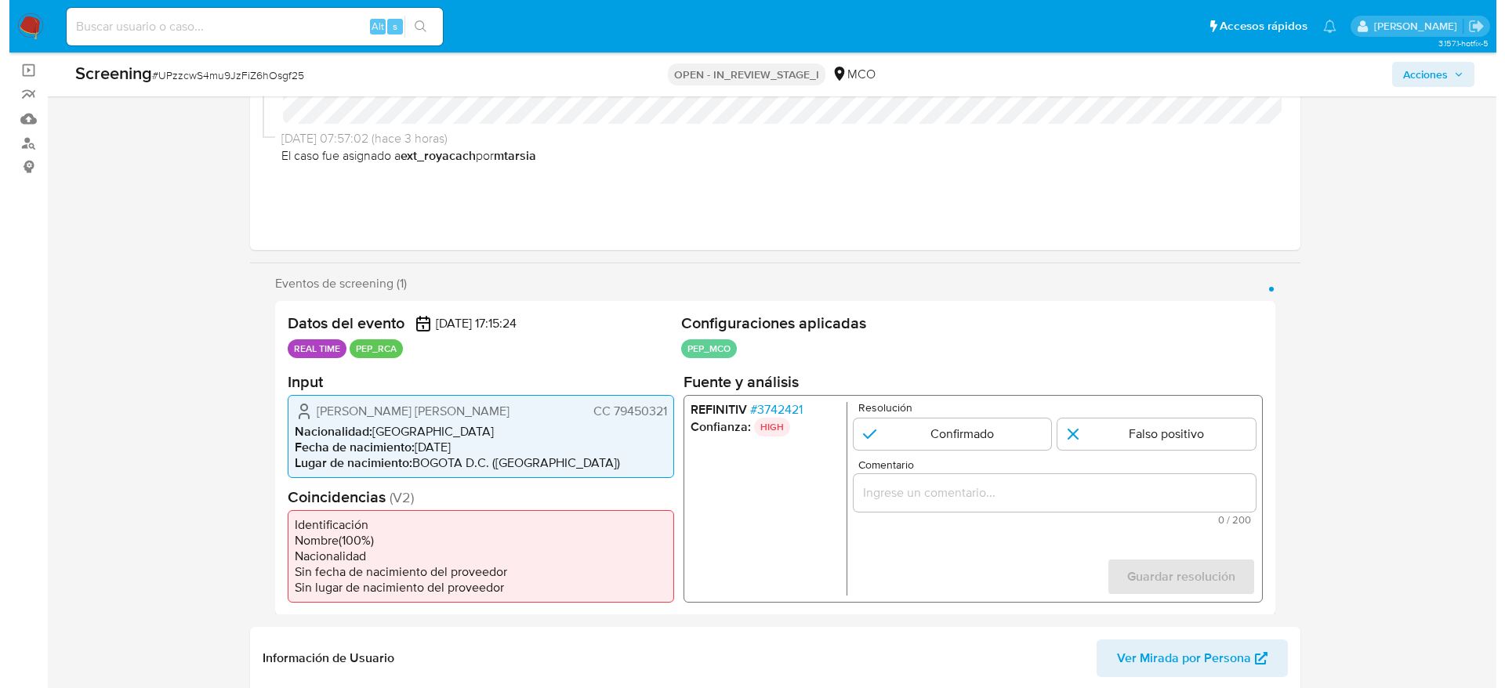
scroll to position [118, 0]
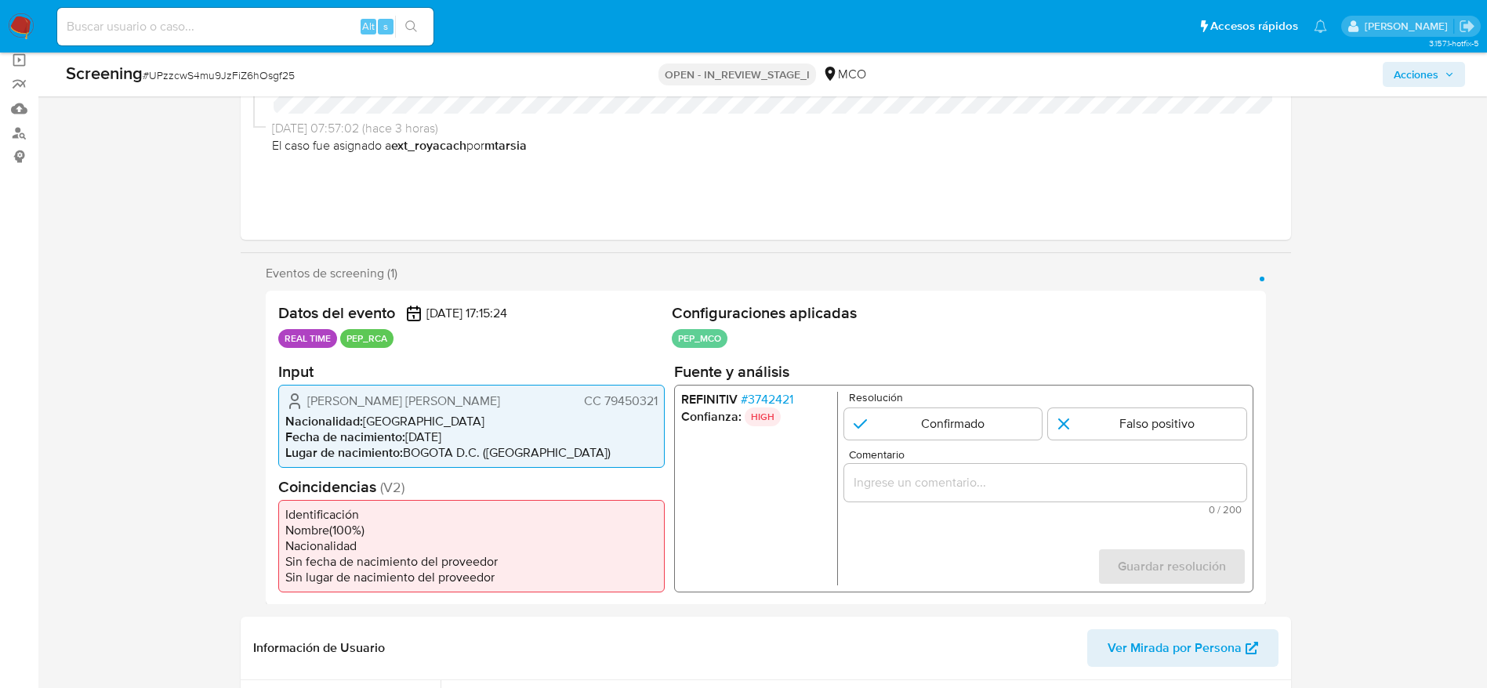
click at [770, 393] on span "# 3742421" at bounding box center [766, 399] width 53 height 16
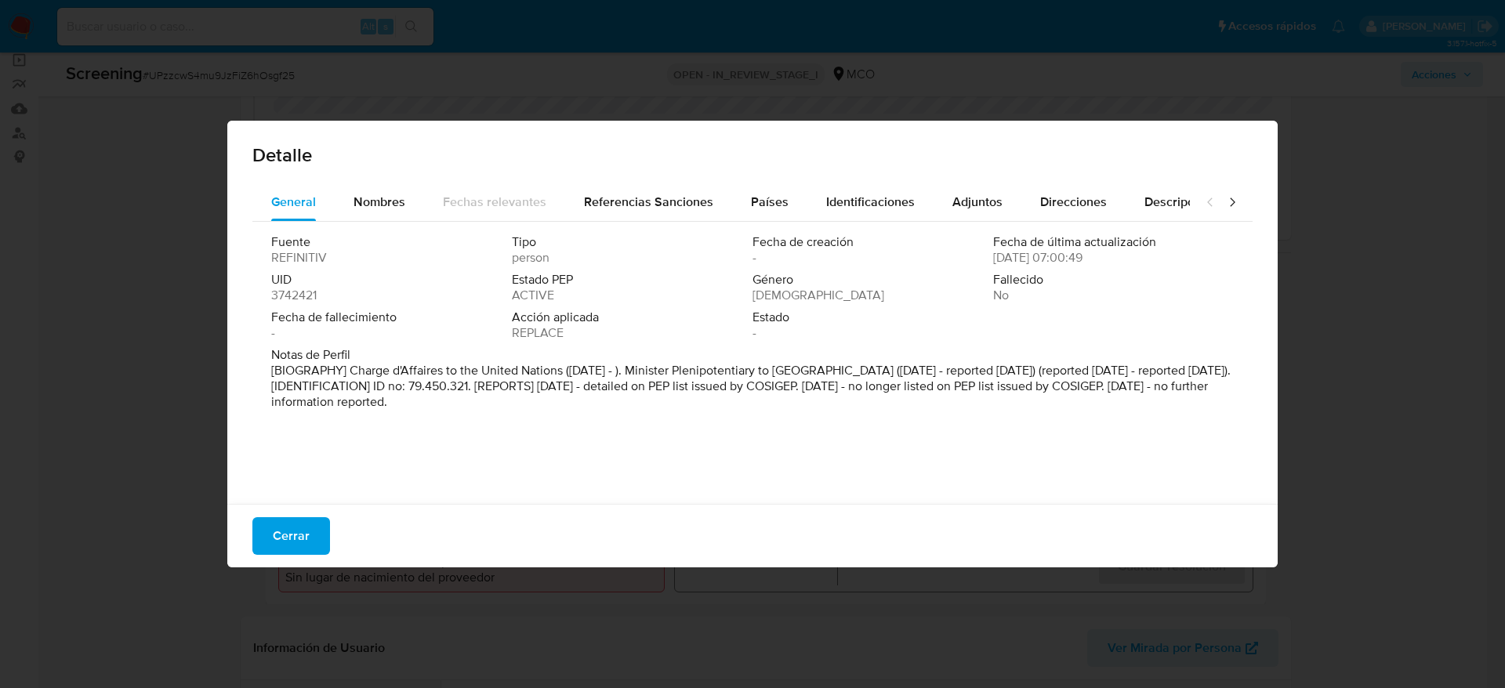
click at [813, 229] on div "Fuente REFINITIV Tipo person Fecha de creación - Fecha de última actualización …" at bounding box center [752, 359] width 1000 height 274
click at [775, 211] on div "Países" at bounding box center [770, 202] width 38 height 38
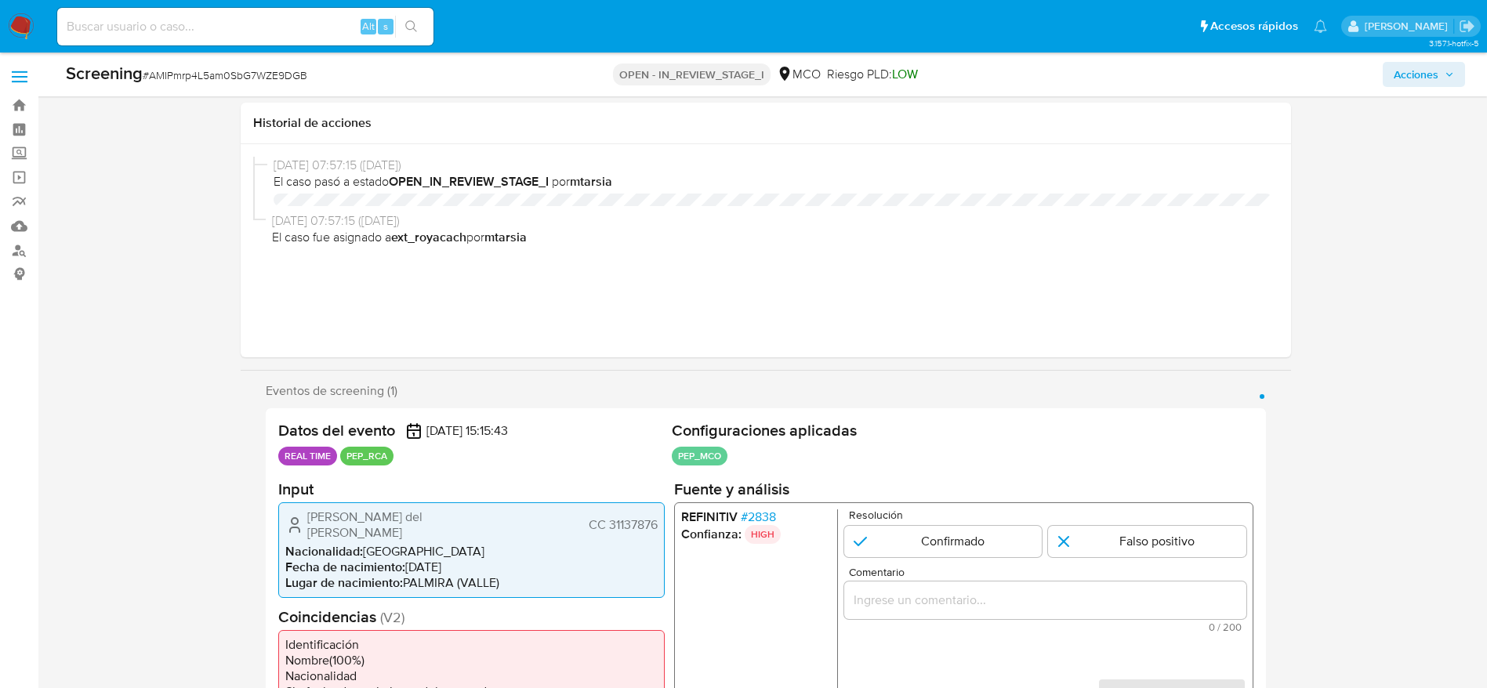
select select "10"
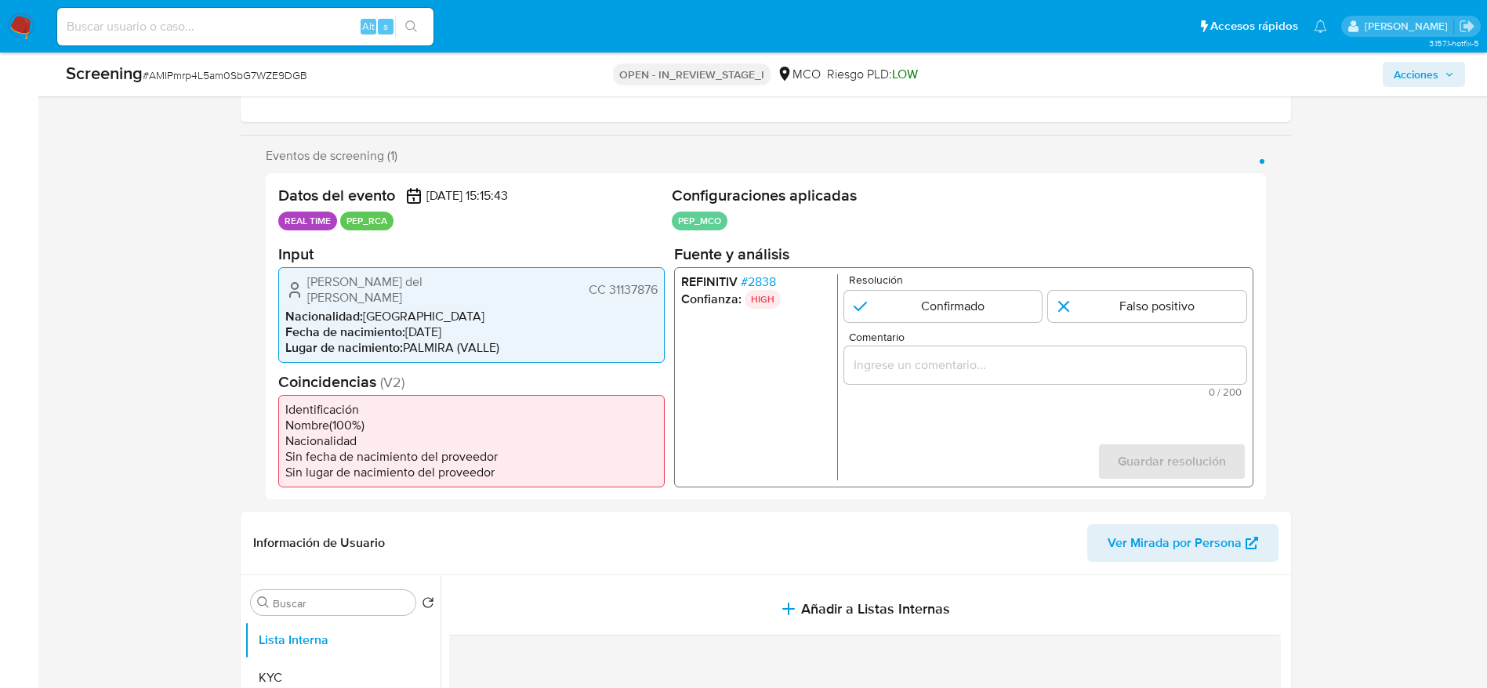
scroll to position [235, 0]
click at [766, 273] on span "# 2838" at bounding box center [757, 281] width 35 height 16
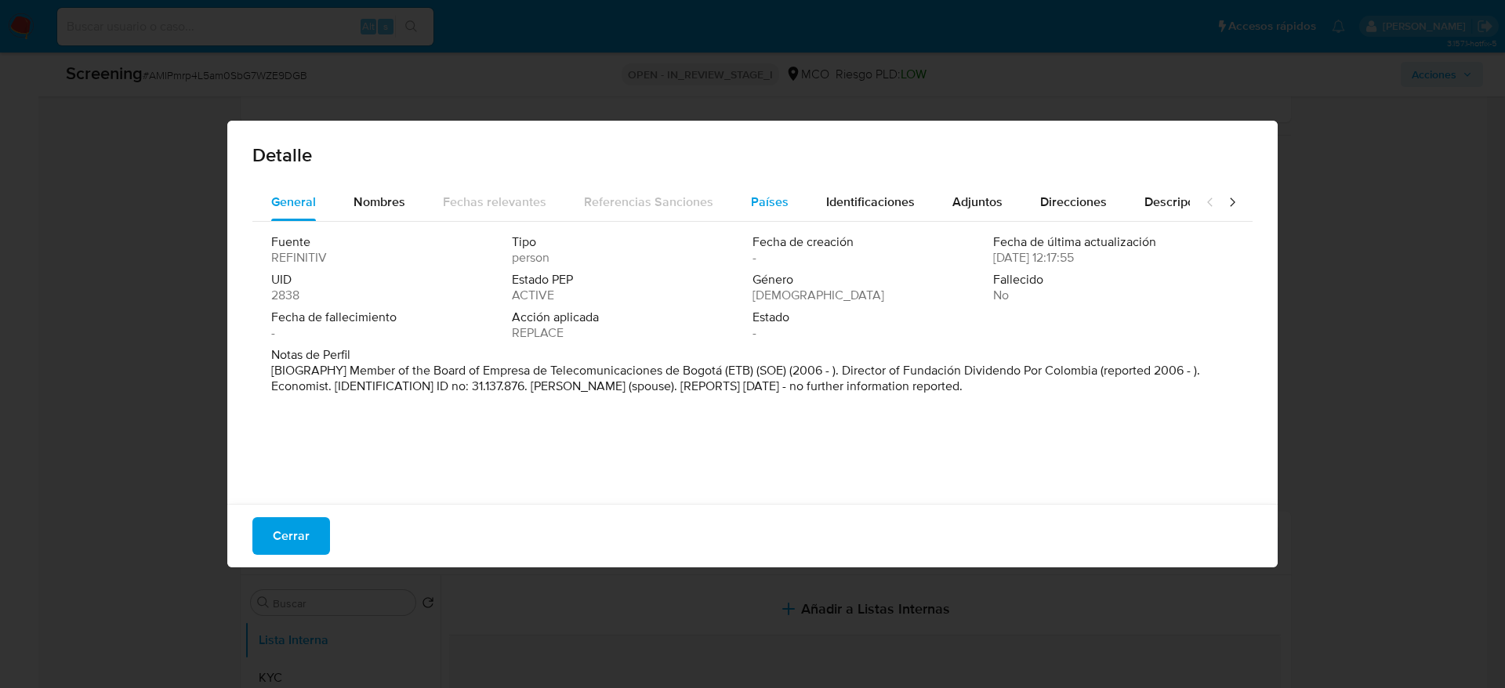
click at [767, 204] on span "Países" at bounding box center [770, 202] width 38 height 18
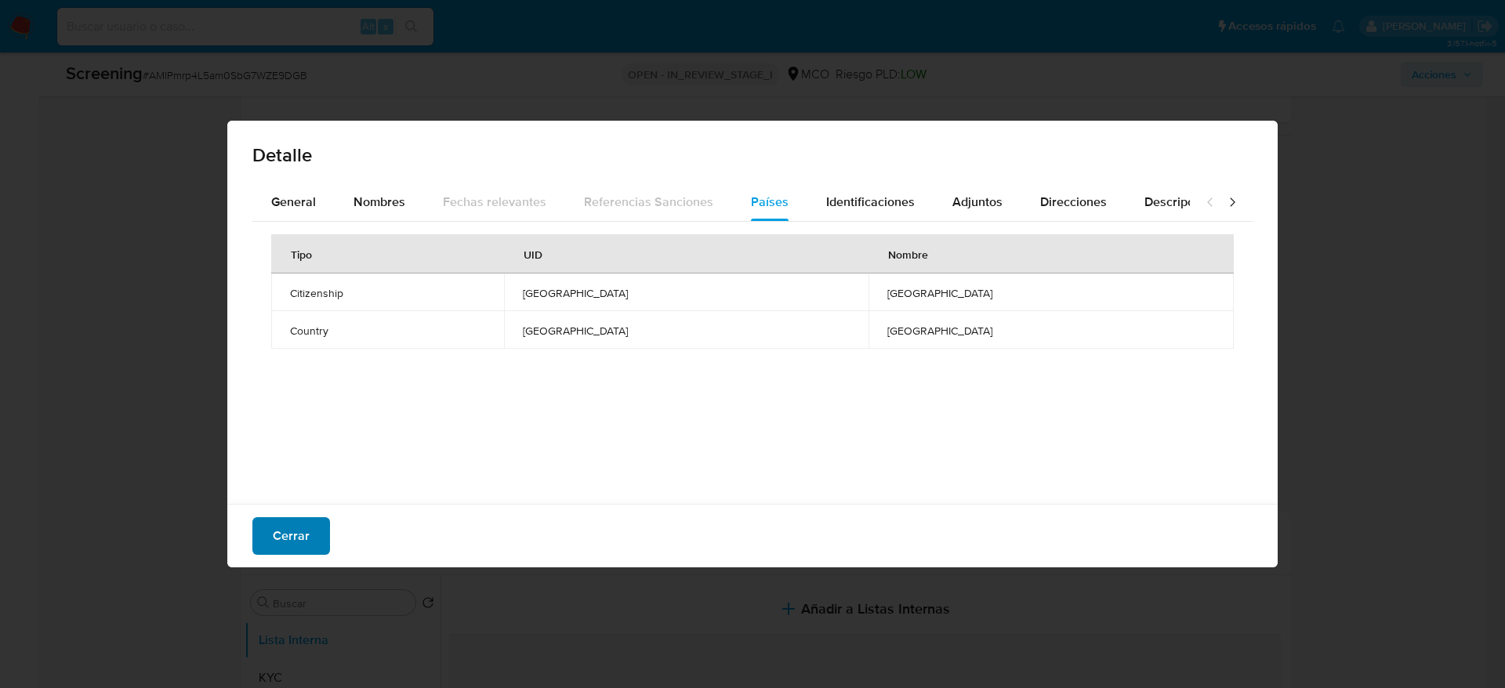
click at [293, 541] on span "Cerrar" at bounding box center [291, 536] width 37 height 34
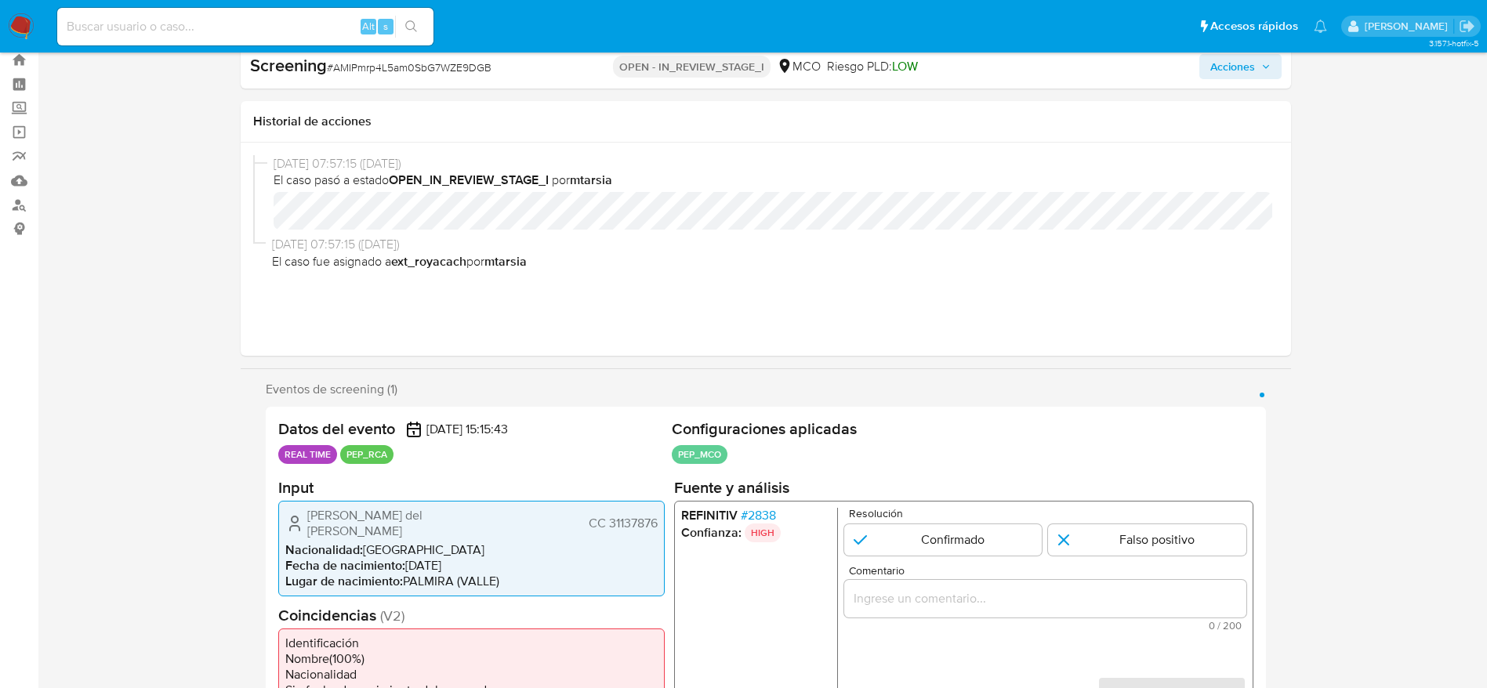
scroll to position [0, 0]
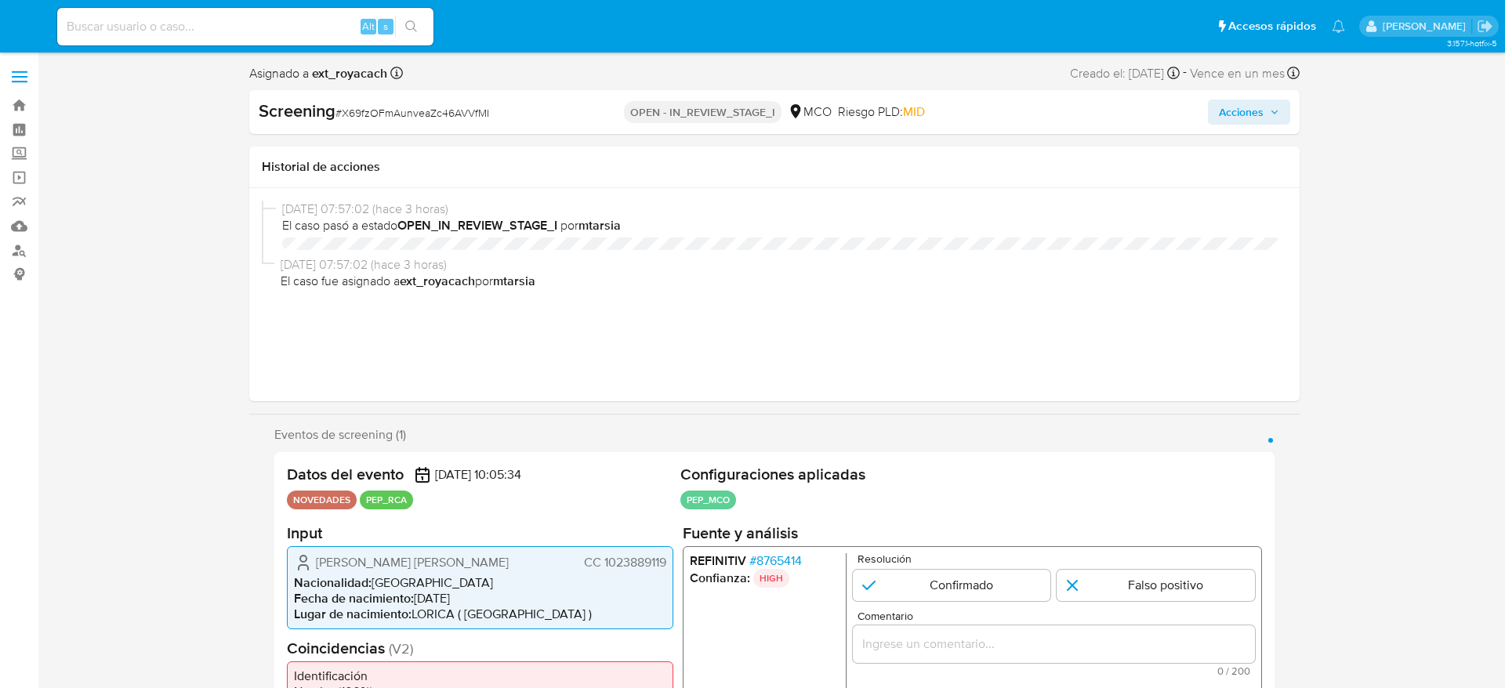
select select "10"
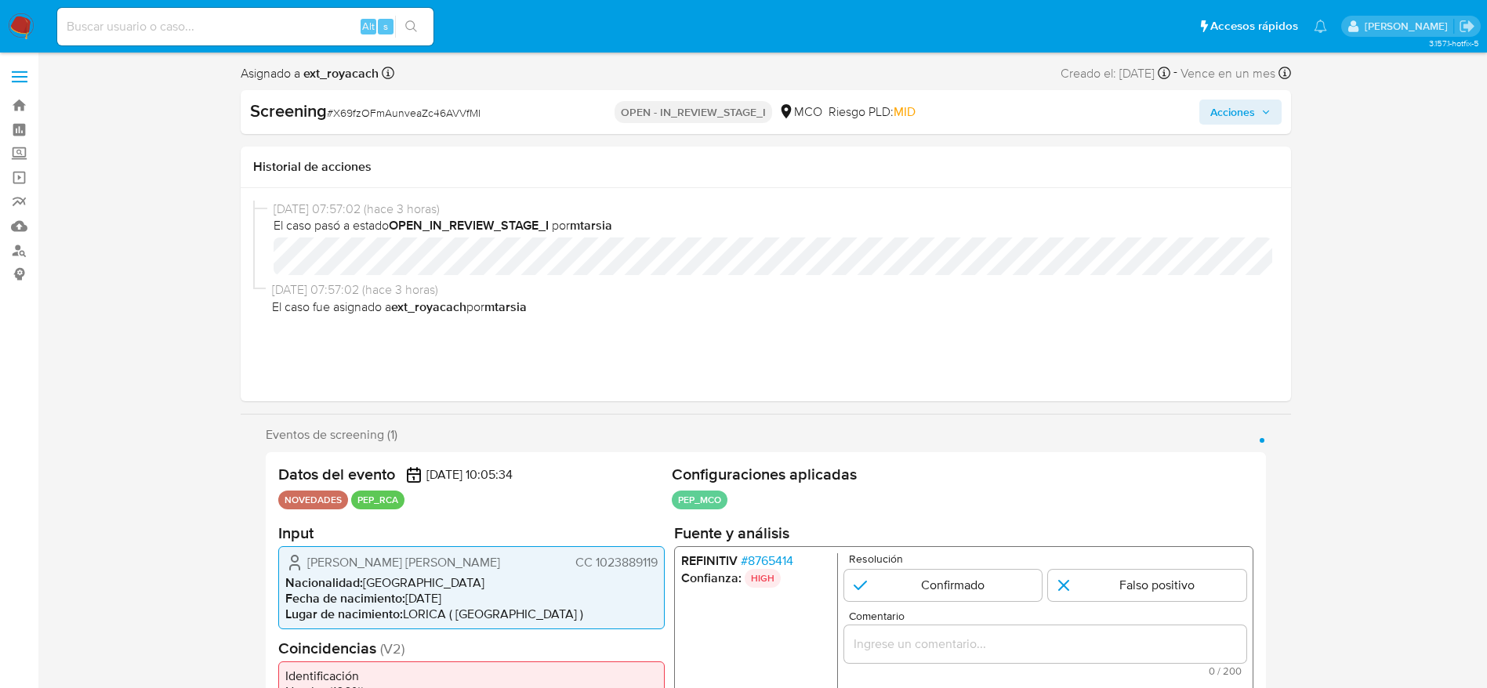
click at [770, 552] on span "# 8765414" at bounding box center [766, 560] width 53 height 16
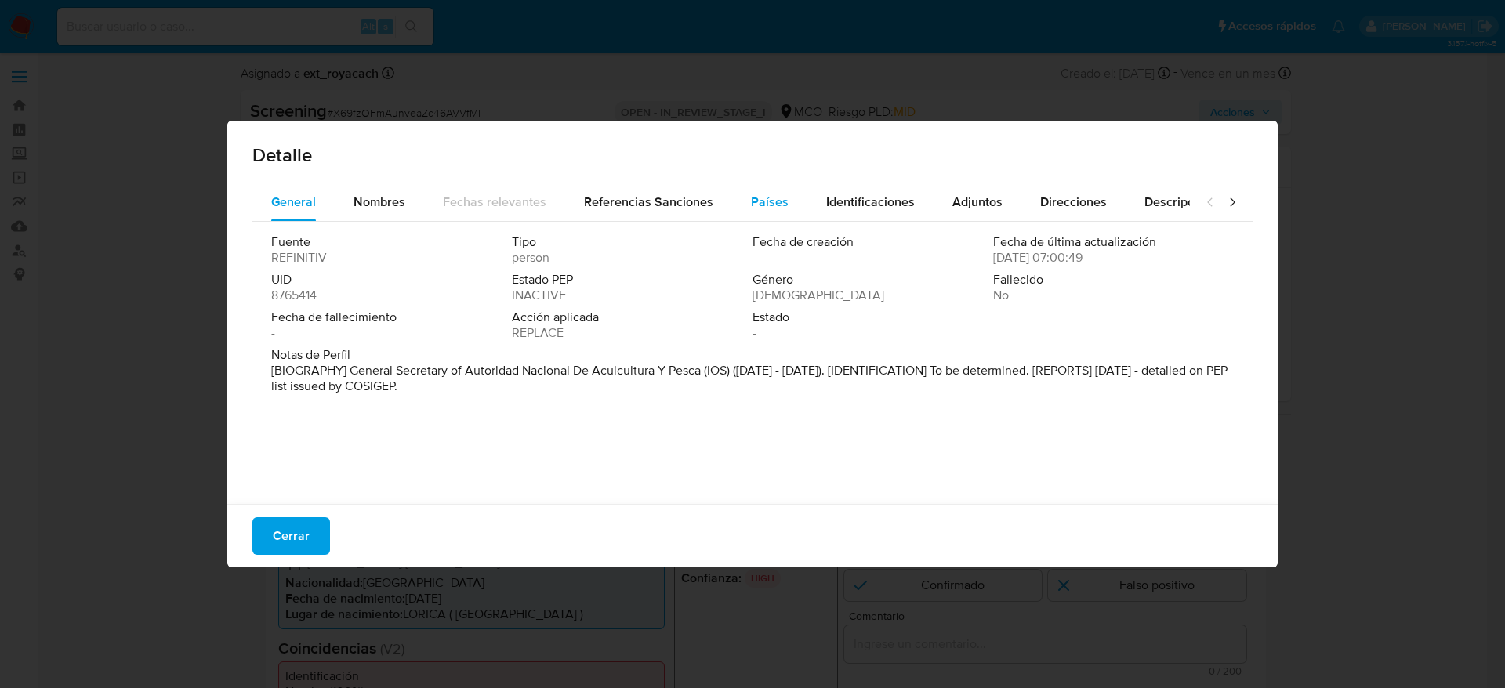
click at [772, 200] on span "Países" at bounding box center [770, 202] width 38 height 18
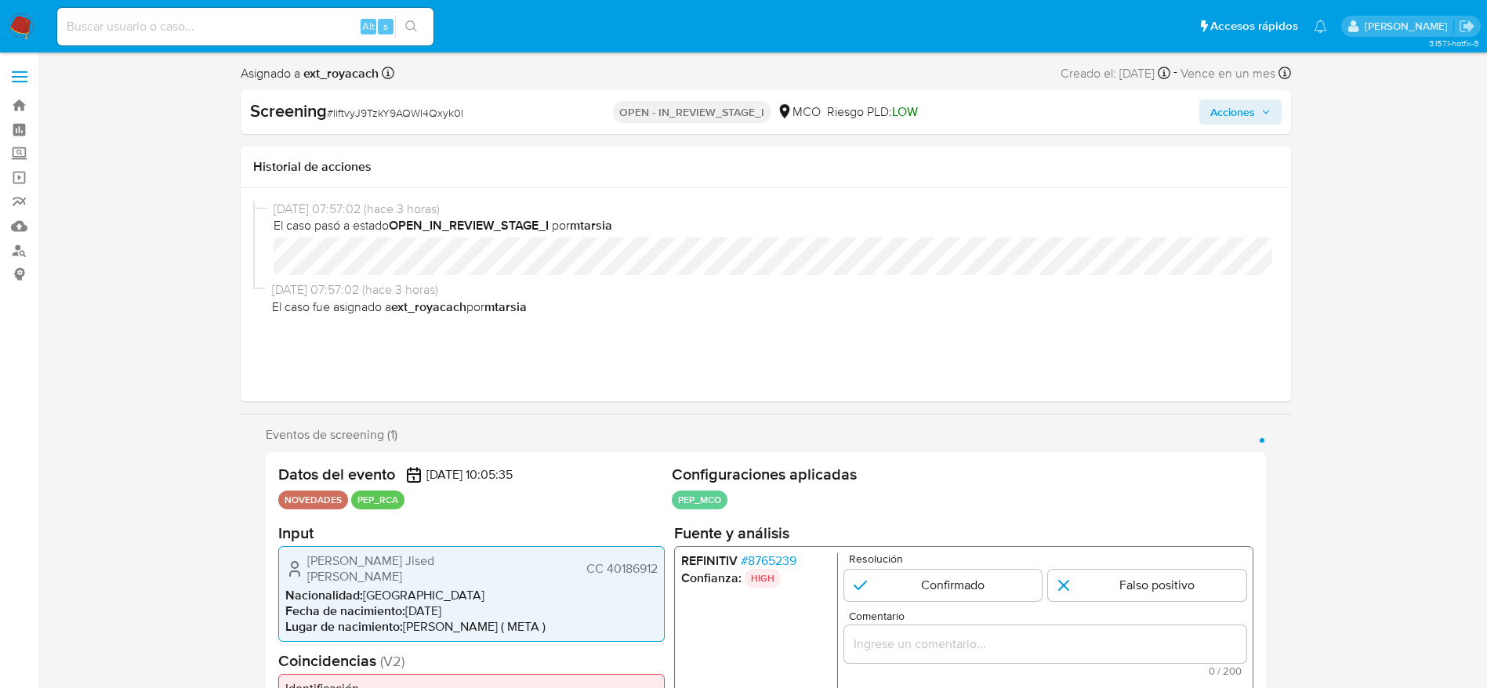
select select "10"
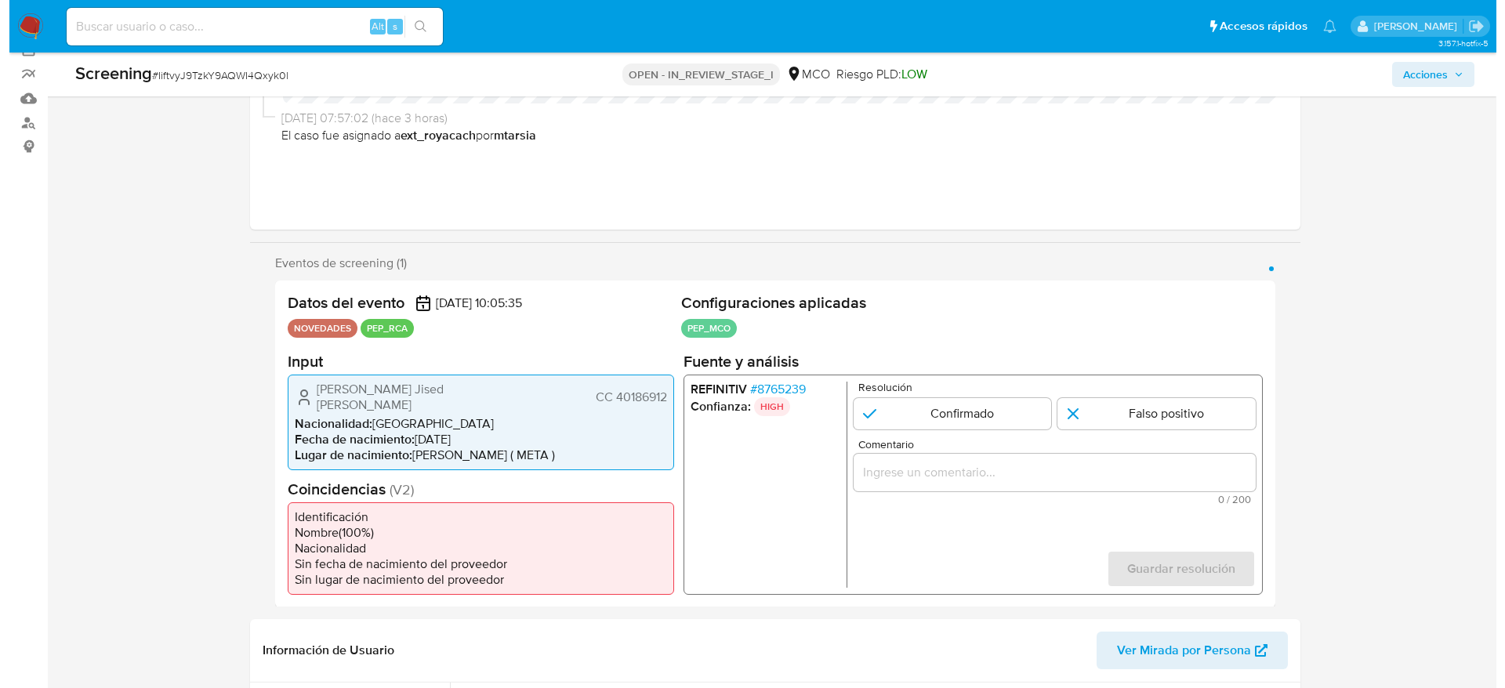
scroll to position [235, 0]
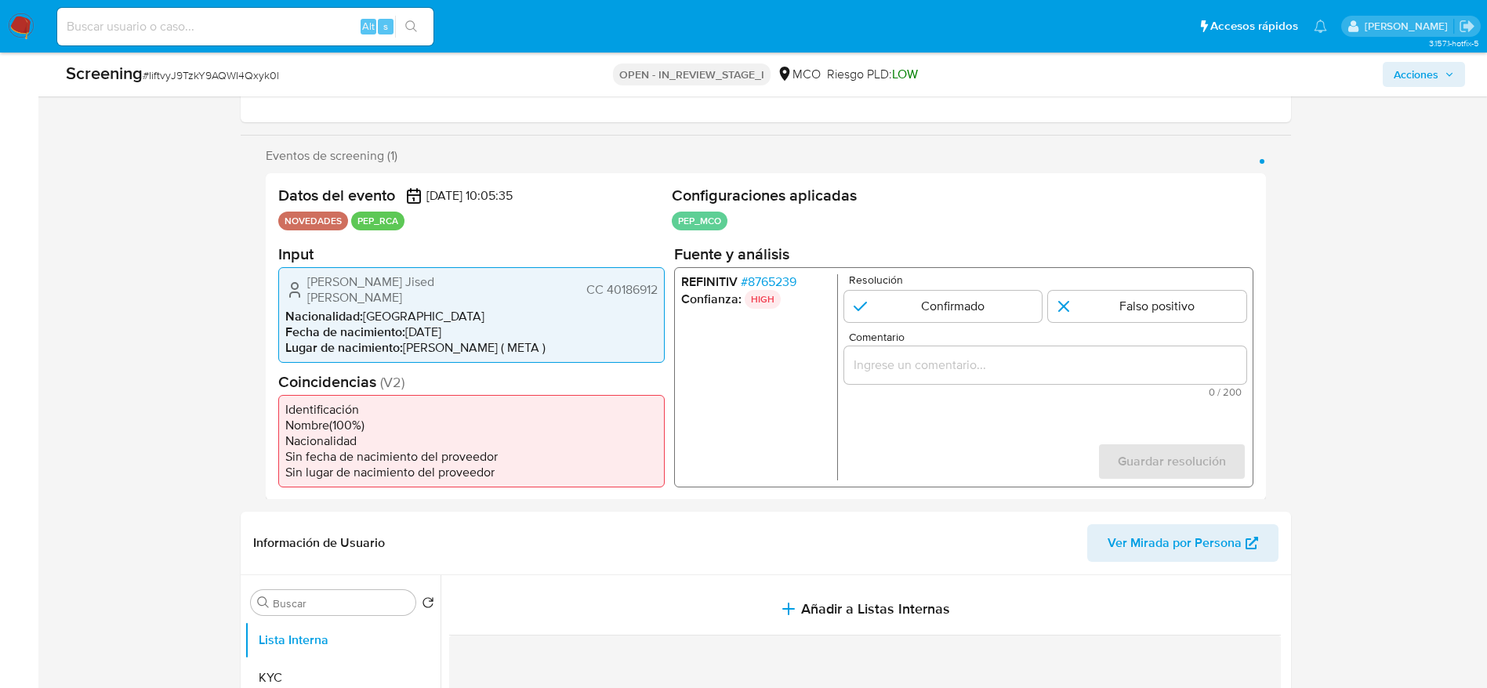
click at [770, 280] on span "# 8765239" at bounding box center [768, 281] width 56 height 16
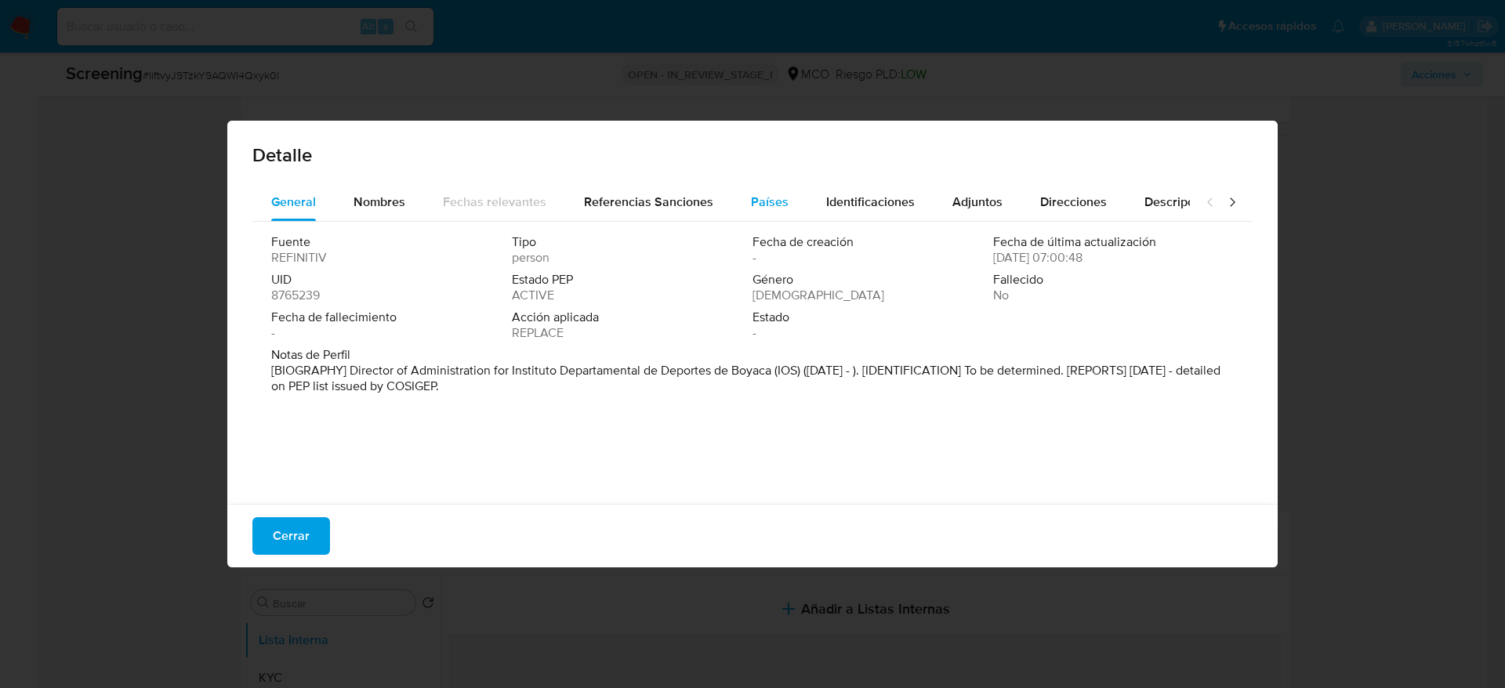
click at [782, 192] on button "Países" at bounding box center [769, 202] width 75 height 38
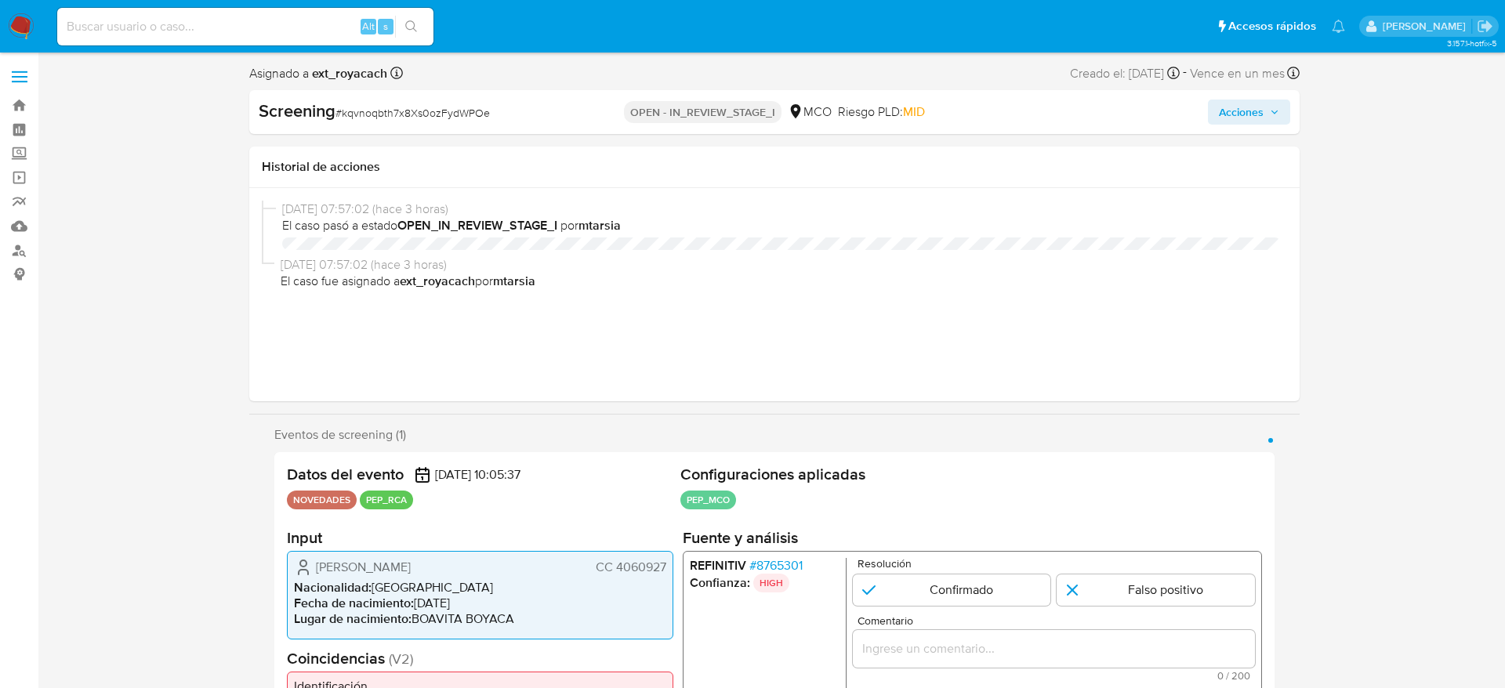
select select "10"
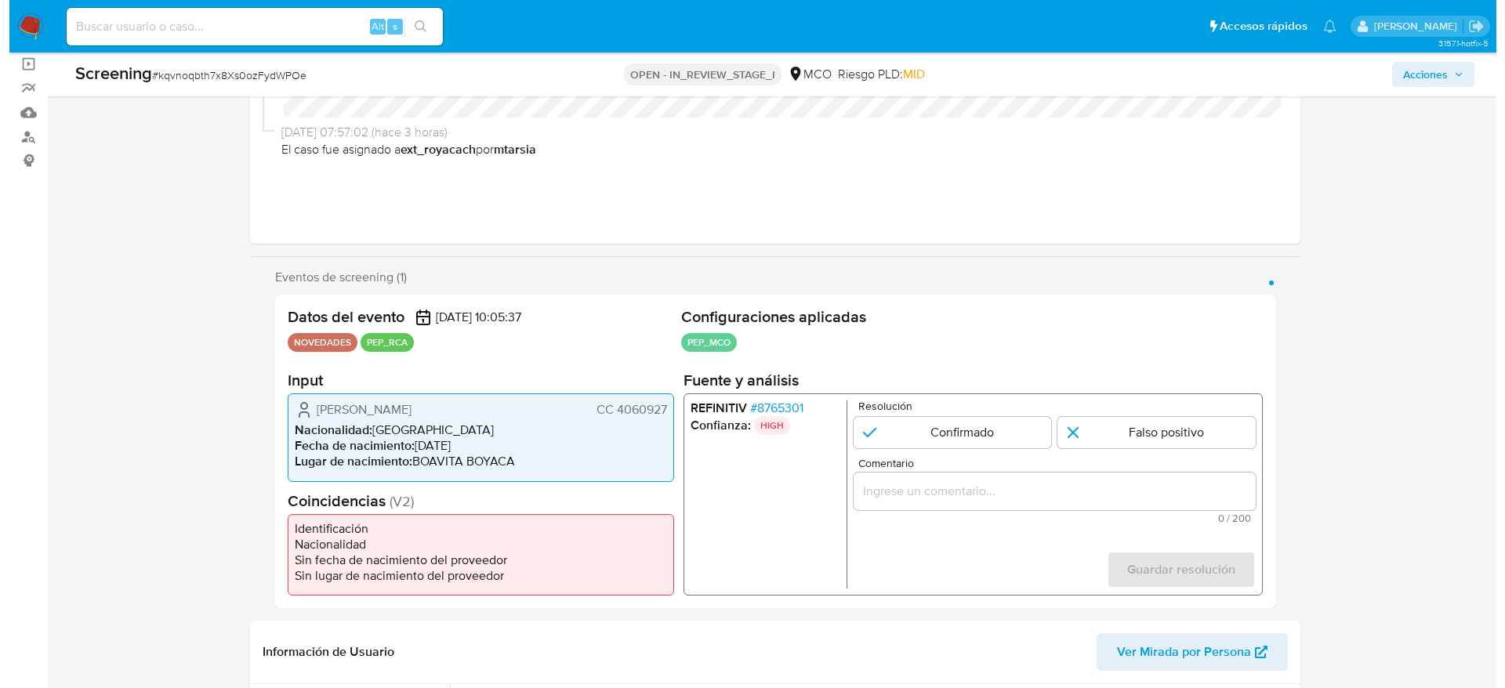
scroll to position [118, 0]
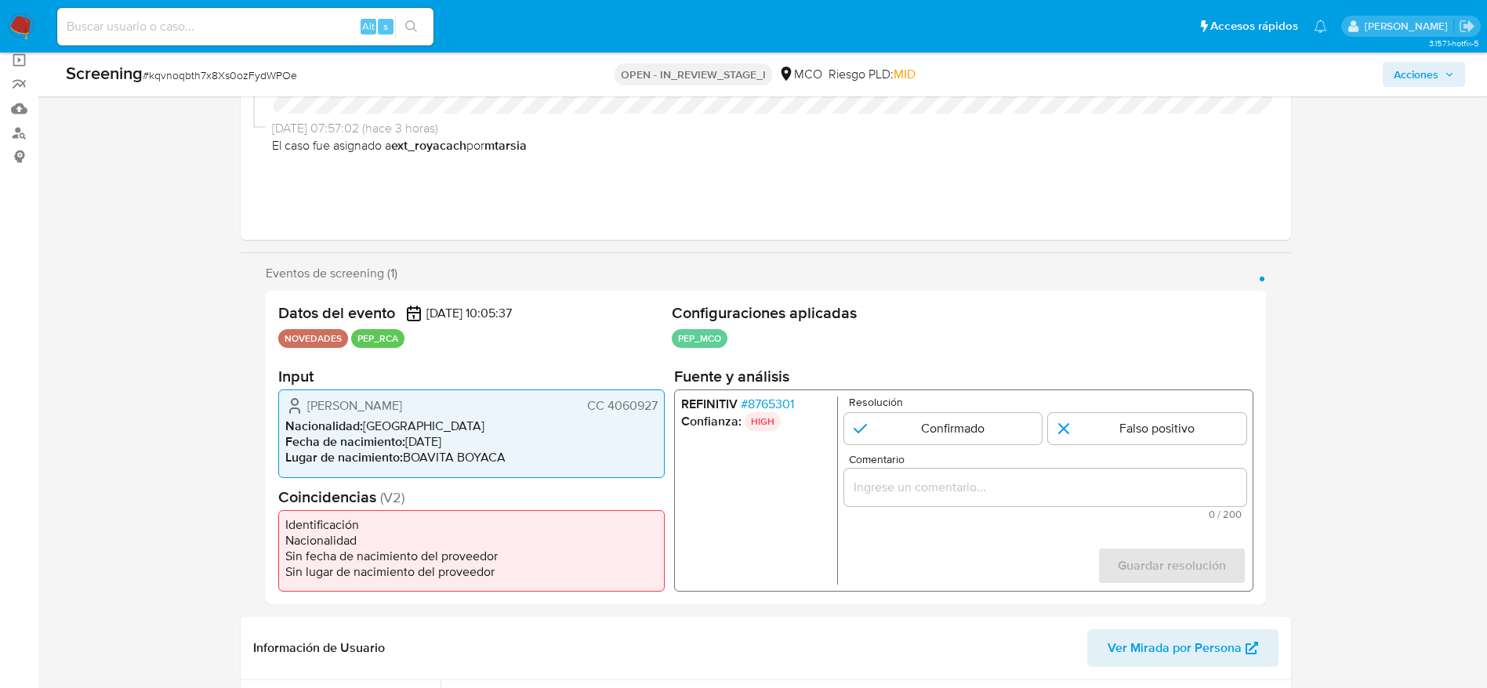
click at [741, 404] on span "# 8765301" at bounding box center [766, 405] width 53 height 16
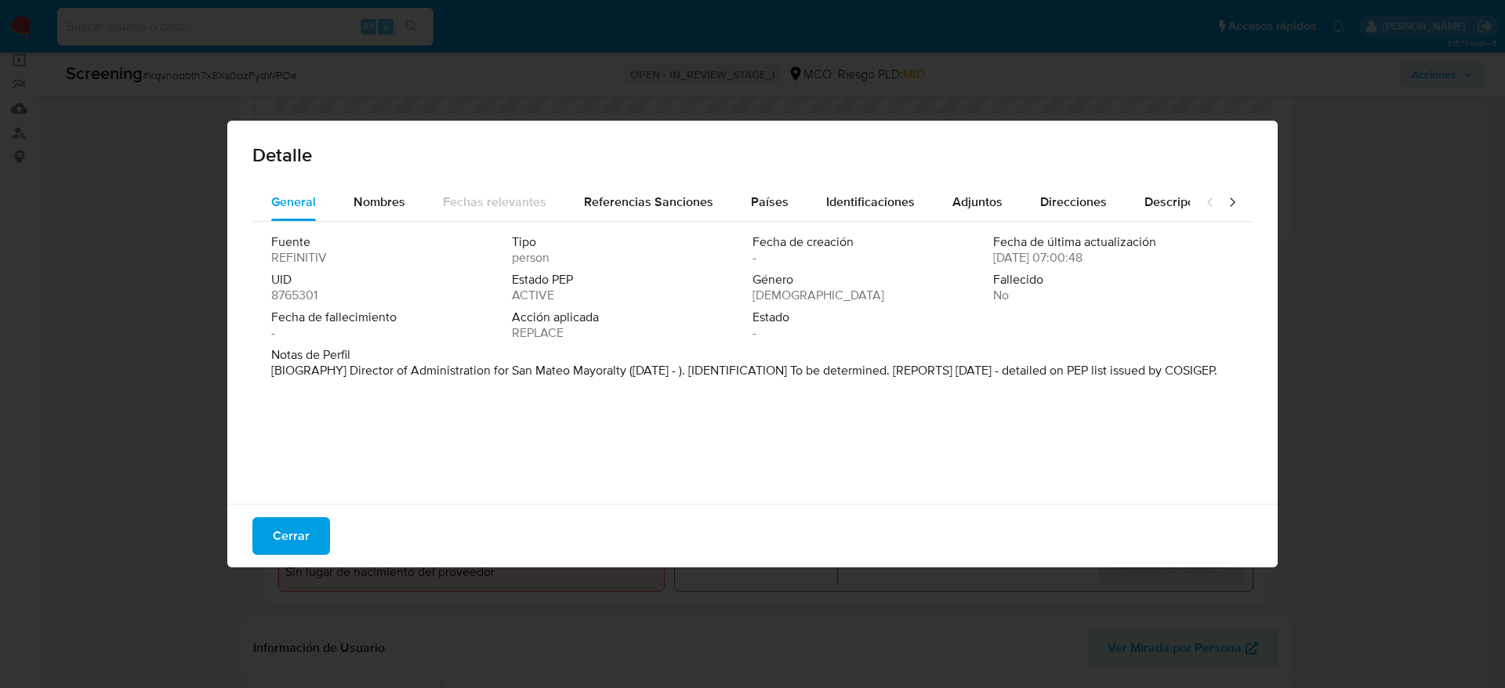
click at [755, 226] on div "Fuente REFINITIV Tipo person Fecha de creación - Fecha de última actualización …" at bounding box center [752, 359] width 1000 height 274
click at [751, 208] on span "Países" at bounding box center [770, 202] width 38 height 18
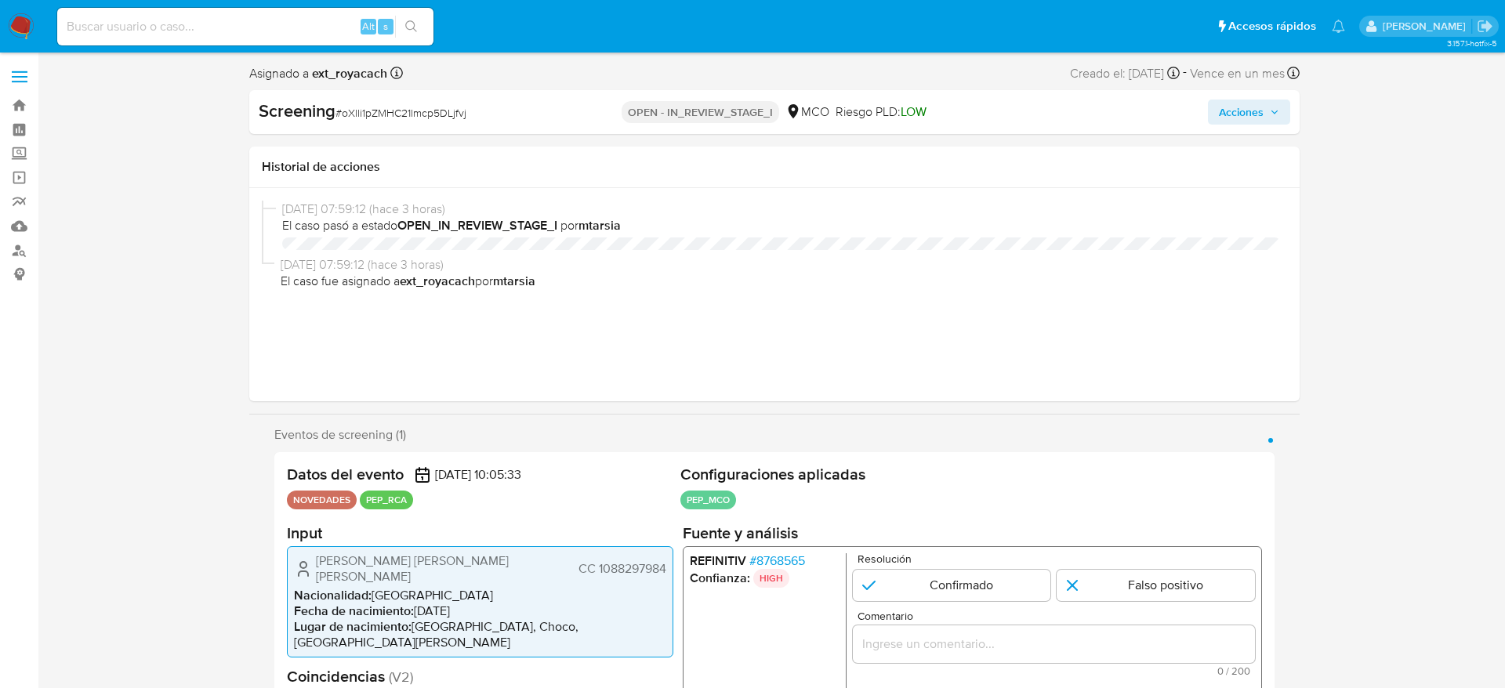
select select "10"
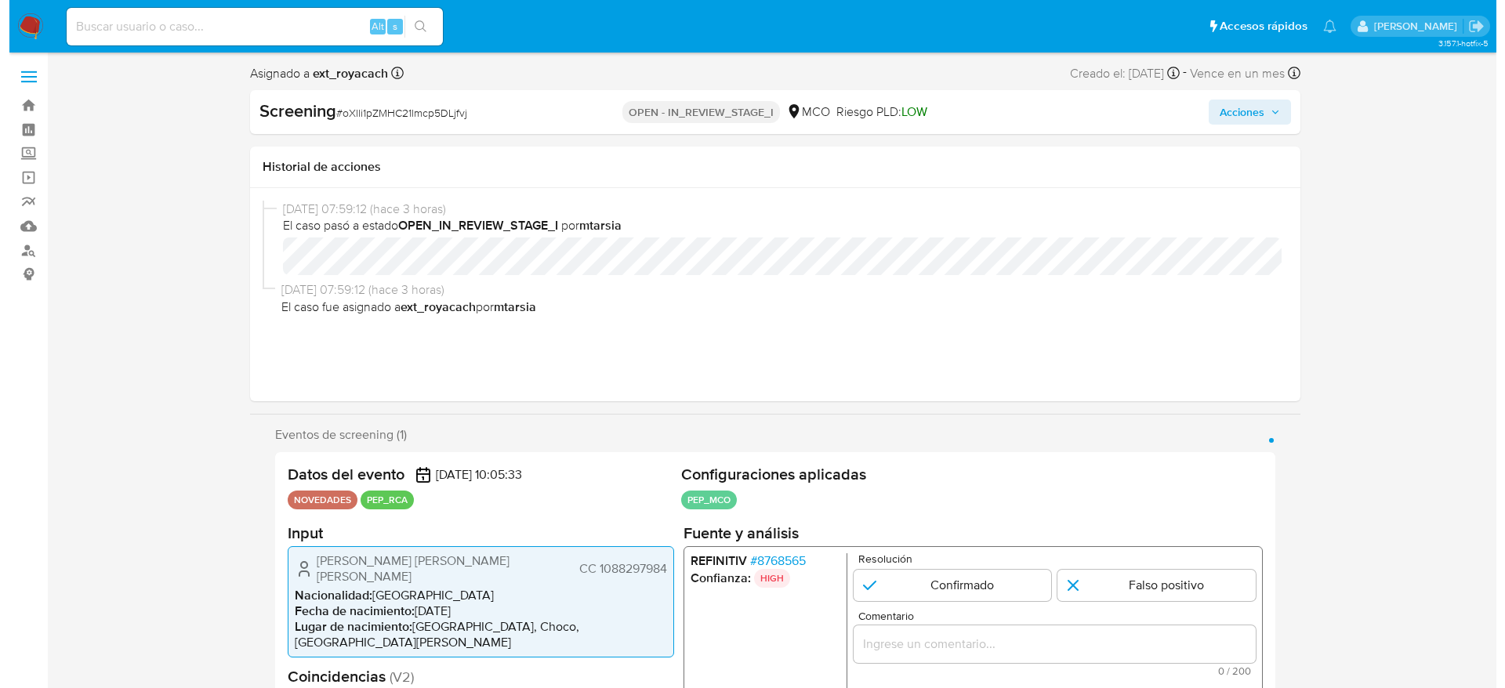
scroll to position [118, 0]
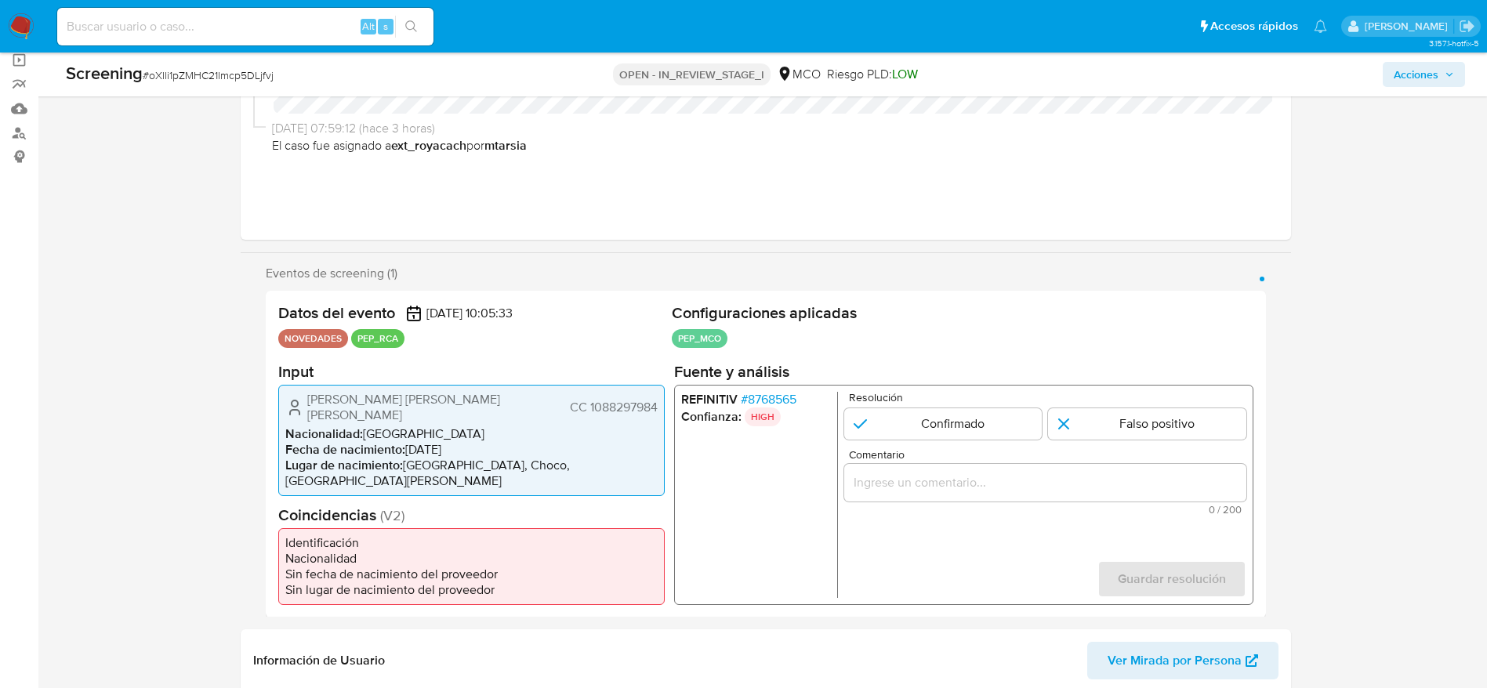
click at [760, 405] on span "# 8768565" at bounding box center [768, 399] width 56 height 16
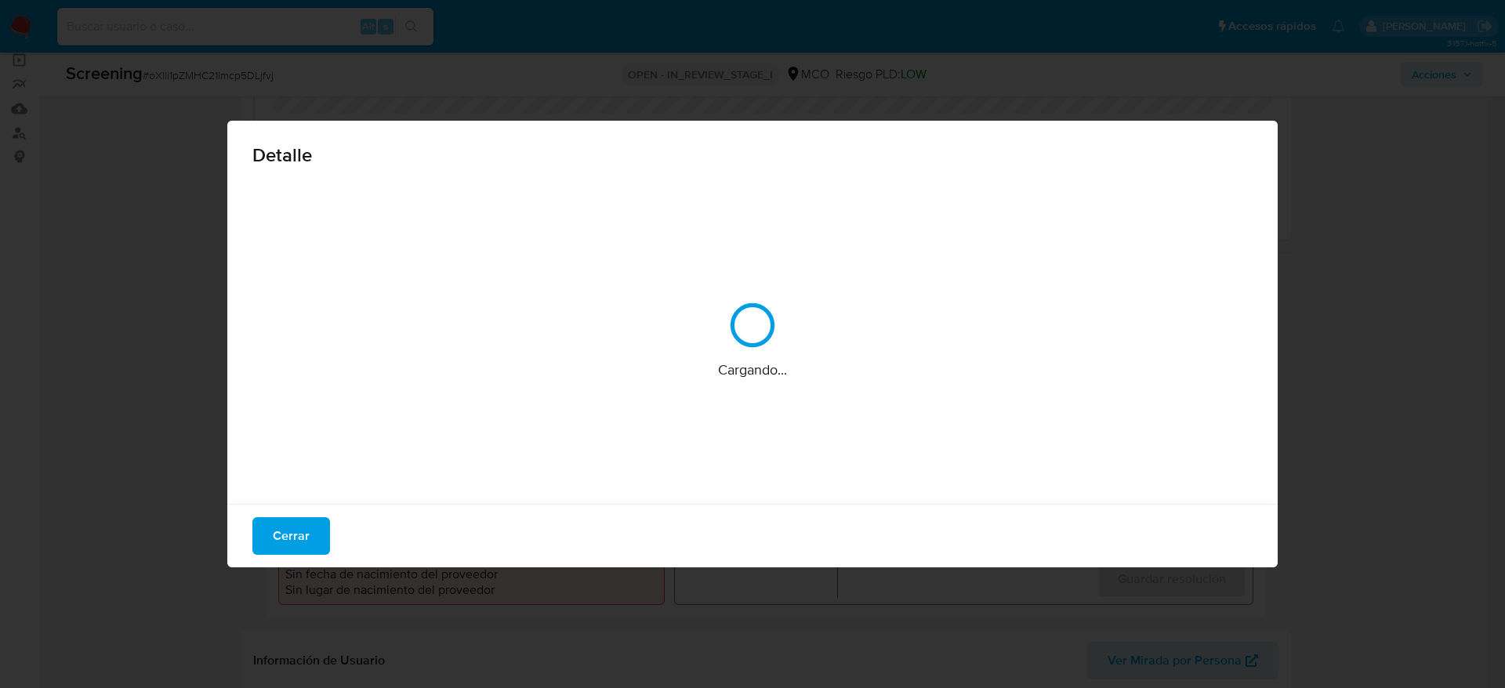
click at [757, 404] on div "Cargando..." at bounding box center [752, 339] width 1000 height 313
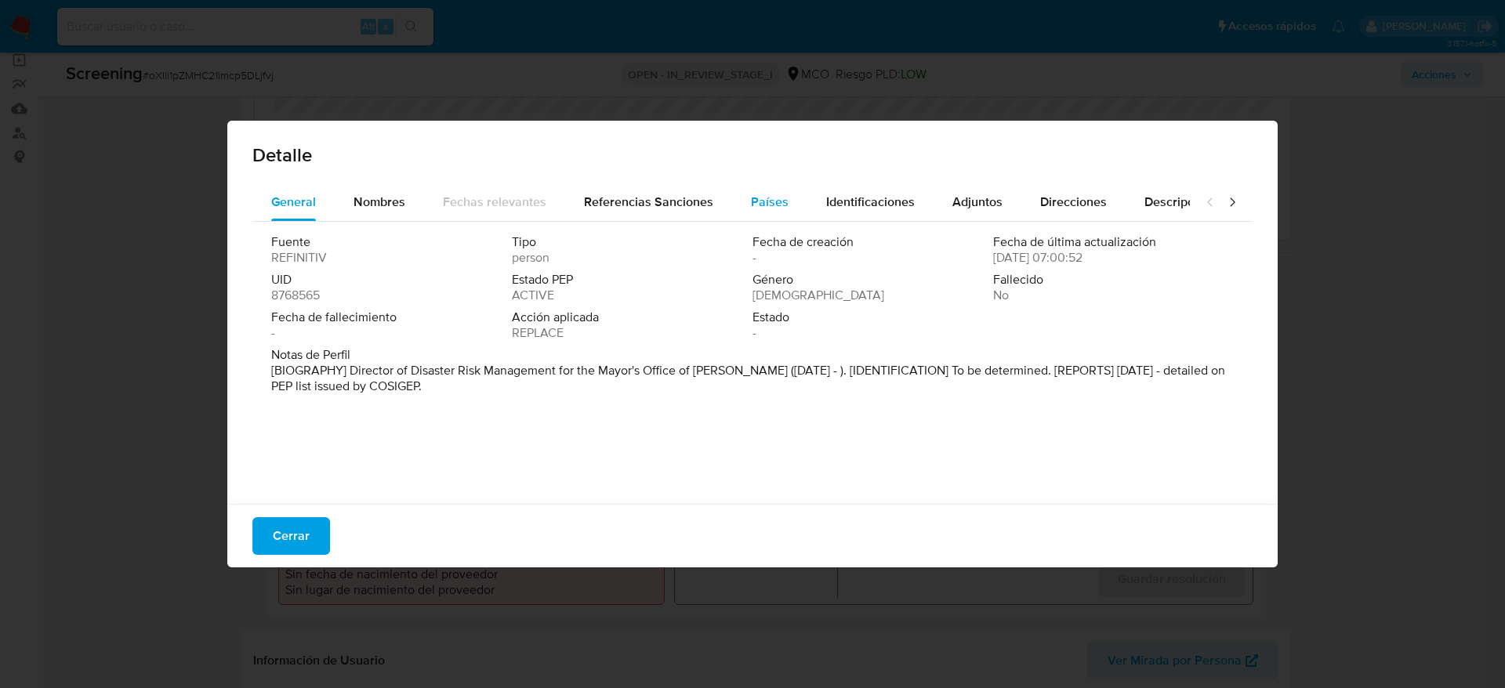
click at [739, 200] on button "Países" at bounding box center [769, 202] width 75 height 38
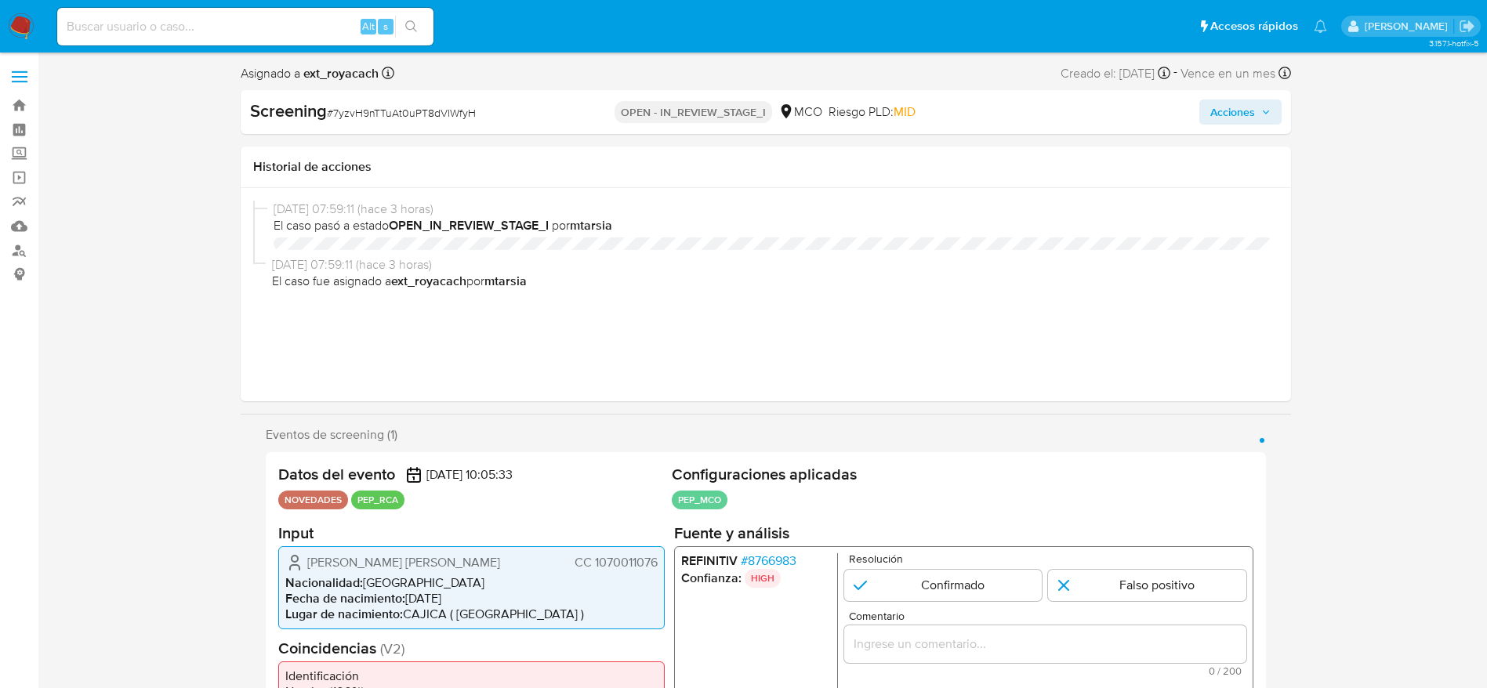
select select "10"
click at [770, 561] on span "# 8766983" at bounding box center [768, 560] width 56 height 16
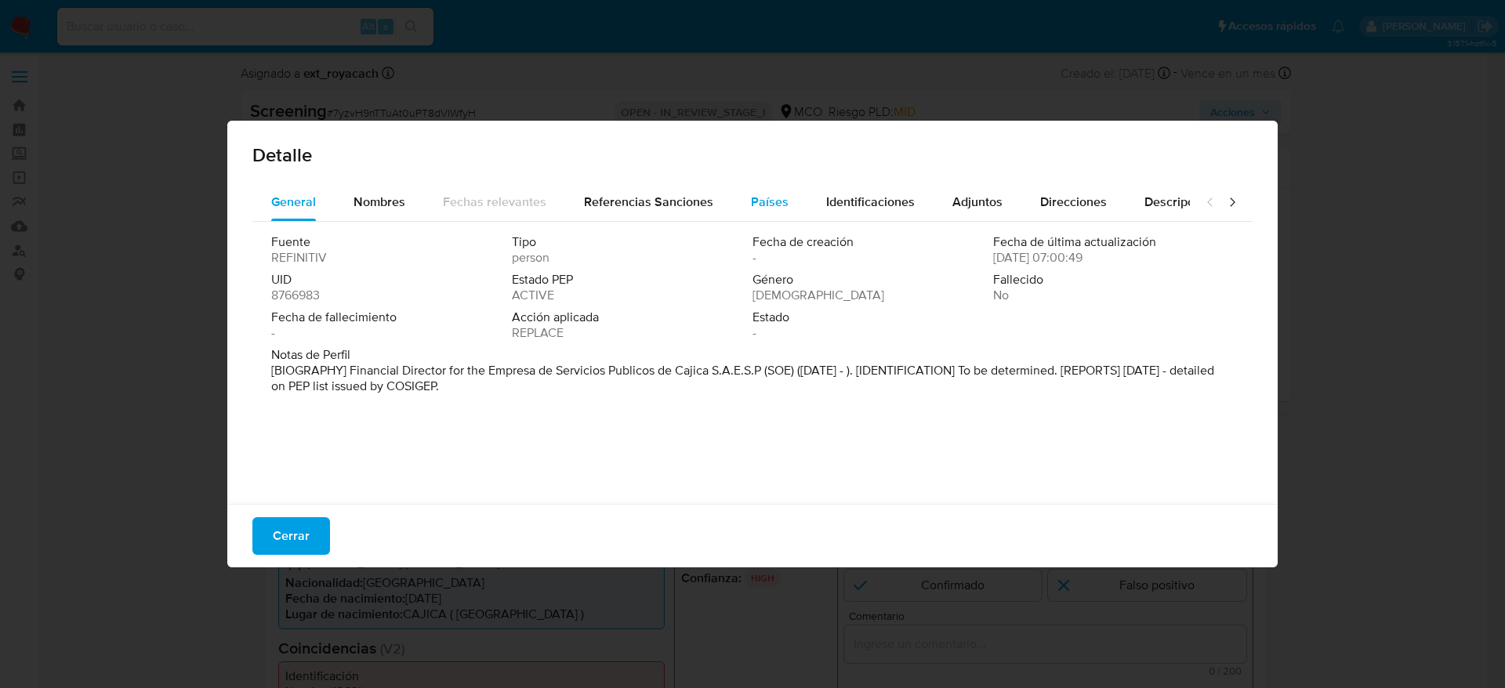
click at [751, 198] on span "Países" at bounding box center [770, 202] width 38 height 18
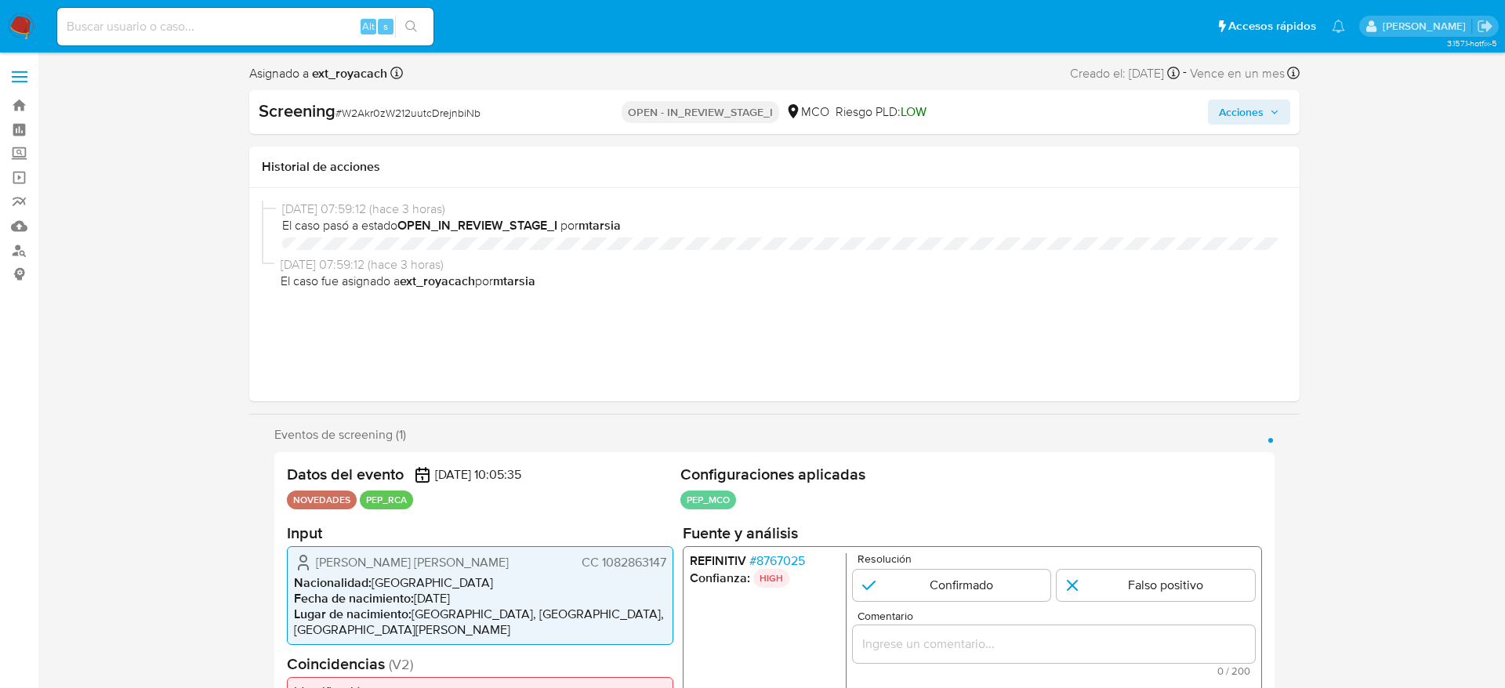
select select "10"
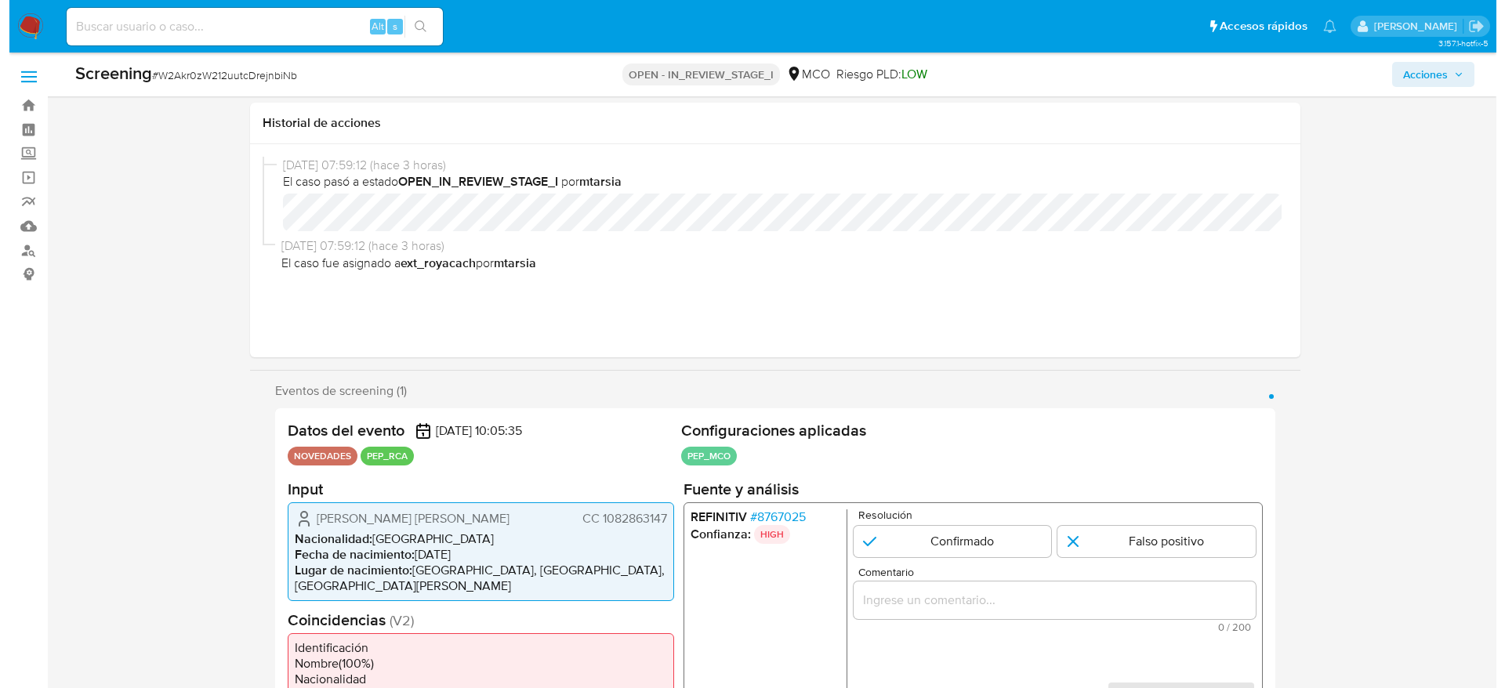
scroll to position [235, 0]
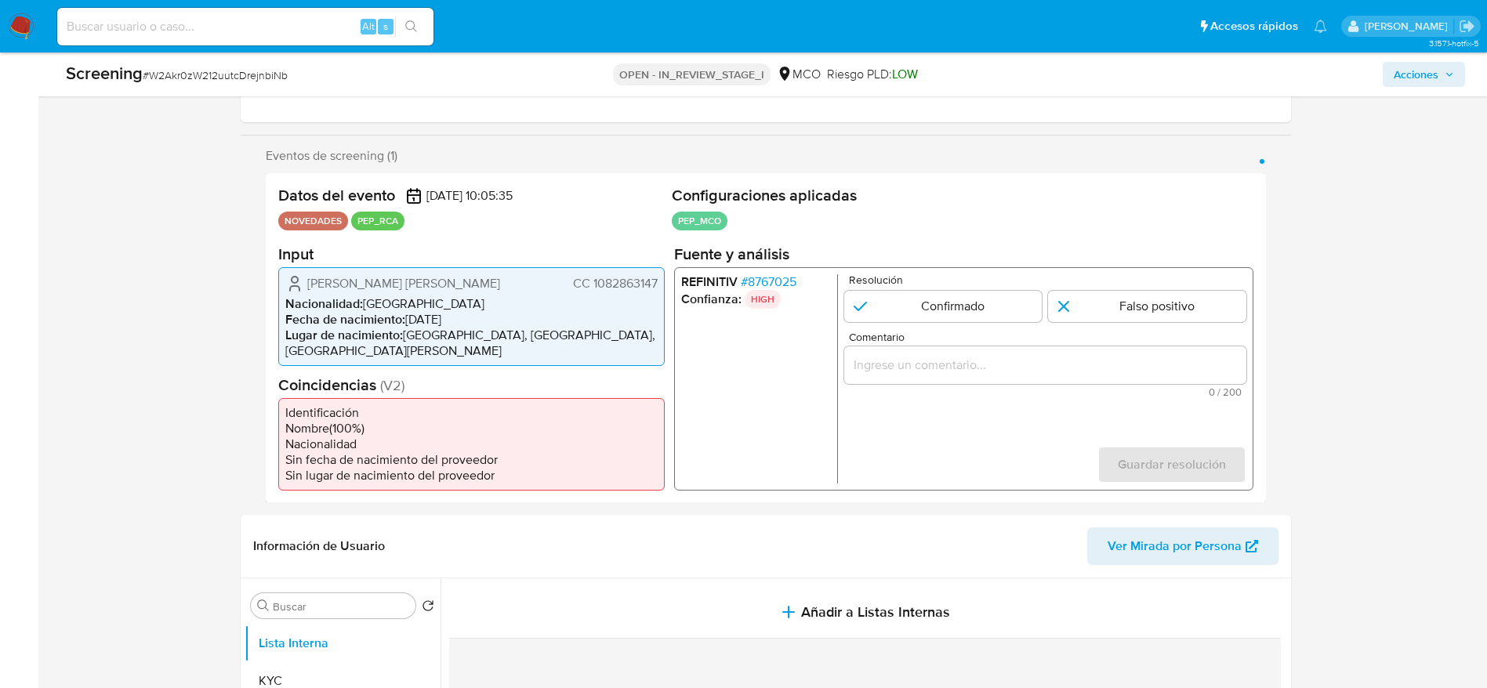
click at [776, 275] on span "# 8767025" at bounding box center [768, 281] width 56 height 16
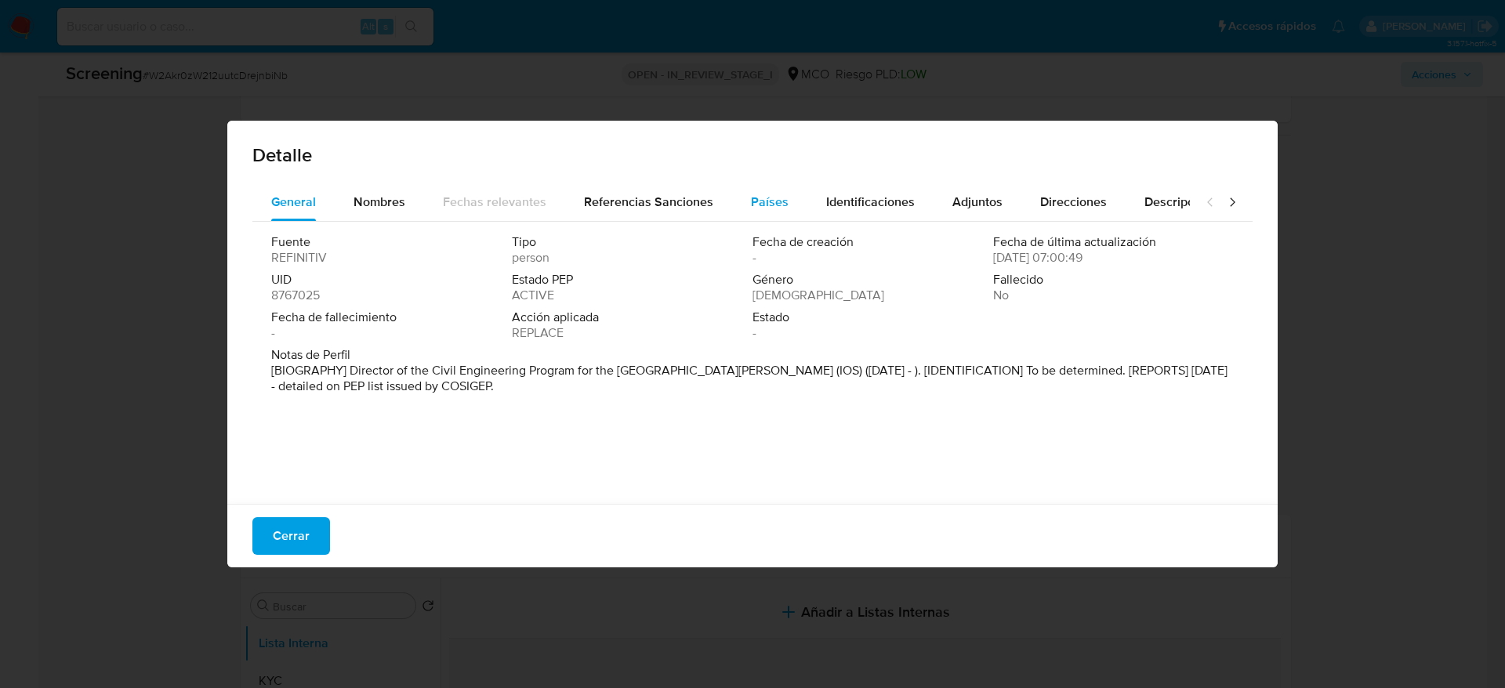
click at [763, 208] on span "Países" at bounding box center [770, 202] width 38 height 18
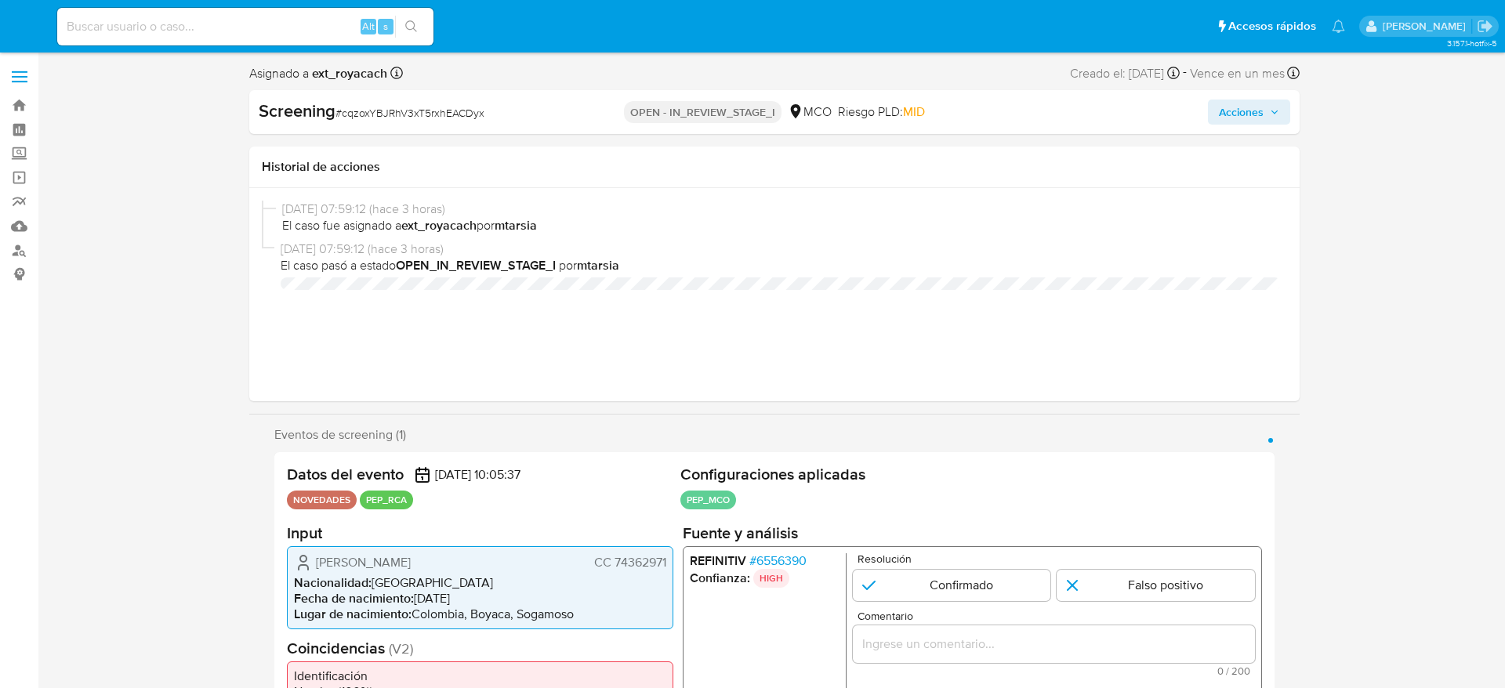
select select "10"
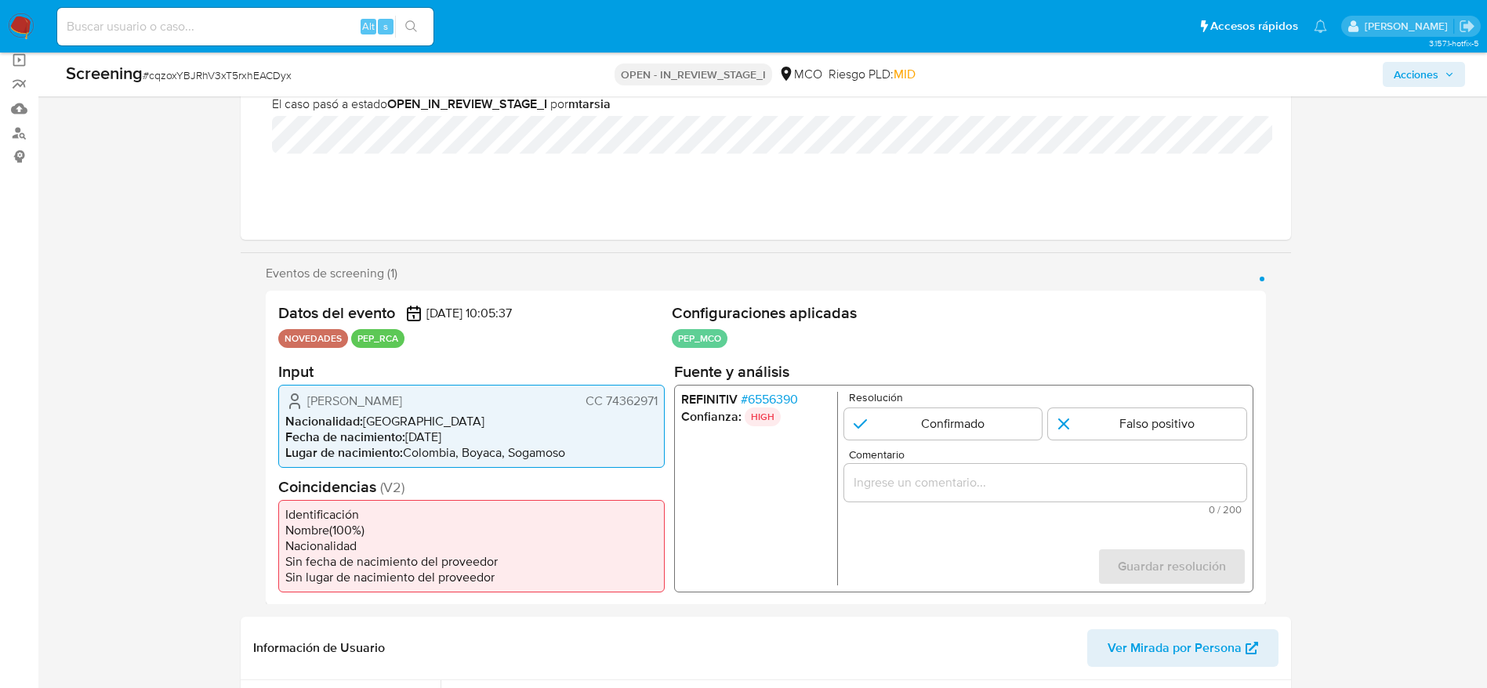
click at [770, 397] on span "# 6556390" at bounding box center [768, 399] width 57 height 16
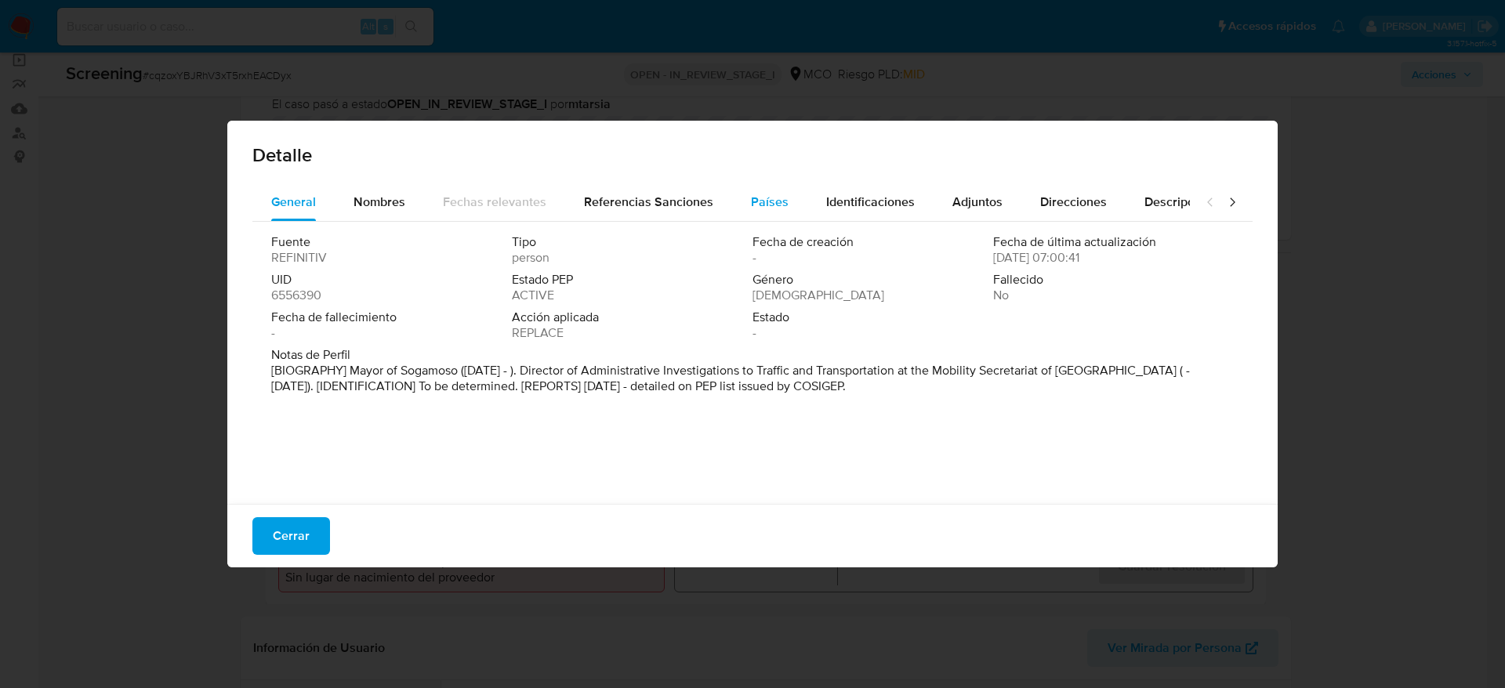
click at [751, 187] on div "Países" at bounding box center [770, 202] width 38 height 38
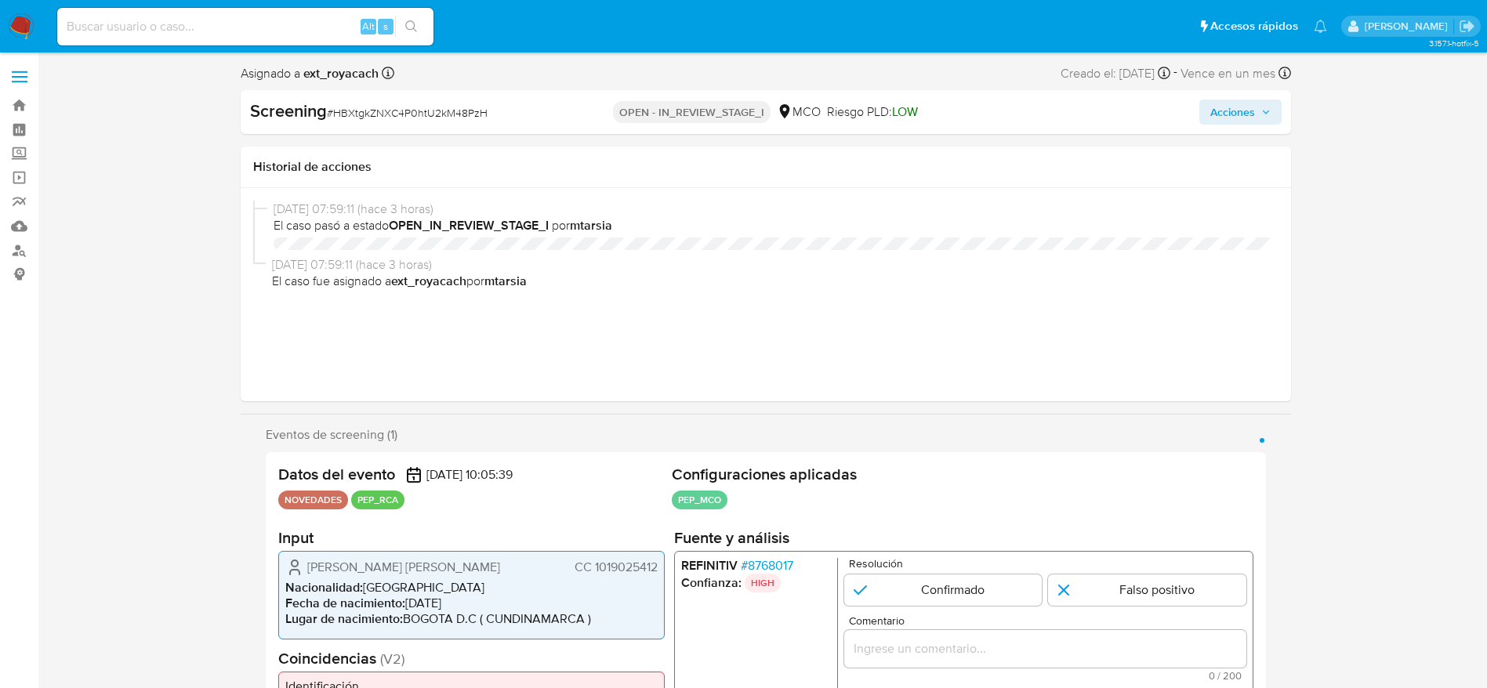
select select "10"
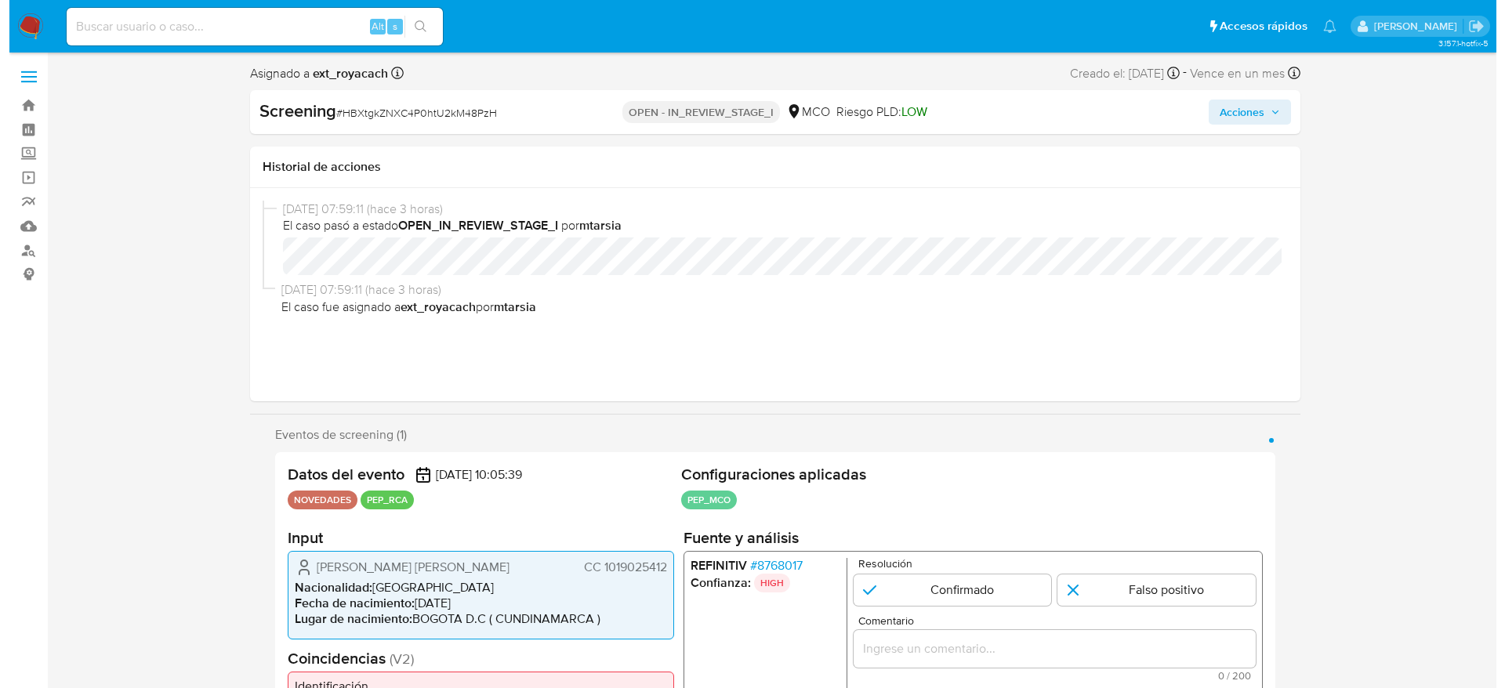
scroll to position [235, 0]
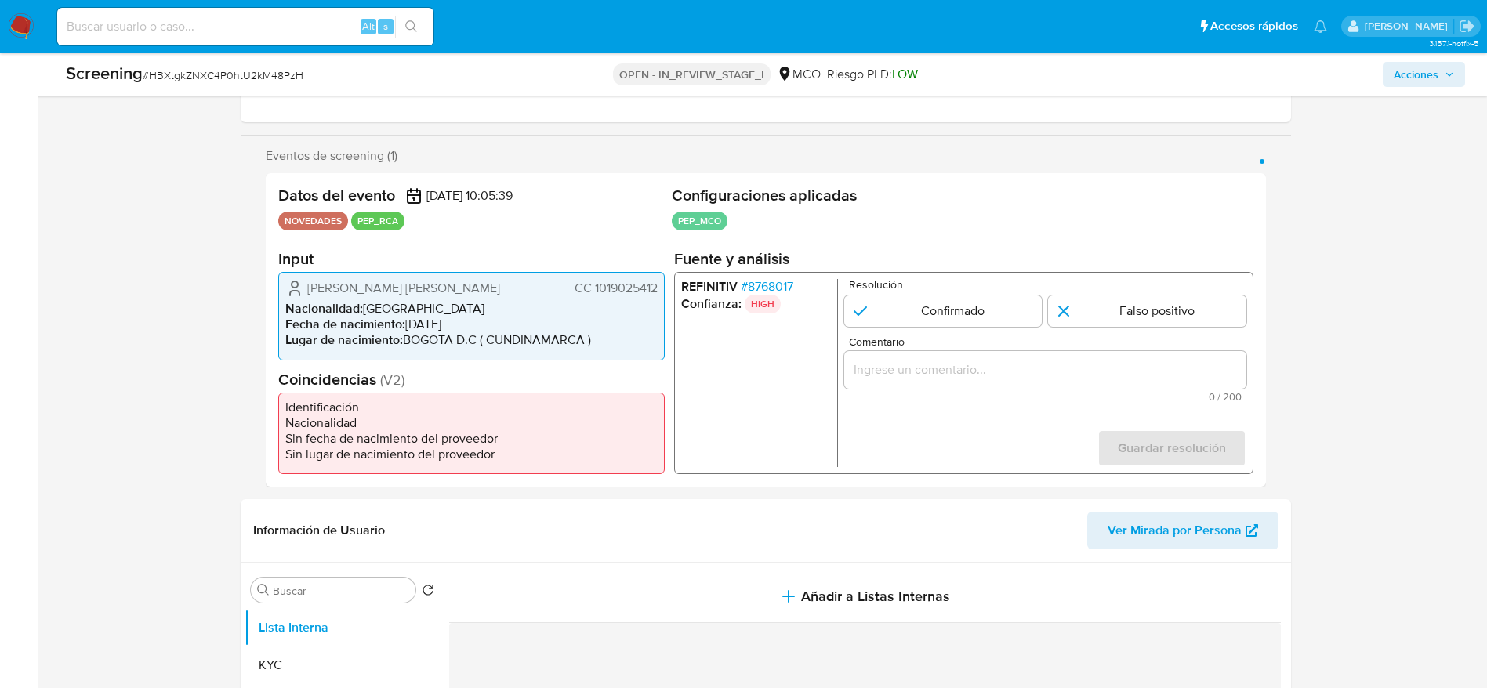
click at [769, 285] on span "# 8768017" at bounding box center [766, 287] width 53 height 16
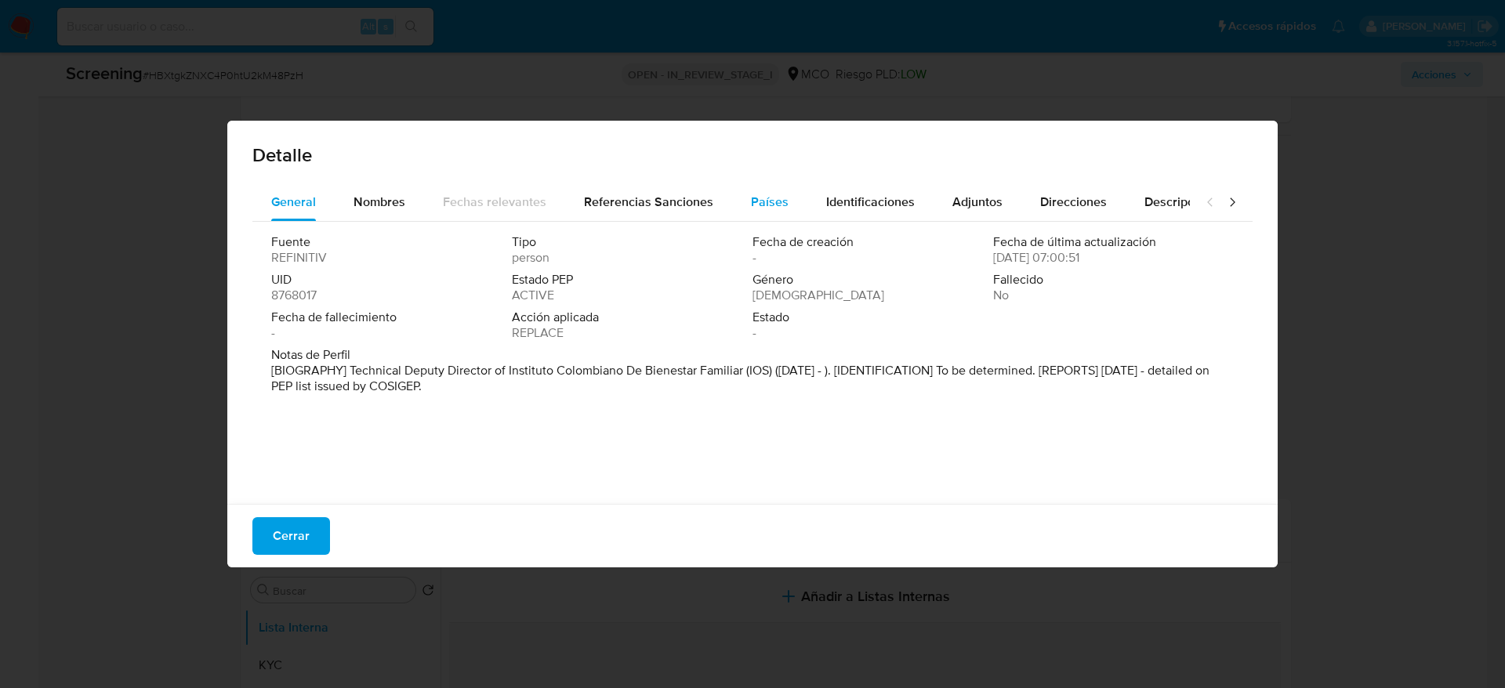
click at [760, 196] on span "Países" at bounding box center [770, 202] width 38 height 18
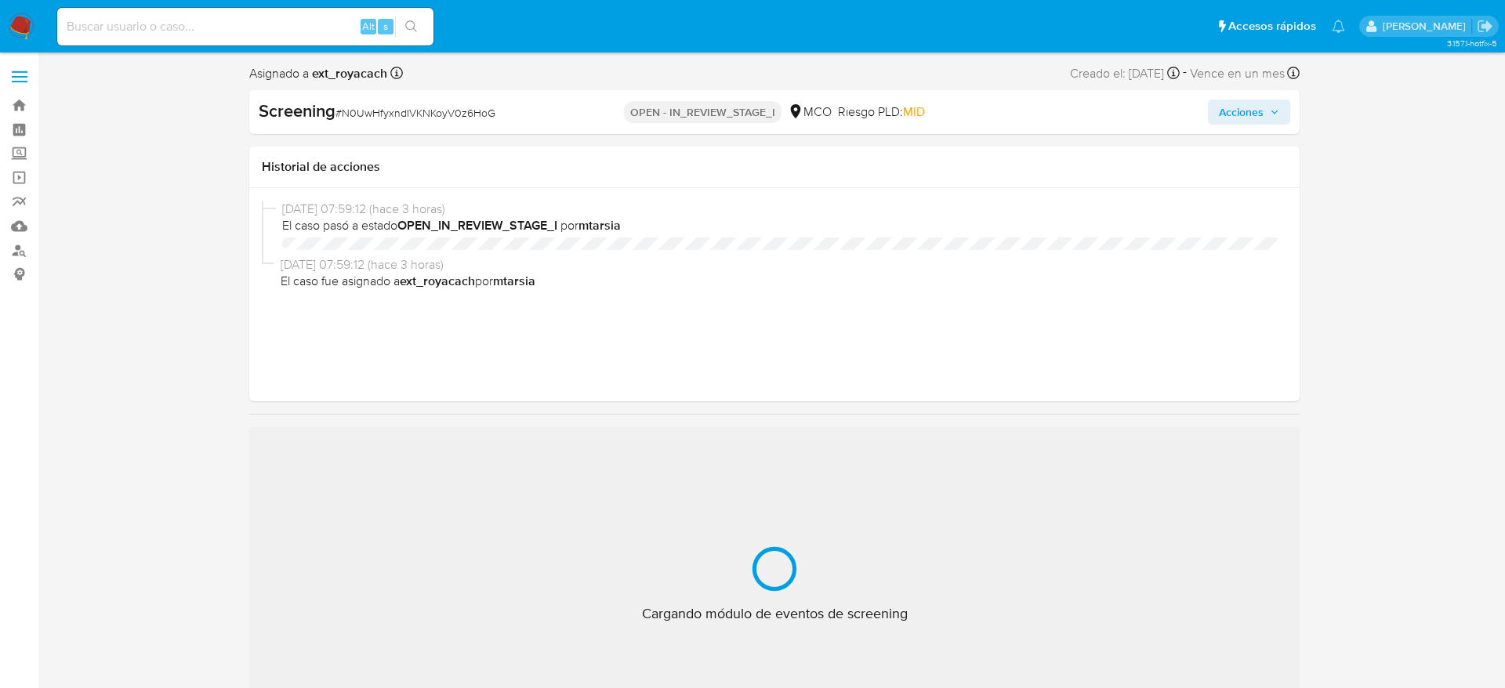
select select "10"
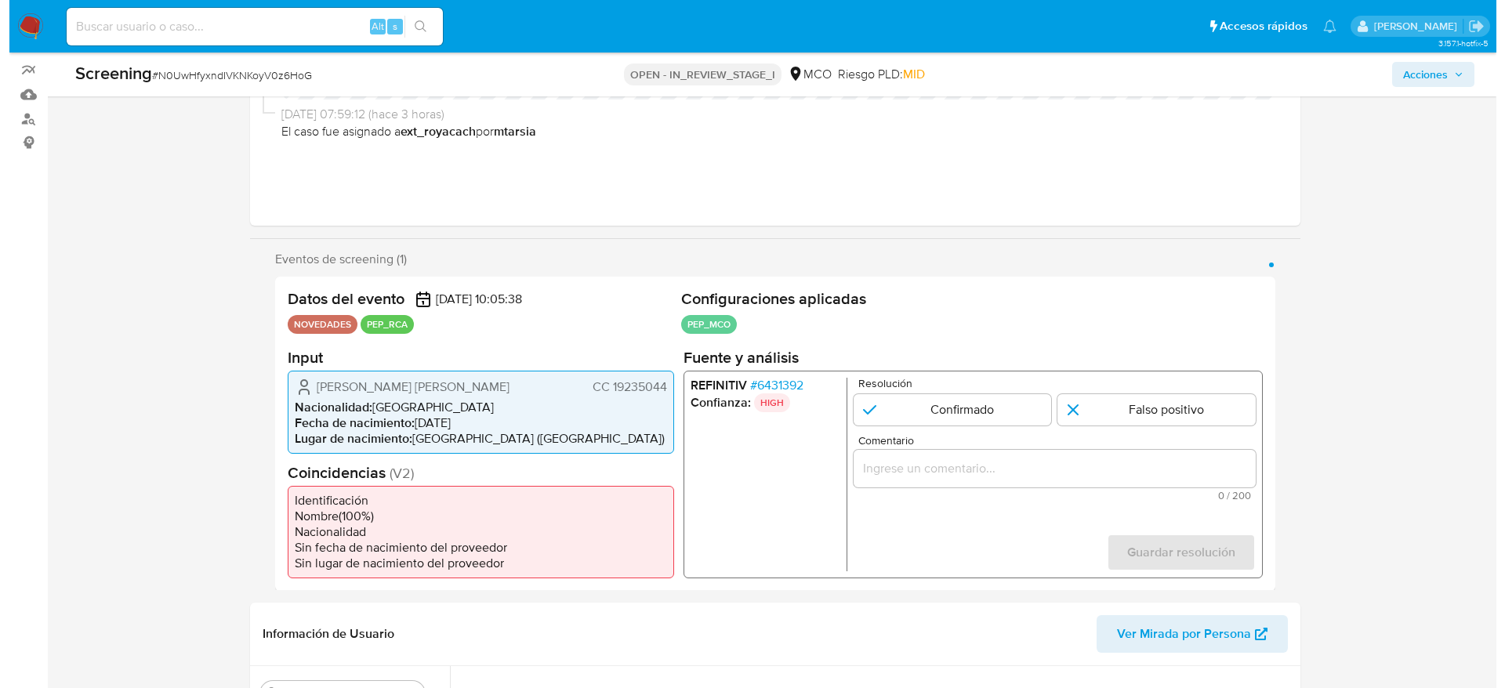
scroll to position [235, 0]
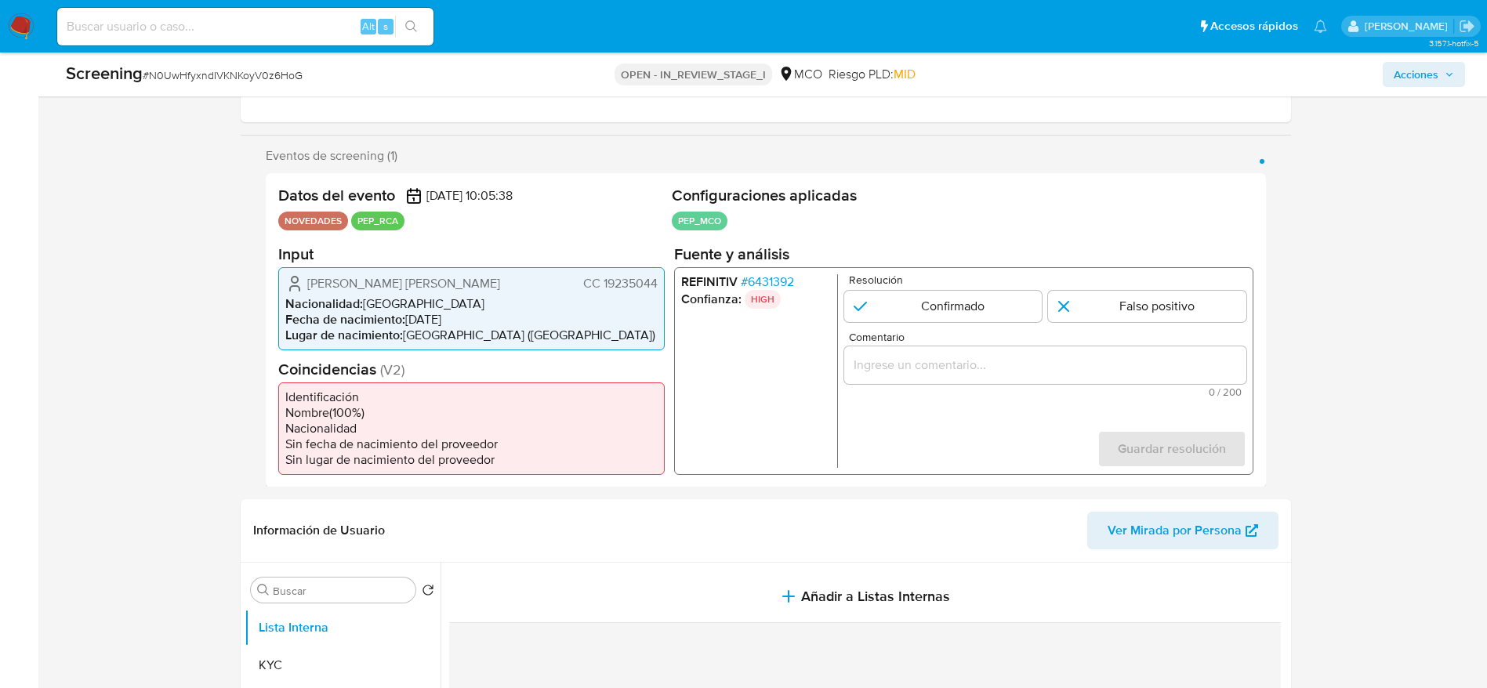
click at [760, 277] on span "# 6431392" at bounding box center [766, 281] width 53 height 16
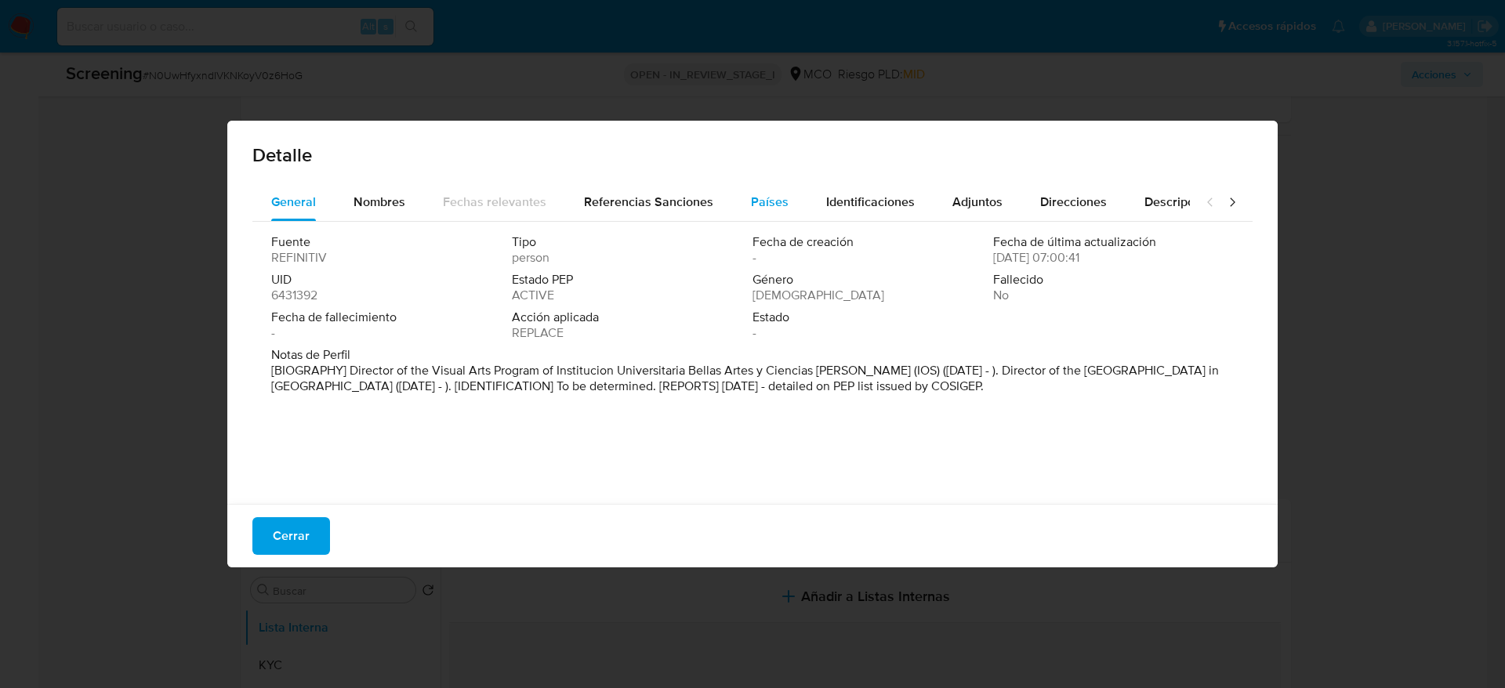
click at [758, 194] on span "Países" at bounding box center [770, 202] width 38 height 18
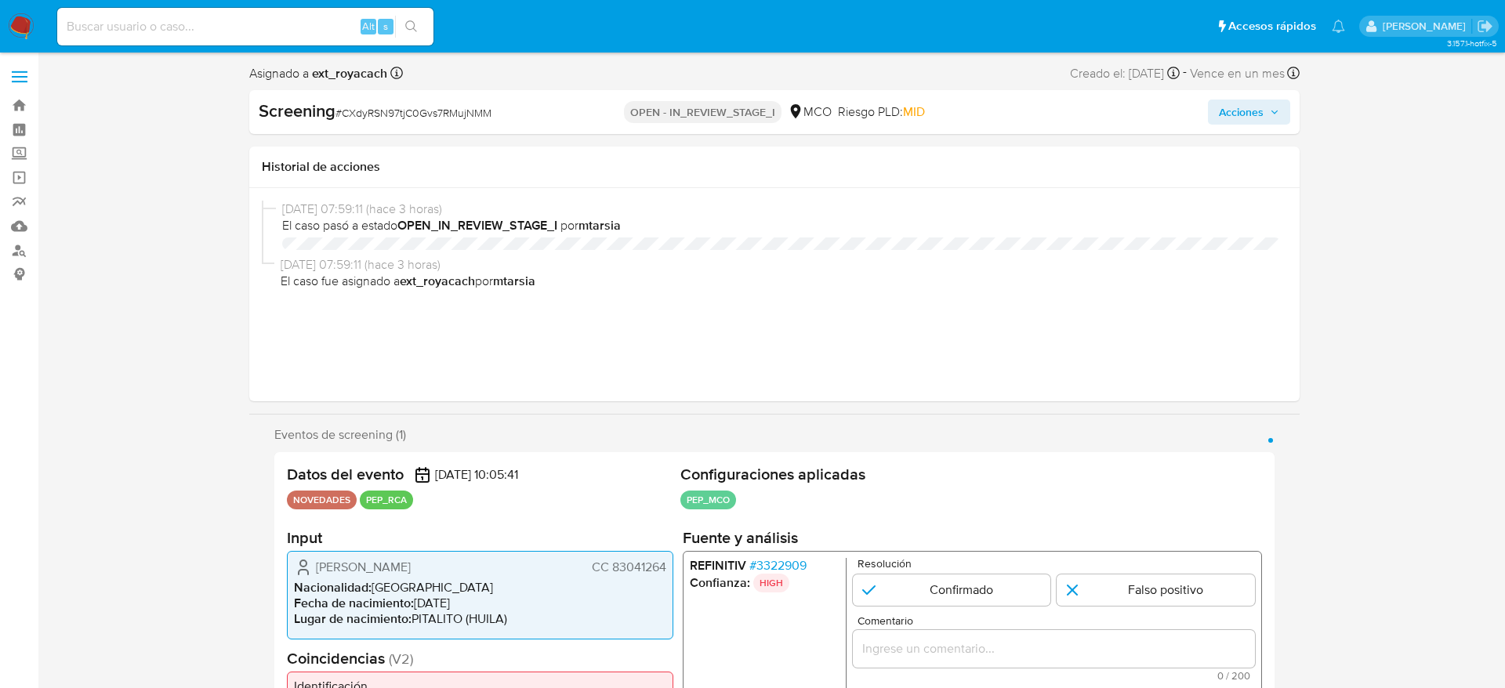
select select "10"
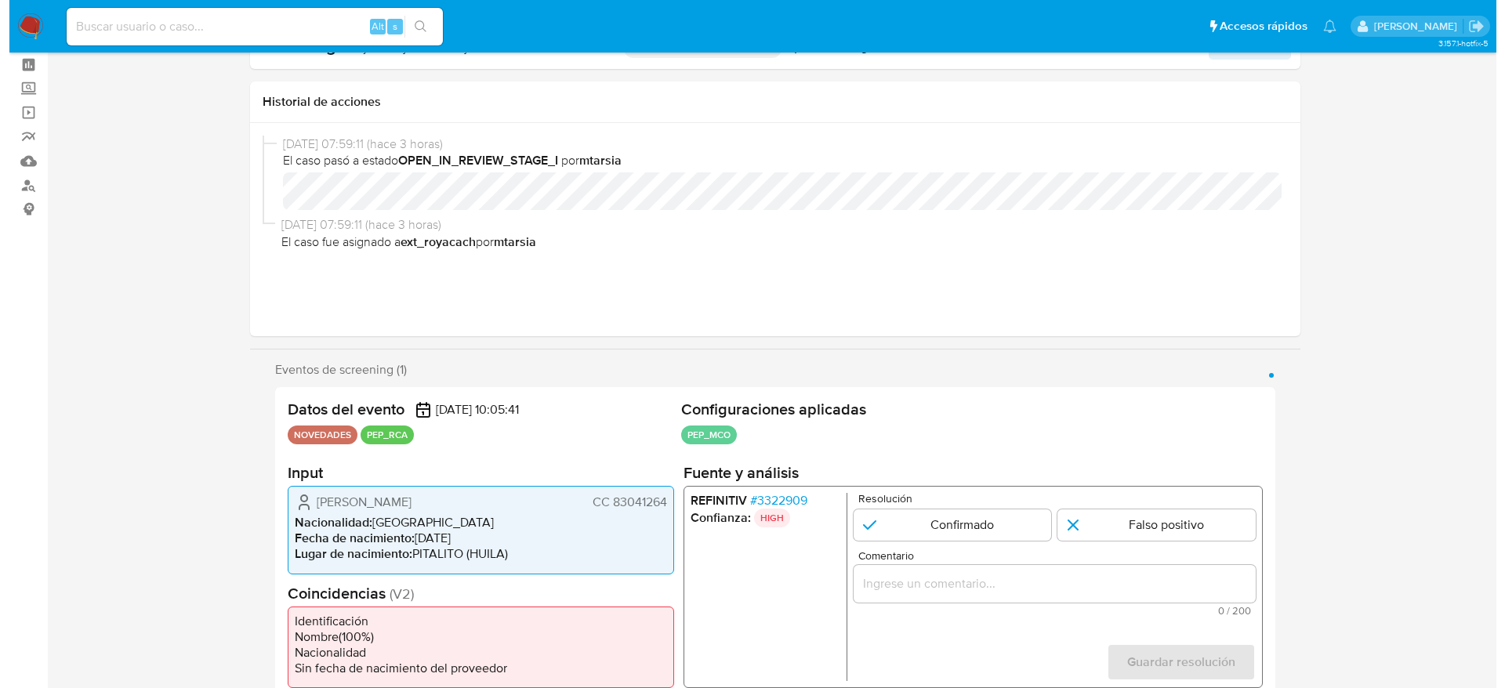
scroll to position [118, 0]
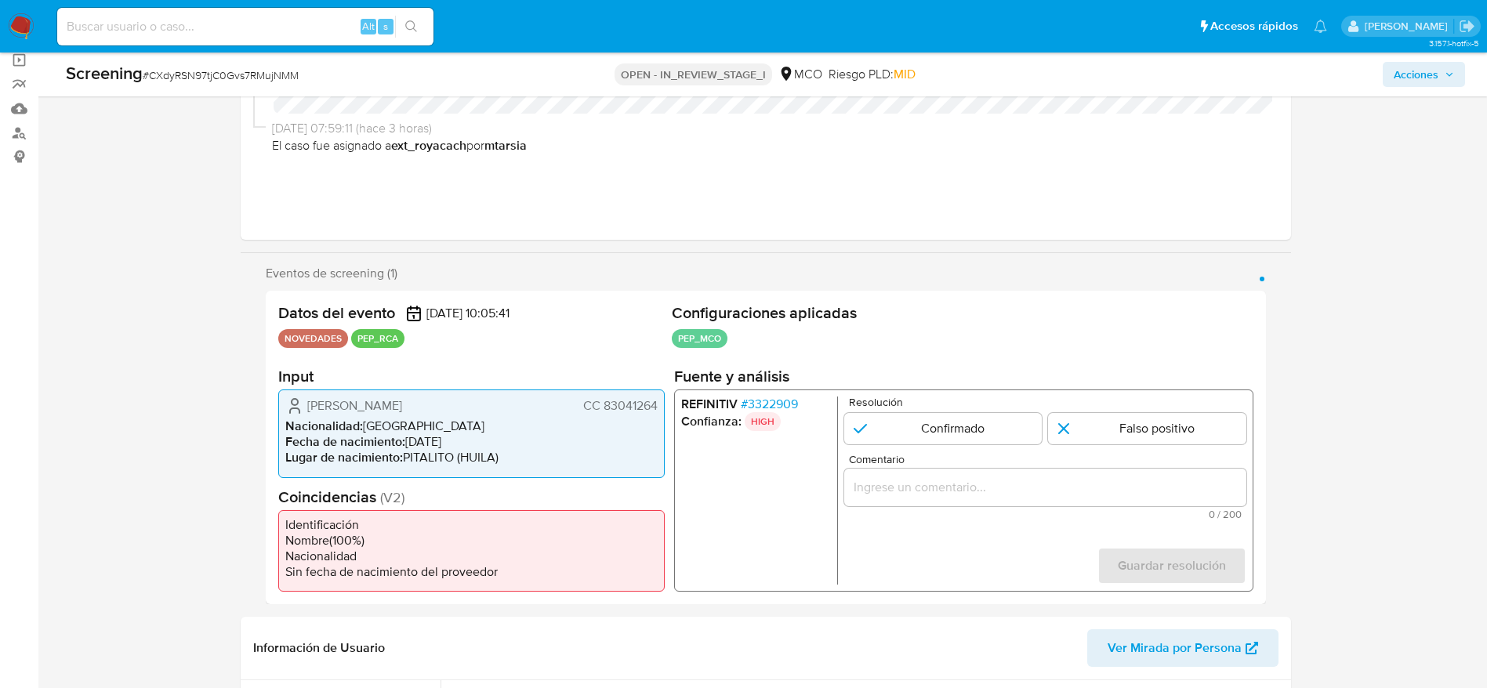
click at [773, 406] on span "# 3322909" at bounding box center [768, 405] width 57 height 16
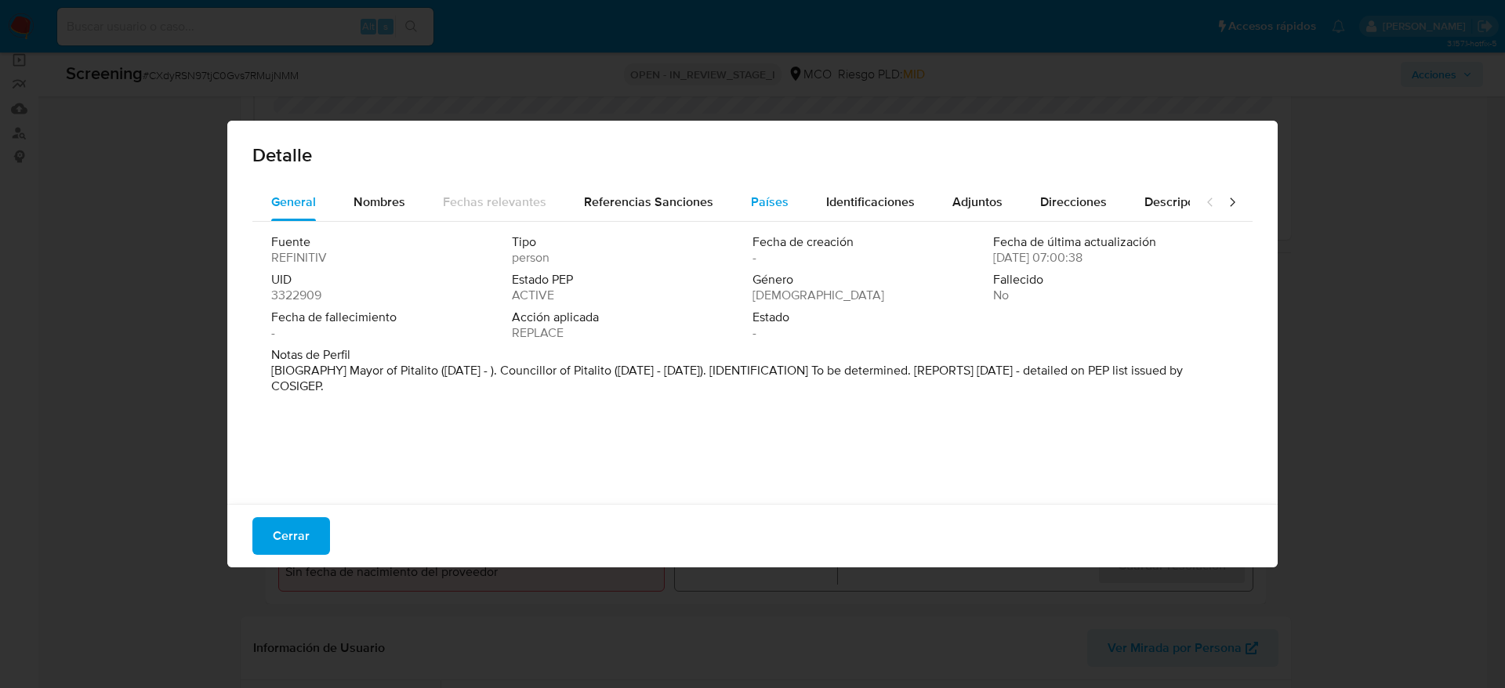
click at [751, 200] on span "Países" at bounding box center [770, 202] width 38 height 18
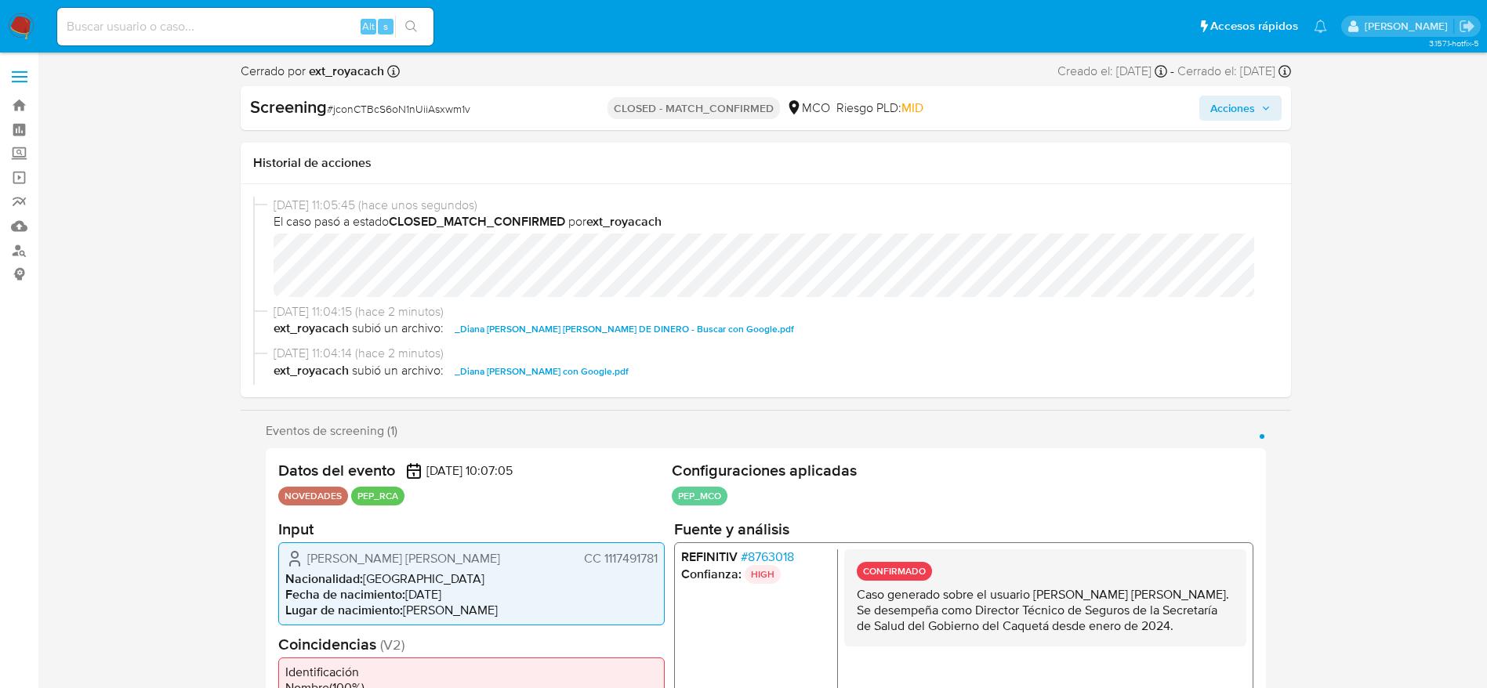
select select "10"
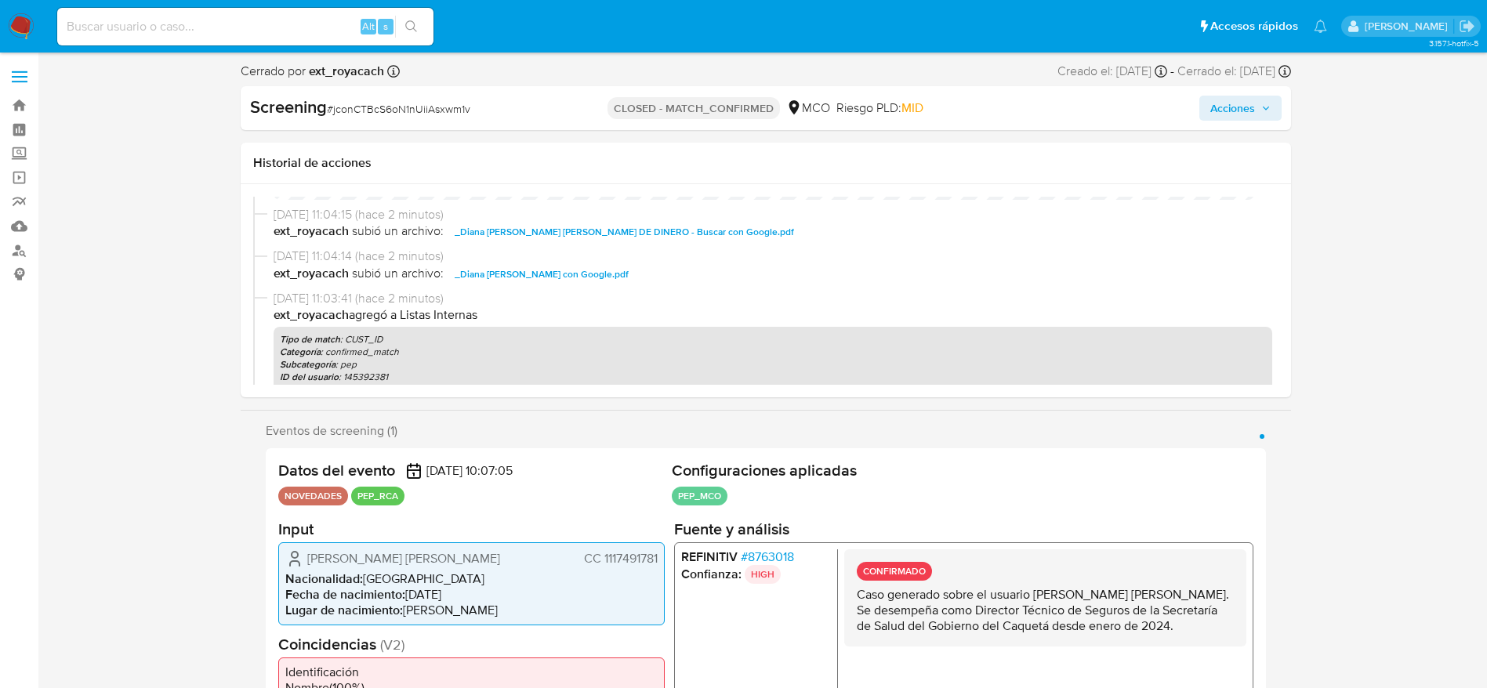
scroll to position [118, 0]
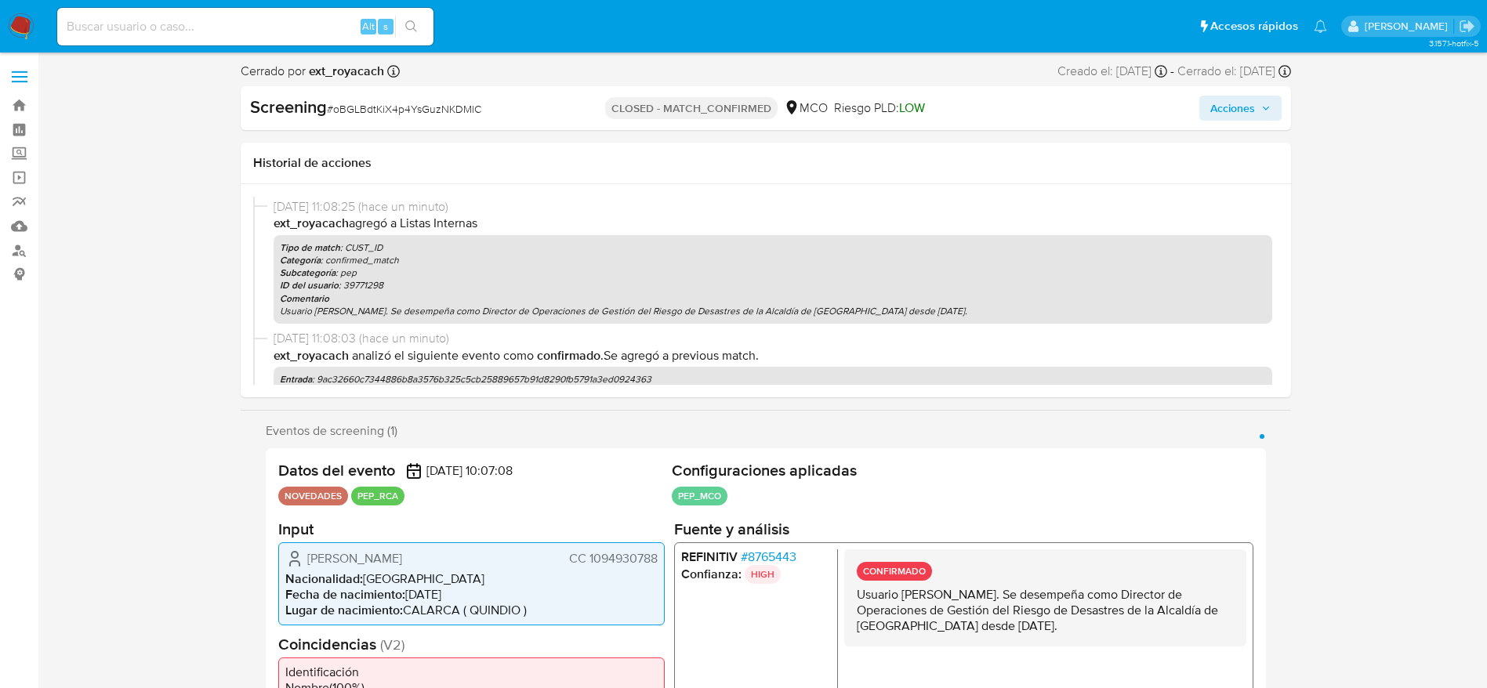
select select "10"
